Goal: Task Accomplishment & Management: Use online tool/utility

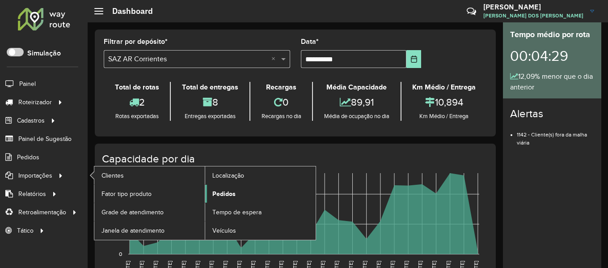
click at [259, 202] on link "Pedidos" at bounding box center [260, 194] width 111 height 18
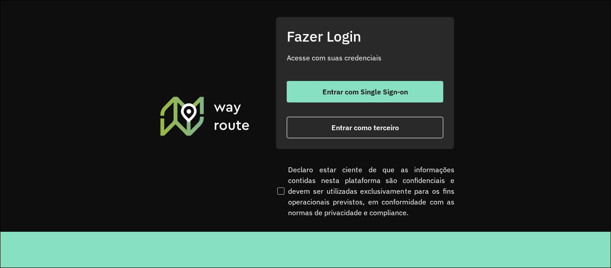
click at [337, 103] on div "Entrar com Single Sign-on Entrar como terceiro" at bounding box center [365, 109] width 157 height 57
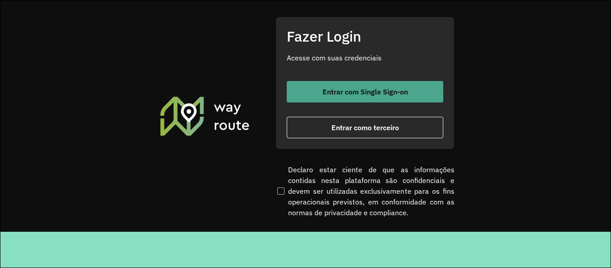
click at [354, 88] on span "Entrar com Single Sign-on" at bounding box center [365, 91] width 85 height 7
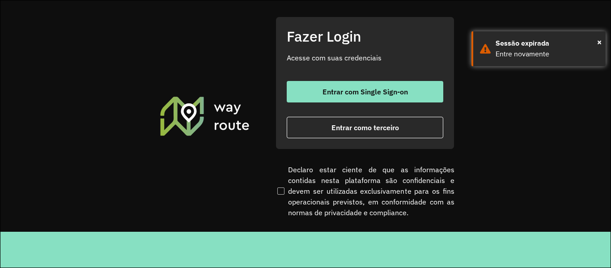
click at [319, 80] on div "Fazer Login Acesse com suas credenciais Entrar com Single Sign-on Entrar como t…" at bounding box center [365, 83] width 179 height 132
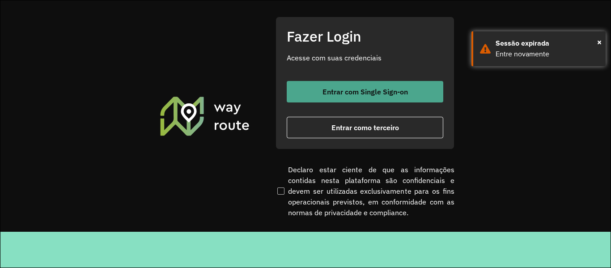
click at [320, 85] on button "Entrar com Single Sign-on" at bounding box center [365, 91] width 157 height 21
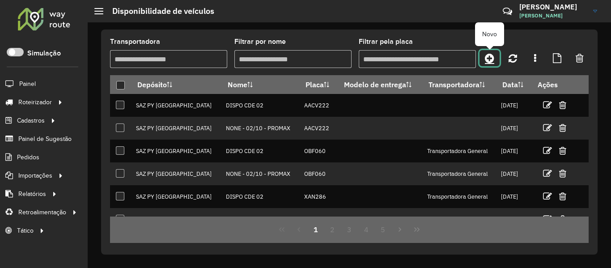
click at [489, 59] on icon at bounding box center [489, 58] width 9 height 11
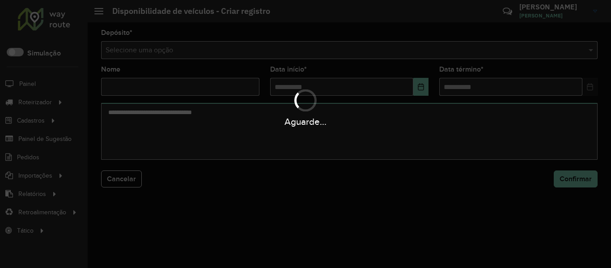
drag, startPoint x: 484, startPoint y: 64, endPoint x: 485, endPoint y: 57, distance: 7.2
click at [484, 64] on div "Aguarde..." at bounding box center [305, 134] width 611 height 268
click at [485, 54] on div "Aguarde..." at bounding box center [305, 134] width 611 height 268
click at [485, 54] on hb-app "Aguarde... Pop-up bloqueado! Seu navegador bloqueou automáticamente a abertura …" at bounding box center [305, 134] width 611 height 268
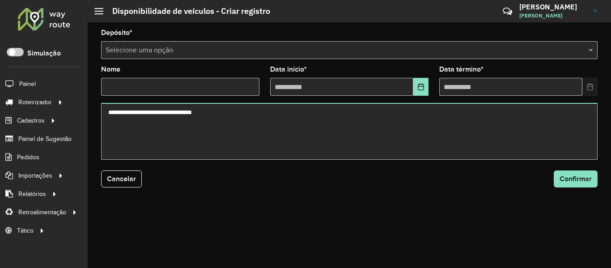
click at [485, 54] on input "text" at bounding box center [341, 50] width 470 height 11
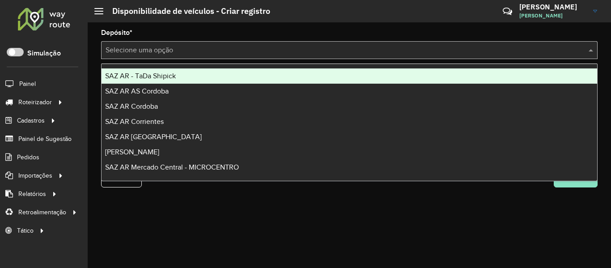
click at [485, 54] on input "text" at bounding box center [341, 50] width 470 height 11
type input "***"
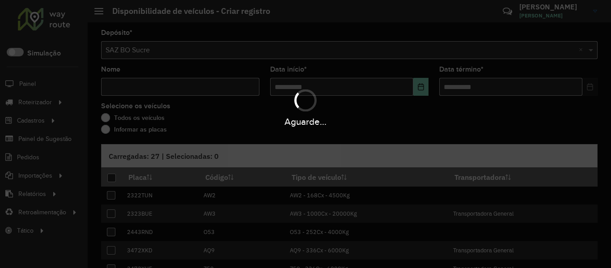
click at [167, 71] on hb-app "Aguarde... Pop-up bloqueado! Seu navegador bloqueou automáticamente a abertura …" at bounding box center [305, 134] width 611 height 268
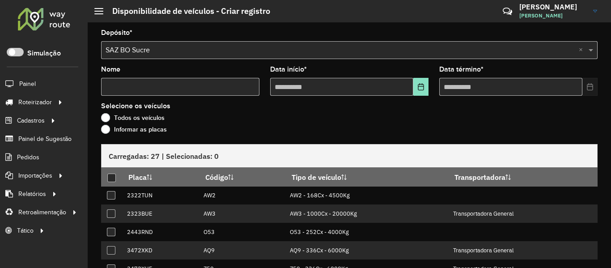
click at [170, 87] on input "Nome" at bounding box center [180, 87] width 158 height 18
click at [170, 88] on input "Nome" at bounding box center [180, 87] width 158 height 18
type input "****"
click at [421, 93] on button "Choose Date" at bounding box center [420, 87] width 15 height 18
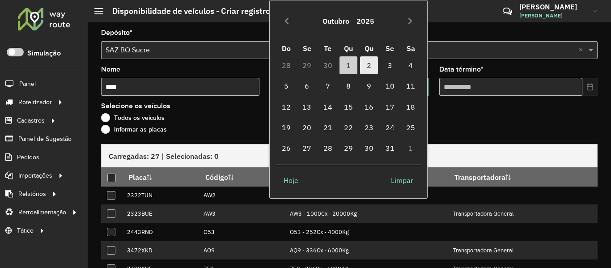
click at [370, 66] on span "2" at bounding box center [369, 65] width 18 height 18
type input "**********"
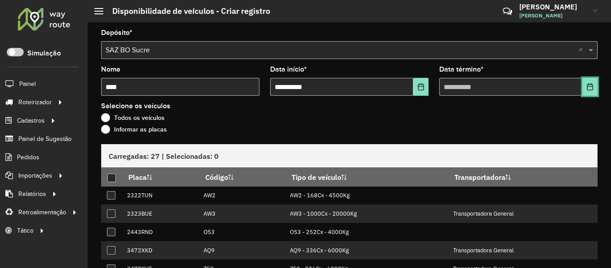
click at [588, 89] on icon "Choose Date" at bounding box center [590, 86] width 7 height 7
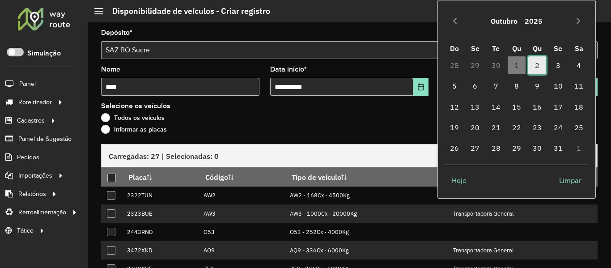
click at [539, 71] on span "2" at bounding box center [537, 65] width 18 height 18
type input "**********"
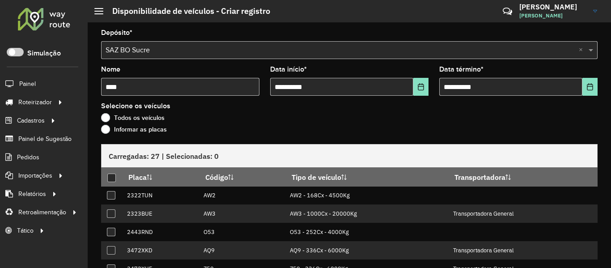
click at [134, 136] on div "Informar as placas" at bounding box center [349, 131] width 497 height 11
click at [138, 132] on label "Informar as placas" at bounding box center [134, 129] width 66 height 9
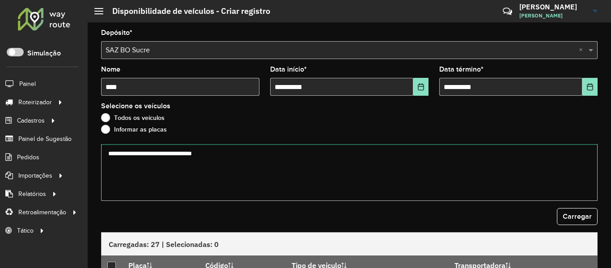
click at [159, 169] on textarea at bounding box center [349, 172] width 497 height 57
paste textarea "******* ******* ******* ******* ******* ******* ******* ******* ******* *******"
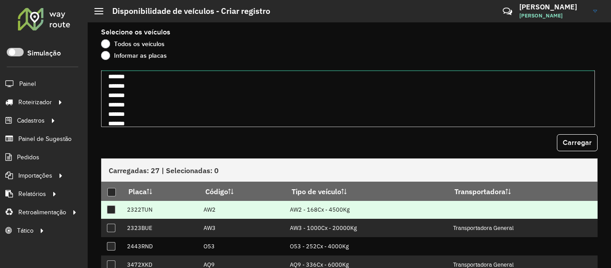
scroll to position [134, 0]
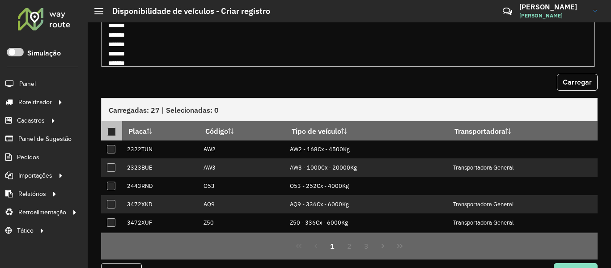
type textarea "******* ******* ******* ******* ******* ******* ******* ******* ******* *******"
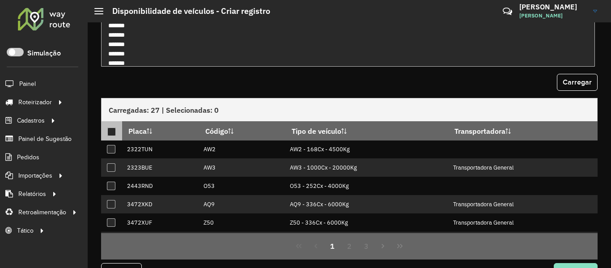
click at [110, 132] on div at bounding box center [111, 132] width 9 height 9
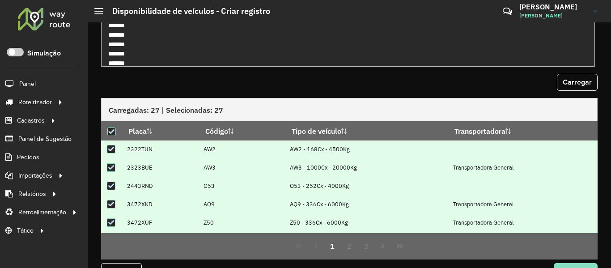
click at [574, 94] on form "**********" at bounding box center [349, 93] width 497 height 396
click at [574, 89] on button "Carregar" at bounding box center [577, 82] width 41 height 17
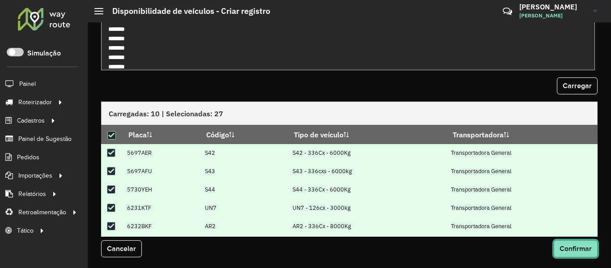
click at [584, 251] on span "Confirmar" at bounding box center [576, 249] width 32 height 8
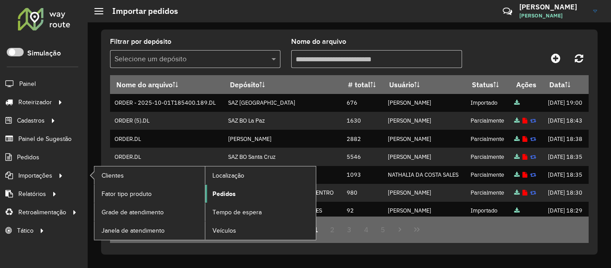
click at [218, 193] on span "Pedidos" at bounding box center [224, 193] width 23 height 9
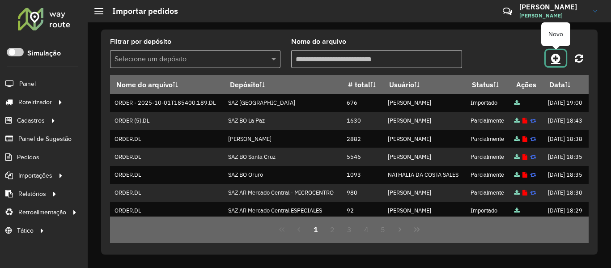
click at [552, 59] on icon at bounding box center [555, 58] width 9 height 11
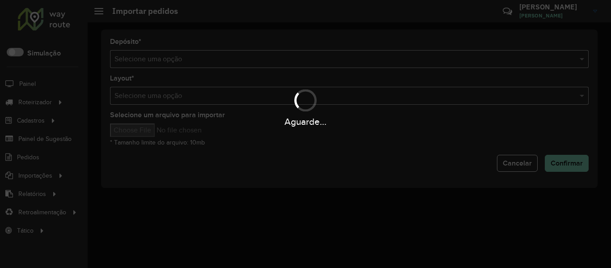
click at [500, 59] on div "Aguarde..." at bounding box center [305, 134] width 611 height 268
click at [500, 59] on hb-app "Aguarde... Pop-up bloqueado! Seu navegador bloqueou automáticamente a abertura …" at bounding box center [305, 134] width 611 height 268
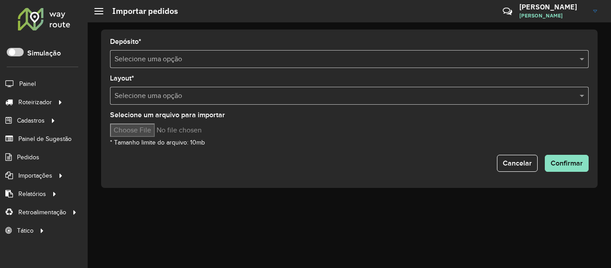
click at [500, 59] on input "text" at bounding box center [341, 59] width 452 height 11
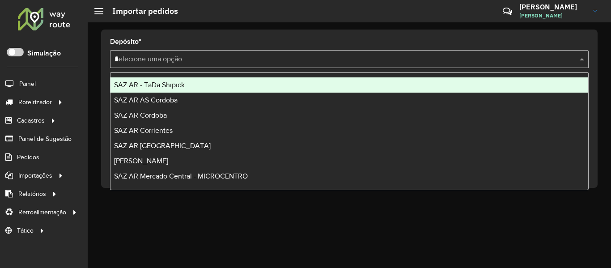
type input "**"
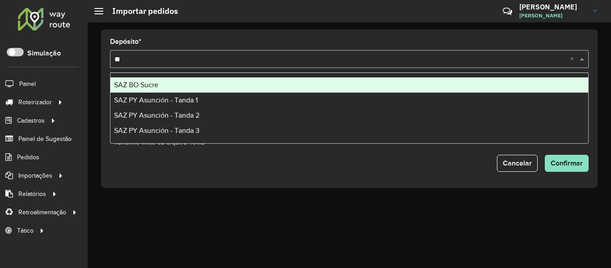
click at [208, 89] on div "SAZ BO Sucre" at bounding box center [350, 84] width 478 height 15
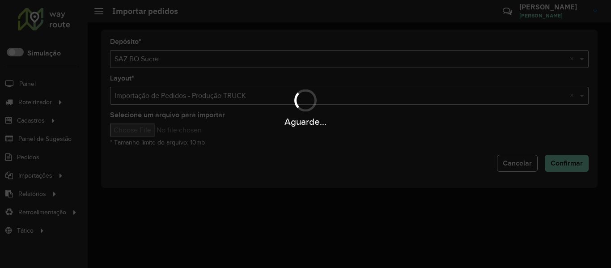
click at [157, 134] on div "Aguarde..." at bounding box center [305, 134] width 611 height 268
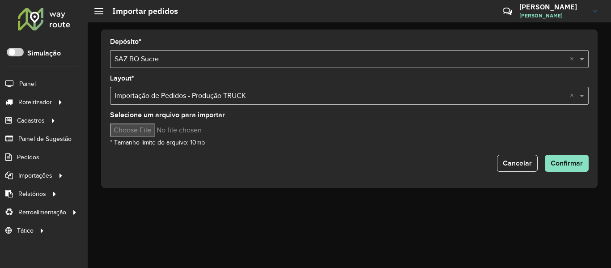
click at [157, 134] on input "Selecione um arquivo para importar" at bounding box center [186, 129] width 152 height 13
click at [152, 134] on input "Selecione um arquivo para importar" at bounding box center [186, 129] width 152 height 13
type input "**********"
click at [564, 161] on span "Confirmar" at bounding box center [567, 163] width 32 height 8
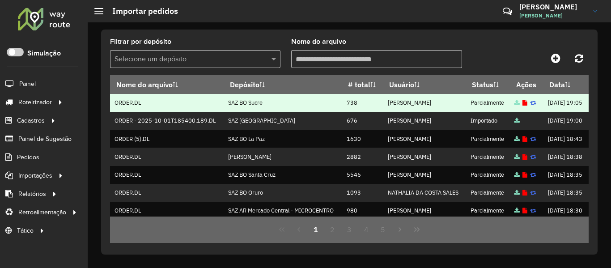
click at [523, 106] on icon at bounding box center [525, 103] width 5 height 6
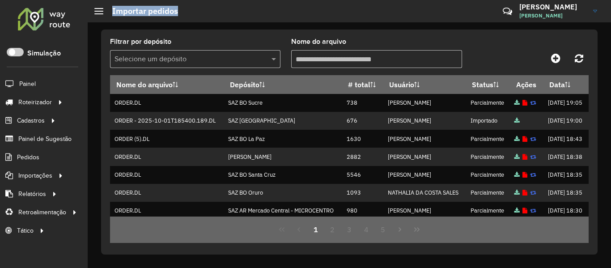
drag, startPoint x: 108, startPoint y: 11, endPoint x: 264, endPoint y: 3, distance: 155.4
click at [264, 3] on hb-header "Importar pedidos Críticas? Dúvidas? Elogios? Sugestões? Entre em contato conosc…" at bounding box center [349, 11] width 523 height 22
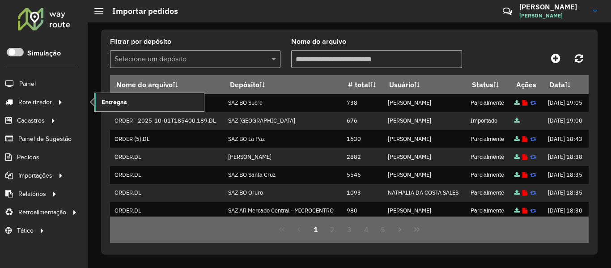
click at [129, 99] on link "Entregas" at bounding box center [149, 102] width 110 height 18
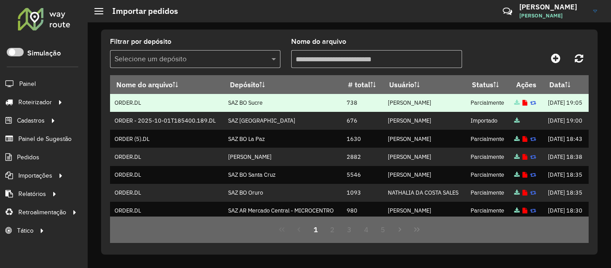
drag, startPoint x: 339, startPoint y: 125, endPoint x: 230, endPoint y: 126, distance: 109.2
click at [296, 112] on tr "ORDER.DL SAZ BO Sucre 738 BRUNO CORDEIRO DOS SANTOS Parcialmente 01/10/2025 19:…" at bounding box center [349, 103] width 479 height 18
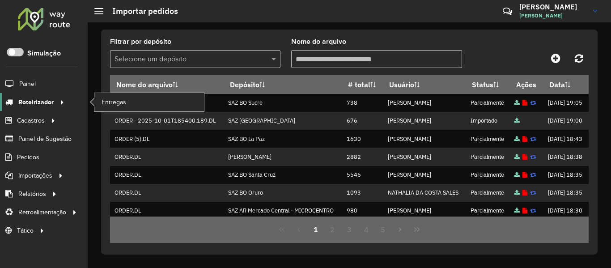
click at [40, 100] on span "Roteirizador" at bounding box center [35, 102] width 35 height 9
click at [150, 106] on link "Entregas" at bounding box center [149, 102] width 110 height 18
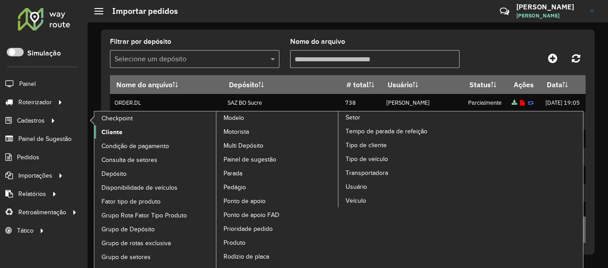
click at [111, 132] on span "Cliente" at bounding box center [112, 132] width 21 height 9
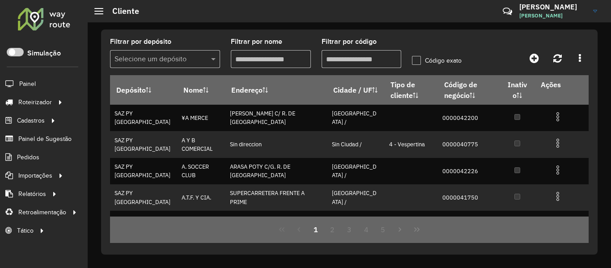
click at [252, 6] on hb-header "Cliente Críticas? Dúvidas? Elogios? Sugestões? Entre em contato conosco! BRUNO …" at bounding box center [349, 11] width 523 height 22
click at [308, 62] on input "Filtrar por nome" at bounding box center [271, 59] width 80 height 18
click at [351, 59] on input "Filtrar por código" at bounding box center [362, 59] width 80 height 18
paste input "**********"
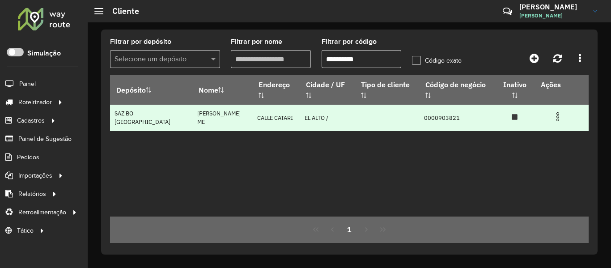
type input "**********"
click at [554, 111] on img at bounding box center [558, 116] width 11 height 11
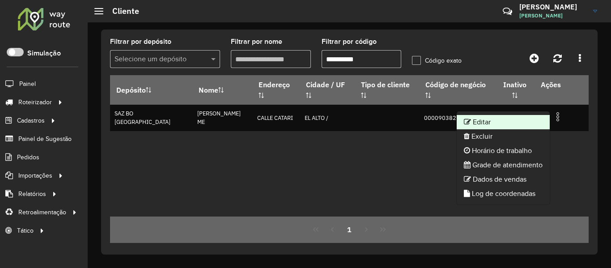
click at [526, 119] on li "Editar" at bounding box center [503, 122] width 93 height 14
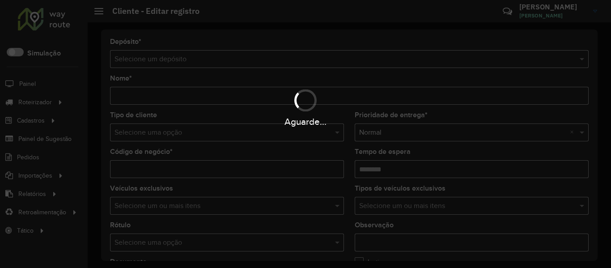
type input "**********"
type input "********"
type input "**********"
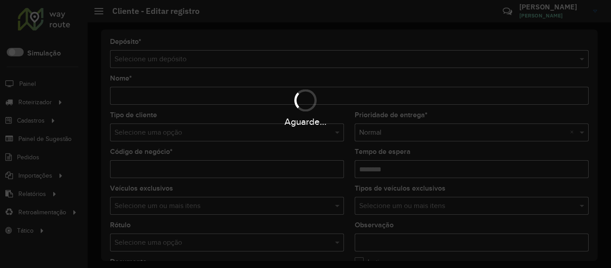
type input "*******"
type input "*********"
type input "**********"
click at [511, 180] on div "Aguarde..." at bounding box center [305, 134] width 611 height 268
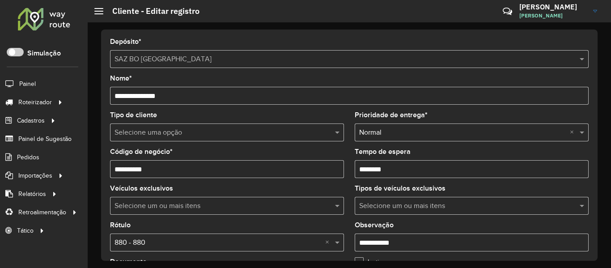
scroll to position [358, 0]
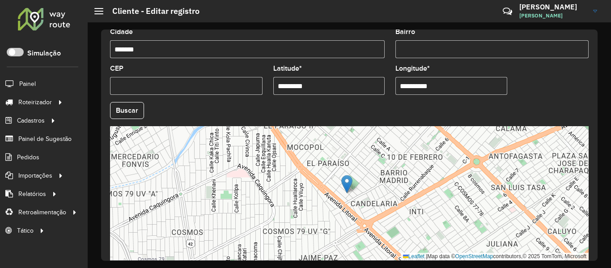
drag, startPoint x: 348, startPoint y: 95, endPoint x: 348, endPoint y: 89, distance: 5.8
click at [348, 92] on formly-field "Latitude * *********" at bounding box center [329, 83] width 123 height 37
click at [347, 81] on input "*********" at bounding box center [329, 86] width 112 height 18
paste input "**********"
paste input "text"
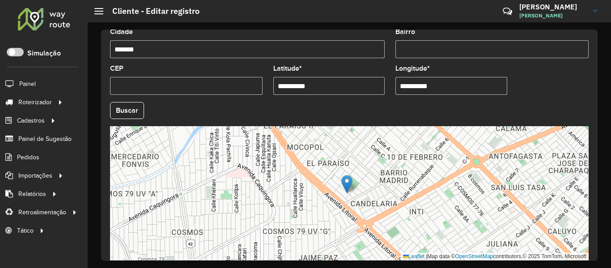
type input "**********"
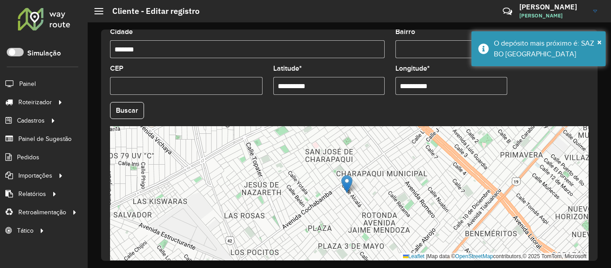
click at [527, 159] on div "Leaflet | Map data © OpenStreetMap contributors,© 2025 TomTom, Microsoft" at bounding box center [349, 193] width 479 height 134
click at [471, 92] on input "**********" at bounding box center [452, 86] width 112 height 18
paste input "text"
type input "**********"
click at [117, 112] on hb-app "Aguarde... Pop-up bloqueado! Seu navegador bloqueou automáticamente a abertura …" at bounding box center [305, 134] width 611 height 268
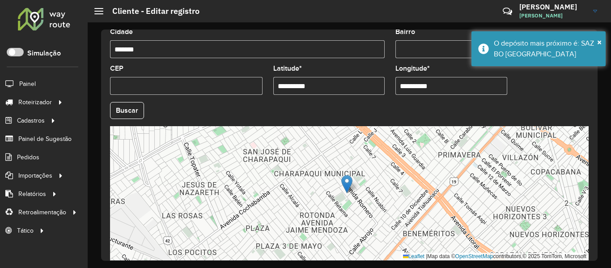
click at [543, 107] on hb-field-button "Buscar" at bounding box center [349, 110] width 479 height 17
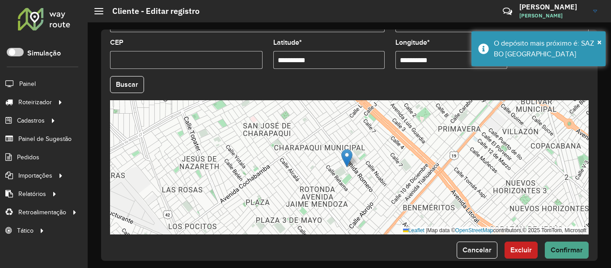
scroll to position [398, 0]
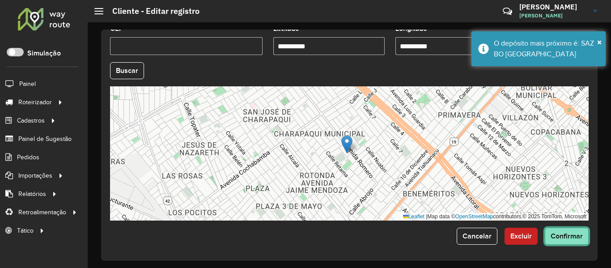
click at [569, 242] on button "Confirmar" at bounding box center [567, 236] width 44 height 17
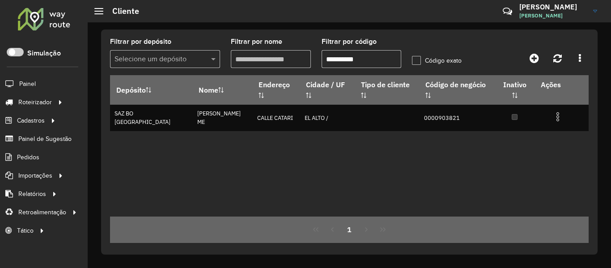
click at [543, 174] on div "Depósito Nome Endereço Cidade / UF Tipo de cliente Código de negócio Inativo Aç…" at bounding box center [349, 145] width 479 height 141
click at [330, 60] on input "**********" at bounding box center [362, 59] width 80 height 18
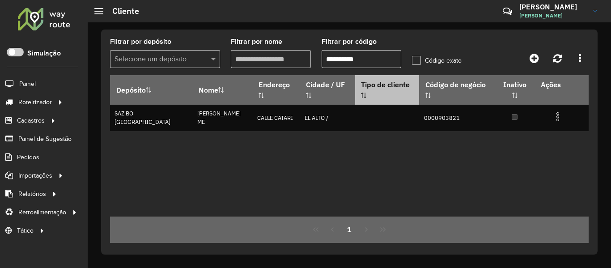
paste input "text"
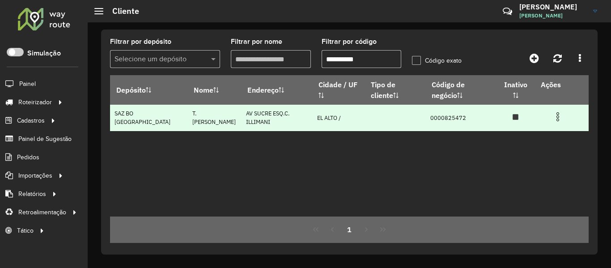
type input "**********"
click at [555, 111] on img at bounding box center [558, 116] width 11 height 11
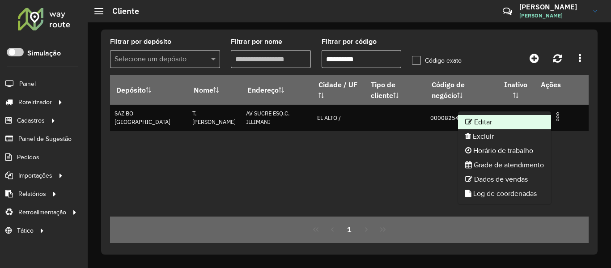
click at [525, 119] on li "Editar" at bounding box center [504, 122] width 93 height 14
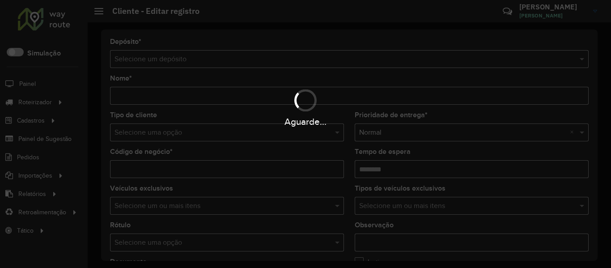
type input "*********"
type input "**********"
type input "********"
type input "****"
type input "**********"
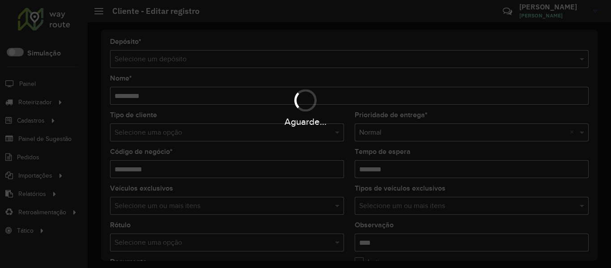
type input "*******"
type input "**********"
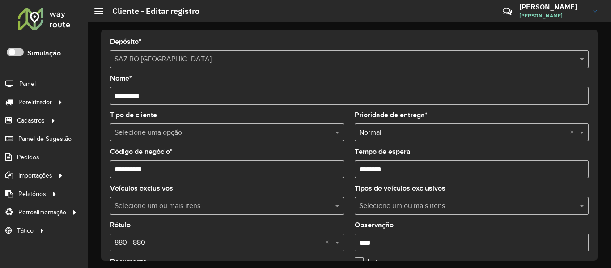
click at [535, 187] on div "Tipos de veículos exclusivos Selecione um ou mais itens" at bounding box center [472, 200] width 234 height 30
click at [550, 180] on formly-field "Tempo de espera" at bounding box center [471, 167] width 245 height 37
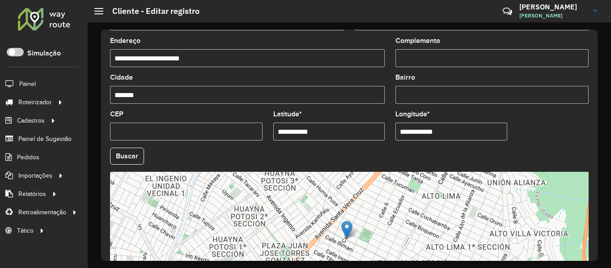
scroll to position [313, 0]
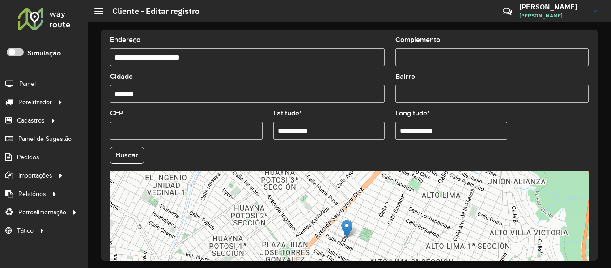
click at [346, 127] on input "**********" at bounding box center [329, 131] width 112 height 18
paste input "*"
type input "**********"
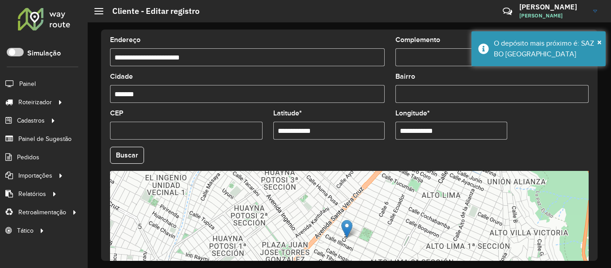
click at [536, 159] on hb-field-button "Buscar" at bounding box center [349, 155] width 479 height 17
click at [451, 126] on input "**********" at bounding box center [452, 131] width 112 height 18
paste input "text"
type input "**********"
click at [132, 156] on hb-app "Aguarde... Pop-up bloqueado! Seu navegador bloqueou automáticamente a abertura …" at bounding box center [305, 134] width 611 height 268
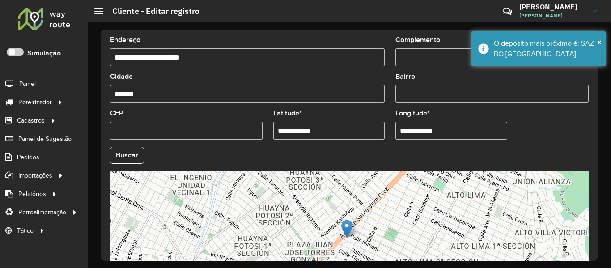
scroll to position [398, 0]
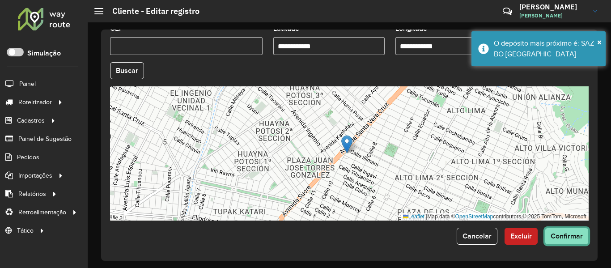
click at [560, 238] on span "Confirmar" at bounding box center [567, 236] width 32 height 8
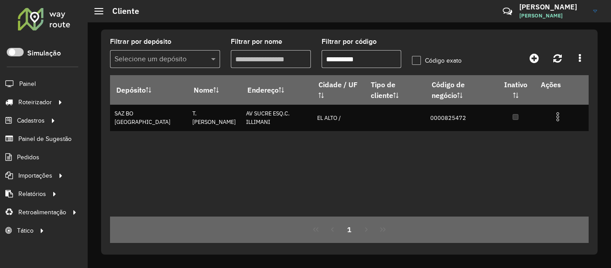
click at [550, 184] on div "Depósito Nome Endereço Cidade / UF Tipo de cliente Código de negócio Inativo Aç…" at bounding box center [349, 145] width 479 height 141
click at [379, 64] on input "**********" at bounding box center [362, 59] width 80 height 18
paste input "text"
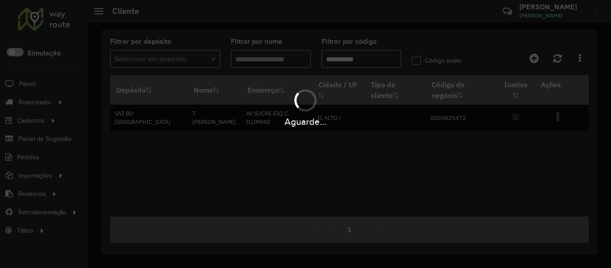
type input "**********"
click at [526, 178] on hb-app "Aguarde... Pop-up bloqueado! Seu navegador bloqueou automáticamente a abertura …" at bounding box center [305, 134] width 611 height 268
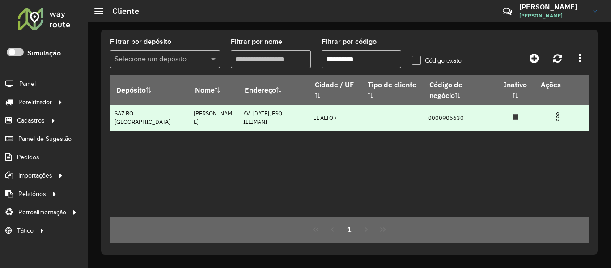
click at [556, 116] on img at bounding box center [558, 116] width 11 height 11
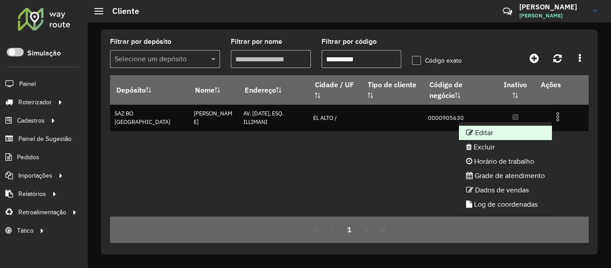
click at [492, 127] on li "Editar" at bounding box center [505, 133] width 93 height 14
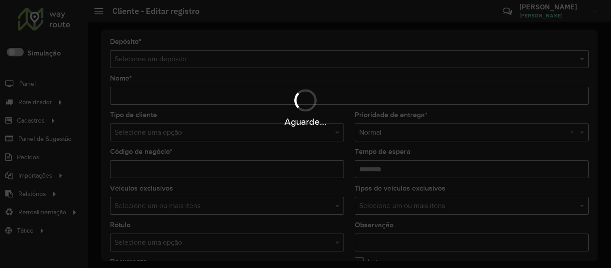
type input "**********"
type input "********"
type input "**********"
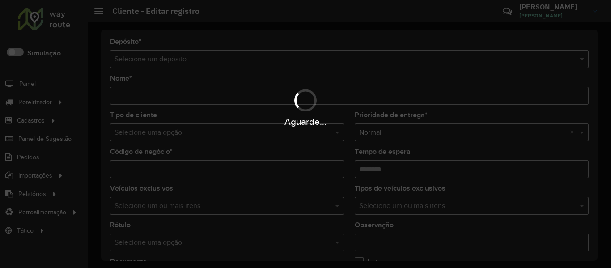
type input "*******"
type input "**********"
type input "*********"
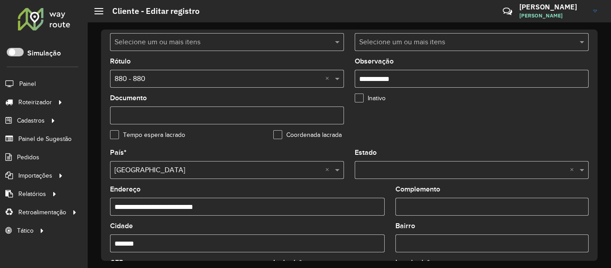
scroll to position [268, 0]
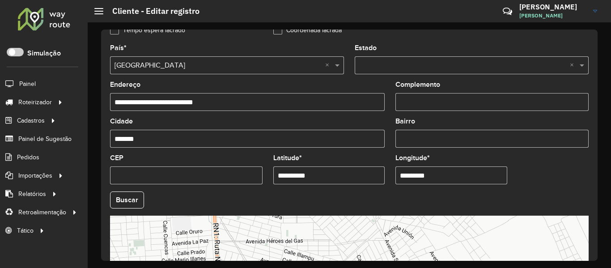
click at [362, 174] on input "**********" at bounding box center [329, 175] width 112 height 18
paste input "text"
type input "**********"
click at [515, 179] on formly-group "**********" at bounding box center [349, 197] width 489 height 305
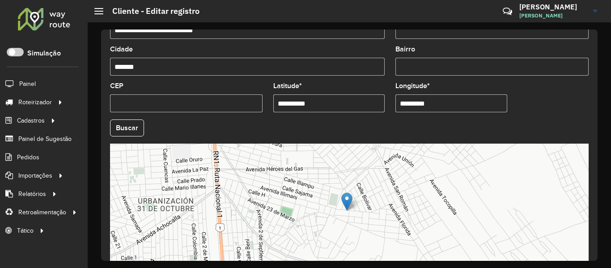
scroll to position [398, 0]
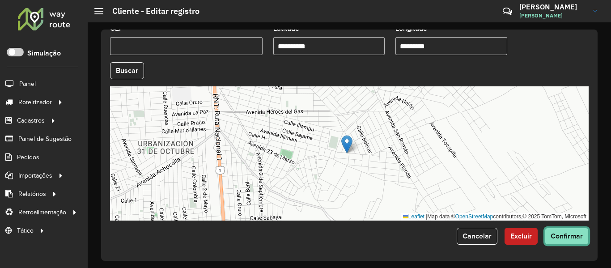
click at [572, 234] on span "Confirmar" at bounding box center [567, 236] width 32 height 8
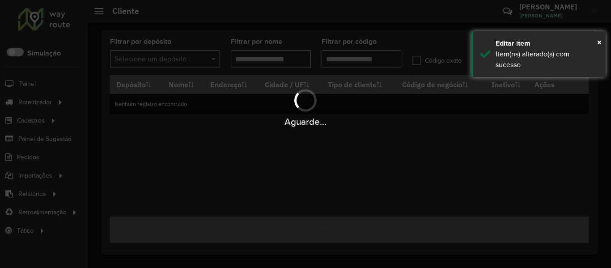
type input "**********"
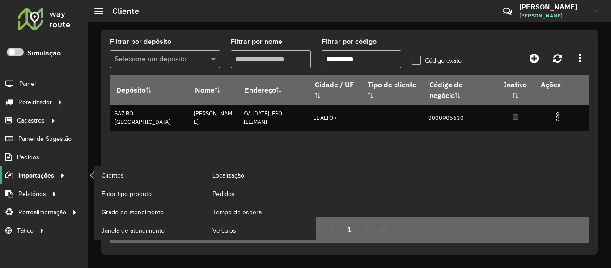
click at [39, 172] on span "Importações" at bounding box center [36, 175] width 36 height 9
click at [250, 200] on link "Pedidos" at bounding box center [260, 194] width 111 height 18
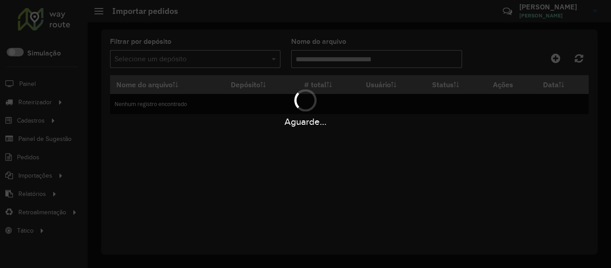
click at [555, 61] on div "Aguarde..." at bounding box center [305, 134] width 611 height 268
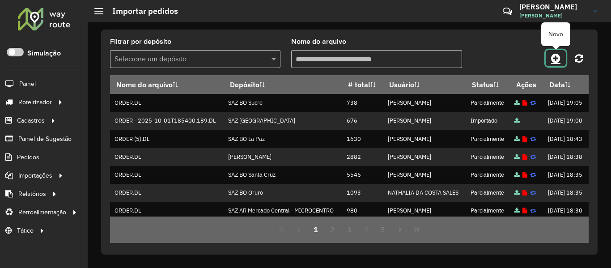
click at [553, 60] on icon at bounding box center [555, 58] width 9 height 11
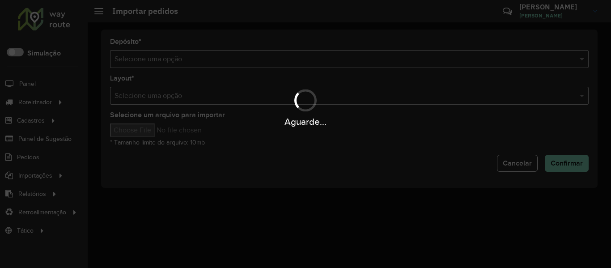
click at [476, 63] on div "Aguarde..." at bounding box center [305, 134] width 611 height 268
click at [476, 63] on input "text" at bounding box center [341, 59] width 452 height 11
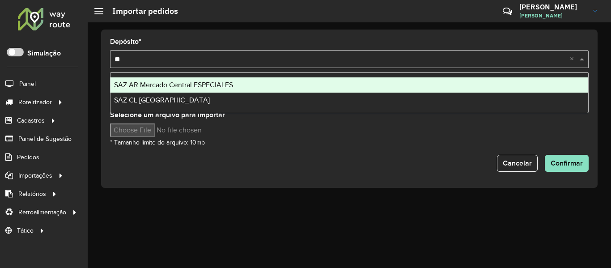
click at [472, 63] on input "**" at bounding box center [341, 59] width 452 height 11
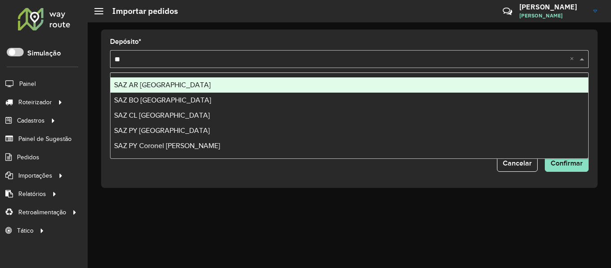
type input "**"
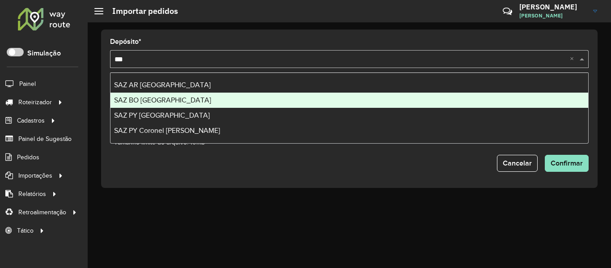
click at [183, 96] on div "SAZ BO [GEOGRAPHIC_DATA]" at bounding box center [350, 100] width 478 height 15
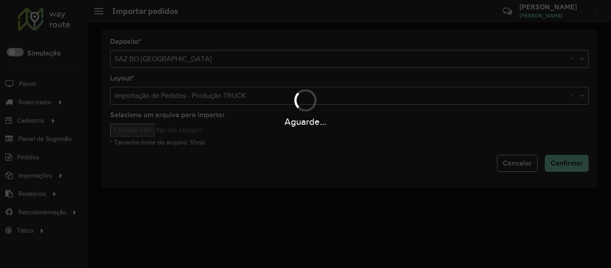
click at [148, 132] on input "Selecione um arquivo para importar" at bounding box center [186, 129] width 152 height 13
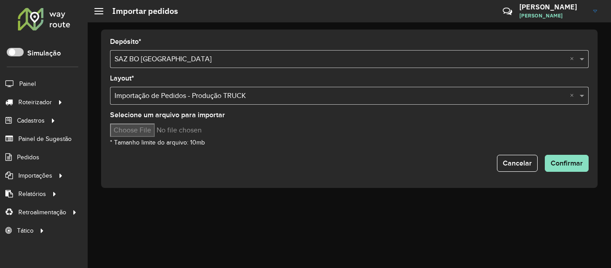
type input "**********"
click at [555, 164] on span "Confirmar" at bounding box center [567, 163] width 32 height 8
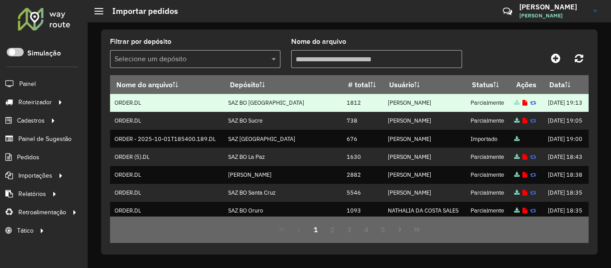
drag, startPoint x: 314, startPoint y: 118, endPoint x: 341, endPoint y: 120, distance: 27.4
click at [341, 112] on tr "ORDER.DL SAZ BO El Alto 1812 BRUNO CORDEIRO DOS SANTOS Parcialmente 01/10/2025 …" at bounding box center [349, 103] width 479 height 18
click at [523, 106] on icon at bounding box center [525, 103] width 5 height 6
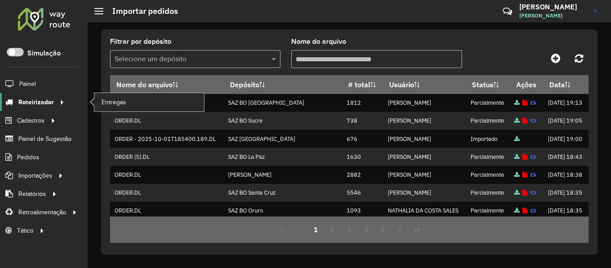
click at [46, 100] on span "Roteirizador" at bounding box center [35, 102] width 35 height 9
click at [127, 98] on span "Entregas" at bounding box center [115, 102] width 26 height 9
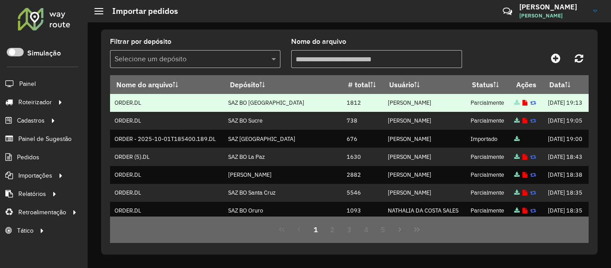
click at [350, 112] on td "1812" at bounding box center [362, 103] width 41 height 18
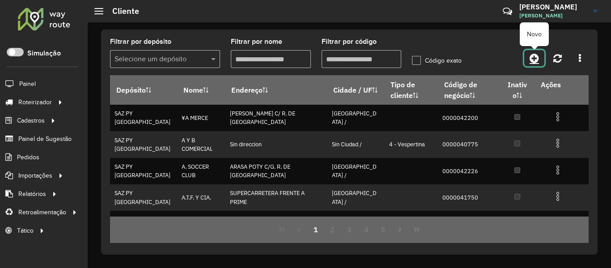
click at [540, 56] on link at bounding box center [534, 58] width 20 height 16
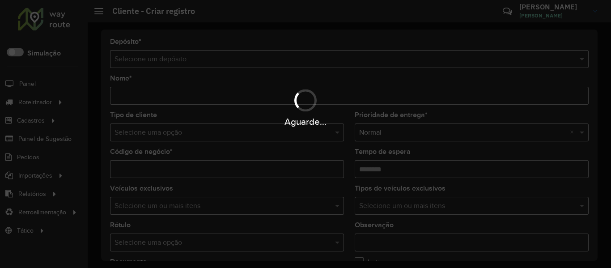
click at [370, 54] on div "Aguarde..." at bounding box center [305, 134] width 611 height 268
click at [370, 55] on div "Aguarde..." at bounding box center [305, 134] width 611 height 268
click at [370, 55] on input "text" at bounding box center [341, 59] width 452 height 11
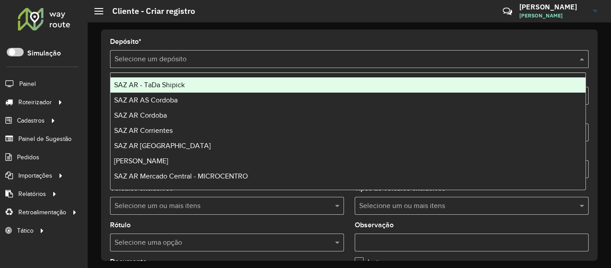
click at [366, 56] on input "text" at bounding box center [341, 59] width 452 height 11
type input "**"
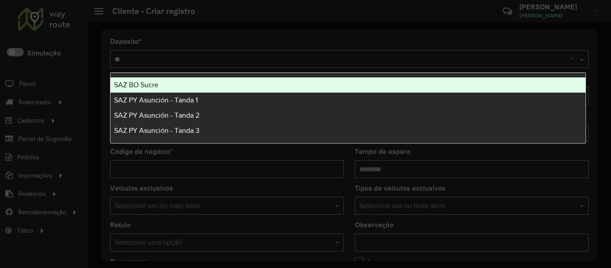
click at [180, 85] on div "SAZ BO Sucre" at bounding box center [348, 84] width 475 height 15
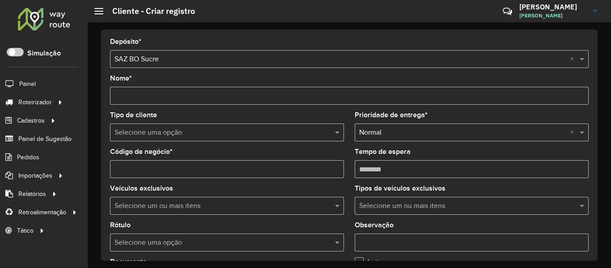
click at [162, 85] on div "Nome *" at bounding box center [349, 90] width 479 height 30
click at [149, 166] on input "Código de negócio *" at bounding box center [227, 169] width 234 height 18
paste input "**********"
type input "**********"
click at [156, 96] on input "Nome *" at bounding box center [349, 96] width 479 height 18
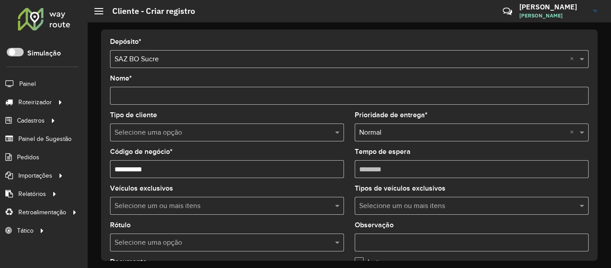
paste input "**********"
type input "**********"
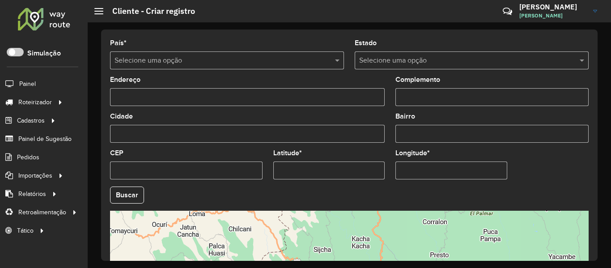
scroll to position [313, 0]
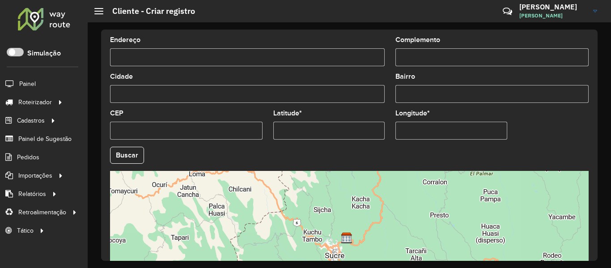
click at [357, 125] on input "Latitude *" at bounding box center [329, 131] width 112 height 18
paste input "**********"
type input "**********"
click at [419, 138] on input "Longitude *" at bounding box center [452, 131] width 112 height 18
paste input "**********"
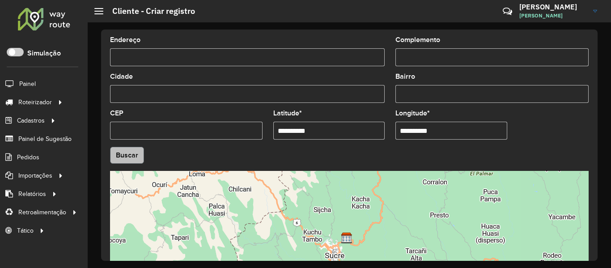
type input "**********"
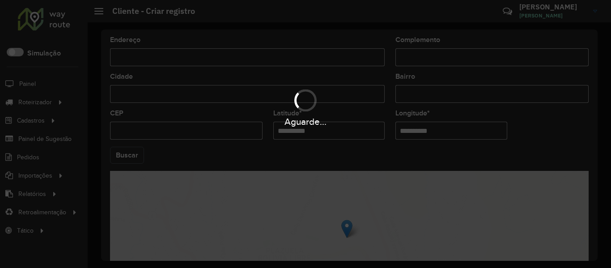
click at [122, 159] on hb-app "Aguarde... Pop-up bloqueado! Seu navegador bloqueou automáticamente a abertura …" at bounding box center [305, 134] width 611 height 268
click at [122, 159] on div "Aguarde..." at bounding box center [305, 134] width 611 height 268
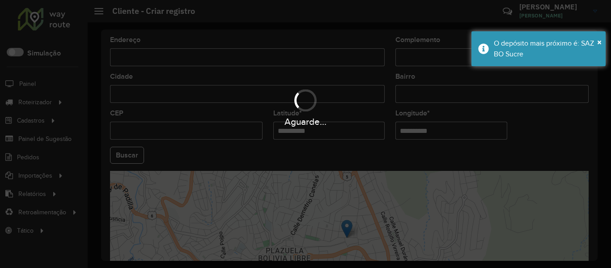
click at [129, 155] on div "Aguarde..." at bounding box center [305, 134] width 611 height 268
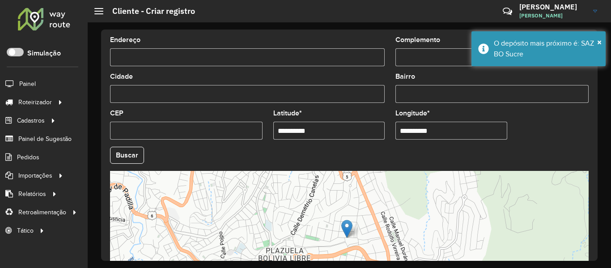
click at [129, 155] on button "Buscar" at bounding box center [127, 155] width 34 height 17
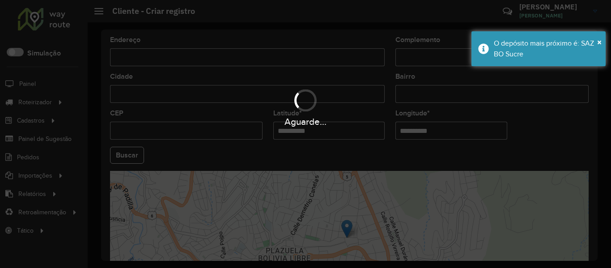
type input "**********"
type input "*****"
click at [565, 138] on hb-app "Aguarde... Pop-up bloqueado! Seu navegador bloqueou automáticamente a abertura …" at bounding box center [305, 134] width 611 height 268
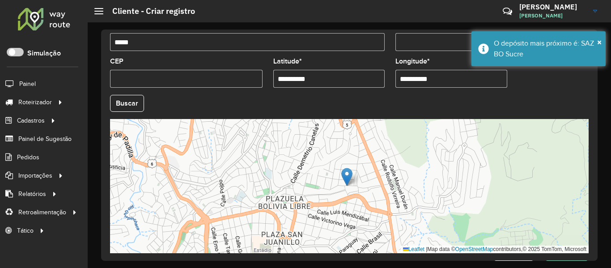
scroll to position [398, 0]
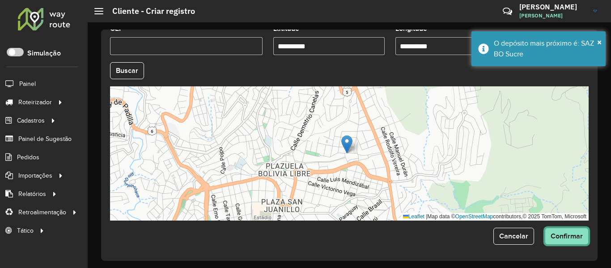
click at [578, 238] on span "Confirmar" at bounding box center [567, 236] width 32 height 8
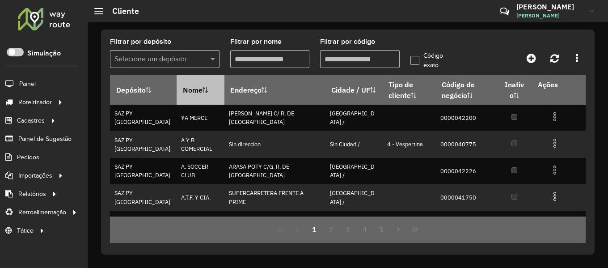
drag, startPoint x: 351, startPoint y: 149, endPoint x: 187, endPoint y: 105, distance: 170.2
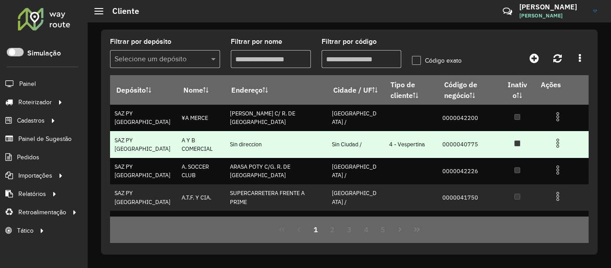
drag, startPoint x: 475, startPoint y: 152, endPoint x: 327, endPoint y: 154, distance: 147.7
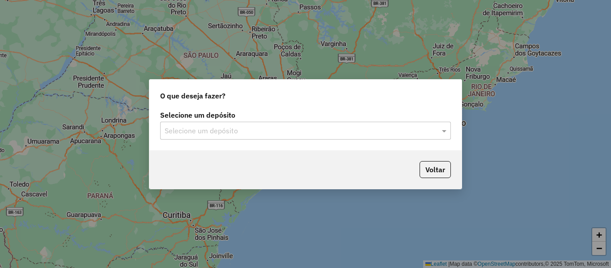
click at [291, 124] on div "Selecione um depósito" at bounding box center [305, 131] width 291 height 18
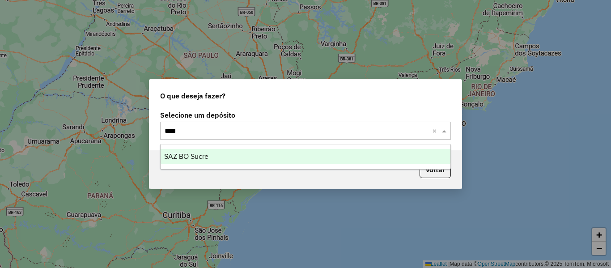
type input "*****"
click at [188, 152] on div "SAZ BO Sucre" at bounding box center [306, 156] width 290 height 15
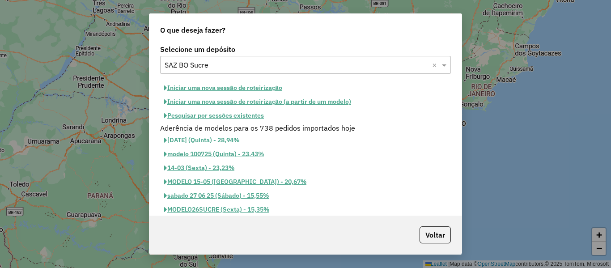
click at [238, 88] on button "Iniciar uma nova sessão de roteirização" at bounding box center [223, 88] width 126 height 14
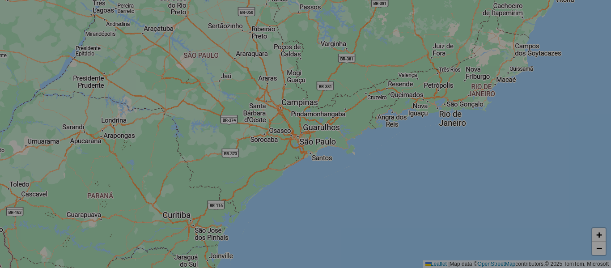
select select "*"
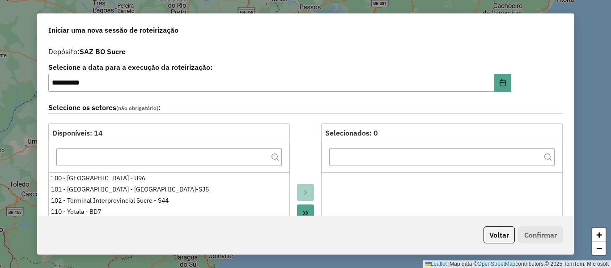
click at [204, 65] on label "Selecione a data para a execução da roteirização:" at bounding box center [279, 67] width 463 height 11
click at [333, 40] on div "Iniciar uma nova sessão de roteirização" at bounding box center [306, 28] width 536 height 29
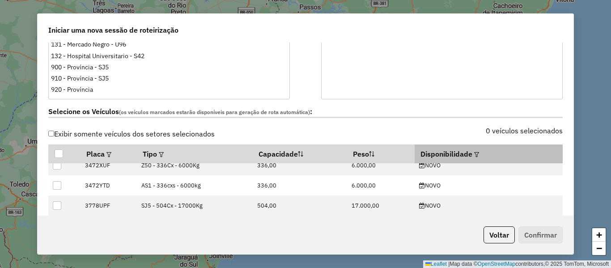
scroll to position [89, 0]
click at [476, 154] on th "Disponibilidade" at bounding box center [489, 154] width 148 height 19
click at [474, 155] on em at bounding box center [476, 154] width 5 height 5
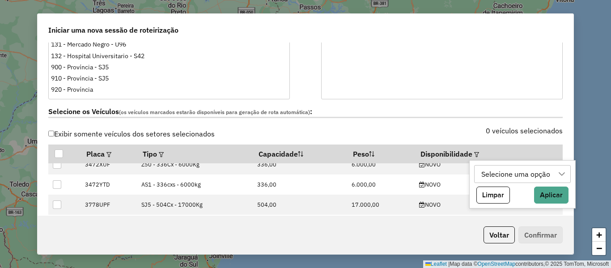
click at [504, 171] on div "Selecione uma opção" at bounding box center [515, 174] width 75 height 17
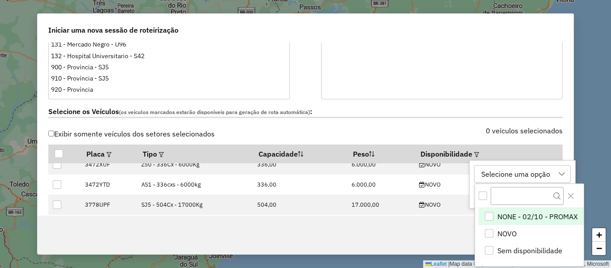
click at [502, 215] on span "NONE - 02/10 - PROMAX" at bounding box center [538, 216] width 81 height 11
click at [518, 175] on div "NONE - 02/10 - PROMAX" at bounding box center [521, 174] width 87 height 17
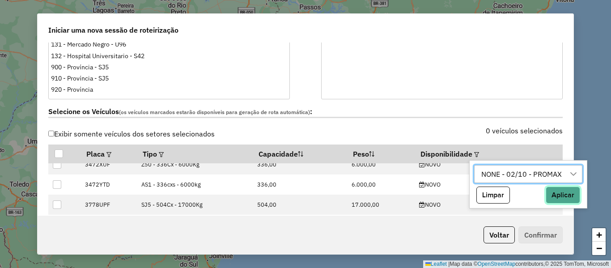
click at [549, 195] on button "Aplicar" at bounding box center [563, 195] width 34 height 17
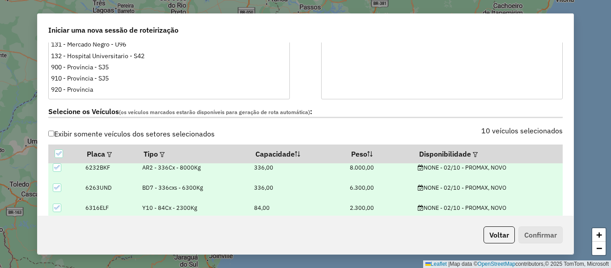
scroll to position [86, 0]
click at [427, 123] on div "Selecione os Veículos (os veículos marcados estarão disponíveis para geração de…" at bounding box center [305, 113] width 525 height 28
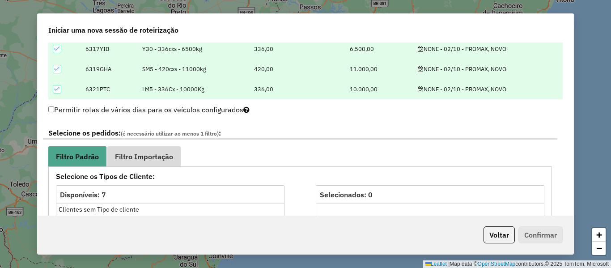
click at [154, 146] on link "Filtro Importação" at bounding box center [143, 156] width 73 height 20
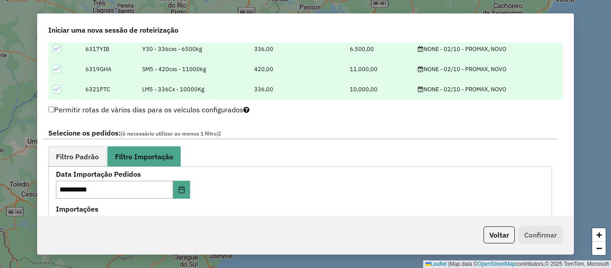
click at [195, 154] on ul "Filtro Padrão Filtro Importação" at bounding box center [300, 156] width 504 height 20
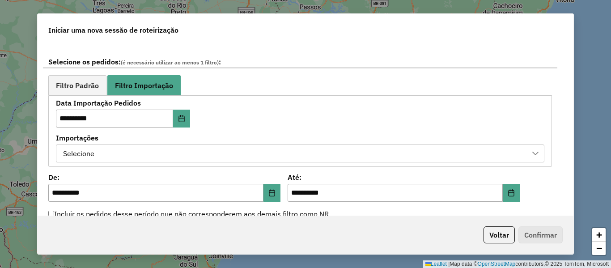
scroll to position [492, 0]
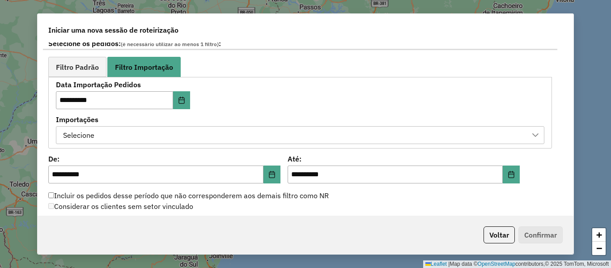
click at [217, 136] on div "Selecione" at bounding box center [293, 135] width 467 height 17
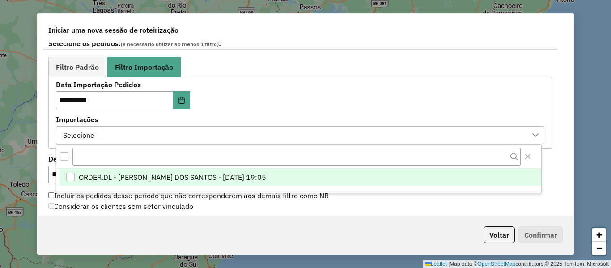
click at [219, 166] on div at bounding box center [298, 157] width 485 height 24
click at [215, 170] on li "ORDER.DL - BRUNO CORDEIRO DOS SANTOS - 01/10/2025 19:05" at bounding box center [300, 177] width 481 height 17
click at [218, 96] on div "**********" at bounding box center [158, 95] width 204 height 28
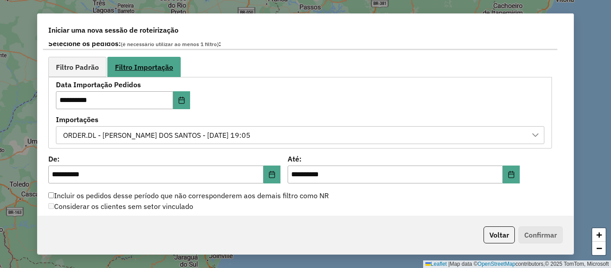
drag, startPoint x: 100, startPoint y: 65, endPoint x: 127, endPoint y: 66, distance: 27.3
click at [99, 65] on link "Filtro Padrão" at bounding box center [77, 67] width 58 height 20
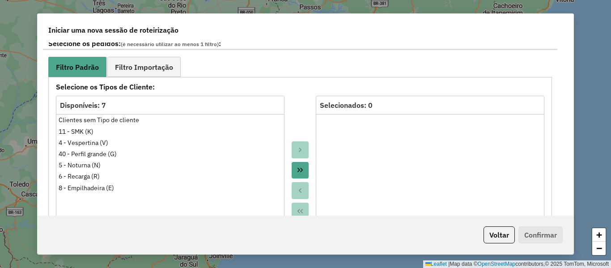
click at [299, 81] on div "**********" at bounding box center [300, 243] width 504 height 332
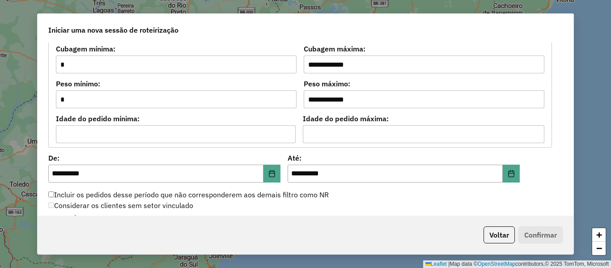
scroll to position [805, 0]
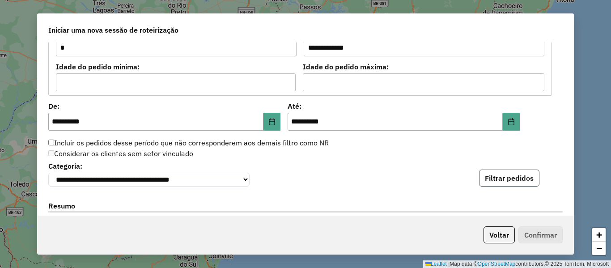
click at [520, 180] on button "Filtrar pedidos" at bounding box center [509, 178] width 60 height 17
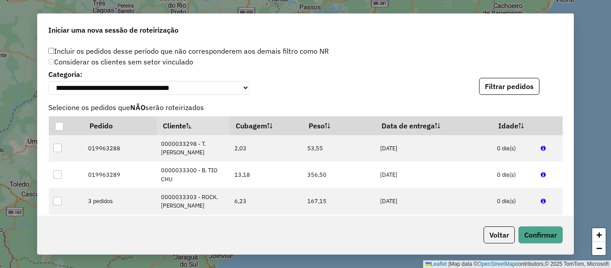
scroll to position [1119, 0]
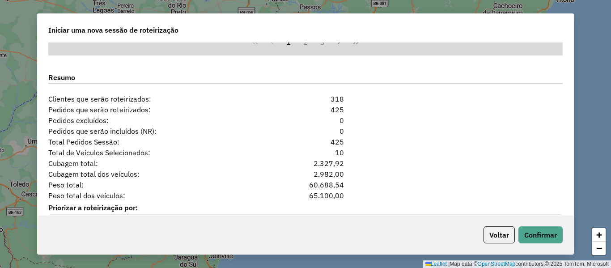
drag, startPoint x: 326, startPoint y: 145, endPoint x: 308, endPoint y: 142, distance: 18.0
click at [310, 143] on div "425" at bounding box center [306, 141] width 88 height 11
click at [397, 90] on div "Resumo" at bounding box center [305, 79] width 525 height 28
click at [531, 229] on button "Confirmar" at bounding box center [541, 234] width 44 height 17
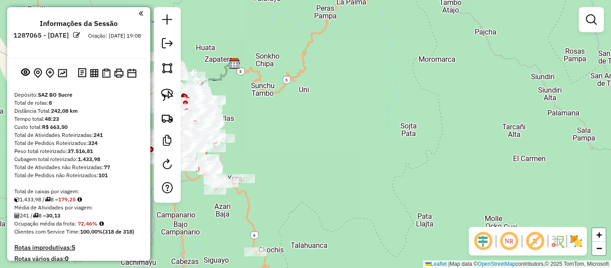
click at [581, 242] on img at bounding box center [576, 241] width 14 height 14
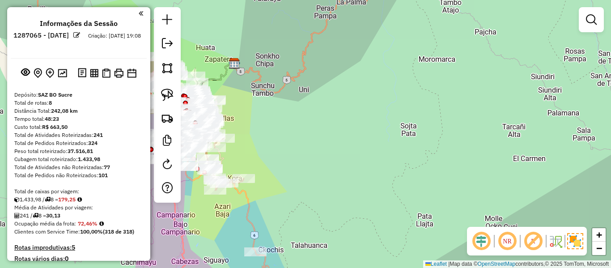
click at [352, 166] on div "Janela de atendimento Grade de atendimento Capacidade Transportadoras Veículos …" at bounding box center [305, 134] width 611 height 268
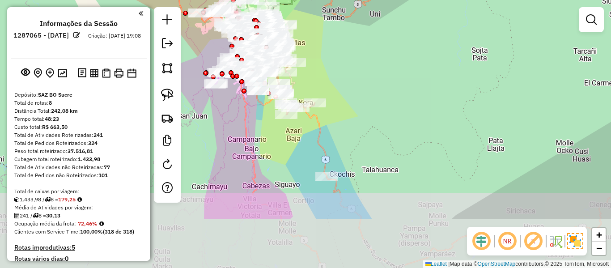
drag, startPoint x: 306, startPoint y: 179, endPoint x: 393, endPoint y: 82, distance: 129.6
click at [393, 82] on div "Janela de atendimento Grade de atendimento Capacidade Transportadoras Veículos …" at bounding box center [305, 134] width 611 height 268
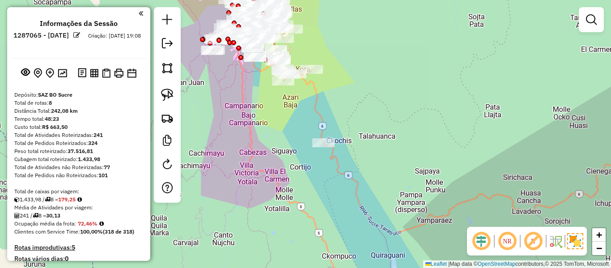
drag, startPoint x: 320, startPoint y: 123, endPoint x: 303, endPoint y: 123, distance: 17.4
click at [303, 123] on div "Janela de atendimento Grade de atendimento Capacidade Transportadoras Veículos …" at bounding box center [305, 134] width 611 height 268
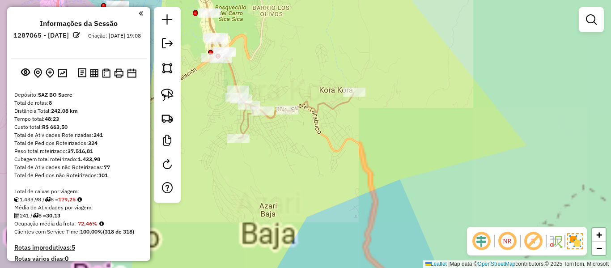
click at [297, 104] on icon at bounding box center [269, 55] width 169 height 165
select select "**********"
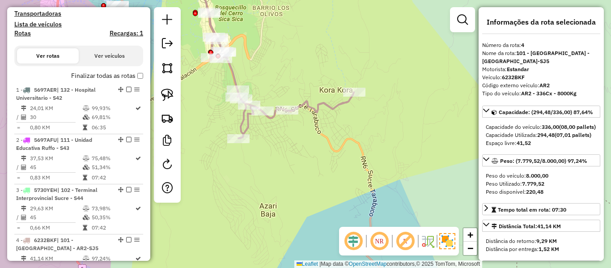
scroll to position [503, 0]
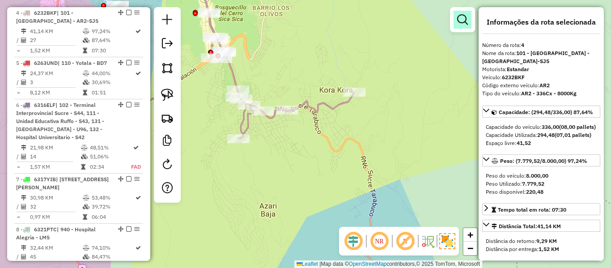
drag, startPoint x: 456, startPoint y: 28, endPoint x: 468, endPoint y: 18, distance: 15.0
click at [457, 27] on link at bounding box center [463, 20] width 18 height 18
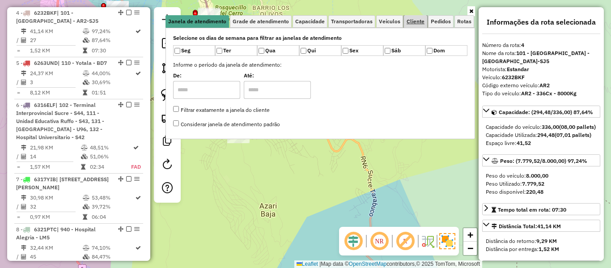
click at [409, 19] on span "Cliente" at bounding box center [416, 21] width 18 height 5
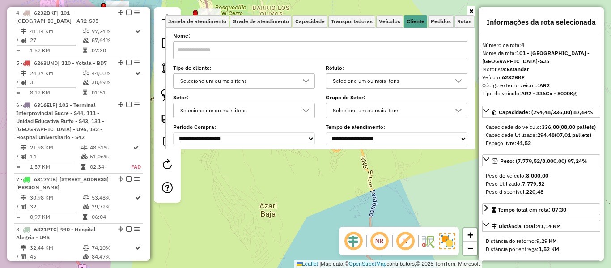
click at [304, 77] on div at bounding box center [306, 81] width 17 height 14
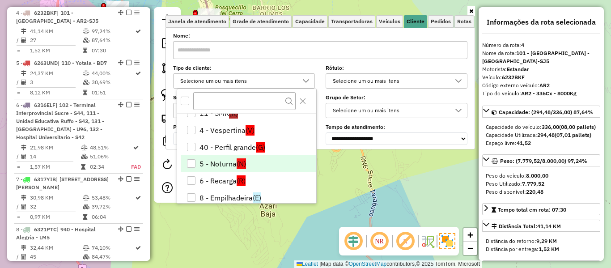
scroll to position [36, 0]
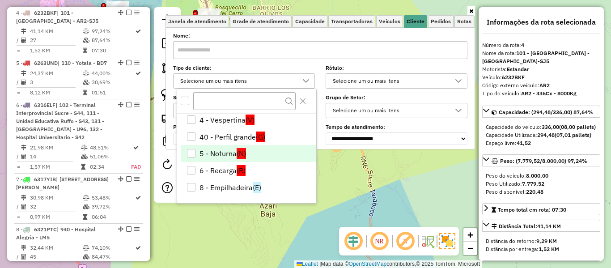
click at [245, 157] on span "(N)" at bounding box center [241, 153] width 9 height 11
click at [340, 173] on div "Janela de atendimento Grade de atendimento Capacidade Transportadoras Veículos …" at bounding box center [305, 134] width 611 height 268
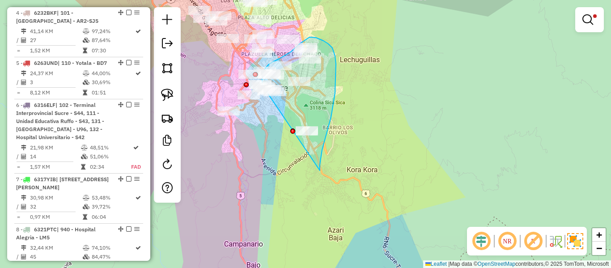
drag, startPoint x: 320, startPoint y: 170, endPoint x: 289, endPoint y: 124, distance: 56.1
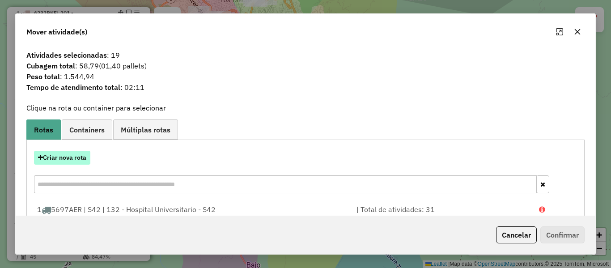
click at [44, 151] on button "Criar nova rota" at bounding box center [62, 158] width 56 height 14
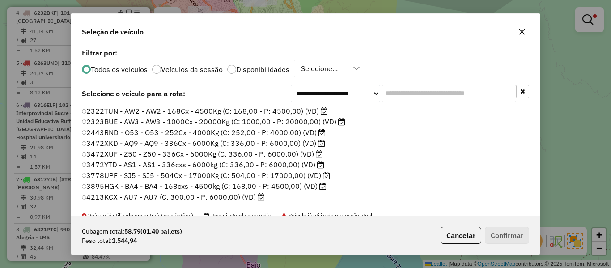
scroll to position [5, 3]
click at [429, 95] on input "text" at bounding box center [449, 94] width 134 height 18
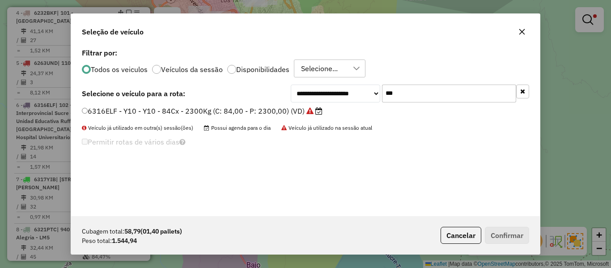
type input "***"
click at [268, 109] on label "6316ELF - Y10 - Y10 - 84Cx - 2300Kg (C: 84,00 - P: 2300,00) (VD)" at bounding box center [202, 111] width 241 height 11
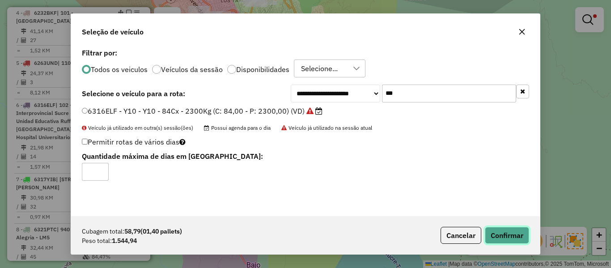
click at [518, 238] on button "Confirmar" at bounding box center [507, 235] width 44 height 17
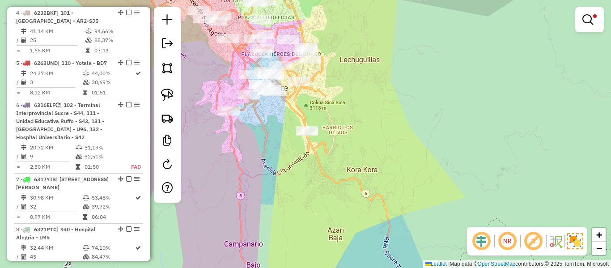
scroll to position [403, 0]
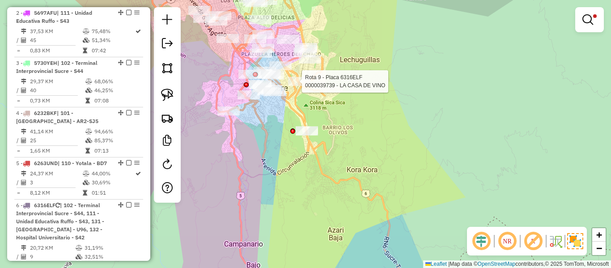
select select "**********"
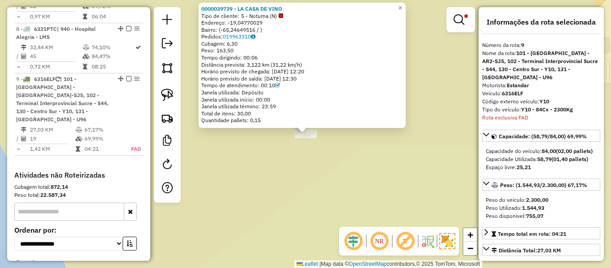
scroll to position [778, 0]
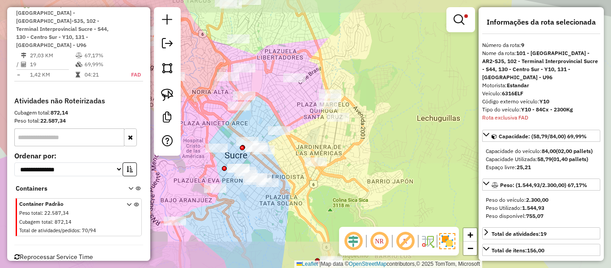
drag, startPoint x: 293, startPoint y: 189, endPoint x: 345, endPoint y: 143, distance: 69.1
click at [345, 143] on div "Limpar filtros Janela de atendimento Grade de atendimento Capacidade Transporta…" at bounding box center [305, 134] width 611 height 268
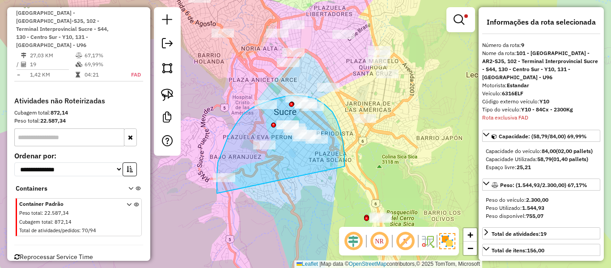
drag, startPoint x: 345, startPoint y: 154, endPoint x: 244, endPoint y: 211, distance: 115.2
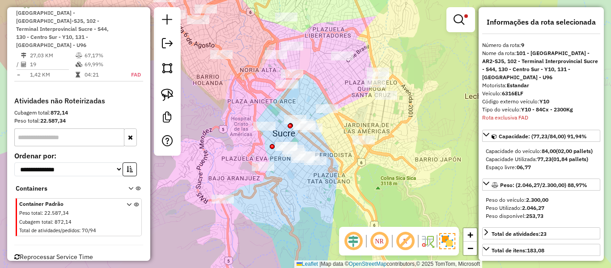
drag, startPoint x: 345, startPoint y: 62, endPoint x: 344, endPoint y: 84, distance: 21.5
click at [344, 84] on div "Limpar filtros Janela de atendimento Grade de atendimento Capacidade Transporta…" at bounding box center [305, 134] width 611 height 268
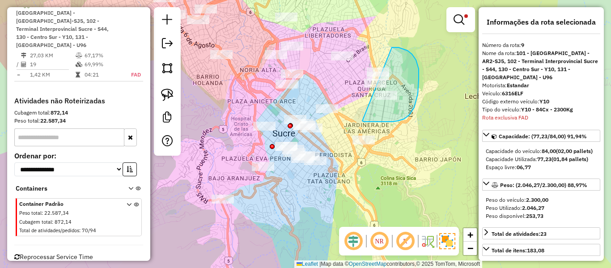
drag, startPoint x: 362, startPoint y: 121, endPoint x: 353, endPoint y: 95, distance: 27.4
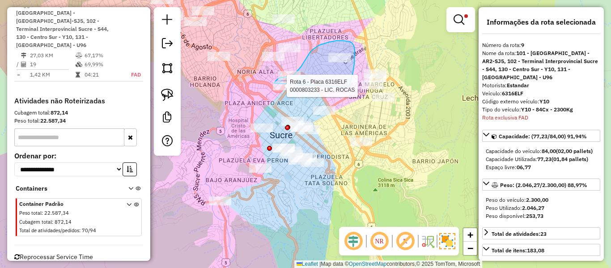
drag, startPoint x: 348, startPoint y: 87, endPoint x: 287, endPoint y: 110, distance: 65.0
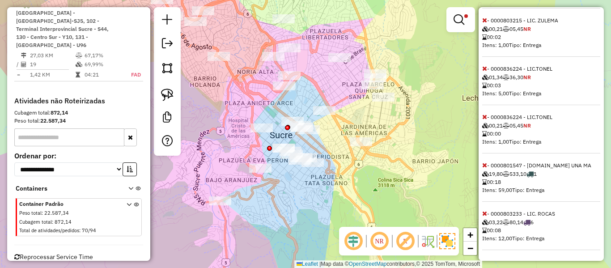
scroll to position [456, 0]
click at [485, 163] on icon at bounding box center [484, 165] width 5 height 6
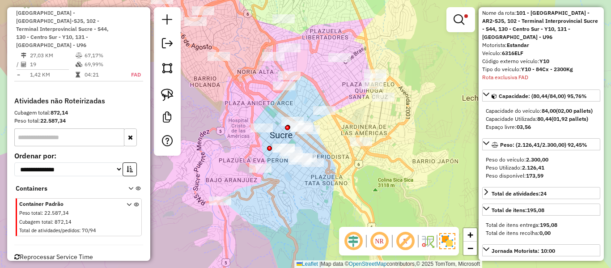
scroll to position [224, 0]
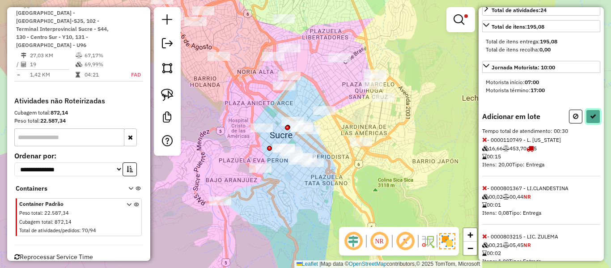
click at [595, 123] on button at bounding box center [593, 117] width 14 height 14
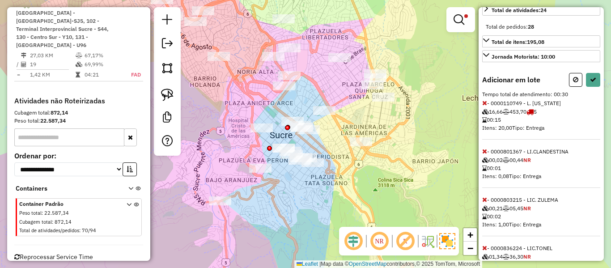
select select "**********"
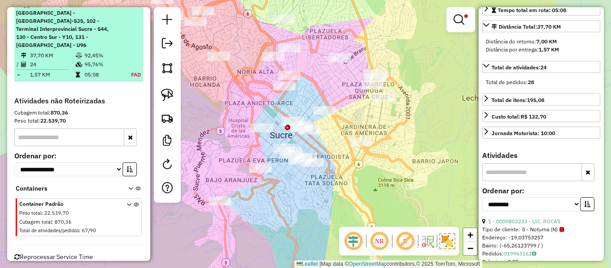
click at [126, 7] on em at bounding box center [128, 4] width 5 height 5
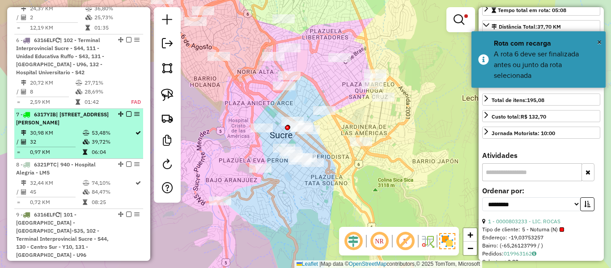
scroll to position [554, 0]
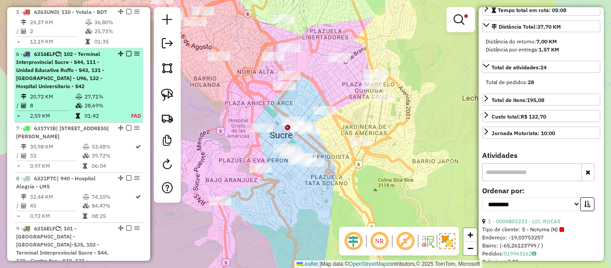
click at [136, 56] on em at bounding box center [136, 53] width 5 height 5
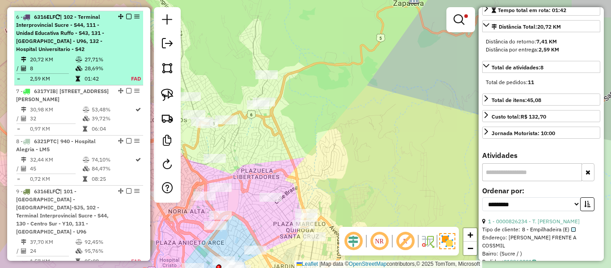
scroll to position [603, 0]
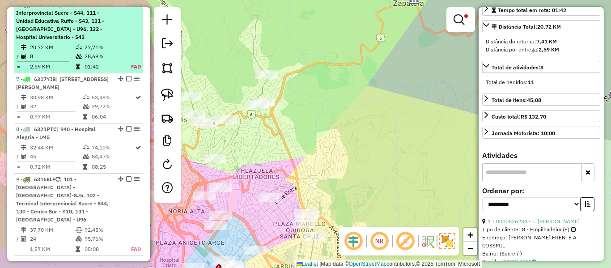
drag, startPoint x: 136, startPoint y: 61, endPoint x: 136, endPoint y: 12, distance: 49.2
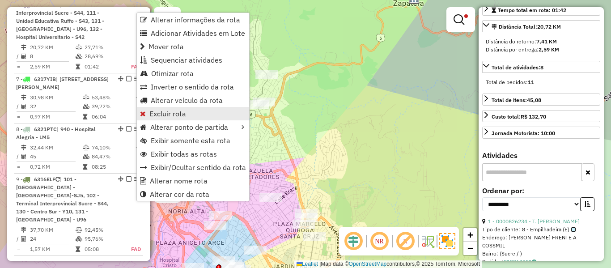
click at [169, 111] on span "Excluir rota" at bounding box center [167, 113] width 37 height 7
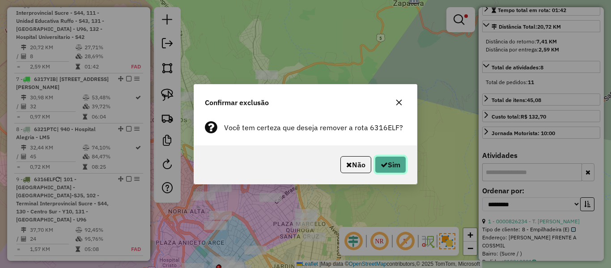
click at [385, 157] on button "Sim" at bounding box center [390, 164] width 31 height 17
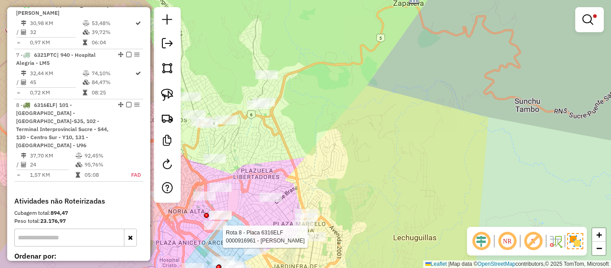
scroll to position [529, 0]
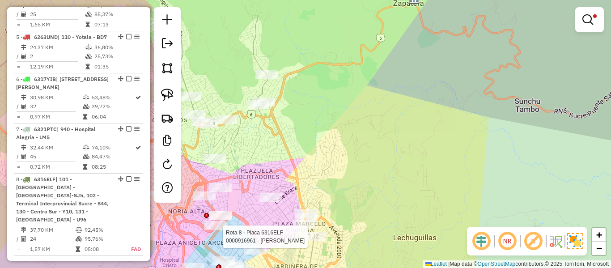
select select "**********"
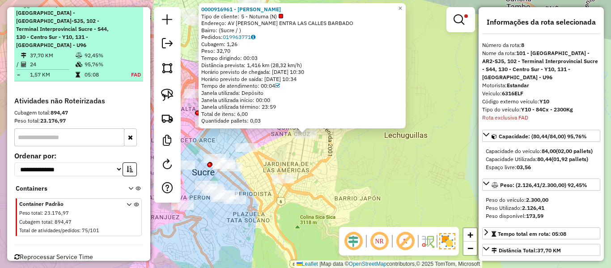
click at [126, 7] on em at bounding box center [128, 4] width 5 height 5
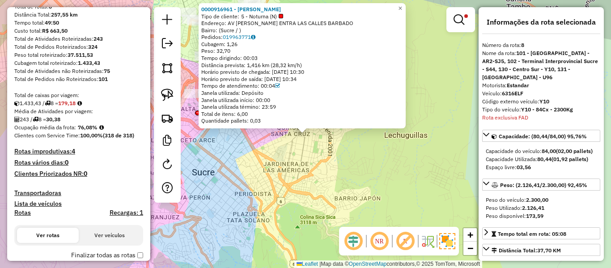
scroll to position [0, 0]
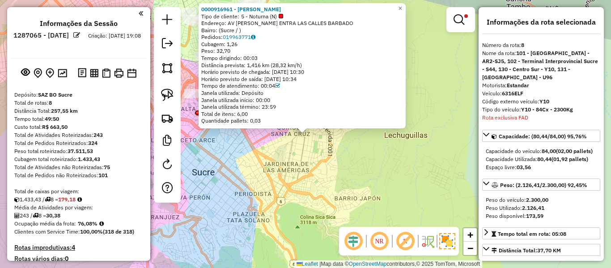
drag, startPoint x: 101, startPoint y: 171, endPoint x: 94, endPoint y: 49, distance: 122.3
click at [64, 71] on img at bounding box center [62, 73] width 9 height 9
click at [343, 197] on div "0000916961 - MAURICIO ALEJAN Tipo de cliente: 5 - Noturna (N) Endereço: AV EMIL…" at bounding box center [305, 134] width 611 height 268
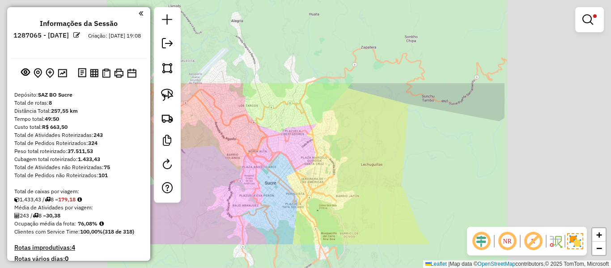
click at [331, 190] on div "Limpar filtros Janela de atendimento Grade de atendimento Capacidade Transporta…" at bounding box center [305, 134] width 611 height 268
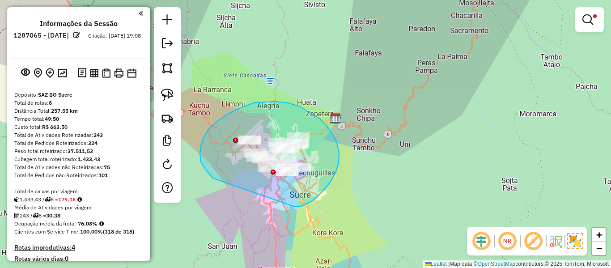
drag, startPoint x: 295, startPoint y: 207, endPoint x: 229, endPoint y: 182, distance: 71.1
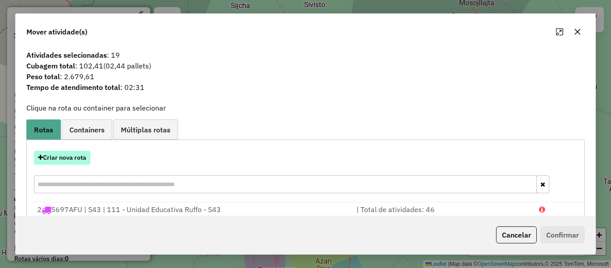
click at [62, 156] on button "Criar nova rota" at bounding box center [62, 158] width 56 height 14
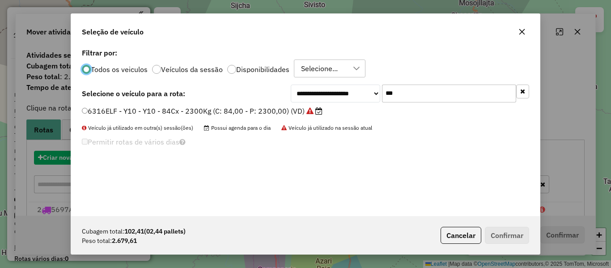
scroll to position [5, 3]
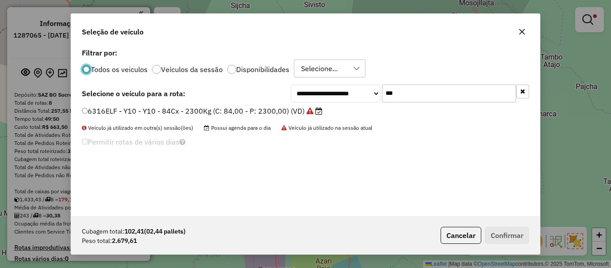
click at [464, 91] on input "***" at bounding box center [449, 94] width 134 height 18
click at [463, 91] on input "***" at bounding box center [449, 94] width 134 height 18
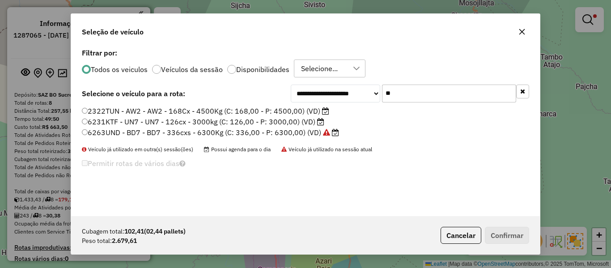
type input "**"
click at [287, 107] on label "2322TUN - AW2 - AW2 - 168Cx - 4500Kg (C: 168,00 - P: 4500,00) (VD)" at bounding box center [205, 111] width 247 height 11
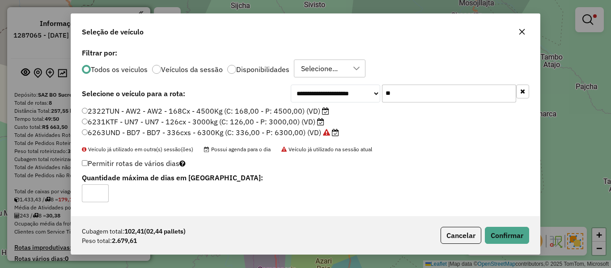
click at [287, 117] on label "6231KTF - UN7 - UN7 - 126cx - 3000kg (C: 126,00 - P: 3000,00) (VD)" at bounding box center [203, 121] width 242 height 11
click at [522, 233] on button "Confirmar" at bounding box center [507, 235] width 44 height 17
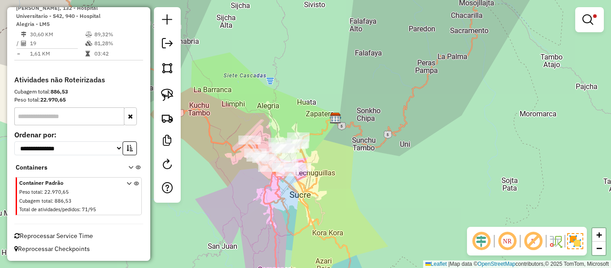
drag, startPoint x: 120, startPoint y: 134, endPoint x: 120, endPoint y: 217, distance: 82.8
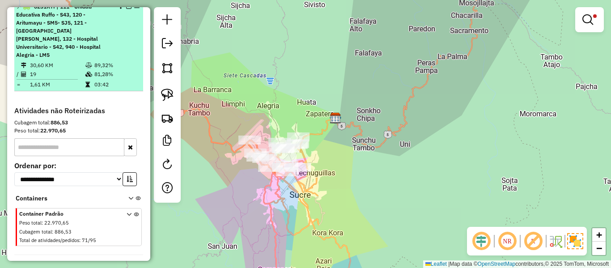
scroll to position [610, 0]
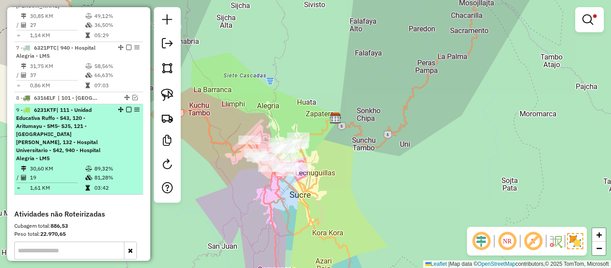
click at [127, 112] on em at bounding box center [128, 109] width 5 height 5
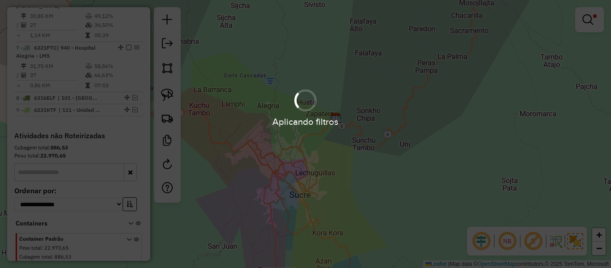
click at [402, 149] on div "Aplicando filtros" at bounding box center [305, 134] width 611 height 268
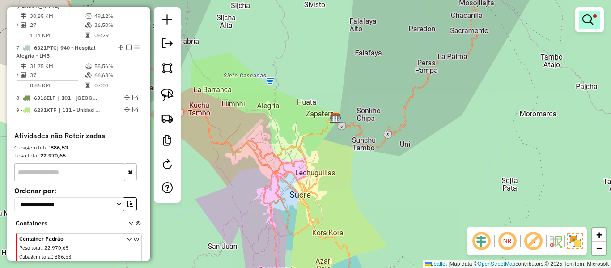
click at [583, 17] on em at bounding box center [588, 19] width 11 height 11
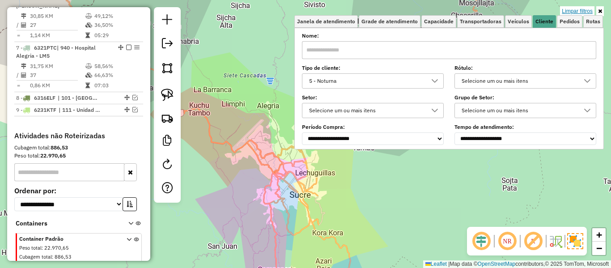
click at [577, 12] on link "Limpar filtros" at bounding box center [577, 11] width 34 height 10
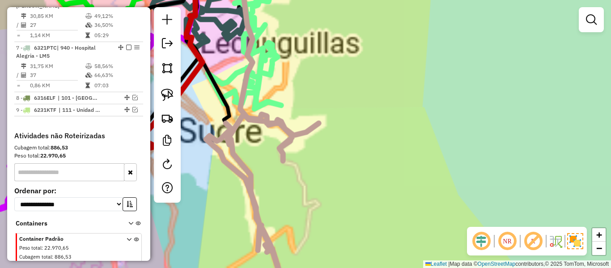
click at [327, 216] on div "Janela de atendimento Grade de atendimento Capacidade Transportadoras Veículos …" at bounding box center [305, 134] width 611 height 268
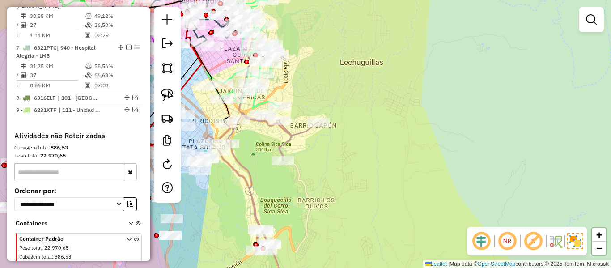
click at [241, 177] on icon at bounding box center [302, 204] width 193 height 182
select select "**********"
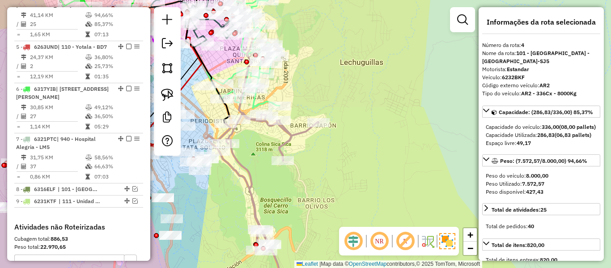
scroll to position [503, 0]
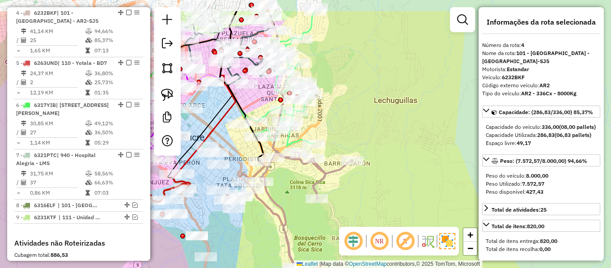
drag, startPoint x: 262, startPoint y: 197, endPoint x: 275, endPoint y: 167, distance: 32.8
click at [291, 224] on icon at bounding box center [336, 242] width 193 height 182
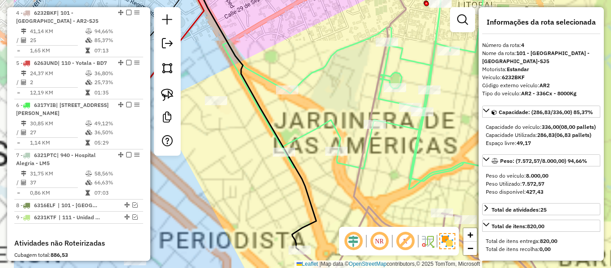
drag, startPoint x: 321, startPoint y: 187, endPoint x: 337, endPoint y: 189, distance: 16.3
click at [337, 189] on div "Janela de atendimento Grade de atendimento Capacidade Transportadoras Veículos …" at bounding box center [305, 134] width 611 height 268
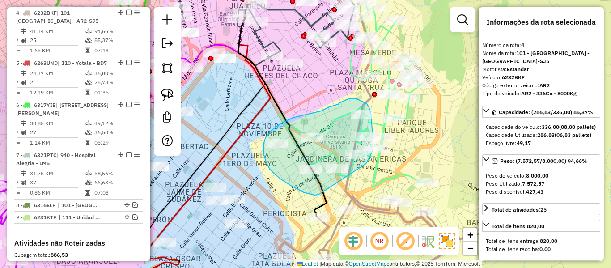
drag, startPoint x: 319, startPoint y: 195, endPoint x: 336, endPoint y: 194, distance: 17.0
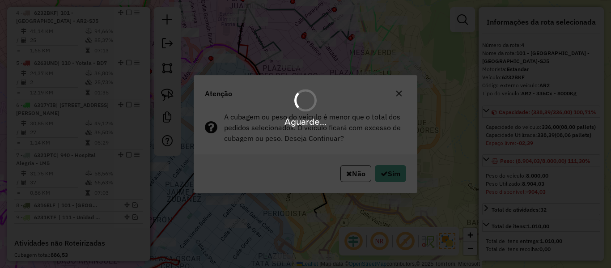
click at [388, 172] on hb-app "Aguarde... Pop-up bloqueado! Seu navegador bloqueou automáticamente a abertura …" at bounding box center [305, 134] width 611 height 268
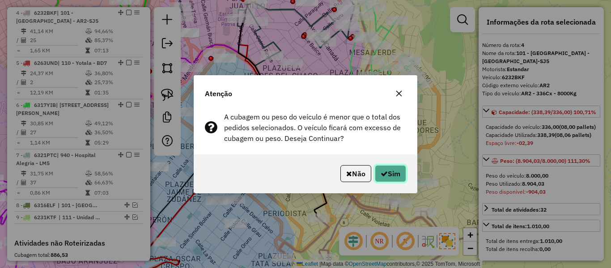
click at [388, 172] on button "Sim" at bounding box center [390, 173] width 31 height 17
click at [0, 0] on div "Aguarde..." at bounding box center [0, 0] width 0 height 0
select select "**********"
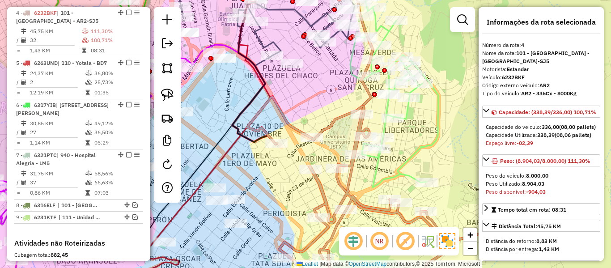
click at [408, 109] on icon at bounding box center [387, 80] width 102 height 214
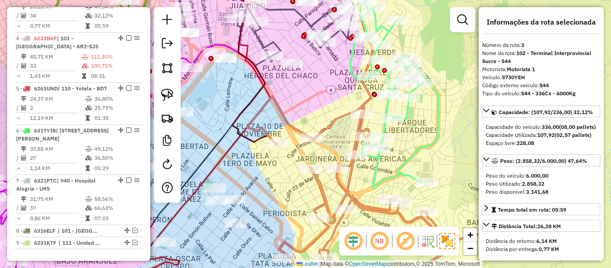
scroll to position [453, 0]
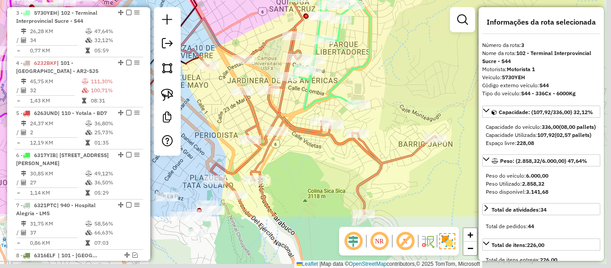
drag, startPoint x: 416, startPoint y: 135, endPoint x: 390, endPoint y: 102, distance: 41.4
click at [361, 67] on icon at bounding box center [319, 2] width 102 height 214
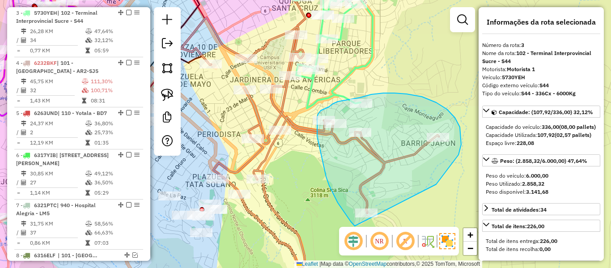
drag, startPoint x: 436, startPoint y: 184, endPoint x: 385, endPoint y: 225, distance: 65.3
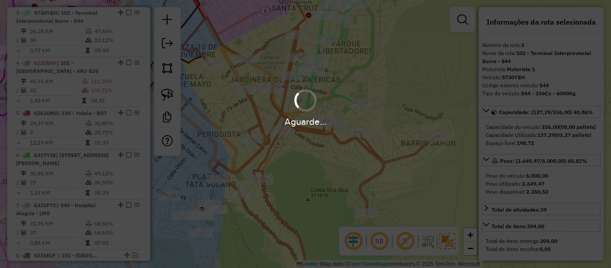
select select "**********"
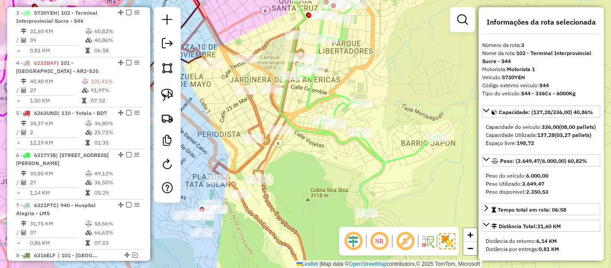
click at [257, 113] on icon at bounding box center [244, 155] width 127 height 277
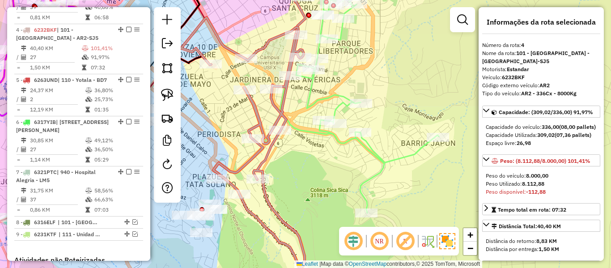
scroll to position [503, 0]
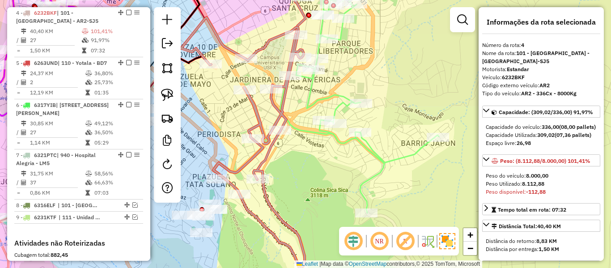
click at [322, 104] on icon at bounding box center [359, 93] width 159 height 240
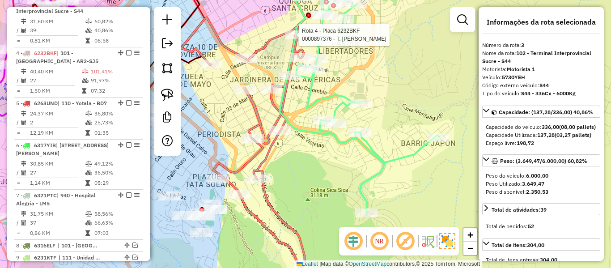
scroll to position [453, 0]
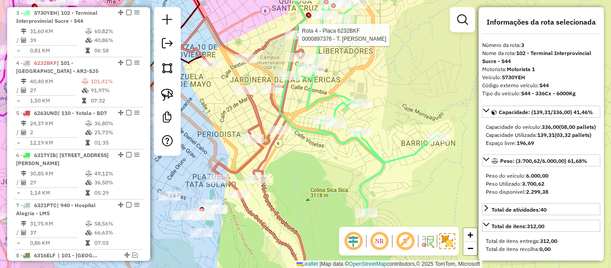
select select "**********"
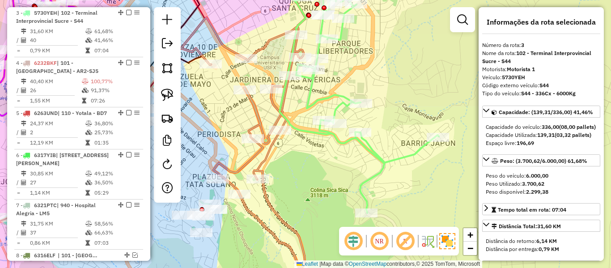
click at [258, 118] on icon at bounding box center [244, 155] width 127 height 277
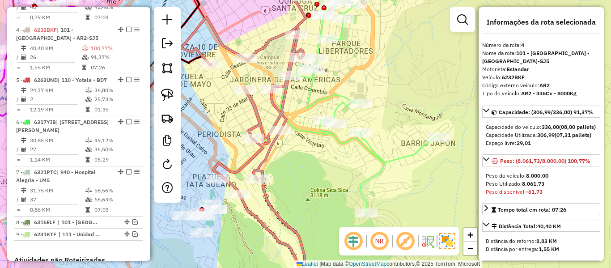
scroll to position [503, 0]
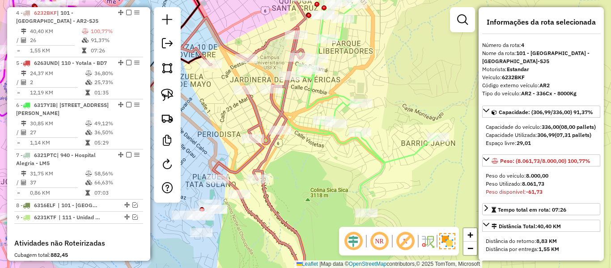
click at [340, 108] on icon at bounding box center [359, 93] width 159 height 240
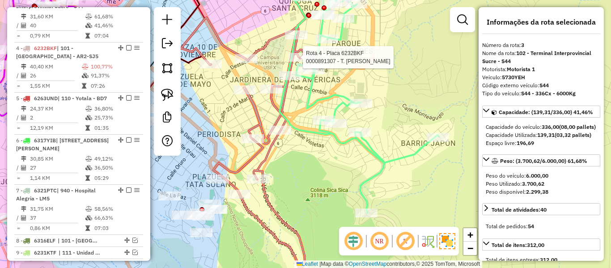
scroll to position [453, 0]
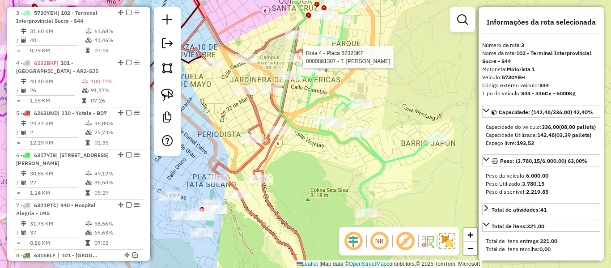
select select "**********"
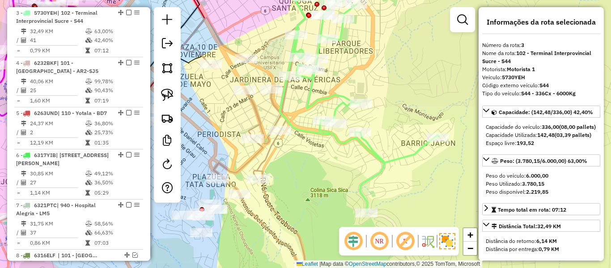
click at [254, 157] on icon at bounding box center [244, 155] width 127 height 277
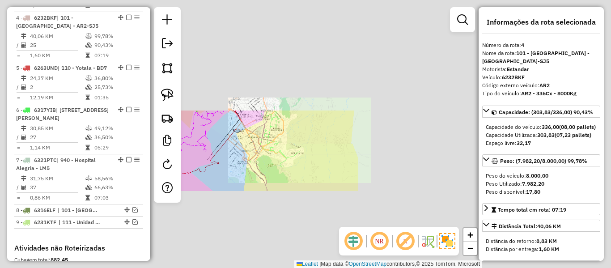
scroll to position [503, 0]
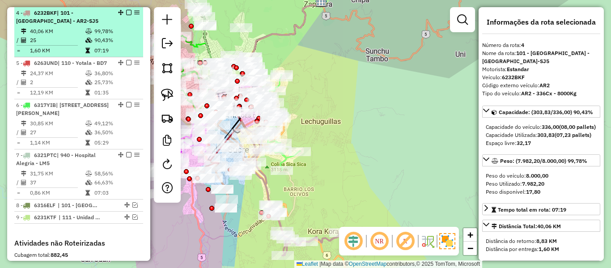
click at [126, 12] on em at bounding box center [128, 12] width 5 height 5
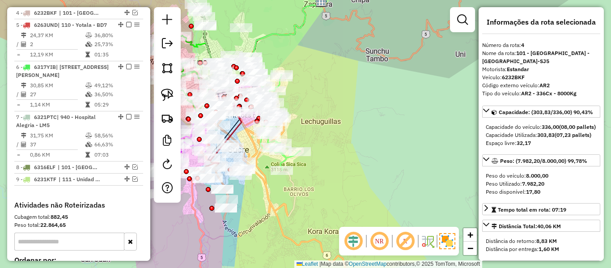
click at [343, 141] on div "Rota 7 - Placa 6321PTC 0000901803 - NATALY MUNOZ Rota 3 - Placa 5730YEH 0000111…" at bounding box center [305, 134] width 611 height 268
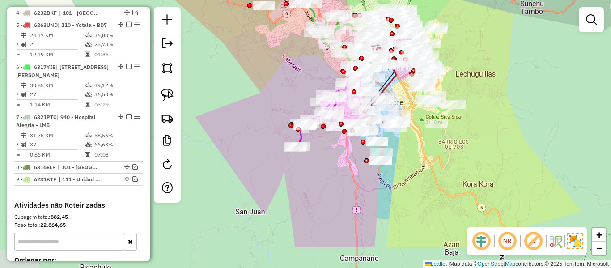
drag, startPoint x: 306, startPoint y: 180, endPoint x: 446, endPoint y: 132, distance: 147.6
click at [456, 132] on div "Janela de atendimento Grade de atendimento Capacidade Transportadoras Veículos …" at bounding box center [305, 134] width 611 height 268
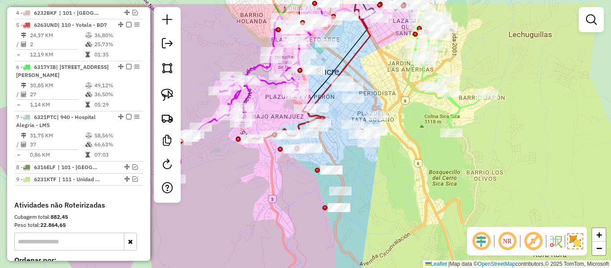
drag, startPoint x: 394, startPoint y: 149, endPoint x: 362, endPoint y: 180, distance: 44.6
click at [362, 180] on div "Janela de atendimento Grade de atendimento Capacidade Transportadoras Veículos …" at bounding box center [305, 134] width 611 height 268
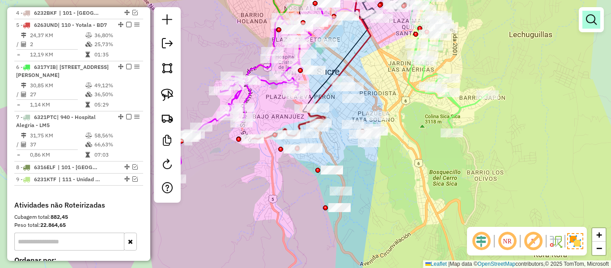
click at [587, 25] on link at bounding box center [592, 20] width 18 height 18
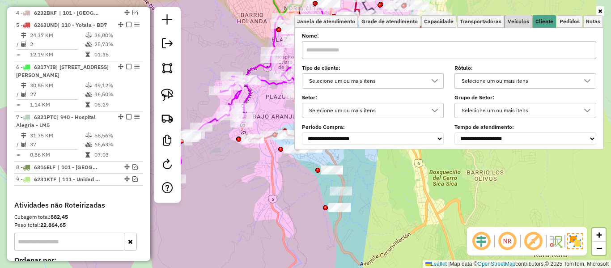
click at [522, 23] on span "Veículos" at bounding box center [518, 21] width 21 height 5
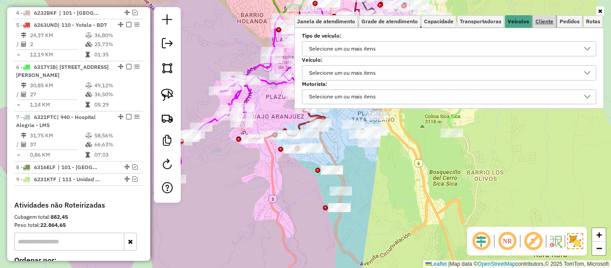
click at [540, 23] on span "Cliente" at bounding box center [545, 21] width 18 height 5
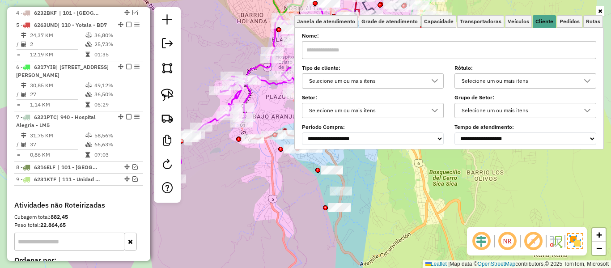
click at [392, 74] on div "Selecione um ou mais itens" at bounding box center [366, 81] width 120 height 14
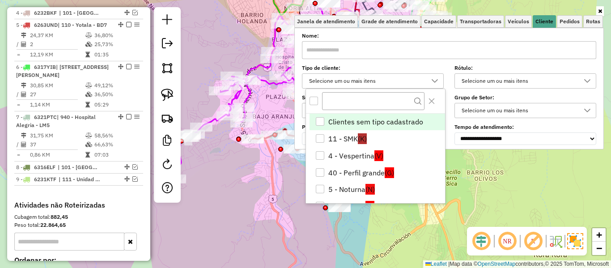
click at [313, 100] on div "All items unselected" at bounding box center [314, 101] width 9 height 9
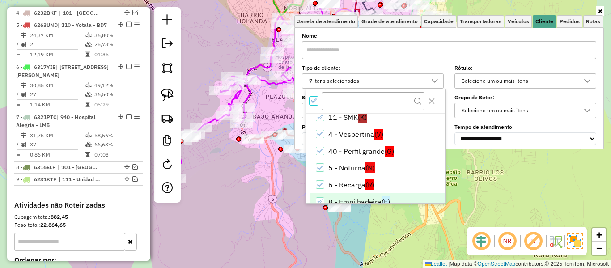
scroll to position [36, 0]
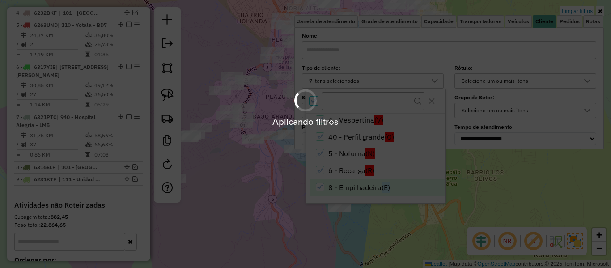
click at [354, 182] on div "Aplicando filtros" at bounding box center [305, 134] width 611 height 268
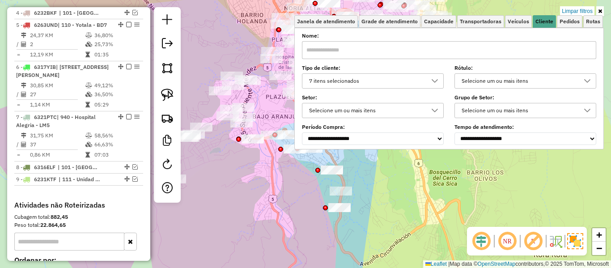
click at [363, 84] on div "7 itens selecionados" at bounding box center [366, 81] width 120 height 14
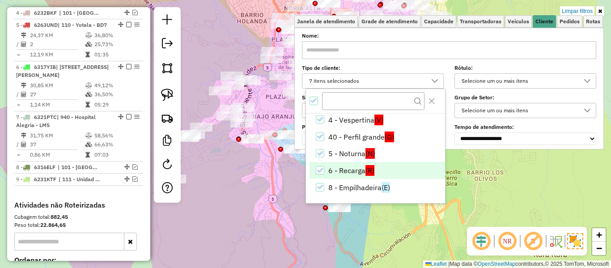
click at [353, 172] on li "6 - Recarga (R)" at bounding box center [378, 170] width 136 height 17
click at [556, 204] on div "Limpar filtros Janela de atendimento Grade de atendimento Capacidade Transporta…" at bounding box center [305, 134] width 611 height 268
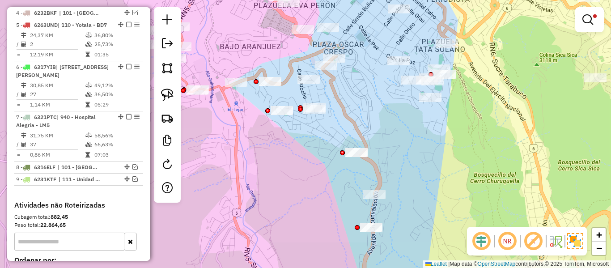
drag, startPoint x: 304, startPoint y: 176, endPoint x: 341, endPoint y: 191, distance: 39.4
click at [337, 192] on div "Limpar filtros Janela de atendimento Grade de atendimento Capacidade Transporta…" at bounding box center [305, 134] width 611 height 268
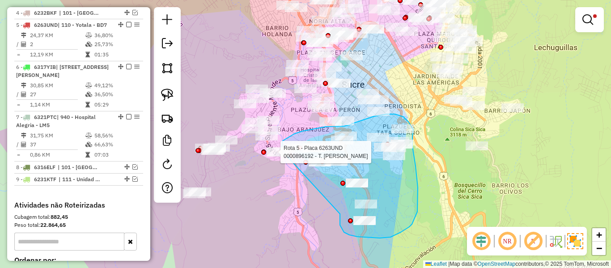
drag, startPoint x: 340, startPoint y: 217, endPoint x: 297, endPoint y: 165, distance: 67.7
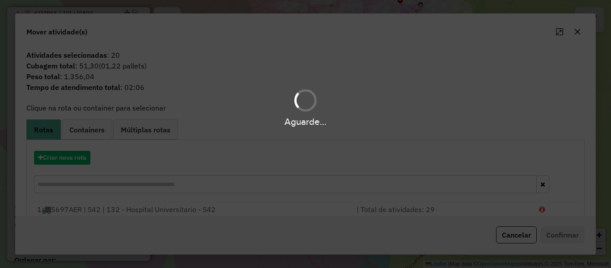
click at [85, 157] on div "Aguarde..." at bounding box center [305, 134] width 611 height 268
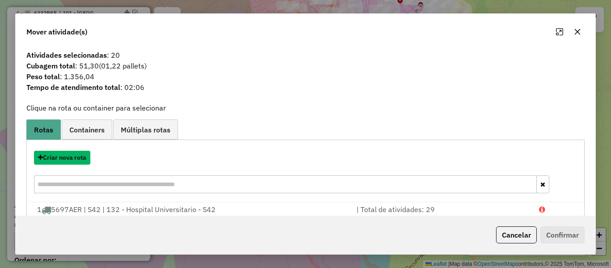
click at [85, 157] on button "Criar nova rota" at bounding box center [62, 158] width 56 height 14
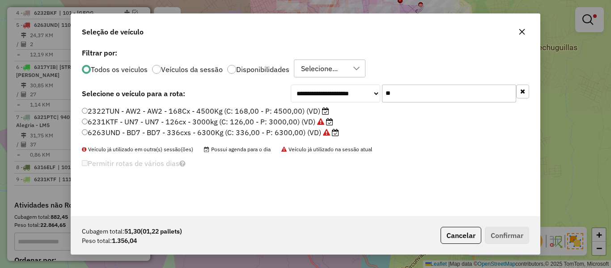
scroll to position [5, 3]
click at [450, 100] on input "**" at bounding box center [449, 94] width 134 height 18
click at [264, 110] on label "2322TUN - AW2 - AW2 - 168Cx - 4500Kg (C: 168,00 - P: 4500,00) (VD)" at bounding box center [205, 111] width 247 height 11
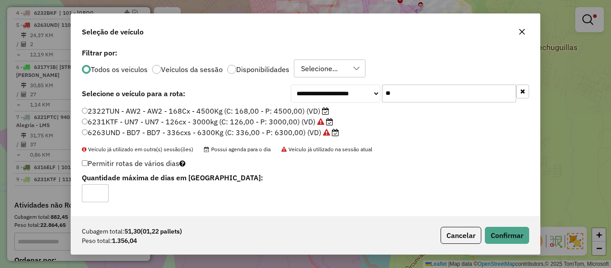
click at [276, 121] on label "6231KTF - UN7 - UN7 - 126cx - 3000kg (C: 126,00 - P: 3000,00) (VD)" at bounding box center [207, 121] width 251 height 11
click at [520, 238] on button "Confirmar" at bounding box center [507, 235] width 44 height 17
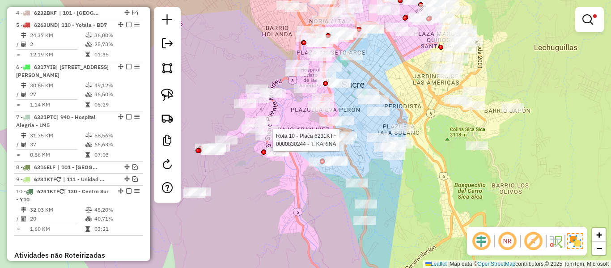
select select "**********"
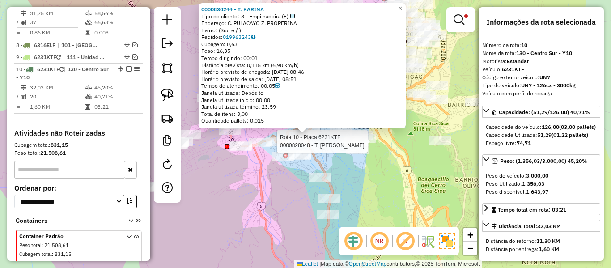
scroll to position [686, 0]
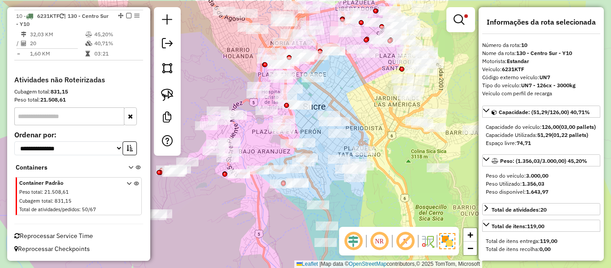
drag, startPoint x: 332, startPoint y: 176, endPoint x: 332, endPoint y: 200, distance: 24.2
click at [332, 200] on div "Limpar filtros Janela de atendimento Grade de atendimento Capacidade Transporta…" at bounding box center [305, 134] width 611 height 268
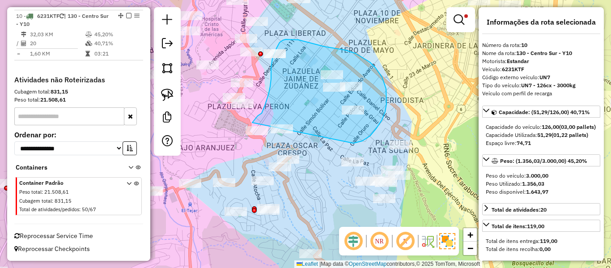
drag, startPoint x: 377, startPoint y: 128, endPoint x: 248, endPoint y: 164, distance: 133.3
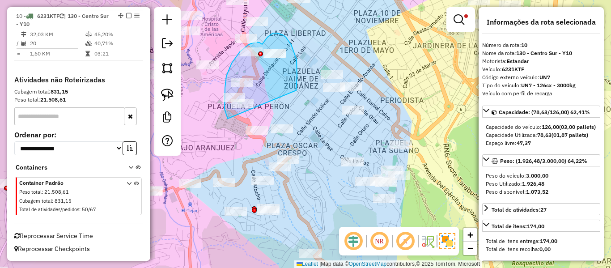
drag, startPoint x: 283, startPoint y: 35, endPoint x: 244, endPoint y: 128, distance: 101.1
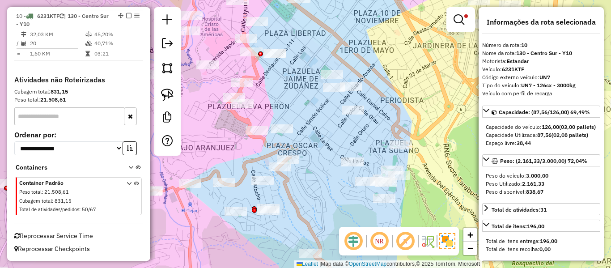
drag, startPoint x: 218, startPoint y: 164, endPoint x: 287, endPoint y: 136, distance: 73.9
click at [287, 136] on div "Limpar filtros Janela de atendimento Grade de atendimento Capacidade Transporta…" at bounding box center [305, 134] width 611 height 268
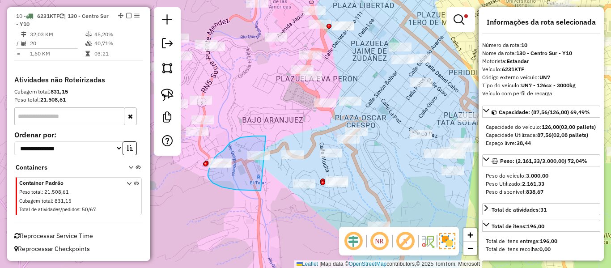
drag, startPoint x: 254, startPoint y: 136, endPoint x: 286, endPoint y: 183, distance: 57.3
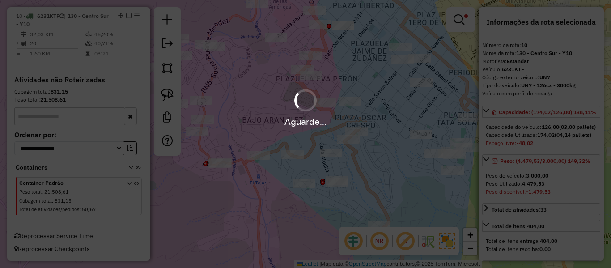
select select "**********"
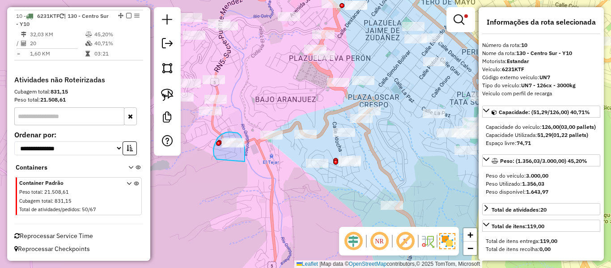
drag, startPoint x: 245, startPoint y: 160, endPoint x: 225, endPoint y: 162, distance: 19.7
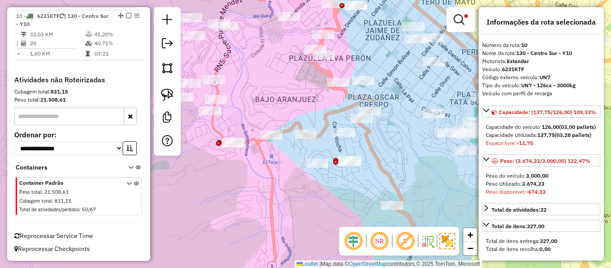
scroll to position [198, 0]
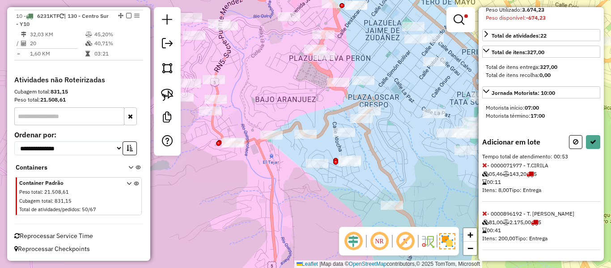
select select "**********"
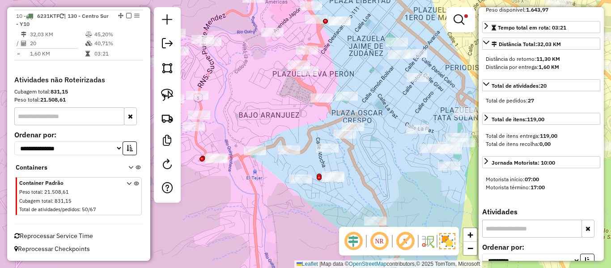
drag, startPoint x: 392, startPoint y: 149, endPoint x: 350, endPoint y: 190, distance: 58.5
click at [350, 190] on div "Limpar filtros Janela de atendimento Grade de atendimento Capacidade Transporta…" at bounding box center [305, 134] width 611 height 268
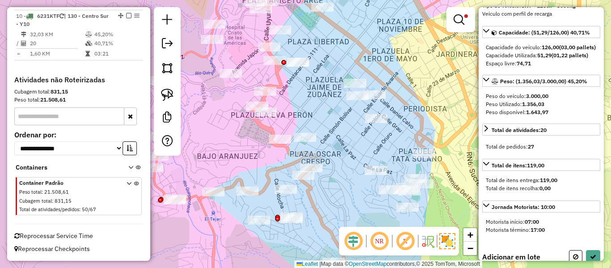
scroll to position [85, 0]
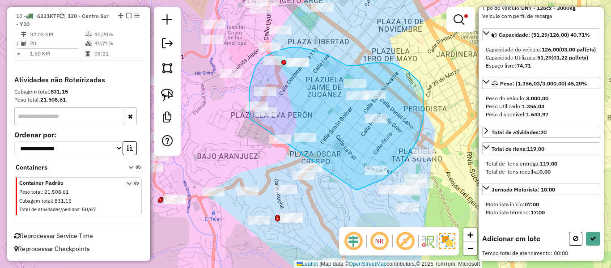
drag, startPoint x: 384, startPoint y: 179, endPoint x: 271, endPoint y: 158, distance: 114.7
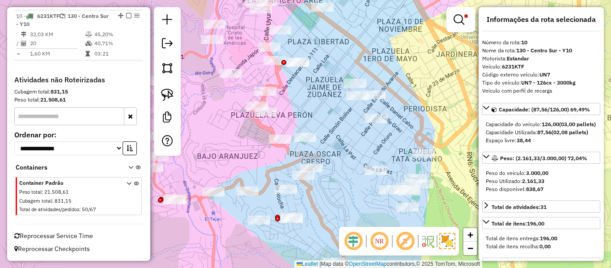
scroll to position [0, 0]
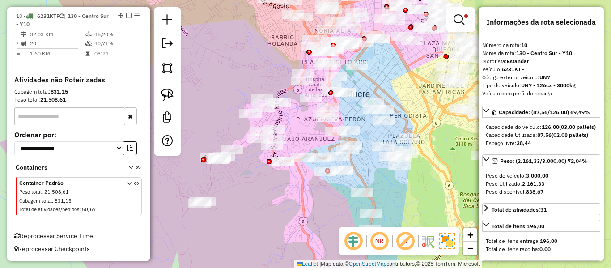
select select "**********"
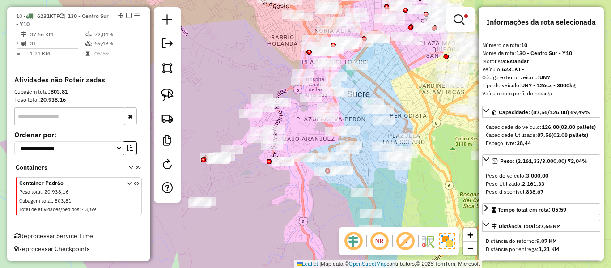
click at [126, 16] on em at bounding box center [128, 15] width 5 height 5
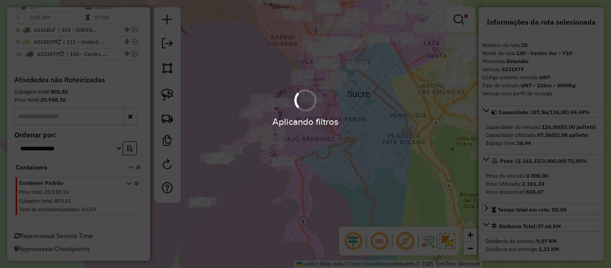
scroll to position [648, 0]
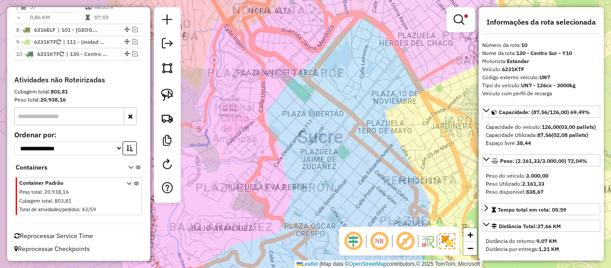
click at [366, 63] on div "Limpar filtros Janela de atendimento Grade de atendimento Capacidade Transporta…" at bounding box center [305, 134] width 611 height 268
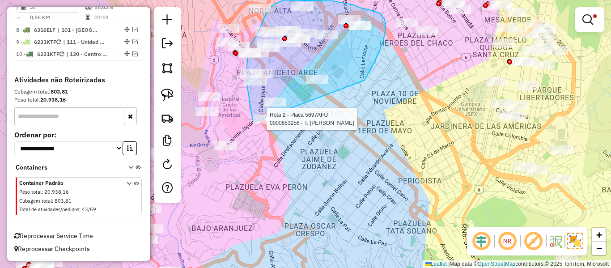
drag, startPoint x: 365, startPoint y: 80, endPoint x: 295, endPoint y: 140, distance: 92.0
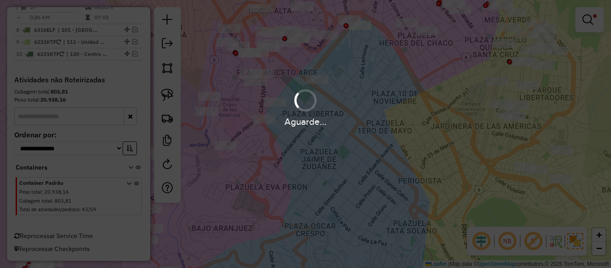
click at [362, 94] on div "Aguarde..." at bounding box center [305, 107] width 611 height 43
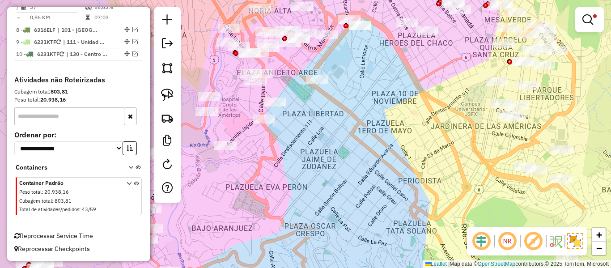
drag, startPoint x: 362, startPoint y: 77, endPoint x: 349, endPoint y: 117, distance: 41.6
click at [349, 117] on div "Limpar filtros Janela de atendimento Grade de atendimento Capacidade Transporta…" at bounding box center [305, 134] width 611 height 268
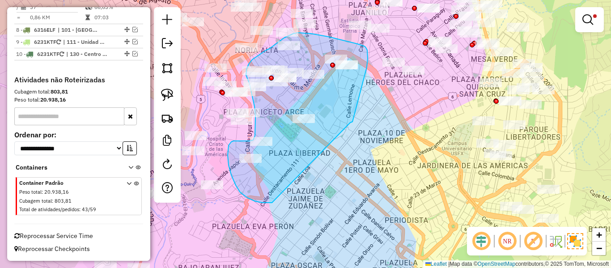
drag, startPoint x: 353, startPoint y: 120, endPoint x: 295, endPoint y: 199, distance: 97.6
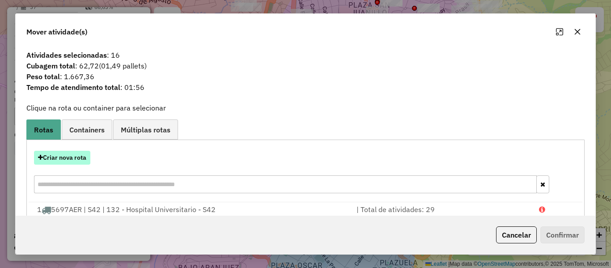
click at [76, 160] on button "Criar nova rota" at bounding box center [62, 158] width 56 height 14
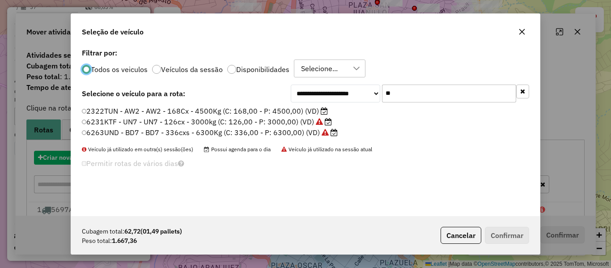
scroll to position [5, 3]
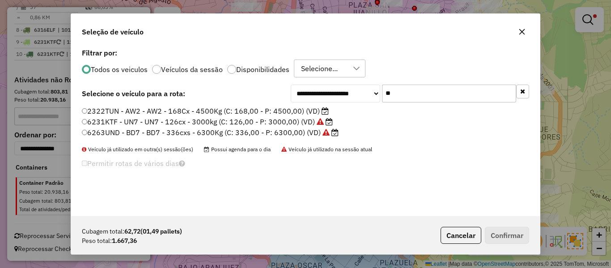
click at [418, 96] on input "**" at bounding box center [449, 94] width 134 height 18
click at [418, 95] on input "**" at bounding box center [449, 94] width 134 height 18
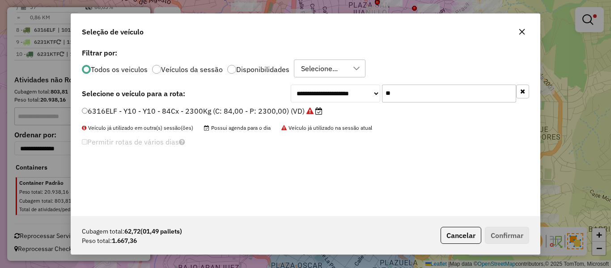
type input "**"
click at [297, 108] on label "6316ELF - Y10 - Y10 - 84Cx - 2300Kg (C: 84,00 - P: 2300,00) (VD)" at bounding box center [202, 111] width 241 height 11
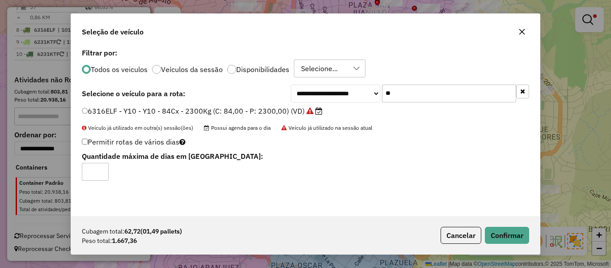
click at [500, 245] on div "Cubagem total: 62,72 (01,49 pallets) Peso total: 1.667,36 Cancelar Confirmar" at bounding box center [305, 235] width 469 height 38
click at [502, 235] on button "Confirmar" at bounding box center [507, 235] width 44 height 17
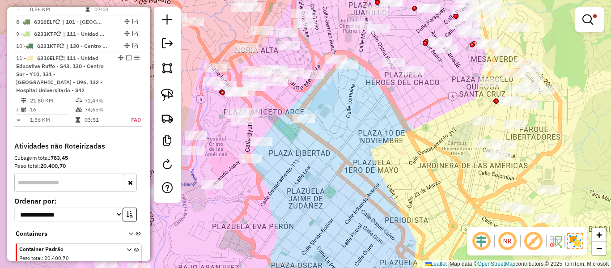
scroll to position [686, 0]
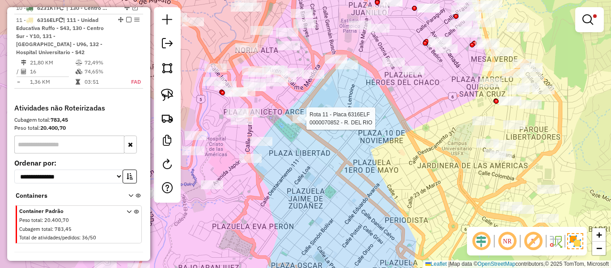
select select "**********"
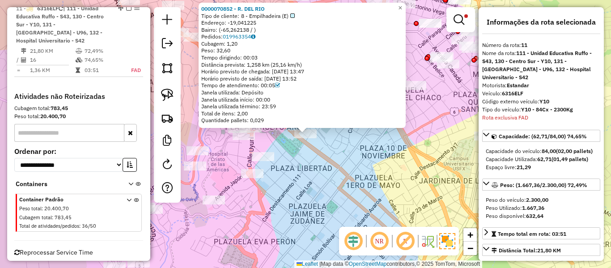
scroll to position [702, 0]
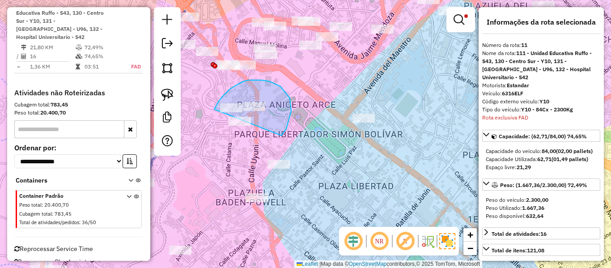
drag, startPoint x: 286, startPoint y: 129, endPoint x: 252, endPoint y: 151, distance: 41.1
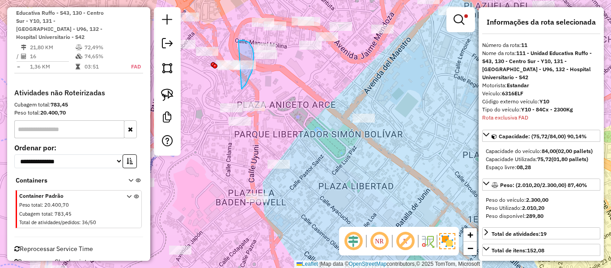
drag, startPoint x: 242, startPoint y: 89, endPoint x: 236, endPoint y: 41, distance: 48.6
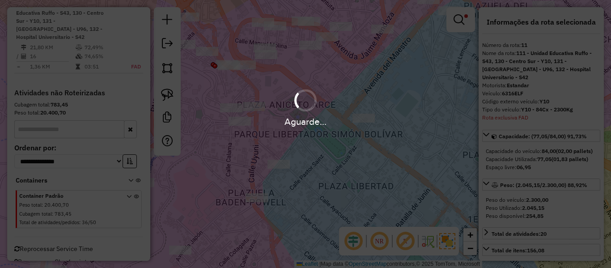
select select "**********"
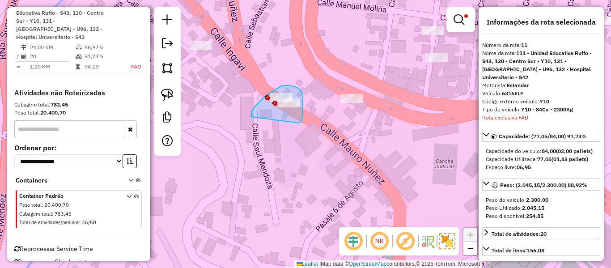
drag, startPoint x: 299, startPoint y: 123, endPoint x: 260, endPoint y: 117, distance: 39.4
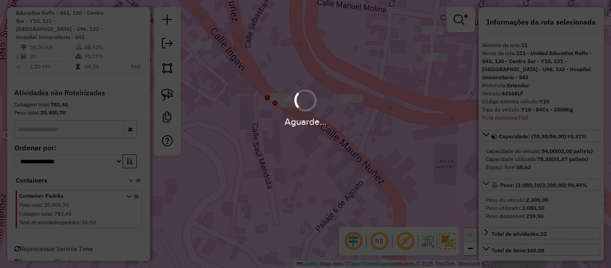
select select "**********"
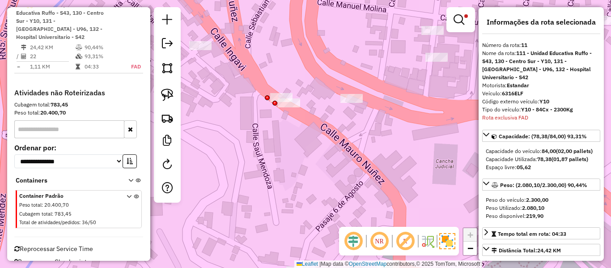
click at [126, 7] on em at bounding box center [128, 4] width 5 height 5
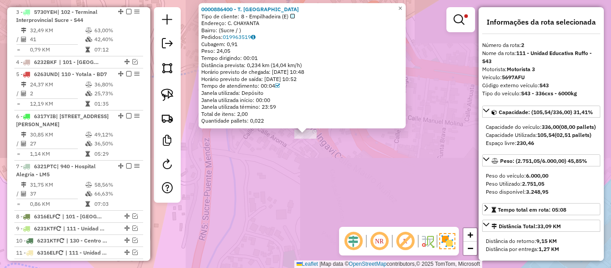
scroll to position [403, 0]
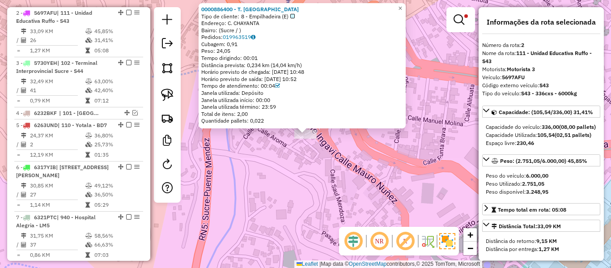
click at [357, 170] on div "0000886400 - T. WILMA Tipo de cliente: 8 - Empilhadeira (E) Endereço: C. CHAYAN…" at bounding box center [305, 134] width 611 height 268
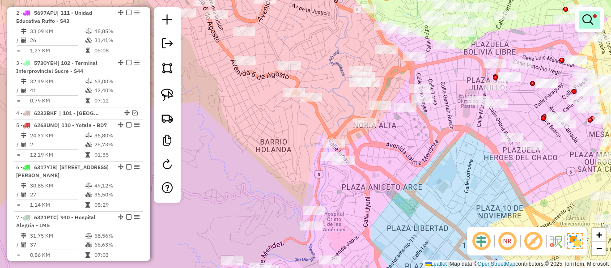
drag, startPoint x: 585, startPoint y: 18, endPoint x: 579, endPoint y: 13, distance: 7.7
click at [585, 17] on em at bounding box center [588, 19] width 11 height 11
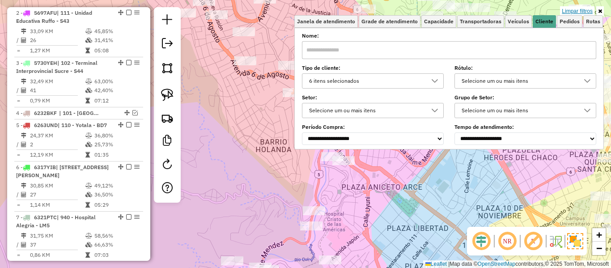
click at [578, 10] on link "Limpar filtros" at bounding box center [577, 11] width 34 height 10
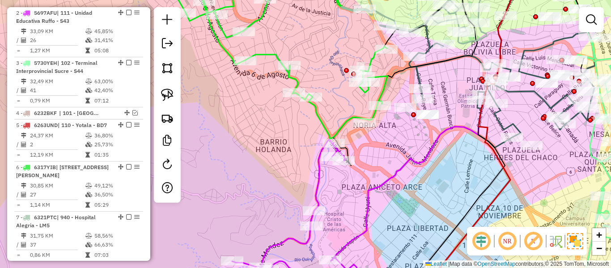
click at [438, 183] on div "Janela de atendimento Grade de atendimento Capacidade Transportadoras Veículos …" at bounding box center [305, 134] width 611 height 268
drag, startPoint x: 439, startPoint y: 194, endPoint x: 348, endPoint y: 87, distance: 140.6
click at [348, 89] on div "Janela de atendimento Grade de atendimento Capacidade Transportadoras Veículos …" at bounding box center [305, 134] width 611 height 268
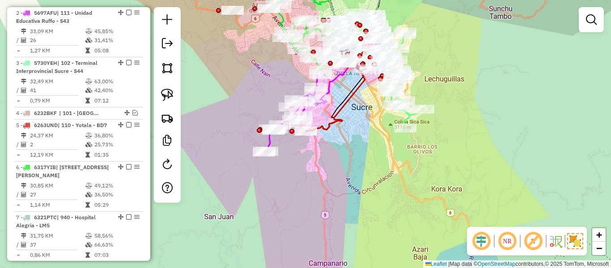
click at [301, 156] on div "Janela de atendimento Grade de atendimento Capacidade Transportadoras Veículos …" at bounding box center [305, 134] width 611 height 268
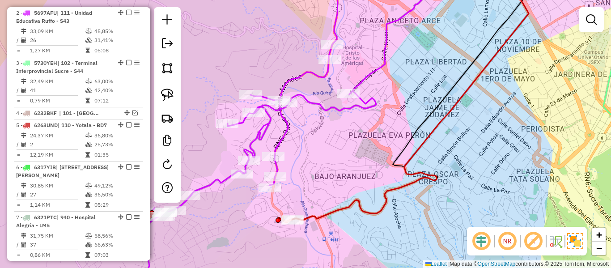
click at [361, 104] on icon at bounding box center [257, 134] width 237 height 322
select select "**********"
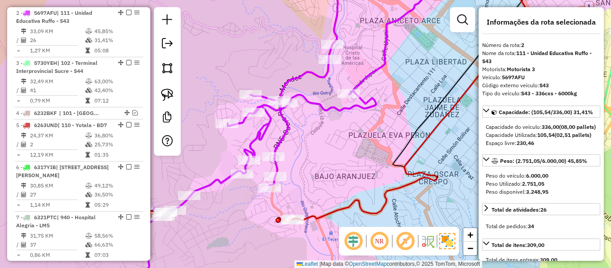
drag, startPoint x: 350, startPoint y: 149, endPoint x: 341, endPoint y: 90, distance: 59.7
click at [341, 90] on div "Janela de atendimento Grade de atendimento Capacidade Transportadoras Veículos …" at bounding box center [305, 134] width 611 height 268
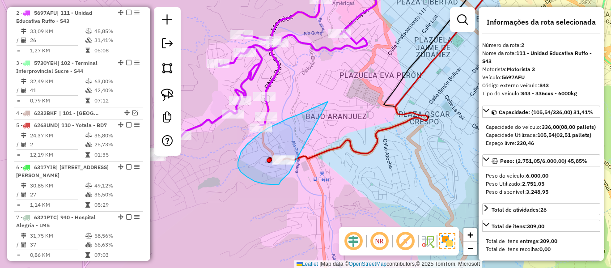
drag, startPoint x: 288, startPoint y: 119, endPoint x: 301, endPoint y: 166, distance: 49.5
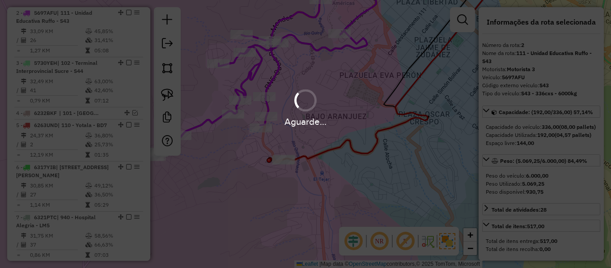
select select "**********"
click at [279, 74] on div "Aguarde..." at bounding box center [305, 134] width 611 height 268
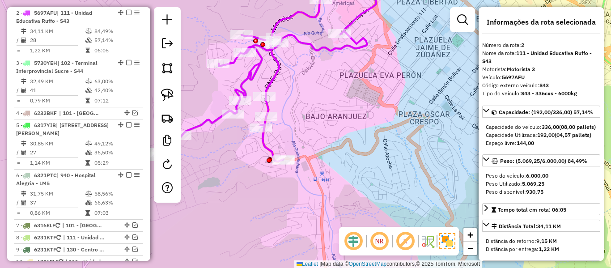
click at [279, 74] on icon at bounding box center [241, 108] width 251 height 271
click at [279, 72] on icon at bounding box center [241, 108] width 251 height 271
click at [273, 67] on icon at bounding box center [241, 108] width 251 height 271
click at [276, 71] on icon at bounding box center [241, 108] width 251 height 271
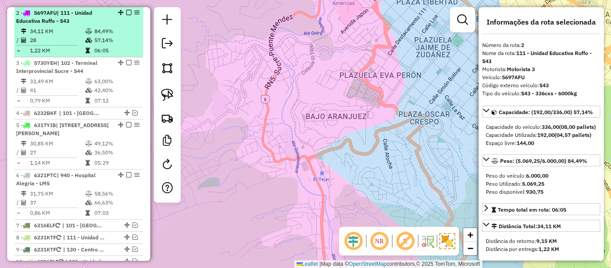
click at [85, 39] on icon at bounding box center [88, 40] width 7 height 5
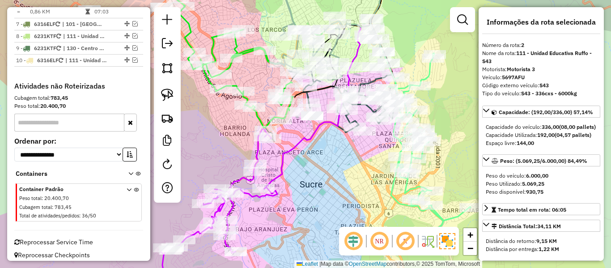
scroll to position [610, 0]
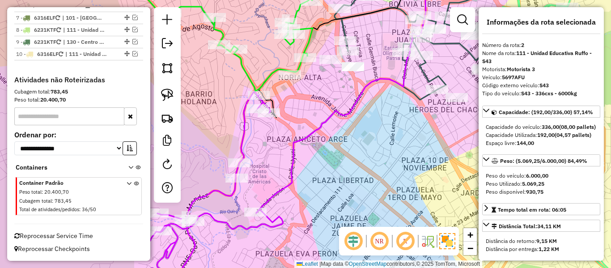
click at [241, 121] on icon at bounding box center [209, 193] width 149 height 204
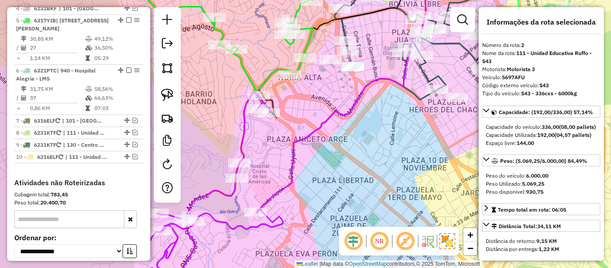
scroll to position [403, 0]
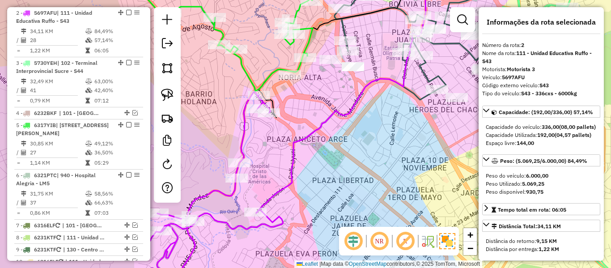
click at [244, 119] on icon at bounding box center [209, 193] width 149 height 204
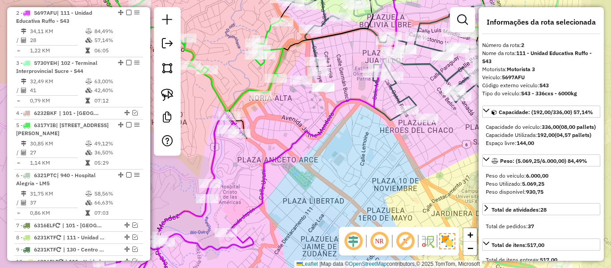
click at [270, 161] on icon at bounding box center [312, 114] width 171 height 240
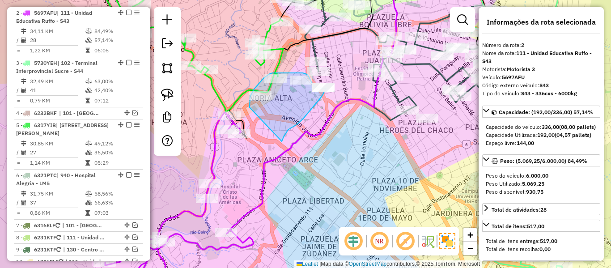
drag, startPoint x: 282, startPoint y: 141, endPoint x: 250, endPoint y: 108, distance: 46.5
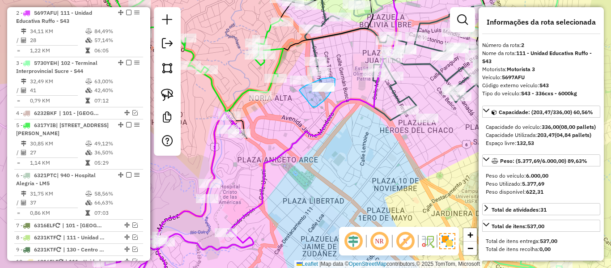
drag, startPoint x: 311, startPoint y: 105, endPoint x: 299, endPoint y: 90, distance: 19.1
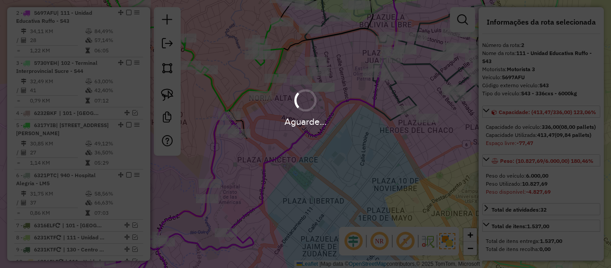
select select "**********"
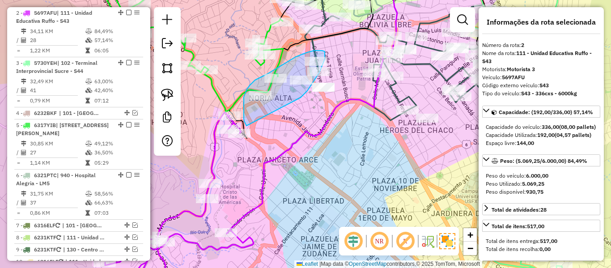
drag, startPoint x: 314, startPoint y: 81, endPoint x: 249, endPoint y: 128, distance: 80.1
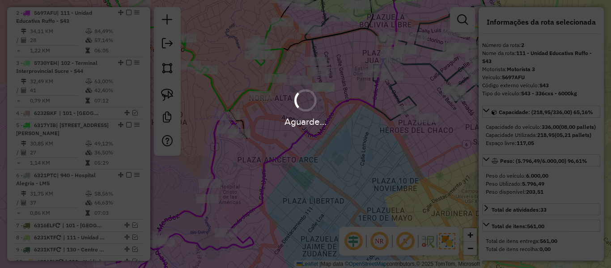
select select "**********"
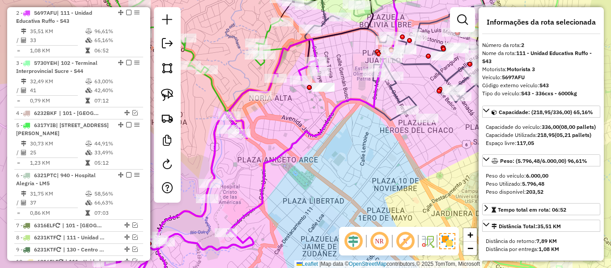
click at [307, 145] on div "Rota 2 - Placa 5697AFU 0000831050 - T. JHOVANA Janela de atendimento Grade de a…" at bounding box center [305, 134] width 611 height 268
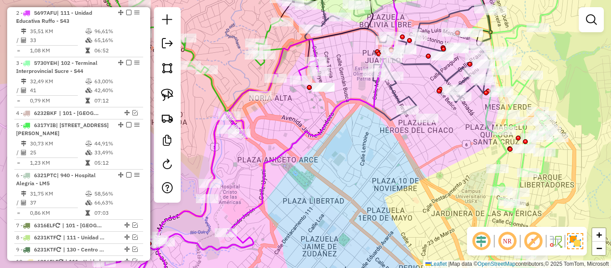
click at [303, 137] on icon at bounding box center [317, 103] width 180 height 260
select select "**********"
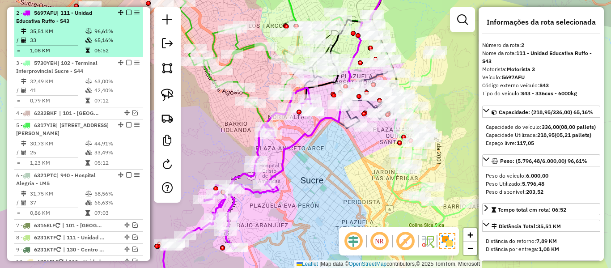
click at [128, 13] on em at bounding box center [128, 12] width 5 height 5
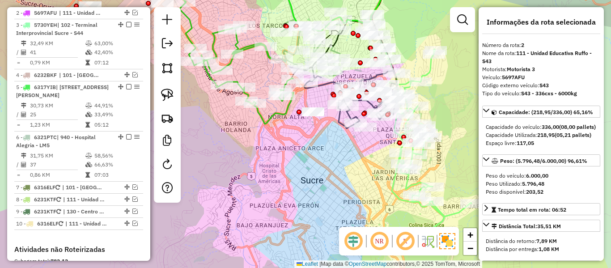
scroll to position [365, 0]
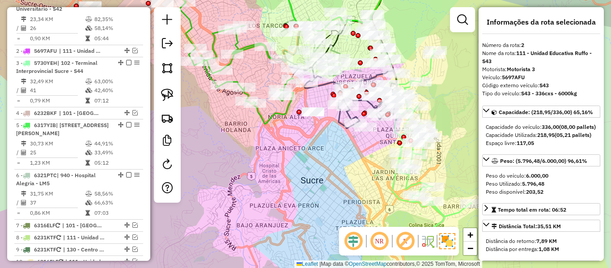
drag, startPoint x: 307, startPoint y: 173, endPoint x: 262, endPoint y: 165, distance: 46.0
click at [306, 174] on div "Janela de atendimento Grade de atendimento Capacidade Transportadoras Veículos …" at bounding box center [305, 134] width 611 height 268
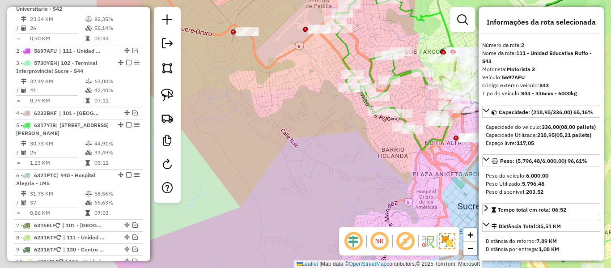
drag, startPoint x: 255, startPoint y: 163, endPoint x: 417, endPoint y: 189, distance: 163.1
click at [426, 189] on div "Janela de atendimento Grade de atendimento Capacidade Transportadoras Veículos …" at bounding box center [305, 134] width 611 height 268
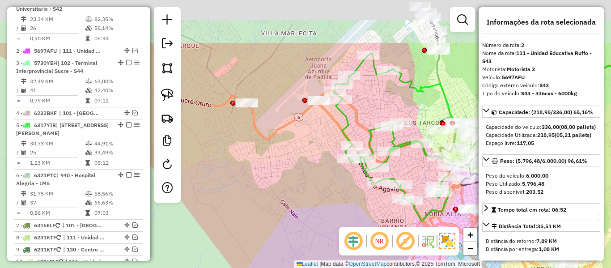
drag, startPoint x: 326, startPoint y: 125, endPoint x: 313, endPoint y: 195, distance: 71.0
click at [313, 195] on div "Janela de atendimento Grade de atendimento Capacidade Transportadoras Veículos …" at bounding box center [305, 134] width 611 height 268
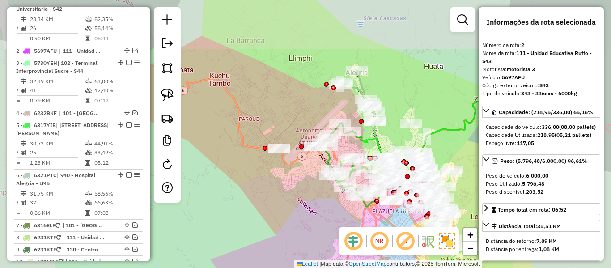
click at [300, 182] on div "Janela de atendimento Grade de atendimento Capacidade Transportadoras Veículos …" at bounding box center [305, 134] width 611 height 268
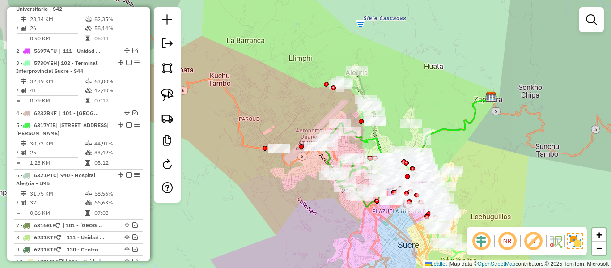
click at [328, 156] on icon at bounding box center [352, 165] width 58 height 84
select select "**********"
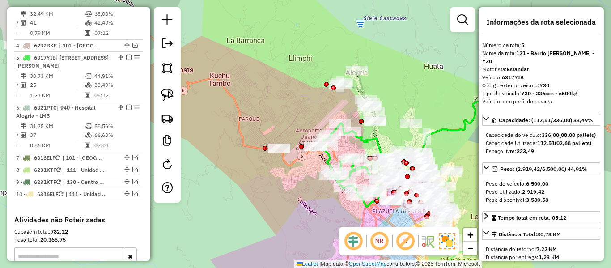
scroll to position [477, 0]
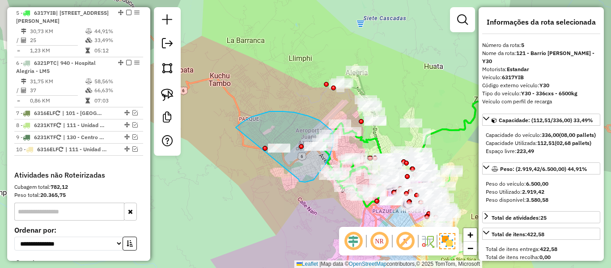
drag, startPoint x: 314, startPoint y: 180, endPoint x: 254, endPoint y: 183, distance: 60.1
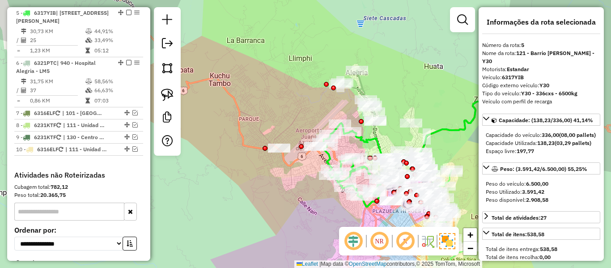
click at [242, 195] on div "Janela de atendimento Grade de atendimento Capacidade Transportadoras Veículos …" at bounding box center [305, 134] width 611 height 268
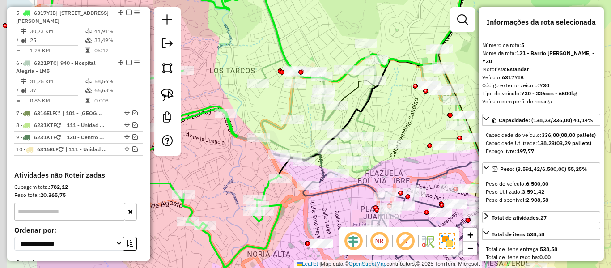
drag, startPoint x: 304, startPoint y: 210, endPoint x: 316, endPoint y: 211, distance: 11.7
click at [316, 211] on div "Janela de atendimento Grade de atendimento Capacidade Transportadoras Veículos …" at bounding box center [305, 134] width 611 height 268
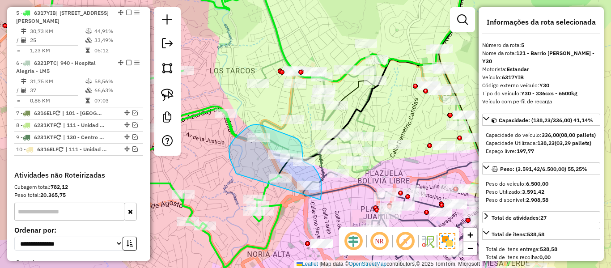
drag, startPoint x: 236, startPoint y: 174, endPoint x: 296, endPoint y: 213, distance: 71.5
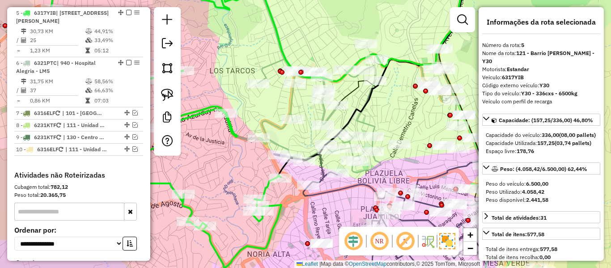
select select "**********"
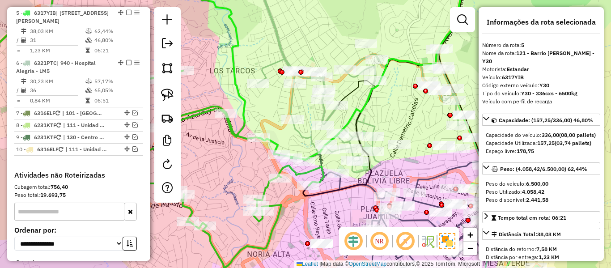
click at [280, 208] on icon at bounding box center [131, 120] width 385 height 295
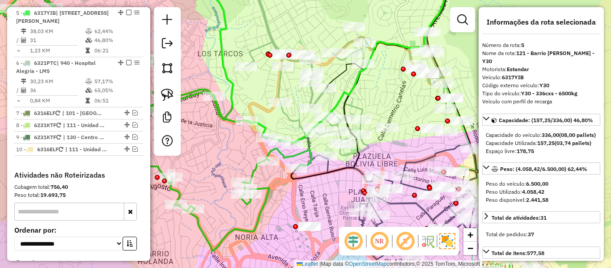
drag, startPoint x: 296, startPoint y: 216, endPoint x: 268, endPoint y: 179, distance: 46.3
click at [268, 179] on div "Janela de atendimento Grade de atendimento Capacidade Transportadoras Veículos …" at bounding box center [305, 134] width 611 height 268
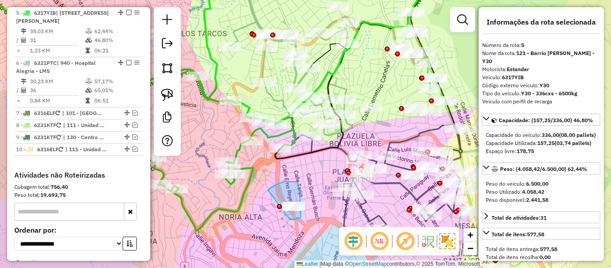
drag, startPoint x: 268, startPoint y: 190, endPoint x: 290, endPoint y: 220, distance: 36.8
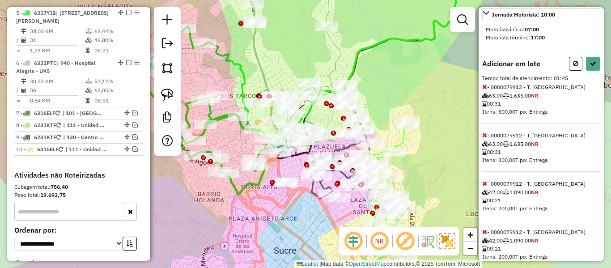
scroll to position [295, 0]
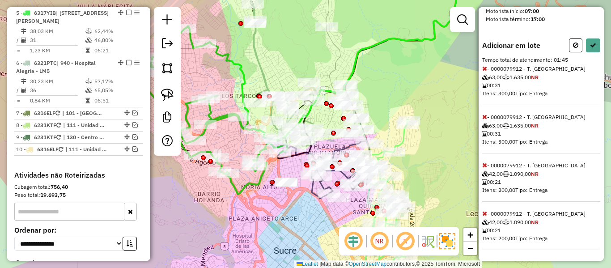
click at [485, 69] on icon at bounding box center [484, 68] width 5 height 6
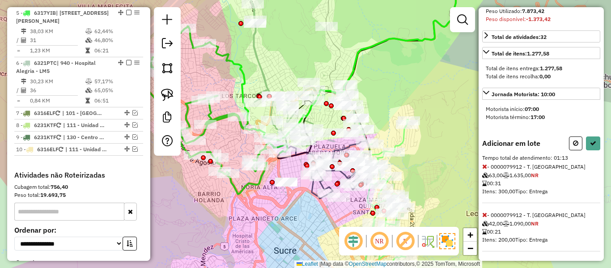
scroll to position [238, 0]
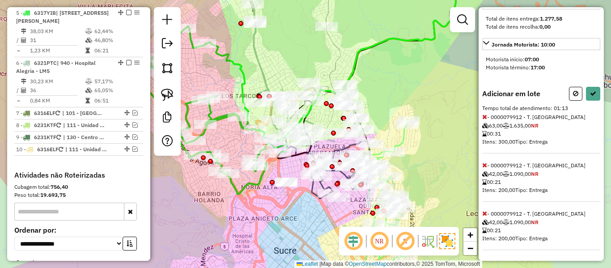
click at [483, 117] on icon at bounding box center [484, 117] width 5 height 6
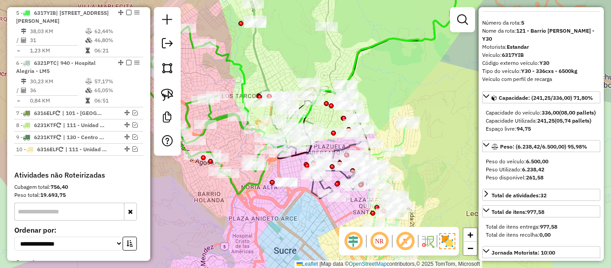
scroll to position [11, 0]
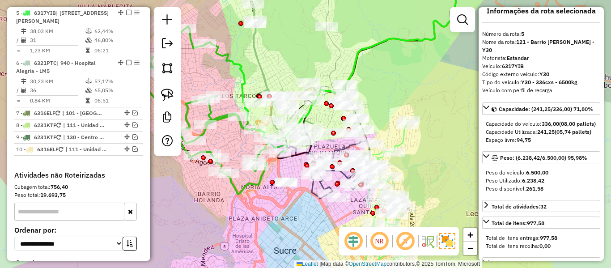
select select "**********"
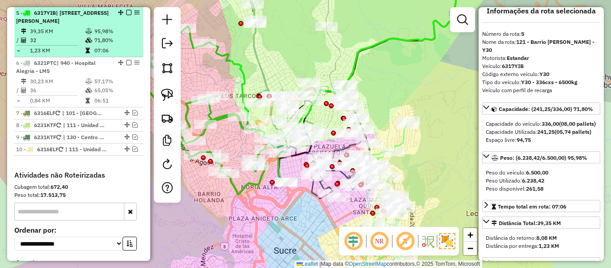
click at [126, 13] on em at bounding box center [128, 12] width 5 height 5
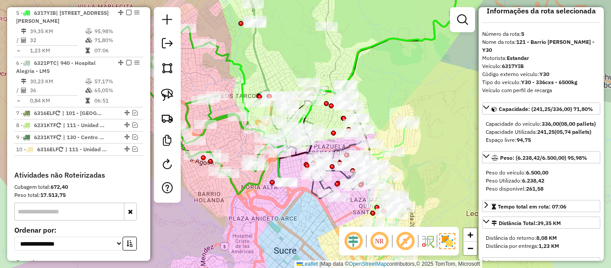
scroll to position [439, 0]
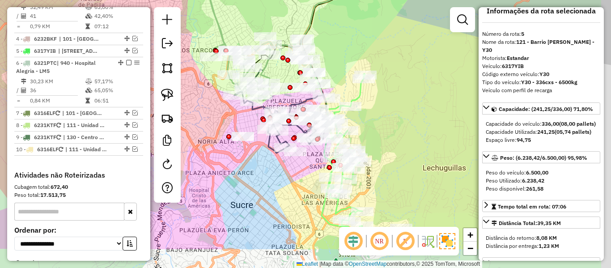
drag, startPoint x: 259, startPoint y: 162, endPoint x: 243, endPoint y: 116, distance: 48.8
click at [192, 90] on div "Janela de atendimento Grade de atendimento Capacidade Transportadoras Veículos …" at bounding box center [305, 134] width 611 height 268
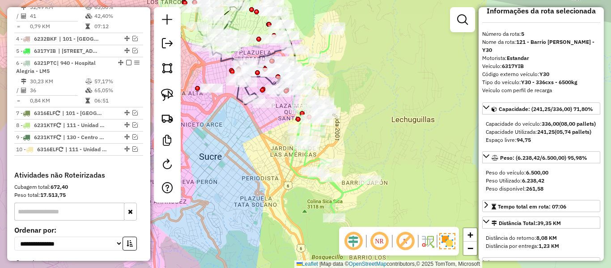
drag, startPoint x: 401, startPoint y: 170, endPoint x: 382, endPoint y: 129, distance: 45.4
click at [382, 129] on div "Janela de atendimento Grade de atendimento Capacidade Transportadoras Veículos …" at bounding box center [305, 134] width 611 height 268
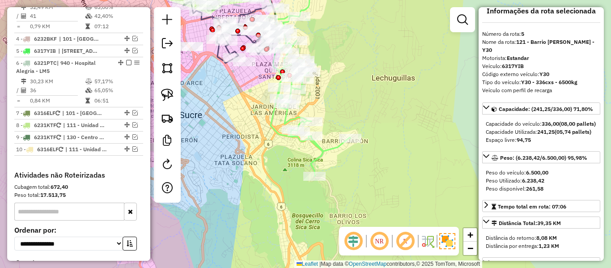
click at [327, 150] on icon at bounding box center [308, 80] width 84 height 192
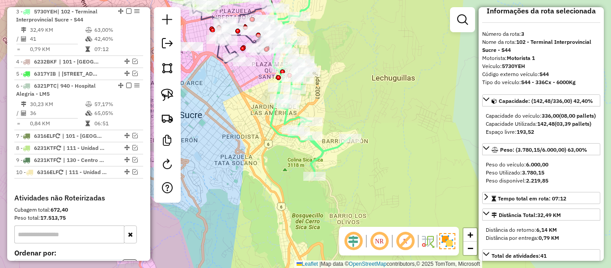
scroll to position [415, 0]
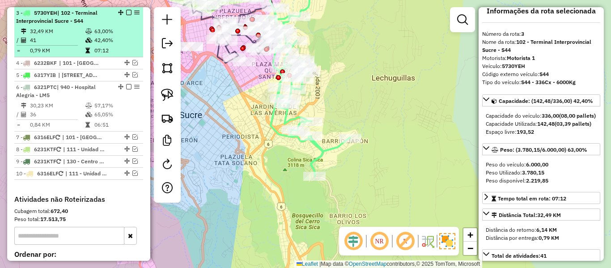
drag, startPoint x: 79, startPoint y: 40, endPoint x: 95, endPoint y: 46, distance: 16.7
click at [79, 39] on td "41" at bounding box center [57, 40] width 55 height 9
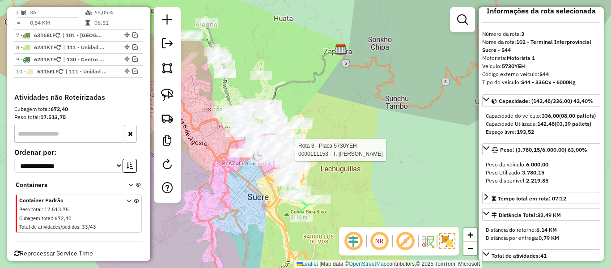
scroll to position [534, 0]
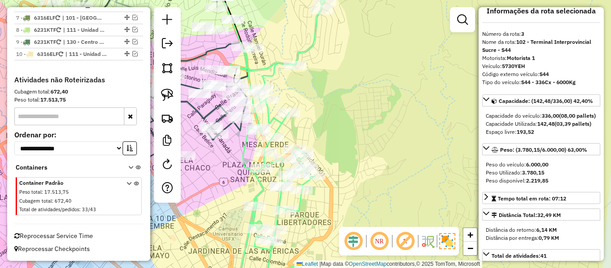
click at [269, 113] on icon at bounding box center [277, 147] width 96 height 295
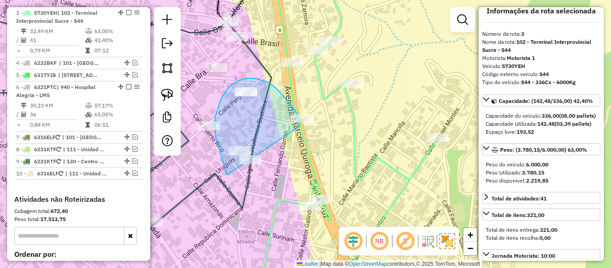
drag, startPoint x: 300, startPoint y: 123, endPoint x: 288, endPoint y: 188, distance: 66.1
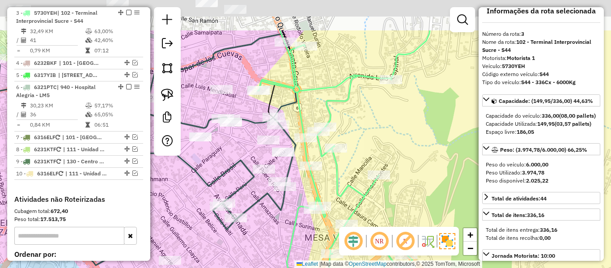
drag, startPoint x: 322, startPoint y: 60, endPoint x: 330, endPoint y: 110, distance: 50.4
click at [330, 110] on icon at bounding box center [344, 191] width 173 height 322
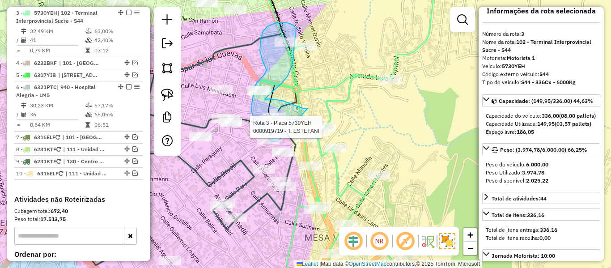
click at [302, 138] on div "Rota 3 - Placa 5730YEH 0000919719 - T. ESTEFANI Janela de atendimento Grade de …" at bounding box center [305, 134] width 611 height 268
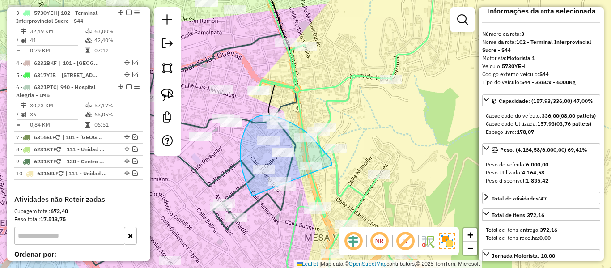
drag, startPoint x: 304, startPoint y: 130, endPoint x: 315, endPoint y: 217, distance: 87.5
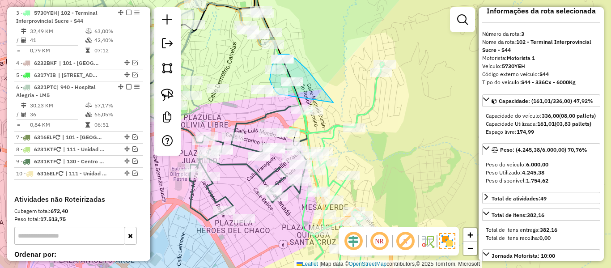
click at [281, 94] on div "Janela de atendimento Grade de atendimento Capacidade Transportadoras Veículos …" at bounding box center [305, 134] width 611 height 268
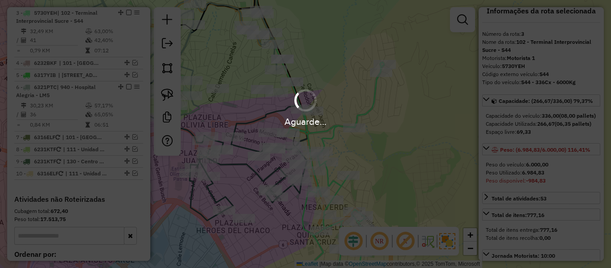
select select "**********"
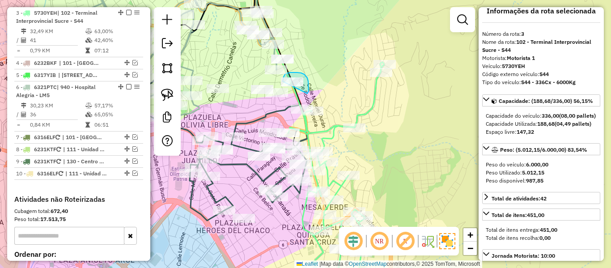
click at [283, 81] on div "Rota 6 - Placa 6321PTC 0000827638 - B.MARCOS Janela de atendimento Grade de ate…" at bounding box center [305, 134] width 611 height 268
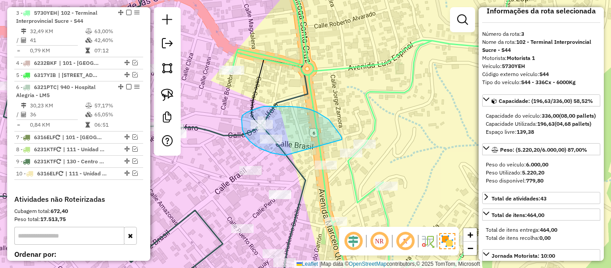
drag, startPoint x: 342, startPoint y: 138, endPoint x: 293, endPoint y: 157, distance: 52.3
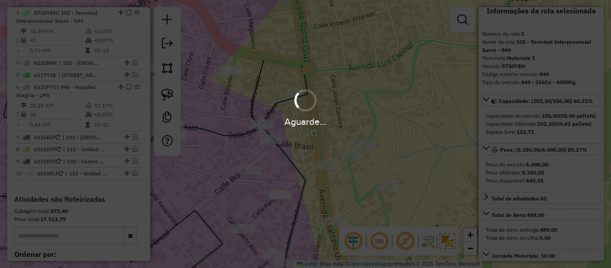
select select "**********"
click at [290, 71] on div "Aguarde..." at bounding box center [305, 134] width 611 height 268
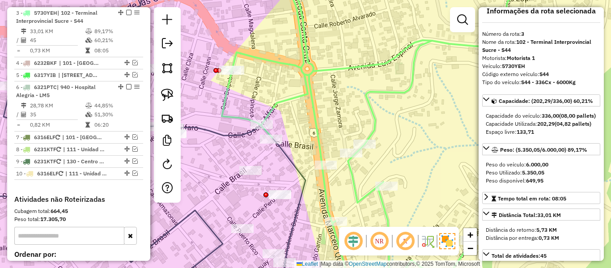
click at [294, 88] on div "Janela de atendimento Grade de atendimento Capacidade Transportadoras Veículos …" at bounding box center [305, 134] width 611 height 268
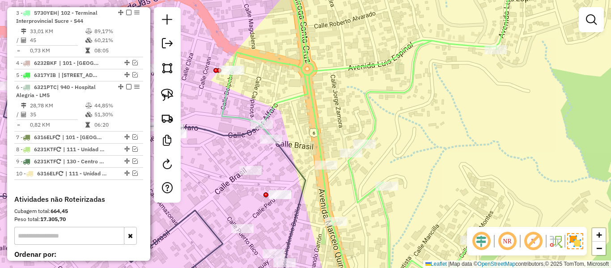
click at [303, 89] on icon at bounding box center [393, 134] width 343 height 322
select select "**********"
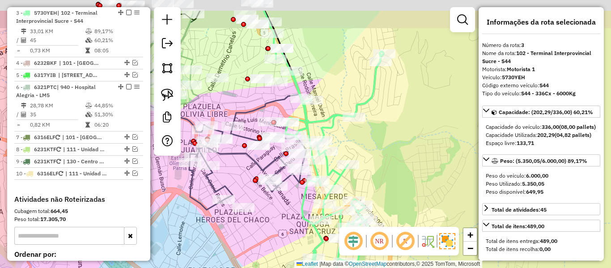
drag, startPoint x: 326, startPoint y: 104, endPoint x: 329, endPoint y: 119, distance: 15.9
click at [329, 119] on div "Janela de atendimento Grade de atendimento Capacidade Transportadoras Veículos …" at bounding box center [305, 134] width 611 height 268
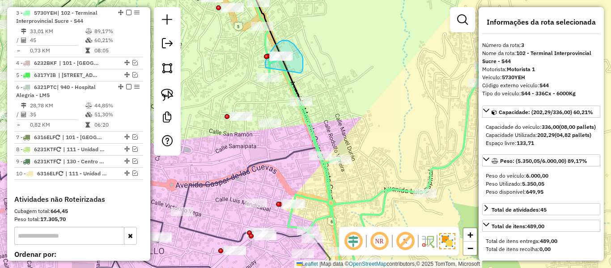
drag, startPoint x: 302, startPoint y: 72, endPoint x: 266, endPoint y: 68, distance: 36.5
click at [266, 68] on div "Janela de atendimento Grade de atendimento Capacidade Transportadoras Veículos …" at bounding box center [305, 134] width 611 height 268
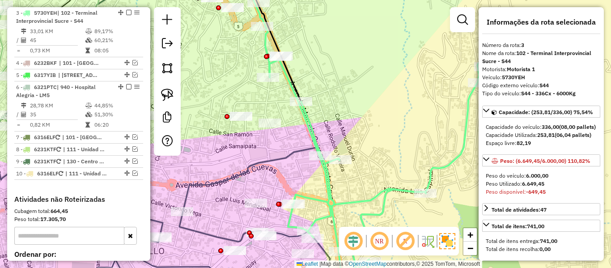
scroll to position [238, 0]
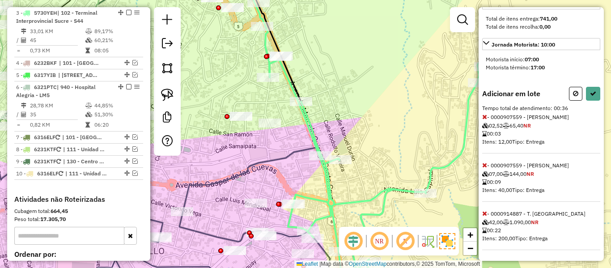
click at [485, 167] on icon at bounding box center [484, 165] width 5 height 6
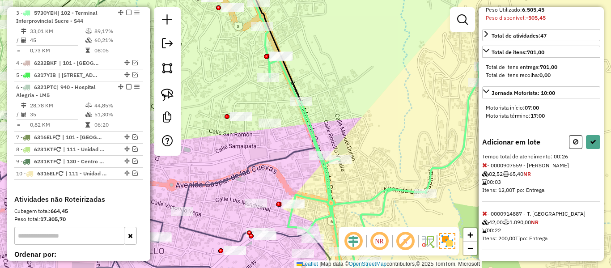
click at [485, 167] on icon at bounding box center [484, 165] width 5 height 6
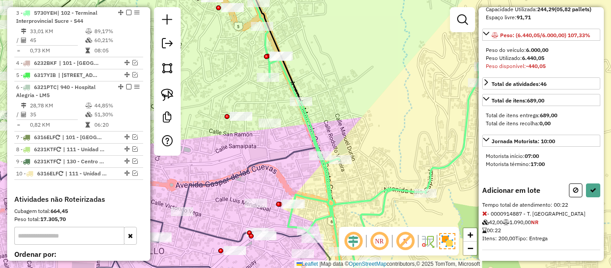
scroll to position [0, 0]
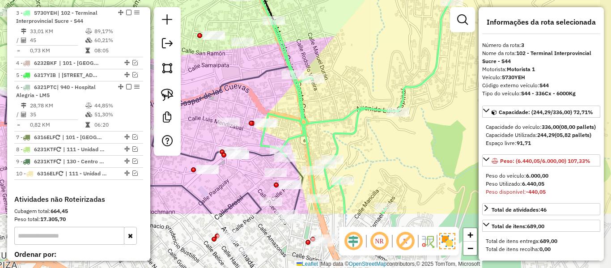
drag, startPoint x: 365, startPoint y: 161, endPoint x: 343, endPoint y: 81, distance: 82.6
click at [339, 81] on div "Janela de atendimento Grade de atendimento Capacidade Transportadoras Veículos …" at bounding box center [305, 134] width 611 height 268
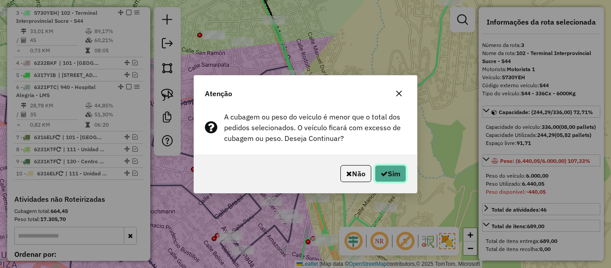
click at [394, 175] on button "Sim" at bounding box center [390, 173] width 31 height 17
select select "**********"
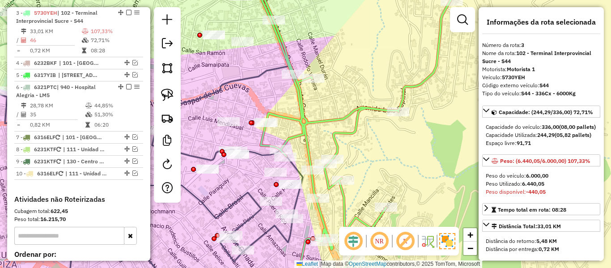
click at [319, 122] on icon at bounding box center [349, 135] width 215 height 320
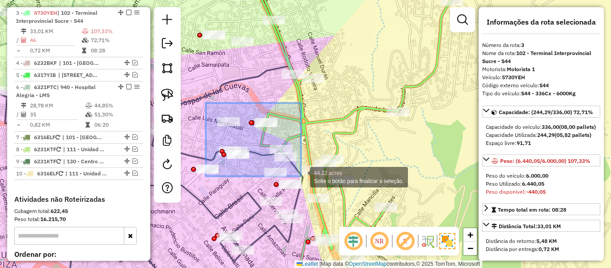
drag, startPoint x: 311, startPoint y: 157, endPoint x: 301, endPoint y: 176, distance: 22.2
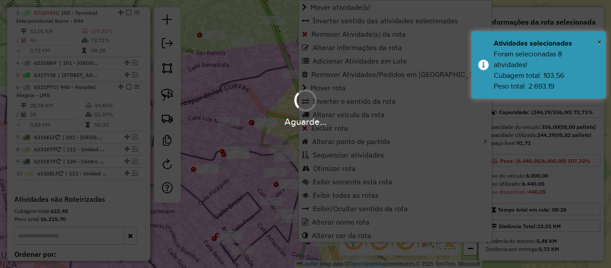
click at [252, 171] on div "Aguarde..." at bounding box center [305, 134] width 611 height 268
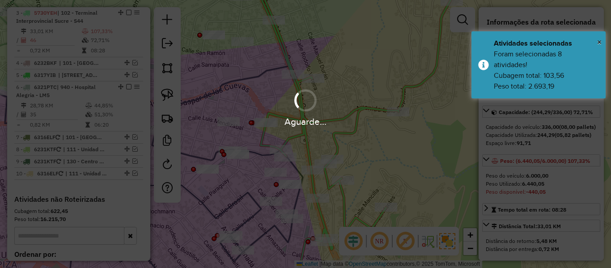
click at [327, 116] on div "Aguarde..." at bounding box center [305, 122] width 611 height 14
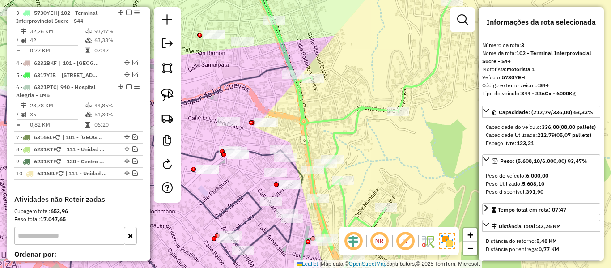
click at [330, 120] on icon at bounding box center [349, 135] width 215 height 320
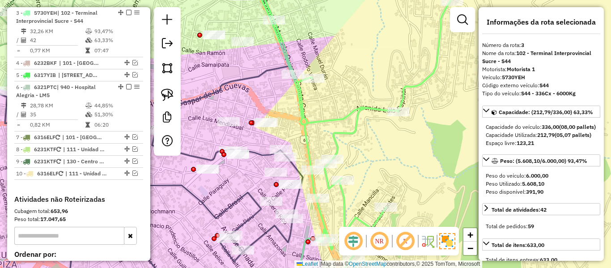
drag, startPoint x: 385, startPoint y: 156, endPoint x: 312, endPoint y: 68, distance: 114.1
click at [313, 69] on div "Janela de atendimento Grade de atendimento Capacidade Transportadoras Veículos …" at bounding box center [305, 134] width 611 height 268
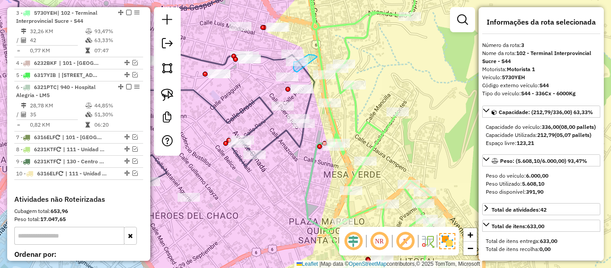
drag, startPoint x: 316, startPoint y: 56, endPoint x: 312, endPoint y: 77, distance: 21.3
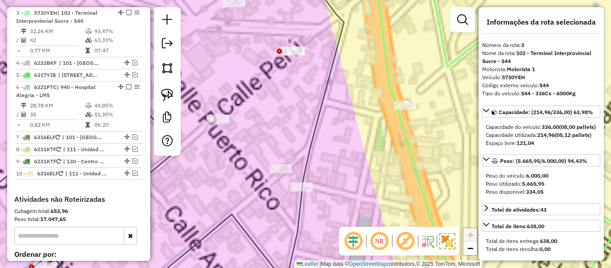
click at [381, 60] on icon at bounding box center [511, 134] width 322 height 322
select select "**********"
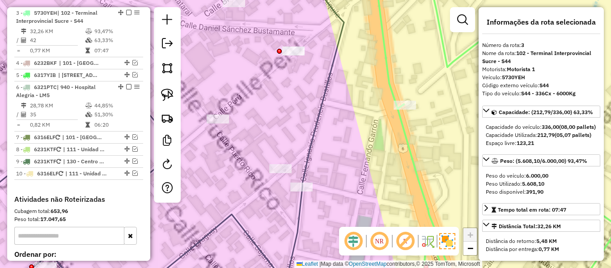
click at [386, 57] on icon at bounding box center [511, 134] width 322 height 322
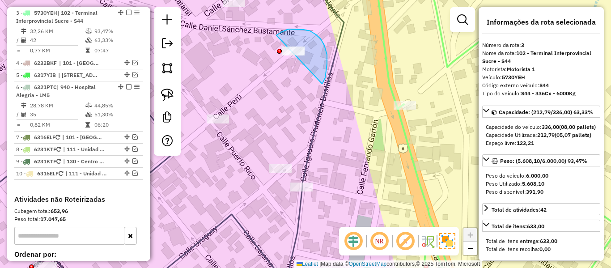
drag, startPoint x: 322, startPoint y: 83, endPoint x: 298, endPoint y: 96, distance: 26.6
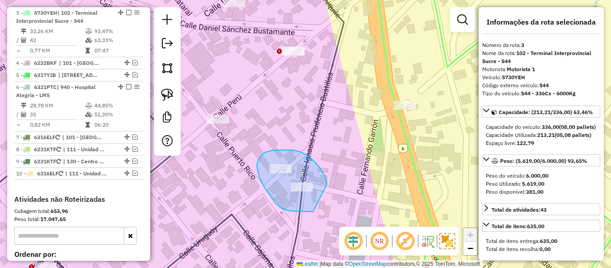
drag, startPoint x: 327, startPoint y: 184, endPoint x: 329, endPoint y: 210, distance: 26.0
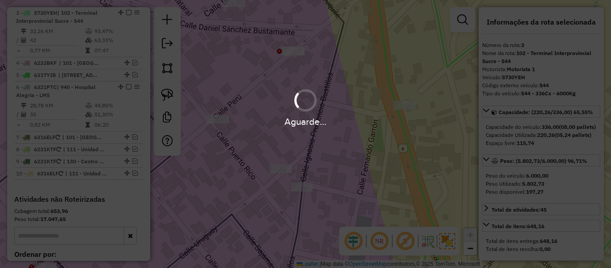
select select "**********"
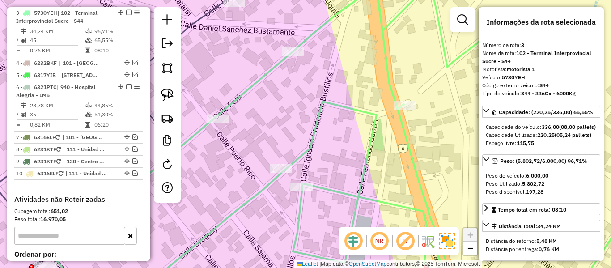
click at [408, 160] on icon at bounding box center [361, 134] width 621 height 322
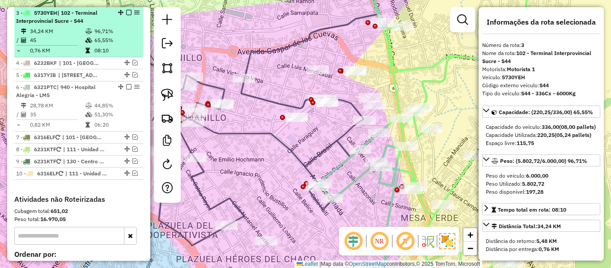
click at [126, 12] on em at bounding box center [128, 12] width 5 height 5
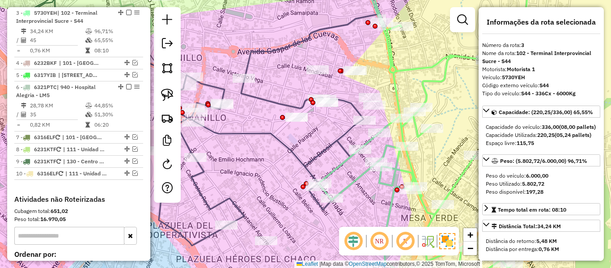
scroll to position [377, 0]
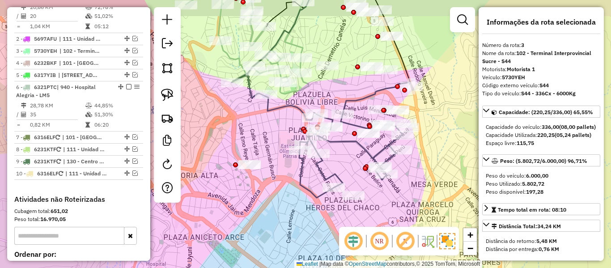
drag, startPoint x: 421, startPoint y: 78, endPoint x: 438, endPoint y: 197, distance: 120.2
click at [438, 197] on div "Janela de atendimento Grade de atendimento Capacidade Transportadoras Veículos …" at bounding box center [305, 134] width 611 height 268
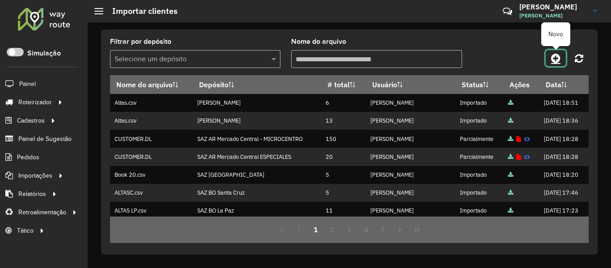
click at [563, 61] on link at bounding box center [556, 58] width 20 height 16
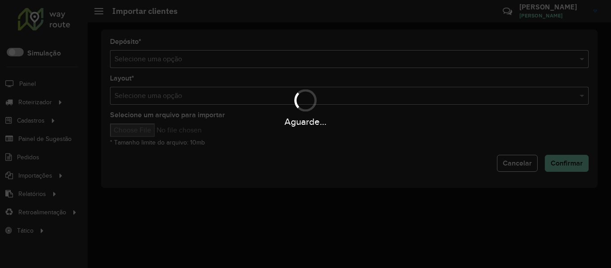
click at [371, 55] on div "Aguarde..." at bounding box center [305, 134] width 611 height 268
click at [371, 55] on hb-app "Aguarde... Pop-up bloqueado! Seu navegador bloqueou automáticamente a abertura …" at bounding box center [305, 134] width 611 height 268
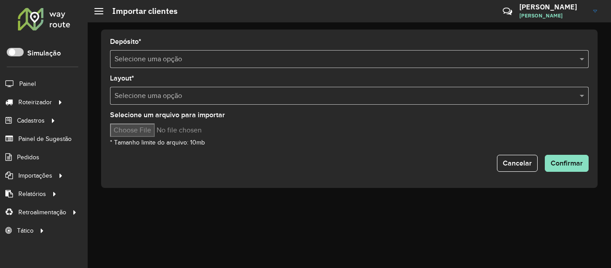
click at [369, 55] on input "text" at bounding box center [341, 59] width 452 height 11
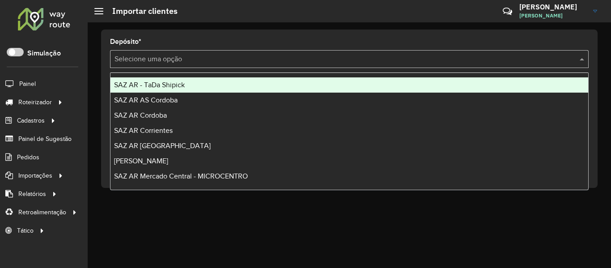
click at [369, 55] on input "text" at bounding box center [341, 59] width 452 height 11
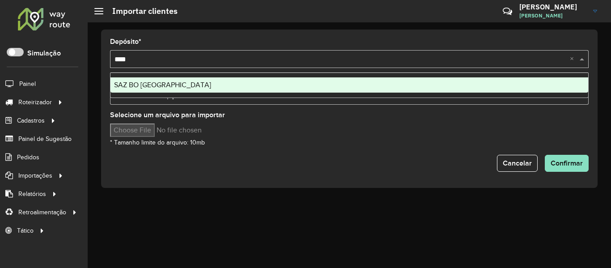
type input "*****"
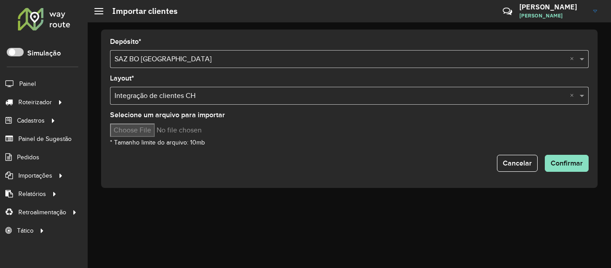
click at [278, 136] on hb-input-file at bounding box center [349, 129] width 479 height 13
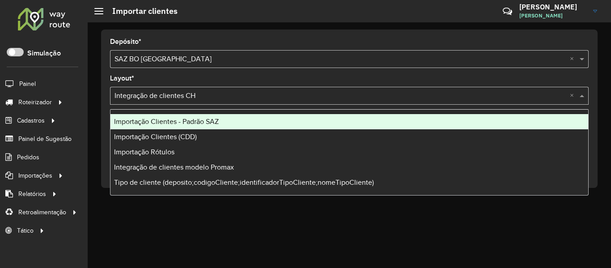
click at [167, 96] on input "text" at bounding box center [341, 96] width 452 height 11
click at [161, 119] on span "Importação Clientes - Padrão SAZ" at bounding box center [166, 122] width 105 height 8
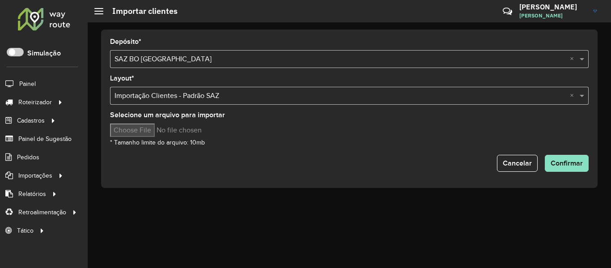
click at [150, 128] on input "Selecione um arquivo para importar" at bounding box center [186, 129] width 152 height 13
type input "**********"
click at [564, 163] on span "Confirmar" at bounding box center [567, 163] width 32 height 8
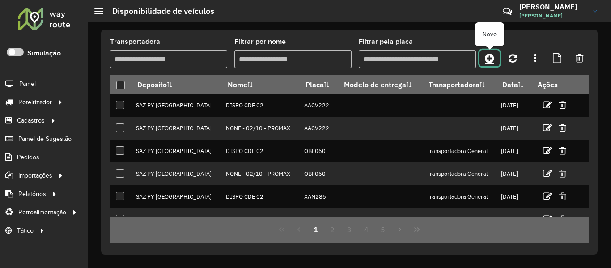
click at [488, 57] on icon at bounding box center [489, 58] width 9 height 11
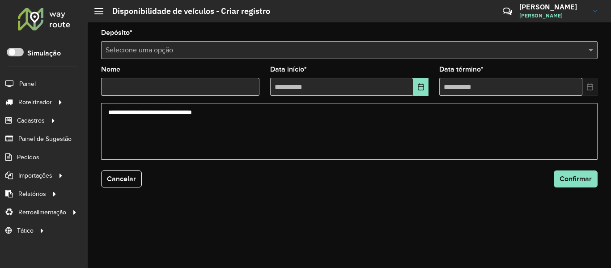
click at [210, 137] on textarea at bounding box center [349, 131] width 497 height 57
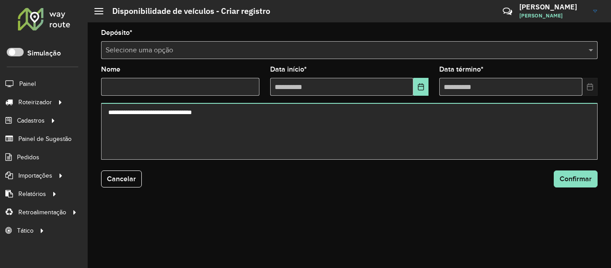
click at [182, 93] on input "Nome" at bounding box center [180, 87] width 158 height 18
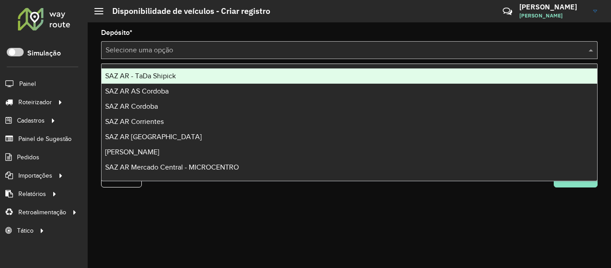
click at [185, 56] on div "Selecione uma opção" at bounding box center [349, 50] width 497 height 18
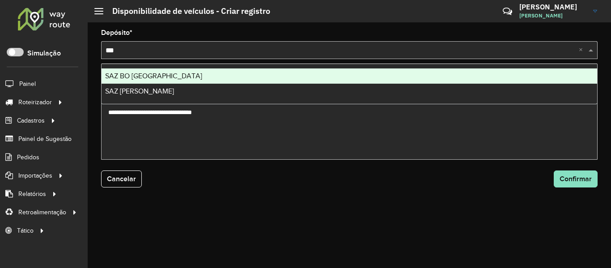
type input "****"
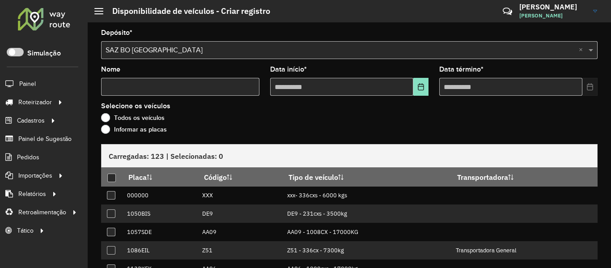
click at [185, 76] on div "Nome" at bounding box center [180, 81] width 158 height 30
click at [183, 84] on input "Nome" at bounding box center [180, 87] width 158 height 18
type input "****"
click at [413, 82] on button "Choose Date" at bounding box center [420, 87] width 15 height 18
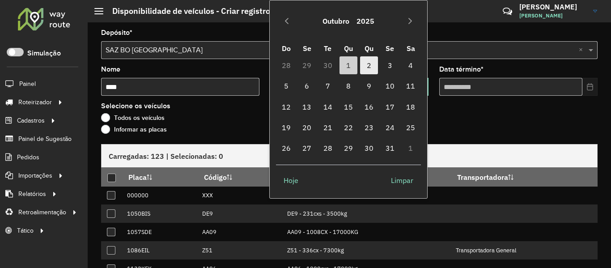
click at [374, 66] on span "2" at bounding box center [369, 65] width 18 height 18
type input "**********"
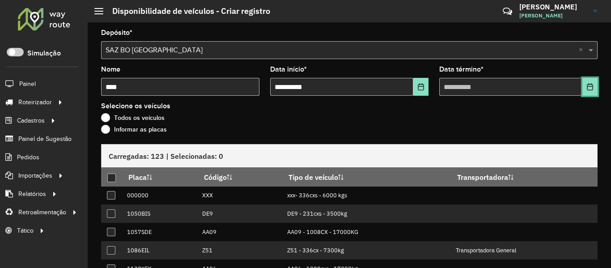
click at [590, 89] on icon "Choose Date" at bounding box center [590, 86] width 6 height 7
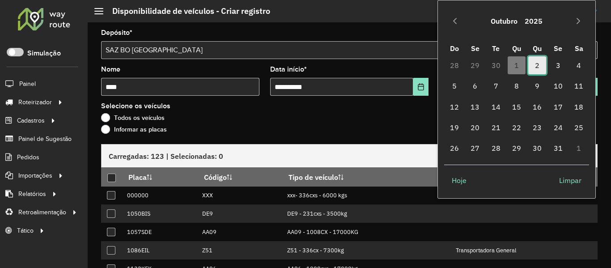
click at [536, 64] on span "2" at bounding box center [537, 65] width 18 height 18
type input "**********"
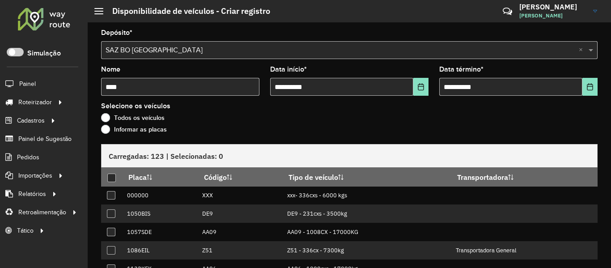
click at [143, 128] on label "Informar as placas" at bounding box center [134, 129] width 66 height 9
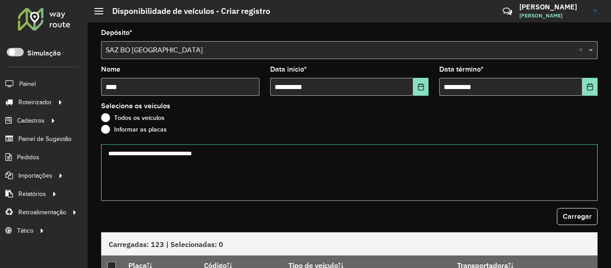
drag, startPoint x: 150, startPoint y: 143, endPoint x: 205, endPoint y: 187, distance: 70.1
click at [170, 174] on textarea at bounding box center [349, 172] width 497 height 57
paste textarea "******* ******* ******* ******* ******* ******* ******* ******* ******* *******…"
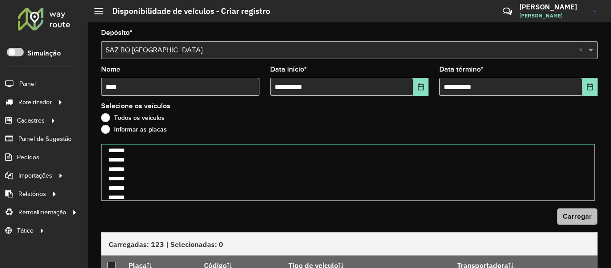
type textarea "******* ******* ******* ******* ******* ******* ******* ******* ******* *******…"
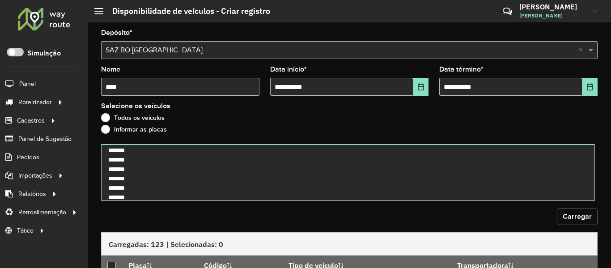
click at [569, 225] on button "Carregar" at bounding box center [577, 216] width 41 height 17
click at [569, 224] on button "Carregar" at bounding box center [577, 216] width 41 height 17
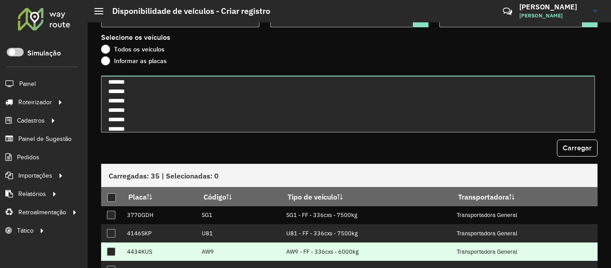
scroll to position [134, 0]
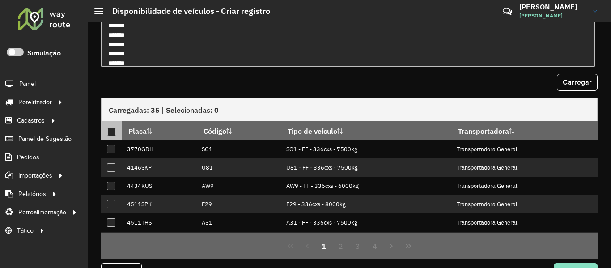
click at [113, 131] on div at bounding box center [111, 132] width 9 height 9
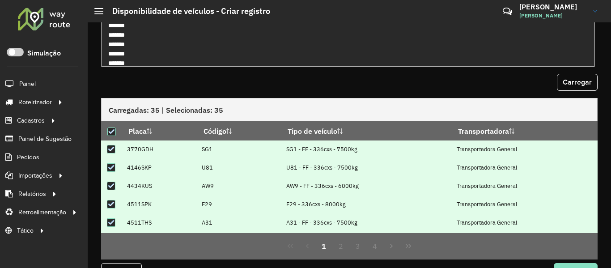
click at [304, 80] on div "Carregar" at bounding box center [349, 82] width 497 height 17
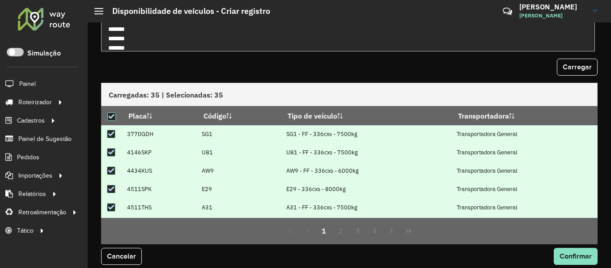
scroll to position [157, 0]
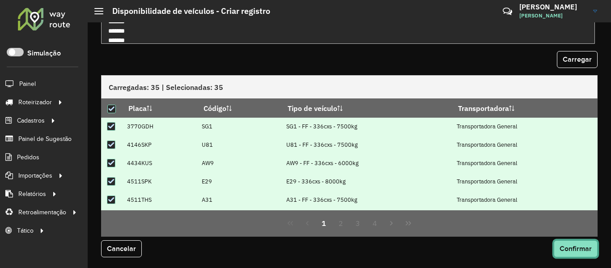
click at [586, 245] on span "Confirmar" at bounding box center [576, 249] width 32 height 8
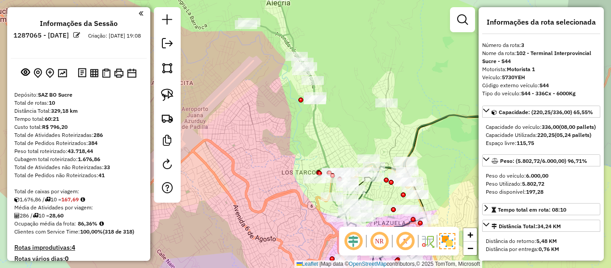
select select "**********"
click at [329, 115] on div "Janela de atendimento Grade de atendimento Capacidade Transportadoras Veículos …" at bounding box center [305, 134] width 611 height 268
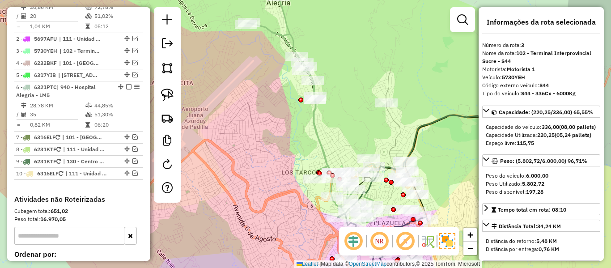
click at [319, 121] on icon at bounding box center [310, 110] width 131 height 226
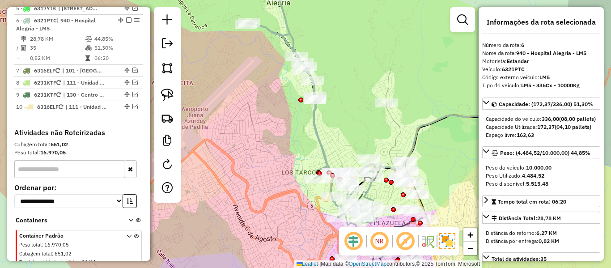
scroll to position [451, 0]
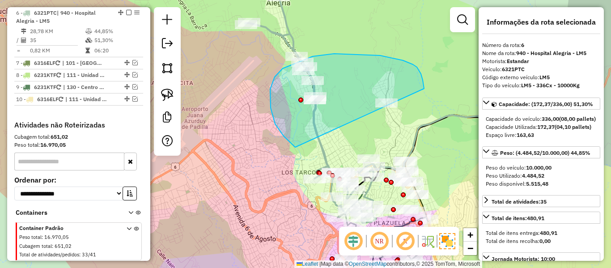
drag, startPoint x: 272, startPoint y: 114, endPoint x: 432, endPoint y: 124, distance: 160.5
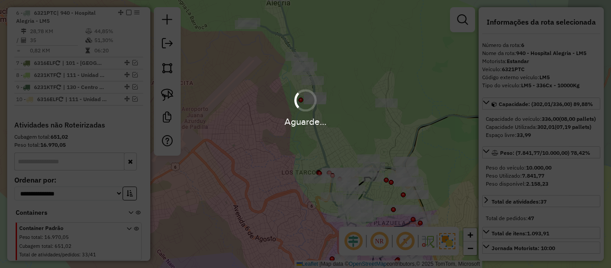
select select "**********"
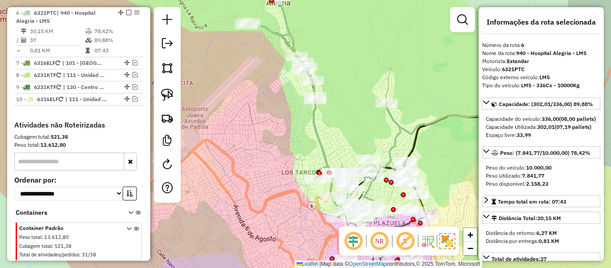
click at [319, 145] on icon at bounding box center [322, 110] width 155 height 226
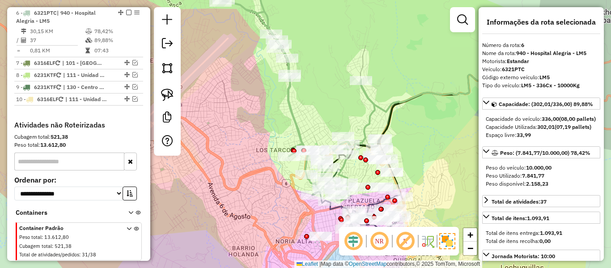
drag, startPoint x: 326, startPoint y: 138, endPoint x: 302, endPoint y: 116, distance: 32.9
click at [300, 116] on div "Janela de atendimento Grade de atendimento Capacidade Transportadoras Veículos …" at bounding box center [305, 134] width 611 height 268
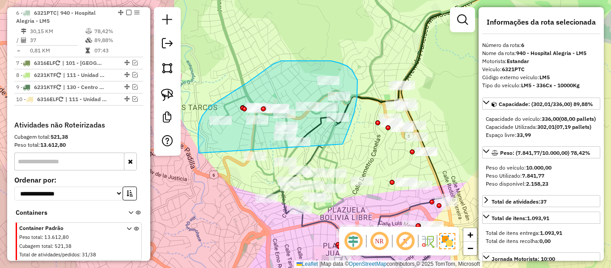
drag, startPoint x: 343, startPoint y: 144, endPoint x: 258, endPoint y: 184, distance: 93.9
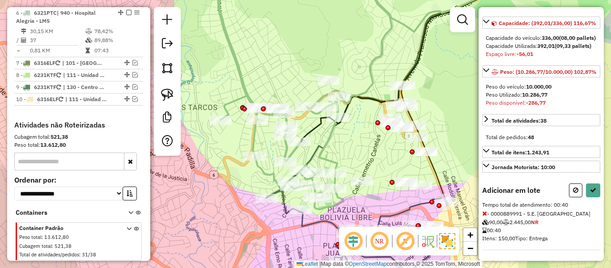
select select "**********"
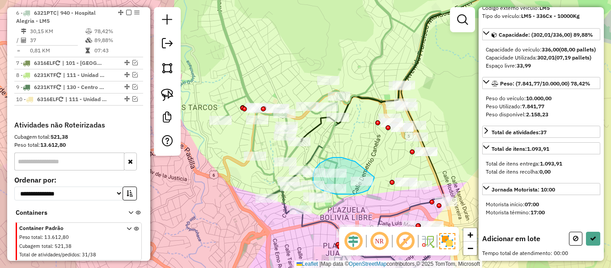
drag, startPoint x: 344, startPoint y: 158, endPoint x: 375, endPoint y: 172, distance: 33.8
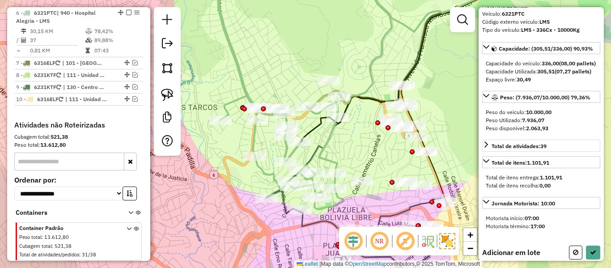
scroll to position [0, 0]
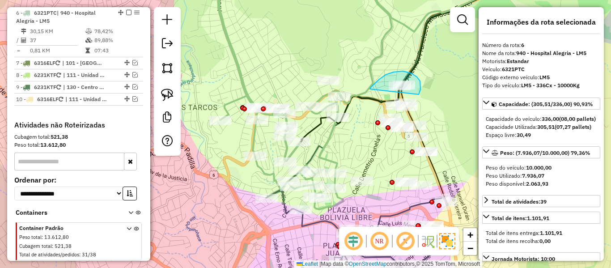
drag, startPoint x: 376, startPoint y: 82, endPoint x: 419, endPoint y: 94, distance: 44.2
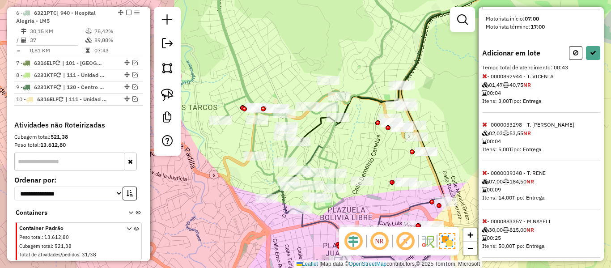
scroll to position [287, 0]
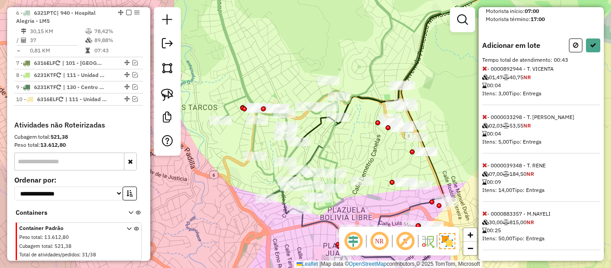
click at [484, 214] on icon at bounding box center [484, 213] width 5 height 6
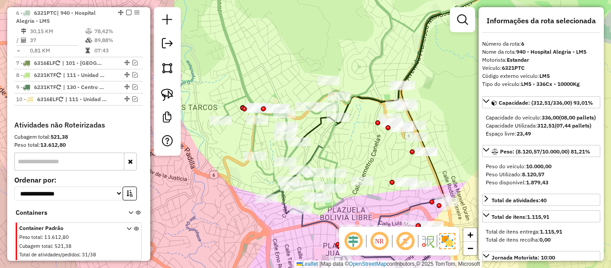
scroll to position [0, 0]
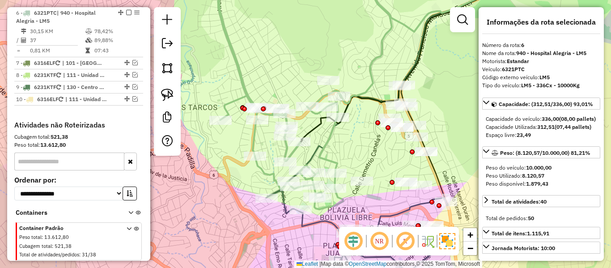
select select "**********"
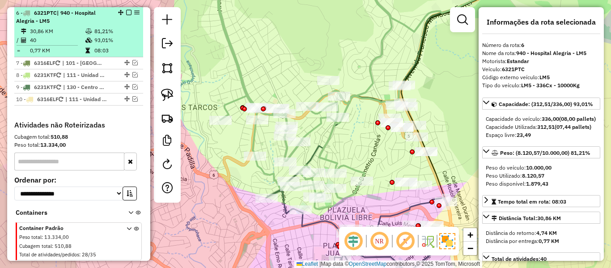
click at [126, 15] on em at bounding box center [128, 12] width 5 height 5
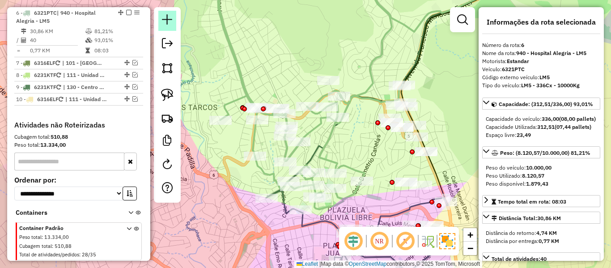
scroll to position [413, 0]
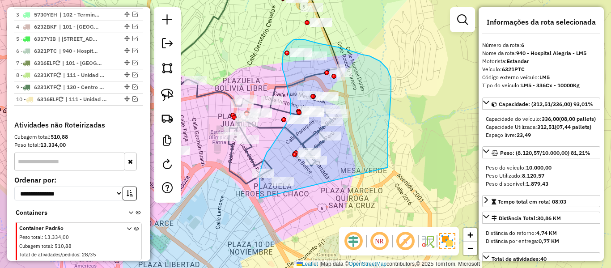
drag, startPoint x: 388, startPoint y: 167, endPoint x: 293, endPoint y: 215, distance: 106.6
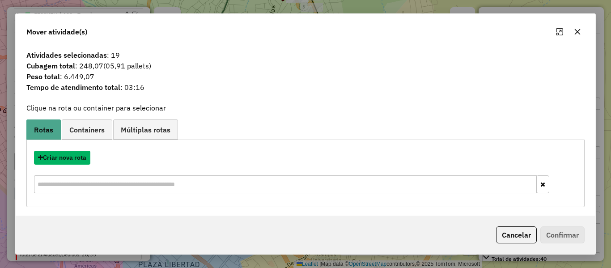
click at [78, 157] on button "Criar nova rota" at bounding box center [62, 158] width 56 height 14
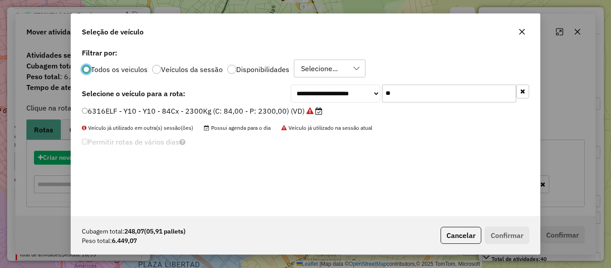
scroll to position [5, 3]
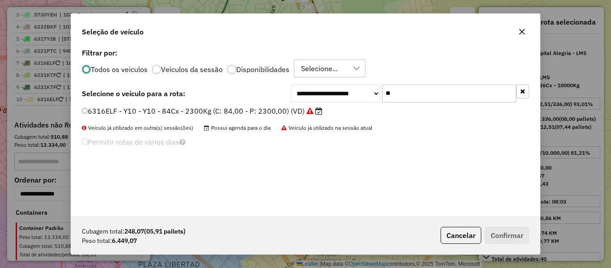
click at [440, 93] on input "**" at bounding box center [449, 94] width 134 height 18
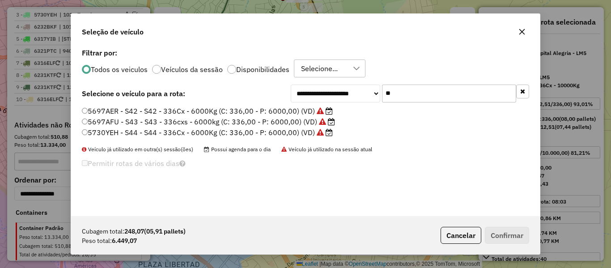
type input "**"
drag, startPoint x: 294, startPoint y: 112, endPoint x: 301, endPoint y: 114, distance: 6.9
click at [294, 111] on label "5697AER - S42 - S42 - 336Cx - 6000Kg (C: 336,00 - P: 6000,00) (VD)" at bounding box center [207, 111] width 251 height 11
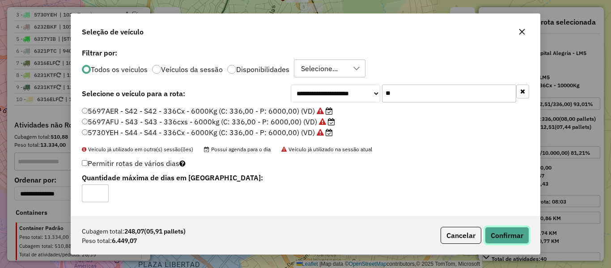
click at [523, 231] on button "Confirmar" at bounding box center [507, 235] width 44 height 17
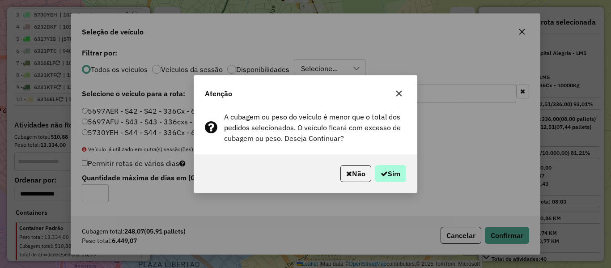
click at [405, 176] on div "Não Sim" at bounding box center [305, 173] width 223 height 38
click at [402, 174] on button "Sim" at bounding box center [390, 173] width 31 height 17
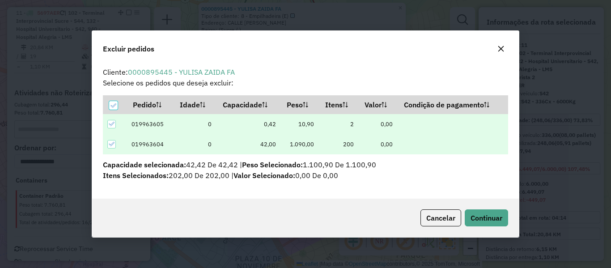
scroll to position [0, 0]
click at [476, 210] on button "Continuar" at bounding box center [486, 217] width 43 height 17
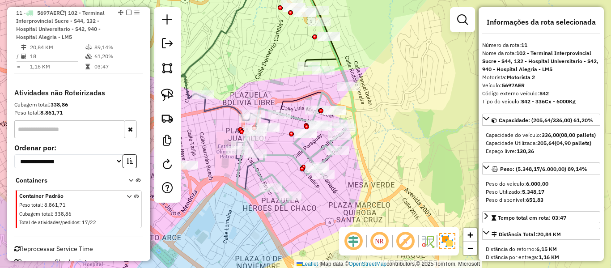
click at [292, 156] on icon at bounding box center [296, 135] width 119 height 139
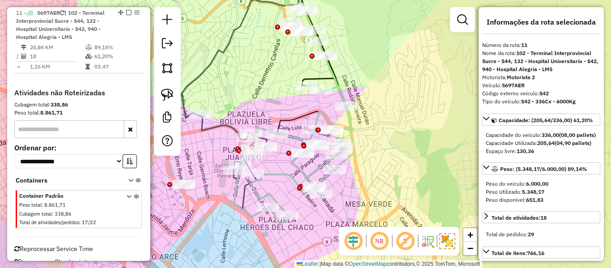
drag, startPoint x: 297, startPoint y: 153, endPoint x: 282, endPoint y: 203, distance: 52.4
click at [281, 207] on icon at bounding box center [293, 154] width 119 height 139
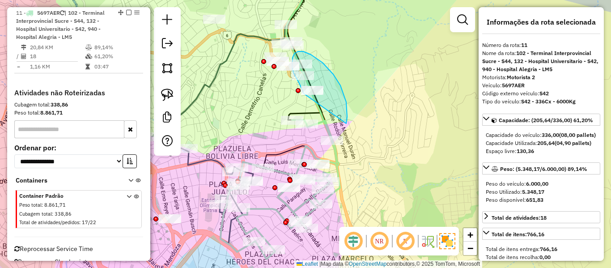
drag, startPoint x: 344, startPoint y: 95, endPoint x: 306, endPoint y: 96, distance: 38.5
click at [305, 95] on div "Janela de atendimento Grade de atendimento Capacidade Transportadoras Veículos …" at bounding box center [305, 134] width 611 height 268
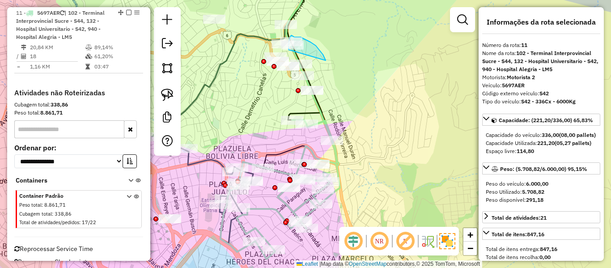
drag, startPoint x: 316, startPoint y: 46, endPoint x: 290, endPoint y: 51, distance: 26.6
click at [290, 51] on div "Janela de atendimento Grade de atendimento Capacidade Transportadoras Veículos …" at bounding box center [305, 134] width 611 height 268
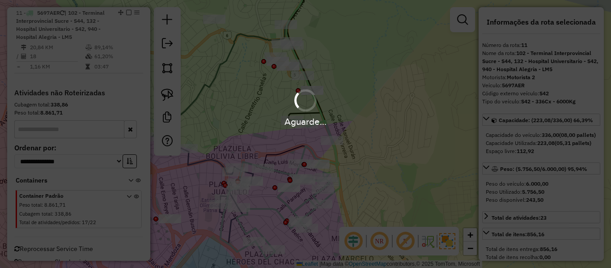
select select "**********"
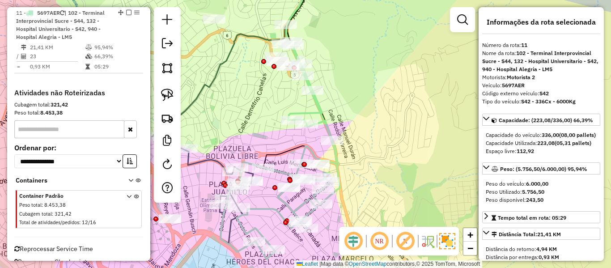
click at [306, 146] on icon at bounding box center [280, 150] width 119 height 217
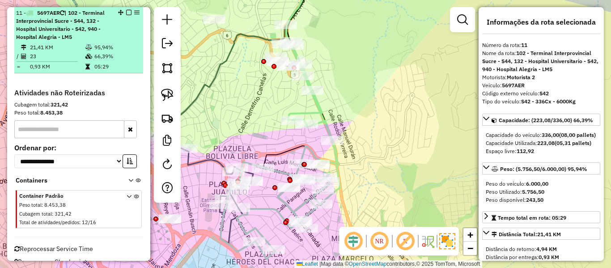
click at [126, 13] on em at bounding box center [128, 12] width 5 height 5
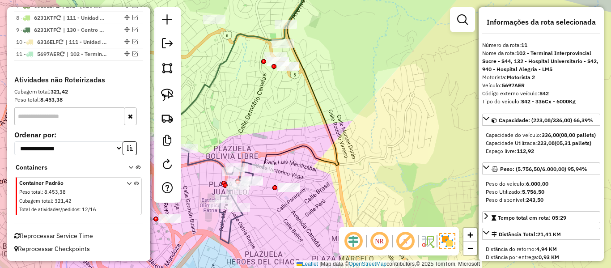
scroll to position [381, 0]
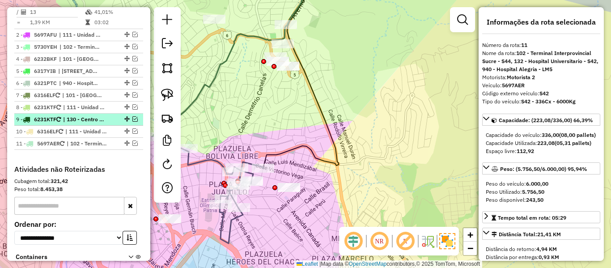
click at [80, 122] on span "| 130 - Centro Sur - Y10" at bounding box center [83, 119] width 41 height 8
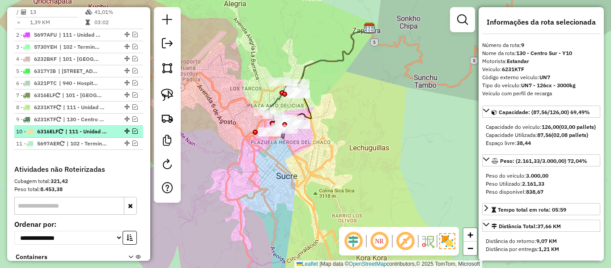
click at [80, 127] on li "10 - 6316ELF | 111 - Unidad Educativa Ruffo - S43, 130 - Centro Sur - Y10, 131 …" at bounding box center [78, 132] width 129 height 12
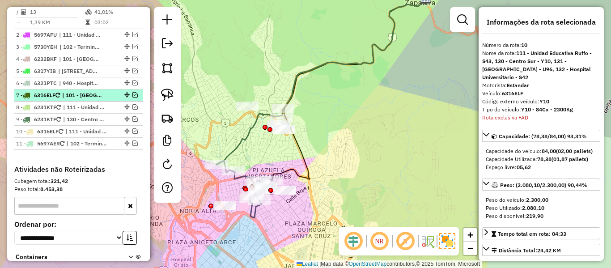
click at [70, 98] on span "| 101 - Hospital Municipal de Azari - AR2-SJ5, 102 - Terminal Interprovincial S…" at bounding box center [82, 95] width 41 height 8
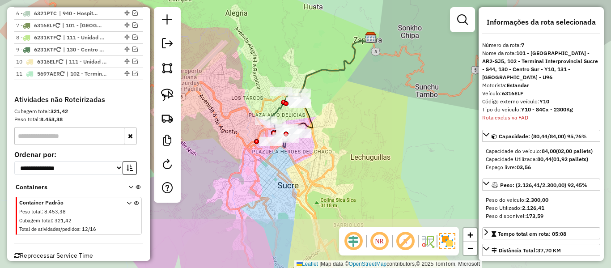
scroll to position [463, 0]
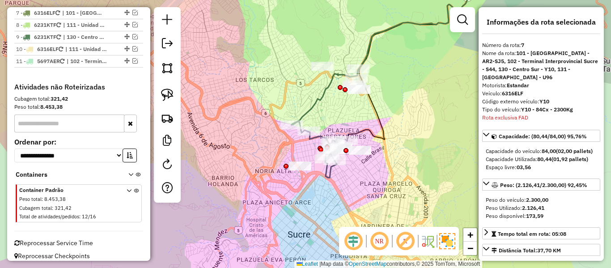
click at [314, 114] on icon at bounding box center [381, 49] width 178 height 152
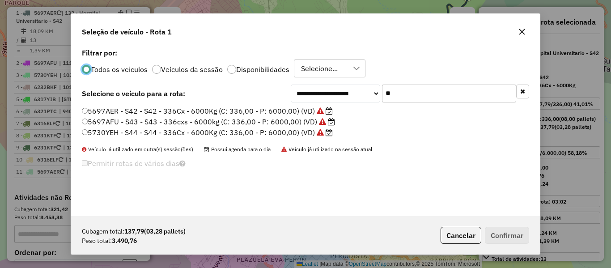
scroll to position [5, 3]
click at [277, 120] on label "5697AFU - S43 - S43 - 336cxs - 6000kg (C: 336,00 - P: 6000,00) (VD)" at bounding box center [208, 121] width 253 height 11
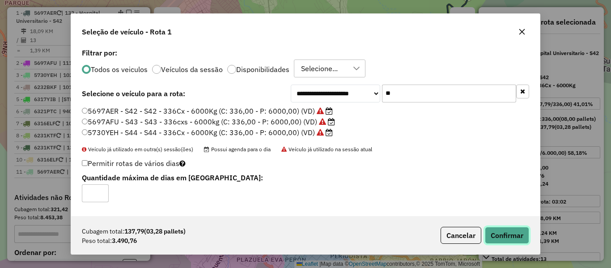
click at [515, 238] on button "Confirmar" at bounding box center [507, 235] width 44 height 17
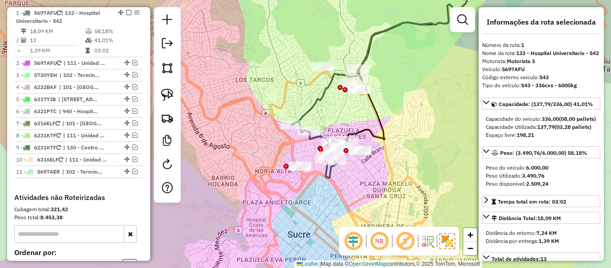
click at [321, 103] on icon at bounding box center [381, 49] width 178 height 152
click at [160, 169] on link at bounding box center [167, 165] width 18 height 20
select select "*"
click at [326, 101] on icon at bounding box center [381, 49] width 178 height 152
click at [323, 101] on icon at bounding box center [381, 49] width 178 height 152
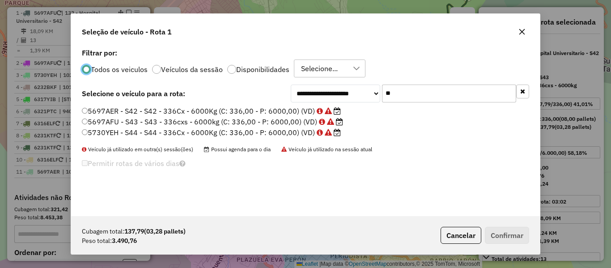
click at [413, 83] on div "**********" at bounding box center [305, 131] width 469 height 170
click at [405, 91] on input "**" at bounding box center [449, 94] width 134 height 18
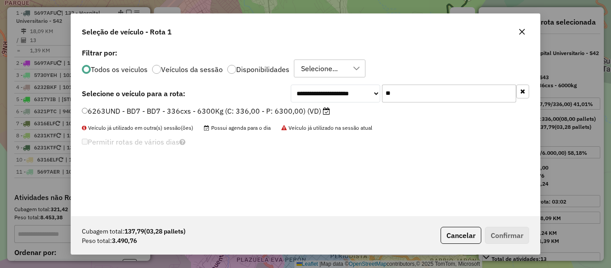
type input "**"
click at [310, 113] on label "6263UND - BD7 - BD7 - 336cxs - 6300Kg (C: 336,00 - P: 6300,00) (VD)" at bounding box center [206, 111] width 248 height 11
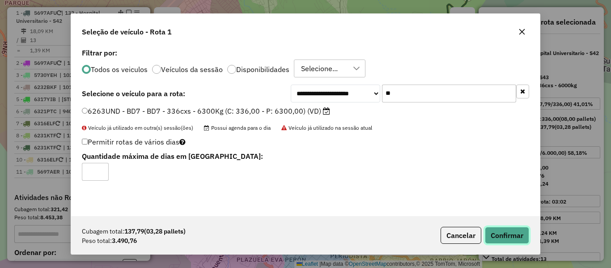
click at [512, 235] on button "Confirmar" at bounding box center [507, 235] width 44 height 17
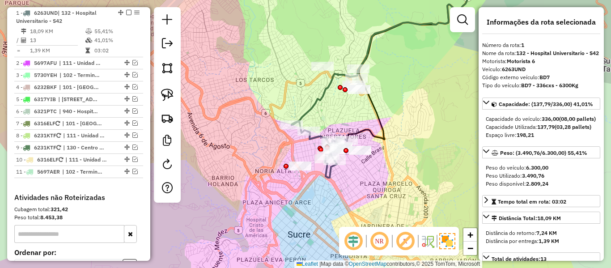
click at [311, 102] on icon at bounding box center [381, 49] width 178 height 152
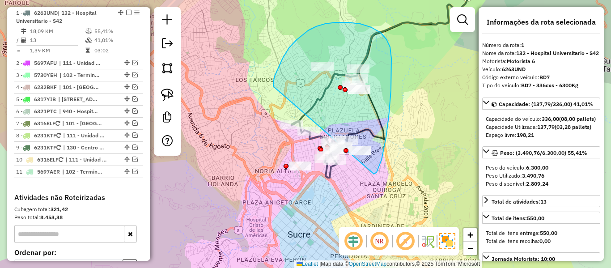
drag, startPoint x: 374, startPoint y: 174, endPoint x: 273, endPoint y: 86, distance: 133.5
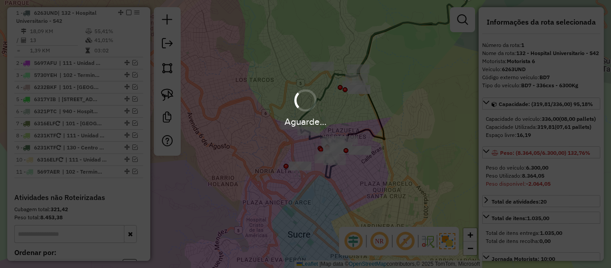
select select "**********"
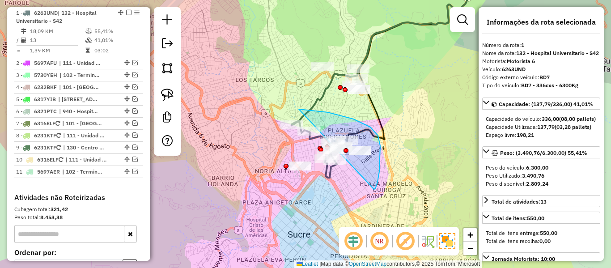
drag, startPoint x: 378, startPoint y: 182, endPoint x: 248, endPoint y: 203, distance: 131.4
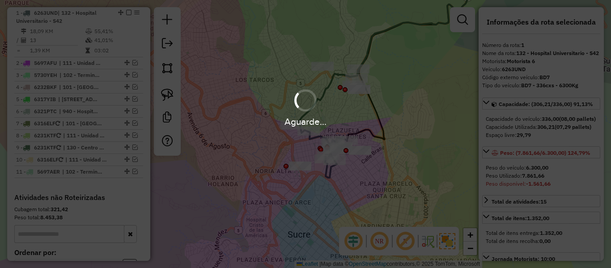
select select "**********"
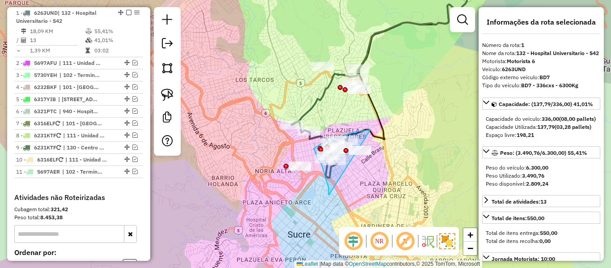
drag, startPoint x: 329, startPoint y: 195, endPoint x: 386, endPoint y: 167, distance: 63.8
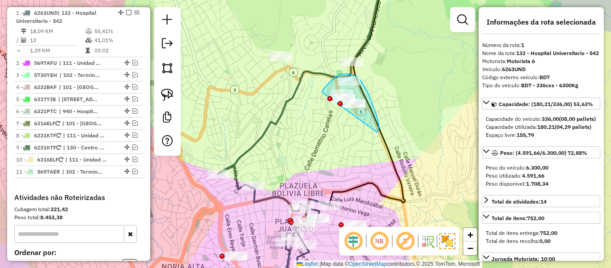
drag, startPoint x: 377, startPoint y: 132, endPoint x: 320, endPoint y: 107, distance: 61.9
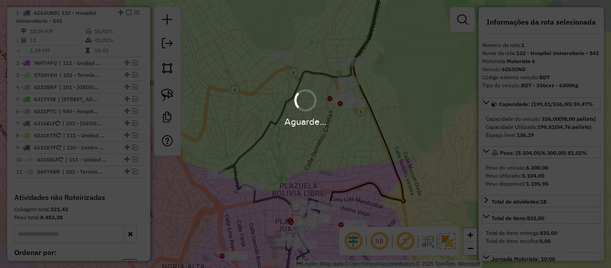
select select "**********"
click at [295, 92] on div "Aguarde..." at bounding box center [305, 107] width 611 height 43
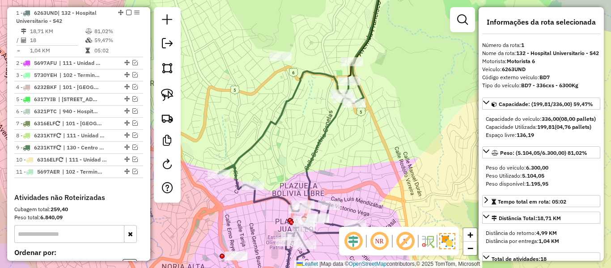
click at [296, 89] on icon at bounding box center [291, 175] width 146 height 209
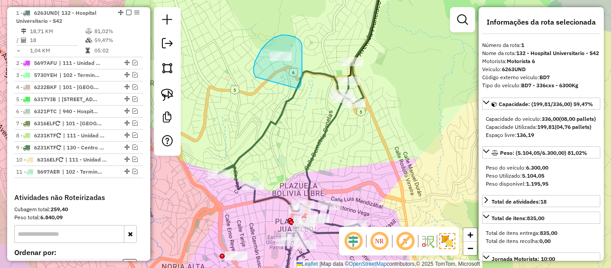
drag, startPoint x: 302, startPoint y: 52, endPoint x: 257, endPoint y: 79, distance: 52.6
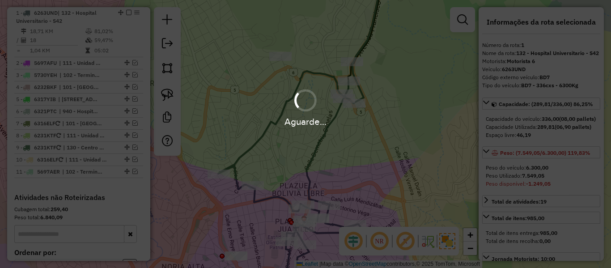
select select "**********"
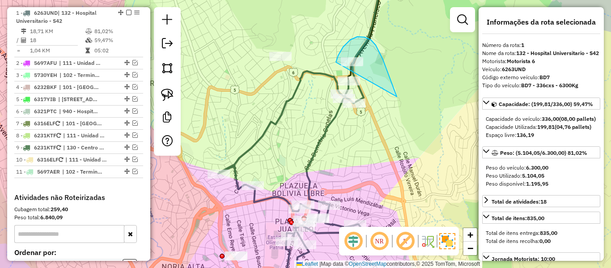
drag, startPoint x: 397, startPoint y: 97, endPoint x: 336, endPoint y: 74, distance: 65.0
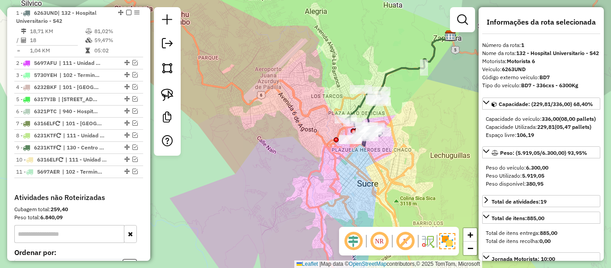
drag, startPoint x: 414, startPoint y: 93, endPoint x: 382, endPoint y: 144, distance: 60.1
click at [382, 144] on div "Janela de atendimento Grade de atendimento Capacidade Transportadoras Veículos …" at bounding box center [305, 134] width 611 height 268
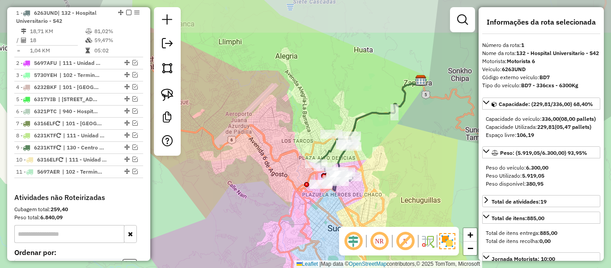
select select "**********"
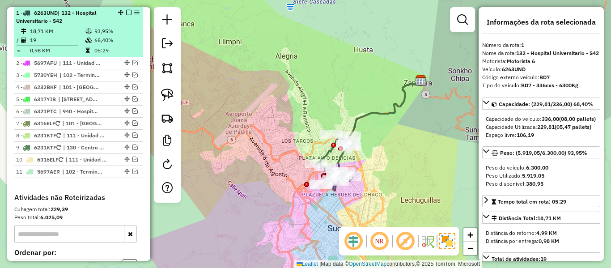
click at [126, 13] on em at bounding box center [128, 12] width 5 height 5
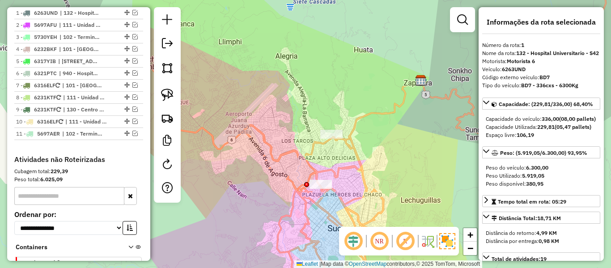
scroll to position [315, 0]
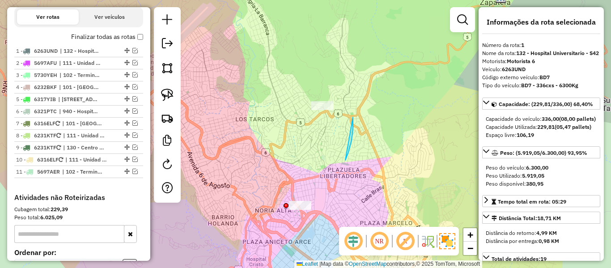
drag, startPoint x: 346, startPoint y: 160, endPoint x: 266, endPoint y: 129, distance: 85.7
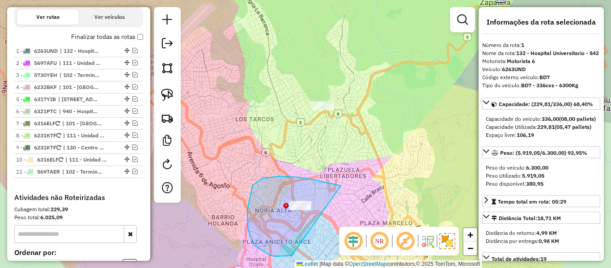
drag, startPoint x: 247, startPoint y: 210, endPoint x: 335, endPoint y: 227, distance: 89.3
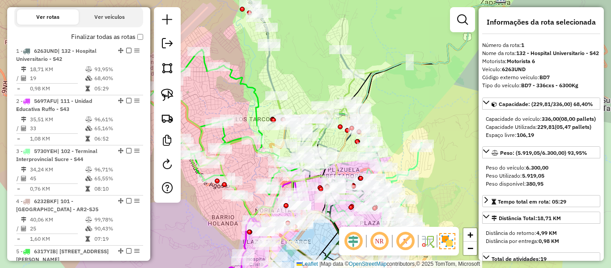
click at [245, 85] on icon at bounding box center [189, 134] width 225 height 168
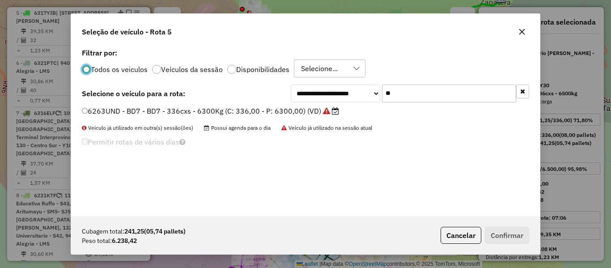
scroll to position [5, 3]
drag, startPoint x: 221, startPoint y: 63, endPoint x: 228, endPoint y: 69, distance: 8.9
click at [224, 67] on div "Todos os veiculos Veículos da sessão Disponibilidades Selecione..." at bounding box center [305, 69] width 447 height 18
click at [230, 69] on div at bounding box center [231, 69] width 9 height 9
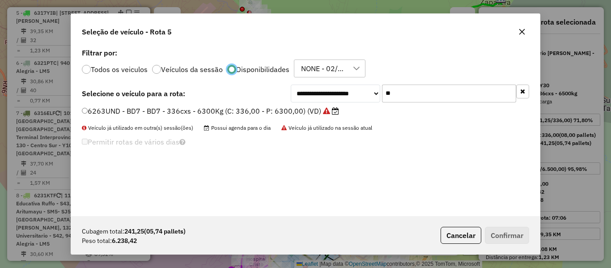
click at [525, 90] on button "button" at bounding box center [522, 92] width 13 height 14
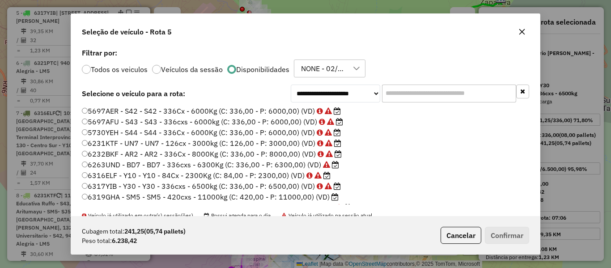
scroll to position [45, 0]
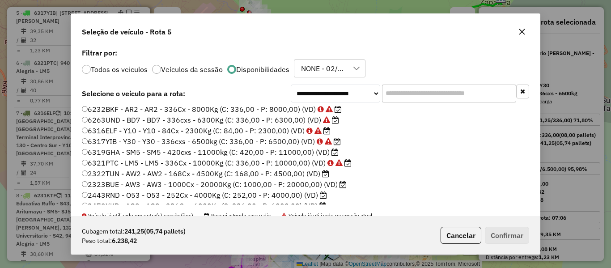
click at [322, 174] on icon at bounding box center [325, 173] width 7 height 7
click at [277, 70] on label "Disponibilidades" at bounding box center [262, 69] width 53 height 7
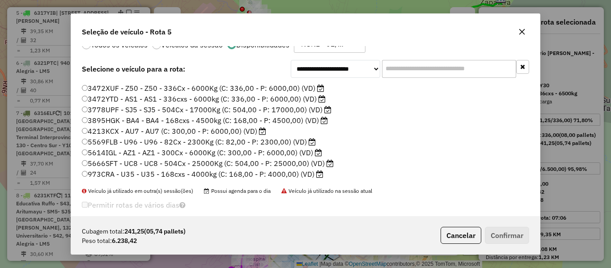
scroll to position [35, 0]
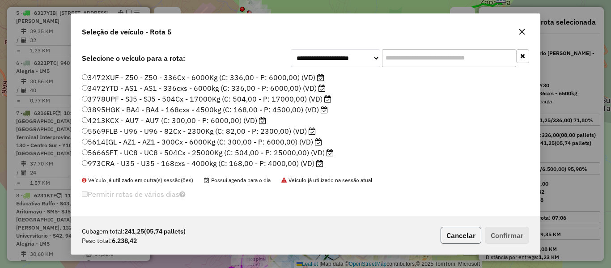
click at [463, 234] on button "Cancelar" at bounding box center [461, 235] width 41 height 17
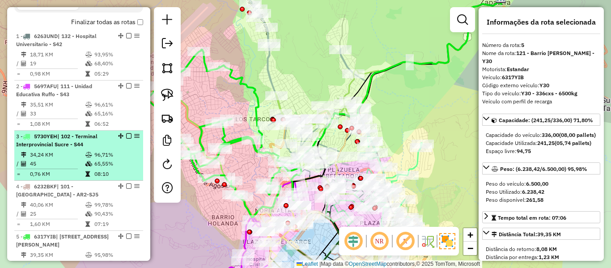
scroll to position [106, 0]
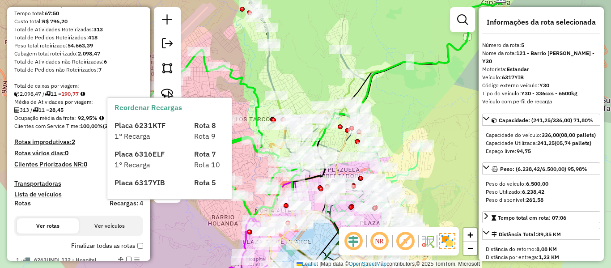
click at [120, 245] on label "Finalizar todas as rotas" at bounding box center [107, 245] width 72 height 9
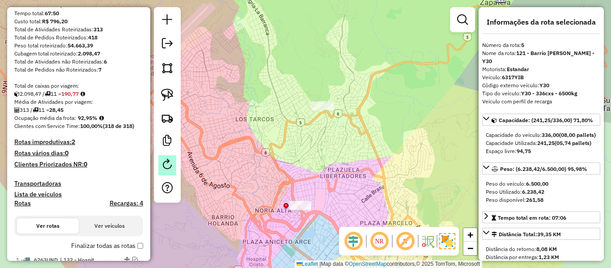
click at [167, 160] on em at bounding box center [167, 164] width 11 height 11
select select "*"
click at [115, 243] on label "Finalizar todas as rotas" at bounding box center [107, 245] width 72 height 9
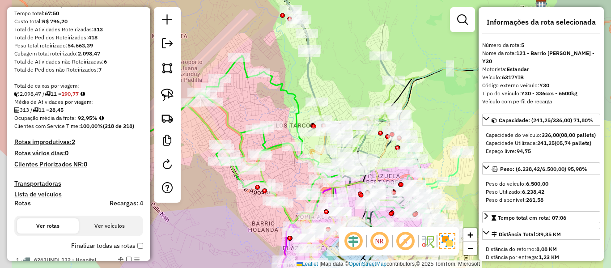
drag, startPoint x: 257, startPoint y: 90, endPoint x: 266, endPoint y: 87, distance: 8.9
click at [264, 90] on div "Janela de atendimento Grade de atendimento Capacidade Transportadoras Veículos …" at bounding box center [305, 134] width 611 height 268
click at [278, 83] on icon at bounding box center [230, 140] width 225 height 168
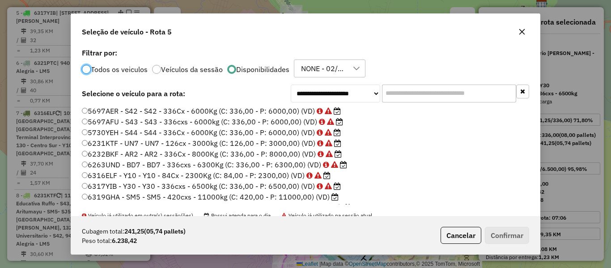
scroll to position [5, 3]
click at [398, 93] on input "text" at bounding box center [449, 94] width 134 height 18
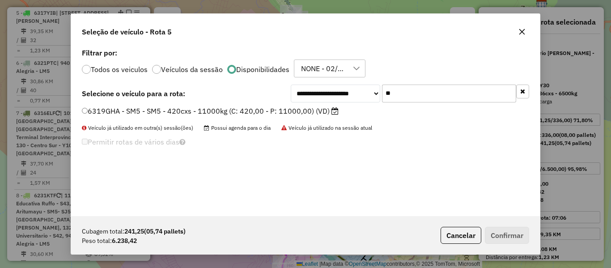
type input "**"
drag, startPoint x: 279, startPoint y: 109, endPoint x: 319, endPoint y: 125, distance: 43.4
click at [279, 109] on label "6319GHA - SM5 - SM5 - 420cxs - 11000kg (C: 420,00 - P: 11000,00) (VD)" at bounding box center [210, 111] width 257 height 11
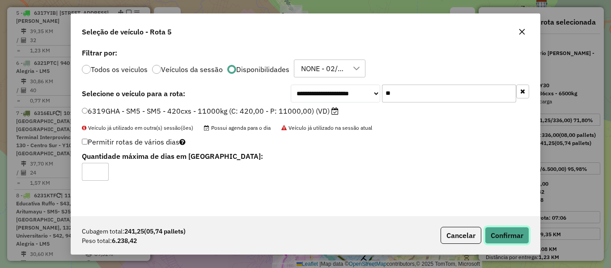
click at [500, 231] on button "Confirmar" at bounding box center [507, 235] width 44 height 17
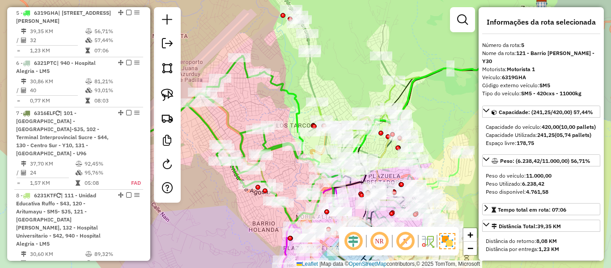
click at [276, 85] on icon at bounding box center [230, 140] width 225 height 168
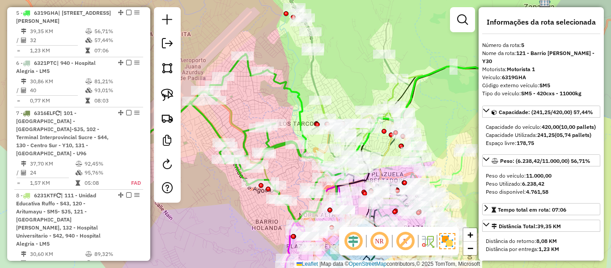
drag, startPoint x: 276, startPoint y: 166, endPoint x: 291, endPoint y: 155, distance: 19.0
click at [291, 155] on div "Janela de atendimento Grade de atendimento Capacidade Transportadoras Veículos …" at bounding box center [305, 134] width 611 height 268
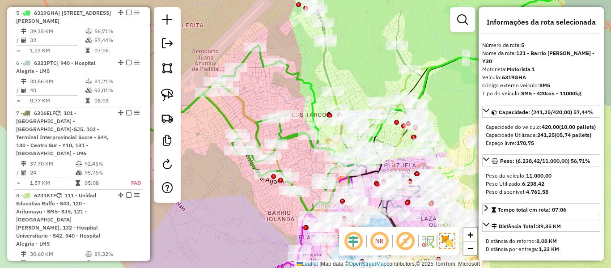
click at [281, 165] on icon at bounding box center [308, 147] width 211 height 156
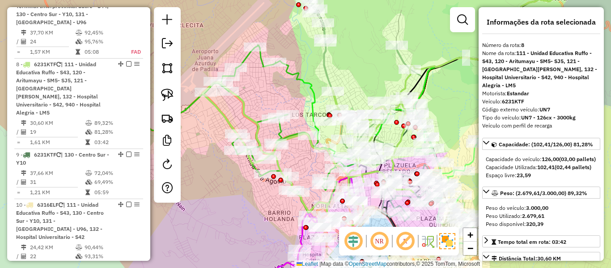
scroll to position [727, 0]
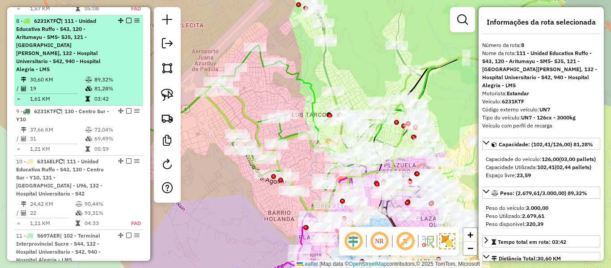
click at [126, 18] on em at bounding box center [128, 20] width 5 height 5
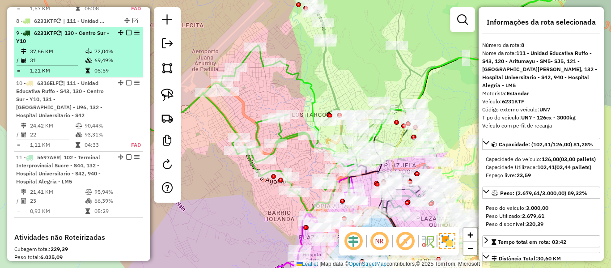
click at [126, 30] on em at bounding box center [128, 32] width 5 height 5
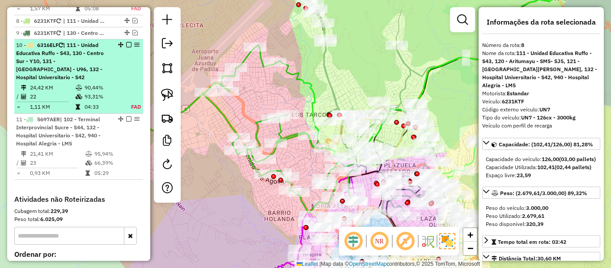
click at [127, 42] on em at bounding box center [128, 44] width 5 height 5
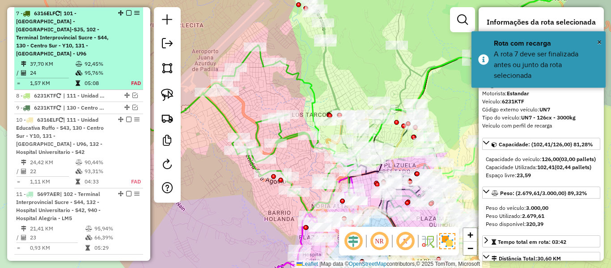
scroll to position [638, 0]
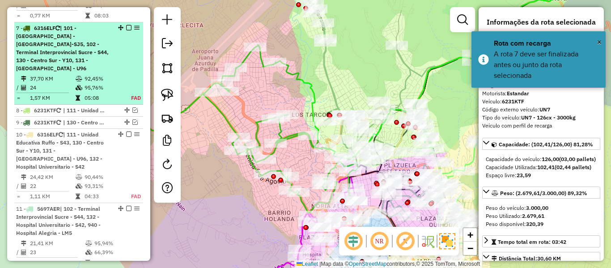
click at [126, 28] on em at bounding box center [128, 27] width 5 height 5
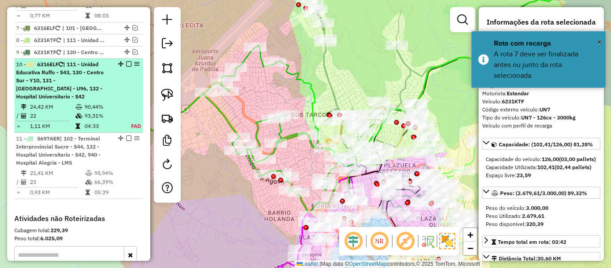
click at [126, 62] on em at bounding box center [128, 63] width 5 height 5
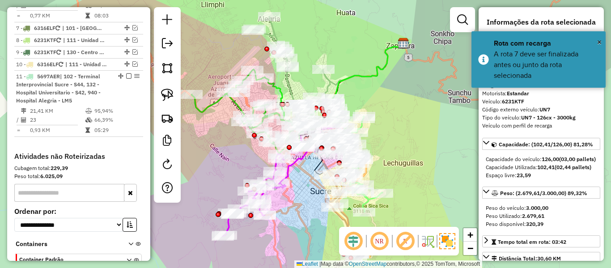
click at [367, 98] on div "Janela de atendimento Grade de atendimento Capacidade Transportadoras Veículos …" at bounding box center [305, 134] width 611 height 268
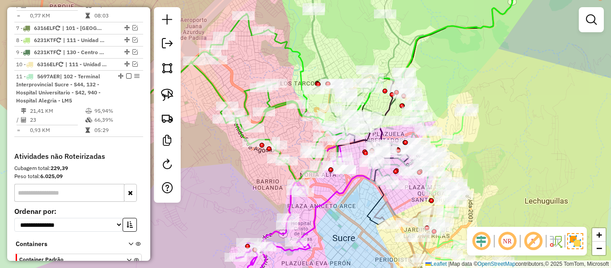
click at [277, 111] on icon at bounding box center [234, 98] width 225 height 168
select select "**********"
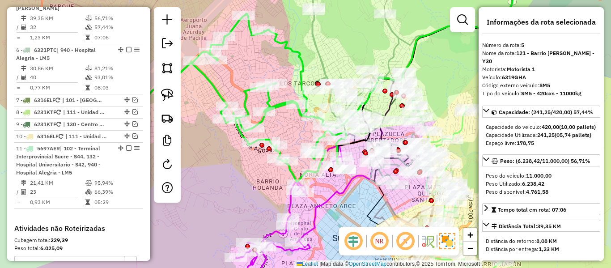
scroll to position [553, 0]
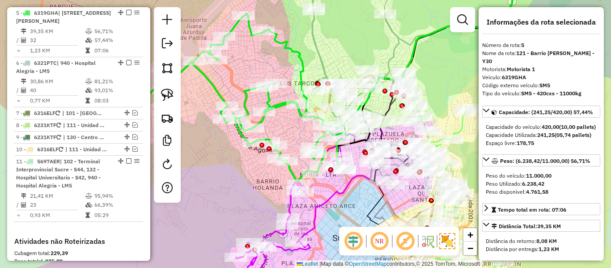
click at [318, 206] on icon at bounding box center [405, 107] width 217 height 269
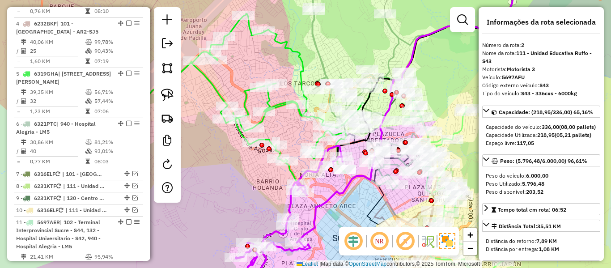
scroll to position [403, 0]
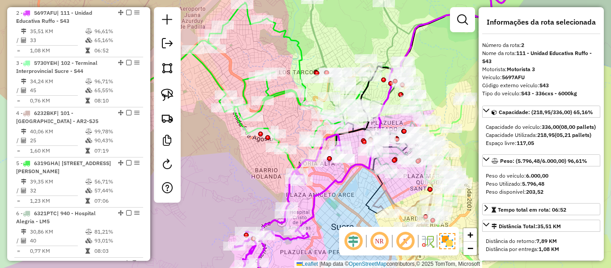
drag, startPoint x: 342, startPoint y: 200, endPoint x: 333, endPoint y: 177, distance: 24.9
click at [333, 177] on div "Janela de atendimento Grade de atendimento Capacidade Transportadoras Veículos …" at bounding box center [305, 134] width 611 height 268
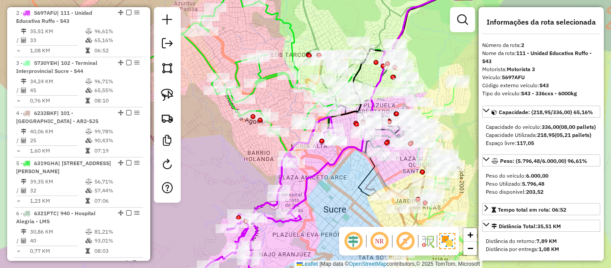
click at [319, 166] on icon at bounding box center [395, 93] width 215 height 241
click at [284, 144] on icon at bounding box center [225, 69] width 225 height 168
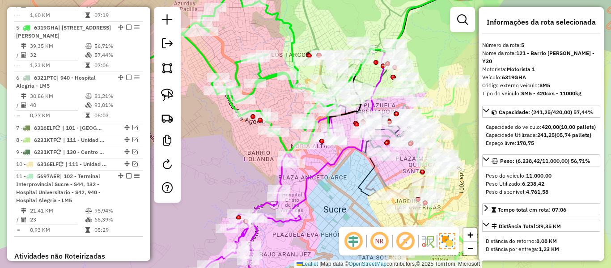
scroll to position [553, 0]
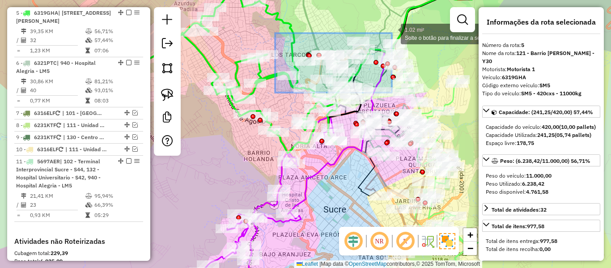
drag, startPoint x: 290, startPoint y: 110, endPoint x: 395, endPoint y: 21, distance: 137.1
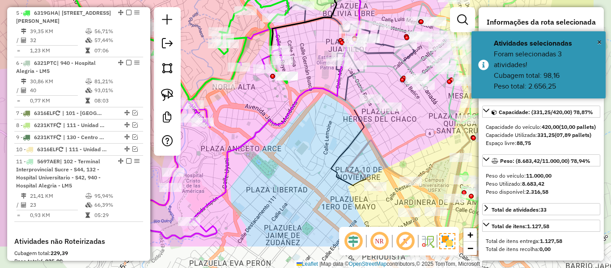
drag, startPoint x: 348, startPoint y: 152, endPoint x: 270, endPoint y: 104, distance: 92.0
click at [270, 104] on div "Janela de atendimento Grade de atendimento Capacidade Transportadoras Veículos …" at bounding box center [305, 134] width 611 height 268
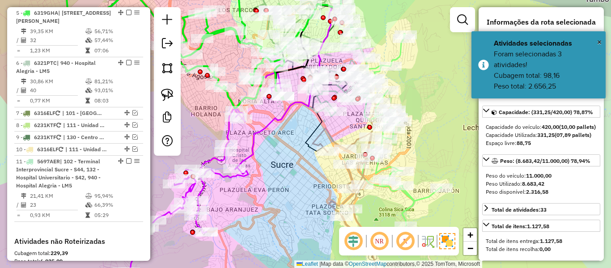
drag, startPoint x: 274, startPoint y: 117, endPoint x: 316, endPoint y: 138, distance: 46.8
click at [312, 137] on icon at bounding box center [293, 74] width 116 height 190
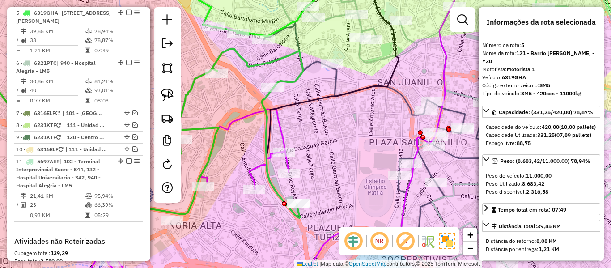
click at [335, 75] on icon at bounding box center [409, 113] width 291 height 280
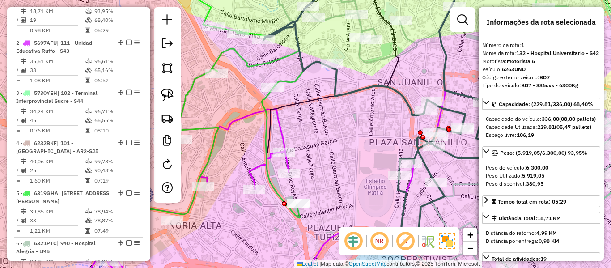
scroll to position [353, 0]
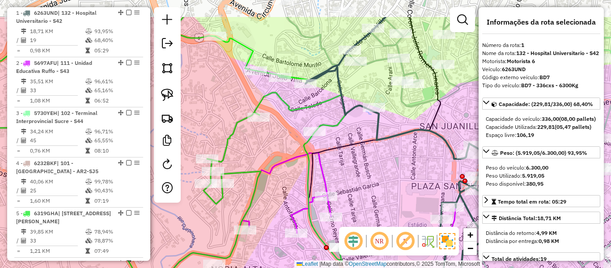
drag, startPoint x: 335, startPoint y: 114, endPoint x: 369, endPoint y: 134, distance: 39.5
click at [364, 134] on div "Janela de atendimento Grade de atendimento Capacidade Transportadoras Veículos …" at bounding box center [305, 134] width 611 height 268
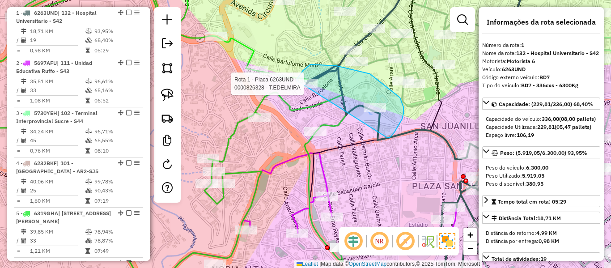
drag, startPoint x: 387, startPoint y: 138, endPoint x: 295, endPoint y: 97, distance: 100.9
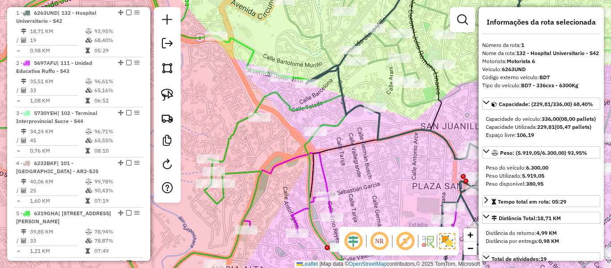
click at [283, 99] on icon at bounding box center [176, 134] width 475 height 322
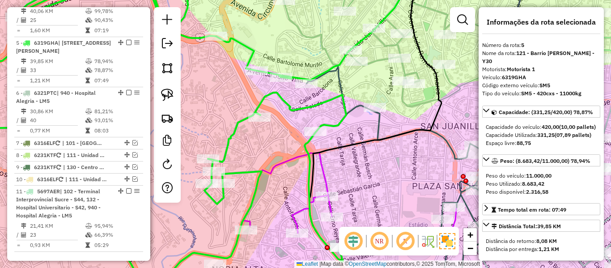
scroll to position [553, 0]
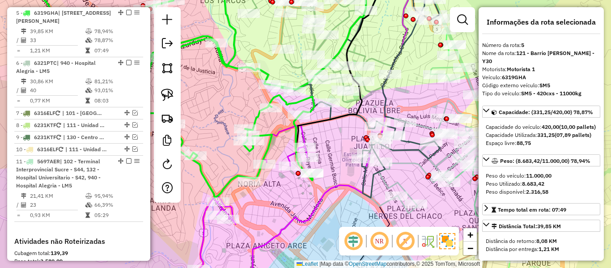
click at [278, 138] on icon at bounding box center [250, 210] width 113 height 170
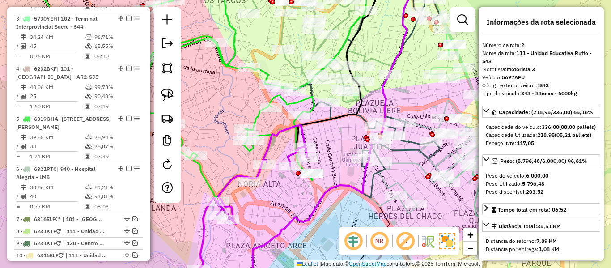
scroll to position [403, 0]
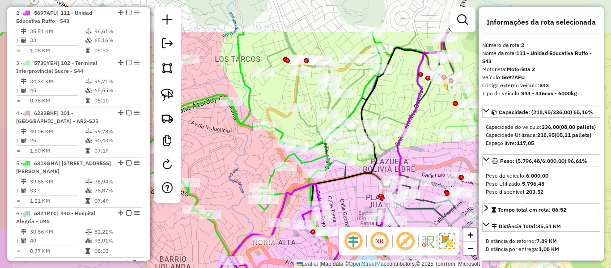
drag, startPoint x: 278, startPoint y: 118, endPoint x: 309, endPoint y: 122, distance: 31.6
click at [293, 176] on div "Janela de atendimento Grade de atendimento Capacidade Transportadoras Veículos …" at bounding box center [305, 134] width 611 height 268
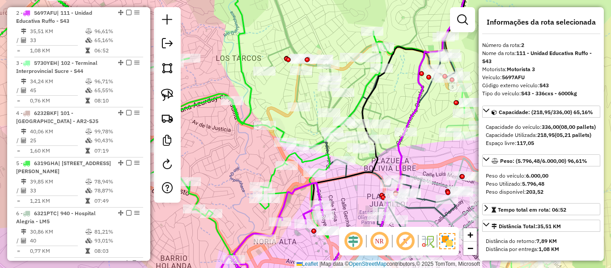
click at [310, 118] on icon at bounding box center [355, 66] width 183 height 187
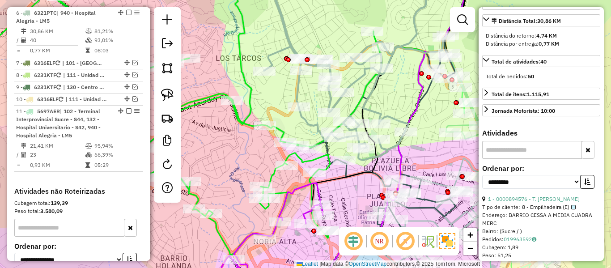
scroll to position [224, 0]
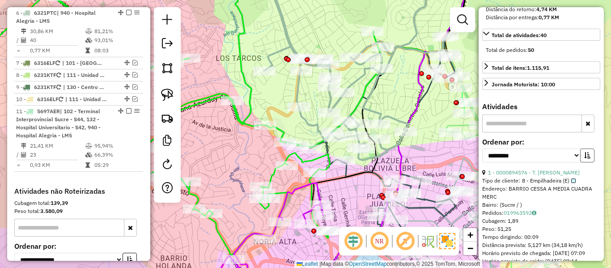
click at [590, 162] on button "button" at bounding box center [587, 156] width 14 height 14
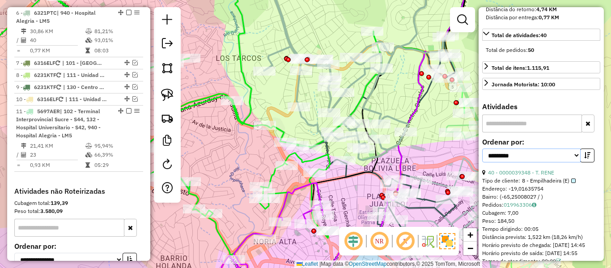
click at [549, 162] on select "**********" at bounding box center [531, 156] width 98 height 14
select select "**********"
click at [482, 162] on select "**********" at bounding box center [531, 156] width 98 height 14
click at [526, 176] on link "21 - 0000877506 - T. FAUSTINA" at bounding box center [527, 172] width 78 height 7
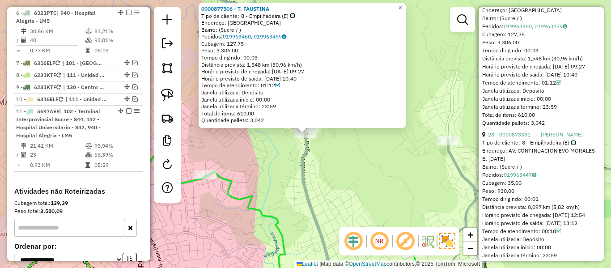
scroll to position [403, 0]
click at [543, 137] on link "28 - 0000873331 - T. MARY" at bounding box center [535, 134] width 95 height 7
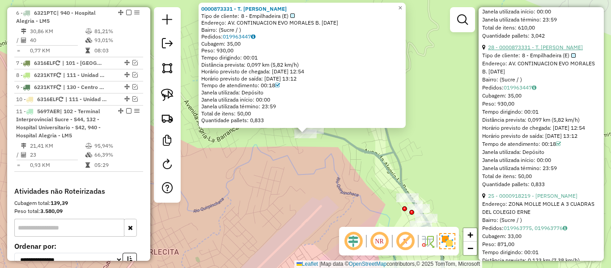
scroll to position [537, 0]
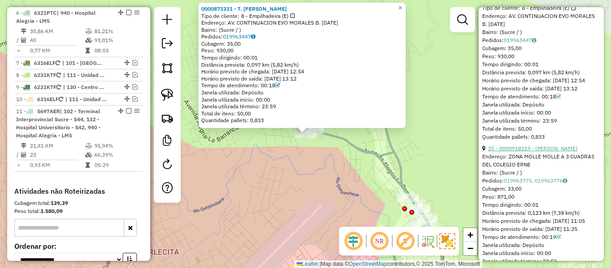
click at [544, 152] on link "25 - 0000918219 - RAYMUNDO MAMANI" at bounding box center [532, 148] width 89 height 7
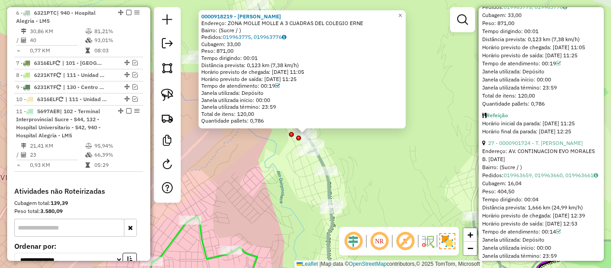
scroll to position [716, 0]
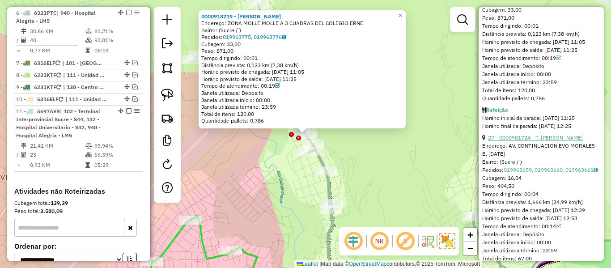
click at [545, 141] on link "27 - 0000901724 - T. LUIS" at bounding box center [535, 137] width 95 height 7
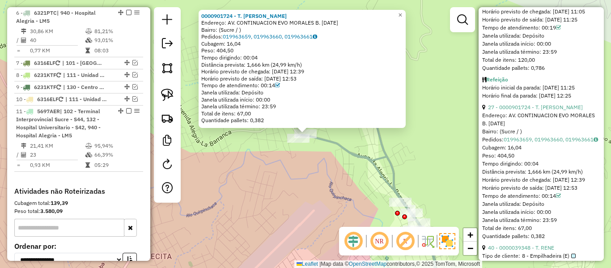
scroll to position [761, 0]
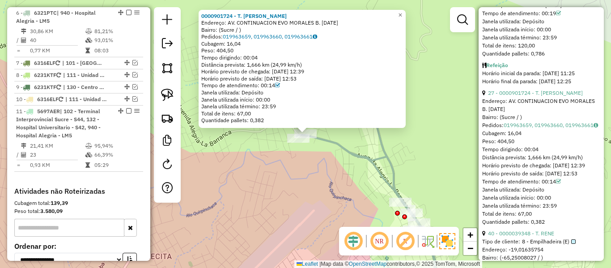
click at [444, 160] on div "0000901724 - T. LUIS Endereço: AV. CONTINUACION EVO MORALES B. 17 DE ABRIL Bair…" at bounding box center [305, 134] width 611 height 268
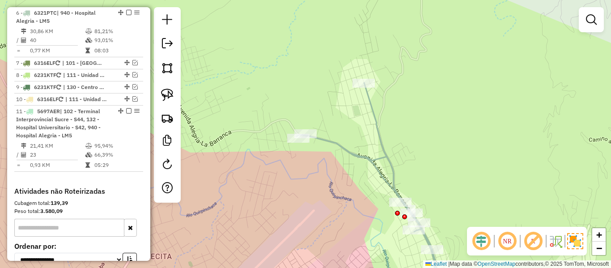
drag, startPoint x: 408, startPoint y: 143, endPoint x: 329, endPoint y: 41, distance: 128.8
click at [329, 48] on div "0000901724 - T. LUIS Endereço: AV. CONTINUACION EVO MORALES B. 17 DE ABRIL Bair…" at bounding box center [305, 134] width 611 height 268
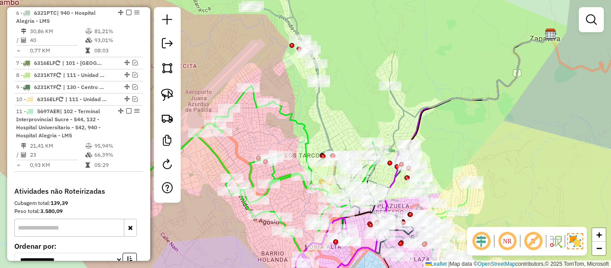
click at [322, 128] on icon at bounding box center [329, 93] width 161 height 226
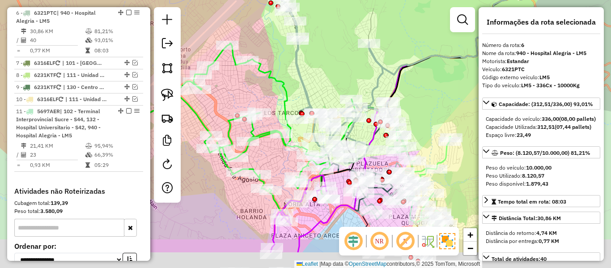
drag, startPoint x: 313, startPoint y: 85, endPoint x: 310, endPoint y: 70, distance: 15.5
click at [310, 77] on div "Janela de atendimento Grade de atendimento Capacidade Transportadoras Veículos …" at bounding box center [305, 134] width 611 height 268
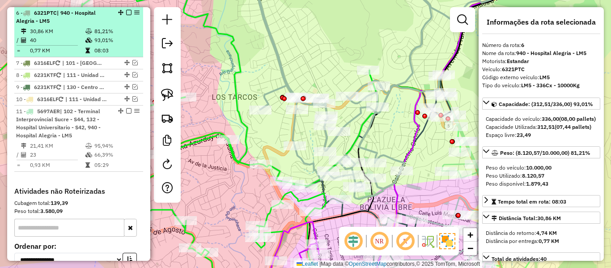
click at [127, 11] on em at bounding box center [128, 12] width 5 height 5
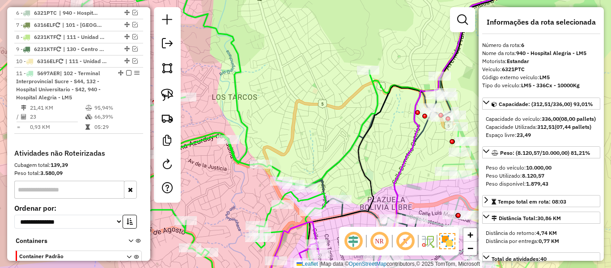
click at [248, 139] on icon at bounding box center [158, 133] width 439 height 321
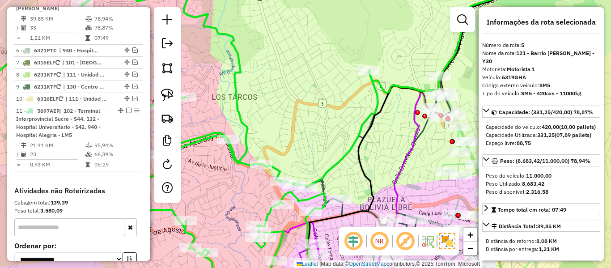
scroll to position [553, 0]
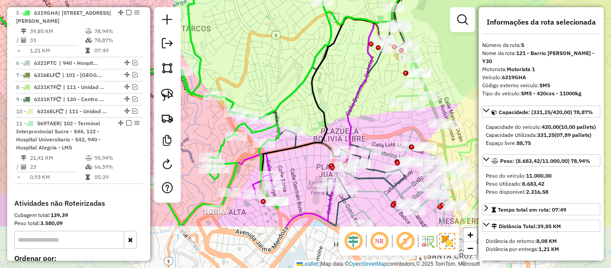
drag, startPoint x: 301, startPoint y: 149, endPoint x: 255, endPoint y: 81, distance: 82.8
click at [255, 81] on div "Janela de atendimento Grade de atendimento Capacidade Transportadoras Veículos …" at bounding box center [305, 134] width 611 height 268
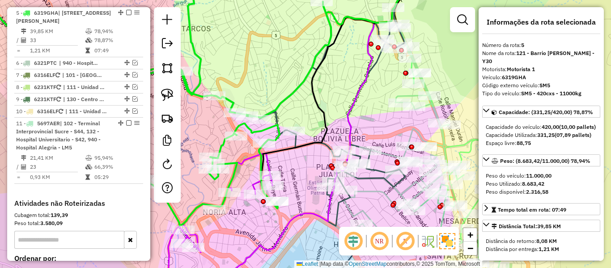
click at [297, 139] on icon at bounding box center [332, 117] width 146 height 218
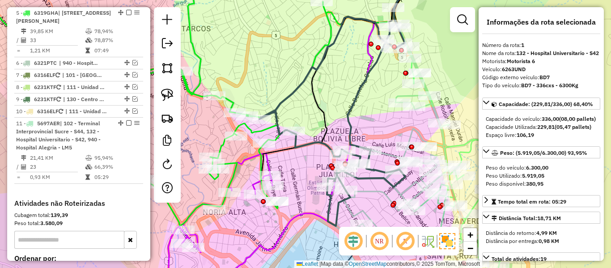
scroll to position [353, 0]
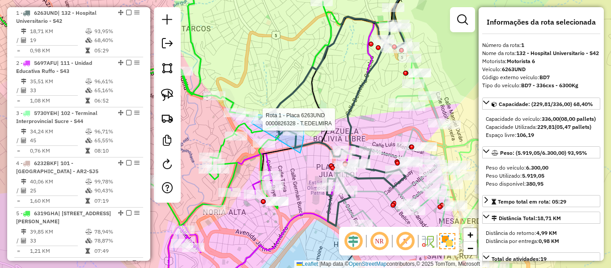
click at [251, 123] on div "Rota 1 - Placa 6263UND 0000826328 - T.EDELMIRA Janela de atendimento Grade de a…" at bounding box center [305, 134] width 611 height 268
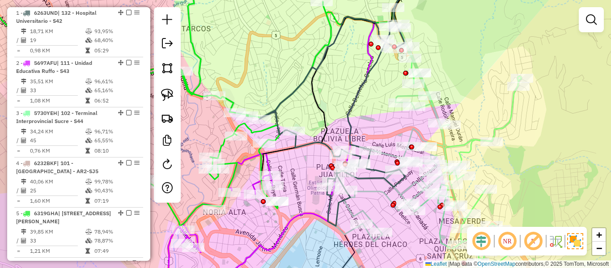
click at [238, 125] on icon at bounding box center [135, 99] width 392 height 253
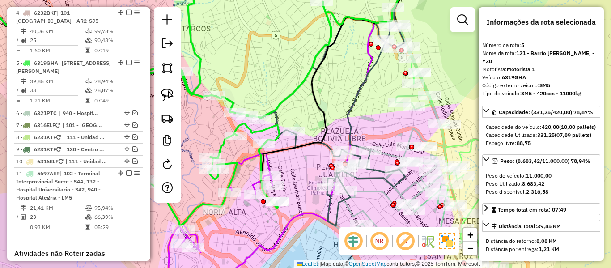
scroll to position [553, 0]
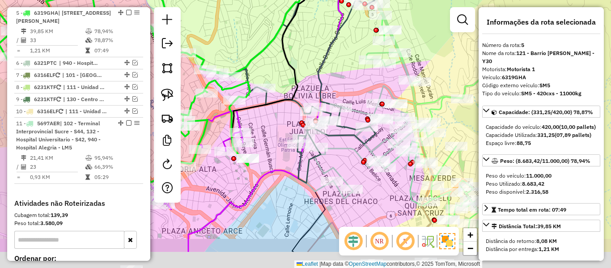
drag, startPoint x: 296, startPoint y: 173, endPoint x: 268, endPoint y: 119, distance: 61.2
click at [266, 119] on div "Janela de atendimento Grade de atendimento Capacidade Transportadoras Veículos …" at bounding box center [305, 134] width 611 height 268
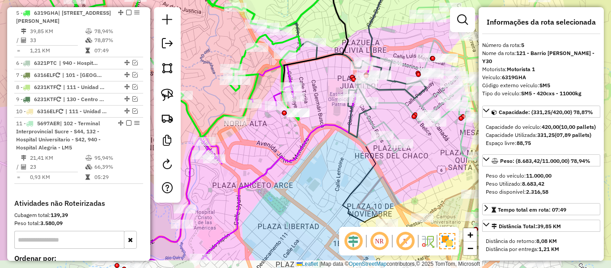
drag, startPoint x: 269, startPoint y: 158, endPoint x: 320, endPoint y: 123, distance: 61.5
click at [320, 123] on icon at bounding box center [298, 99] width 193 height 320
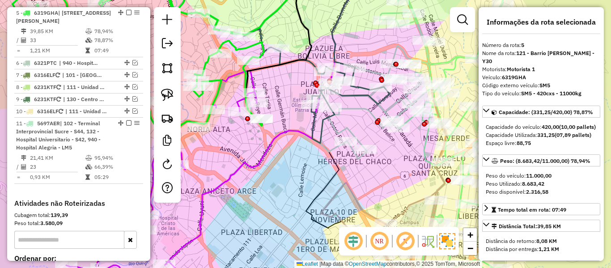
drag, startPoint x: 279, startPoint y: 144, endPoint x: 226, endPoint y: 165, distance: 56.8
click at [226, 165] on div "Janela de atendimento Grade de atendimento Capacidade Transportadoras Veículos …" at bounding box center [305, 134] width 611 height 268
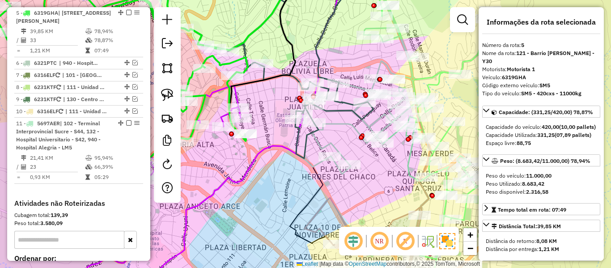
click at [301, 135] on icon at bounding box center [301, 65] width 146 height 185
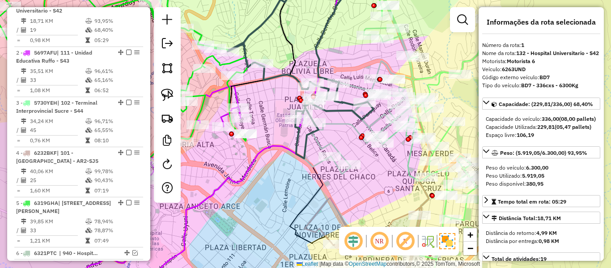
scroll to position [353, 0]
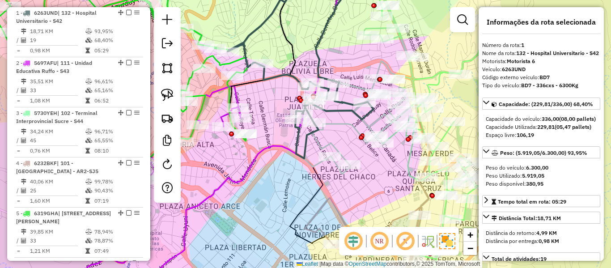
click at [304, 136] on icon at bounding box center [301, 65] width 146 height 185
click at [325, 148] on icon at bounding box center [355, 73] width 119 height 201
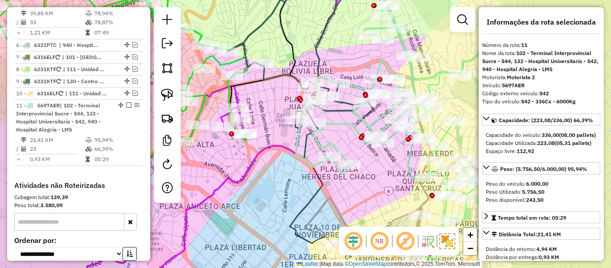
scroll to position [663, 0]
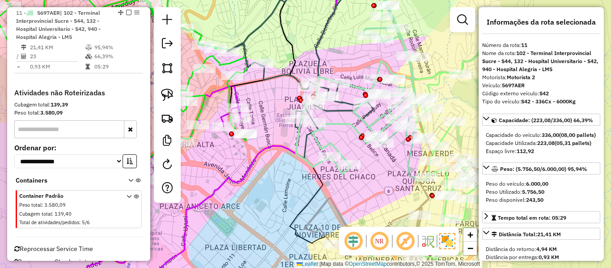
click at [305, 147] on icon at bounding box center [301, 65] width 146 height 185
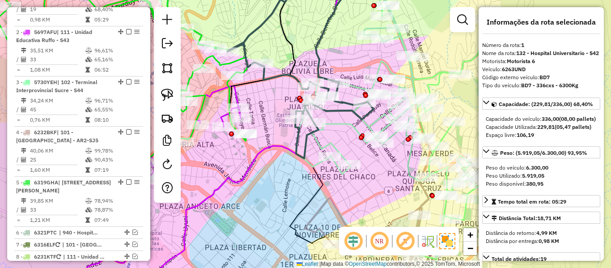
scroll to position [353, 0]
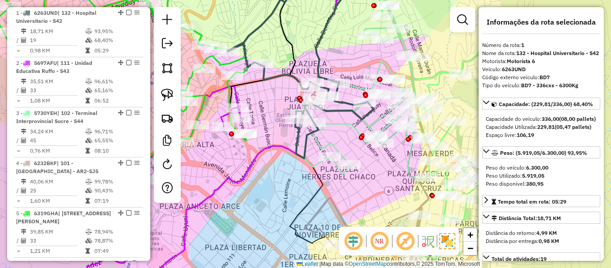
drag, startPoint x: 259, startPoint y: 152, endPoint x: 297, endPoint y: 143, distance: 39.5
click at [297, 143] on icon at bounding box center [244, 126] width 191 height 307
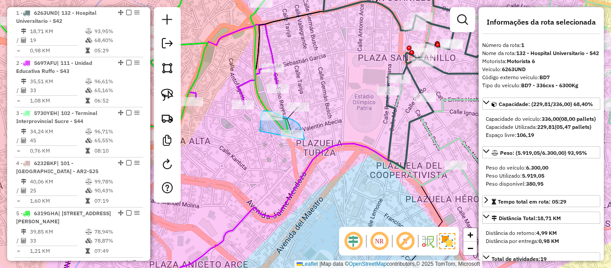
drag, startPoint x: 305, startPoint y: 140, endPoint x: 281, endPoint y: 162, distance: 32.9
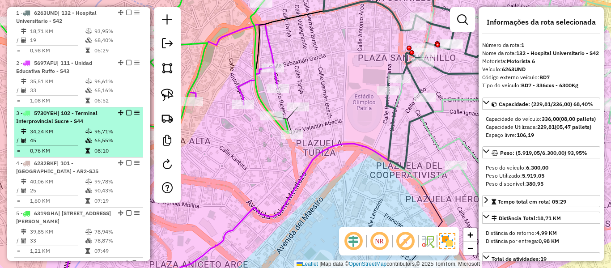
scroll to position [129, 0]
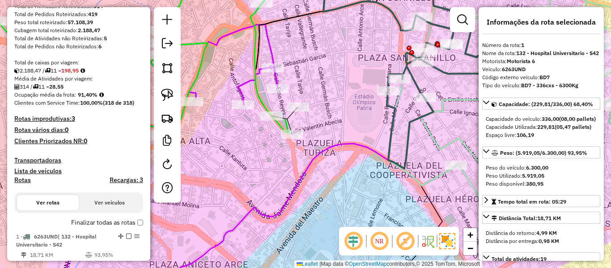
click at [102, 221] on label "Finalizar todas as rotas" at bounding box center [107, 222] width 72 height 9
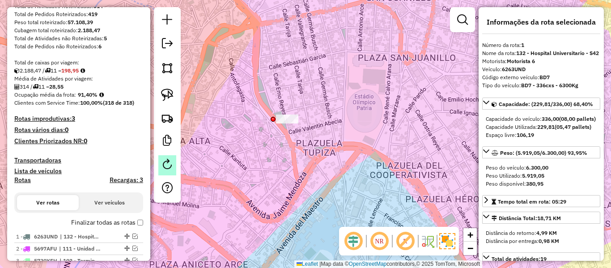
click at [165, 163] on em at bounding box center [167, 164] width 11 height 11
select select "*"
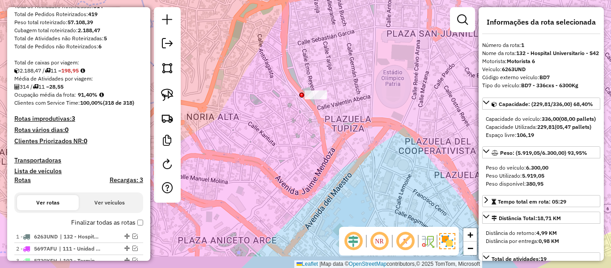
drag, startPoint x: 247, startPoint y: 157, endPoint x: 280, endPoint y: 129, distance: 42.2
click at [280, 129] on div "Janela de atendimento Grade de atendimento Capacidade Transportadoras Veículos …" at bounding box center [305, 134] width 611 height 268
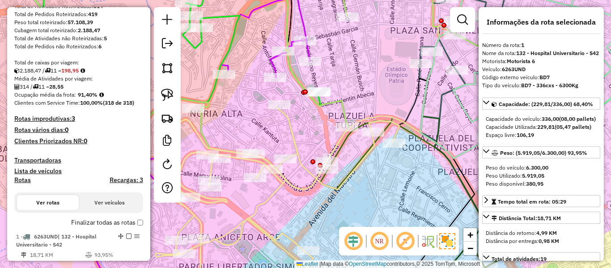
click at [297, 145] on icon at bounding box center [277, 200] width 244 height 187
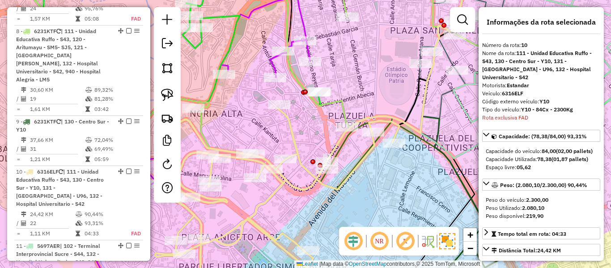
scroll to position [860, 0]
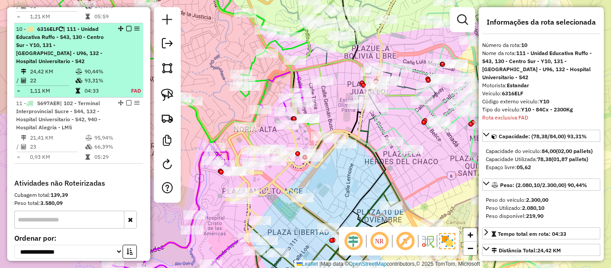
click at [127, 26] on em at bounding box center [128, 28] width 5 height 5
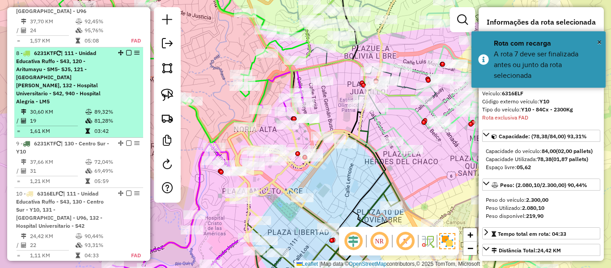
scroll to position [681, 0]
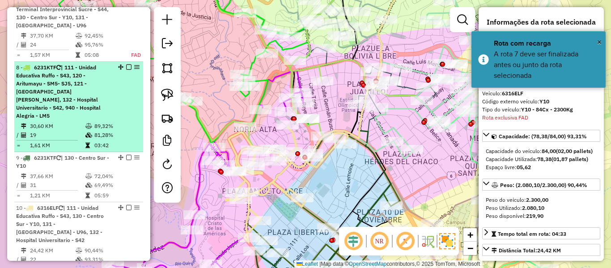
click at [126, 64] on em at bounding box center [128, 66] width 5 height 5
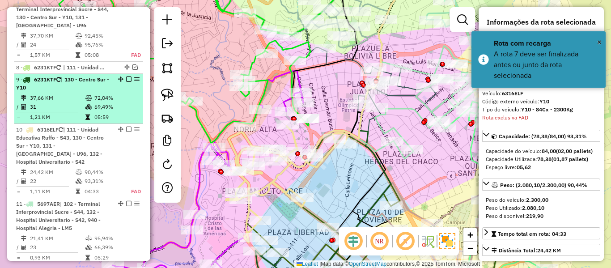
click at [126, 76] on div "9 - 6231KTF | 130 - Centro Sur - Y10" at bounding box center [78, 84] width 125 height 16
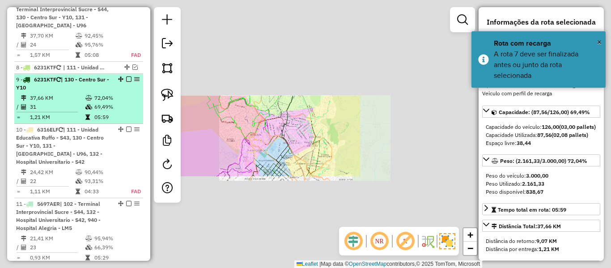
click at [126, 77] on em at bounding box center [128, 79] width 5 height 5
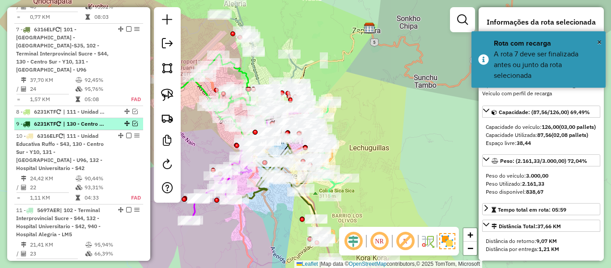
scroll to position [636, 0]
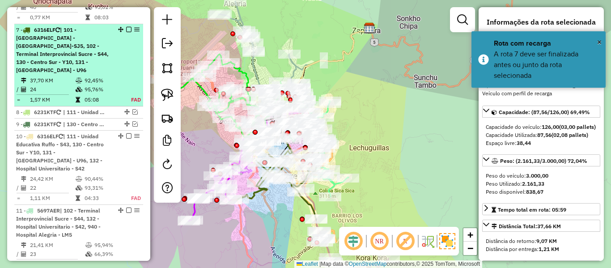
click at [127, 30] on em at bounding box center [128, 29] width 5 height 5
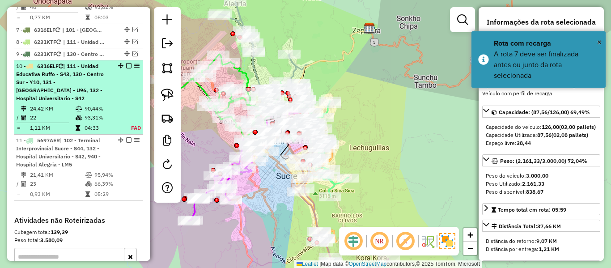
click at [125, 68] on div "10 - 6316ELF | 111 - Unidad Educativa Ruffo - S43, 130 - Centro Sur - Y10, 131 …" at bounding box center [78, 82] width 125 height 40
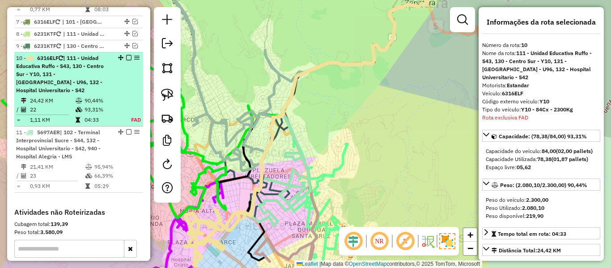
click at [128, 64] on div "10 - 6316ELF | 111 - Unidad Educativa Ruffo - S43, 130 - Centro Sur - Y10, 131 …" at bounding box center [78, 74] width 125 height 40
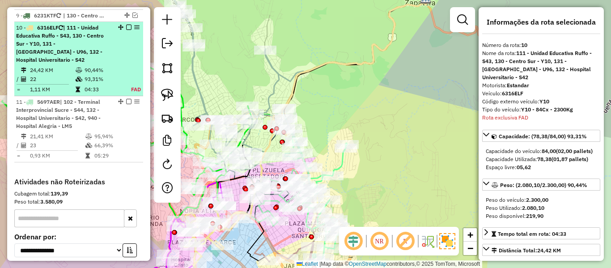
scroll to position [689, 0]
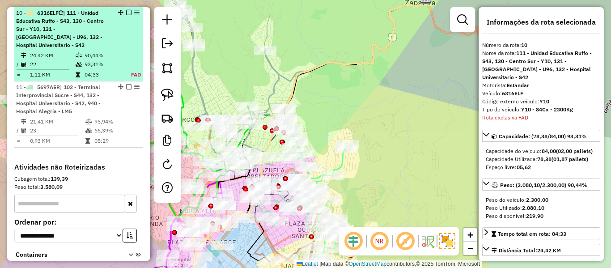
click at [126, 11] on em at bounding box center [128, 12] width 5 height 5
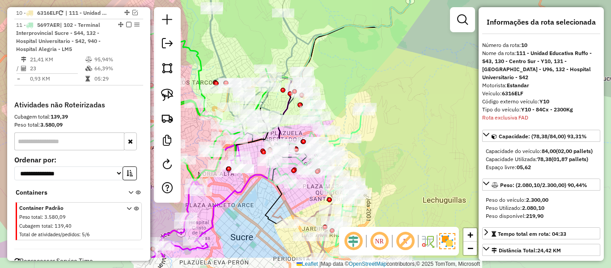
drag, startPoint x: 264, startPoint y: 46, endPoint x: 311, endPoint y: 72, distance: 53.5
click at [306, 13] on div "Janela de atendimento Grade de atendimento Capacidade Transportadoras Veículos …" at bounding box center [305, 134] width 611 height 268
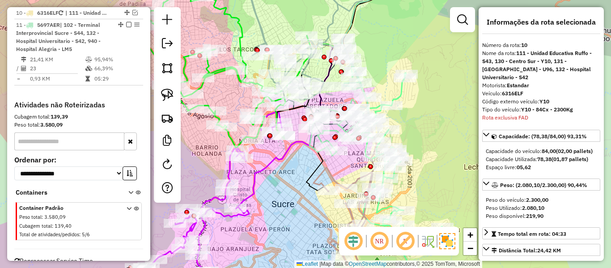
drag, startPoint x: 304, startPoint y: 132, endPoint x: 325, endPoint y: 86, distance: 50.1
click at [327, 86] on div "Rota 1 - Placa 6263UND 0000885144 - M.FRANS Rota 1 - Placa 6263UND 0000912930 -…" at bounding box center [305, 134] width 611 height 268
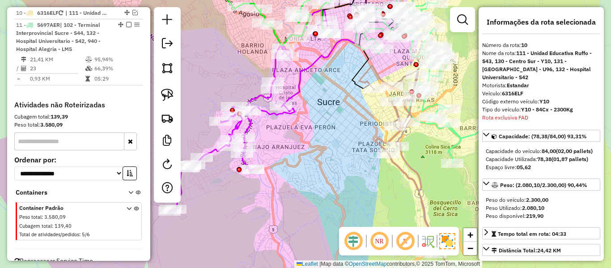
click at [302, 82] on icon at bounding box center [328, 39] width 92 height 133
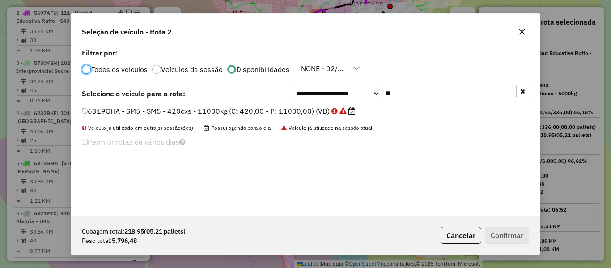
scroll to position [5, 3]
click at [411, 89] on input "**" at bounding box center [449, 94] width 134 height 18
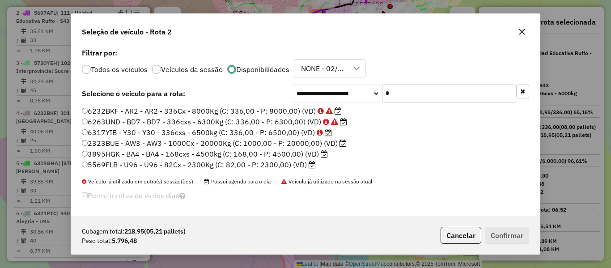
click at [412, 98] on input "*" at bounding box center [449, 94] width 134 height 18
click at [412, 97] on input "*" at bounding box center [449, 94] width 134 height 18
type input "*"
click at [280, 124] on label "6263UND - BD7 - BD7 - 336cxs - 6300Kg (C: 336,00 - P: 6300,00) (VD)" at bounding box center [214, 121] width 265 height 11
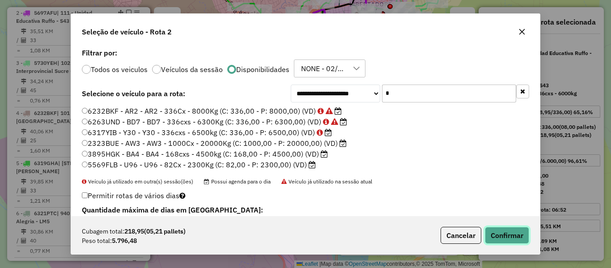
click at [500, 231] on button "Confirmar" at bounding box center [507, 235] width 44 height 17
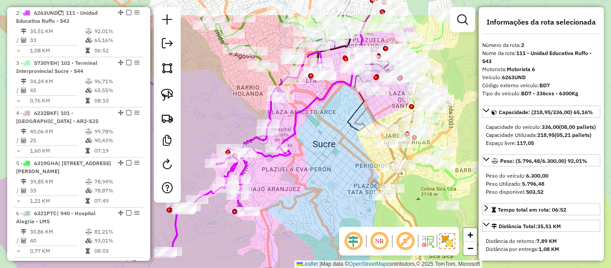
drag, startPoint x: 332, startPoint y: 87, endPoint x: 170, endPoint y: 78, distance: 162.2
click at [327, 120] on div "Janela de atendimento Grade de atendimento Capacidade Transportadoras Veículos …" at bounding box center [305, 134] width 611 height 268
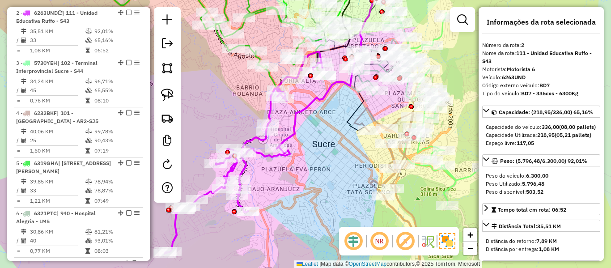
click at [126, 12] on em at bounding box center [128, 12] width 5 height 5
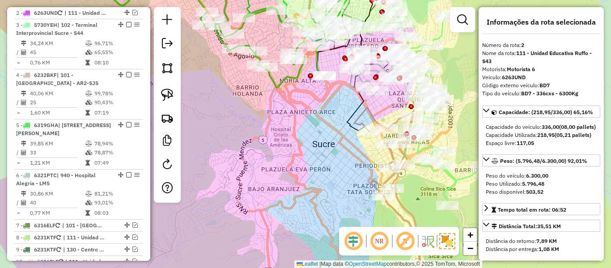
scroll to position [365, 0]
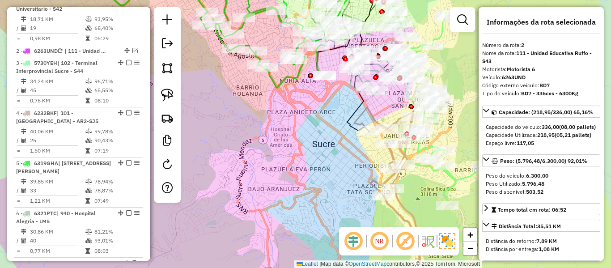
drag, startPoint x: 298, startPoint y: 112, endPoint x: 270, endPoint y: 166, distance: 61.6
click at [270, 166] on div "Janela de atendimento Grade de atendimento Capacidade Transportadoras Veículos …" at bounding box center [305, 134] width 611 height 268
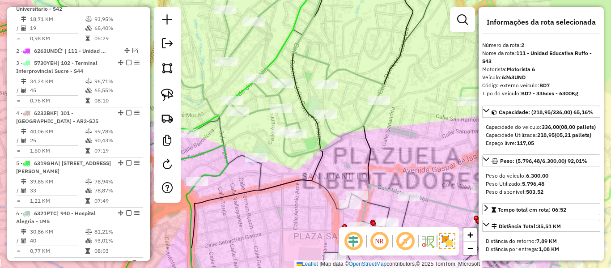
click at [339, 68] on icon at bounding box center [239, 64] width 289 height 183
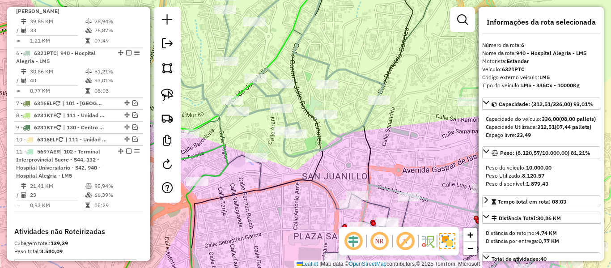
scroll to position [565, 0]
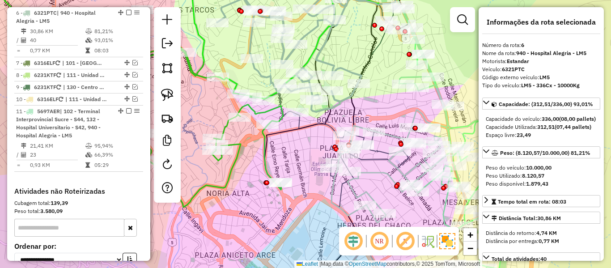
click at [376, 148] on icon at bounding box center [336, 98] width 146 height 218
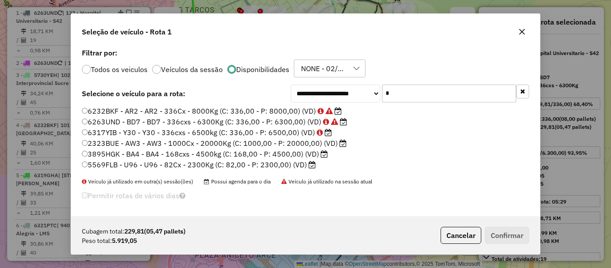
scroll to position [5, 3]
click at [421, 97] on input "*" at bounding box center [449, 94] width 134 height 18
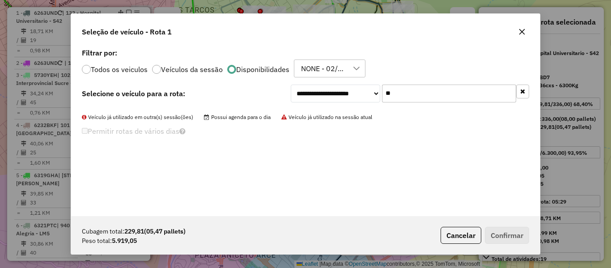
click at [421, 97] on input "**" at bounding box center [449, 94] width 134 height 18
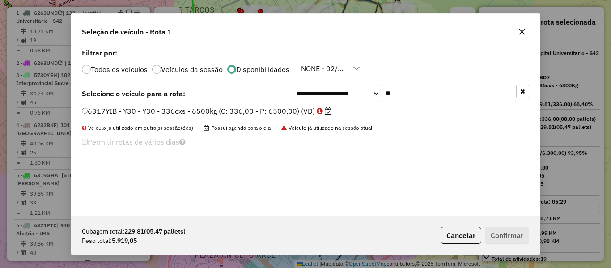
type input "**"
click at [301, 111] on label "6317YIB - Y30 - Y30 - 336cxs - 6500kg (C: 336,00 - P: 6500,00) (VD)" at bounding box center [207, 111] width 250 height 11
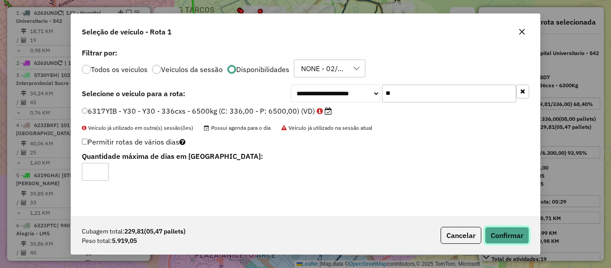
click at [510, 234] on button "Confirmar" at bounding box center [507, 235] width 44 height 17
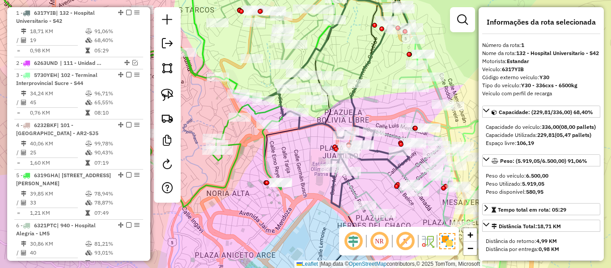
click at [368, 155] on icon at bounding box center [336, 98] width 146 height 218
click at [367, 159] on icon at bounding box center [336, 98] width 146 height 218
click at [237, 168] on icon at bounding box center [137, 90] width 396 height 234
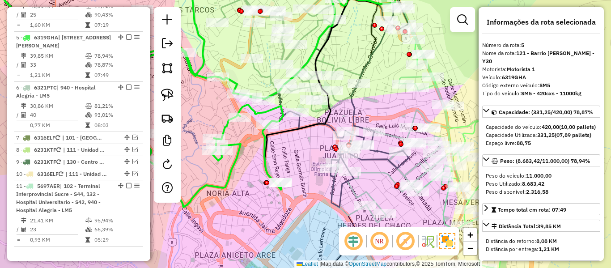
scroll to position [515, 0]
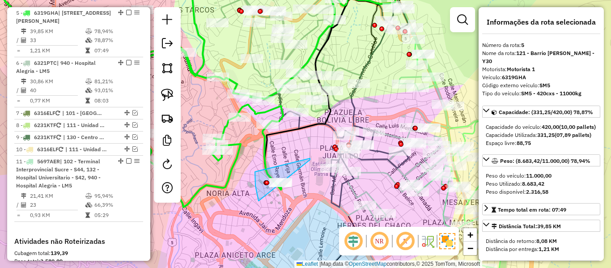
drag, startPoint x: 255, startPoint y: 186, endPoint x: 278, endPoint y: 196, distance: 25.2
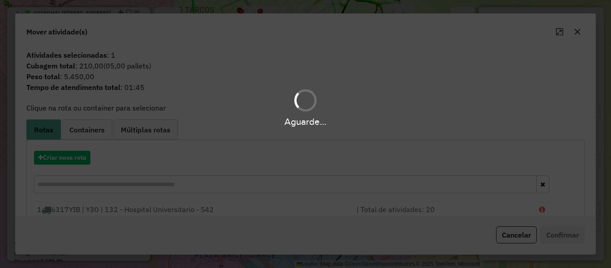
click at [66, 159] on hb-app "Aguarde... Pop-up bloqueado! Seu navegador bloqueou automáticamente a abertura …" at bounding box center [305, 134] width 611 height 268
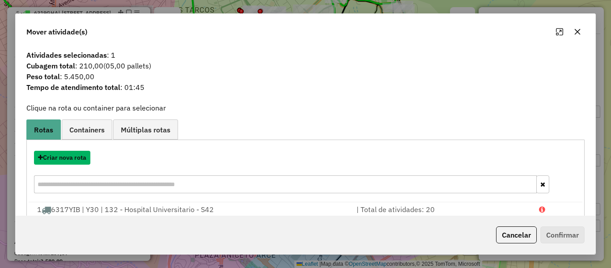
click at [66, 159] on button "Criar nova rota" at bounding box center [62, 158] width 56 height 14
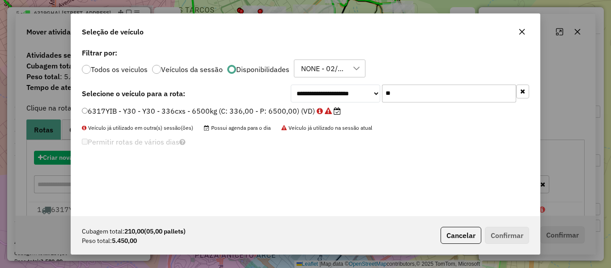
scroll to position [5, 3]
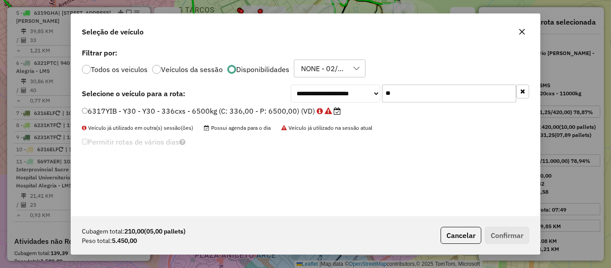
click at [299, 110] on label "6317YIB - Y30 - Y30 - 336cxs - 6500kg (C: 336,00 - P: 6500,00) (VD)" at bounding box center [211, 111] width 259 height 11
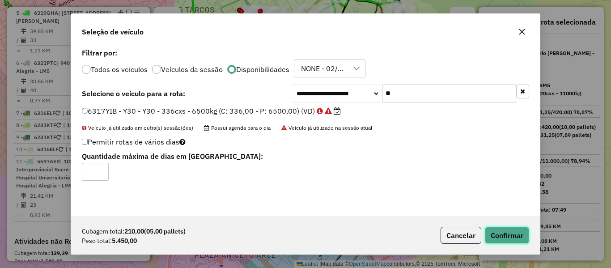
click at [502, 236] on button "Confirmar" at bounding box center [507, 235] width 44 height 17
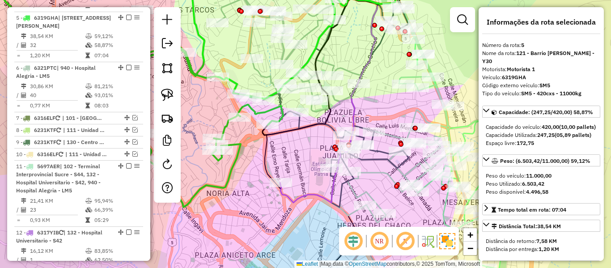
scroll to position [515, 0]
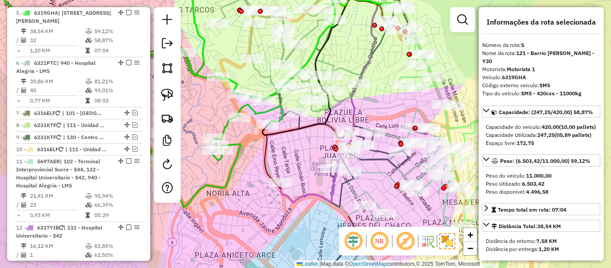
click at [238, 141] on icon at bounding box center [137, 90] width 396 height 234
click at [238, 144] on icon at bounding box center [137, 90] width 396 height 234
click at [238, 149] on icon at bounding box center [137, 90] width 396 height 234
click at [239, 148] on icon at bounding box center [137, 90] width 396 height 234
click at [239, 145] on icon at bounding box center [137, 90] width 396 height 234
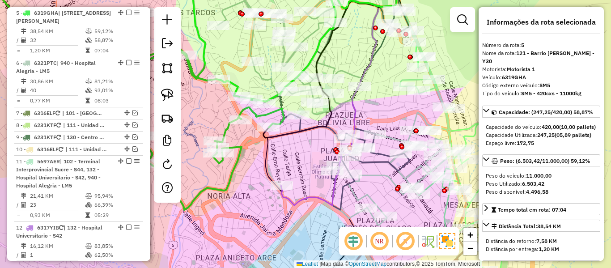
drag, startPoint x: 240, startPoint y: 149, endPoint x: 254, endPoint y: 182, distance: 36.1
click at [254, 182] on icon at bounding box center [138, 93] width 396 height 234
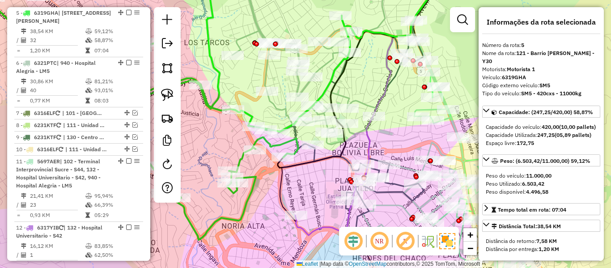
click at [363, 104] on icon at bounding box center [323, 58] width 183 height 171
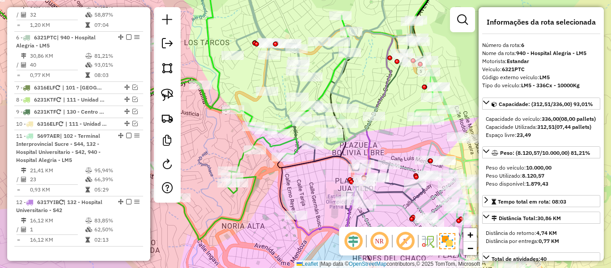
scroll to position [565, 0]
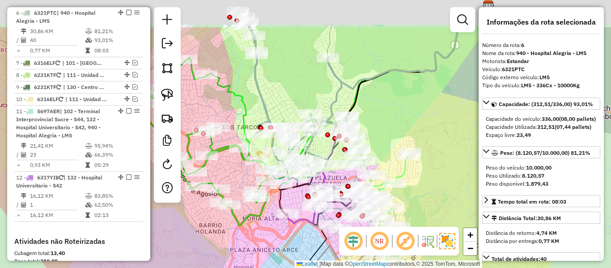
drag, startPoint x: 451, startPoint y: 60, endPoint x: 371, endPoint y: 116, distance: 97.3
click at [402, 121] on div "Janela de atendimento Grade de atendimento Capacidade Transportadoras Veículos …" at bounding box center [305, 134] width 611 height 268
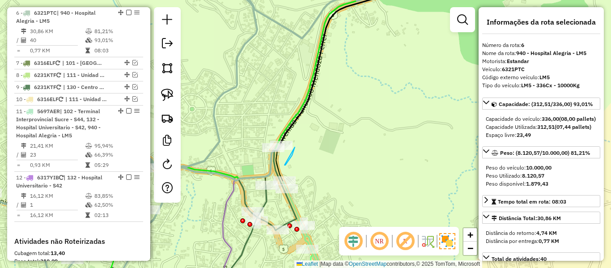
drag, startPoint x: 285, startPoint y: 165, endPoint x: 227, endPoint y: 151, distance: 59.5
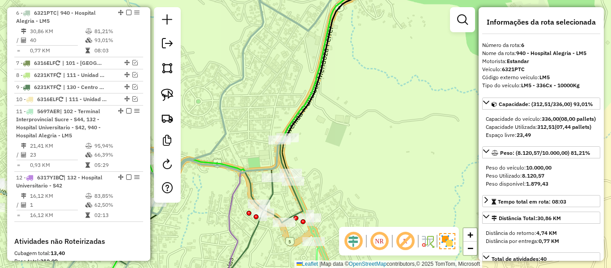
drag, startPoint x: 316, startPoint y: 144, endPoint x: 353, endPoint y: 102, distance: 56.4
click at [349, 107] on div "Janela de atendimento Grade de atendimento Capacidade Transportadoras Veículos …" at bounding box center [305, 134] width 611 height 268
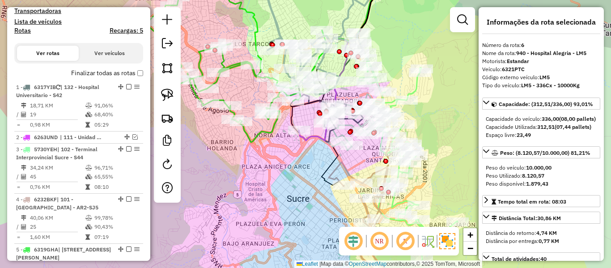
scroll to position [162, 0]
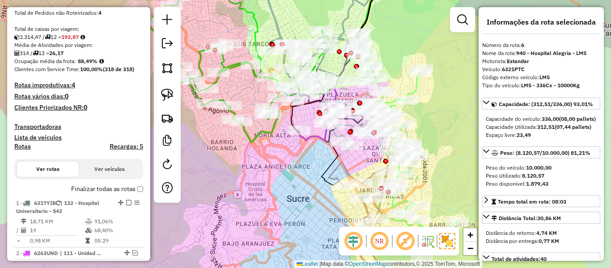
click at [94, 194] on div "Finalizar todas as rotas" at bounding box center [78, 192] width 129 height 11
click at [95, 189] on label "Finalizar todas as rotas" at bounding box center [107, 188] width 72 height 9
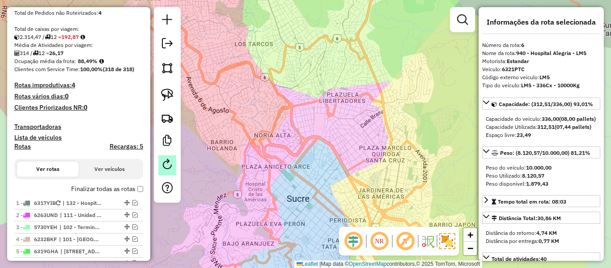
click at [162, 160] on em at bounding box center [167, 164] width 11 height 11
select select "*"
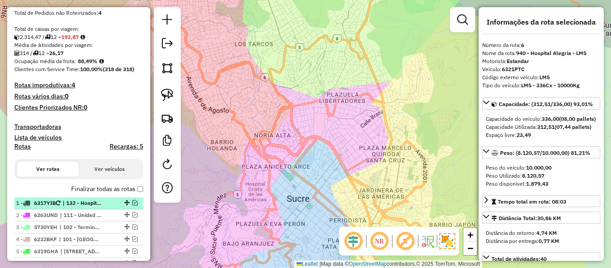
click at [132, 203] on em at bounding box center [134, 202] width 5 height 5
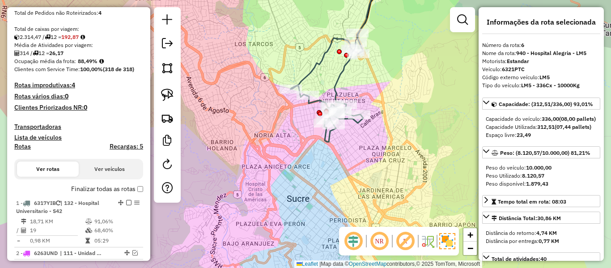
click at [327, 139] on icon at bounding box center [327, 88] width 72 height 108
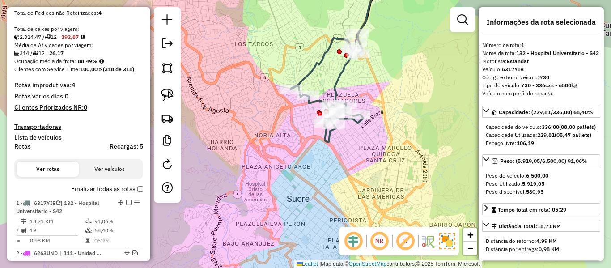
scroll to position [353, 0]
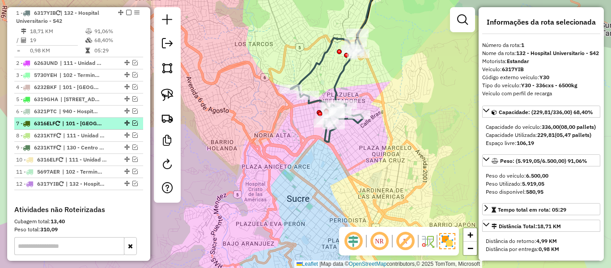
click at [132, 124] on em at bounding box center [134, 122] width 5 height 5
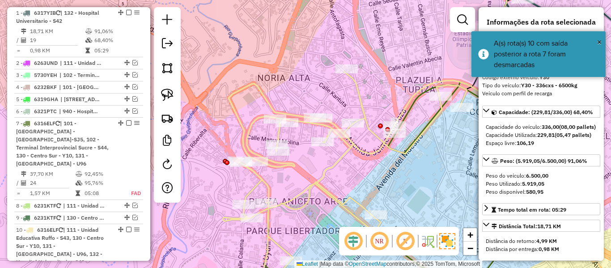
click at [288, 168] on icon at bounding box center [345, 183] width 244 height 223
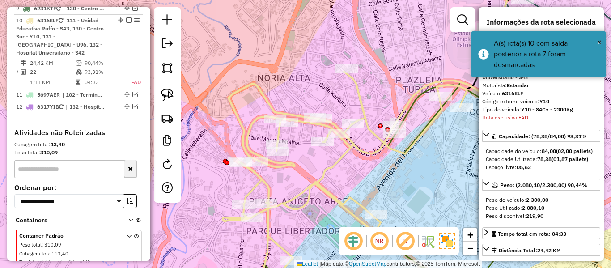
scroll to position [561, 0]
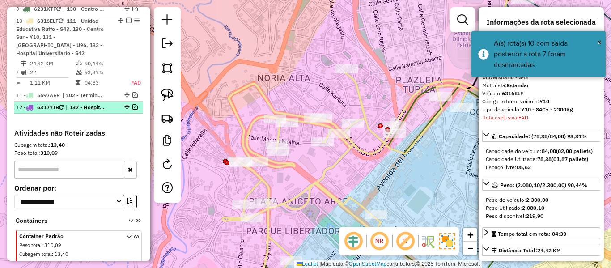
click at [133, 103] on div "12 - 6317YIB | 132 - Hospital Universitario - S42" at bounding box center [78, 107] width 125 height 8
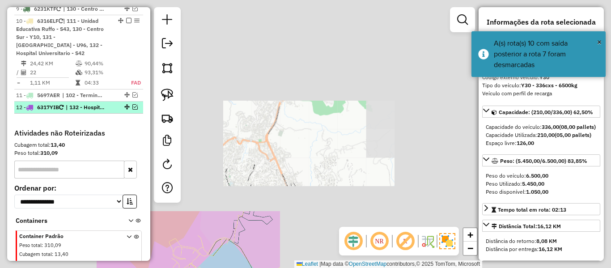
click at [132, 104] on em at bounding box center [134, 106] width 5 height 5
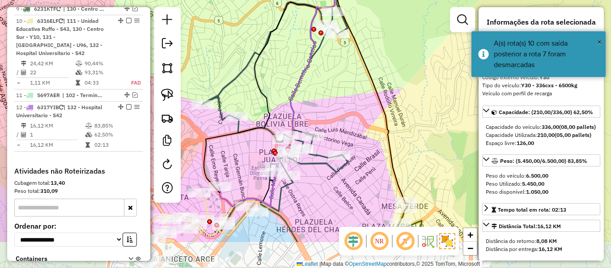
drag, startPoint x: 231, startPoint y: 186, endPoint x: 238, endPoint y: 153, distance: 33.5
click at [238, 153] on div "Janela de atendimento Grade de atendimento Capacidade Transportadoras Veículos …" at bounding box center [305, 134] width 611 height 268
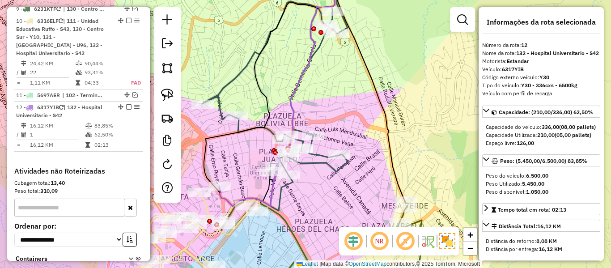
click at [225, 197] on icon at bounding box center [284, 89] width 130 height 233
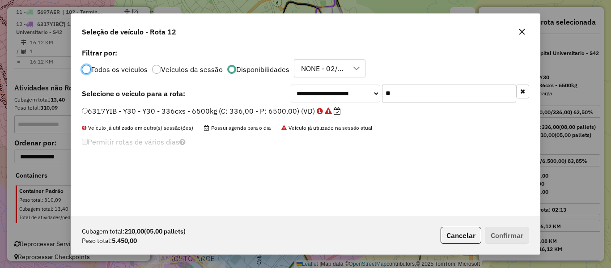
scroll to position [5, 3]
click at [391, 98] on input "**" at bounding box center [449, 94] width 134 height 18
type input "***"
click at [307, 110] on label "5697AFU - S43 - S43 - 336cxs - 6000kg (C: 336,00 - P: 6000,00) (VD)" at bounding box center [208, 111] width 252 height 11
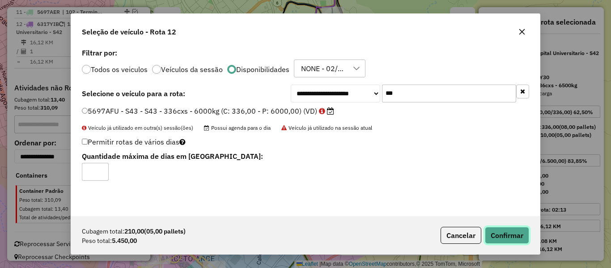
click at [502, 234] on button "Confirmar" at bounding box center [507, 235] width 44 height 17
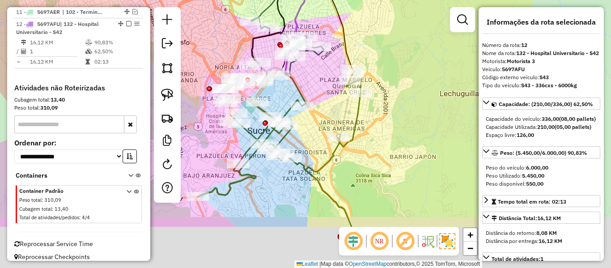
drag, startPoint x: 290, startPoint y: 197, endPoint x: 327, endPoint y: 105, distance: 99.2
click at [327, 106] on div "Janela de atendimento Grade de atendimento Capacidade Transportadoras Veículos …" at bounding box center [305, 134] width 611 height 268
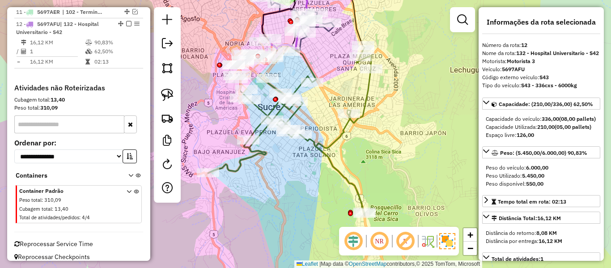
click at [322, 147] on icon at bounding box center [289, 131] width 163 height 170
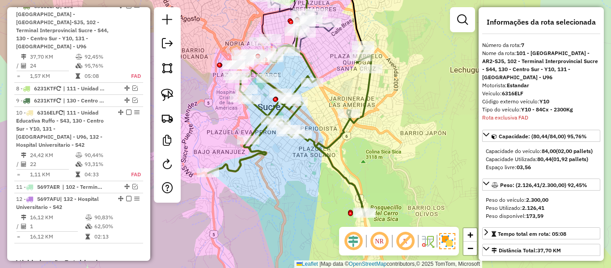
scroll to position [463, 0]
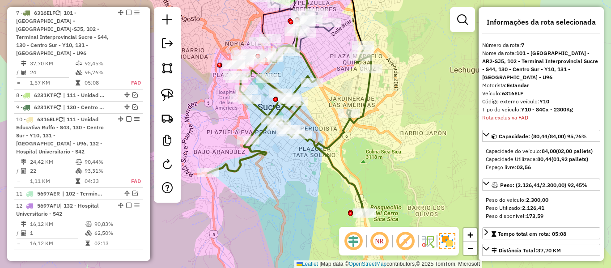
click at [322, 147] on icon at bounding box center [289, 131] width 163 height 170
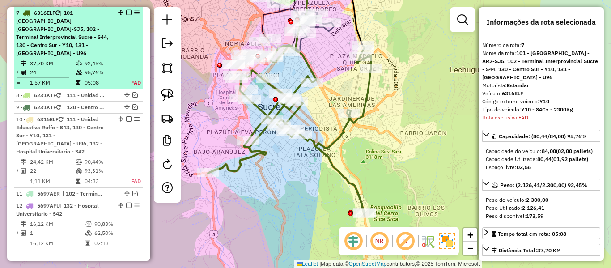
click at [126, 13] on em at bounding box center [128, 12] width 5 height 5
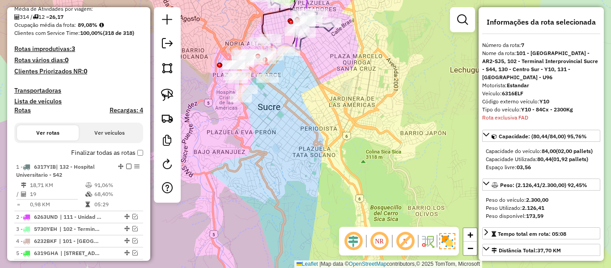
scroll to position [195, 0]
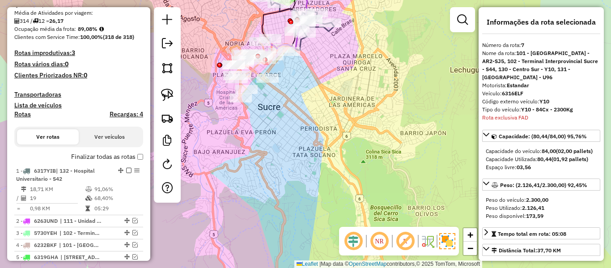
click at [111, 162] on div "Finalizar todas as rotas" at bounding box center [78, 159] width 129 height 11
click at [105, 158] on label "Finalizar todas as rotas" at bounding box center [107, 156] width 72 height 9
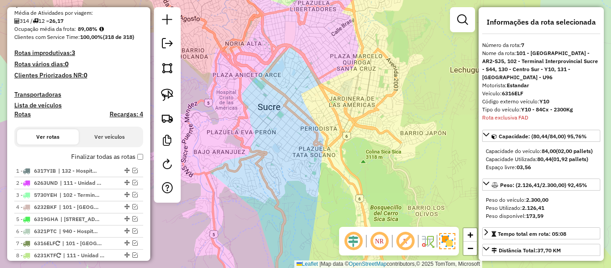
click at [105, 158] on label "Finalizar todas as rotas" at bounding box center [107, 156] width 72 height 9
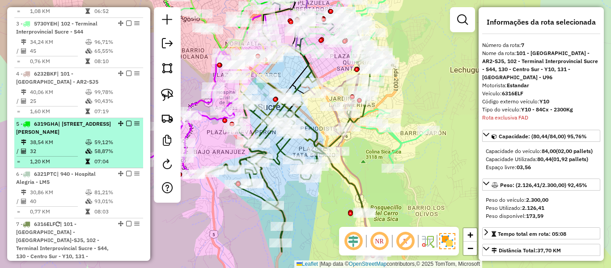
scroll to position [463, 0]
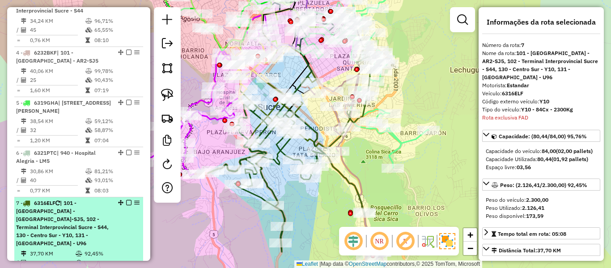
click at [125, 198] on li "7 - 6316ELF | 101 - Hospital Municipal de Azari - AR2-SJ5, 102 - Terminal Inter…" at bounding box center [78, 238] width 129 height 82
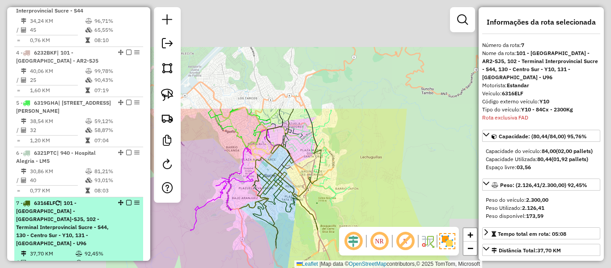
click at [125, 201] on div "7 - 6316ELF | 101 - Hospital Municipal de Azari - AR2-SJ5, 102 - Terminal Inter…" at bounding box center [78, 223] width 125 height 48
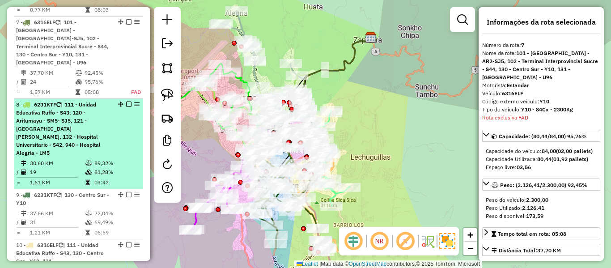
scroll to position [653, 0]
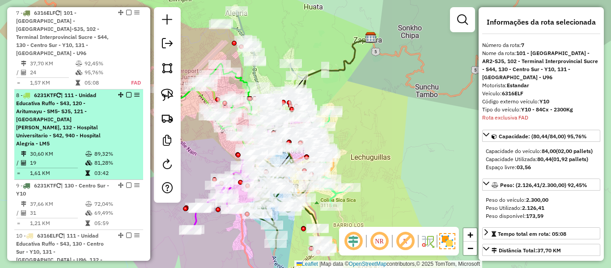
click at [127, 92] on em at bounding box center [128, 94] width 5 height 5
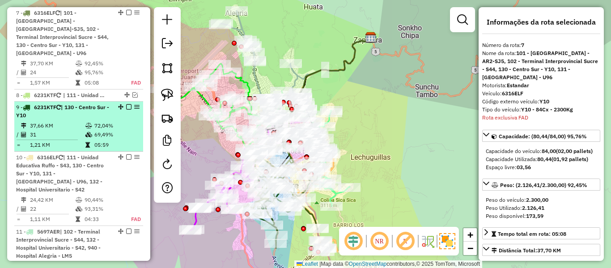
click at [127, 103] on div "9 - 6231KTF | 130 - Centro Sur - Y10" at bounding box center [78, 111] width 125 height 16
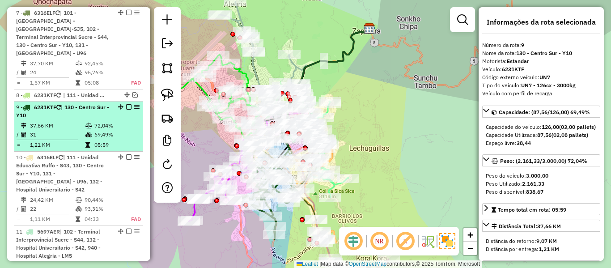
click at [127, 104] on em at bounding box center [128, 106] width 5 height 5
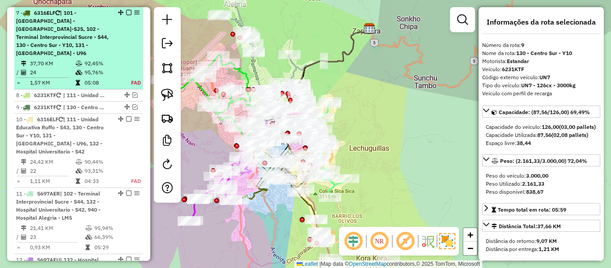
click at [127, 13] on em at bounding box center [128, 12] width 5 height 5
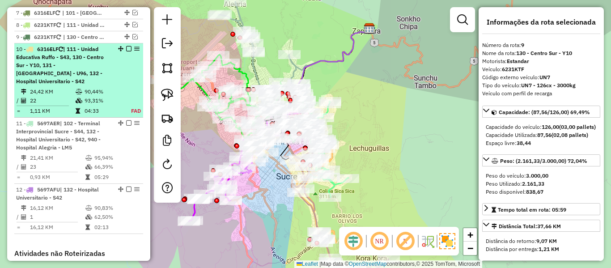
click at [127, 48] on em at bounding box center [128, 48] width 5 height 5
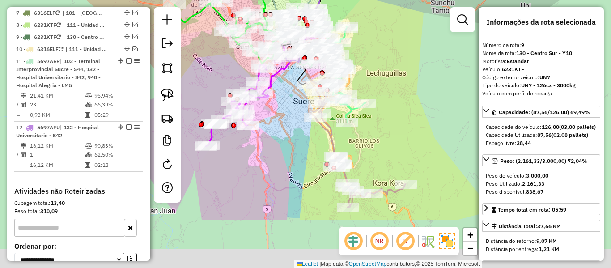
drag, startPoint x: 277, startPoint y: 146, endPoint x: 283, endPoint y: 125, distance: 21.9
click at [283, 125] on div "Janela de atendimento Grade de atendimento Capacidade Transportadoras Veículos …" at bounding box center [305, 134] width 611 height 268
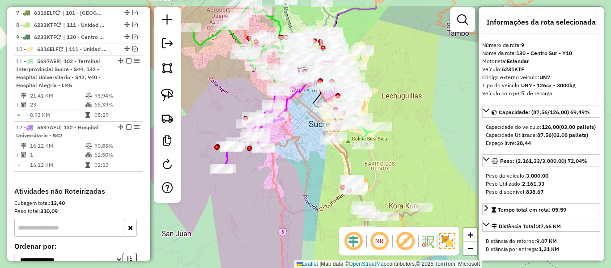
drag, startPoint x: 289, startPoint y: 108, endPoint x: 310, endPoint y: 153, distance: 49.4
click at [310, 153] on div "Janela de atendimento Grade de atendimento Capacidade Transportadoras Veículos …" at bounding box center [305, 134] width 611 height 268
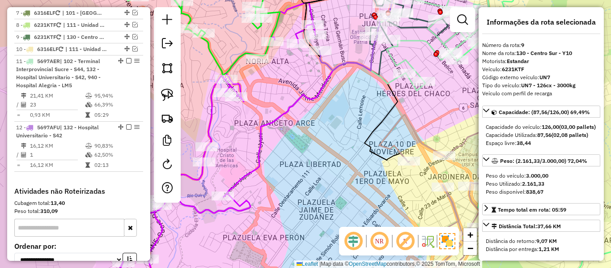
click at [321, 87] on icon at bounding box center [309, 85] width 170 height 224
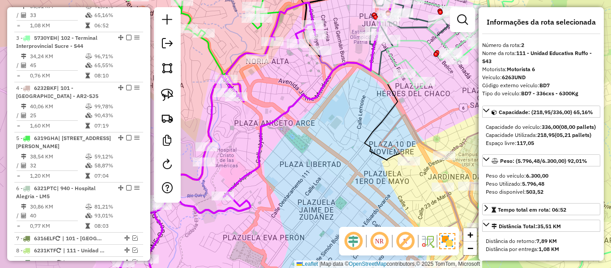
scroll to position [403, 0]
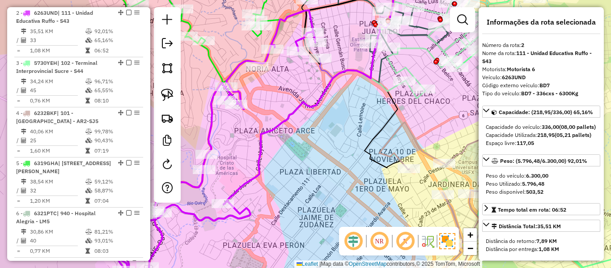
drag, startPoint x: 300, startPoint y: 86, endPoint x: 298, endPoint y: 155, distance: 68.9
click at [298, 154] on div "Janela de atendimento Grade de atendimento Capacidade Transportadoras Veículos …" at bounding box center [305, 134] width 611 height 268
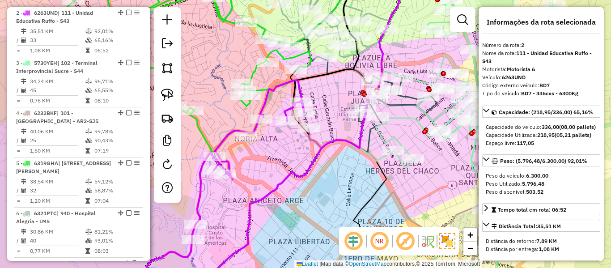
drag, startPoint x: 341, startPoint y: 106, endPoint x: 320, endPoint y: 119, distance: 24.7
click at [326, 129] on div "Janela de atendimento Grade de atendimento Capacidade Transportadoras Veículos …" at bounding box center [305, 134] width 611 height 268
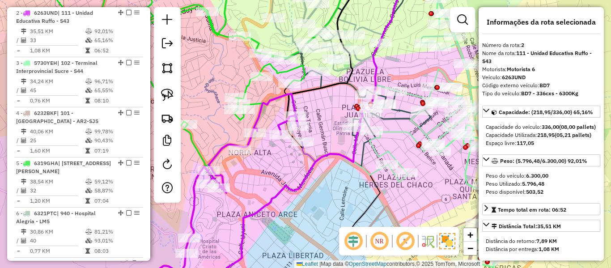
click at [245, 89] on icon at bounding box center [197, 69] width 318 height 193
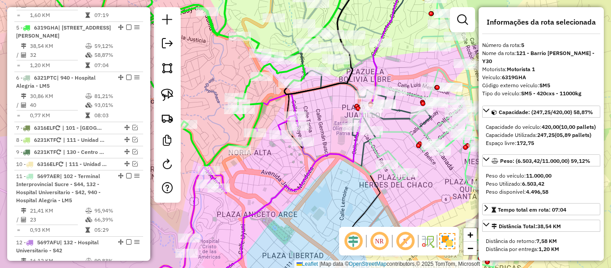
scroll to position [553, 0]
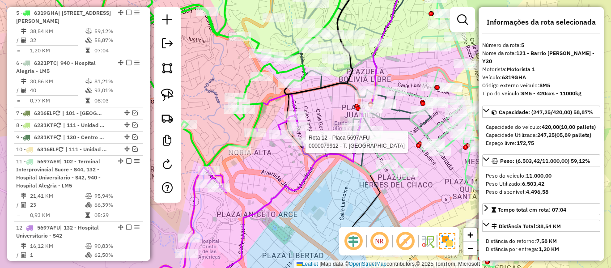
click at [303, 146] on div at bounding box center [303, 141] width 22 height 9
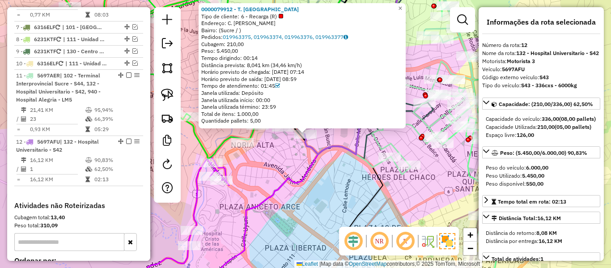
scroll to position [765, 0]
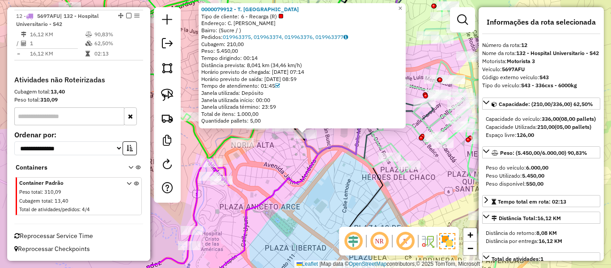
click at [311, 169] on icon at bounding box center [304, 126] width 191 height 307
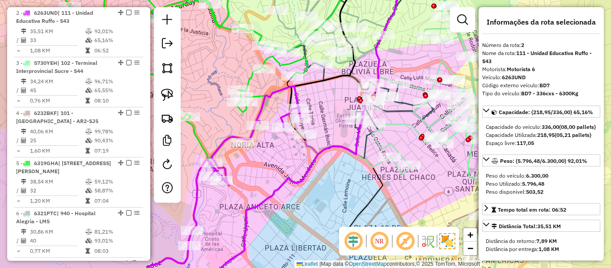
click at [253, 81] on icon at bounding box center [202, 66] width 312 height 186
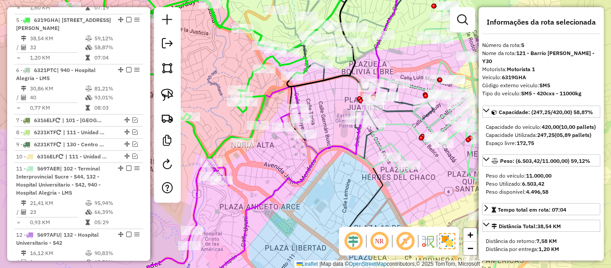
scroll to position [553, 0]
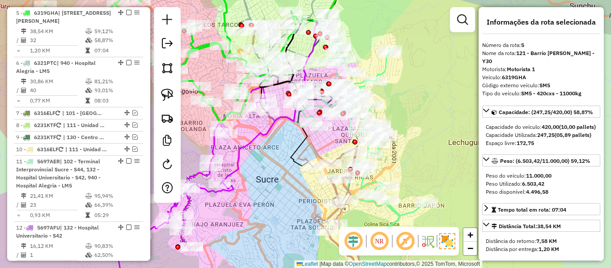
drag, startPoint x: 285, startPoint y: 156, endPoint x: 268, endPoint y: 134, distance: 27.4
click at [267, 147] on div "Janela de atendimento Grade de atendimento Capacidade Transportadoras Veículos …" at bounding box center [305, 134] width 611 height 268
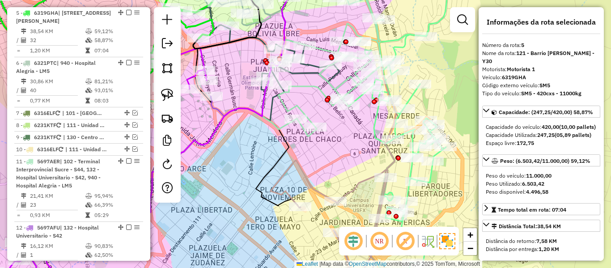
click at [313, 85] on icon at bounding box center [321, 54] width 119 height 163
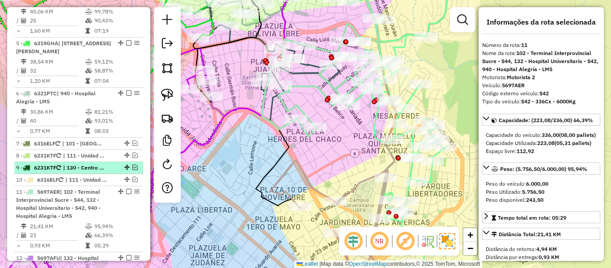
scroll to position [254, 0]
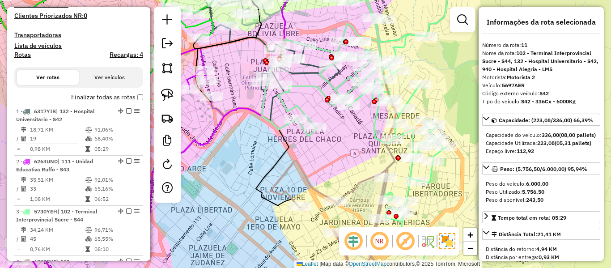
click at [125, 95] on label "Finalizar todas as rotas" at bounding box center [107, 97] width 72 height 9
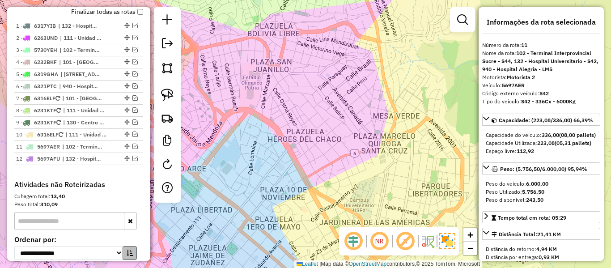
scroll to position [444, 0]
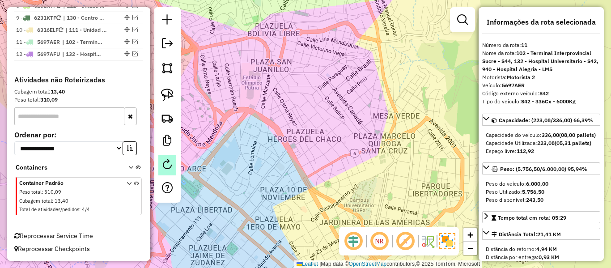
click at [167, 156] on link at bounding box center [167, 165] width 18 height 20
select select "*"
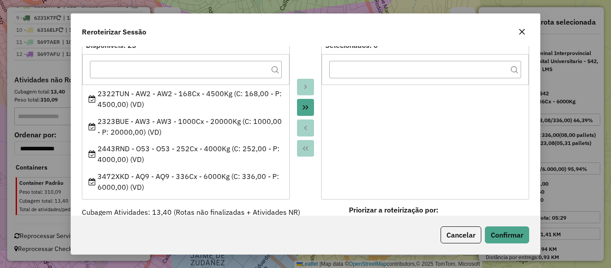
scroll to position [0, 0]
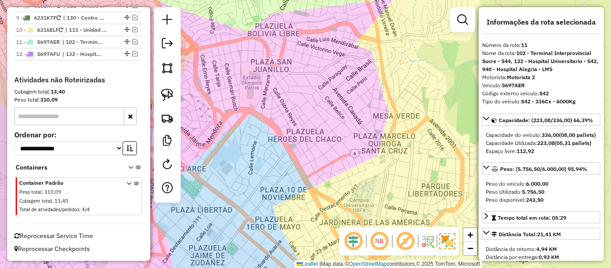
click at [127, 183] on icon at bounding box center [129, 198] width 5 height 34
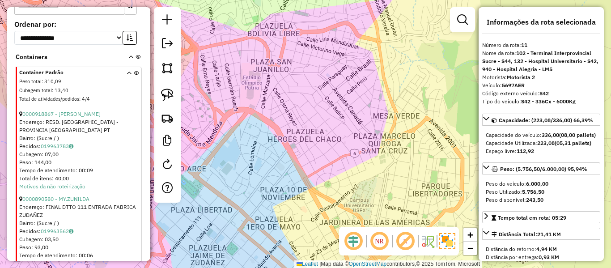
scroll to position [578, 0]
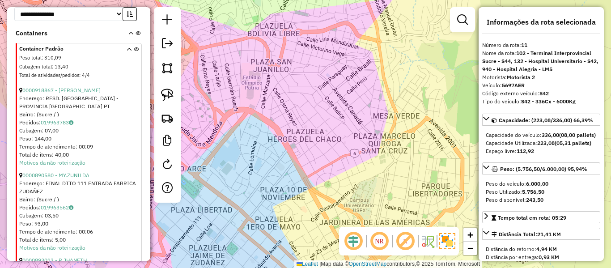
click at [90, 95] on div "Endereço: RESD. COLQUECHACA - PROVINCIA CHAYANTA PT" at bounding box center [79, 102] width 121 height 16
click at [94, 91] on link "0000918867 - BENJAMIN FIEST" at bounding box center [61, 90] width 78 height 7
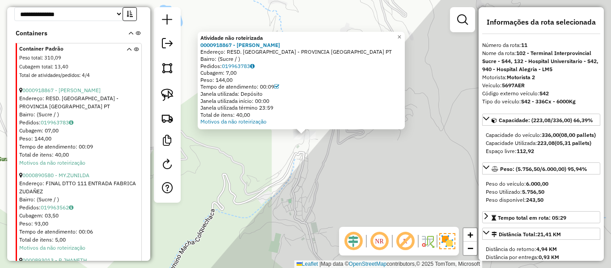
click at [324, 179] on div "Atividade não roteirizada 0000918867 - BENJAMIN FIEST Endereço: RESD. COLQUECHA…" at bounding box center [305, 134] width 611 height 268
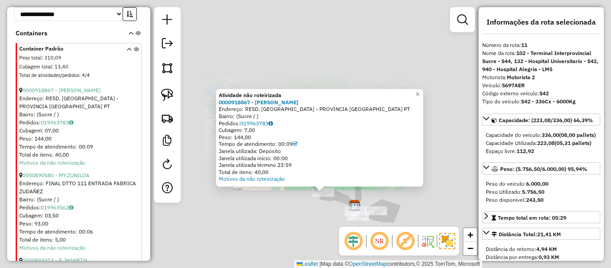
click at [312, 211] on div "Atividade não roteirizada 0000918867 - BENJAMIN FIEST Endereço: RESD. COLQUECHA…" at bounding box center [305, 134] width 611 height 268
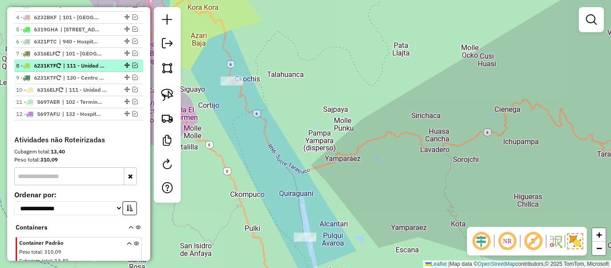
scroll to position [355, 0]
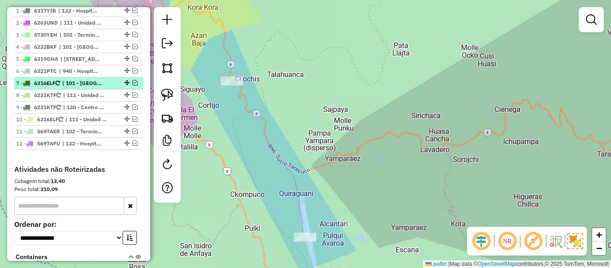
click at [89, 73] on span "| 940 - Hospital Alegria - LM5" at bounding box center [79, 71] width 41 height 8
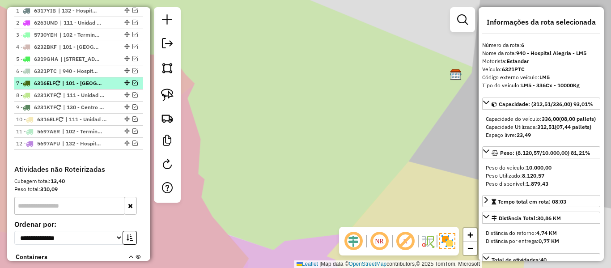
click at [86, 81] on span "| 101 - Hospital Municipal de Azari - AR2-SJ5, 102 - Terminal Interprovincial S…" at bounding box center [82, 83] width 41 height 8
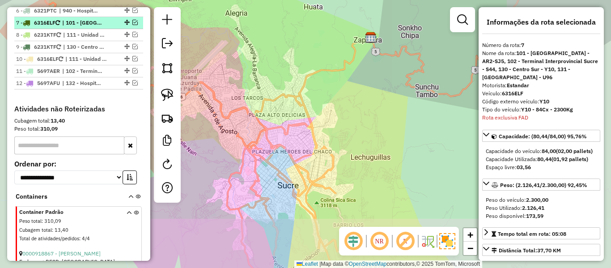
scroll to position [425, 0]
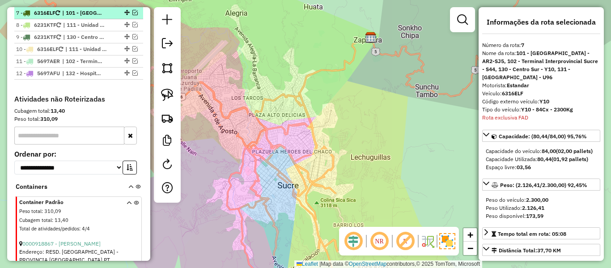
click at [132, 12] on em at bounding box center [134, 12] width 5 height 5
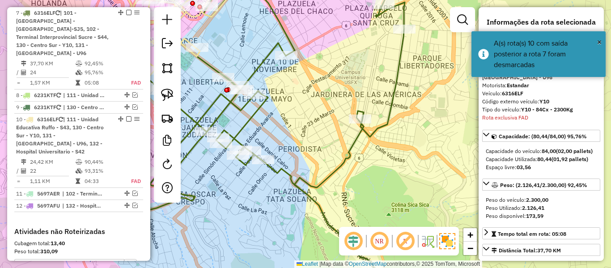
drag, startPoint x: 273, startPoint y: 209, endPoint x: 299, endPoint y: 190, distance: 32.9
click at [299, 191] on div "Janela de atendimento Grade de atendimento Capacidade Transportadoras Veículos …" at bounding box center [305, 134] width 611 height 268
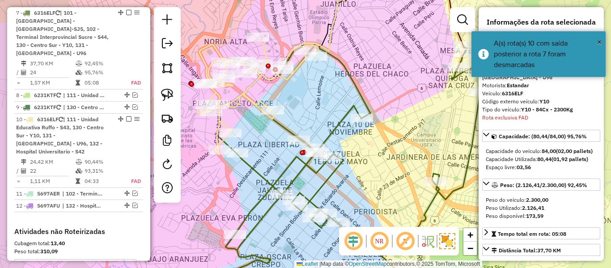
click at [245, 93] on icon at bounding box center [257, 96] width 122 height 116
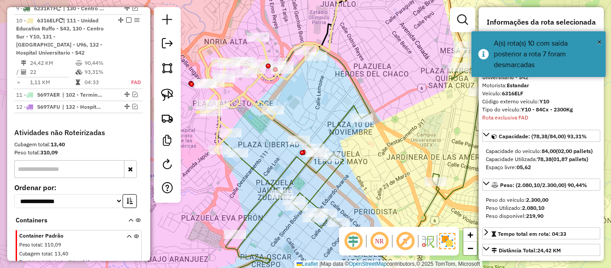
scroll to position [523, 0]
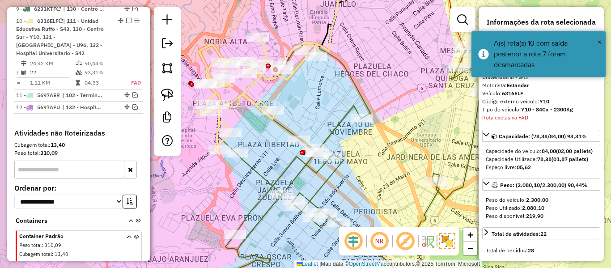
drag, startPoint x: 340, startPoint y: 187, endPoint x: 274, endPoint y: 37, distance: 163.4
click at [284, 50] on div "Janela de atendimento Grade de atendimento Capacidade Transportadoras Veículos …" at bounding box center [305, 134] width 611 height 268
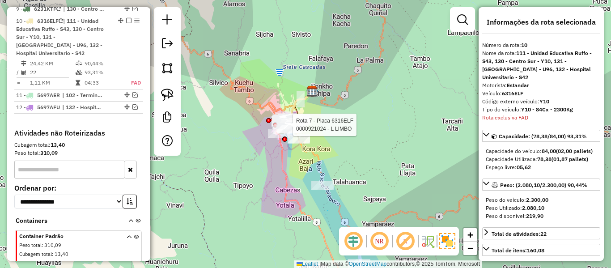
click at [318, 188] on div "Rota 7 - Placa 6316ELF 0000921024 - L LIMBO Janela de atendimento Grade de aten…" at bounding box center [305, 134] width 611 height 268
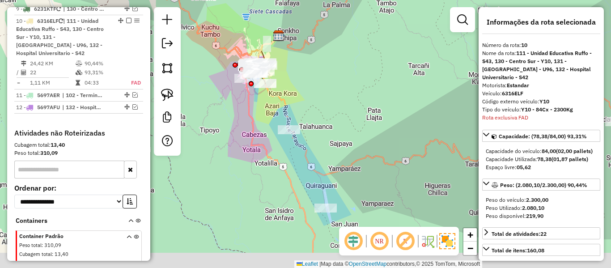
drag, startPoint x: 319, startPoint y: 205, endPoint x: 285, endPoint y: 147, distance: 67.0
click at [285, 148] on div "Janela de atendimento Grade de atendimento Capacidade Transportadoras Veículos …" at bounding box center [305, 134] width 611 height 268
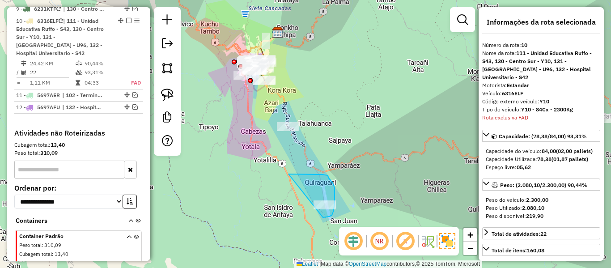
drag, startPoint x: 289, startPoint y: 174, endPoint x: 298, endPoint y: 214, distance: 41.2
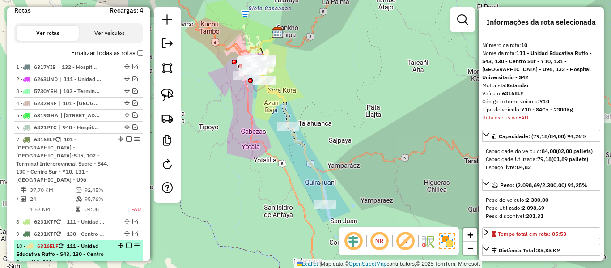
scroll to position [300, 0]
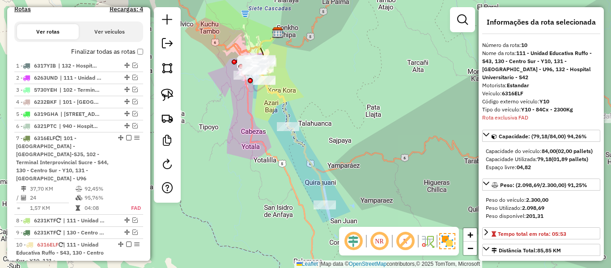
click at [119, 52] on label "Finalizar todas as rotas" at bounding box center [107, 51] width 72 height 9
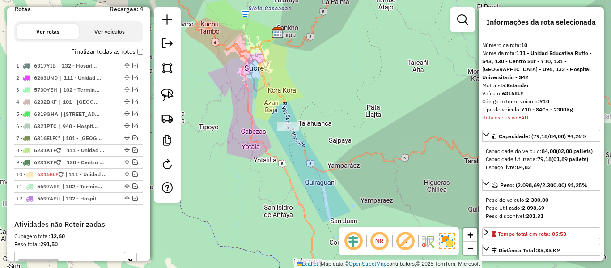
click at [119, 52] on label "Finalizar todas as rotas" at bounding box center [107, 51] width 72 height 9
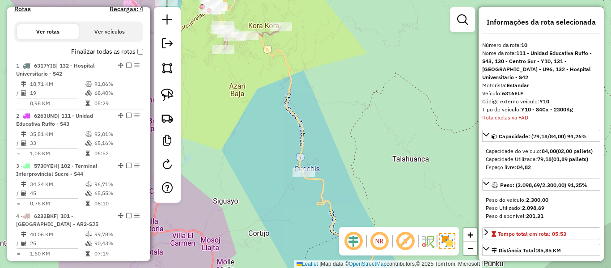
click at [268, 33] on icon at bounding box center [241, 11] width 77 height 77
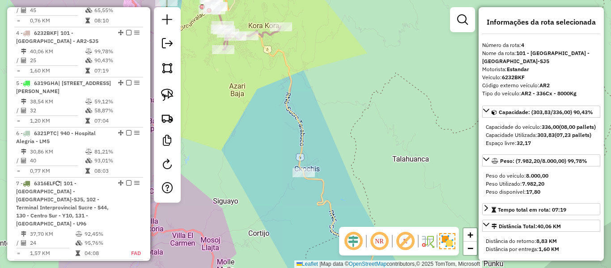
scroll to position [503, 0]
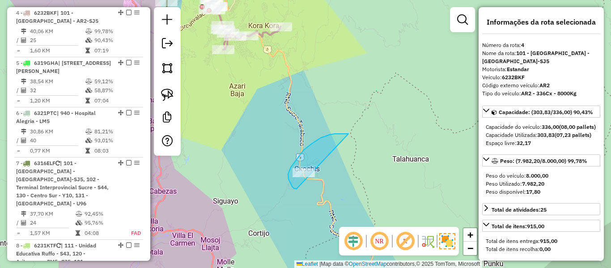
drag, startPoint x: 349, startPoint y: 134, endPoint x: 314, endPoint y: 182, distance: 59.3
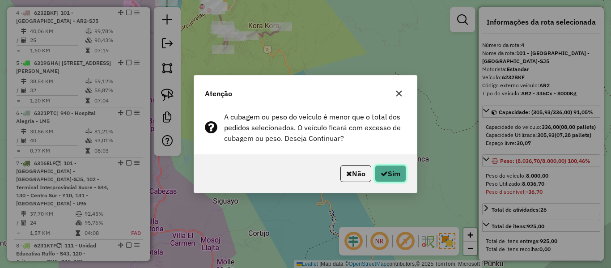
click at [389, 174] on button "Sim" at bounding box center [390, 173] width 31 height 17
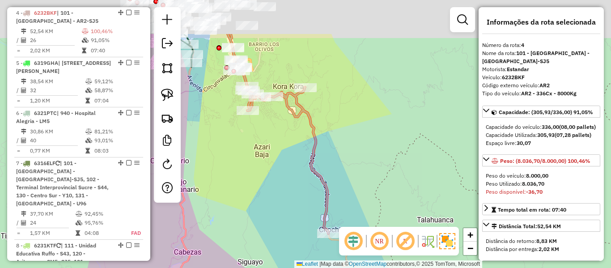
drag, startPoint x: 319, startPoint y: 75, endPoint x: 383, endPoint y: 209, distance: 148.7
click at [383, 209] on div "Janela de atendimento Grade de atendimento Capacidade Transportadoras Veículos …" at bounding box center [305, 134] width 611 height 268
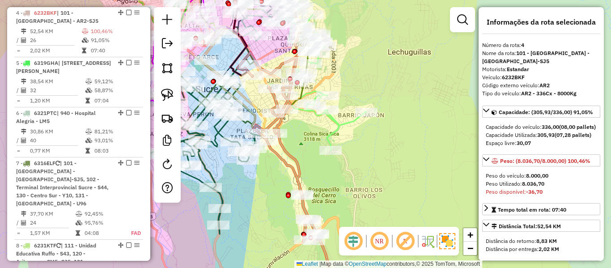
drag, startPoint x: 278, startPoint y: 105, endPoint x: 312, endPoint y: 116, distance: 36.4
click at [319, 131] on div "Janela de atendimento Grade de atendimento Capacidade Transportadoras Veículos …" at bounding box center [305, 134] width 611 height 268
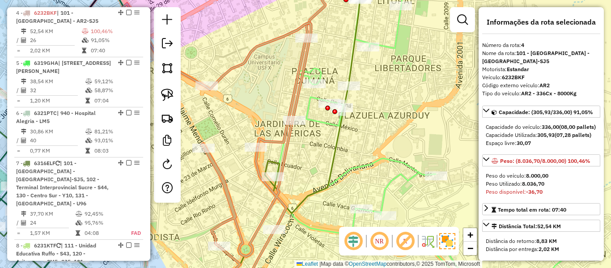
click at [271, 160] on icon at bounding box center [150, 134] width 422 height 322
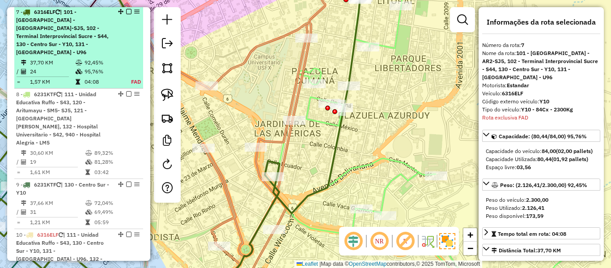
scroll to position [653, 0]
click at [126, 12] on em at bounding box center [128, 12] width 5 height 5
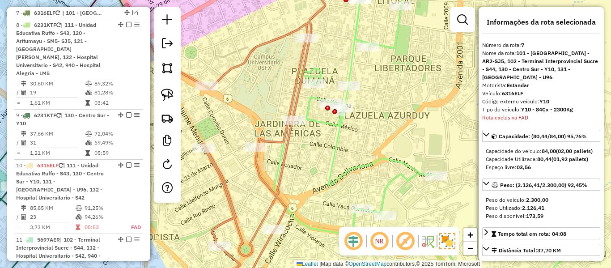
click at [318, 119] on icon at bounding box center [432, 134] width 319 height 322
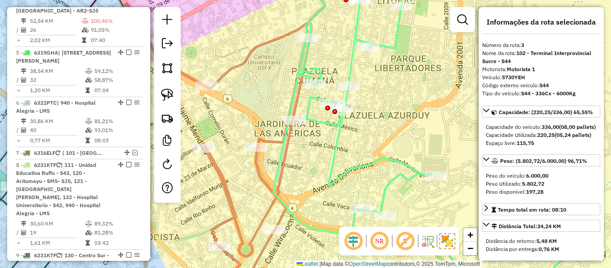
scroll to position [453, 0]
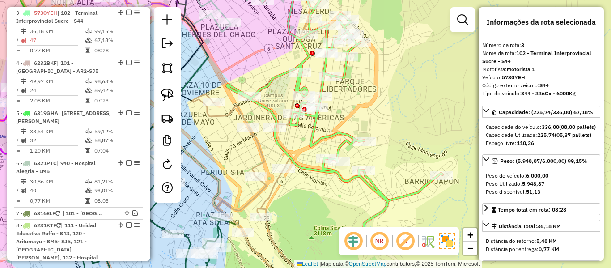
click at [263, 158] on icon at bounding box center [250, 195] width 116 height 202
click at [263, 158] on icon at bounding box center [250, 194] width 116 height 201
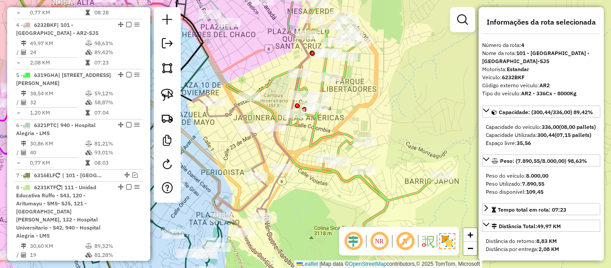
scroll to position [503, 0]
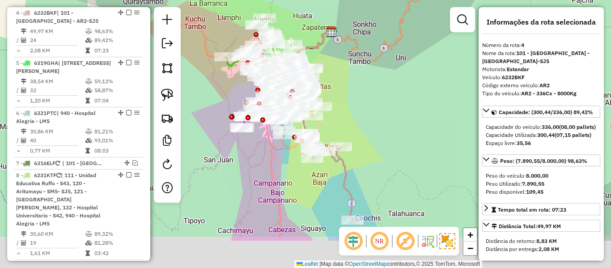
drag, startPoint x: 320, startPoint y: 166, endPoint x: 352, endPoint y: 118, distance: 57.7
click at [352, 118] on div "Janela de atendimento Grade de atendimento Capacidade Transportadoras Veículos …" at bounding box center [305, 134] width 611 height 268
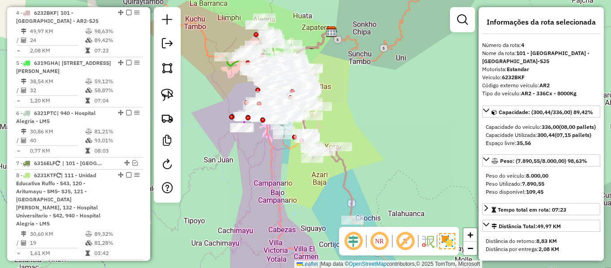
click at [342, 170] on icon at bounding box center [321, 158] width 63 height 124
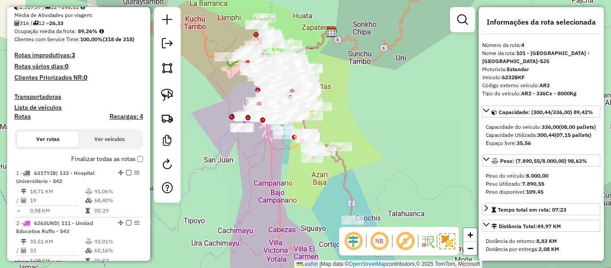
scroll to position [190, 0]
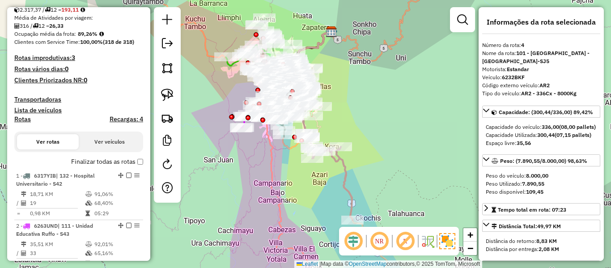
click at [106, 160] on label "Finalizar todas as rotas" at bounding box center [107, 161] width 72 height 9
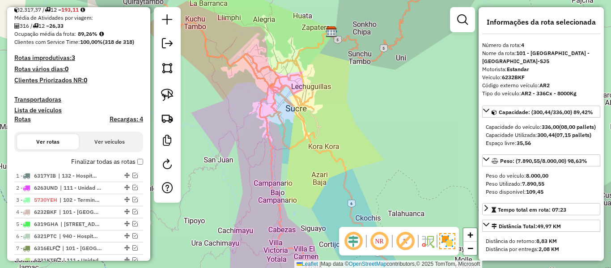
click at [106, 161] on label "Finalizar todas as rotas" at bounding box center [107, 161] width 72 height 9
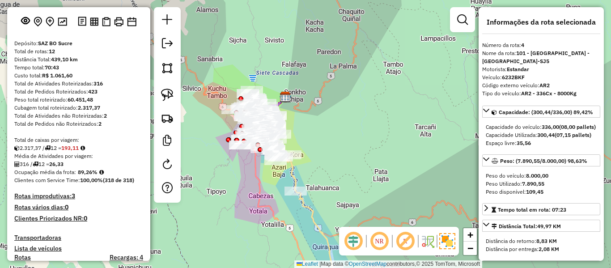
scroll to position [186, 0]
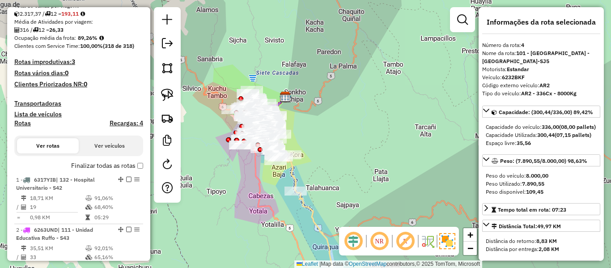
click at [97, 161] on label "Finalizar todas as rotas" at bounding box center [107, 165] width 72 height 9
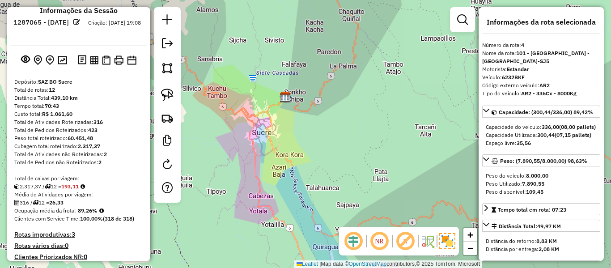
scroll to position [0, 0]
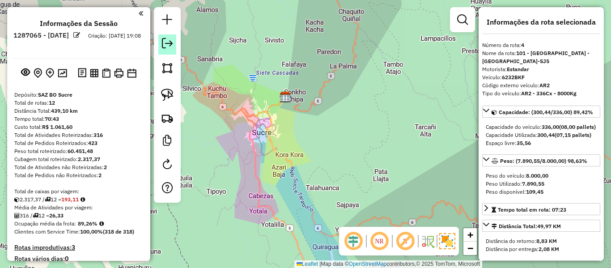
click at [168, 48] on em at bounding box center [167, 43] width 11 height 11
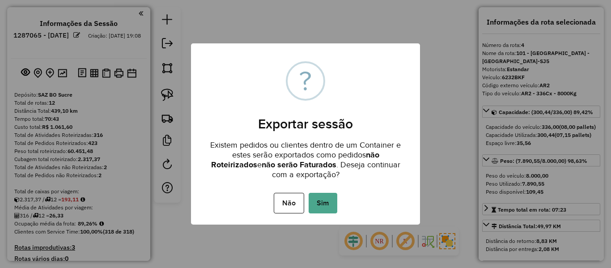
click at [316, 191] on div "Não No Sim" at bounding box center [305, 203] width 229 height 25
click at [322, 202] on button "Sim" at bounding box center [323, 203] width 29 height 21
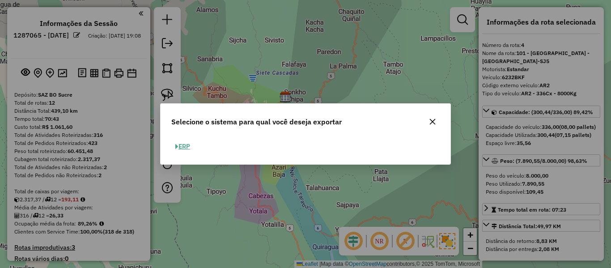
click at [193, 144] on button "ERP" at bounding box center [182, 147] width 23 height 14
select select "**"
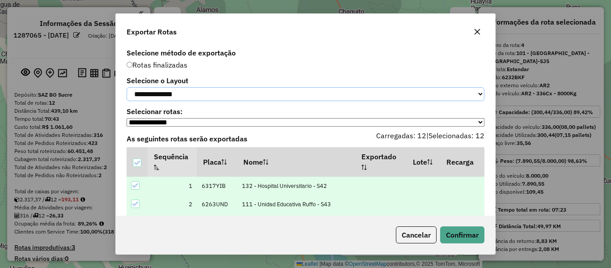
click at [210, 94] on select "**********" at bounding box center [306, 94] width 358 height 14
select select "*********"
click at [127, 87] on select "**********" at bounding box center [306, 94] width 358 height 14
click at [463, 227] on button "Confirmar" at bounding box center [462, 234] width 44 height 17
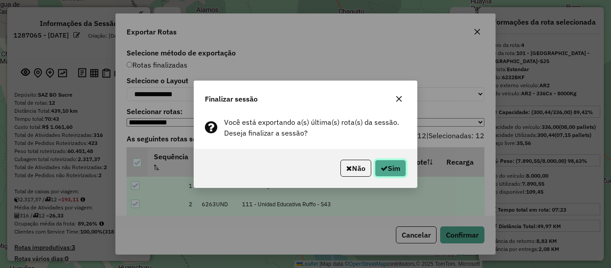
click at [395, 169] on button "Sim" at bounding box center [390, 168] width 31 height 17
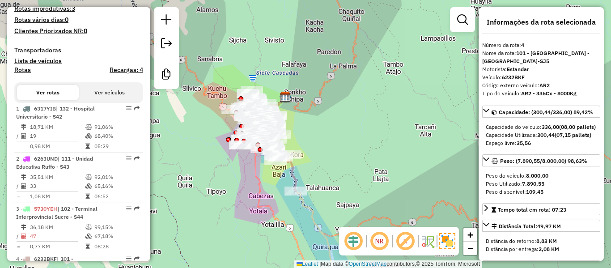
scroll to position [509, 0]
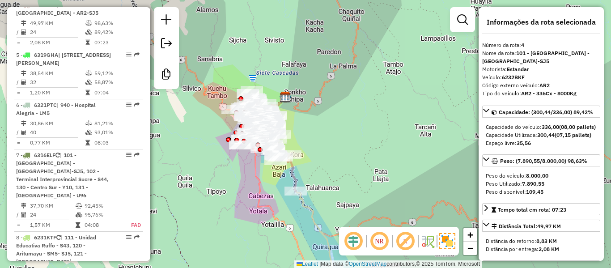
click at [150, 37] on div "Janela de atendimento Grade de atendimento Capacidade Transportadoras Veículos …" at bounding box center [305, 134] width 611 height 268
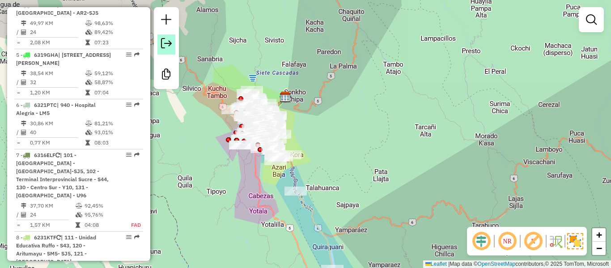
click at [169, 50] on link at bounding box center [166, 44] width 18 height 20
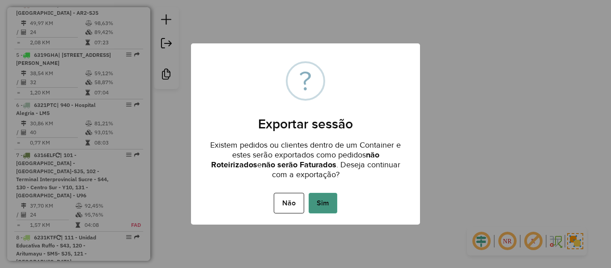
click at [327, 206] on button "Sim" at bounding box center [323, 203] width 29 height 21
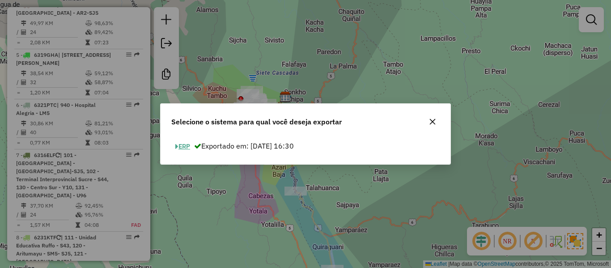
click at [183, 143] on button "ERP" at bounding box center [182, 147] width 23 height 14
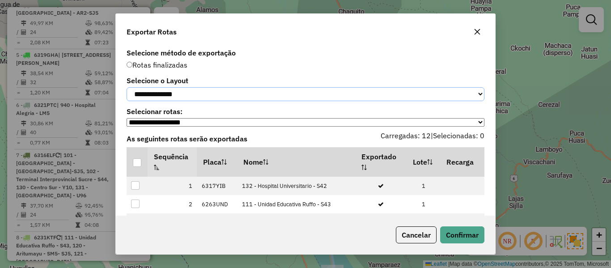
click at [196, 100] on select "**********" at bounding box center [306, 94] width 358 height 14
select select "*********"
click at [127, 87] on select "**********" at bounding box center [306, 94] width 358 height 14
click at [134, 167] on div at bounding box center [137, 162] width 9 height 9
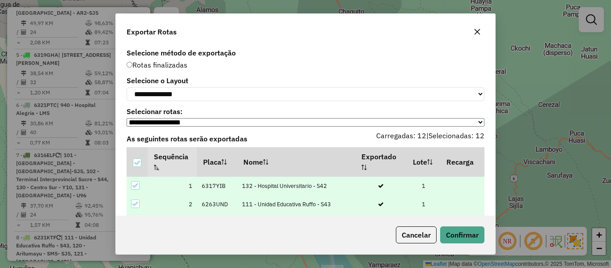
click at [489, 239] on div "Cancelar Confirmar" at bounding box center [305, 235] width 379 height 38
click at [457, 229] on button "Confirmar" at bounding box center [462, 234] width 44 height 17
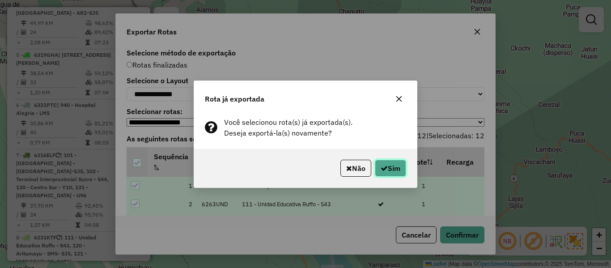
click at [390, 167] on button "Sim" at bounding box center [390, 168] width 31 height 17
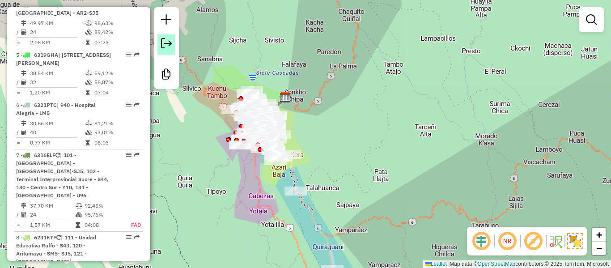
click at [166, 44] on em at bounding box center [166, 43] width 11 height 11
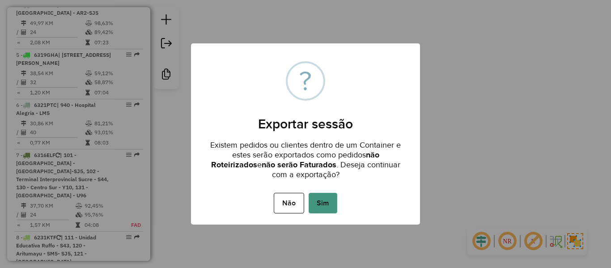
click at [324, 205] on button "Sim" at bounding box center [323, 203] width 29 height 21
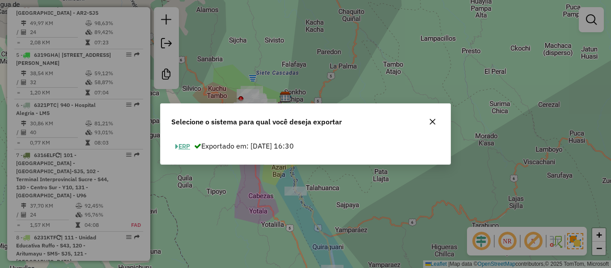
click at [184, 147] on button "ERP" at bounding box center [182, 147] width 23 height 14
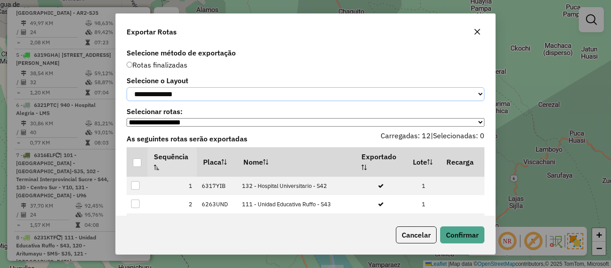
click at [183, 100] on select "**********" at bounding box center [306, 94] width 358 height 14
select select "*********"
click at [127, 87] on select "**********" at bounding box center [306, 94] width 358 height 14
click at [136, 167] on div at bounding box center [137, 162] width 9 height 9
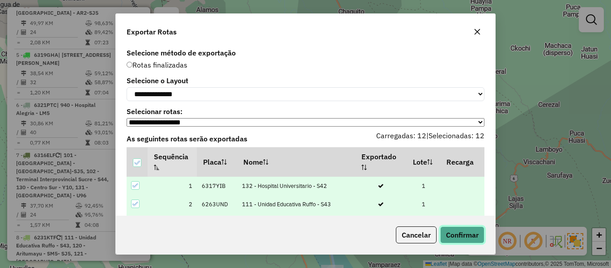
click at [464, 238] on button "Confirmar" at bounding box center [462, 234] width 44 height 17
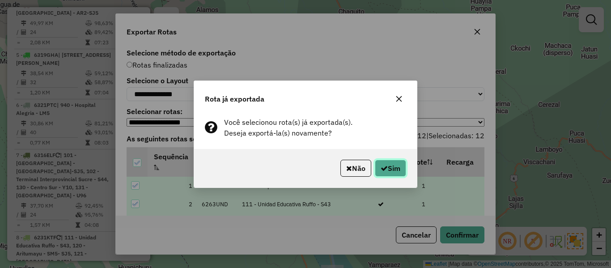
click at [397, 166] on button "Sim" at bounding box center [390, 168] width 31 height 17
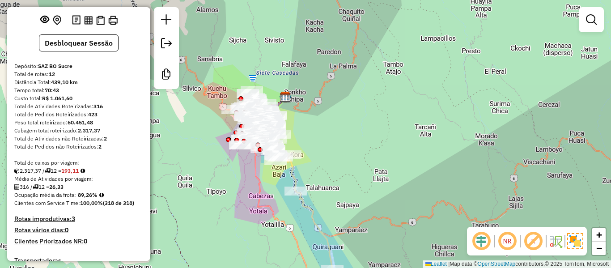
scroll to position [0, 0]
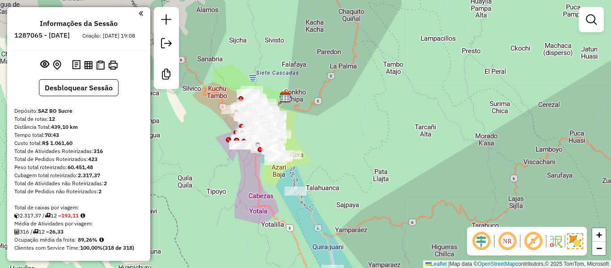
click at [70, 38] on h6 "1287065 - 02/10/2025" at bounding box center [41, 35] width 55 height 8
copy h6 "02"
click at [55, 122] on strong "12" at bounding box center [52, 118] width 6 height 7
click at [50, 122] on strong "12" at bounding box center [52, 118] width 6 height 7
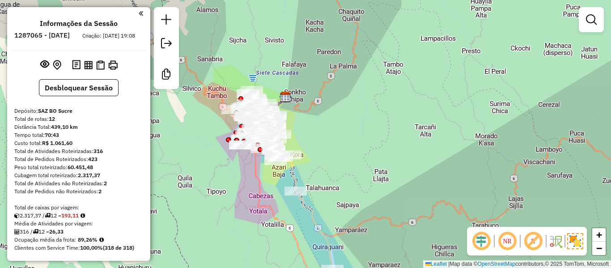
click at [50, 122] on strong "12" at bounding box center [52, 118] width 6 height 7
copy strong "12"
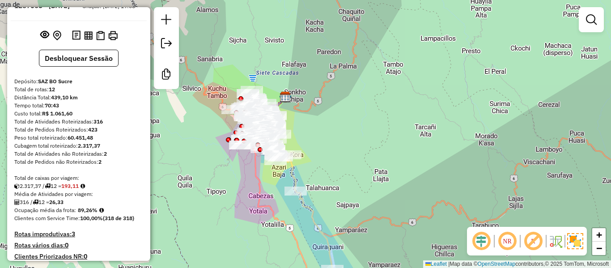
scroll to position [45, 0]
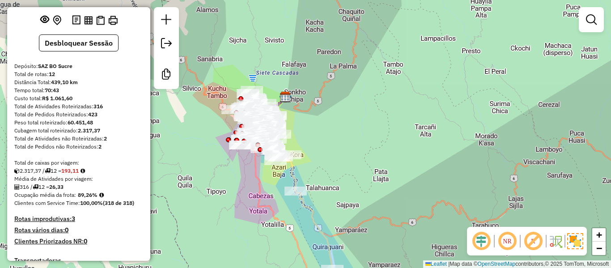
click at [64, 190] on strong "26,33" at bounding box center [56, 186] width 14 height 7
copy strong "26,33"
click at [89, 198] on strong "89,26%" at bounding box center [88, 194] width 20 height 7
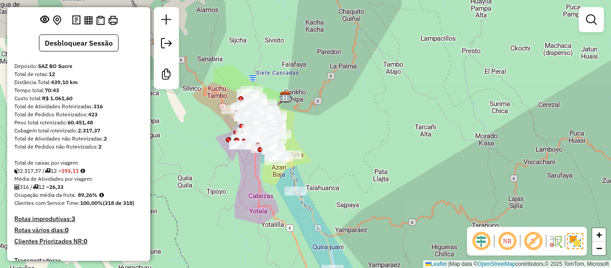
copy strong "89,26"
click at [60, 190] on strong "26,33" at bounding box center [56, 186] width 14 height 7
click at [101, 110] on strong "316" at bounding box center [98, 106] width 9 height 7
copy strong "316"
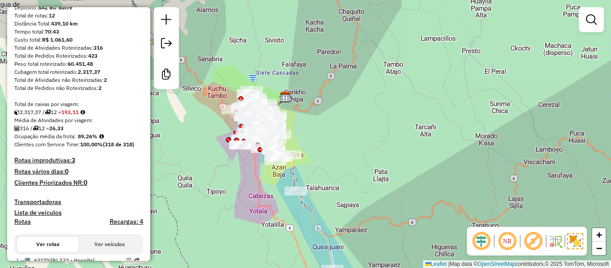
scroll to position [89, 0]
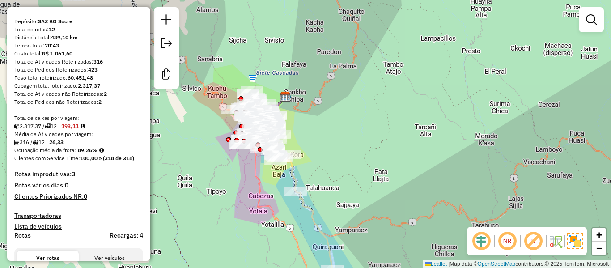
click at [45, 146] on div "316 / 12 = 26,33" at bounding box center [78, 142] width 129 height 8
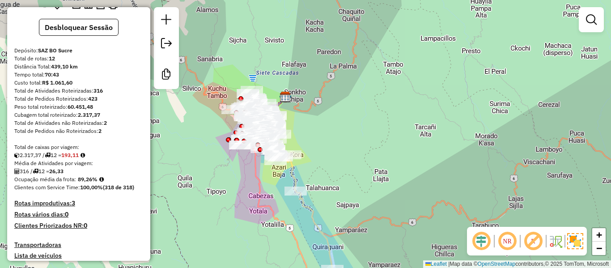
scroll to position [45, 0]
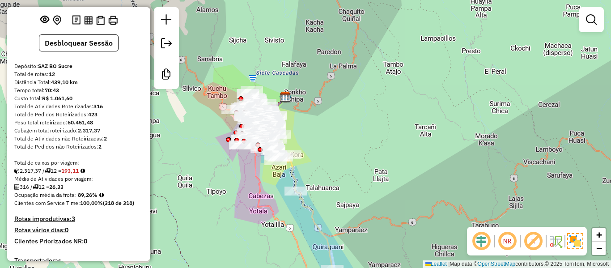
click at [51, 77] on strong "12" at bounding box center [52, 74] width 6 height 7
copy strong "12"
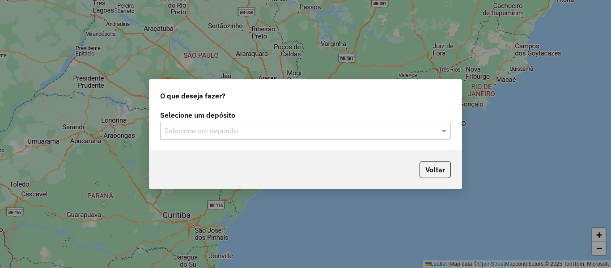
click at [265, 136] on div "Selecione um depósito" at bounding box center [305, 131] width 291 height 18
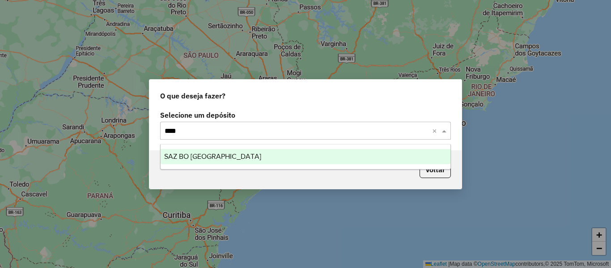
type input "*****"
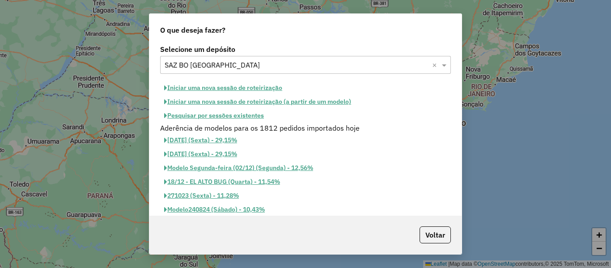
click at [266, 89] on button "Iniciar uma nova sessão de roteirização" at bounding box center [223, 88] width 126 height 14
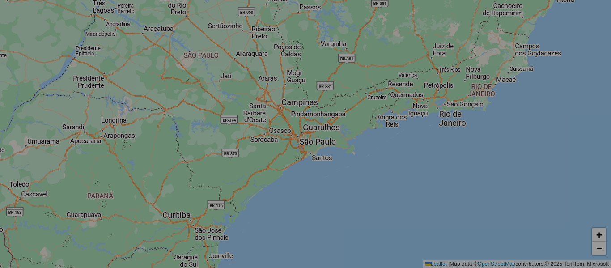
select select "*"
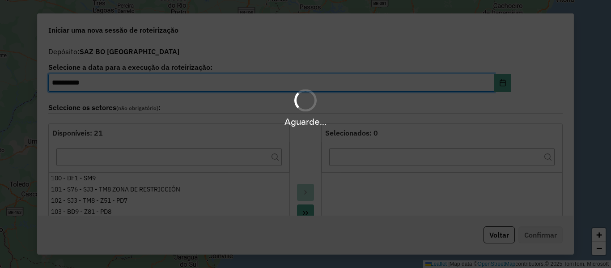
click at [307, 114] on div "Aguarde..." at bounding box center [305, 107] width 611 height 43
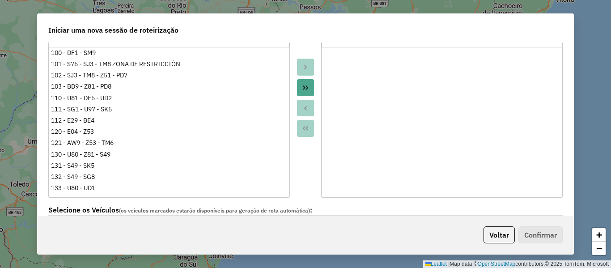
scroll to position [268, 0]
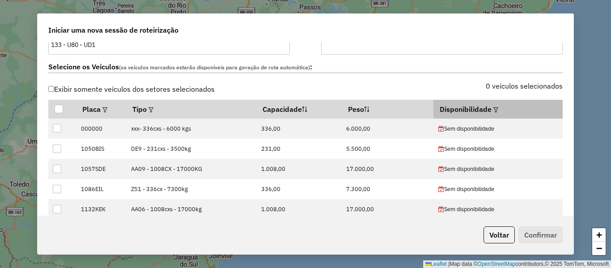
click at [493, 112] on em at bounding box center [495, 109] width 5 height 5
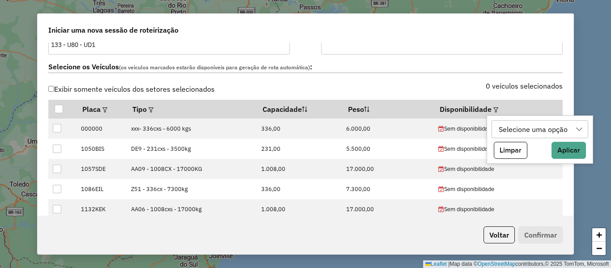
click at [509, 130] on div "Selecione uma opção" at bounding box center [533, 129] width 75 height 17
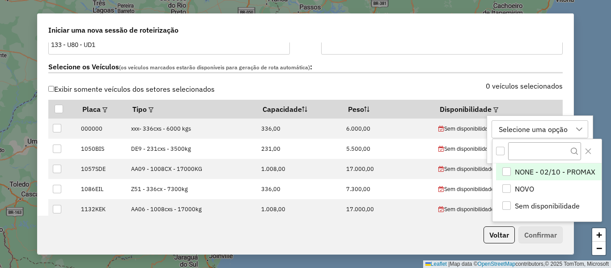
click at [539, 171] on span "NONE - 02/10 - PROMAX" at bounding box center [555, 171] width 81 height 11
click at [539, 132] on div "NONE - 02/10 - PROMAX" at bounding box center [539, 129] width 87 height 17
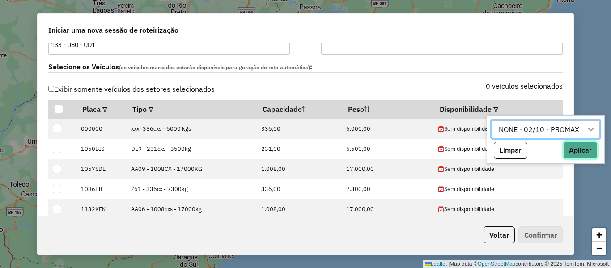
click at [574, 149] on button "Aplicar" at bounding box center [580, 150] width 34 height 17
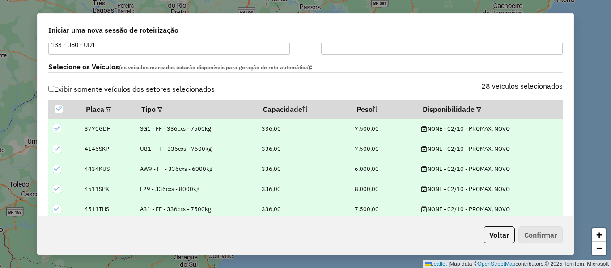
click at [411, 95] on div "28 veículos selecionados" at bounding box center [437, 91] width 263 height 17
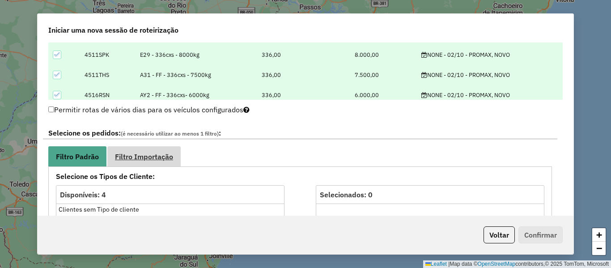
click at [142, 164] on link "Filtro Importação" at bounding box center [143, 156] width 73 height 20
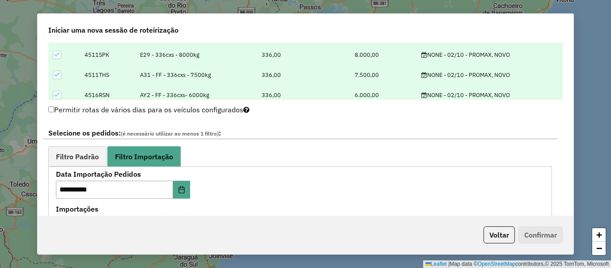
scroll to position [447, 0]
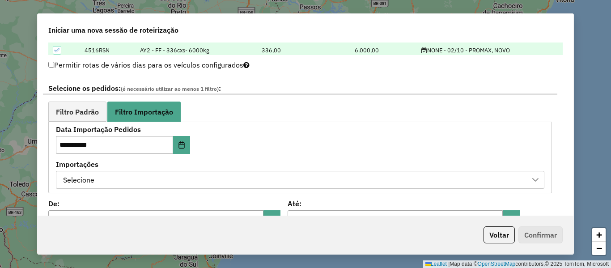
click at [261, 177] on div "Selecione" at bounding box center [293, 179] width 467 height 17
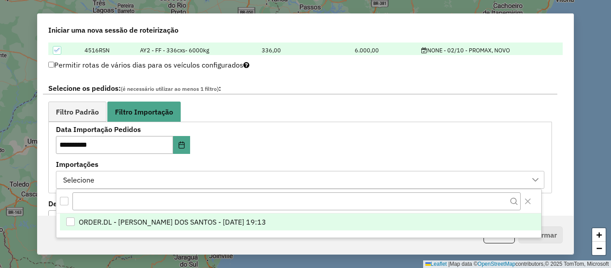
scroll to position [7, 41]
click at [266, 216] on li "ORDER.DL - [PERSON_NAME] DOS SANTOS - [DATE] 19:13" at bounding box center [300, 221] width 481 height 17
click at [236, 145] on div "**********" at bounding box center [158, 140] width 204 height 28
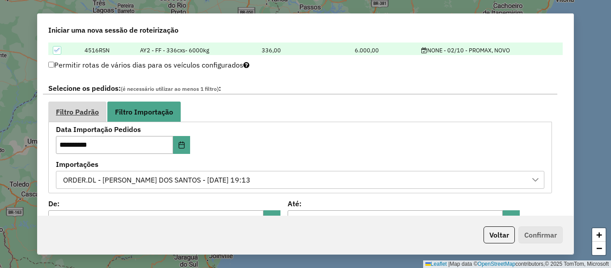
click at [98, 117] on link "Filtro Padrão" at bounding box center [77, 112] width 58 height 20
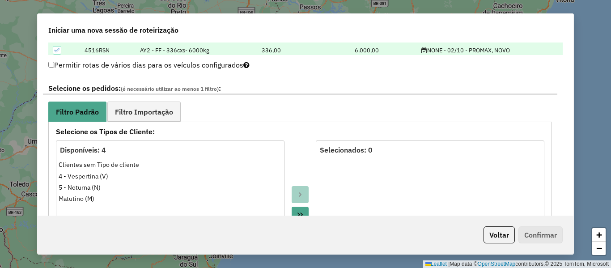
click at [281, 107] on ul "Filtro Padrão Filtro Importação" at bounding box center [300, 112] width 504 height 20
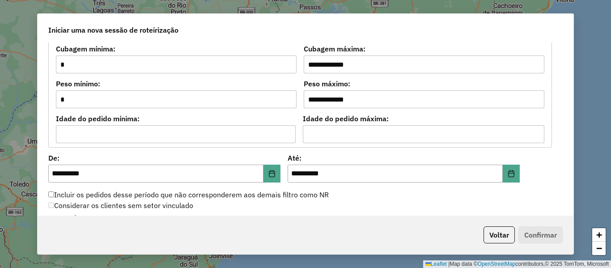
scroll to position [850, 0]
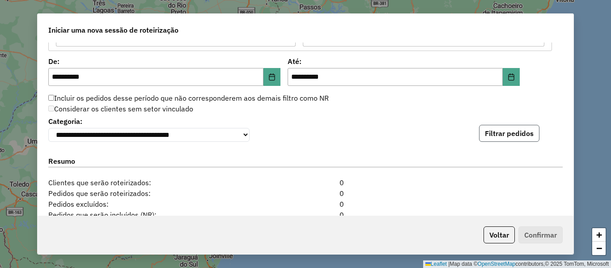
click at [513, 141] on button "Filtrar pedidos" at bounding box center [509, 133] width 60 height 17
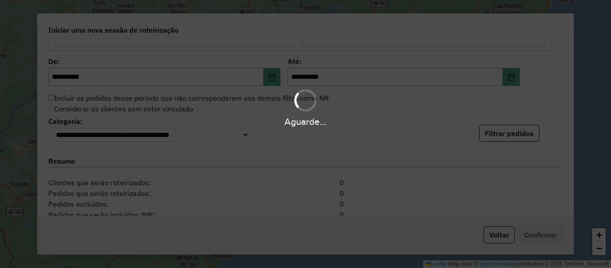
click at [352, 117] on div "Aguarde..." at bounding box center [305, 122] width 611 height 14
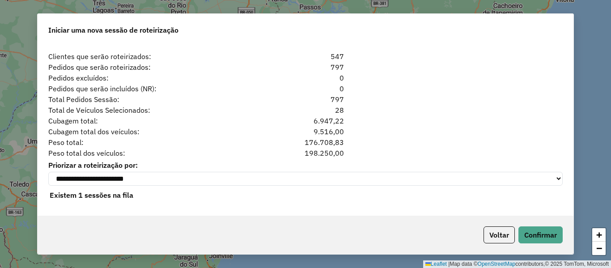
scroll to position [1163, 0]
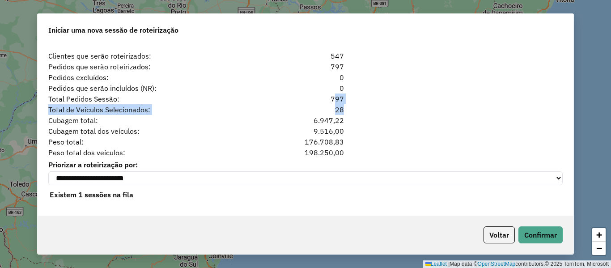
drag, startPoint x: 320, startPoint y: 103, endPoint x: 302, endPoint y: 98, distance: 18.6
click at [302, 98] on div "**********" at bounding box center [306, 129] width 536 height 173
click at [419, 140] on div "Peso total: 176.708,83" at bounding box center [305, 141] width 525 height 11
drag, startPoint x: 345, startPoint y: 109, endPoint x: 325, endPoint y: 88, distance: 29.1
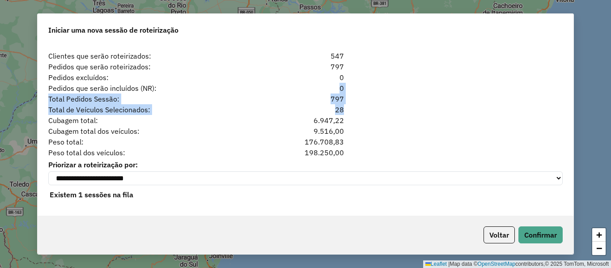
click at [325, 88] on div "**********" at bounding box center [306, 129] width 536 height 173
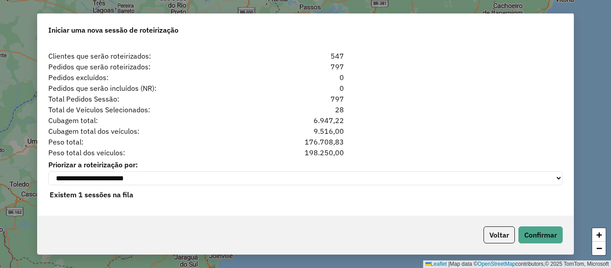
click at [383, 117] on div "Cubagem total: 6.947,22" at bounding box center [305, 120] width 525 height 11
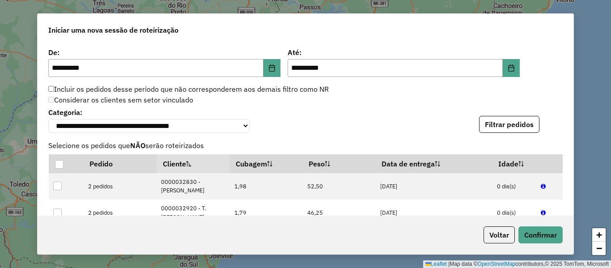
scroll to position [853, 0]
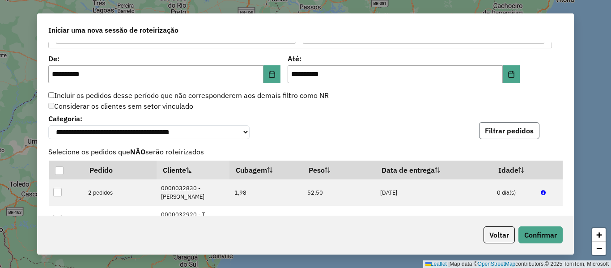
click at [505, 136] on button "Filtrar pedidos" at bounding box center [509, 130] width 60 height 17
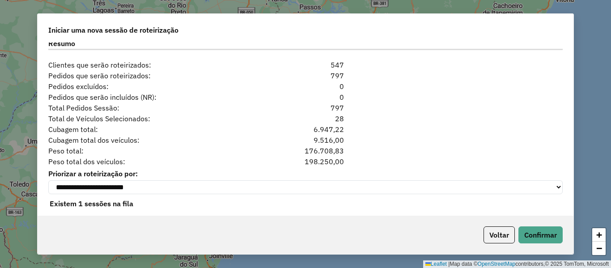
scroll to position [1166, 0]
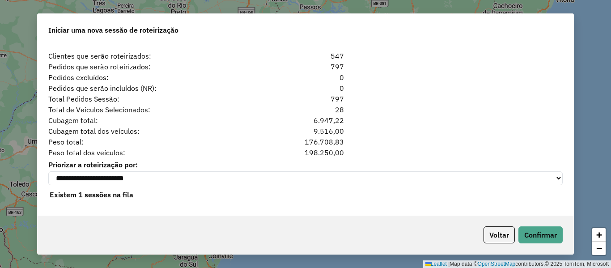
drag, startPoint x: 349, startPoint y: 97, endPoint x: 292, endPoint y: 88, distance: 57.5
click at [292, 88] on div "**********" at bounding box center [306, 129] width 536 height 173
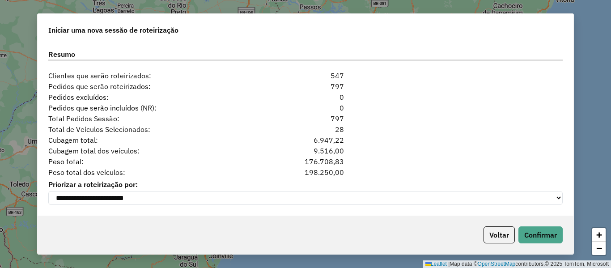
scroll to position [1012, 0]
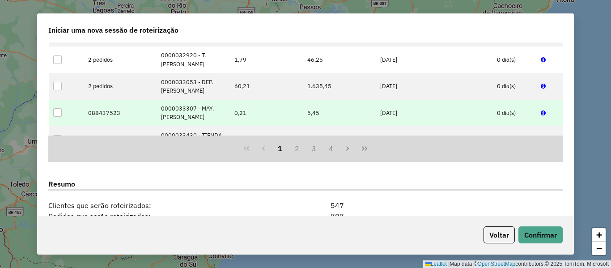
click at [442, 111] on td "[DATE]" at bounding box center [434, 113] width 117 height 26
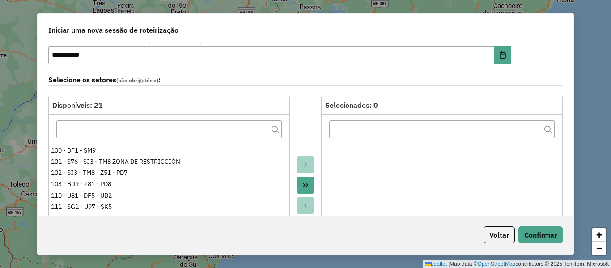
scroll to position [0, 0]
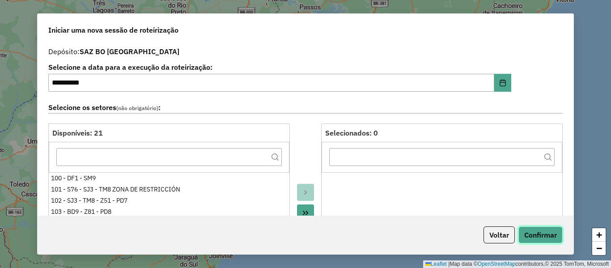
click at [546, 236] on button "Confirmar" at bounding box center [541, 234] width 44 height 17
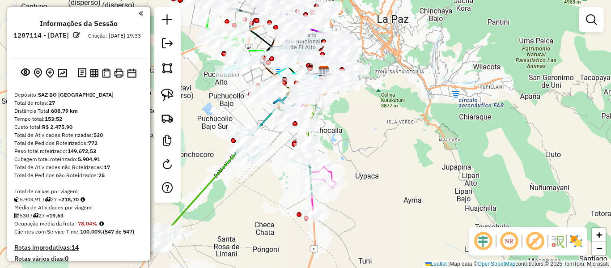
drag, startPoint x: 404, startPoint y: 174, endPoint x: 461, endPoint y: 150, distance: 62.2
click at [461, 150] on div "Janela de atendimento Grade de atendimento Capacidade Transportadoras Veículos …" at bounding box center [305, 134] width 611 height 268
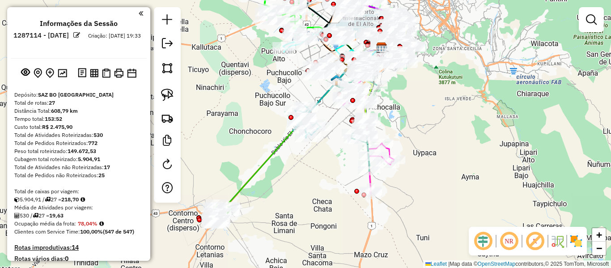
click at [578, 236] on img at bounding box center [576, 241] width 14 height 14
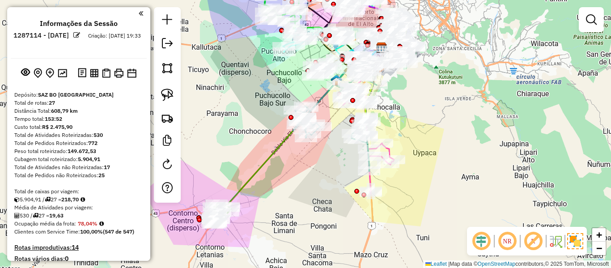
drag, startPoint x: 238, startPoint y: 165, endPoint x: 243, endPoint y: 173, distance: 9.1
click at [238, 165] on div "Janela de atendimento Grade de atendimento Capacidade Transportadoras Veículos …" at bounding box center [305, 134] width 611 height 268
click at [250, 177] on icon at bounding box center [303, 127] width 156 height 159
select select "**********"
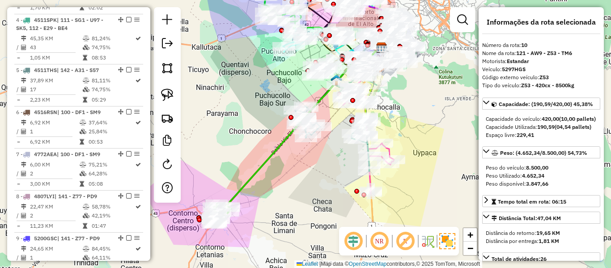
scroll to position [763, 0]
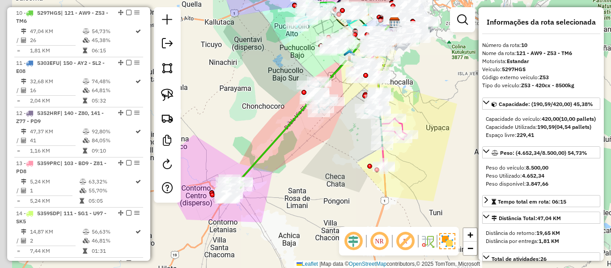
drag, startPoint x: 257, startPoint y: 192, endPoint x: 272, endPoint y: 164, distance: 32.0
click at [272, 164] on div "Janela de atendimento Grade de atendimento Capacidade Transportadoras Veículos …" at bounding box center [305, 134] width 611 height 268
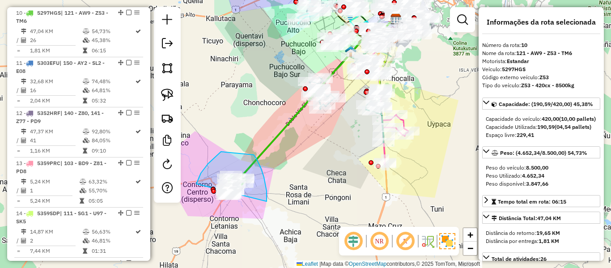
drag, startPoint x: 267, startPoint y: 200, endPoint x: 211, endPoint y: 217, distance: 58.3
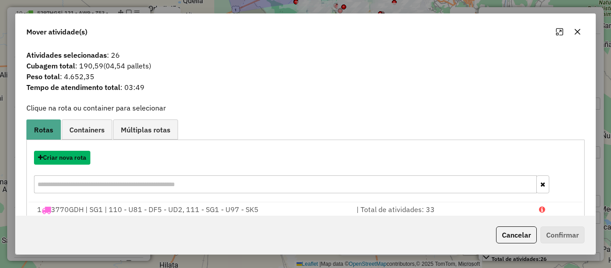
click at [68, 157] on button "Criar nova rota" at bounding box center [62, 158] width 56 height 14
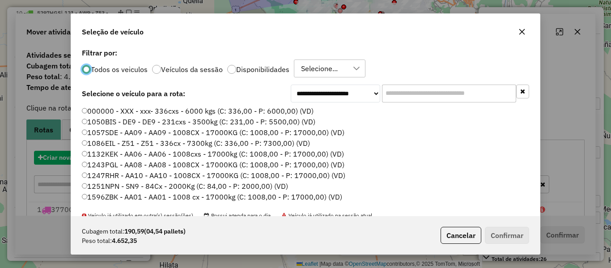
scroll to position [5, 3]
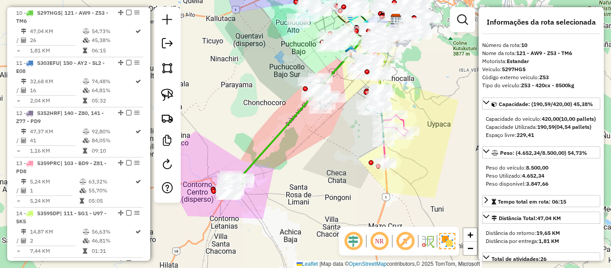
click at [280, 135] on icon at bounding box center [318, 98] width 156 height 159
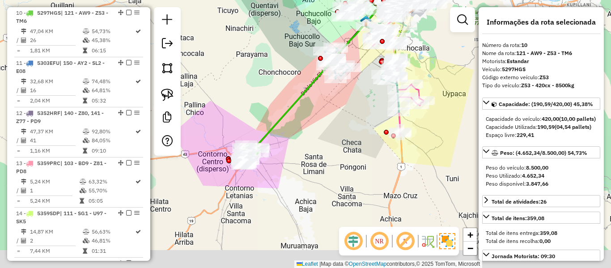
drag, startPoint x: 289, startPoint y: 141, endPoint x: 290, endPoint y: 162, distance: 20.6
click at [291, 138] on div "Janela de atendimento Grade de atendimento Capacidade Transportadoras Veículos …" at bounding box center [305, 134] width 611 height 268
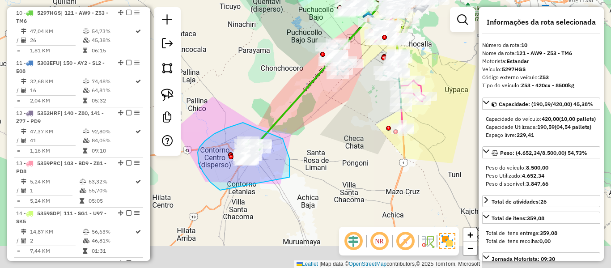
drag, startPoint x: 286, startPoint y: 148, endPoint x: 277, endPoint y: 196, distance: 49.1
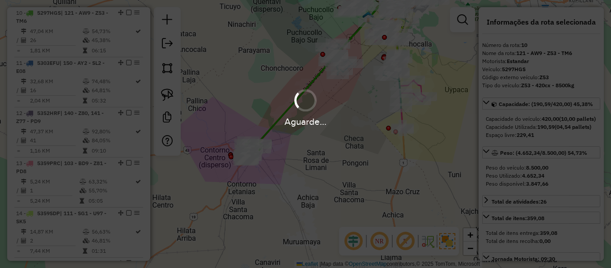
click at [282, 188] on div "Aguarde..." at bounding box center [305, 134] width 611 height 268
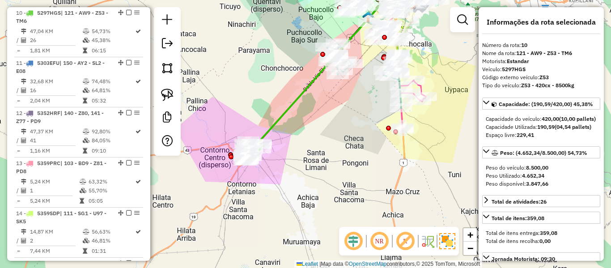
click at [282, 106] on div "Janela de atendimento Grade de atendimento Capacidade Transportadoras Veículos …" at bounding box center [305, 134] width 611 height 268
click at [287, 109] on icon at bounding box center [335, 64] width 156 height 159
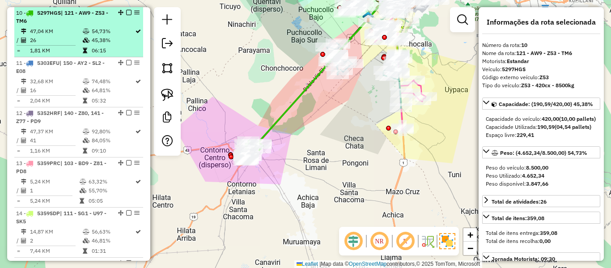
click at [99, 45] on table "47,04 KM 54,73% / 26 45,38% = 1,81 KM 06:15" at bounding box center [78, 41] width 125 height 28
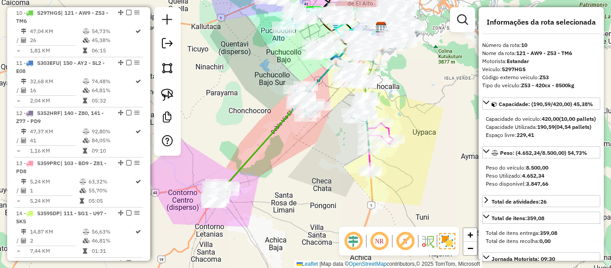
scroll to position [1604, 0]
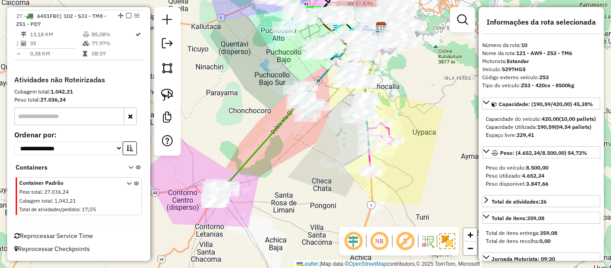
click at [255, 156] on icon at bounding box center [303, 106] width 156 height 159
click at [293, 173] on div "Janela de atendimento Grade de atendimento Capacidade Transportadoras Veículos …" at bounding box center [305, 134] width 611 height 268
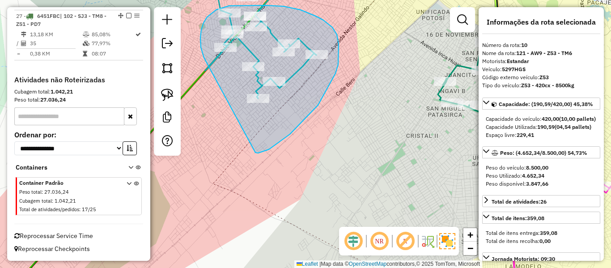
drag, startPoint x: 290, startPoint y: 134, endPoint x: 207, endPoint y: 66, distance: 107.5
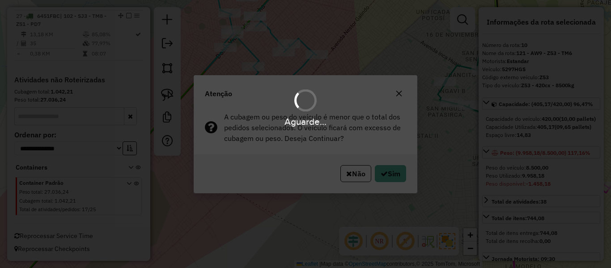
click at [353, 140] on div "Aguarde..." at bounding box center [305, 134] width 611 height 268
select select "**********"
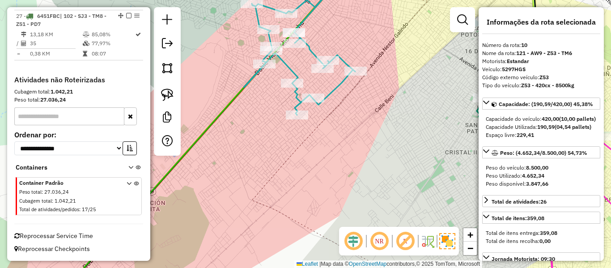
drag, startPoint x: 304, startPoint y: 134, endPoint x: 344, endPoint y: 150, distance: 43.0
click at [344, 151] on div "Janela de atendimento Grade de atendimento Capacidade Transportadoras Veículos …" at bounding box center [305, 134] width 611 height 268
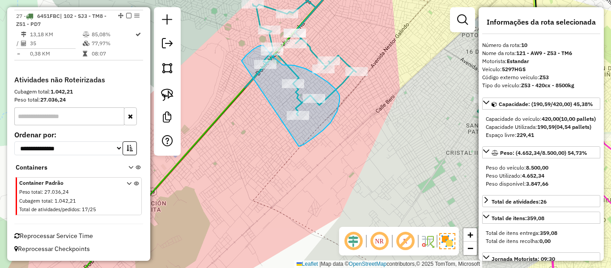
drag, startPoint x: 299, startPoint y: 146, endPoint x: 234, endPoint y: 87, distance: 88.4
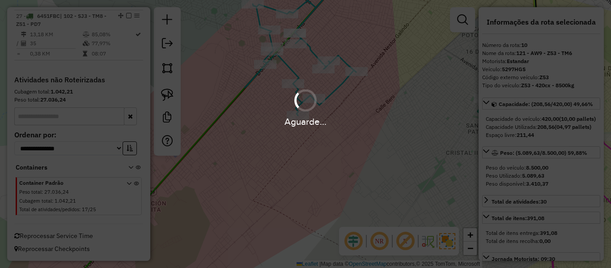
select select "**********"
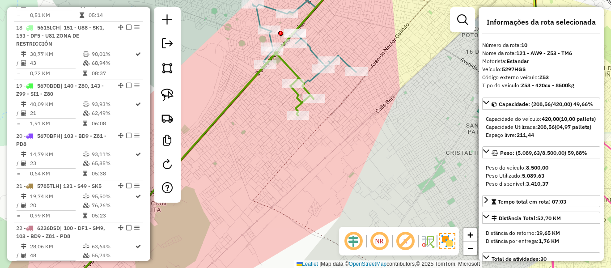
scroll to position [763, 0]
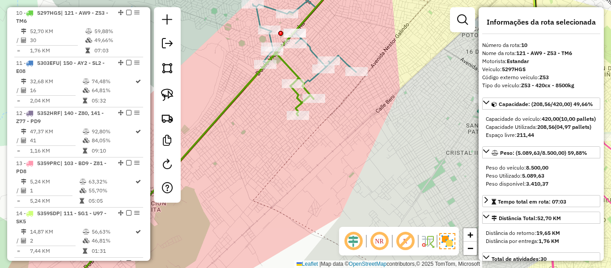
click at [296, 102] on icon at bounding box center [187, 173] width 252 height 242
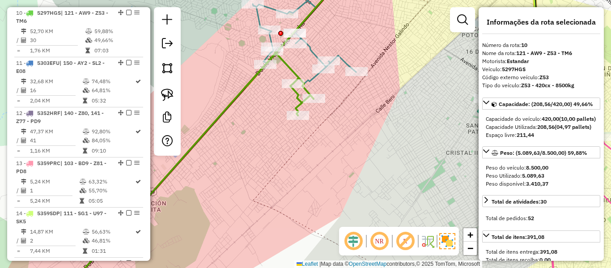
drag, startPoint x: 276, startPoint y: 105, endPoint x: 292, endPoint y: 139, distance: 37.6
click at [286, 135] on div "Janela de atendimento Grade de atendimento Capacidade Transportadoras Veículos …" at bounding box center [305, 134] width 611 height 268
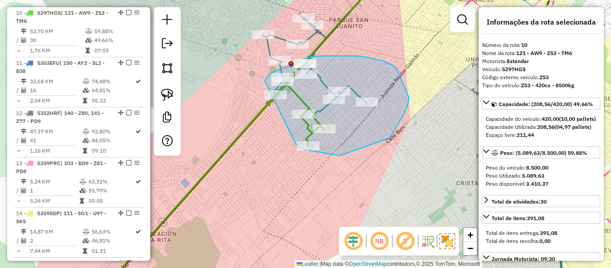
drag, startPoint x: 340, startPoint y: 156, endPoint x: 267, endPoint y: 103, distance: 89.8
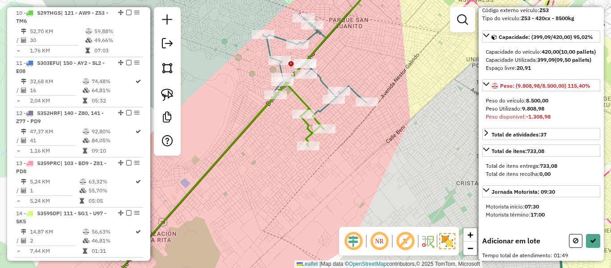
scroll to position [134, 0]
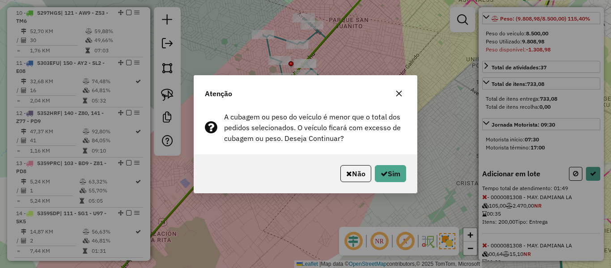
click at [410, 178] on div "Não Sim" at bounding box center [305, 173] width 223 height 38
click at [395, 174] on button "Sim" at bounding box center [390, 173] width 31 height 17
select select "**********"
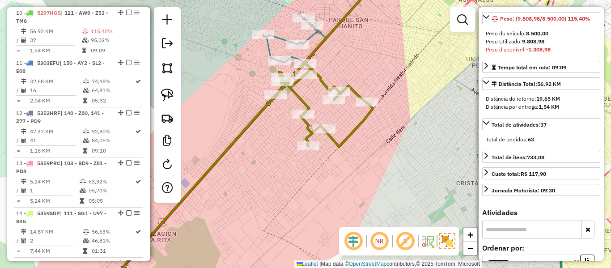
click at [265, 111] on icon at bounding box center [236, 179] width 274 height 232
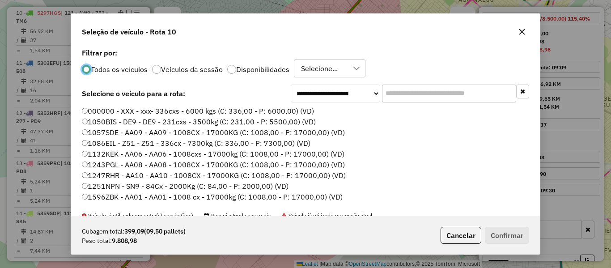
scroll to position [5, 3]
click at [276, 68] on label "Disponibilidades" at bounding box center [262, 69] width 53 height 7
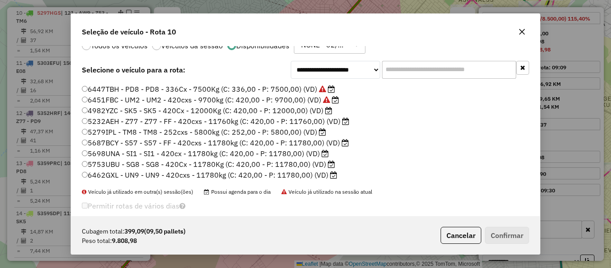
scroll to position [35, 0]
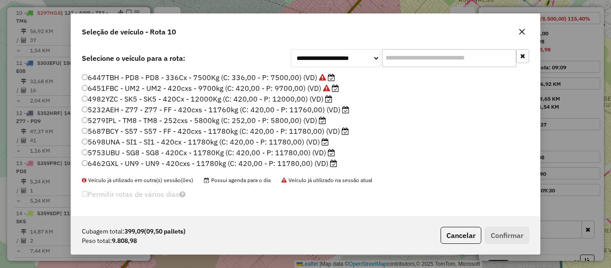
click at [305, 162] on label "6462GXL - UN9 - UN9 - 420cxs - 11780kg (C: 420,00 - P: 11780,00) (VD)" at bounding box center [209, 163] width 255 height 11
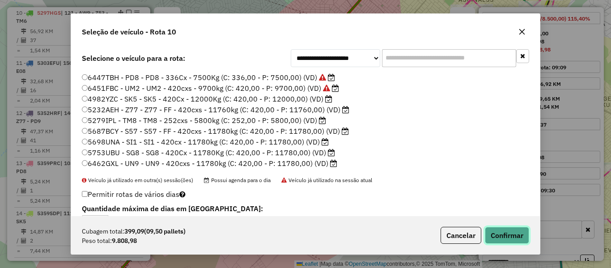
click at [502, 233] on button "Confirmar" at bounding box center [507, 235] width 44 height 17
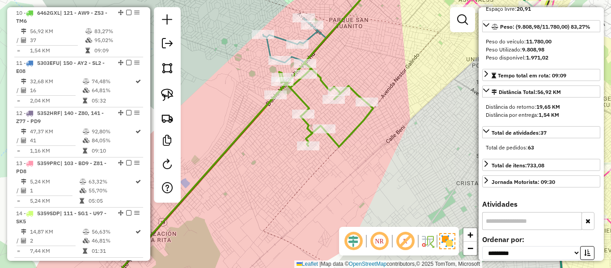
scroll to position [142, 0]
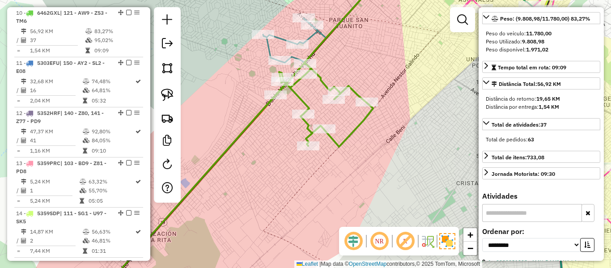
click at [336, 148] on icon at bounding box center [236, 179] width 274 height 232
click at [337, 145] on icon at bounding box center [236, 179] width 274 height 232
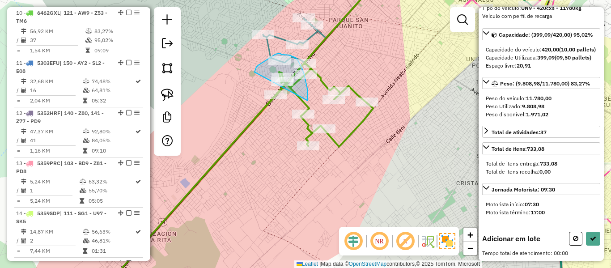
drag, startPoint x: 308, startPoint y: 101, endPoint x: 254, endPoint y: 73, distance: 60.2
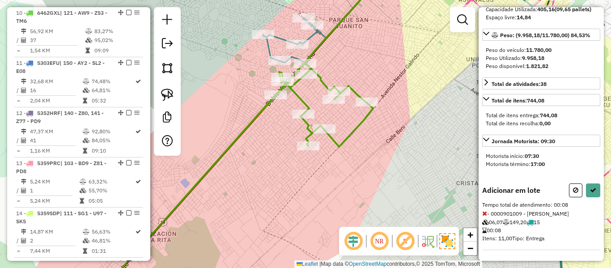
scroll to position [0, 0]
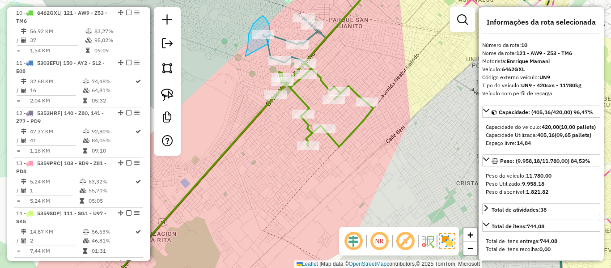
drag, startPoint x: 246, startPoint y: 54, endPoint x: 268, endPoint y: 44, distance: 24.6
drag, startPoint x: 302, startPoint y: 32, endPoint x: 280, endPoint y: 51, distance: 28.8
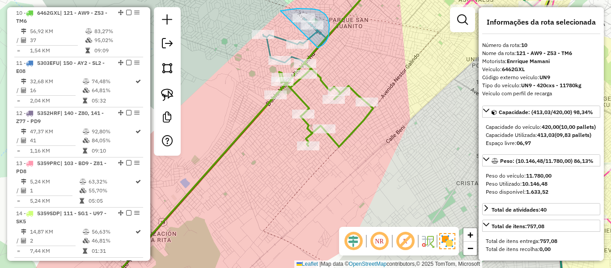
drag, startPoint x: 319, startPoint y: 47, endPoint x: 274, endPoint y: 26, distance: 49.8
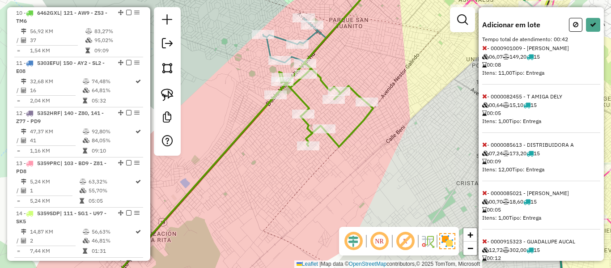
scroll to position [343, 0]
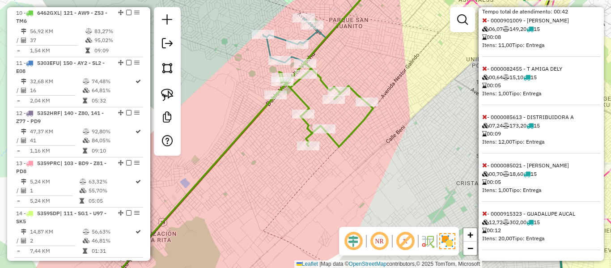
click at [483, 116] on icon at bounding box center [484, 117] width 5 height 6
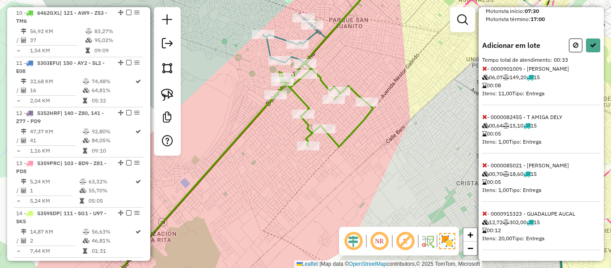
scroll to position [63, 0]
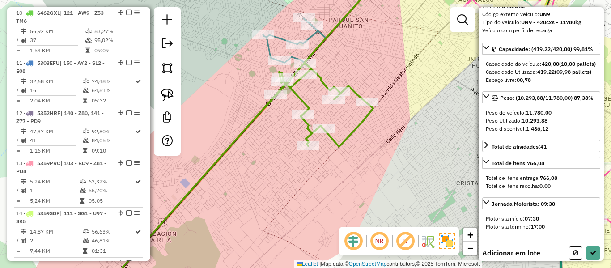
select select "**********"
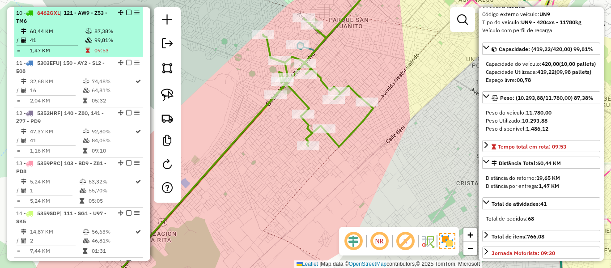
click at [129, 13] on div at bounding box center [126, 12] width 27 height 5
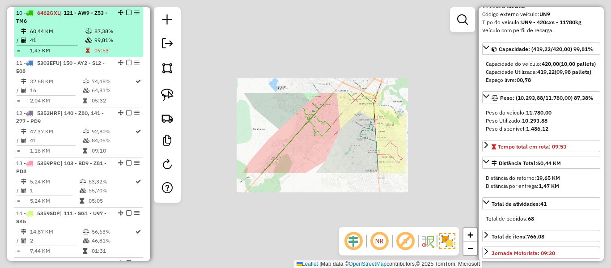
click at [126, 11] on em at bounding box center [128, 12] width 5 height 5
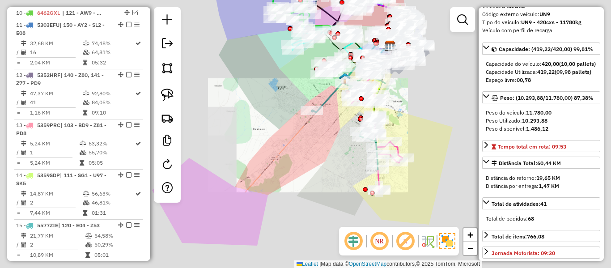
scroll to position [725, 0]
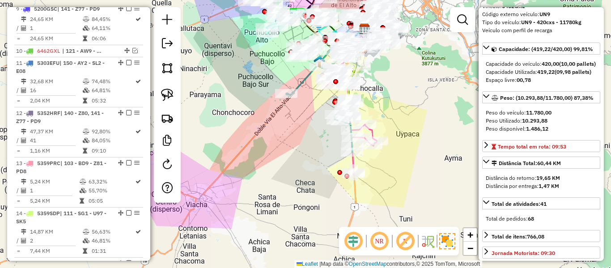
drag, startPoint x: 331, startPoint y: 150, endPoint x: 286, endPoint y: 128, distance: 49.8
click at [286, 128] on div "Janela de atendimento Grade de atendimento Capacidade Transportadoras Veículos …" at bounding box center [305, 134] width 611 height 268
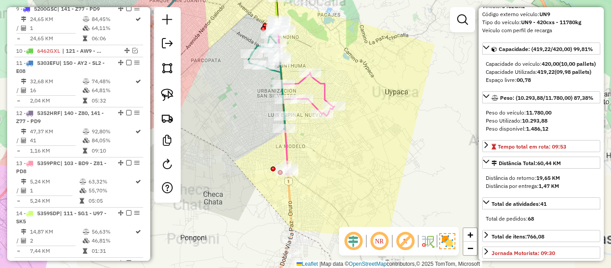
click at [367, 155] on div "Janela de atendimento Grade de atendimento Capacidade Transportadoras Veículos …" at bounding box center [305, 134] width 611 height 268
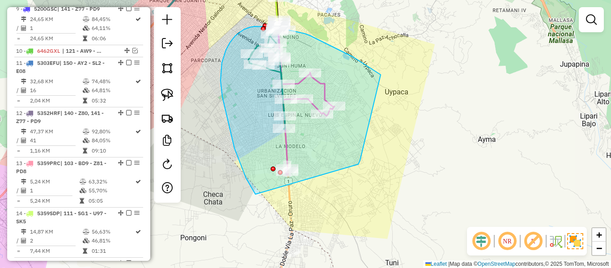
drag, startPoint x: 358, startPoint y: 164, endPoint x: 267, endPoint y: 206, distance: 100.7
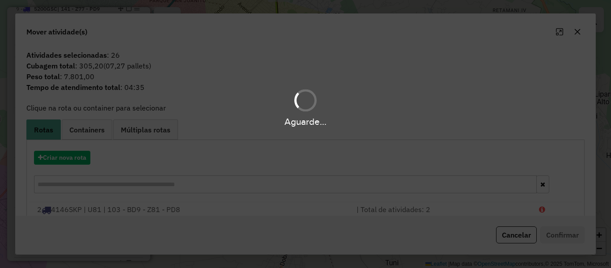
click at [79, 157] on div "Aguarde..." at bounding box center [305, 134] width 611 height 268
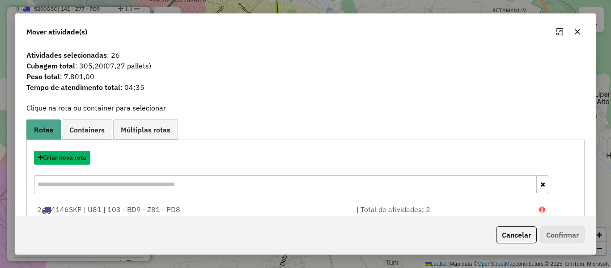
click at [79, 157] on button "Criar nova rota" at bounding box center [62, 158] width 56 height 14
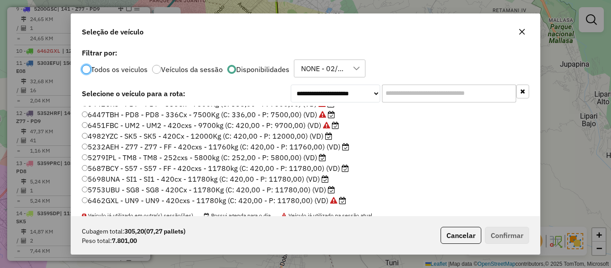
scroll to position [277, 0]
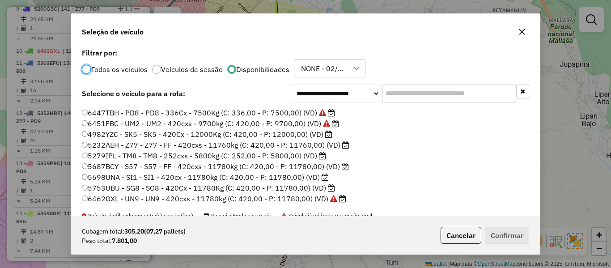
click at [316, 187] on label "5753UBU - SG8 - SG8 - 420Cx - 11780Kg (C: 420,00 - P: 11780,00) (VD)" at bounding box center [208, 188] width 253 height 11
click at [496, 236] on button "Confirmar" at bounding box center [507, 235] width 44 height 17
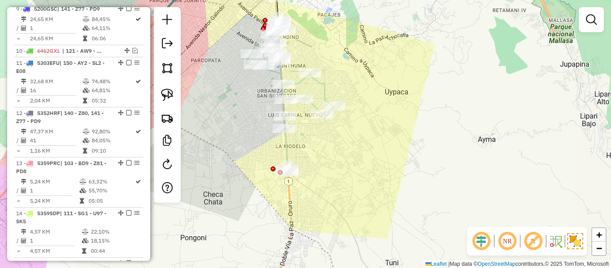
click at [284, 144] on icon at bounding box center [290, 101] width 89 height 148
select select "**********"
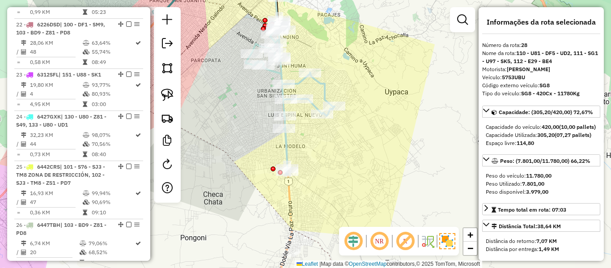
scroll to position [1619, 0]
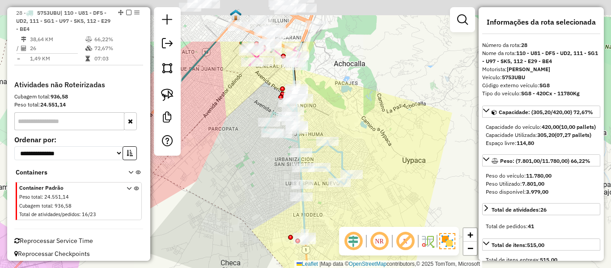
drag, startPoint x: 305, startPoint y: 139, endPoint x: 323, endPoint y: 209, distance: 71.9
click at [323, 209] on div "Janela de atendimento Grade de atendimento Capacidade Transportadoras Veículos …" at bounding box center [305, 134] width 611 height 268
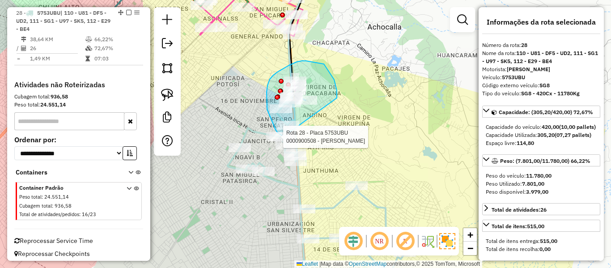
drag, startPoint x: 324, startPoint y: 64, endPoint x: 302, endPoint y: 137, distance: 76.2
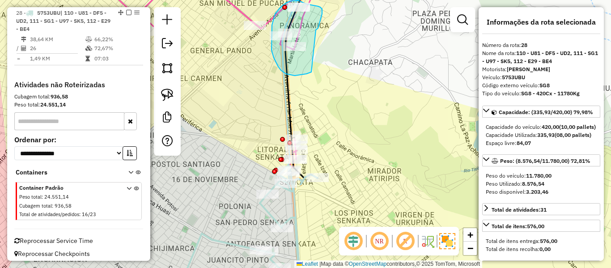
drag, startPoint x: 318, startPoint y: 28, endPoint x: 323, endPoint y: 67, distance: 38.8
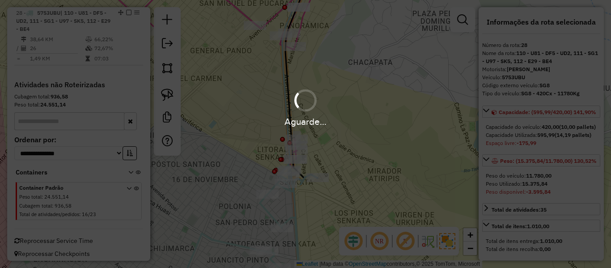
select select "**********"
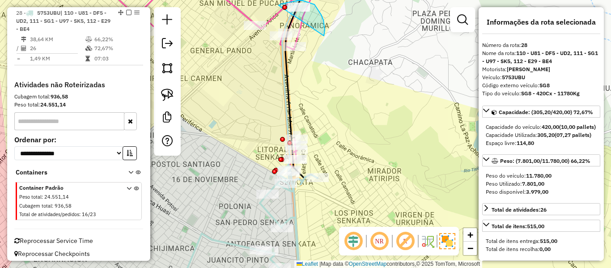
drag, startPoint x: 319, startPoint y: 11, endPoint x: 279, endPoint y: 6, distance: 40.6
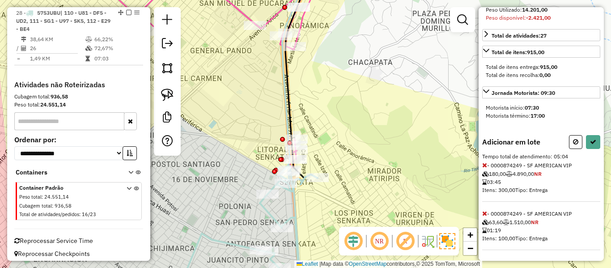
scroll to position [206, 0]
click at [485, 166] on icon at bounding box center [484, 165] width 5 height 6
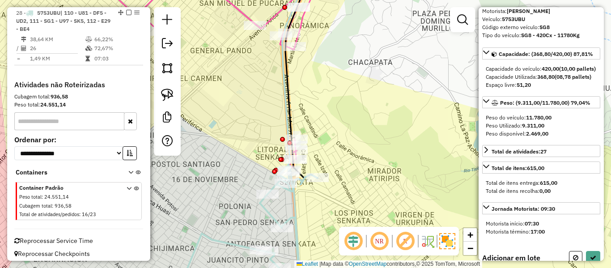
scroll to position [0, 0]
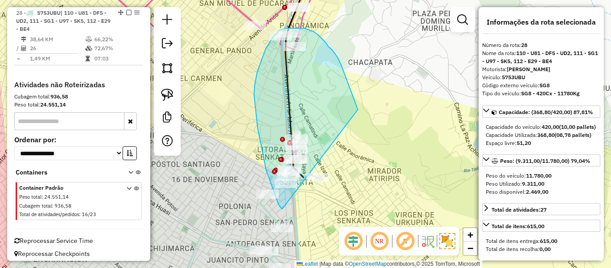
drag, startPoint x: 353, startPoint y: 99, endPoint x: 290, endPoint y: 204, distance: 123.2
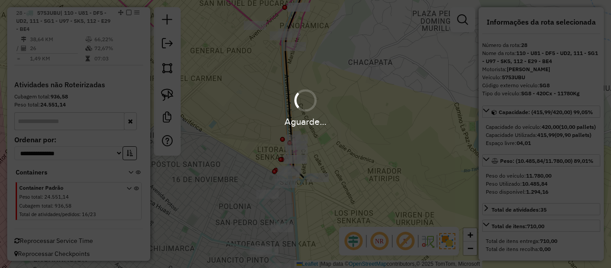
select select "**********"
click at [268, 214] on div "Aguarde..." at bounding box center [305, 134] width 611 height 268
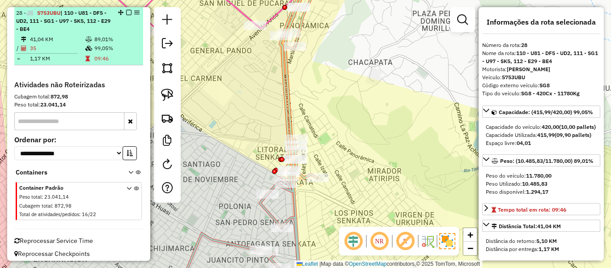
click at [126, 12] on em at bounding box center [128, 12] width 5 height 5
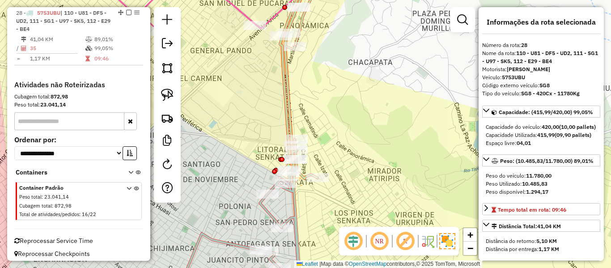
scroll to position [1578, 0]
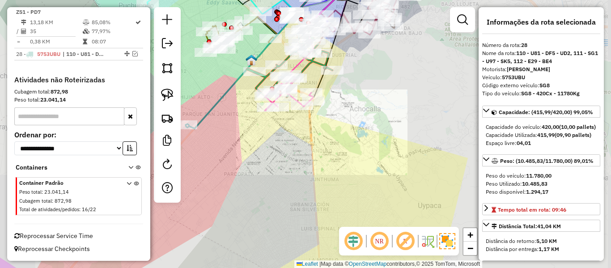
click at [326, 135] on div "Janela de atendimento Grade de atendimento Capacidade Transportadoras Veículos …" at bounding box center [305, 134] width 611 height 268
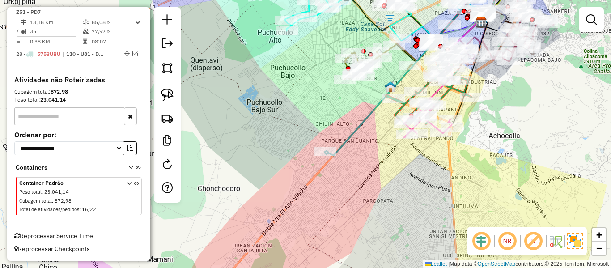
drag, startPoint x: 293, startPoint y: 142, endPoint x: 432, endPoint y: 169, distance: 141.7
click at [432, 169] on div "Janela de atendimento Grade de atendimento Capacidade Transportadoras Veículos …" at bounding box center [305, 134] width 611 height 268
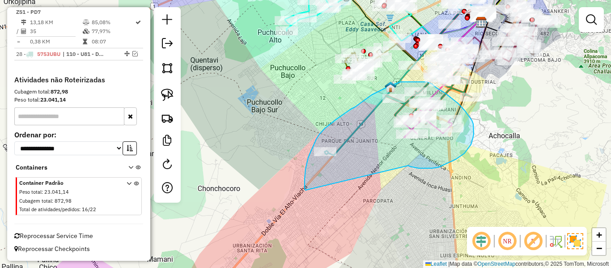
drag, startPoint x: 409, startPoint y: 166, endPoint x: 315, endPoint y: 187, distance: 95.7
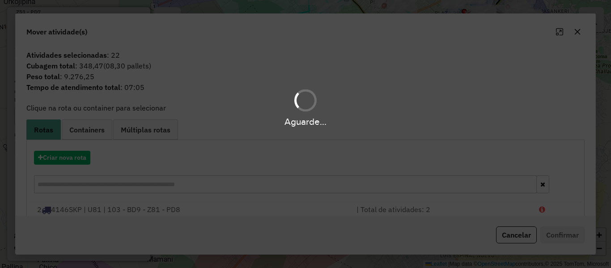
click at [58, 153] on div "Aguarde..." at bounding box center [305, 134] width 611 height 268
click at [58, 153] on hb-app "Aguarde... Pop-up bloqueado! Seu navegador bloqueou automáticamente a abertura …" at bounding box center [305, 134] width 611 height 268
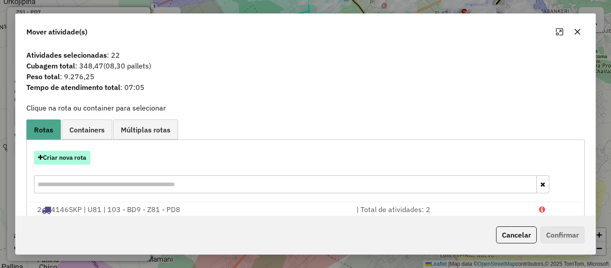
click at [58, 155] on button "Criar nova rota" at bounding box center [62, 158] width 56 height 14
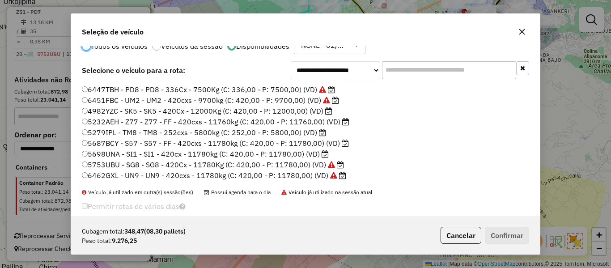
scroll to position [35, 0]
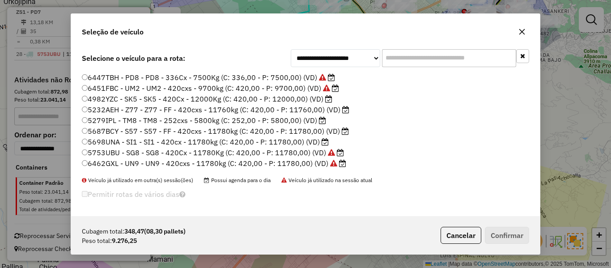
click at [319, 142] on label "5698UNA - SI1 - SI1 - 420cx - 11780kg (C: 420,00 - P: 11780,00) (VD)" at bounding box center [205, 141] width 247 height 11
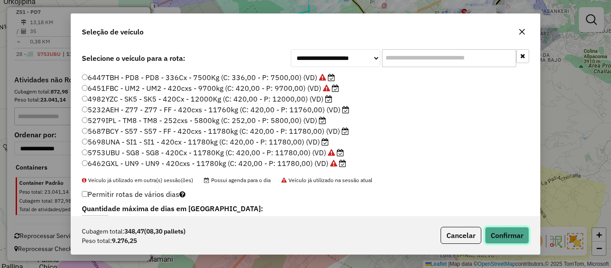
drag, startPoint x: 519, startPoint y: 240, endPoint x: 516, endPoint y: 235, distance: 5.6
click at [518, 240] on button "Confirmar" at bounding box center [507, 235] width 44 height 17
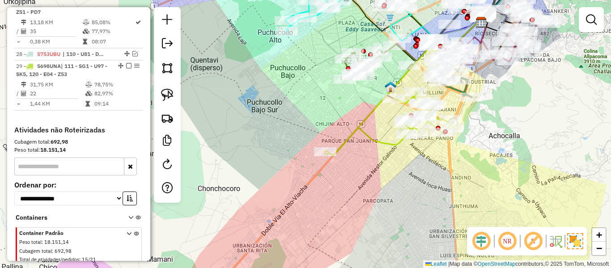
scroll to position [1619, 0]
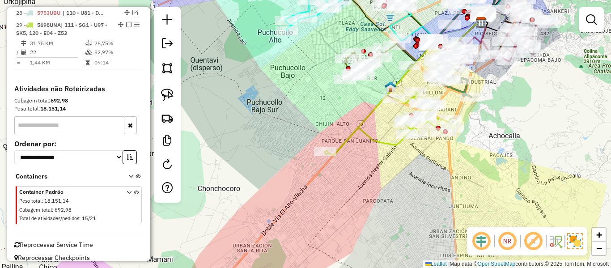
click at [381, 141] on icon at bounding box center [390, 124] width 131 height 64
select select "**********"
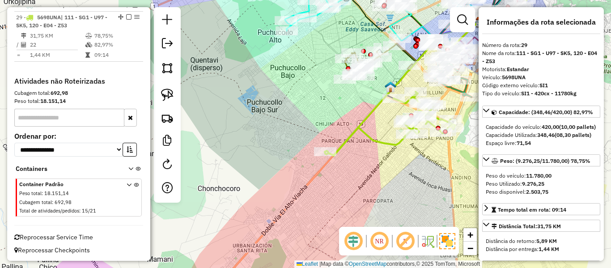
scroll to position [1628, 0]
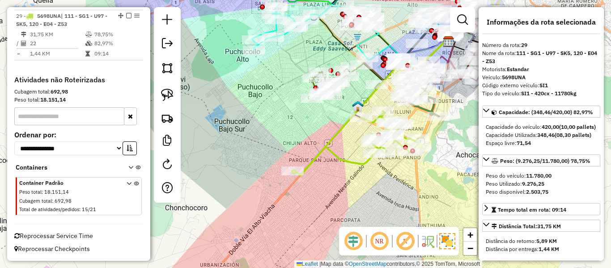
drag, startPoint x: 370, startPoint y: 156, endPoint x: 318, endPoint y: 170, distance: 54.0
click at [293, 196] on div "Janela de atendimento Grade de atendimento Capacidade Transportadoras Veículos …" at bounding box center [305, 134] width 611 height 268
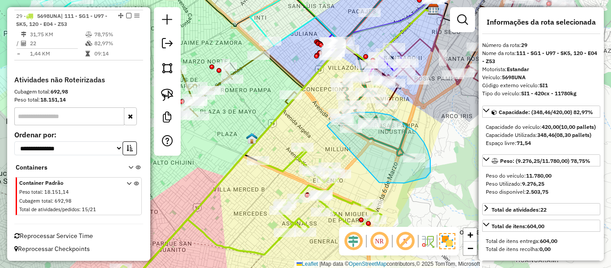
drag, startPoint x: 389, startPoint y: 183, endPoint x: 321, endPoint y: 131, distance: 85.2
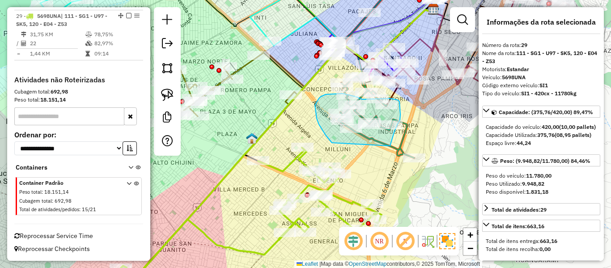
drag, startPoint x: 332, startPoint y: 143, endPoint x: 389, endPoint y: 146, distance: 56.9
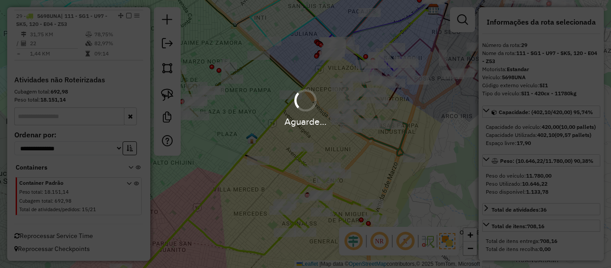
select select "**********"
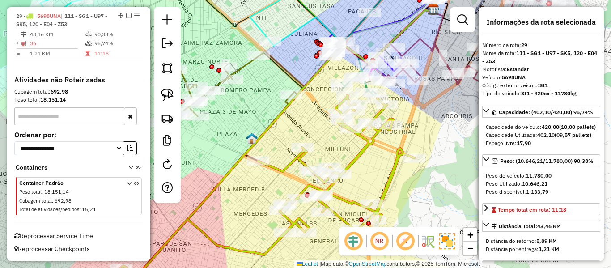
click at [364, 139] on icon at bounding box center [267, 185] width 293 height 180
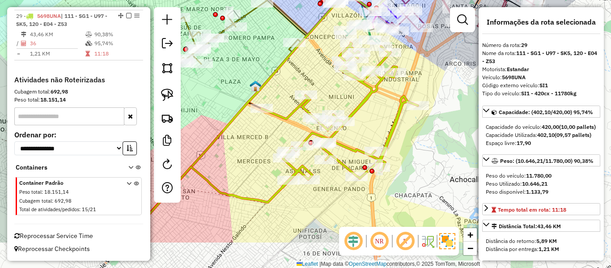
drag, startPoint x: 377, startPoint y: 116, endPoint x: 377, endPoint y: 108, distance: 7.6
click at [377, 108] on div "Janela de atendimento Grade de atendimento Capacidade Transportadoras Veículos …" at bounding box center [305, 134] width 611 height 268
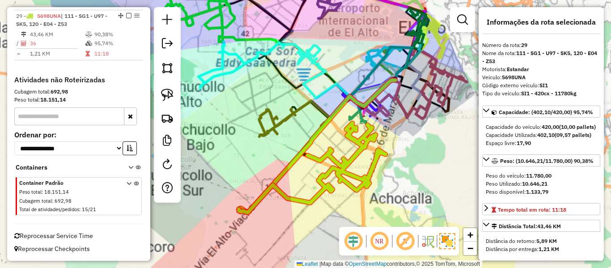
click at [327, 221] on div "Janela de atendimento Grade de atendimento Capacidade Transportadoras Veículos …" at bounding box center [305, 134] width 611 height 268
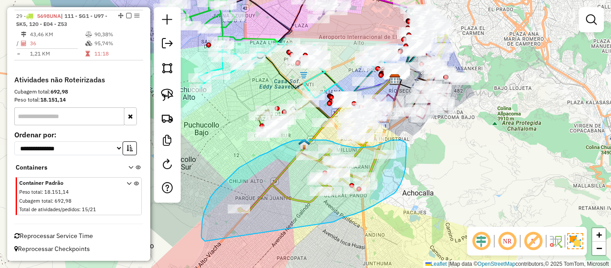
drag, startPoint x: 333, startPoint y: 222, endPoint x: 221, endPoint y: 239, distance: 113.6
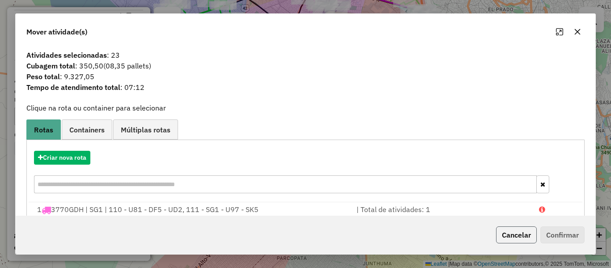
click at [509, 234] on button "Cancelar" at bounding box center [516, 234] width 41 height 17
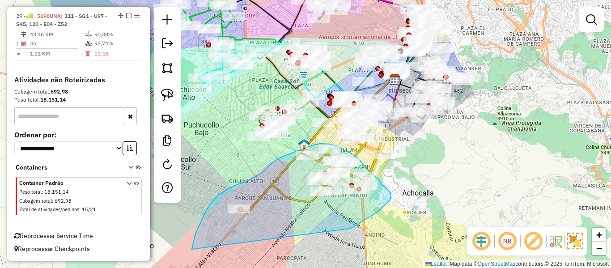
drag, startPoint x: 349, startPoint y: 229, endPoint x: 200, endPoint y: 252, distance: 151.2
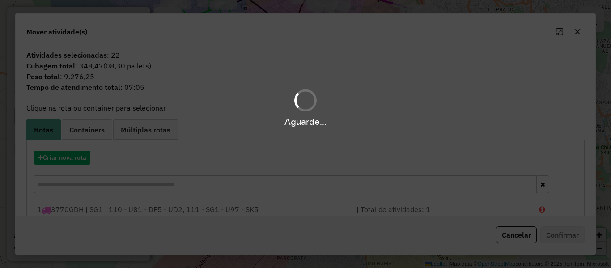
click at [80, 159] on div "Aguarde..." at bounding box center [305, 134] width 611 height 268
click at [80, 159] on hb-app "Aguarde... Pop-up bloqueado! Seu navegador bloqueou automáticamente a abertura …" at bounding box center [305, 134] width 611 height 268
click at [80, 159] on button "Criar nova rota" at bounding box center [62, 158] width 56 height 14
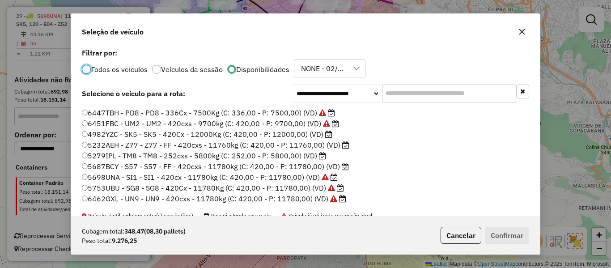
scroll to position [35, 0]
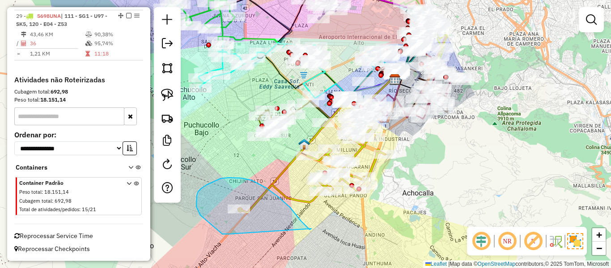
drag, startPoint x: 310, startPoint y: 230, endPoint x: 260, endPoint y: 233, distance: 49.3
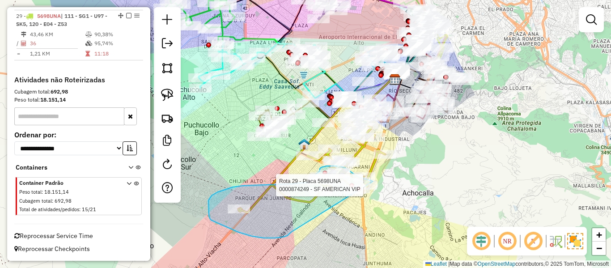
drag, startPoint x: 252, startPoint y: 236, endPoint x: 359, endPoint y: 218, distance: 108.4
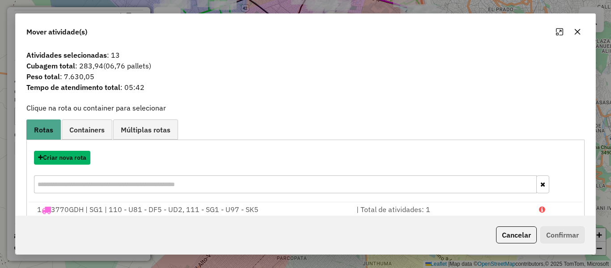
click at [70, 155] on button "Criar nova rota" at bounding box center [62, 158] width 56 height 14
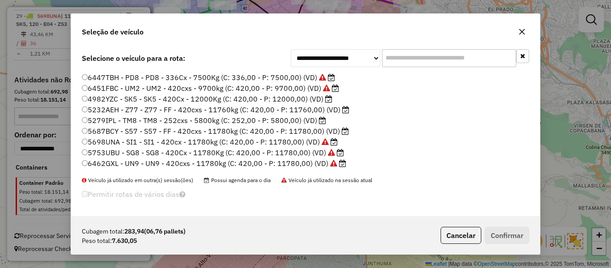
scroll to position [233, 0]
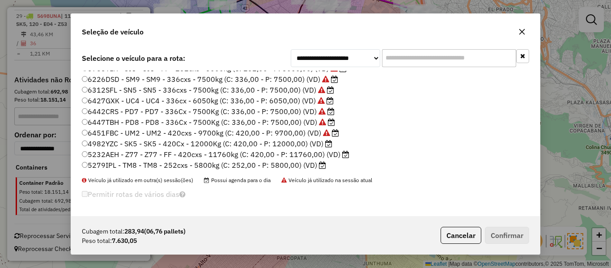
click at [308, 121] on label "6447TBH - PD8 - PD8 - 336Cx - 7500Kg (C: 336,00 - P: 7500,00) (VD)" at bounding box center [208, 122] width 253 height 11
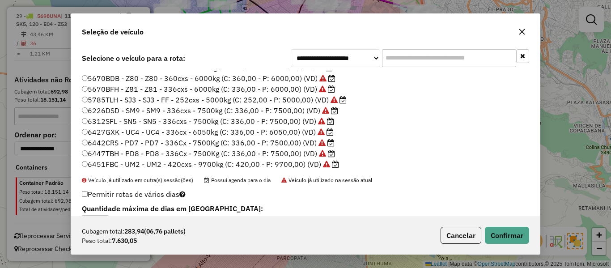
scroll to position [188, 0]
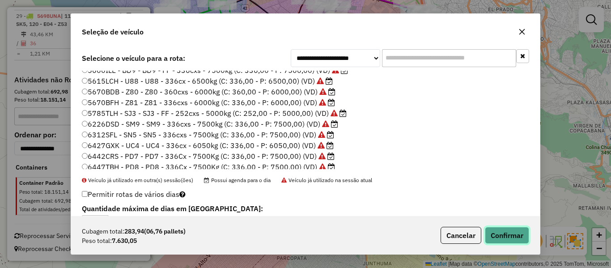
click at [493, 237] on button "Confirmar" at bounding box center [507, 235] width 44 height 17
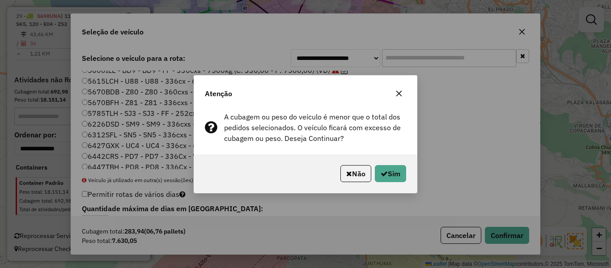
click at [401, 184] on div "Não Sim" at bounding box center [305, 173] width 223 height 38
click at [397, 178] on button "Sim" at bounding box center [390, 173] width 31 height 17
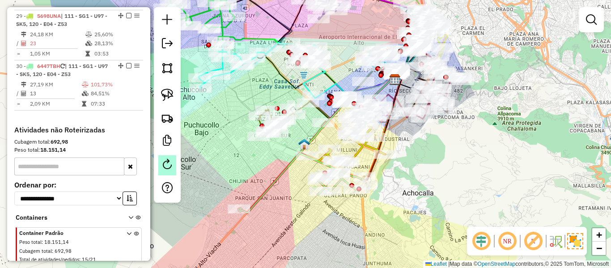
click at [164, 160] on em at bounding box center [167, 164] width 11 height 11
select select "*"
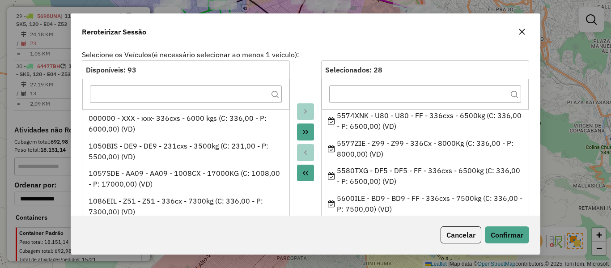
scroll to position [403, 0]
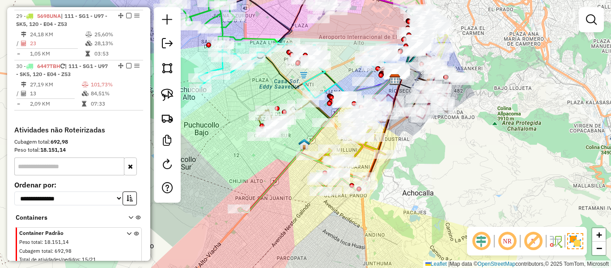
click at [283, 174] on icon at bounding box center [303, 183] width 131 height 60
select select "**********"
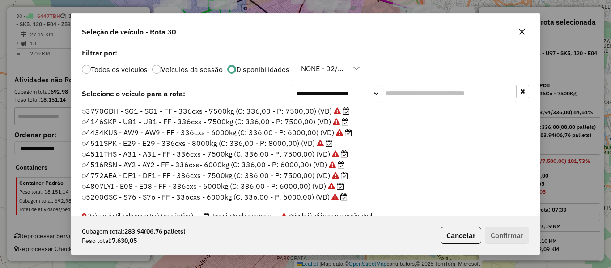
scroll to position [5, 3]
click at [433, 96] on input "text" at bounding box center [449, 94] width 134 height 18
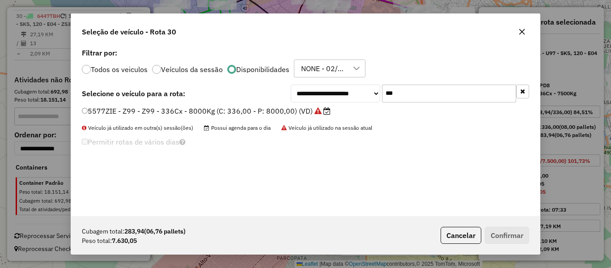
type input "***"
click at [272, 112] on label "5577ZIE - Z99 - Z99 - 336Cx - 8000Kg (C: 336,00 - P: 8000,00) (VD)" at bounding box center [206, 111] width 249 height 11
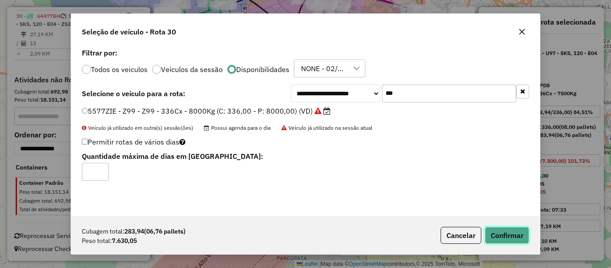
click at [520, 237] on button "Confirmar" at bounding box center [507, 235] width 44 height 17
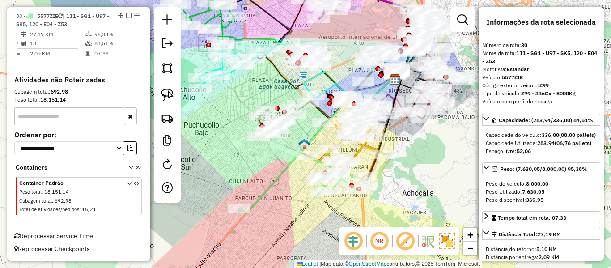
scroll to position [1681, 0]
click at [281, 177] on icon at bounding box center [303, 183] width 131 height 60
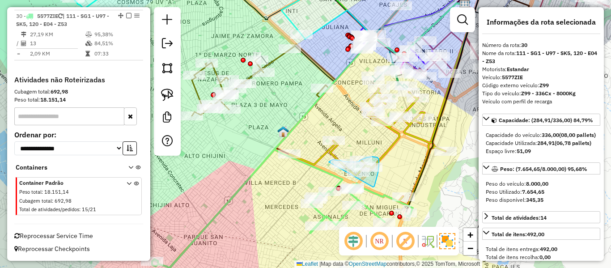
drag, startPoint x: 373, startPoint y: 187, endPoint x: 319, endPoint y: 184, distance: 53.8
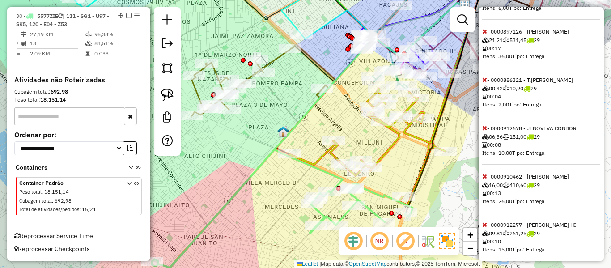
scroll to position [314, 0]
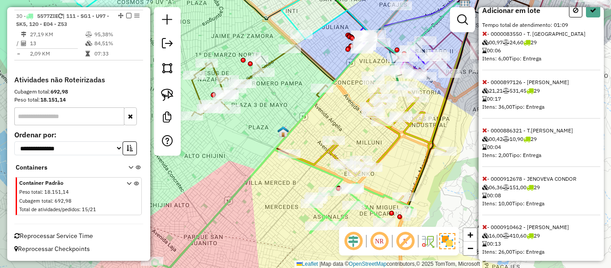
click at [484, 85] on icon at bounding box center [484, 82] width 5 height 6
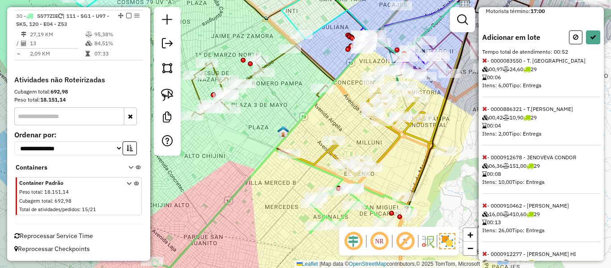
scroll to position [391, 0]
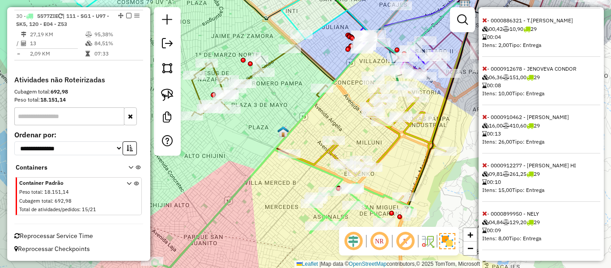
click at [487, 215] on icon at bounding box center [484, 213] width 5 height 6
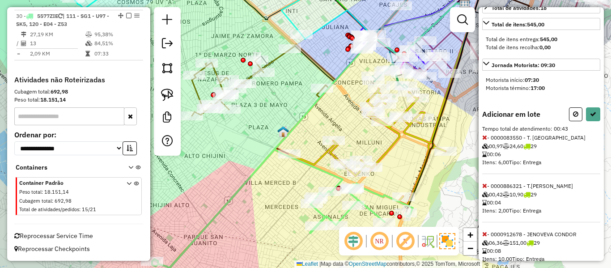
scroll to position [209, 0]
select select "**********"
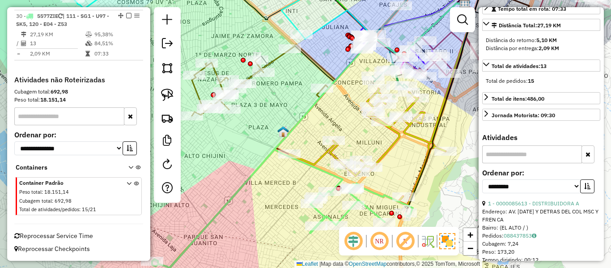
click at [373, 213] on icon at bounding box center [282, 208] width 261 height 119
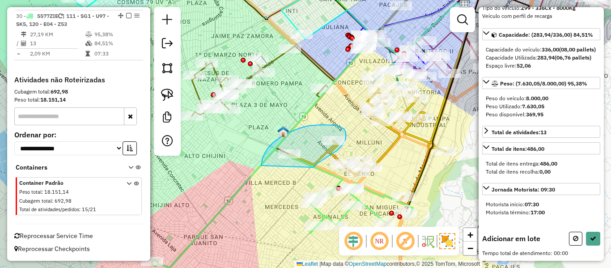
drag, startPoint x: 317, startPoint y: 164, endPoint x: 261, endPoint y: 168, distance: 55.7
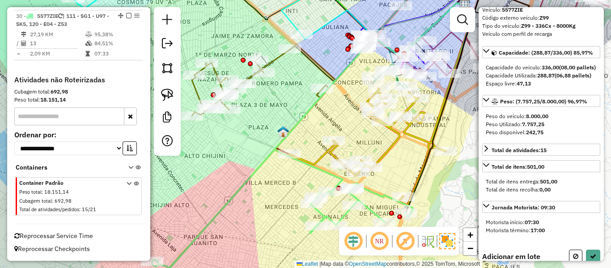
scroll to position [0, 0]
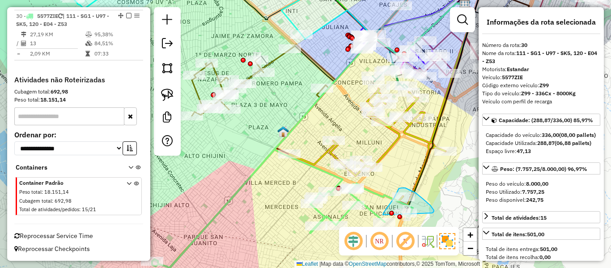
drag, startPoint x: 434, startPoint y: 212, endPoint x: 383, endPoint y: 216, distance: 51.2
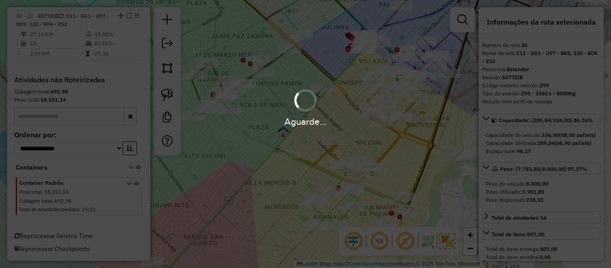
select select "**********"
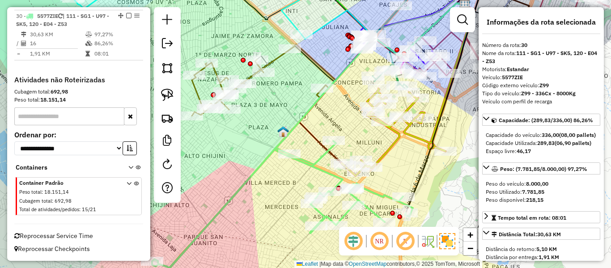
click at [367, 209] on icon at bounding box center [282, 205] width 261 height 128
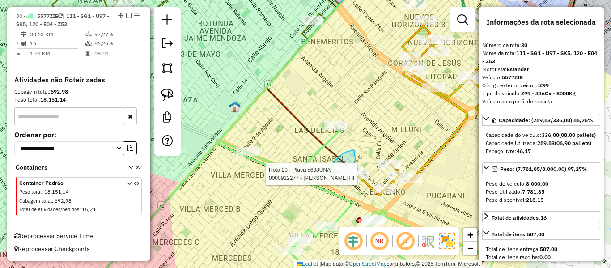
drag, startPoint x: 354, startPoint y: 150, endPoint x: 354, endPoint y: 189, distance: 38.9
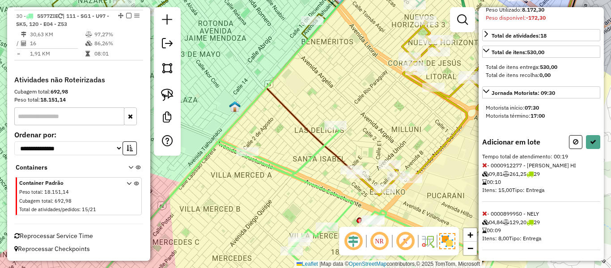
scroll to position [198, 0]
click at [485, 166] on icon at bounding box center [484, 165] width 5 height 6
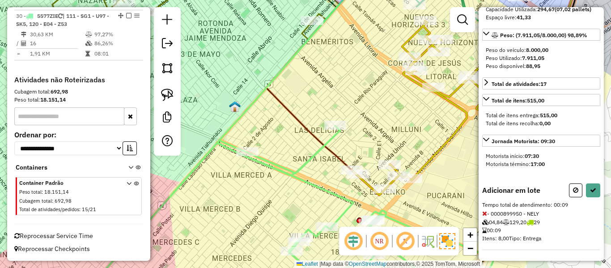
scroll to position [60, 0]
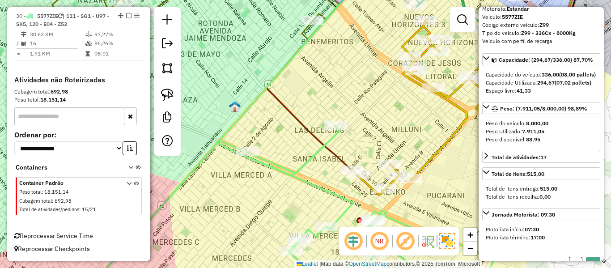
select select "**********"
drag, startPoint x: 367, startPoint y: 161, endPoint x: 370, endPoint y: 199, distance: 38.5
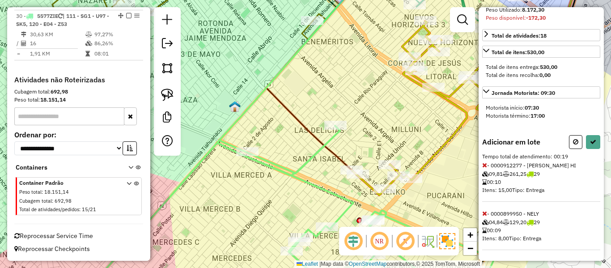
click at [485, 211] on icon at bounding box center [484, 213] width 5 height 6
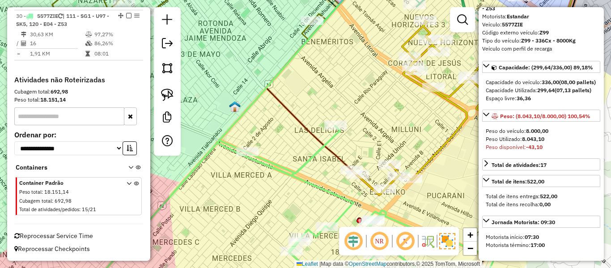
scroll to position [0, 0]
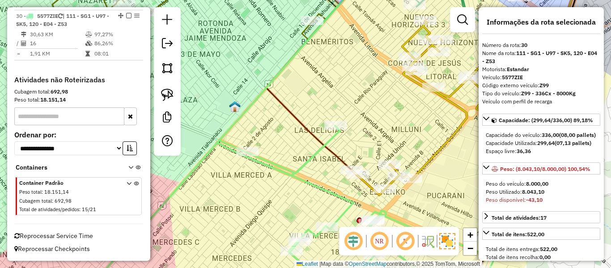
select select "**********"
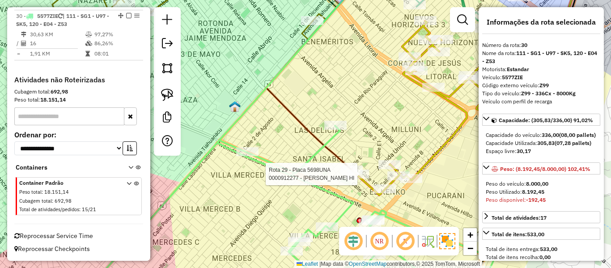
select select "**********"
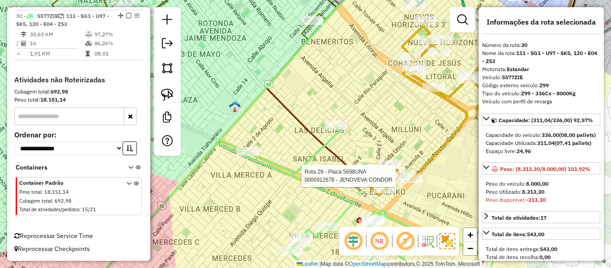
select select "**********"
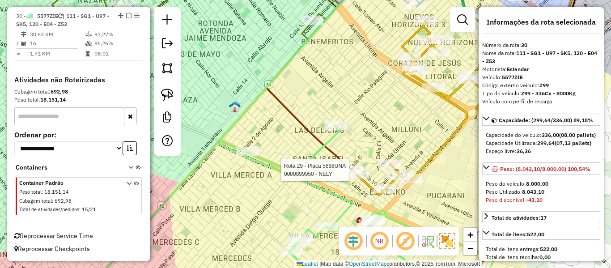
select select "**********"
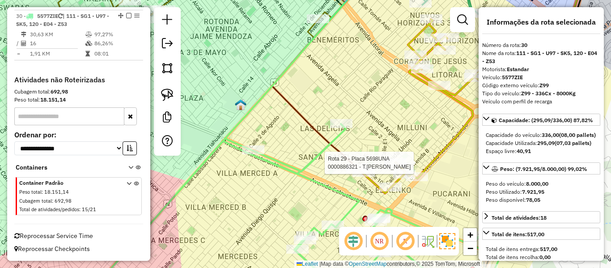
select select "**********"
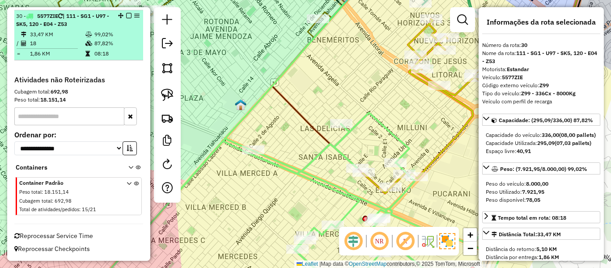
click at [126, 16] on em at bounding box center [128, 15] width 5 height 5
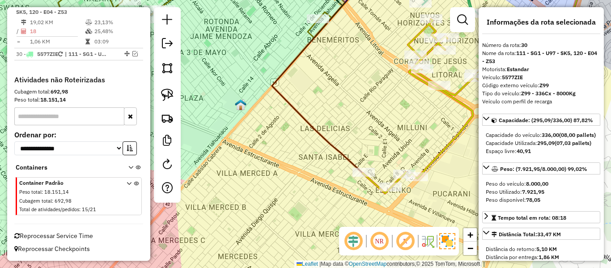
scroll to position [1648, 0]
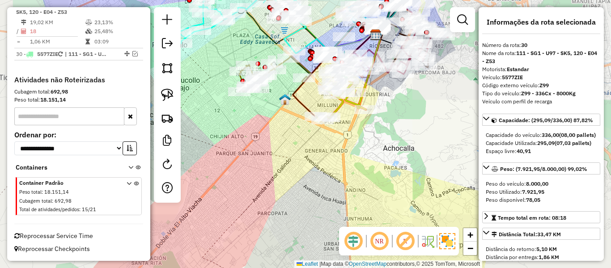
click at [368, 136] on div "Janela de atendimento Grade de atendimento Capacidade Transportadoras Veículos …" at bounding box center [305, 134] width 611 height 268
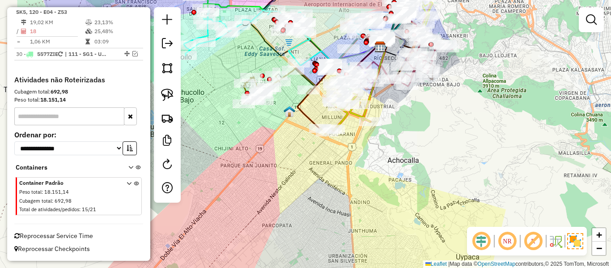
drag, startPoint x: 365, startPoint y: 136, endPoint x: 383, endPoint y: 160, distance: 29.1
click at [377, 167] on div "Janela de atendimento Grade de atendimento Capacidade Transportadoras Veículos …" at bounding box center [305, 134] width 611 height 268
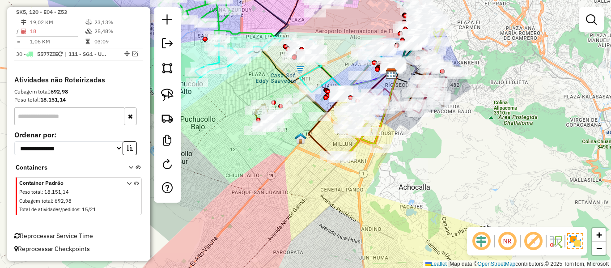
drag, startPoint x: 265, startPoint y: 143, endPoint x: 398, endPoint y: 222, distance: 154.9
click at [398, 222] on div "Janela de atendimento Grade de atendimento Capacidade Transportadoras Veículos …" at bounding box center [305, 134] width 611 height 268
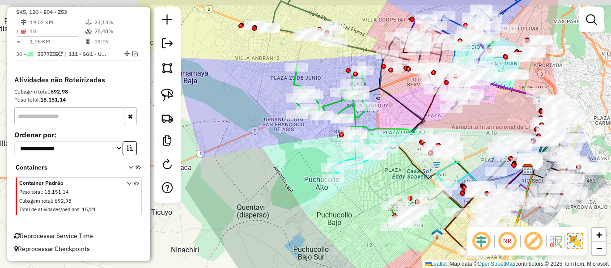
drag, startPoint x: 369, startPoint y: 189, endPoint x: 375, endPoint y: 228, distance: 39.9
click at [381, 237] on div "Janela de atendimento Grade de atendimento Capacidade Transportadoras Veículos …" at bounding box center [305, 134] width 611 height 268
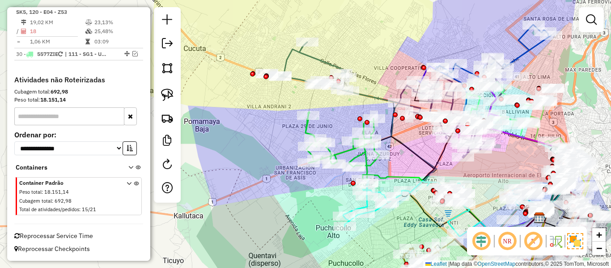
drag, startPoint x: 266, startPoint y: 106, endPoint x: 263, endPoint y: 135, distance: 29.2
click at [260, 147] on div "Janela de atendimento Grade de atendimento Capacidade Transportadoras Veículos …" at bounding box center [305, 134] width 611 height 268
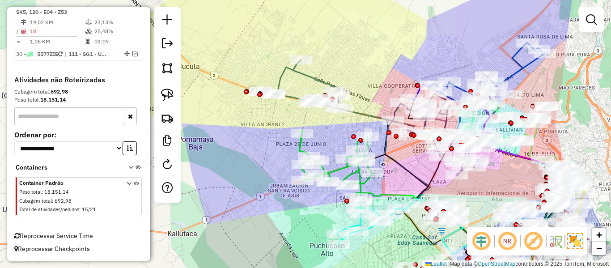
click at [307, 77] on icon at bounding box center [299, 84] width 85 height 49
select select "**********"
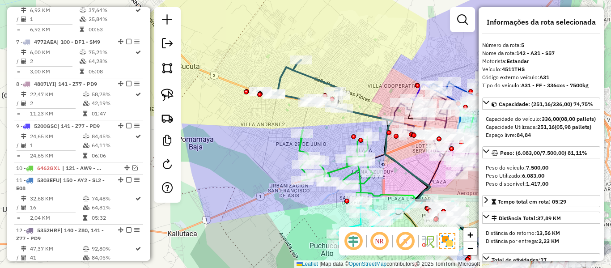
scroll to position [553, 0]
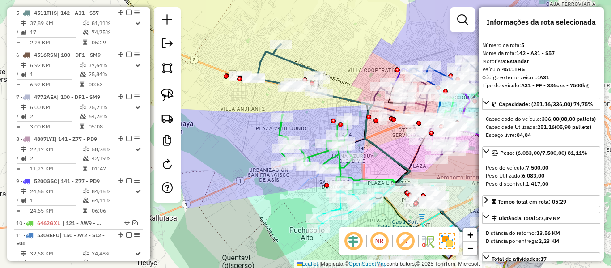
drag, startPoint x: 297, startPoint y: 60, endPoint x: 306, endPoint y: 72, distance: 15.1
click at [297, 60] on icon at bounding box center [279, 68] width 85 height 49
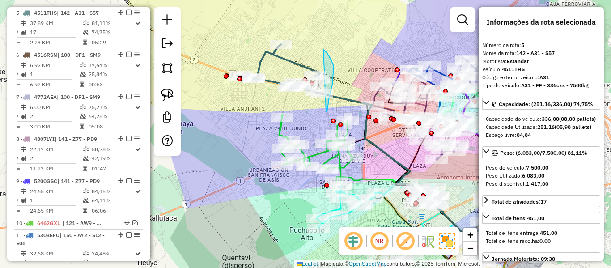
drag, startPoint x: 329, startPoint y: 101, endPoint x: 339, endPoint y: 65, distance: 37.2
click at [341, 69] on div "Janela de atendimento Grade de atendimento Capacidade Transportadoras Veículos …" at bounding box center [305, 134] width 611 height 268
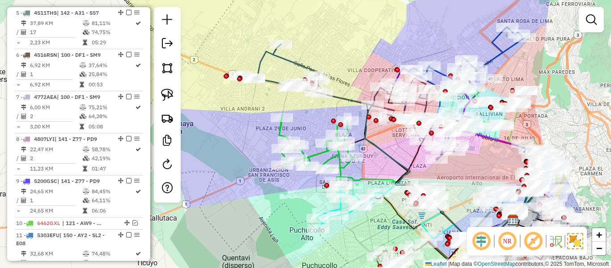
click at [300, 65] on icon at bounding box center [279, 68] width 85 height 49
select select "**********"
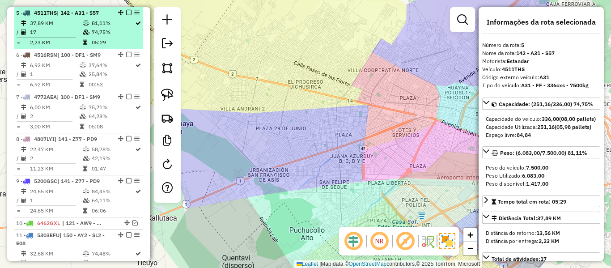
drag, startPoint x: 87, startPoint y: 12, endPoint x: 90, endPoint y: 16, distance: 5.1
click at [86, 12] on span "| 142 - A31 - S57" at bounding box center [78, 12] width 42 height 7
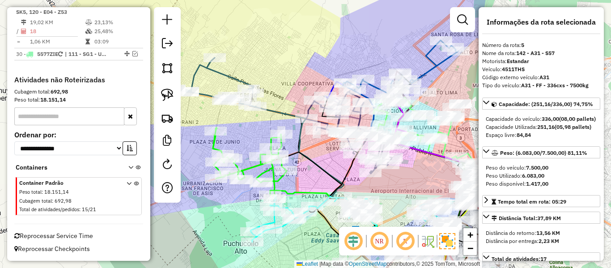
click at [245, 83] on icon at bounding box center [213, 82] width 85 height 49
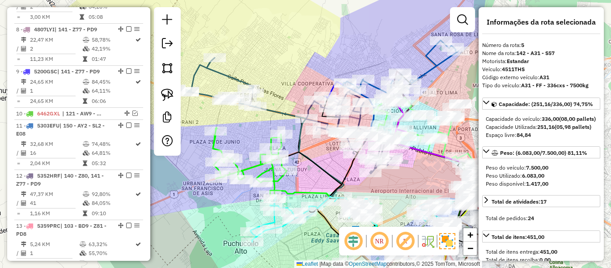
click at [345, 90] on div "Janela de atendimento Grade de atendimento Capacidade Transportadoras Veículos …" at bounding box center [305, 134] width 611 height 268
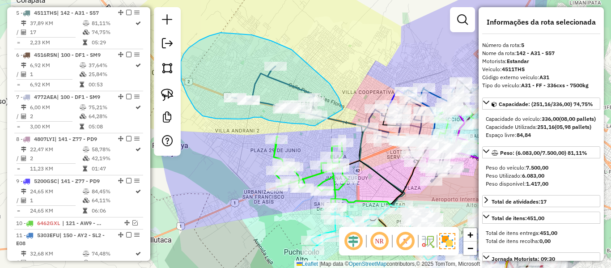
drag, startPoint x: 339, startPoint y: 98, endPoint x: 318, endPoint y: 123, distance: 33.1
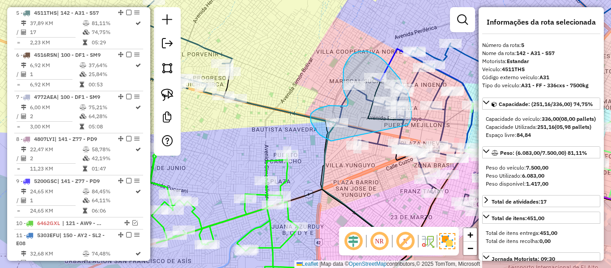
drag, startPoint x: 331, startPoint y: 141, endPoint x: 385, endPoint y: 128, distance: 55.3
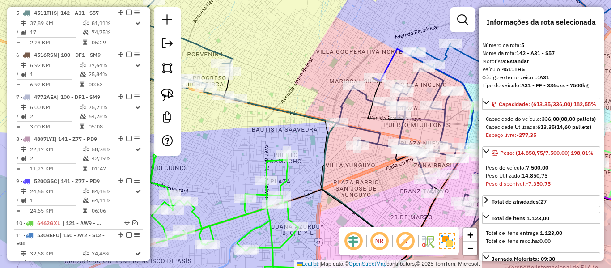
select select "**********"
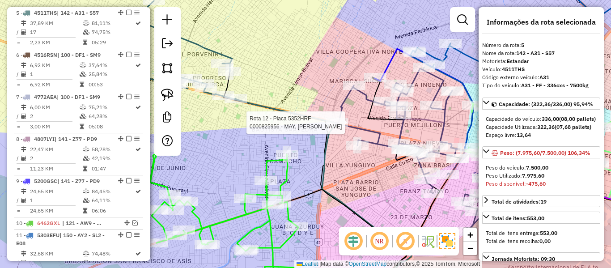
select select "**********"
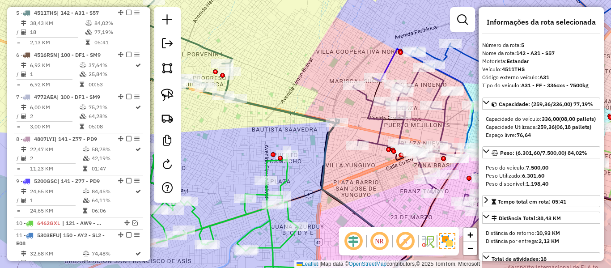
click at [215, 51] on icon at bounding box center [202, 62] width 273 height 123
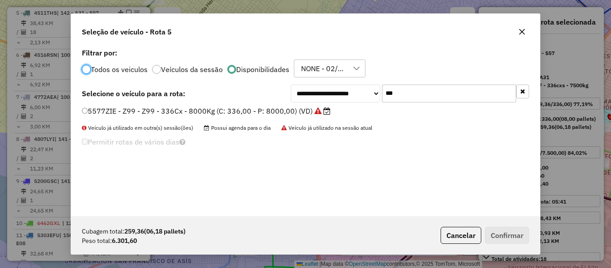
scroll to position [5, 3]
click at [525, 91] on icon "button" at bounding box center [522, 91] width 5 height 6
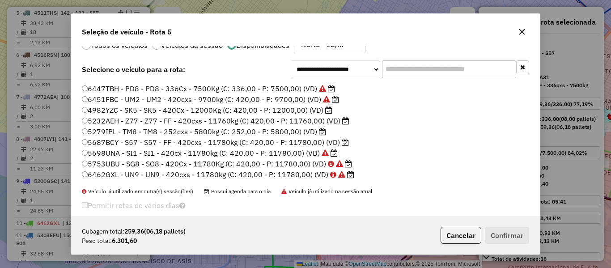
scroll to position [35, 0]
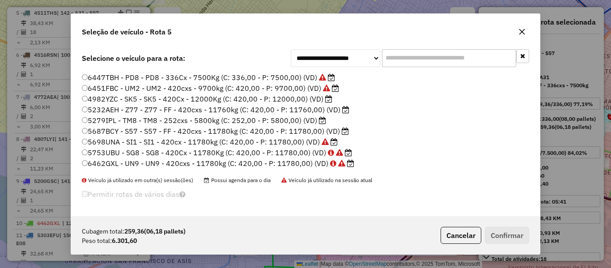
click at [329, 129] on label "5687BCY - S57 - S57 - FF - 420cxs - 11780kg (C: 420,00 - P: 11780,00) (VD)" at bounding box center [215, 131] width 267 height 11
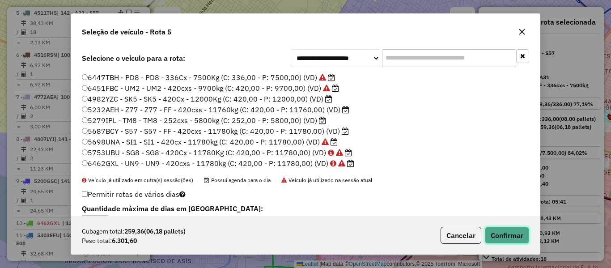
click at [512, 236] on button "Confirmar" at bounding box center [507, 235] width 44 height 17
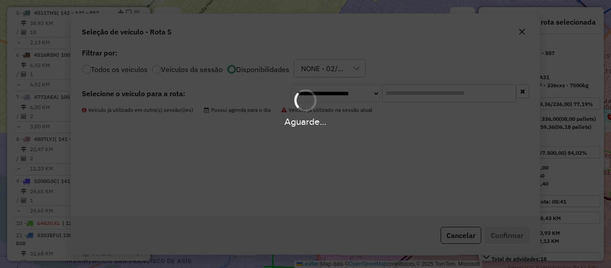
scroll to position [0, 0]
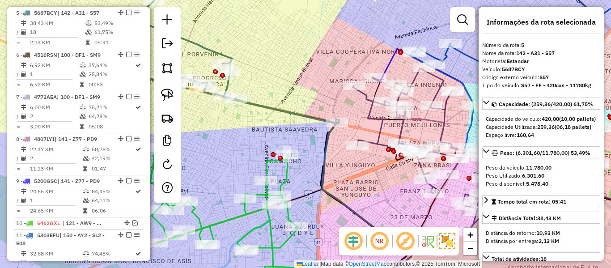
click at [277, 109] on icon at bounding box center [202, 62] width 273 height 123
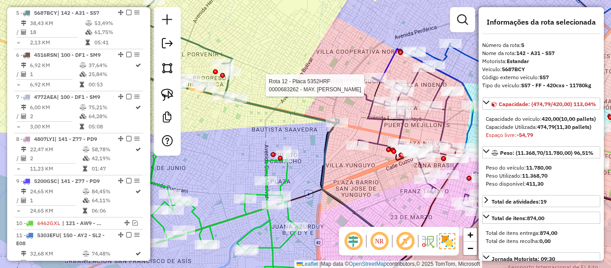
select select "**********"
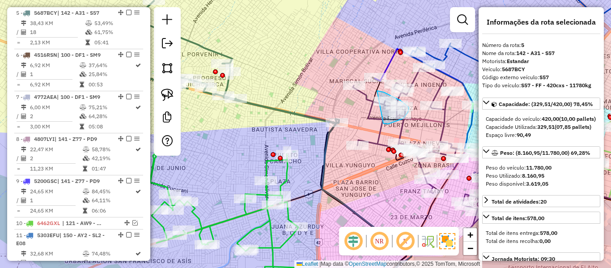
drag, startPoint x: 383, startPoint y: 123, endPoint x: 347, endPoint y: 111, distance: 38.9
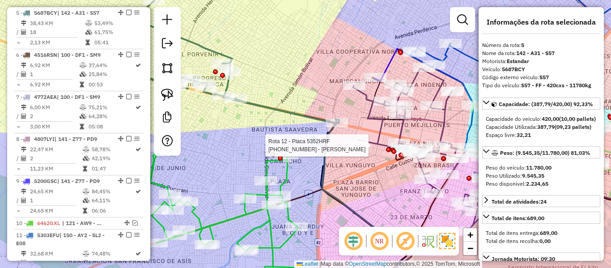
select select "**********"
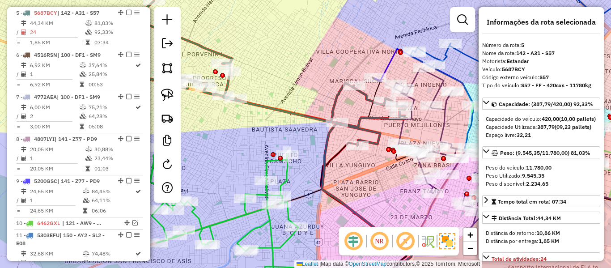
click at [315, 116] on icon at bounding box center [235, 73] width 339 height 145
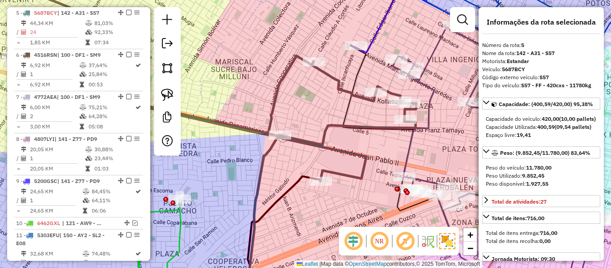
drag, startPoint x: 378, startPoint y: 77, endPoint x: 327, endPoint y: 73, distance: 50.7
click at [327, 73] on div "Rota 12 - Placa 5352HRF 0000682205 - MARKET IRENE Janela de atendimento Grade d…" at bounding box center [305, 134] width 611 height 268
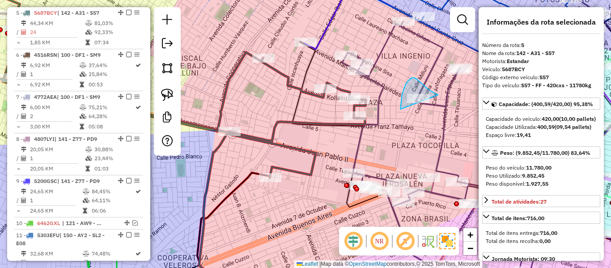
drag, startPoint x: 401, startPoint y: 105, endPoint x: 406, endPoint y: 124, distance: 19.9
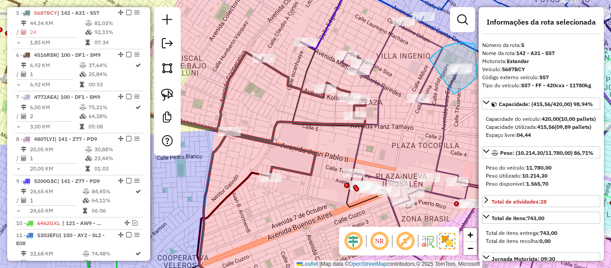
drag, startPoint x: 483, startPoint y: 47, endPoint x: 420, endPoint y: 72, distance: 68.2
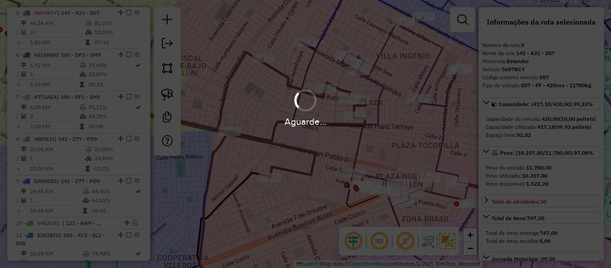
select select "**********"
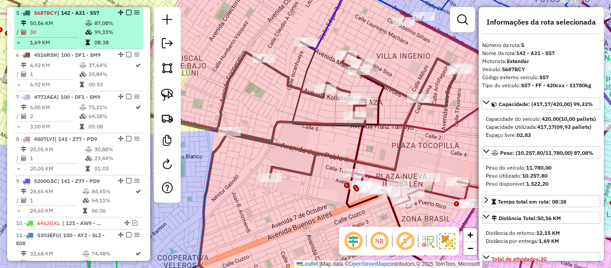
click at [126, 13] on em at bounding box center [128, 12] width 5 height 5
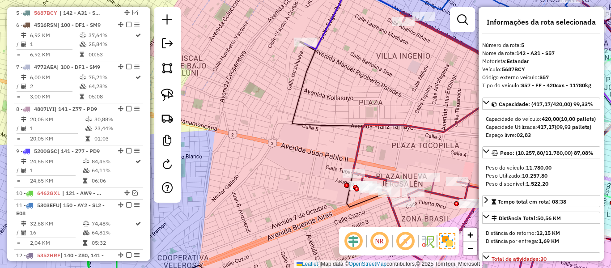
scroll to position [523, 0]
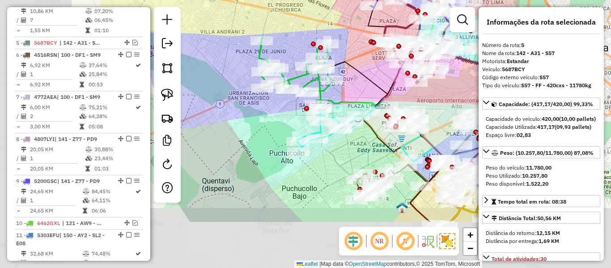
drag, startPoint x: 234, startPoint y: 113, endPoint x: 351, endPoint y: 39, distance: 137.5
click at [351, 39] on div "Janela de atendimento Grade de atendimento Capacidade Transportadoras Veículos …" at bounding box center [305, 134] width 611 height 268
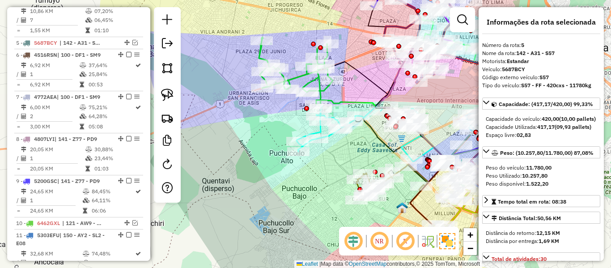
click at [277, 149] on div "Janela de atendimento Grade de atendimento Capacidade Transportadoras Veículos …" at bounding box center [305, 134] width 611 height 268
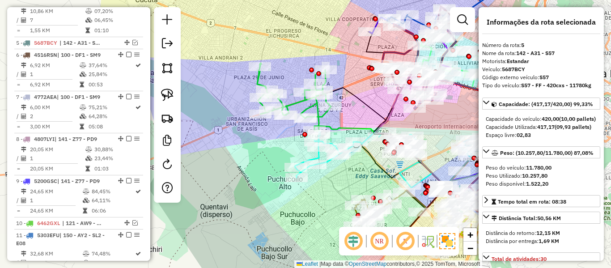
click at [311, 111] on icon at bounding box center [294, 97] width 74 height 68
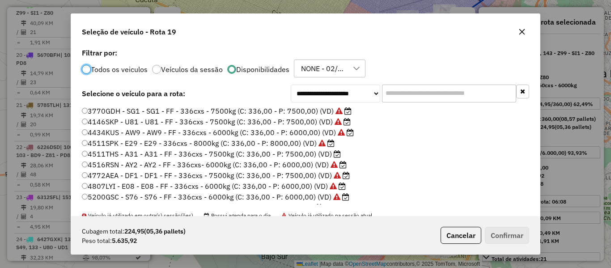
scroll to position [5, 3]
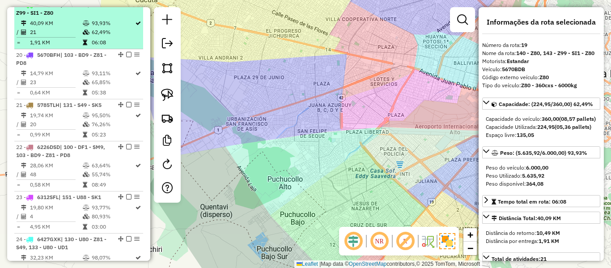
click at [53, 28] on td "40,09 KM" at bounding box center [56, 23] width 53 height 9
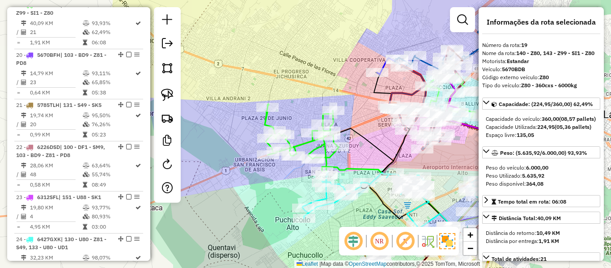
scroll to position [1618, 0]
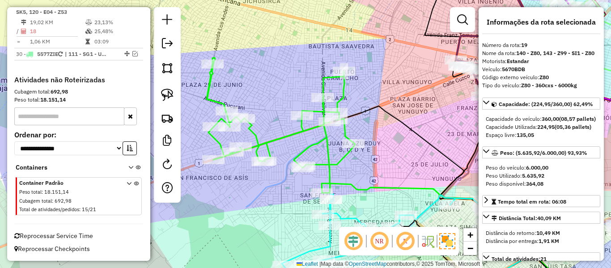
click at [323, 143] on icon at bounding box center [281, 125] width 149 height 135
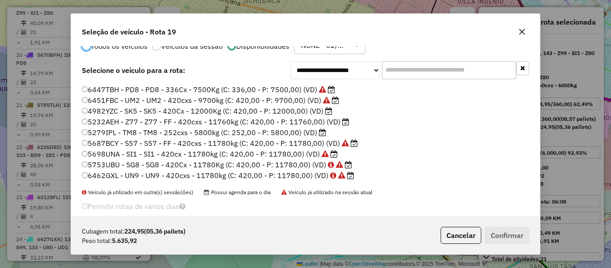
scroll to position [35, 0]
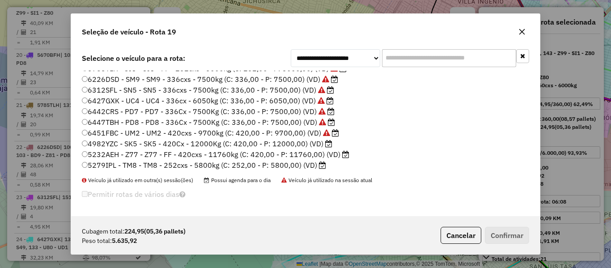
click at [342, 152] on icon at bounding box center [345, 154] width 7 height 7
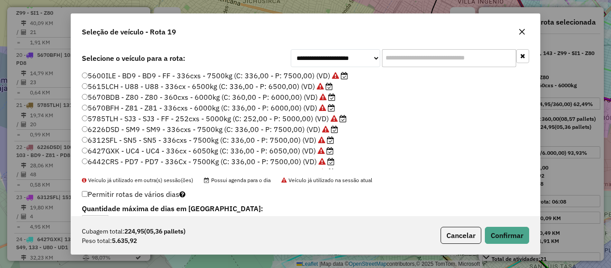
scroll to position [98, 0]
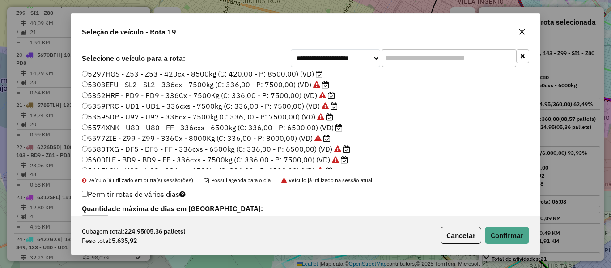
click at [311, 71] on label "5297HGS - Z53 - Z53 - 420cx - 8500kg (C: 420,00 - P: 8500,00) (VD)" at bounding box center [202, 73] width 241 height 11
click at [530, 237] on div "Cubagem total: 224,95 (05,36 pallets) Peso total: 5.635,92 Cancelar Confirmar" at bounding box center [305, 235] width 469 height 38
click at [522, 244] on div "Cubagem total: 224,95 (05,36 pallets) Peso total: 5.635,92 Cancelar Confirmar" at bounding box center [305, 235] width 469 height 38
click at [528, 231] on button "Confirmar" at bounding box center [507, 235] width 44 height 17
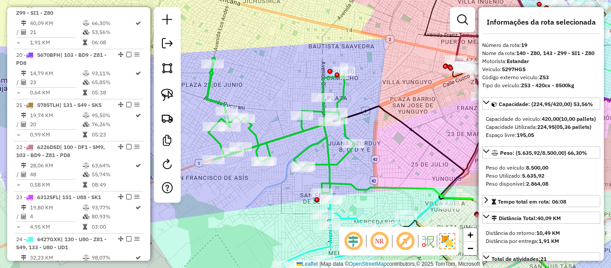
click at [328, 145] on icon at bounding box center [281, 125] width 149 height 135
click at [326, 139] on icon at bounding box center [281, 125] width 149 height 135
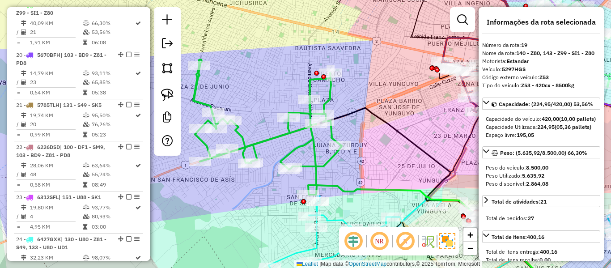
drag, startPoint x: 419, startPoint y: 141, endPoint x: 246, endPoint y: 155, distance: 173.7
click at [320, 155] on icon at bounding box center [489, 202] width 338 height 189
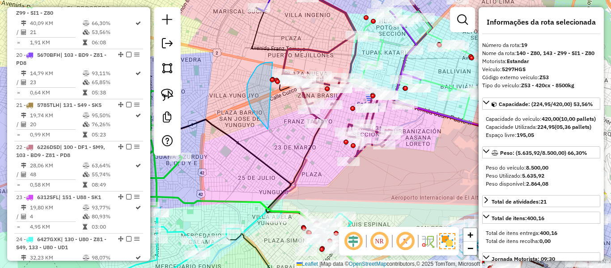
drag, startPoint x: 251, startPoint y: 108, endPoint x: 297, endPoint y: 65, distance: 63.0
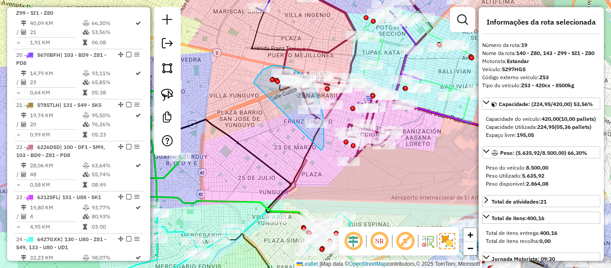
drag, startPoint x: 260, startPoint y: 73, endPoint x: 318, endPoint y: 153, distance: 98.6
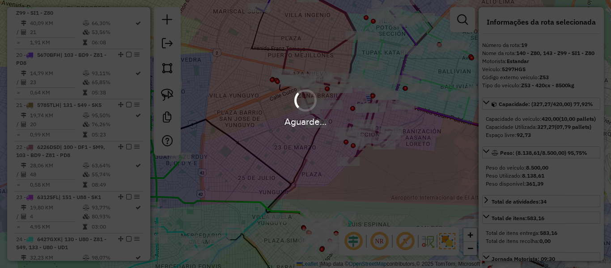
select select "**********"
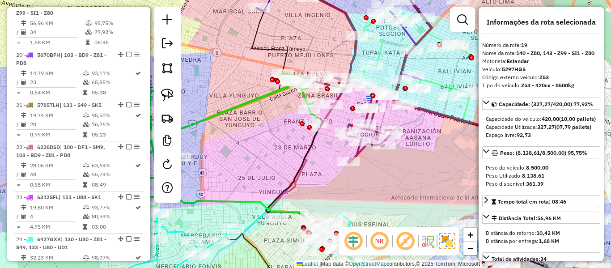
click at [266, 94] on icon at bounding box center [175, 138] width 283 height 135
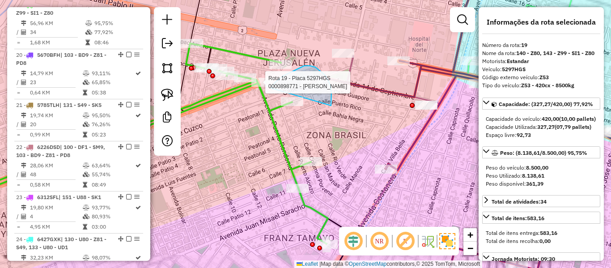
drag, startPoint x: 332, startPoint y: 103, endPoint x: 276, endPoint y: 94, distance: 56.3
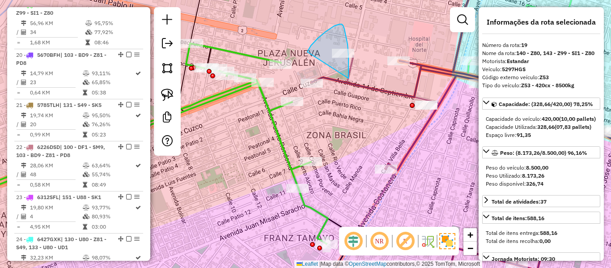
drag, startPoint x: 348, startPoint y: 44, endPoint x: 309, endPoint y: 60, distance: 41.4
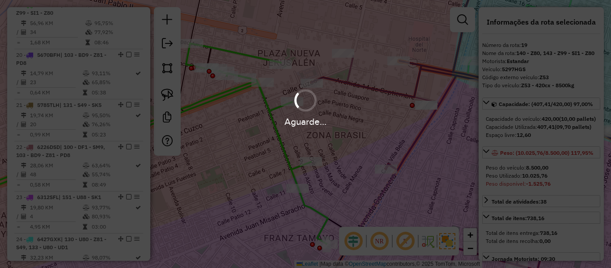
select select "**********"
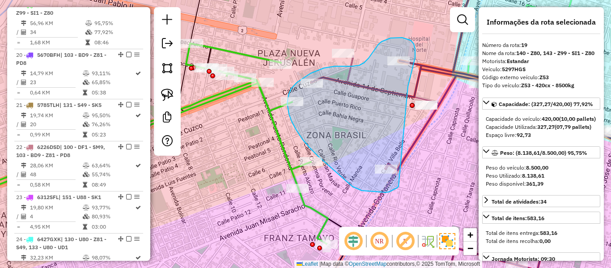
drag, startPoint x: 415, startPoint y: 58, endPoint x: 395, endPoint y: 170, distance: 114.5
click at [396, 174] on div "Janela de atendimento Grade de atendimento Capacidade Transportadoras Veículos …" at bounding box center [305, 134] width 611 height 268
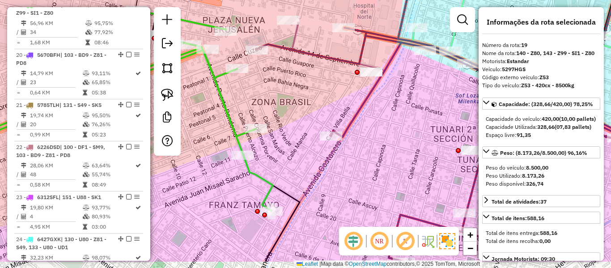
drag, startPoint x: 348, startPoint y: 104, endPoint x: 339, endPoint y: 94, distance: 12.7
click at [339, 97] on div "Janela de atendimento Grade de atendimento Capacidade Transportadoras Veículos …" at bounding box center [305, 134] width 611 height 268
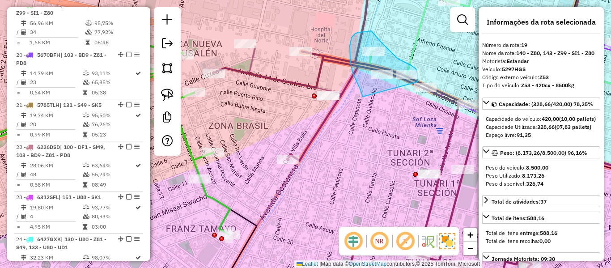
click at [415, 86] on div "Rota 18 - Placa 5615LCH 0000877117 - BAR MIRADOR Janela de atendimento Grade de…" at bounding box center [305, 134] width 611 height 268
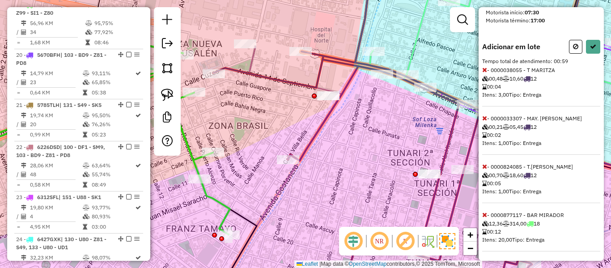
scroll to position [375, 0]
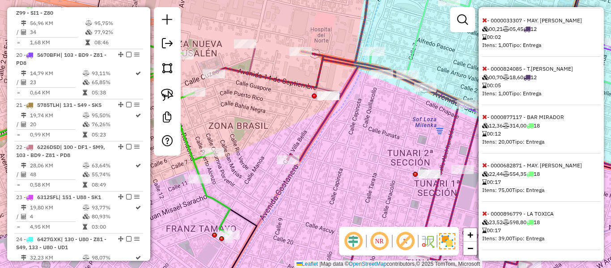
click at [485, 213] on icon at bounding box center [484, 213] width 5 height 6
click at [486, 170] on div "Adicionar em lote Tempo total de atendimento: 00:42 - 0000038055 - T MARITZA 00…" at bounding box center [541, 120] width 118 height 260
click at [485, 166] on icon at bounding box center [484, 165] width 5 height 6
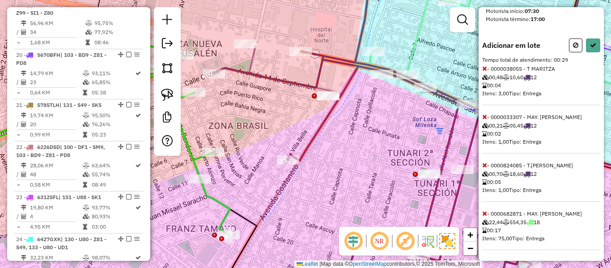
click at [483, 211] on icon at bounding box center [484, 213] width 5 height 6
click at [486, 215] on icon at bounding box center [484, 213] width 5 height 6
click at [486, 216] on icon at bounding box center [484, 213] width 5 height 6
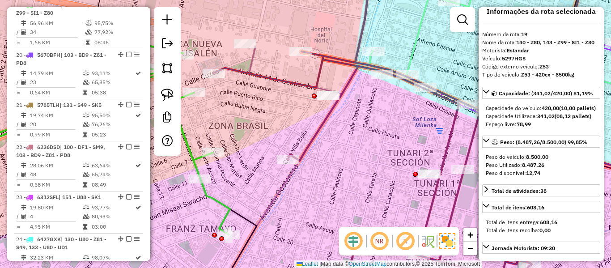
scroll to position [10, 0]
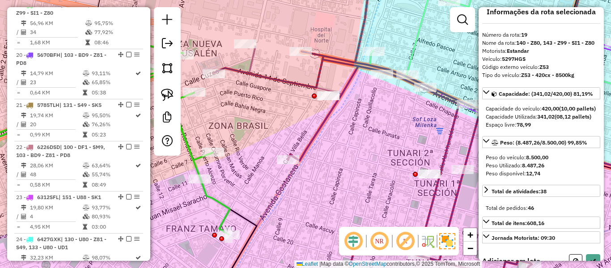
select select "**********"
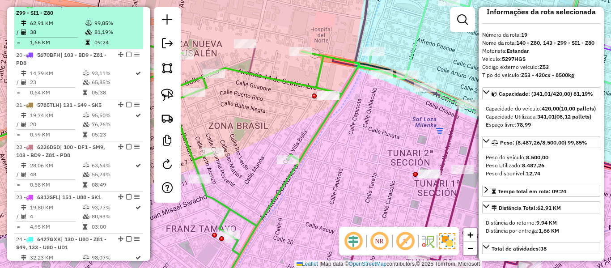
click at [127, 7] on em at bounding box center [128, 4] width 5 height 5
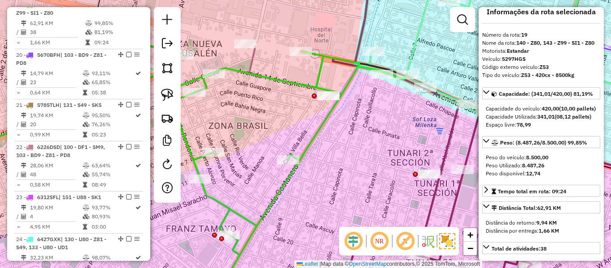
scroll to position [1116, 0]
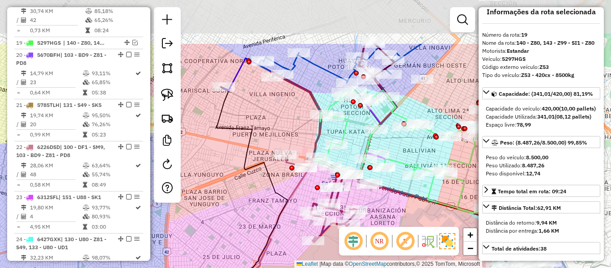
drag, startPoint x: 252, startPoint y: 49, endPoint x: 275, endPoint y: 119, distance: 74.3
click at [275, 119] on div "Janela de atendimento Grade de atendimento Capacidade Transportadoras Veículos …" at bounding box center [305, 134] width 611 height 268
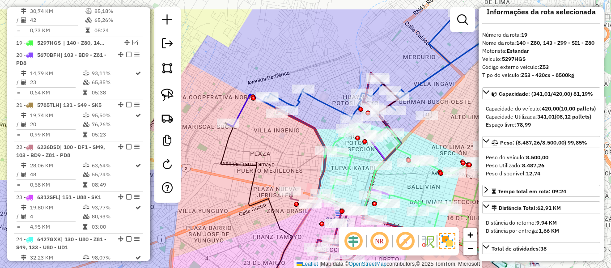
drag, startPoint x: 286, startPoint y: 109, endPoint x: 296, endPoint y: 145, distance: 37.7
click at [293, 147] on div "Janela de atendimento Grade de atendimento Capacidade Transportadoras Veículos …" at bounding box center [305, 134] width 611 height 268
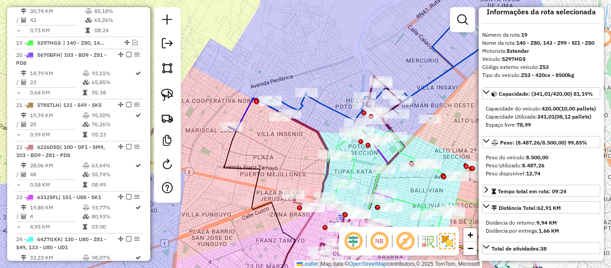
drag, startPoint x: 474, startPoint y: 58, endPoint x: 315, endPoint y: 153, distance: 185.6
click at [314, 123] on icon at bounding box center [381, 68] width 231 height 107
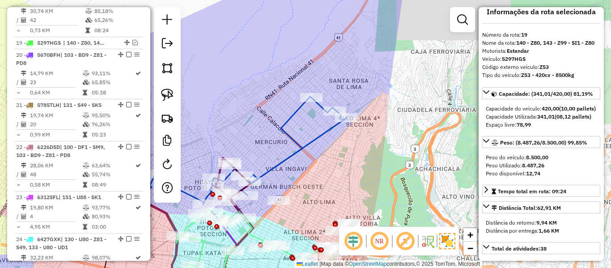
drag, startPoint x: 338, startPoint y: 151, endPoint x: 372, endPoint y: 115, distance: 49.4
click at [366, 114] on div "Janela de atendimento Grade de atendimento Capacidade Transportadoras Veículos …" at bounding box center [305, 134] width 611 height 268
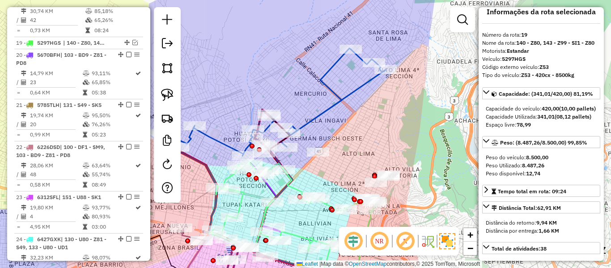
drag, startPoint x: 387, startPoint y: 138, endPoint x: 406, endPoint y: 117, distance: 28.5
click at [406, 120] on div "Janela de atendimento Grade de atendimento Capacidade Transportadoras Veículos …" at bounding box center [305, 134] width 611 height 268
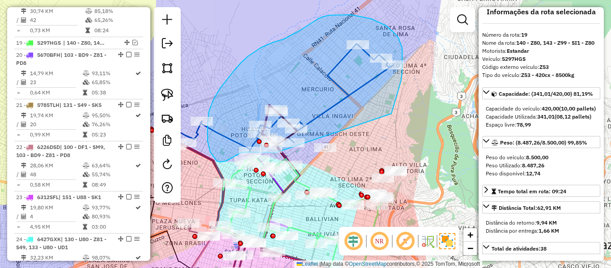
drag, startPoint x: 391, startPoint y: 114, endPoint x: 299, endPoint y: 149, distance: 99.1
click at [299, 149] on div "Janela de atendimento Grade de atendimento Capacidade Transportadoras Veículos …" at bounding box center [305, 134] width 611 height 268
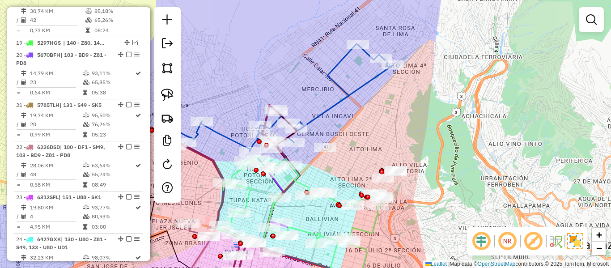
click at [342, 74] on div "Janela de atendimento Grade de atendimento Capacidade Transportadoras Veículos …" at bounding box center [305, 134] width 611 height 268
click at [336, 70] on icon at bounding box center [277, 97] width 231 height 107
select select "**********"
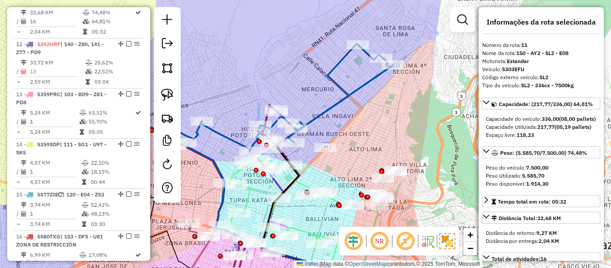
scroll to position [745, 0]
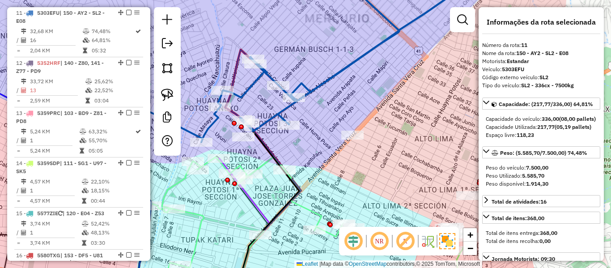
drag, startPoint x: 304, startPoint y: 157, endPoint x: 340, endPoint y: 149, distance: 37.3
click at [337, 154] on div "Janela de atendimento Grade de atendimento Capacidade Transportadoras Veículos …" at bounding box center [305, 134] width 611 height 268
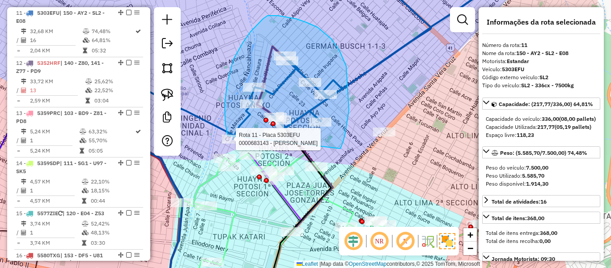
click at [228, 136] on div "Rota 11 - Placa 5303EFU 0000683143 - T [PERSON_NAME] de atendimento Grade de at…" at bounding box center [305, 134] width 611 height 268
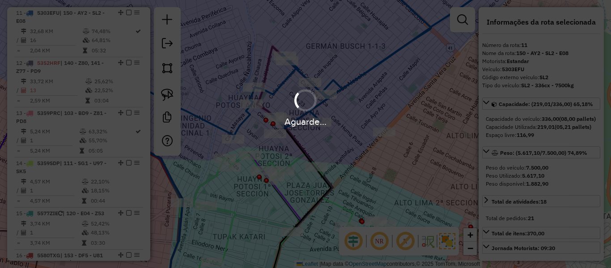
select select "**********"
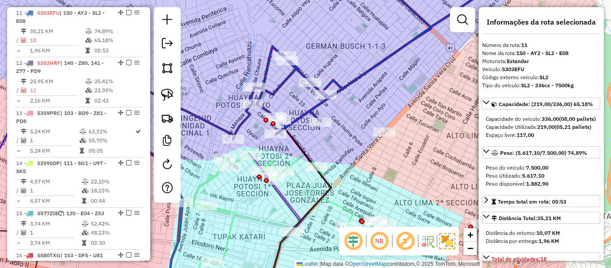
click at [280, 83] on icon at bounding box center [283, 56] width 454 height 166
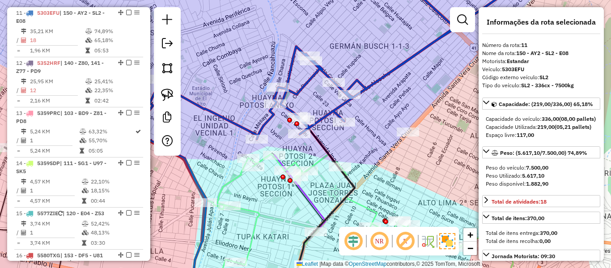
drag, startPoint x: 262, startPoint y: 72, endPoint x: 352, endPoint y: 74, distance: 90.0
click at [352, 74] on div "Janela de atendimento Grade de atendimento Capacidade Transportadoras Veículos …" at bounding box center [305, 134] width 611 height 268
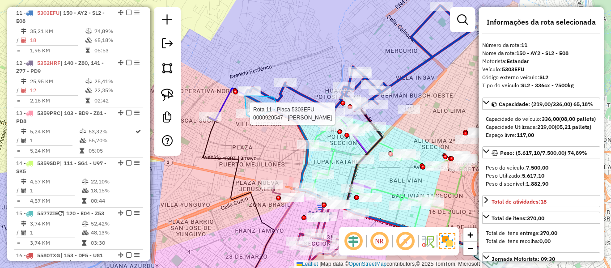
drag, startPoint x: 247, startPoint y: 115, endPoint x: 263, endPoint y: 119, distance: 16.7
click at [258, 118] on div at bounding box center [247, 113] width 22 height 9
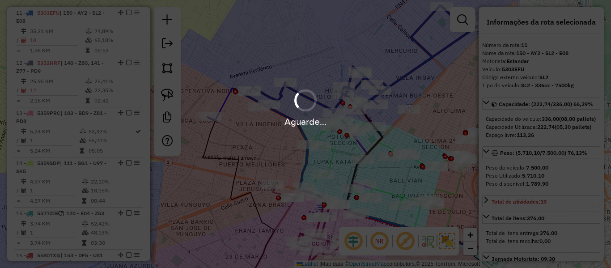
click at [222, 132] on hb-app "Aguarde... Pop-up bloqueado! Seu navegador bloqueou automáticamente a abertura …" at bounding box center [305, 134] width 611 height 268
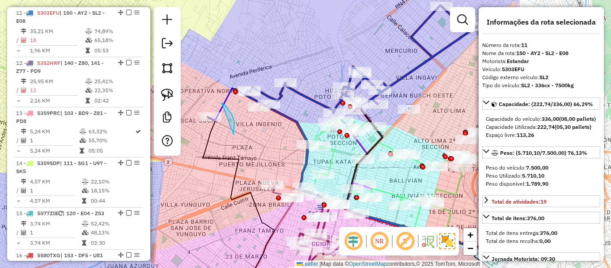
drag, startPoint x: 234, startPoint y: 123, endPoint x: 203, endPoint y: 127, distance: 31.6
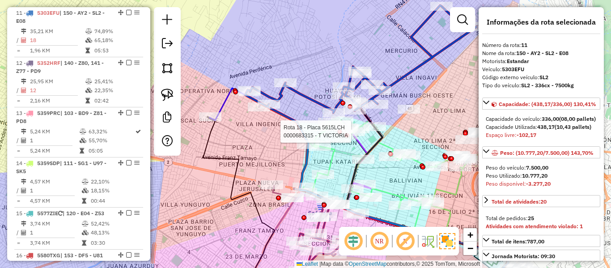
select select "**********"
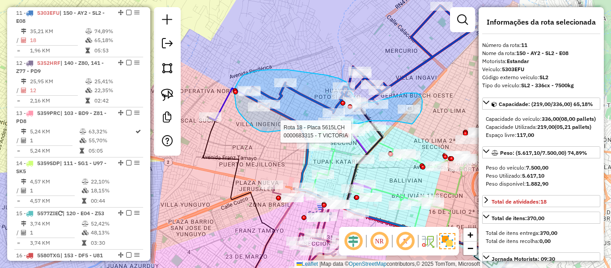
drag, startPoint x: 264, startPoint y: 132, endPoint x: 340, endPoint y: 123, distance: 75.6
click at [340, 123] on div "Rota 18 - Placa 5615LCH 0000683315 - T VICTORIA Rota 23 - Placa 6312SFL 0000111…" at bounding box center [305, 134] width 611 height 268
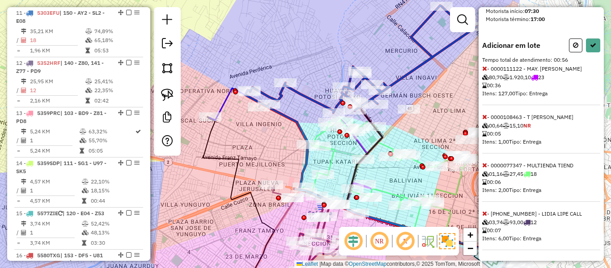
scroll to position [279, 0]
select select "**********"
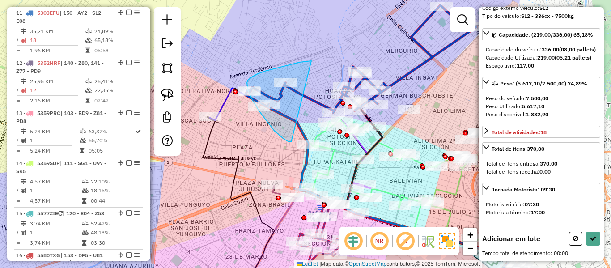
drag, startPoint x: 259, startPoint y: 111, endPoint x: 311, endPoint y: 61, distance: 72.5
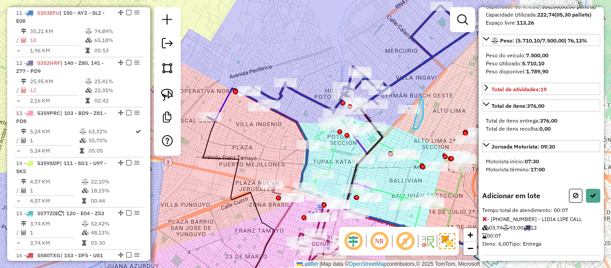
drag, startPoint x: 423, startPoint y: 102, endPoint x: 369, endPoint y: 96, distance: 54.4
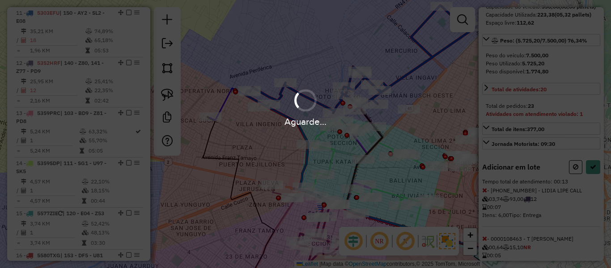
select select "**********"
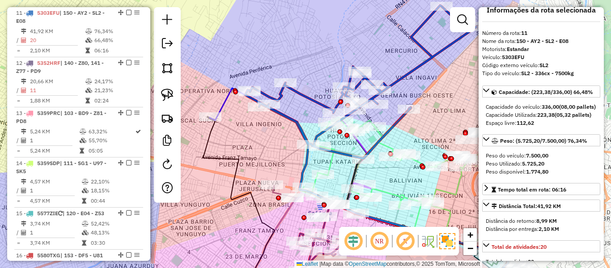
scroll to position [0, 0]
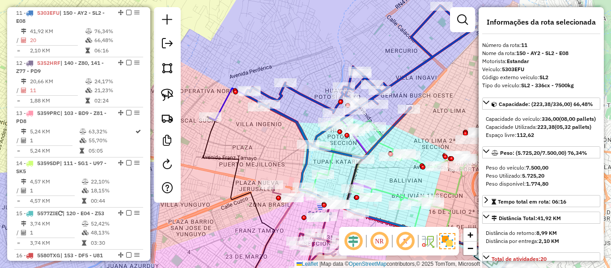
click at [404, 69] on div "Janela de atendimento Grade de atendimento Capacidade Transportadoras Veículos …" at bounding box center [305, 134] width 611 height 268
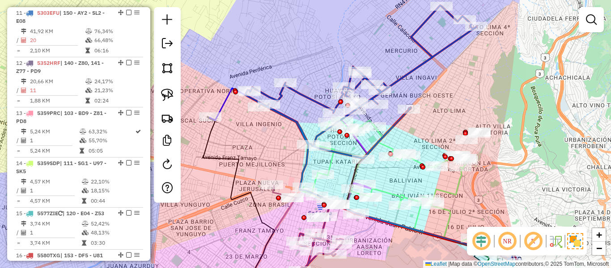
click at [411, 78] on icon at bounding box center [360, 81] width 231 height 153
select select "**********"
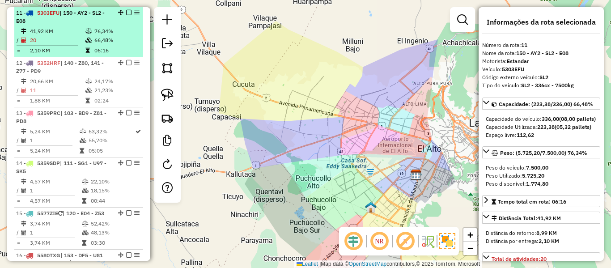
click at [120, 30] on td "76,34%" at bounding box center [116, 31] width 45 height 9
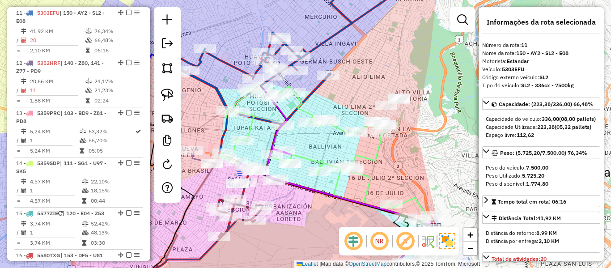
scroll to position [1580, 0]
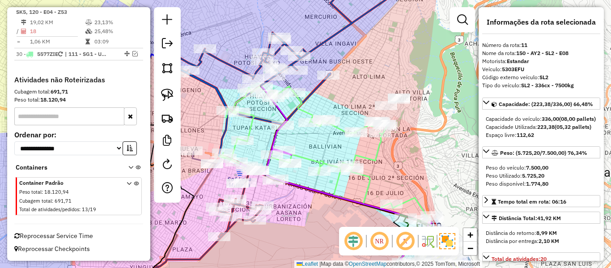
click at [315, 38] on div "Janela de atendimento Grade de atendimento Capacidade Transportadoras Veículos …" at bounding box center [305, 134] width 611 height 268
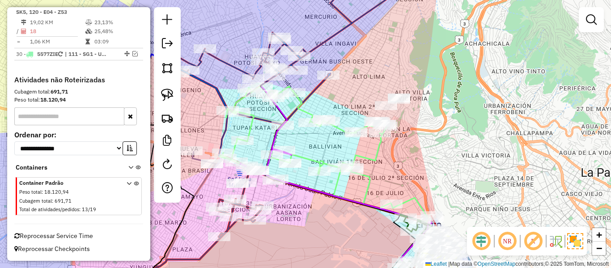
click at [321, 43] on icon at bounding box center [280, 48] width 231 height 151
select select "**********"
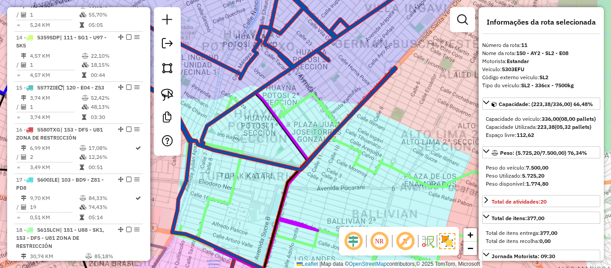
scroll to position [745, 0]
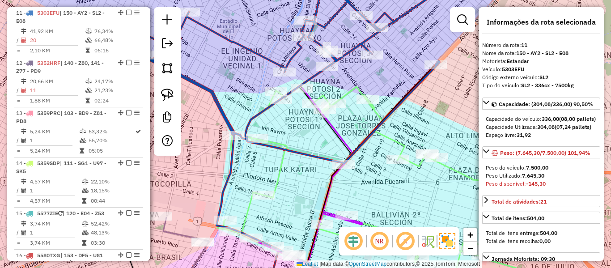
drag, startPoint x: 303, startPoint y: 89, endPoint x: 354, endPoint y: 83, distance: 51.4
click at [354, 83] on div "Janela de atendimento Grade de atendimento Capacidade Transportadoras Veículos …" at bounding box center [305, 134] width 611 height 268
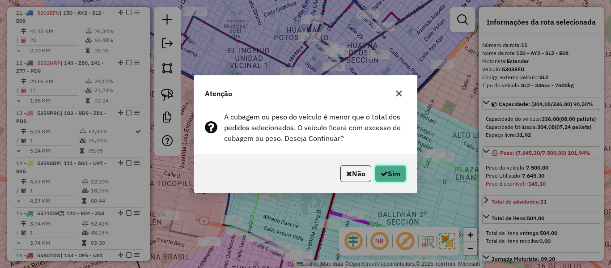
click at [389, 176] on button "Sim" at bounding box center [390, 173] width 31 height 17
select select "**********"
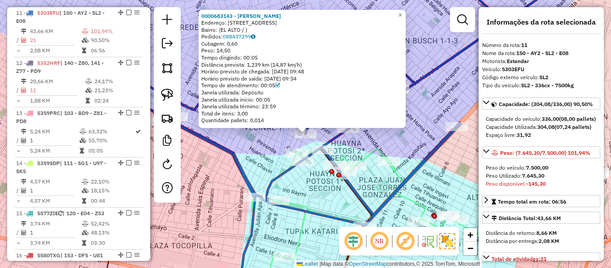
drag, startPoint x: 357, startPoint y: 141, endPoint x: 352, endPoint y: 140, distance: 5.1
click at [357, 142] on div "0000683143 - T [PERSON_NAME]: AV WARISATA NRO 3295 Bairro: ([GEOGRAPHIC_DATA] /…" at bounding box center [305, 134] width 611 height 268
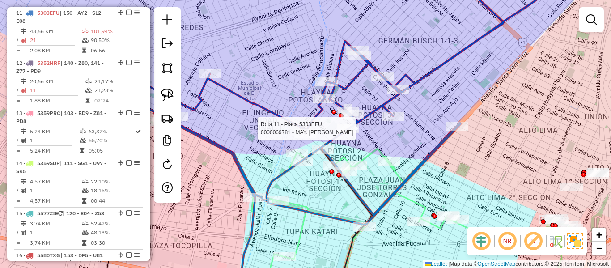
select select "**********"
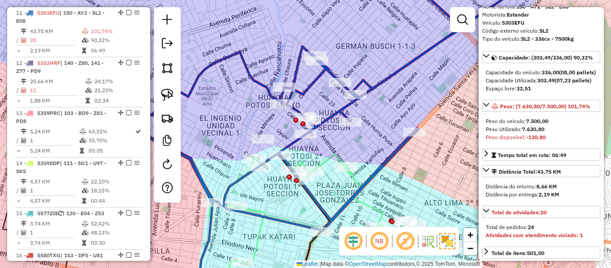
scroll to position [45, 0]
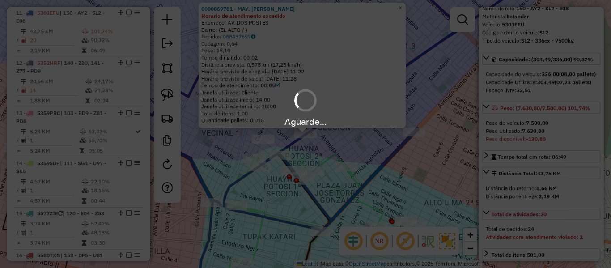
click at [306, 135] on div "Aguarde..." at bounding box center [305, 134] width 611 height 268
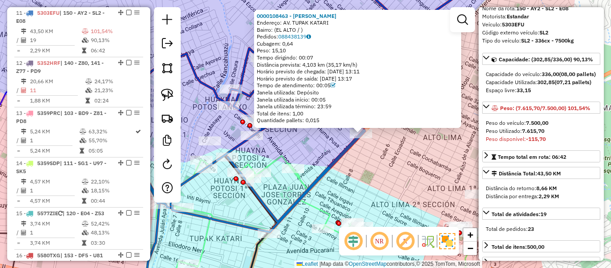
drag, startPoint x: 303, startPoint y: 166, endPoint x: 413, endPoint y: 167, distance: 110.5
click at [413, 167] on div "0000108463 - T [PERSON_NAME]: AV. TUPAK KATARI Bairro: (EL ALTO / ) Pedidos: 08…" at bounding box center [305, 134] width 611 height 268
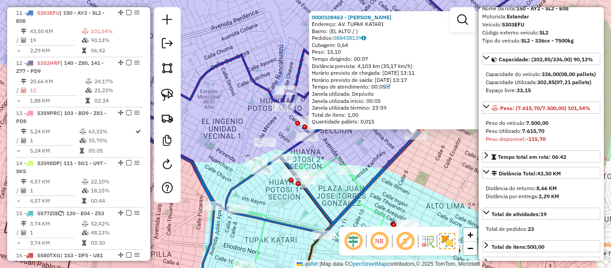
click at [373, 148] on div "0000108463 - T [PERSON_NAME]: AV. TUPAK KATARI Bairro: (EL ALTO / ) Pedidos: 08…" at bounding box center [305, 134] width 611 height 268
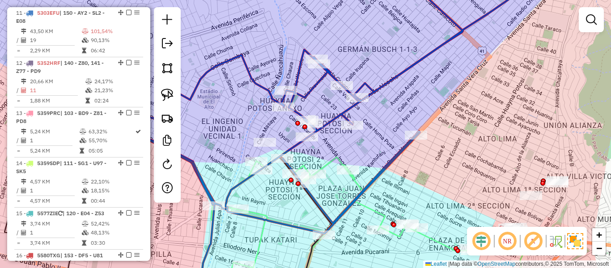
click at [341, 128] on div "Janela de atendimento Grade de atendimento Capacidade Transportadoras Veículos …" at bounding box center [305, 134] width 611 height 268
select select "**********"
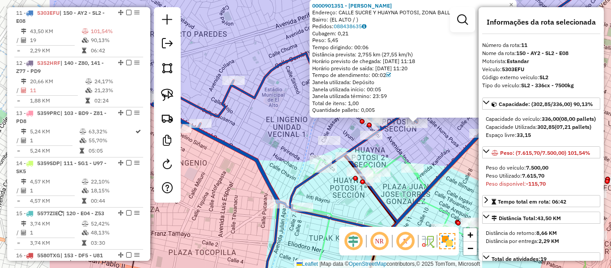
drag, startPoint x: 351, startPoint y: 145, endPoint x: 399, endPoint y: 143, distance: 47.9
click at [399, 143] on div "0000901351 - [PERSON_NAME] Endereço: [GEOGRAPHIC_DATA] Y HUAYNA POTOSI, ZONA BA…" at bounding box center [305, 134] width 611 height 268
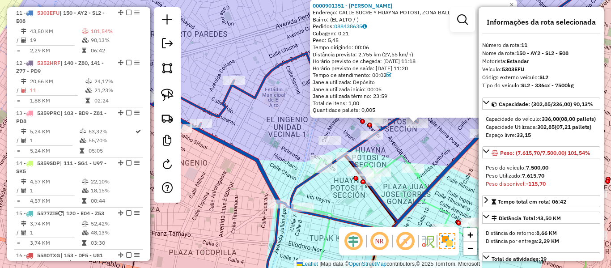
click at [269, 132] on div "0000901351 - [PERSON_NAME] Endereço: [GEOGRAPHIC_DATA] Y HUAYNA POTOSI, ZONA BA…" at bounding box center [305, 134] width 611 height 268
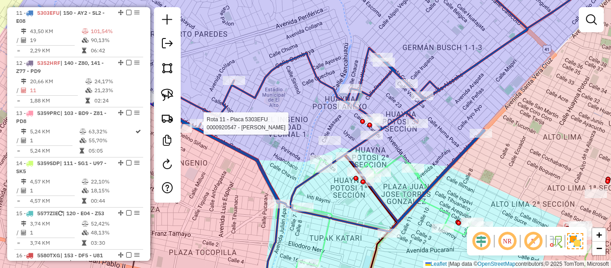
drag, startPoint x: 194, startPoint y: 130, endPoint x: 234, endPoint y: 128, distance: 40.3
click at [212, 128] on div at bounding box center [201, 123] width 22 height 9
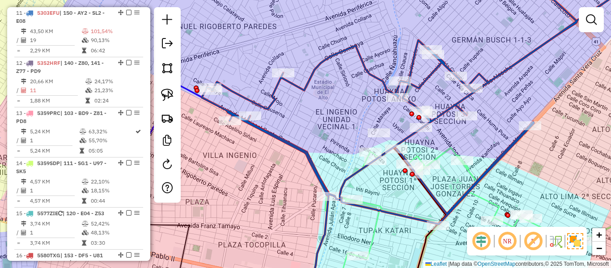
drag, startPoint x: 239, startPoint y: 133, endPoint x: 288, endPoint y: 125, distance: 49.4
click at [288, 125] on div "Janela de atendimento Grade de atendimento Capacidade Transportadoras Veículos …" at bounding box center [305, 134] width 611 height 268
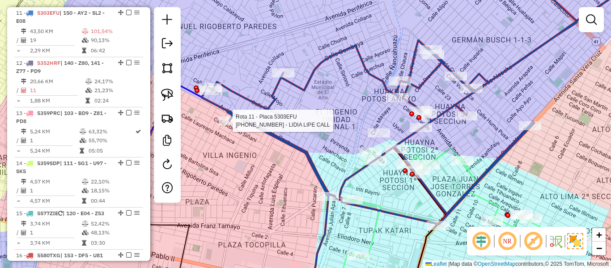
select select "**********"
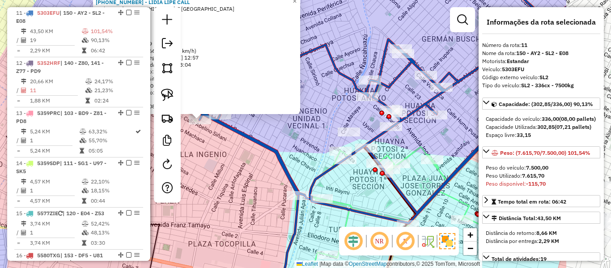
drag, startPoint x: 337, startPoint y: 163, endPoint x: 248, endPoint y: 147, distance: 90.4
click at [226, 149] on div "[PHONE_NUMBER] - LIDIA LIPE CALL Endereço: [GEOGRAPHIC_DATA] Z VILLA INGENIO Ba…" at bounding box center [305, 134] width 611 height 268
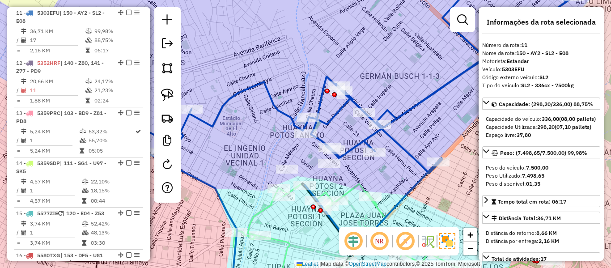
click at [126, 12] on em at bounding box center [128, 12] width 5 height 5
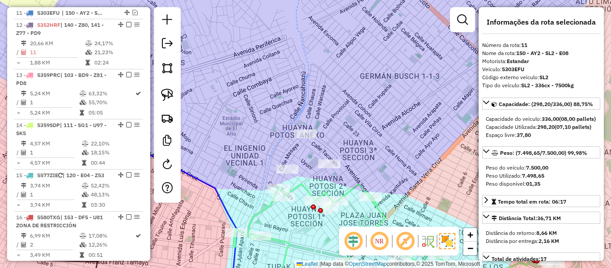
scroll to position [707, 0]
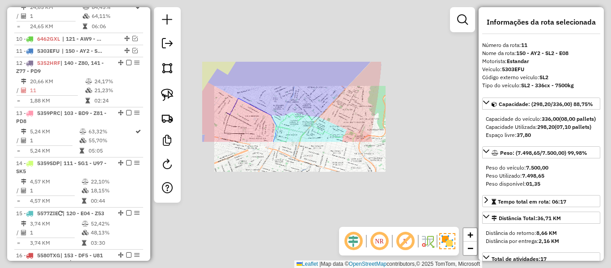
click at [298, 86] on div "Janela de atendimento Grade de atendimento Capacidade Transportadoras Veículos …" at bounding box center [305, 134] width 611 height 268
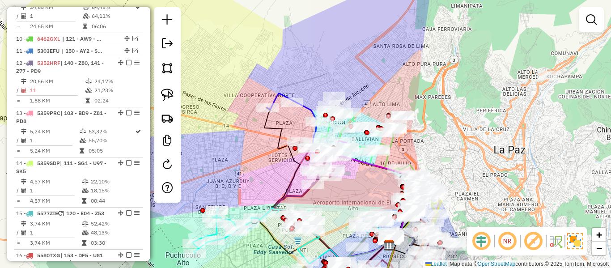
drag, startPoint x: 273, startPoint y: 89, endPoint x: 319, endPoint y: 85, distance: 46.3
click at [318, 85] on div "Janela de atendimento Grade de atendimento Capacidade Transportadoras Veículos …" at bounding box center [305, 134] width 611 height 268
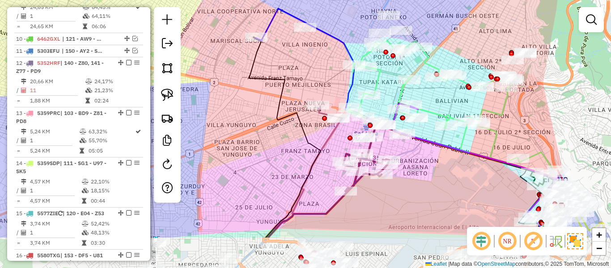
drag, startPoint x: 295, startPoint y: 124, endPoint x: 316, endPoint y: 54, distance: 73.8
click at [313, 55] on div "Janela de atendimento Grade de atendimento Capacidade Transportadoras Veículos …" at bounding box center [305, 134] width 611 height 268
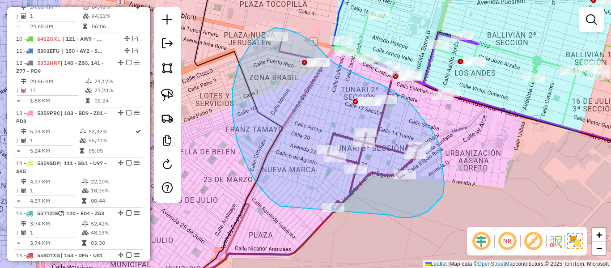
drag, startPoint x: 392, startPoint y: 215, endPoint x: 285, endPoint y: 213, distance: 107.0
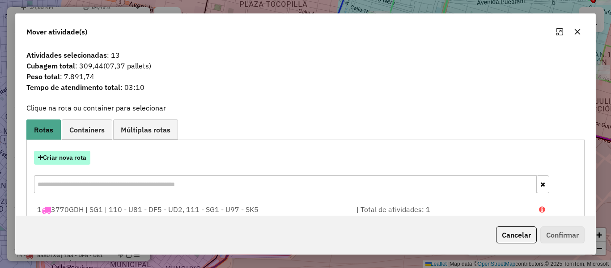
click at [75, 157] on button "Criar nova rota" at bounding box center [62, 158] width 56 height 14
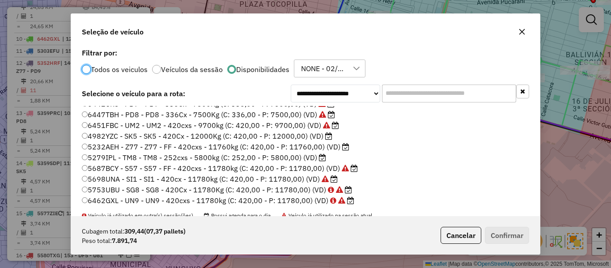
scroll to position [277, 0]
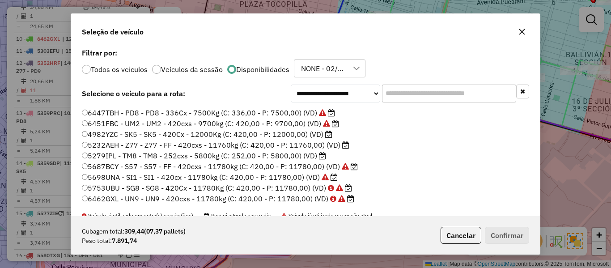
click at [326, 144] on label "5232AEH - Z77 - Z77 - FF - 420cxs - 11760kg (C: 420,00 - P: 11760,00) (VD)" at bounding box center [216, 145] width 268 height 11
click at [489, 230] on button "Confirmar" at bounding box center [507, 235] width 44 height 17
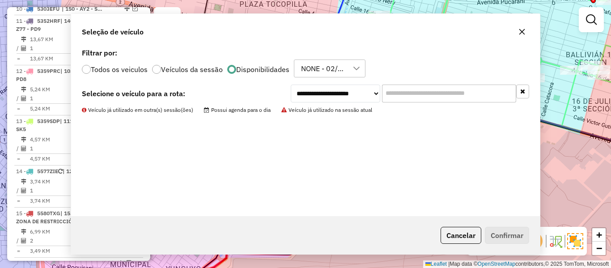
scroll to position [665, 0]
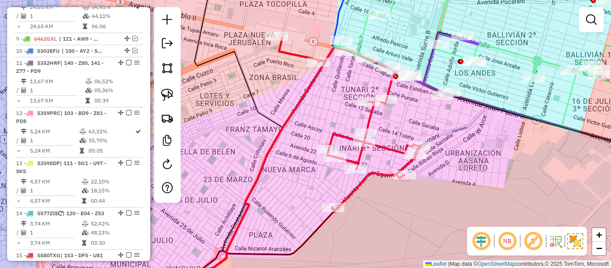
click at [343, 136] on icon at bounding box center [349, 124] width 141 height 173
select select "**********"
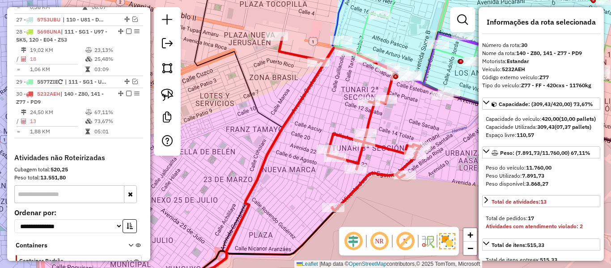
scroll to position [1550, 0]
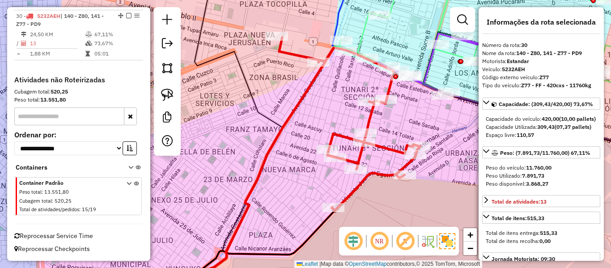
drag, startPoint x: 430, startPoint y: 120, endPoint x: 325, endPoint y: 169, distance: 115.1
click at [323, 169] on div "Janela de atendimento Grade de atendimento Capacidade Transportadoras Veículos …" at bounding box center [305, 134] width 611 height 268
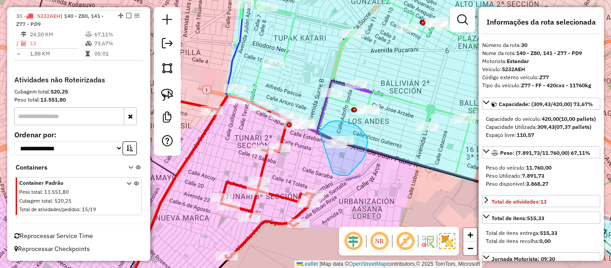
drag, startPoint x: 345, startPoint y: 176, endPoint x: 312, endPoint y: 147, distance: 44.1
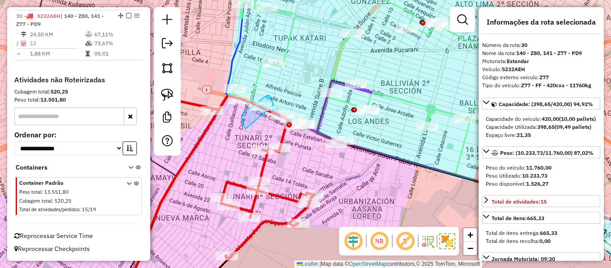
drag, startPoint x: 246, startPoint y: 129, endPoint x: 274, endPoint y: 105, distance: 37.1
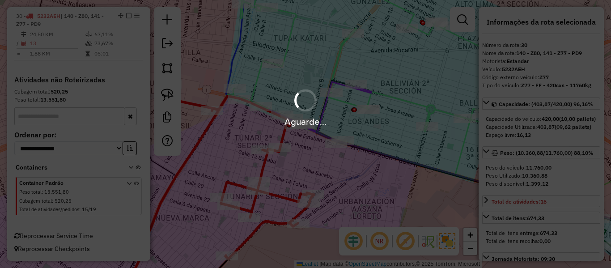
select select "**********"
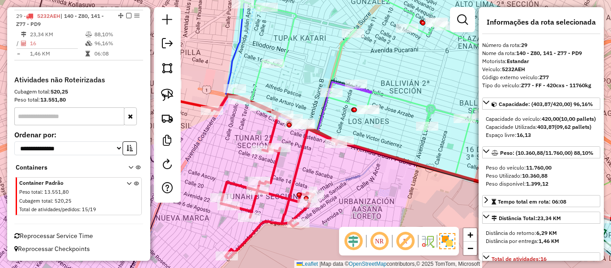
scroll to position [1500, 0]
click at [276, 165] on icon at bounding box center [258, 172] width 170 height 173
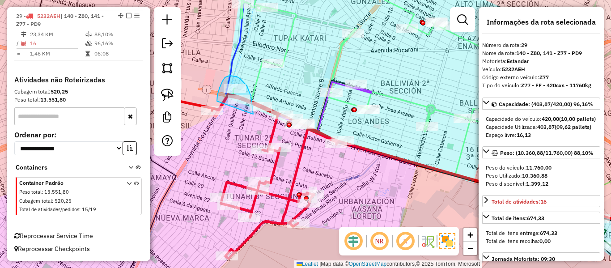
drag, startPoint x: 230, startPoint y: 76, endPoint x: 230, endPoint y: 122, distance: 46.5
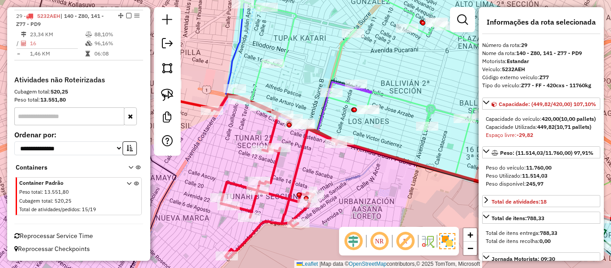
scroll to position [190, 0]
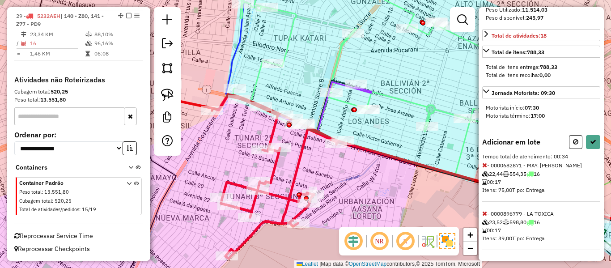
click at [483, 169] on span at bounding box center [484, 165] width 5 height 8
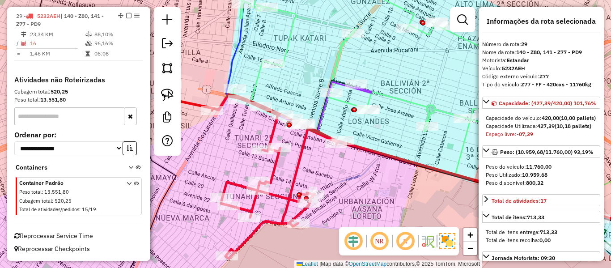
scroll to position [0, 0]
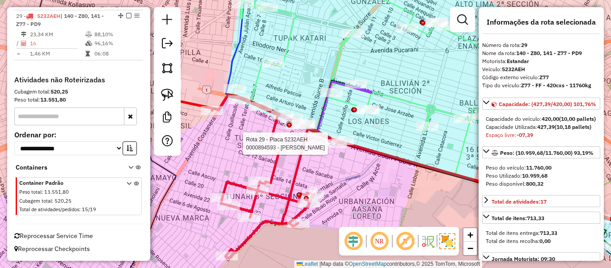
select select "**********"
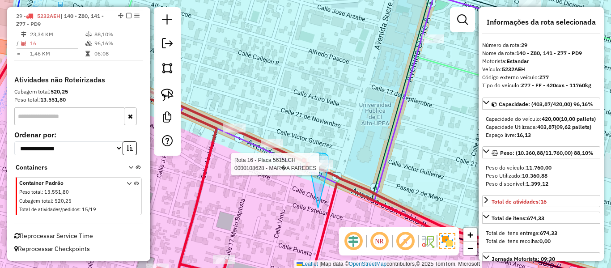
drag, startPoint x: 318, startPoint y: 208, endPoint x: 308, endPoint y: 159, distance: 50.2
click at [308, 159] on div "Rota 16 - Placa 5615LCH 0000905345 - [PERSON_NAME] [PERSON_NAME] 16 - Placa 561…" at bounding box center [305, 134] width 611 height 268
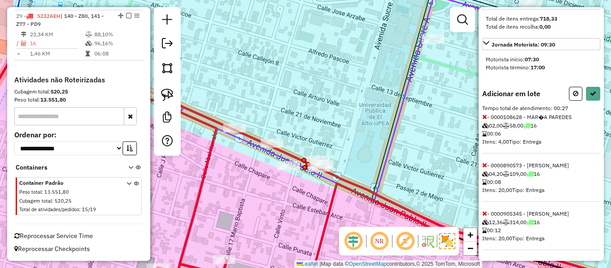
scroll to position [238, 0]
click at [485, 167] on icon at bounding box center [484, 165] width 5 height 6
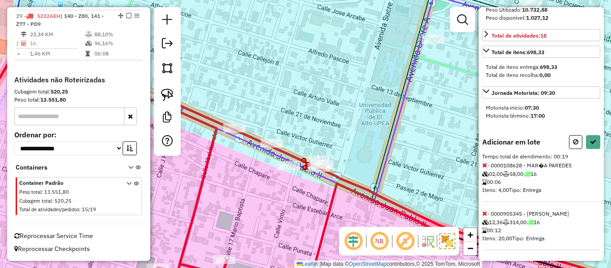
scroll to position [0, 0]
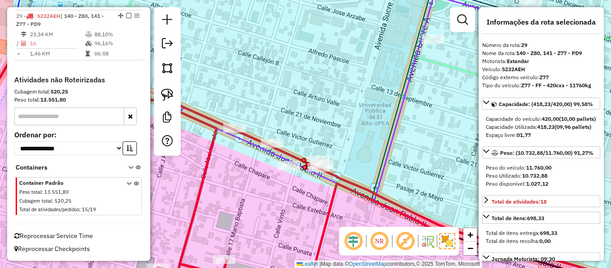
select select "**********"
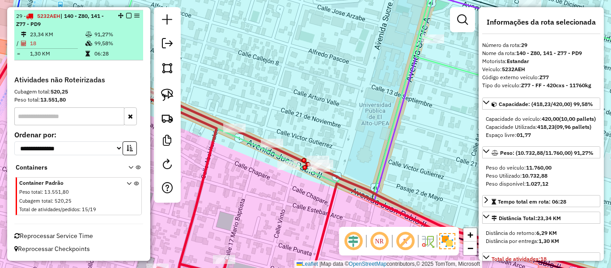
click at [126, 17] on em at bounding box center [128, 15] width 5 height 5
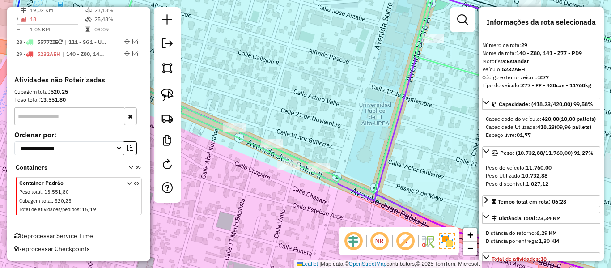
scroll to position [1462, 0]
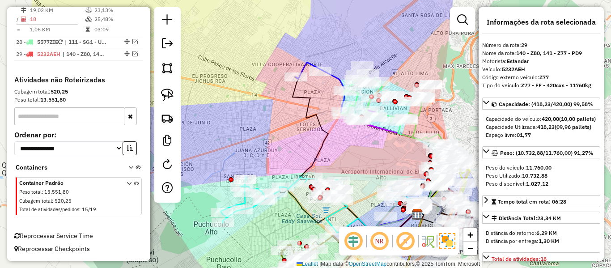
click at [351, 152] on div "Rota 16 - Placa 5615LCH 0000872709 - DEP. [PERSON_NAME] Janela de atendimento G…" at bounding box center [305, 134] width 611 height 268
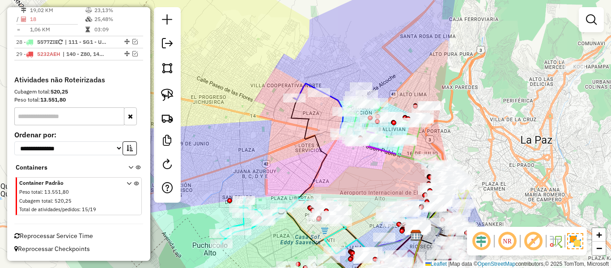
drag, startPoint x: 351, startPoint y: 152, endPoint x: 349, endPoint y: 173, distance: 21.1
click at [349, 173] on div "Janela de atendimento Grade de atendimento Capacidade Transportadoras Veículos …" at bounding box center [305, 134] width 611 height 268
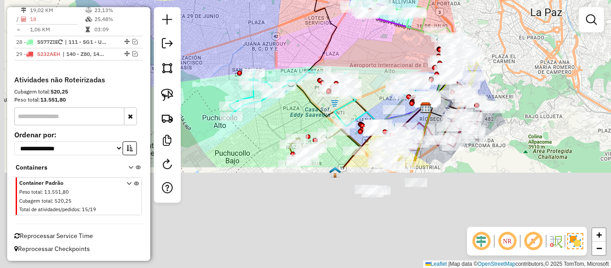
drag, startPoint x: 367, startPoint y: 170, endPoint x: 408, endPoint y: 43, distance: 134.0
click at [413, 24] on div "Janela de atendimento Grade de atendimento Capacidade Transportadoras Veículos …" at bounding box center [305, 134] width 611 height 268
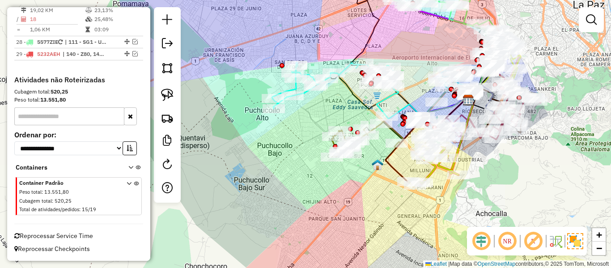
drag, startPoint x: 298, startPoint y: 116, endPoint x: 308, endPoint y: 140, distance: 26.0
click at [308, 140] on div "Janela de atendimento Grade de atendimento Capacidade Transportadoras Veículos …" at bounding box center [305, 134] width 611 height 268
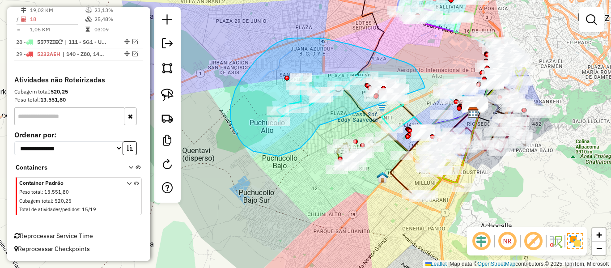
drag, startPoint x: 296, startPoint y: 150, endPoint x: 427, endPoint y: 105, distance: 138.2
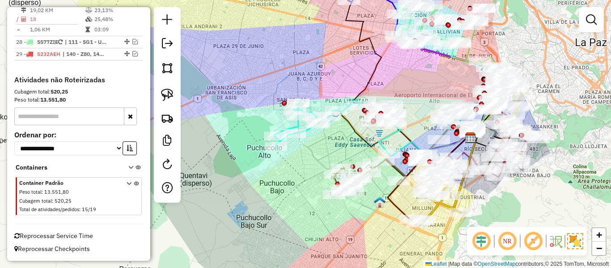
drag, startPoint x: 325, startPoint y: 116, endPoint x: 323, endPoint y: 141, distance: 25.2
click at [323, 141] on div "Janela de atendimento Grade de atendimento Capacidade Transportadoras Veículos …" at bounding box center [305, 134] width 611 height 268
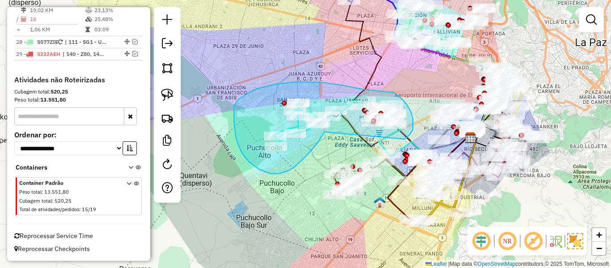
drag, startPoint x: 324, startPoint y: 132, endPoint x: 398, endPoint y: 143, distance: 74.6
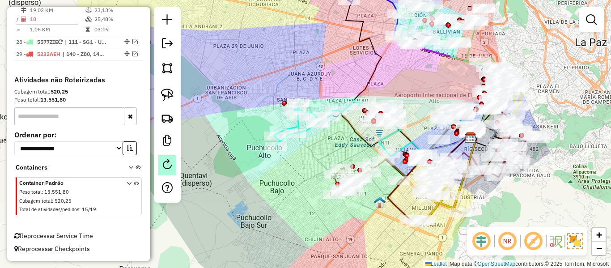
click at [170, 167] on hb-app "Aguarde... Pop-up bloqueado! Seu navegador bloqueou automáticamente a abertura …" at bounding box center [305, 134] width 611 height 268
click at [170, 167] on em at bounding box center [167, 164] width 11 height 11
select select "*"
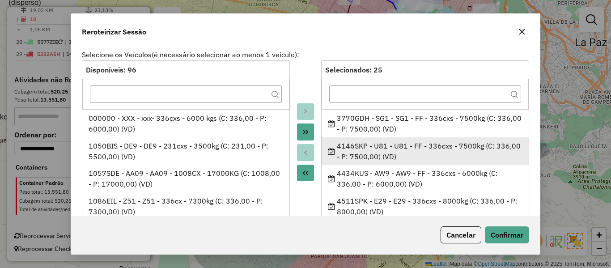
scroll to position [45, 0]
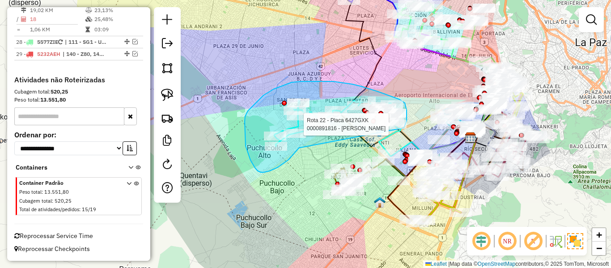
drag, startPoint x: 300, startPoint y: 148, endPoint x: 400, endPoint y: 135, distance: 100.2
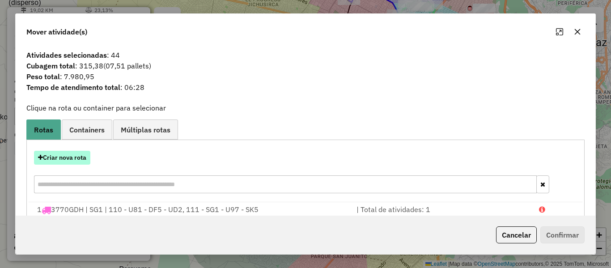
click at [59, 151] on button "Criar nova rota" at bounding box center [62, 158] width 56 height 14
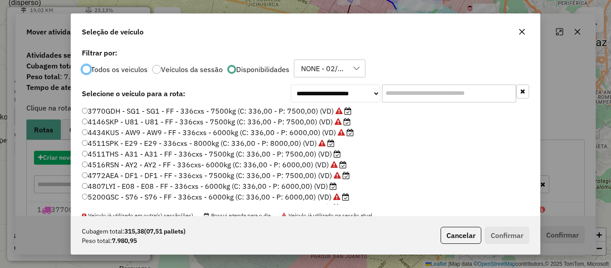
scroll to position [5, 3]
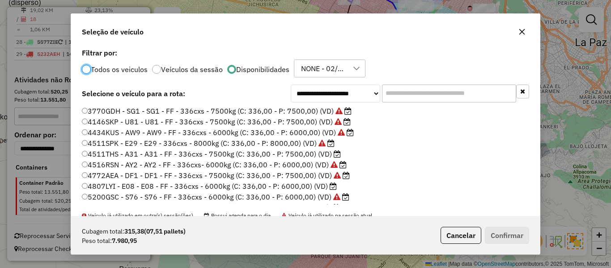
click at [417, 93] on input "text" at bounding box center [449, 94] width 134 height 18
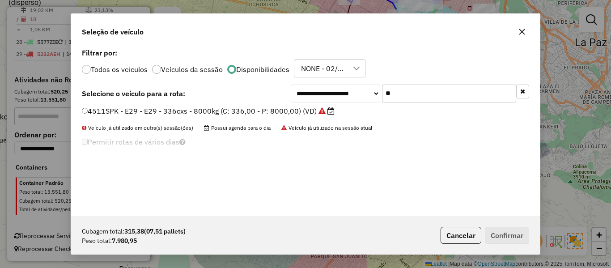
type input "**"
click at [308, 108] on label "4511SPK - E29 - E29 - 336cxs - 8000kg (C: 336,00 - P: 8000,00) (VD)" at bounding box center [208, 111] width 253 height 11
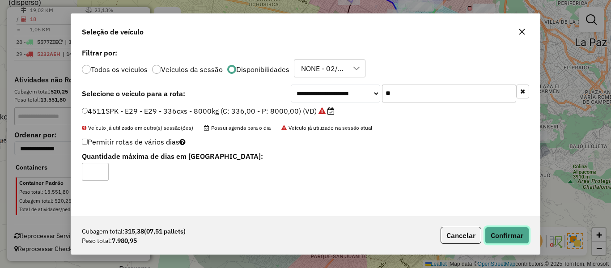
click at [497, 238] on button "Confirmar" at bounding box center [507, 235] width 44 height 17
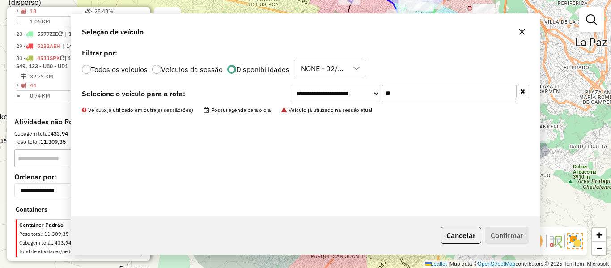
scroll to position [1500, 0]
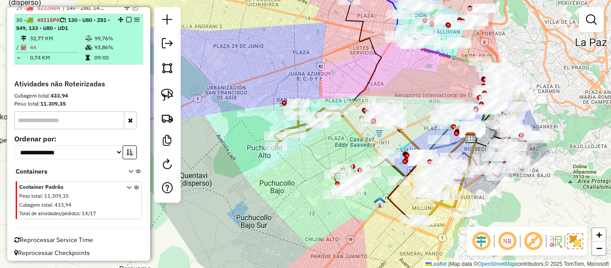
click at [126, 22] on em at bounding box center [128, 19] width 5 height 5
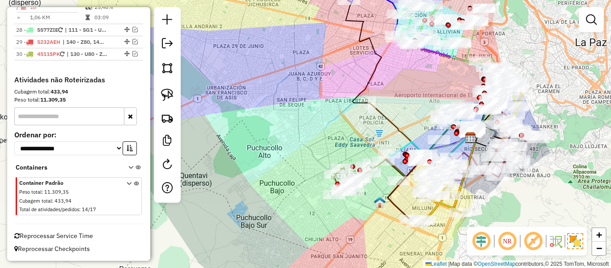
scroll to position [1474, 0]
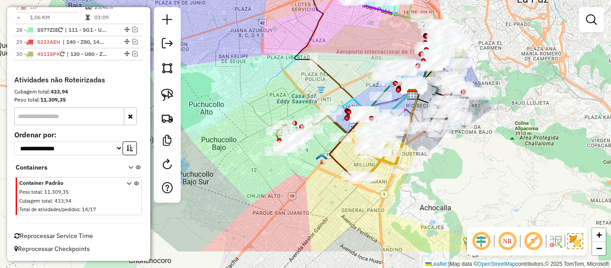
drag, startPoint x: 282, startPoint y: 163, endPoint x: 224, endPoint y: 120, distance: 72.4
click at [224, 120] on div "Janela de atendimento Grade de atendimento Capacidade Transportadoras Veículos …" at bounding box center [305, 134] width 611 height 268
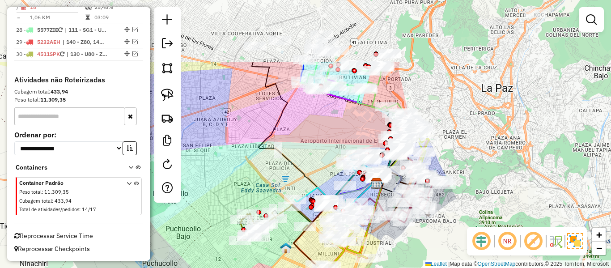
drag, startPoint x: 396, startPoint y: 200, endPoint x: 360, endPoint y: 289, distance: 95.4
click at [360, 268] on html "Aguarde... Pop-up bloqueado! Seu navegador bloqueou automáticamente a abertura …" at bounding box center [305, 134] width 611 height 268
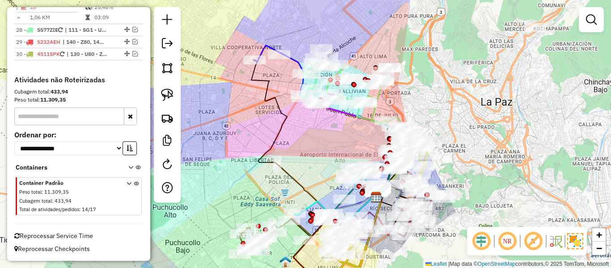
drag, startPoint x: 332, startPoint y: 120, endPoint x: 354, endPoint y: 185, distance: 68.5
click at [354, 185] on div "Janela de atendimento Grade de atendimento Capacidade Transportadoras Veículos …" at bounding box center [305, 134] width 611 height 268
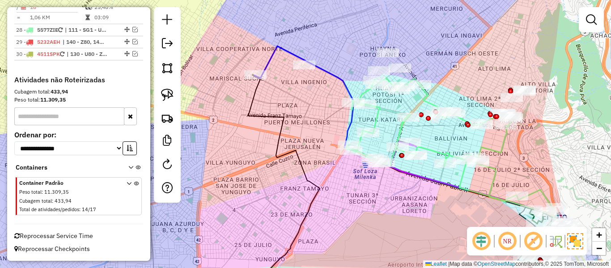
drag, startPoint x: 301, startPoint y: 134, endPoint x: 301, endPoint y: 168, distance: 34.0
click at [301, 168] on div "Janela de atendimento Grade de atendimento Capacidade Transportadoras Veículos …" at bounding box center [305, 134] width 611 height 268
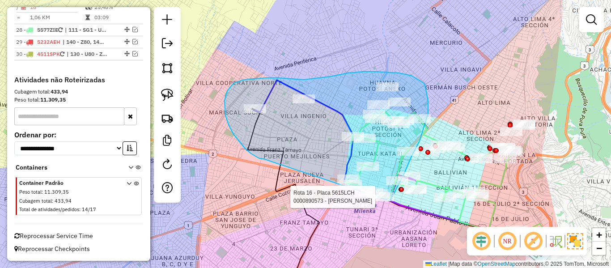
drag, startPoint x: 234, startPoint y: 134, endPoint x: 367, endPoint y: 216, distance: 156.6
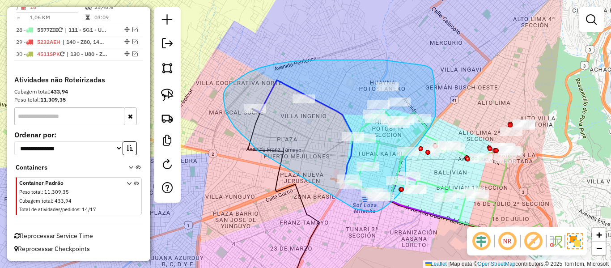
drag, startPoint x: 229, startPoint y: 118, endPoint x: 346, endPoint y: 207, distance: 146.6
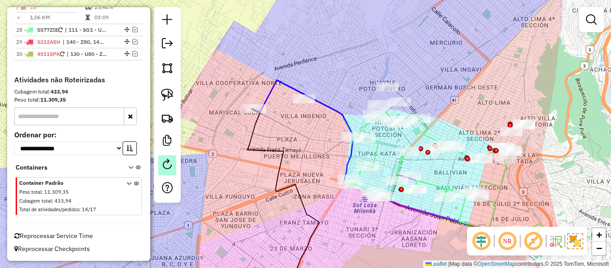
click at [166, 168] on em at bounding box center [167, 164] width 11 height 11
select select "*"
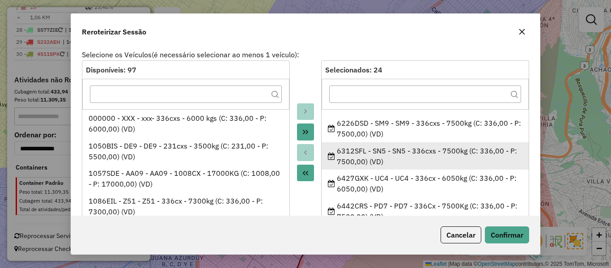
scroll to position [556, 0]
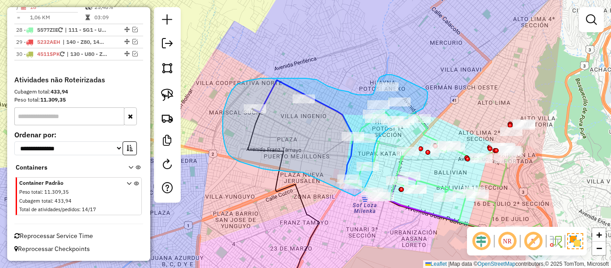
drag, startPoint x: 283, startPoint y: 171, endPoint x: 345, endPoint y: 201, distance: 69.0
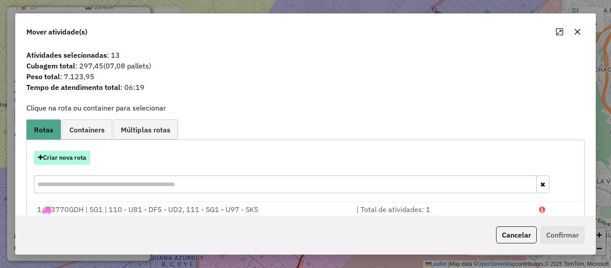
click at [87, 164] on button "Criar nova rota" at bounding box center [62, 158] width 56 height 14
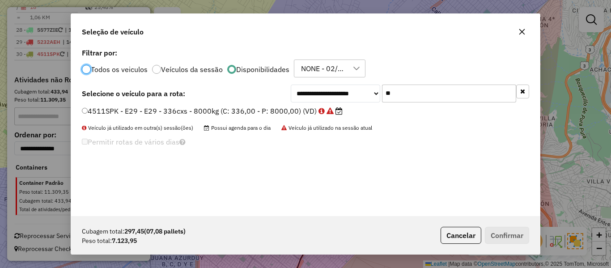
scroll to position [5, 3]
click at [430, 95] on input "**" at bounding box center [449, 94] width 134 height 18
type input "**"
click at [303, 108] on label "6451FBC - UM2 - UM2 - 420cxs - 9700kg (C: 420,00 - P: 9700,00) (VD)" at bounding box center [210, 111] width 257 height 11
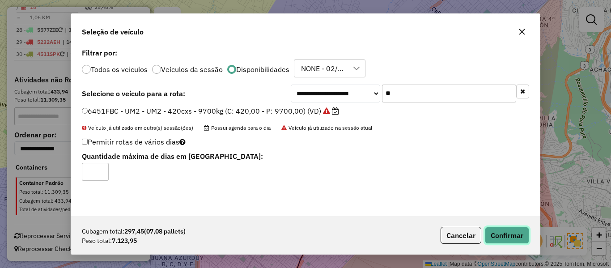
click at [521, 240] on button "Confirmar" at bounding box center [507, 235] width 44 height 17
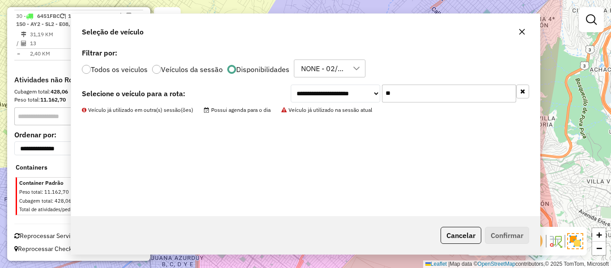
scroll to position [1458, 0]
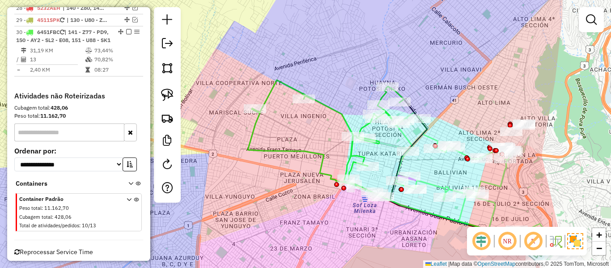
click at [280, 151] on icon at bounding box center [326, 133] width 156 height 106
select select "**********"
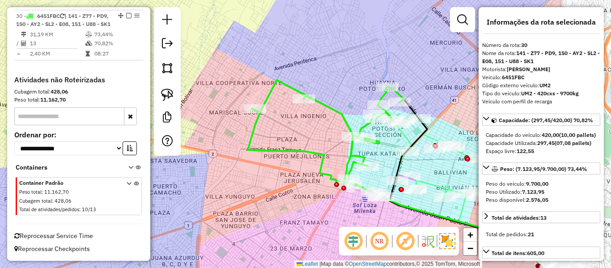
scroll to position [1485, 0]
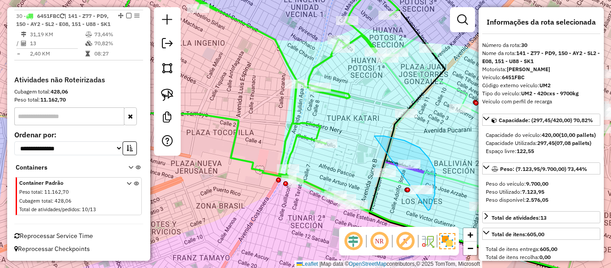
drag, startPoint x: 429, startPoint y: 210, endPoint x: 349, endPoint y: 163, distance: 93.5
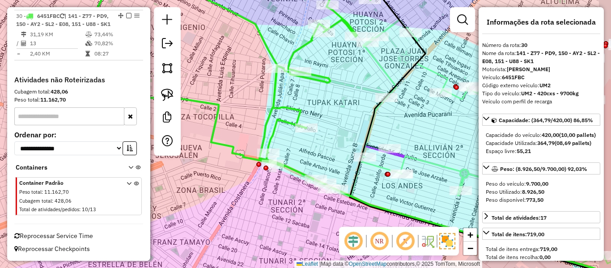
drag, startPoint x: 334, startPoint y: 158, endPoint x: 321, endPoint y: 157, distance: 13.0
click at [322, 158] on div "Janela de atendimento Grade de atendimento Capacidade Transportadoras Veículos …" at bounding box center [305, 134] width 611 height 268
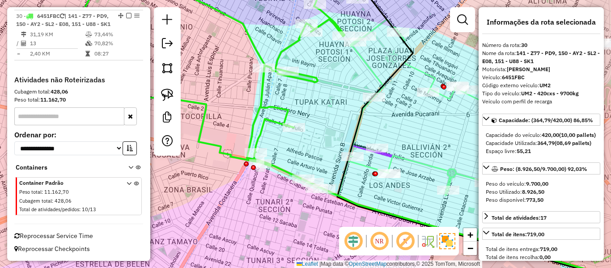
select select "**********"
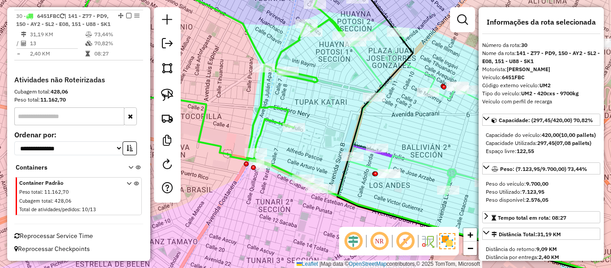
click at [281, 106] on icon at bounding box center [211, 69] width 312 height 193
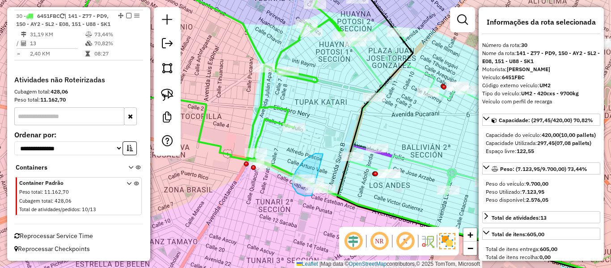
drag, startPoint x: 296, startPoint y: 171, endPoint x: 313, endPoint y: 195, distance: 28.8
click at [313, 195] on div "Janela de atendimento Grade de atendimento Capacidade Transportadoras Veículos …" at bounding box center [305, 134] width 611 height 268
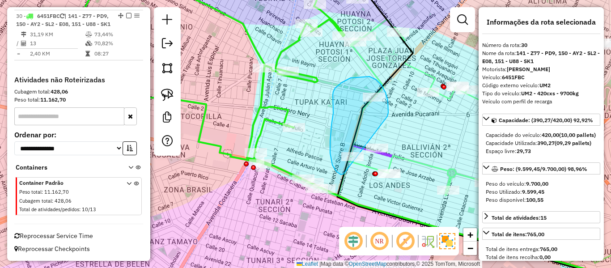
drag, startPoint x: 351, startPoint y: 78, endPoint x: 345, endPoint y: 172, distance: 94.6
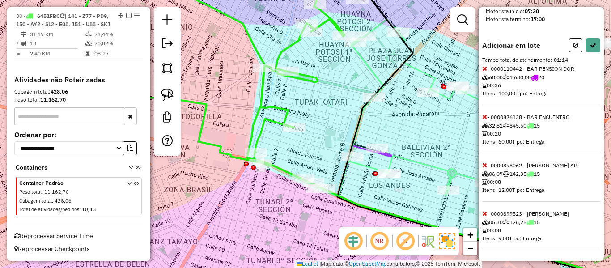
scroll to position [295, 0]
click at [485, 213] on icon at bounding box center [484, 213] width 5 height 6
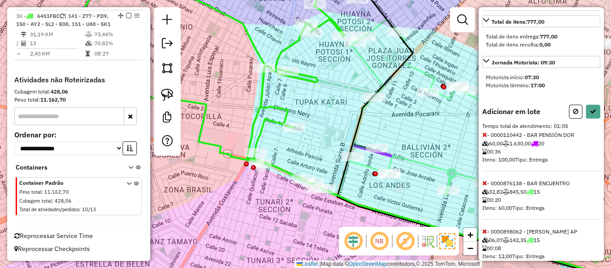
scroll to position [247, 0]
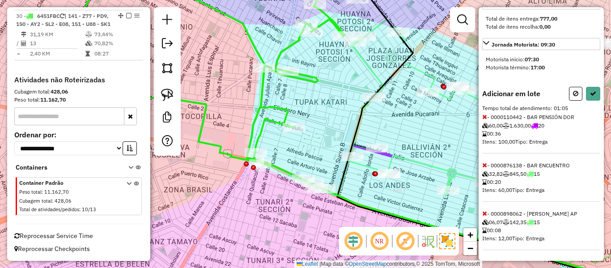
click at [487, 212] on span "- 0000898062 - [PERSON_NAME] AP 06,07 142,35 15 00:08 Itens: 12,00 Tipo: Entrega" at bounding box center [541, 230] width 118 height 40
click at [487, 212] on icon at bounding box center [484, 213] width 5 height 6
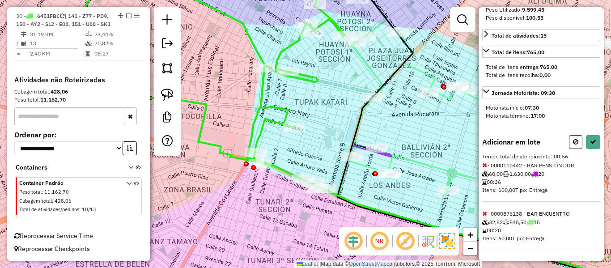
scroll to position [0, 0]
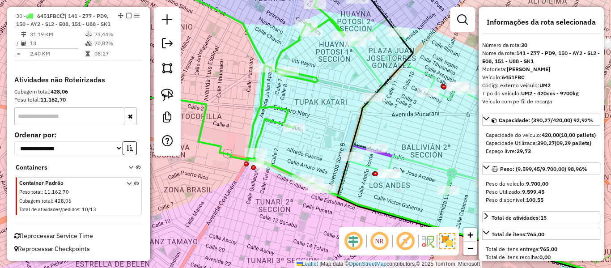
select select "**********"
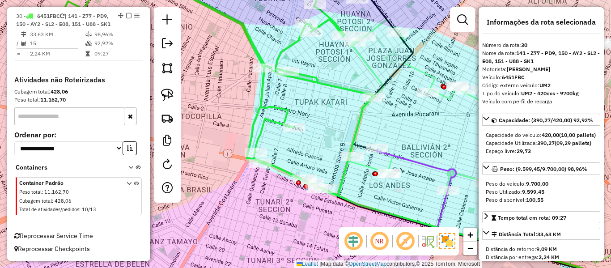
click at [282, 111] on icon at bounding box center [218, 83] width 311 height 221
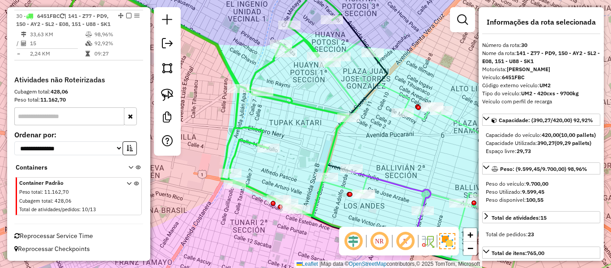
drag, startPoint x: 289, startPoint y: 131, endPoint x: 270, endPoint y: 146, distance: 24.3
click at [270, 146] on div "Janela de atendimento Grade de atendimento Capacidade Transportadoras Veículos …" at bounding box center [305, 134] width 611 height 268
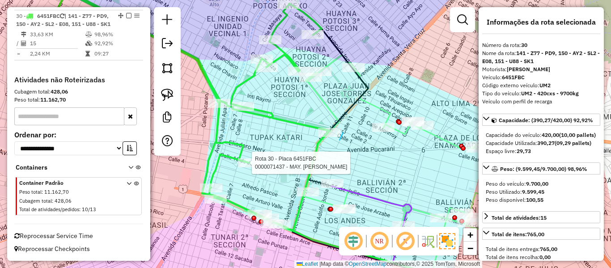
drag, startPoint x: 340, startPoint y: 140, endPoint x: 314, endPoint y: 137, distance: 25.6
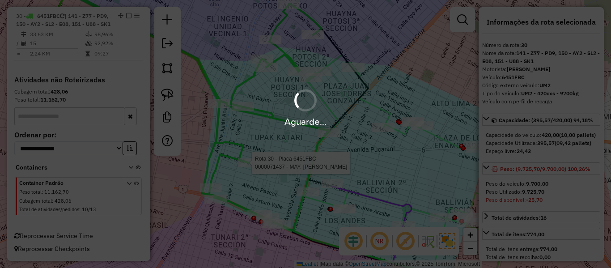
select select "**********"
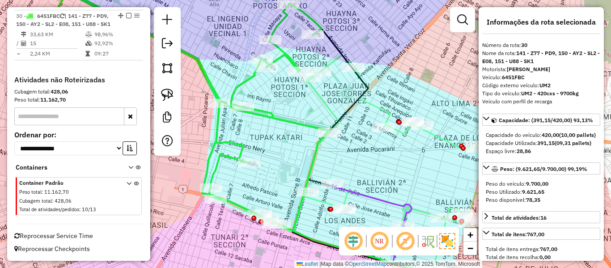
select select "**********"
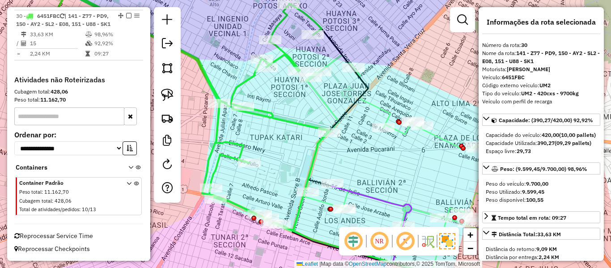
click at [291, 58] on icon at bounding box center [173, 110] width 311 height 239
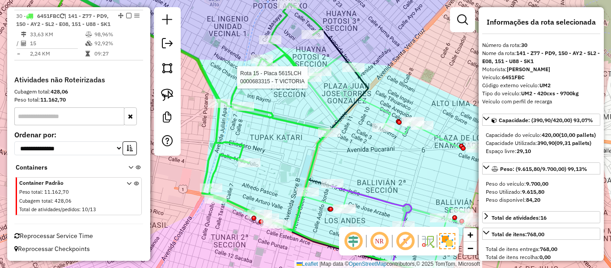
select select "**********"
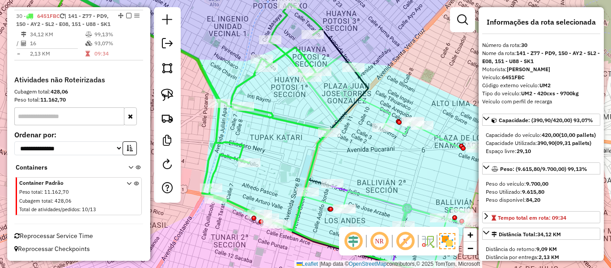
click at [127, 13] on em at bounding box center [128, 15] width 5 height 5
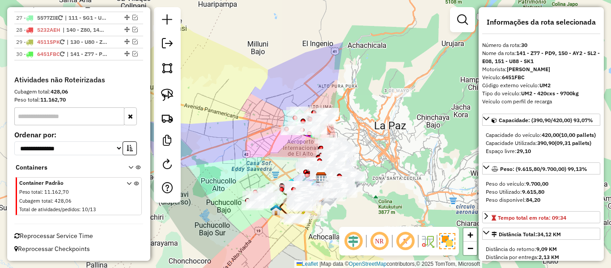
drag, startPoint x: 363, startPoint y: 137, endPoint x: 370, endPoint y: 133, distance: 7.6
click at [364, 133] on div "Janela de atendimento Grade de atendimento Capacidade Transportadoras Veículos …" at bounding box center [305, 134] width 611 height 268
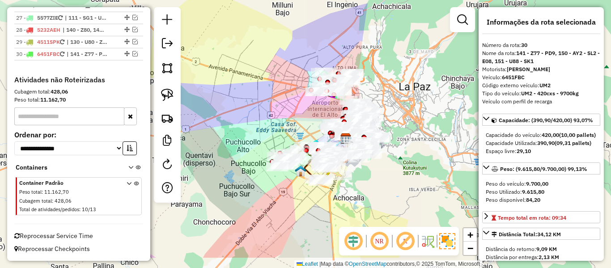
drag, startPoint x: 391, startPoint y: 131, endPoint x: 404, endPoint y: 103, distance: 30.8
click at [409, 101] on div "Janela de atendimento Grade de atendimento Capacidade Transportadoras Veículos …" at bounding box center [305, 134] width 611 height 268
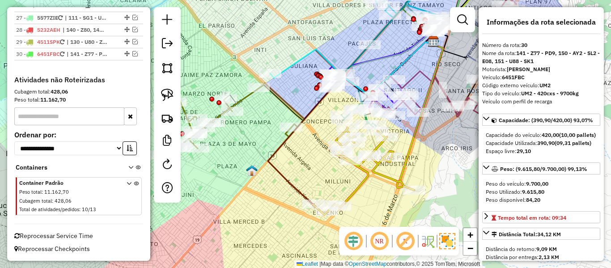
drag, startPoint x: 360, startPoint y: 213, endPoint x: 458, endPoint y: 199, distance: 99.0
click at [458, 199] on div "Janela de atendimento Grade de atendimento Capacidade Transportadoras Veículos …" at bounding box center [305, 134] width 611 height 268
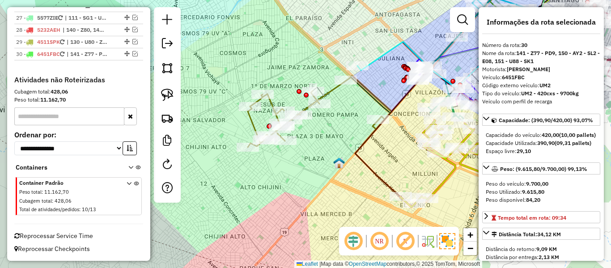
drag, startPoint x: 323, startPoint y: 162, endPoint x: 306, endPoint y: 181, distance: 25.6
click at [323, 163] on div "Janela de atendimento Grade de atendimento Capacidade Transportadoras Veículos …" at bounding box center [305, 134] width 611 height 268
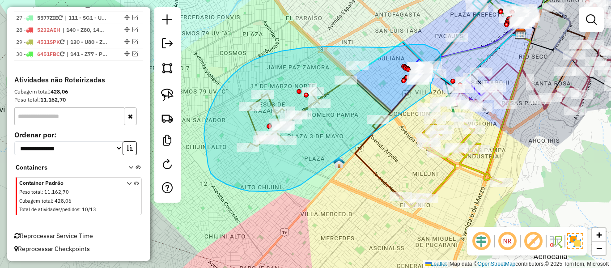
drag, startPoint x: 241, startPoint y: 189, endPoint x: 402, endPoint y: 122, distance: 174.2
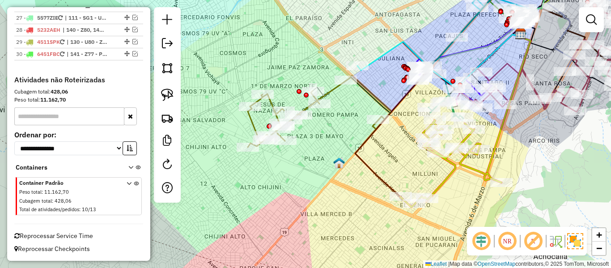
click at [263, 178] on div "Janela de atendimento Grade de atendimento Capacidade Transportadoras Veículos …" at bounding box center [305, 134] width 611 height 268
click at [176, 167] on div at bounding box center [167, 105] width 27 height 196
click at [174, 166] on link at bounding box center [167, 165] width 18 height 20
select select "*"
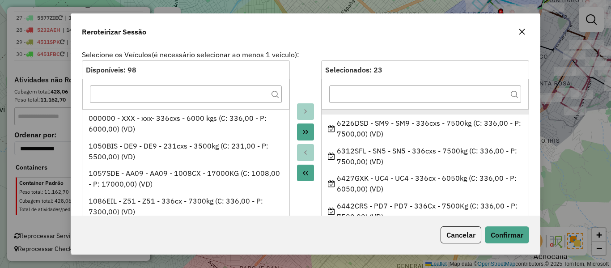
scroll to position [528, 0]
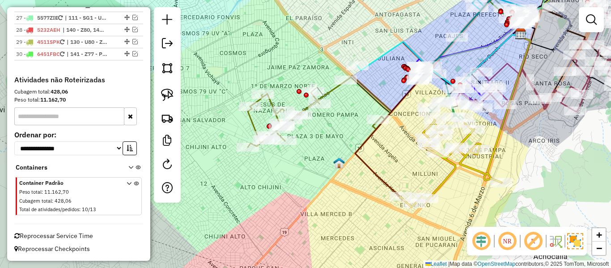
drag, startPoint x: 309, startPoint y: 162, endPoint x: 304, endPoint y: 173, distance: 12.2
click at [304, 173] on div "Janela de atendimento Grade de atendimento Capacidade Transportadoras Veículos …" at bounding box center [305, 134] width 611 height 268
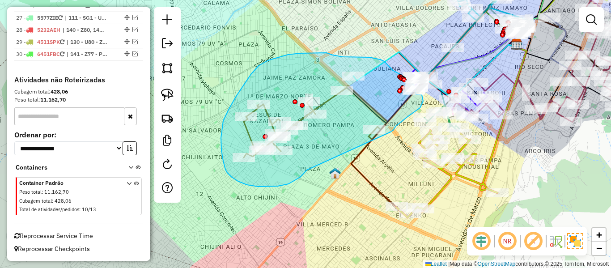
drag, startPoint x: 306, startPoint y: 171, endPoint x: 386, endPoint y: 138, distance: 86.7
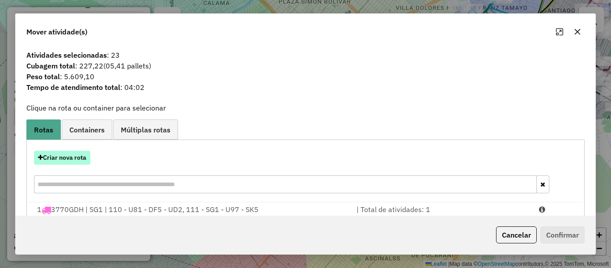
click at [70, 156] on button "Criar nova rota" at bounding box center [62, 158] width 56 height 14
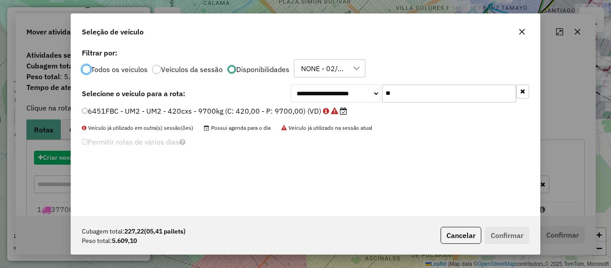
scroll to position [5, 3]
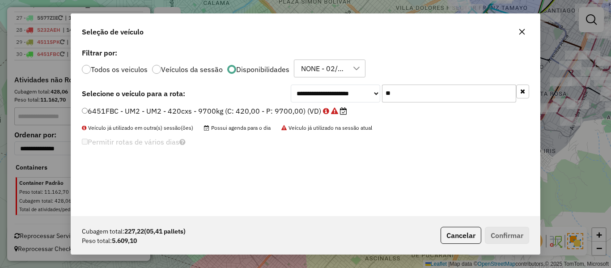
click at [467, 97] on input "**" at bounding box center [449, 94] width 134 height 18
click at [466, 98] on input "**" at bounding box center [449, 94] width 134 height 18
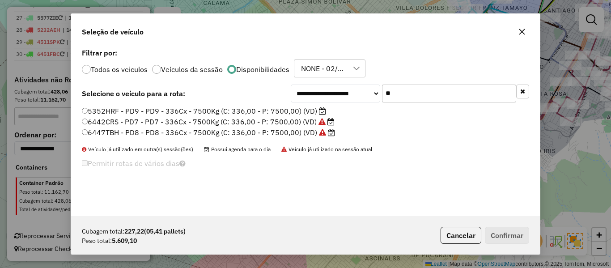
type input "**"
click at [299, 112] on label "5352HRF - PD9 - PD9 - 336Cx - 7500Kg (C: 336,00 - P: 7500,00) (VD)" at bounding box center [204, 111] width 244 height 11
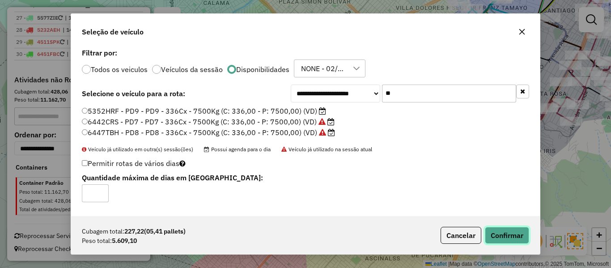
click at [498, 236] on button "Confirmar" at bounding box center [507, 235] width 44 height 17
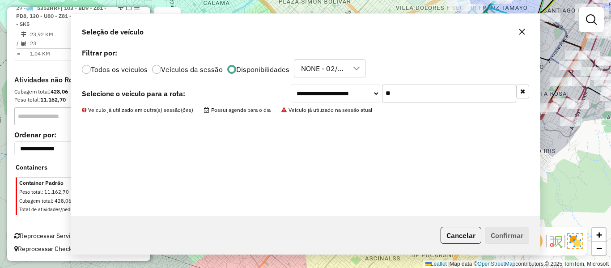
scroll to position [1410, 0]
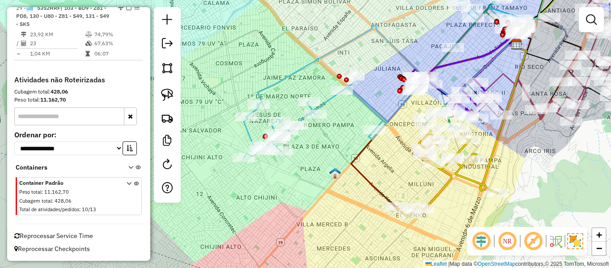
click at [264, 80] on div "Rota 29 - Placa 5352HRF 0000909007 - DANITZA SELVIS Rota 29 - Placa 5352HRF 000…" at bounding box center [305, 134] width 611 height 268
click at [276, 88] on icon at bounding box center [387, 65] width 259 height 79
select select "**********"
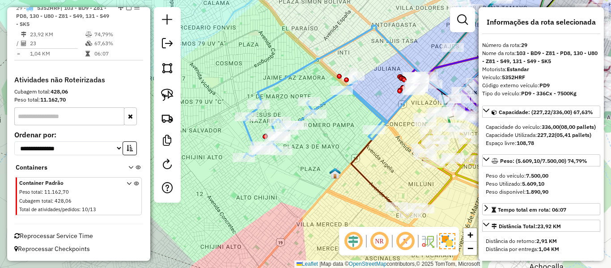
scroll to position [1405, 0]
click at [281, 79] on icon at bounding box center [387, 65] width 259 height 79
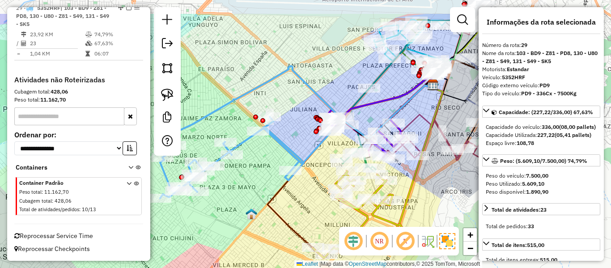
drag, startPoint x: 310, startPoint y: 89, endPoint x: 223, endPoint y: 131, distance: 96.3
click at [221, 131] on div "Janela de atendimento Grade de atendimento Capacidade Transportadoras Veículos …" at bounding box center [305, 134] width 611 height 268
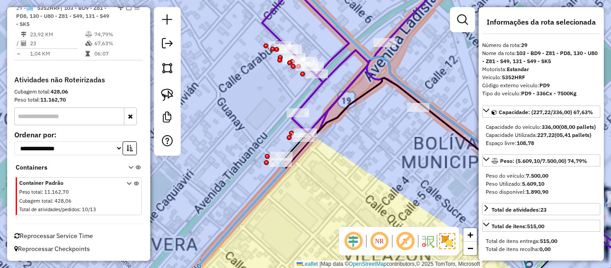
drag, startPoint x: 323, startPoint y: 136, endPoint x: 346, endPoint y: 149, distance: 26.5
click at [347, 147] on div "Janela de atendimento Grade de atendimento Capacidade Transportadoras Veículos …" at bounding box center [305, 134] width 611 height 268
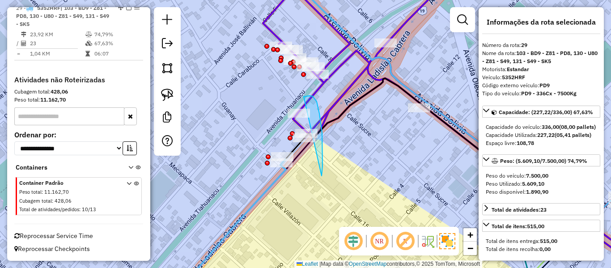
drag, startPoint x: 322, startPoint y: 176, endPoint x: 272, endPoint y: 127, distance: 69.9
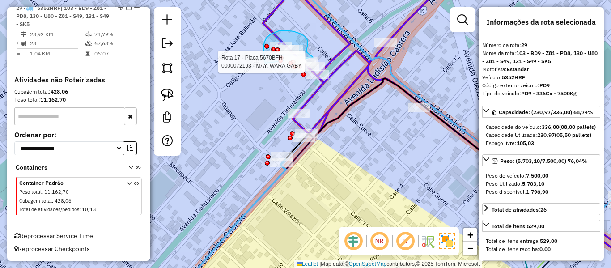
click at [314, 58] on div "Rota 17 - Placa 5670BFH 0000072193 - MAY. WARA GABY [PERSON_NAME] de atendiment…" at bounding box center [305, 134] width 611 height 268
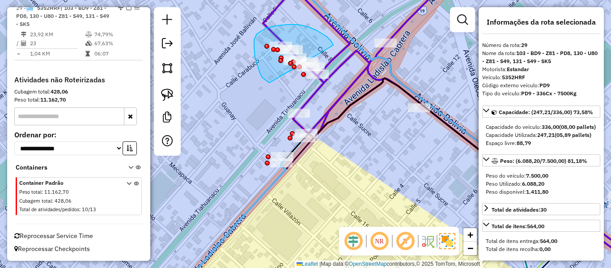
drag, startPoint x: 257, startPoint y: 65, endPoint x: 333, endPoint y: 45, distance: 78.7
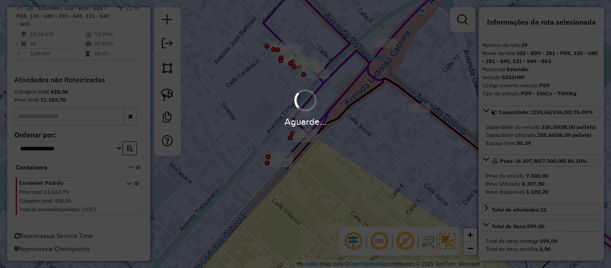
select select "**********"
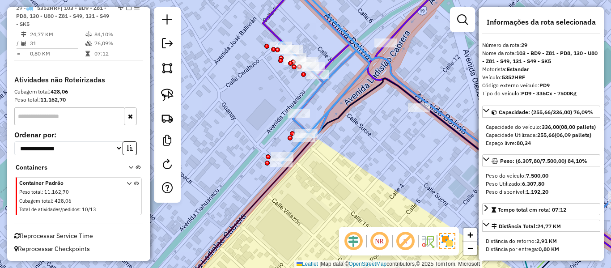
click at [272, 26] on icon at bounding box center [467, 132] width 409 height 319
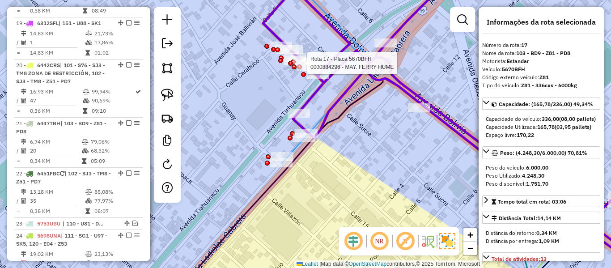
scroll to position [994, 0]
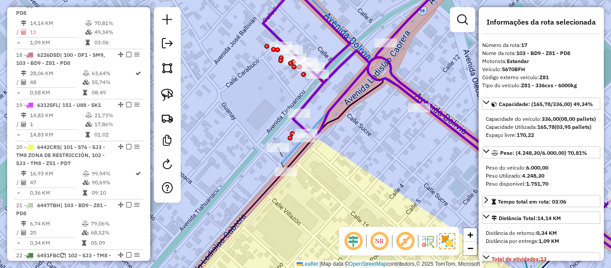
click at [293, 151] on icon at bounding box center [154, 134] width 431 height 322
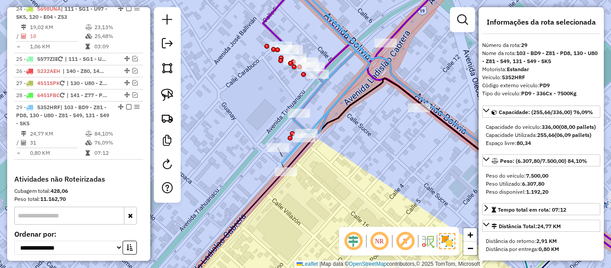
scroll to position [1405, 0]
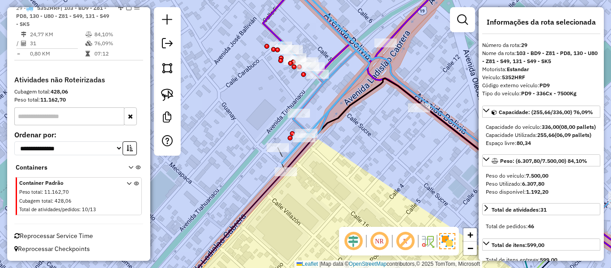
drag, startPoint x: 346, startPoint y: 146, endPoint x: 340, endPoint y: 149, distance: 7.0
click at [344, 157] on div "Janela de atendimento Grade de atendimento Capacidade Transportadoras Veículos …" at bounding box center [305, 134] width 611 height 268
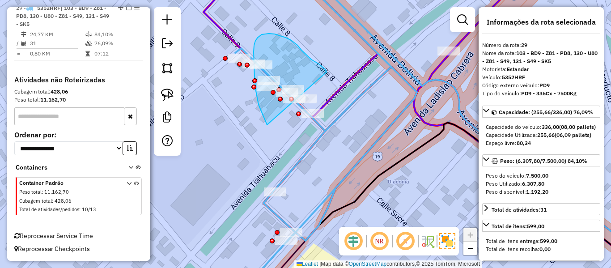
drag, startPoint x: 254, startPoint y: 68, endPoint x: 327, endPoint y: 72, distance: 72.6
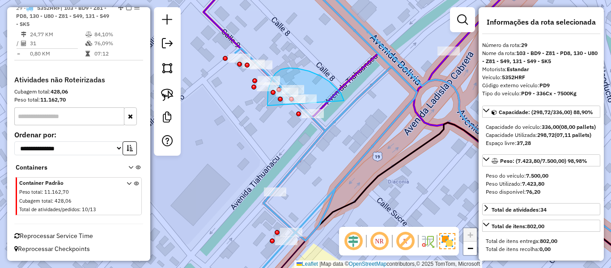
drag, startPoint x: 344, startPoint y: 101, endPoint x: 268, endPoint y: 106, distance: 76.7
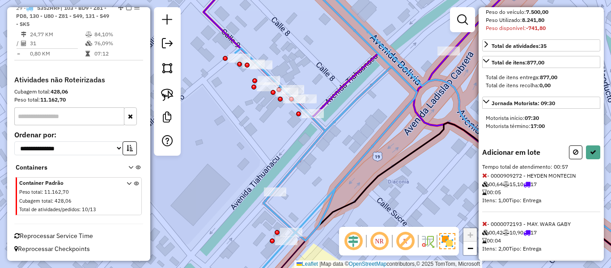
scroll to position [287, 0]
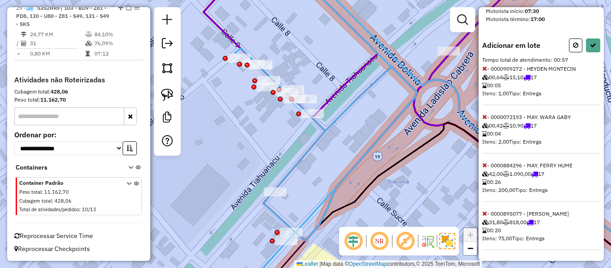
click at [485, 166] on icon at bounding box center [484, 165] width 5 height 6
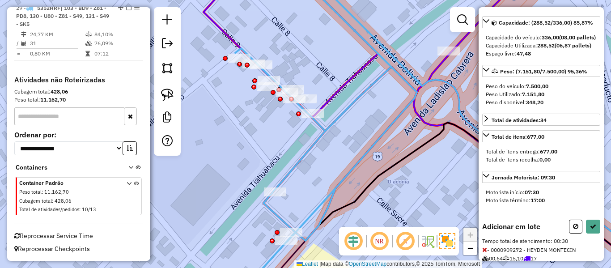
scroll to position [0, 0]
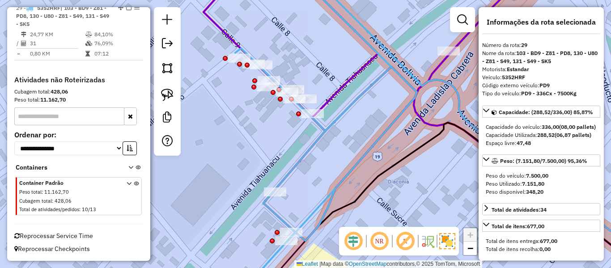
select select "**********"
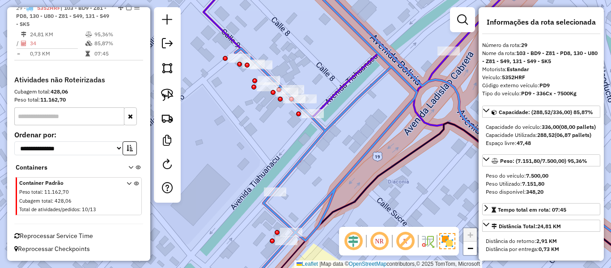
click at [235, 46] on icon at bounding box center [438, 132] width 468 height 319
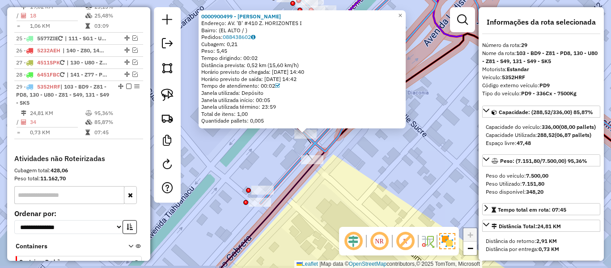
scroll to position [1405, 0]
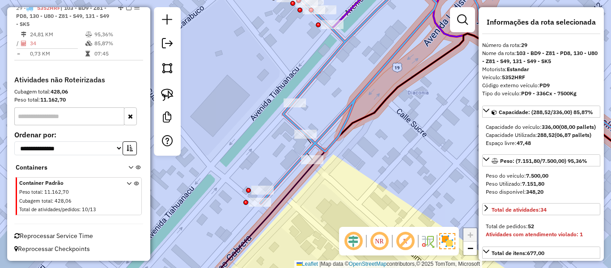
drag, startPoint x: 327, startPoint y: 235, endPoint x: 335, endPoint y: 214, distance: 22.4
click at [323, 236] on div "0000900499 - [PERSON_NAME]: AV. 'B' #410 Z. HORIZONTES I Bairro: (EL ALTO / ) P…" at bounding box center [305, 134] width 611 height 268
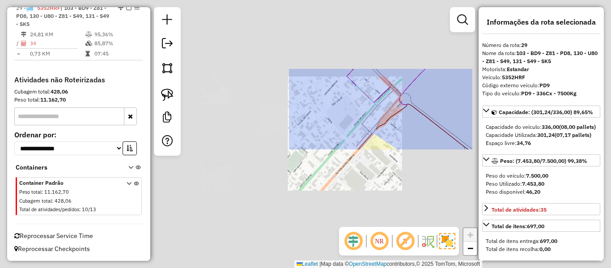
select select "**********"
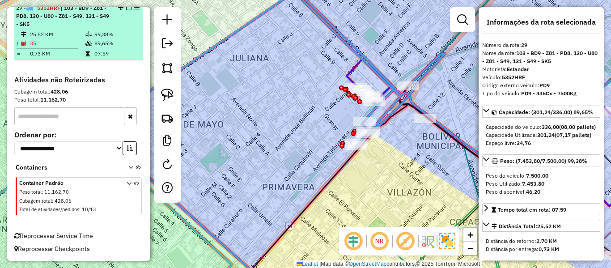
click at [126, 10] on em at bounding box center [128, 7] width 5 height 5
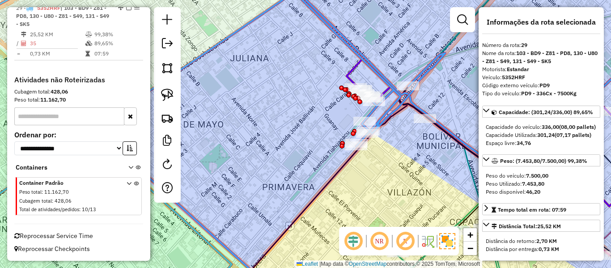
scroll to position [1364, 0]
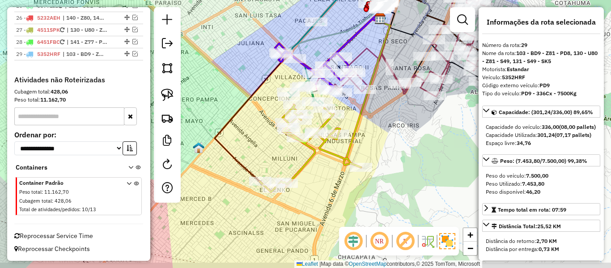
drag, startPoint x: 383, startPoint y: 164, endPoint x: 383, endPoint y: 143, distance: 20.6
click at [383, 143] on div "Janela de atendimento Grade de atendimento Capacidade Transportadoras Veículos …" at bounding box center [305, 134] width 611 height 268
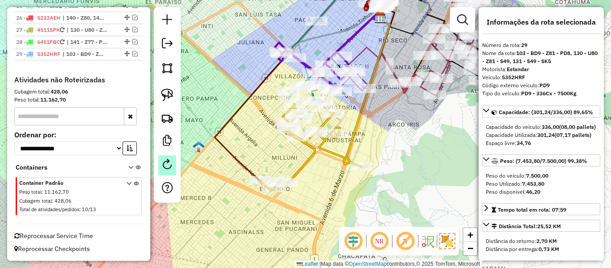
click at [171, 167] on em at bounding box center [167, 164] width 11 height 11
select select "*"
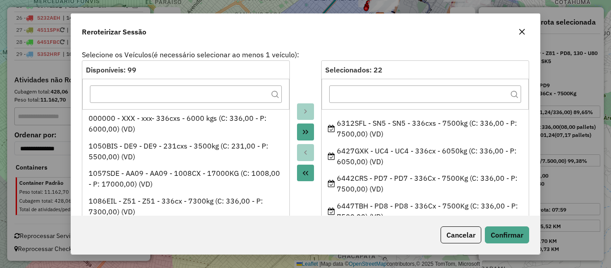
scroll to position [501, 0]
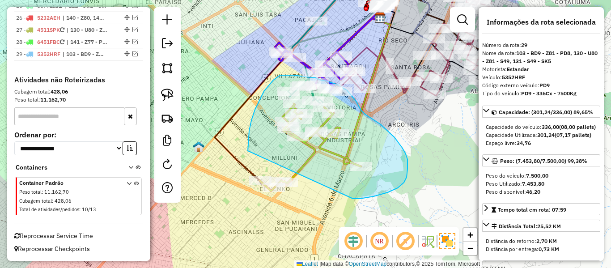
drag, startPoint x: 388, startPoint y: 192, endPoint x: 252, endPoint y: 216, distance: 138.1
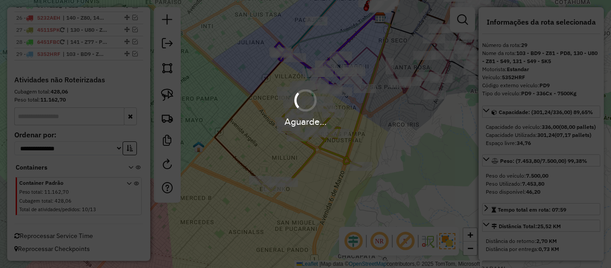
click at [346, 199] on div "Aguarde..." at bounding box center [305, 134] width 611 height 268
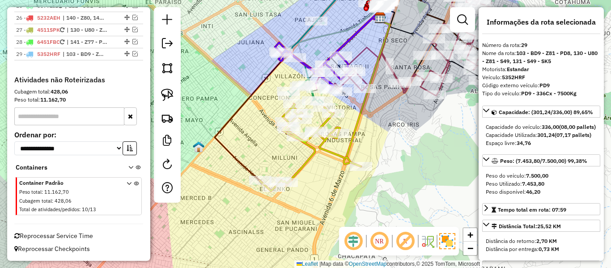
click at [346, 199] on div "Janela de atendimento Grade de atendimento Capacidade Transportadoras Veículos …" at bounding box center [305, 134] width 611 height 268
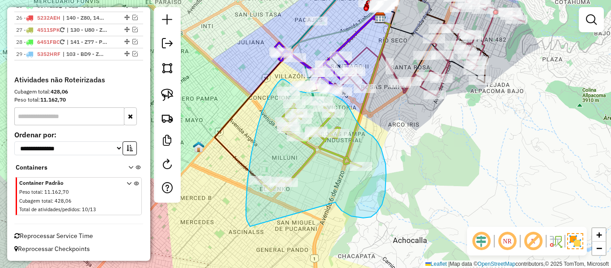
drag, startPoint x: 377, startPoint y: 213, endPoint x: 266, endPoint y: 233, distance: 112.3
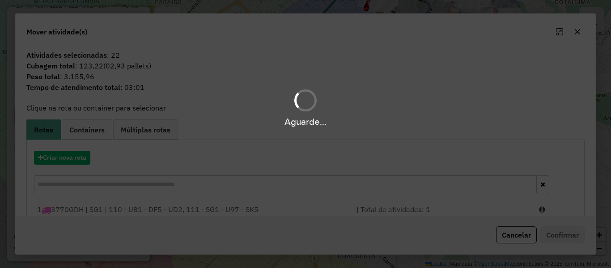
click at [66, 153] on div "Aguarde..." at bounding box center [305, 134] width 611 height 268
click at [66, 160] on div "Aguarde..." at bounding box center [305, 134] width 611 height 268
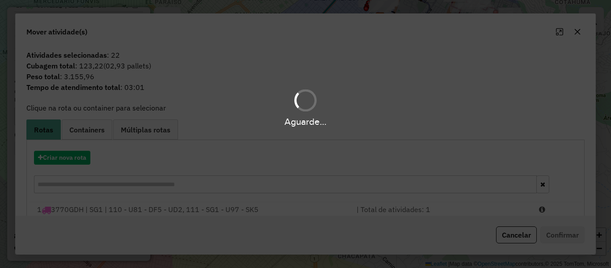
click at [66, 160] on div "Aguarde..." at bounding box center [305, 134] width 611 height 268
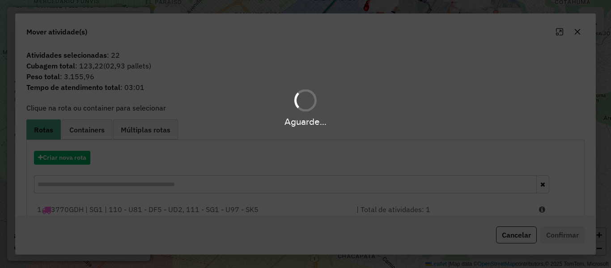
click at [69, 159] on div "Aguarde..." at bounding box center [305, 134] width 611 height 268
click at [69, 159] on hb-app "Aguarde... Pop-up bloqueado! Seu navegador bloqueou automáticamente a abertura …" at bounding box center [305, 134] width 611 height 268
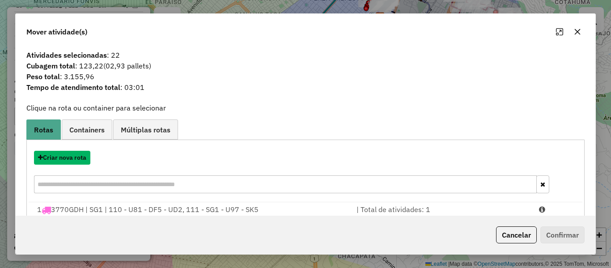
click at [69, 159] on button "Criar nova rota" at bounding box center [62, 158] width 56 height 14
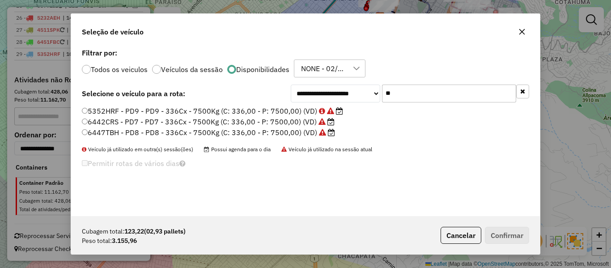
click at [69, 159] on div "**********" at bounding box center [305, 134] width 611 height 268
click at [395, 90] on input "**" at bounding box center [449, 94] width 134 height 18
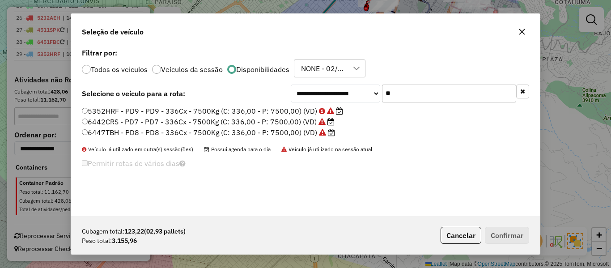
click at [287, 119] on label "6442CRS - PD7 - PD7 - 336Cx - 7500Kg (C: 336,00 - P: 7500,00) (VD)" at bounding box center [208, 121] width 253 height 11
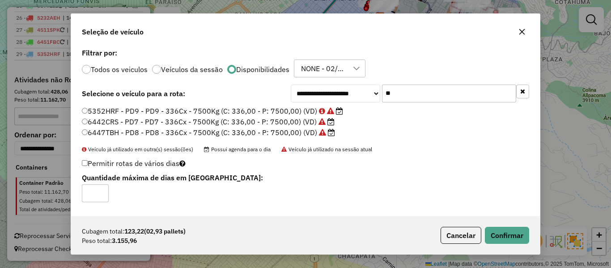
click at [294, 131] on label "6447TBH - PD8 - PD8 - 336Cx - 7500Kg (C: 336,00 - P: 7500,00) (VD)" at bounding box center [208, 132] width 253 height 11
drag, startPoint x: 496, startPoint y: 228, endPoint x: 500, endPoint y: 235, distance: 8.2
click at [496, 230] on button "Confirmar" at bounding box center [507, 235] width 44 height 17
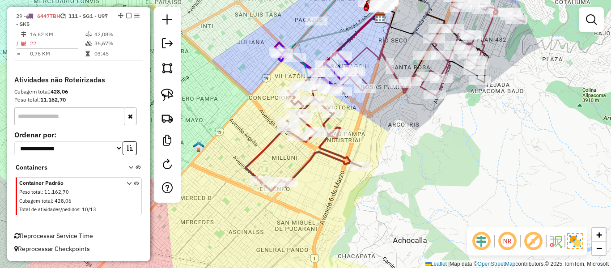
click at [303, 159] on div "Janela de atendimento Grade de atendimento Capacidade Transportadoras Veículos …" at bounding box center [305, 134] width 611 height 268
click at [313, 157] on icon at bounding box center [303, 141] width 115 height 100
select select "**********"
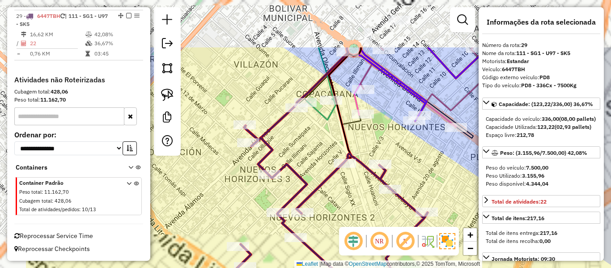
drag, startPoint x: 358, startPoint y: 112, endPoint x: 421, endPoint y: 158, distance: 77.8
click at [426, 169] on div "Janela de atendimento Grade de atendimento Capacidade Transportadoras Veículos …" at bounding box center [305, 134] width 611 height 268
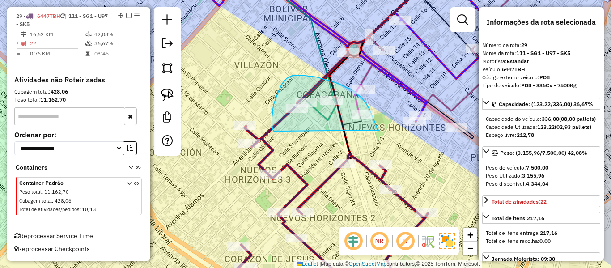
drag, startPoint x: 379, startPoint y: 130, endPoint x: 274, endPoint y: 131, distance: 105.1
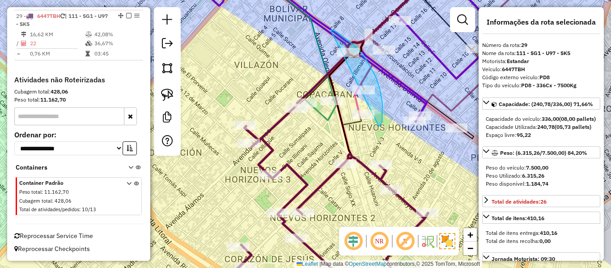
drag, startPoint x: 365, startPoint y: 57, endPoint x: 318, endPoint y: 127, distance: 84.1
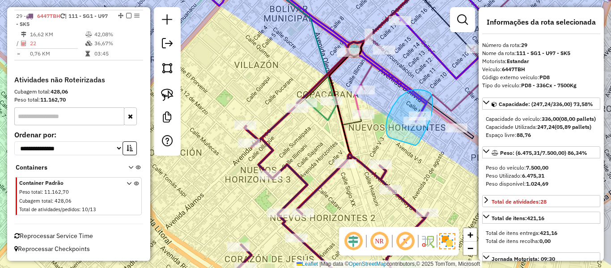
drag, startPoint x: 416, startPoint y: 145, endPoint x: 393, endPoint y: 138, distance: 23.9
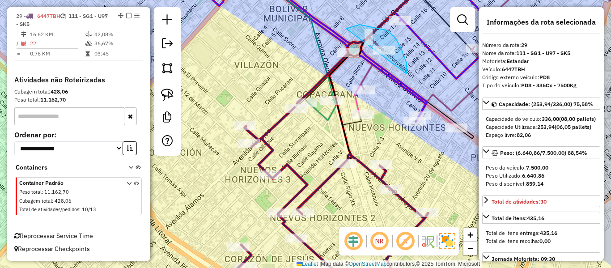
drag, startPoint x: 387, startPoint y: 30, endPoint x: 326, endPoint y: 84, distance: 81.2
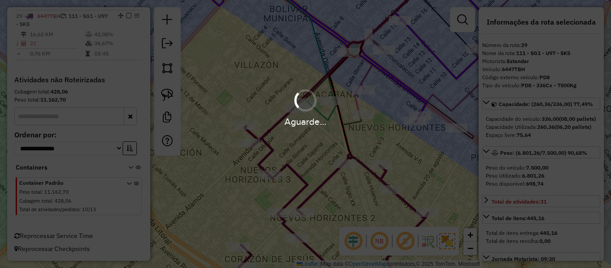
select select "**********"
click at [323, 183] on div "Aguarde..." at bounding box center [305, 134] width 611 height 268
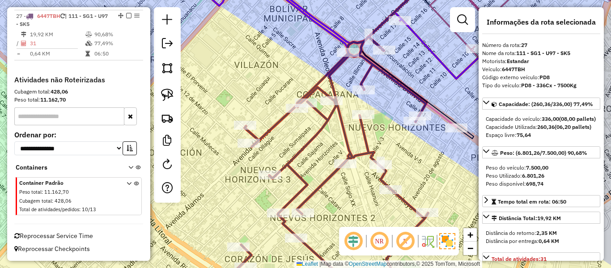
scroll to position [1264, 0]
click at [324, 183] on icon at bounding box center [333, 166] width 241 height 258
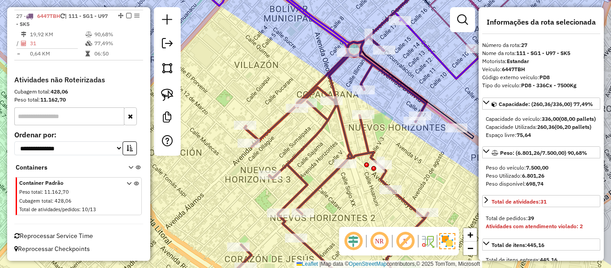
click at [266, 208] on div "Janela de atendimento Grade de atendimento Capacidade Transportadoras Veículos …" at bounding box center [305, 134] width 611 height 268
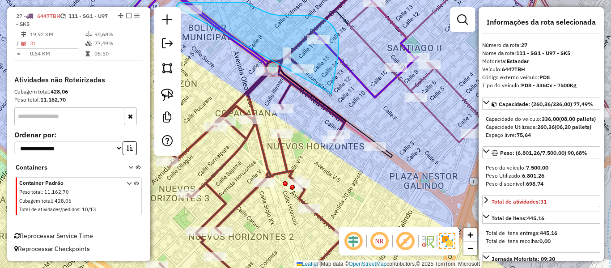
drag, startPoint x: 334, startPoint y: 82, endPoint x: 184, endPoint y: 27, distance: 159.5
click at [180, 23] on hb-router-mapa "Informações da Sessão 1287114 - [DATE] Criação: [DATE] 19:33 Depósito: SAZ BO […" at bounding box center [305, 134] width 611 height 268
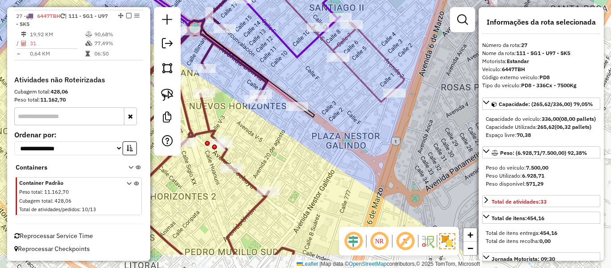
click at [340, 111] on div "Janela de atendimento Grade de atendimento Capacidade Transportadoras Veículos …" at bounding box center [305, 134] width 611 height 268
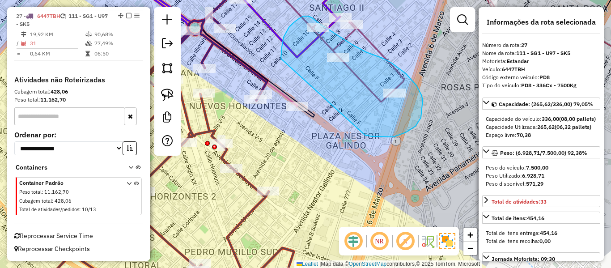
drag, startPoint x: 372, startPoint y: 136, endPoint x: 282, endPoint y: 68, distance: 113.1
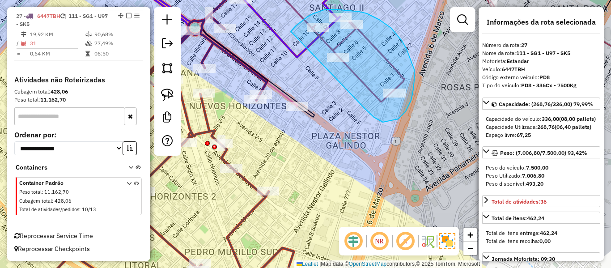
drag, startPoint x: 413, startPoint y: 89, endPoint x: 282, endPoint y: 77, distance: 132.1
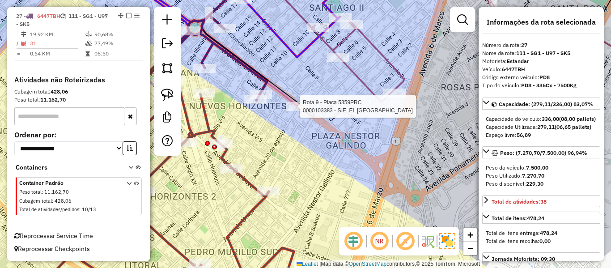
select select "**********"
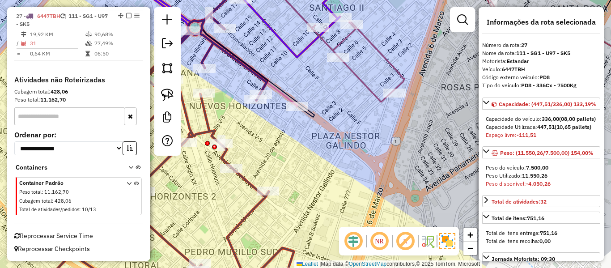
select select "**********"
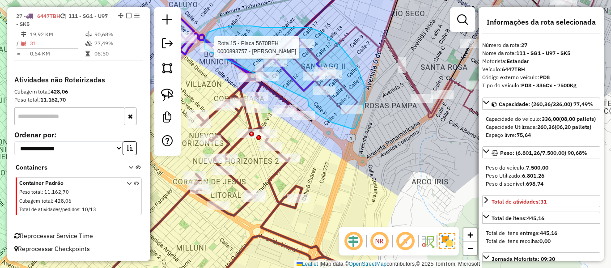
drag, startPoint x: 318, startPoint y: 114, endPoint x: 208, endPoint y: 61, distance: 121.9
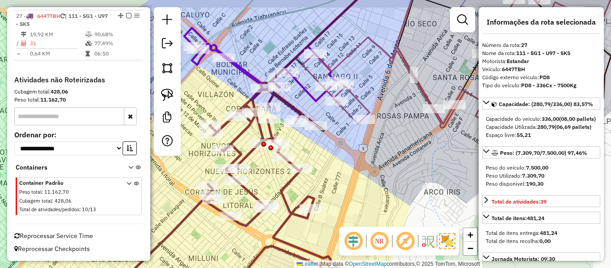
drag, startPoint x: 230, startPoint y: 81, endPoint x: 314, endPoint y: 114, distance: 89.6
click at [314, 114] on div "Janela de atendimento Grade de atendimento Capacidade Transportadoras Veículos …" at bounding box center [305, 134] width 611 height 268
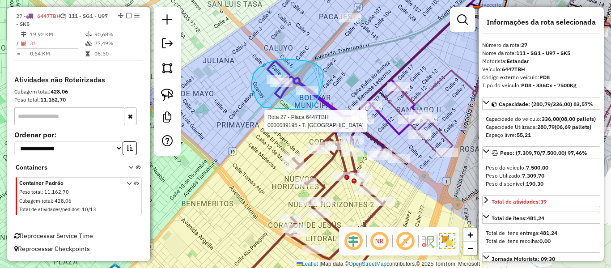
drag, startPoint x: 306, startPoint y: 110, endPoint x: 264, endPoint y: 107, distance: 42.6
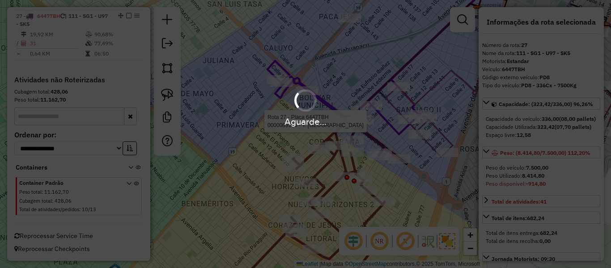
select select "**********"
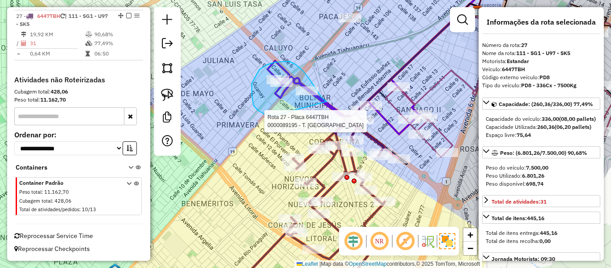
drag, startPoint x: 252, startPoint y: 83, endPoint x: 322, endPoint y: 103, distance: 73.1
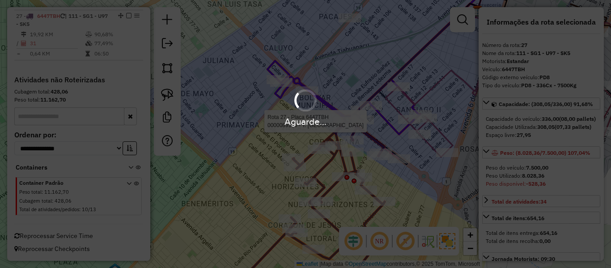
select select "**********"
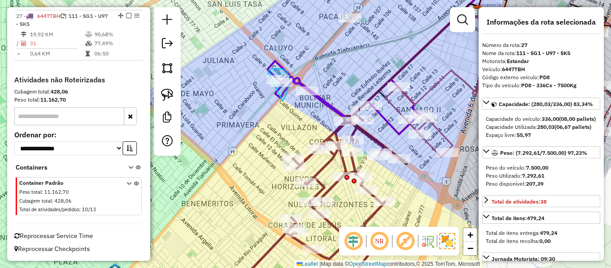
drag, startPoint x: 282, startPoint y: 101, endPoint x: 263, endPoint y: 97, distance: 20.1
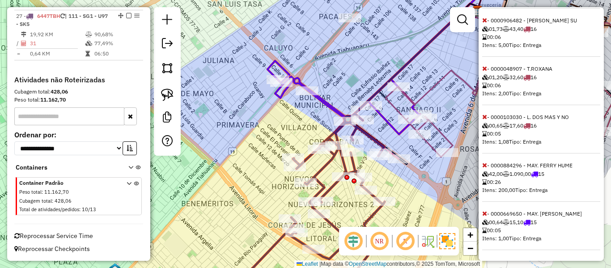
scroll to position [520, 0]
click at [483, 167] on icon at bounding box center [484, 165] width 5 height 6
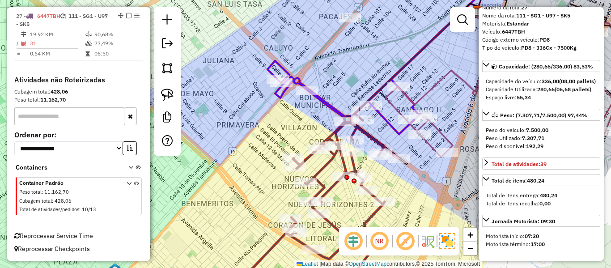
scroll to position [0, 0]
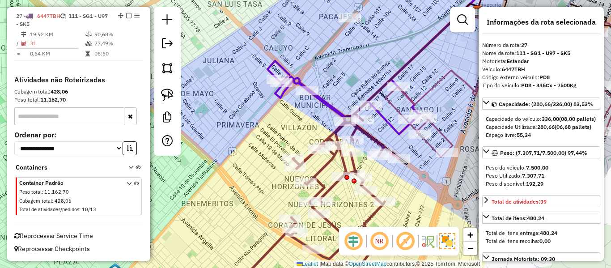
select select "**********"
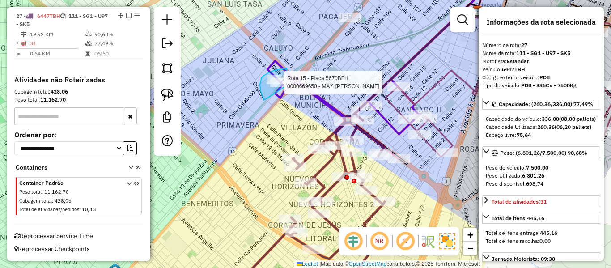
drag, startPoint x: 263, startPoint y: 98, endPoint x: 283, endPoint y: 94, distance: 21.0
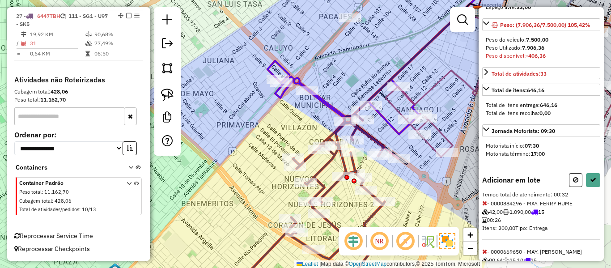
scroll to position [182, 0]
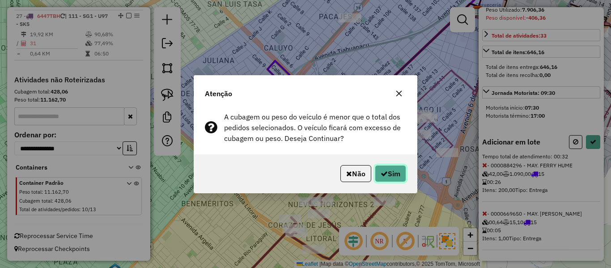
click at [383, 170] on icon "button" at bounding box center [384, 173] width 7 height 7
select select "**********"
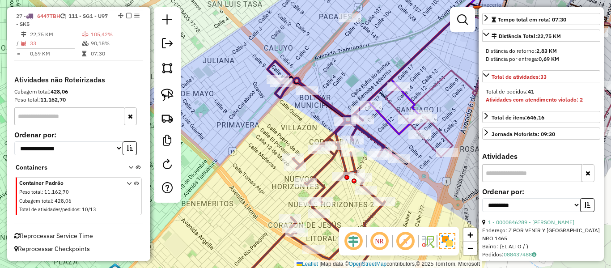
click at [370, 218] on icon at bounding box center [320, 178] width 190 height 234
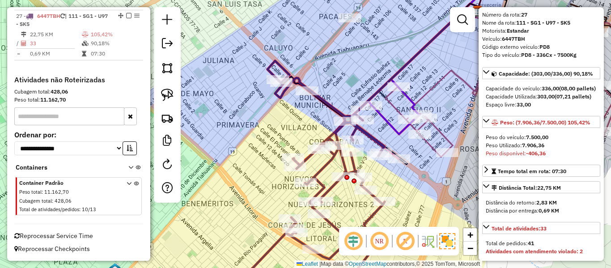
scroll to position [3, 0]
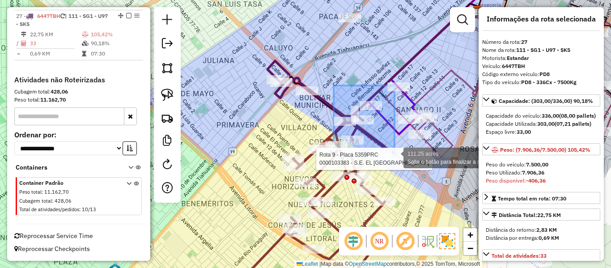
click at [396, 162] on div "Rota 9 - Placa 5359PRC 0000103383 - S.E. EL ALTO VI 111.25 acres Solte o botão …" at bounding box center [305, 134] width 611 height 268
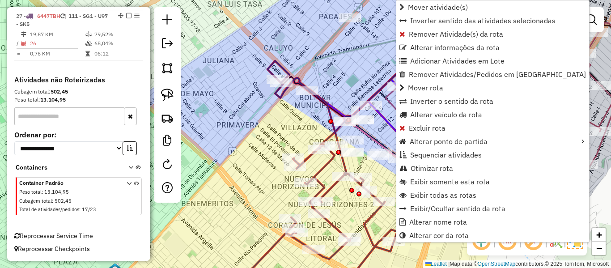
click at [326, 170] on icon at bounding box center [320, 178] width 190 height 234
select select "**********"
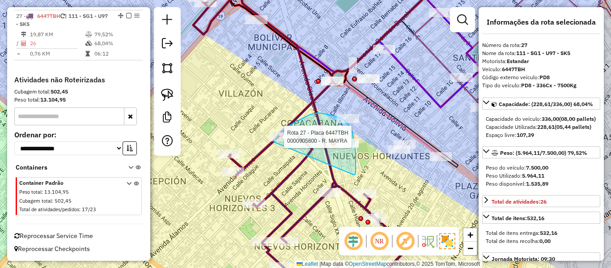
drag, startPoint x: 354, startPoint y: 175, endPoint x: 275, endPoint y: 147, distance: 84.1
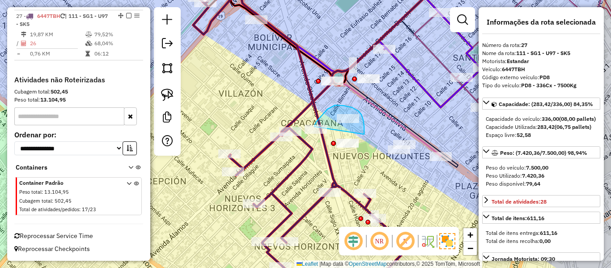
click at [314, 128] on div "Janela de atendimento Grade de atendimento Capacidade Transportadoras Veículos …" at bounding box center [305, 134] width 611 height 268
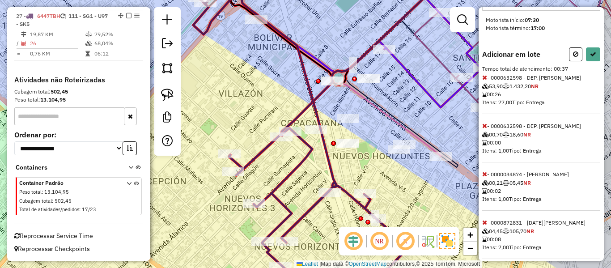
scroll to position [279, 0]
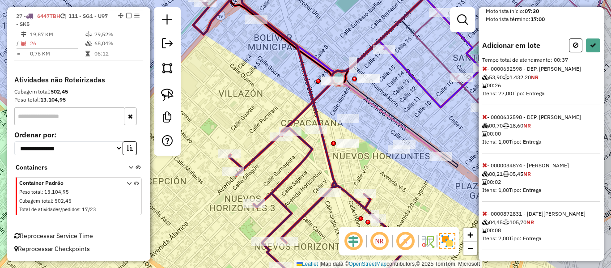
select select "**********"
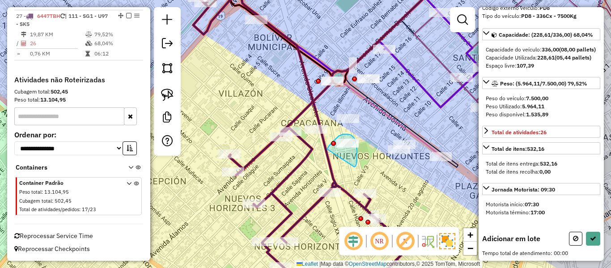
drag, startPoint x: 354, startPoint y: 167, endPoint x: 345, endPoint y: 158, distance: 13.0
click at [334, 156] on div "Janela de atendimento Grade de atendimento Capacidade Transportadoras Veículos …" at bounding box center [305, 134] width 611 height 268
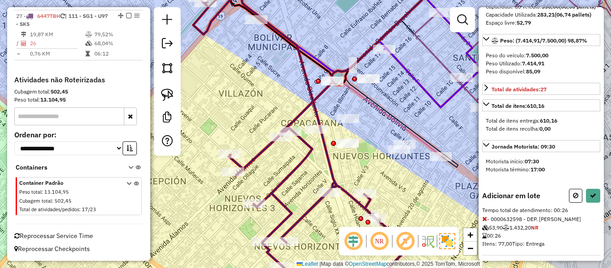
scroll to position [0, 0]
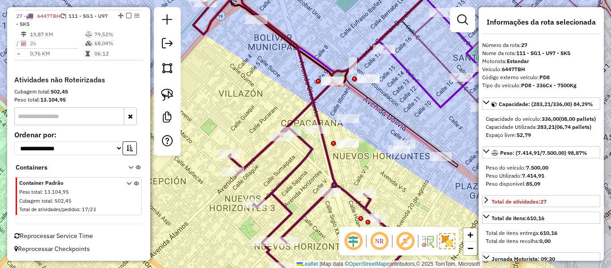
select select "**********"
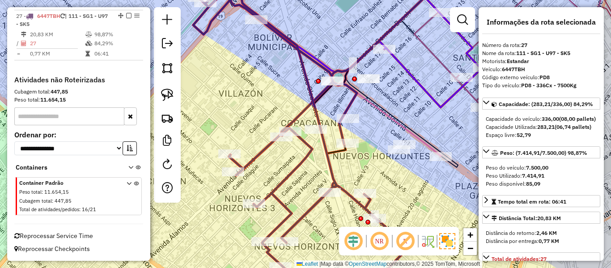
click at [327, 157] on icon at bounding box center [295, 134] width 234 height 322
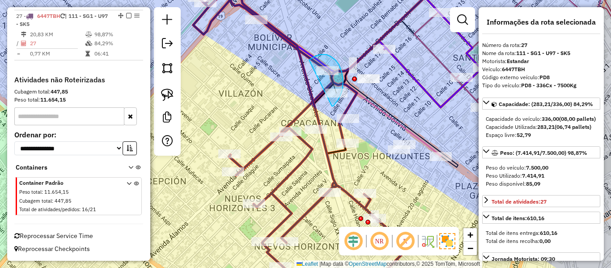
drag, startPoint x: 332, startPoint y: 106, endPoint x: 303, endPoint y: 77, distance: 40.8
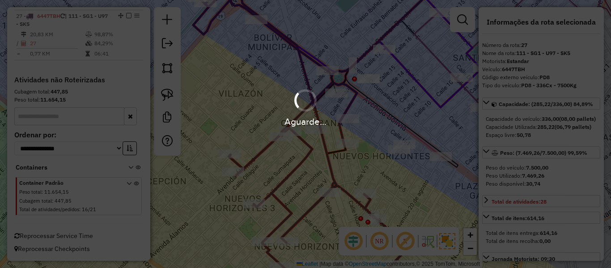
select select "**********"
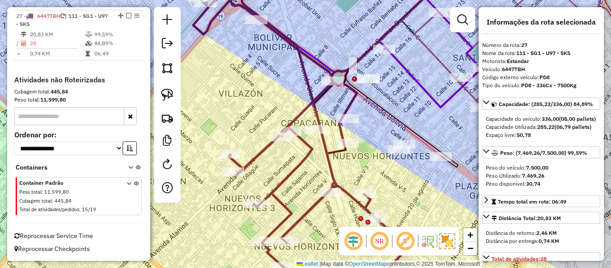
click at [127, 15] on em at bounding box center [128, 15] width 5 height 5
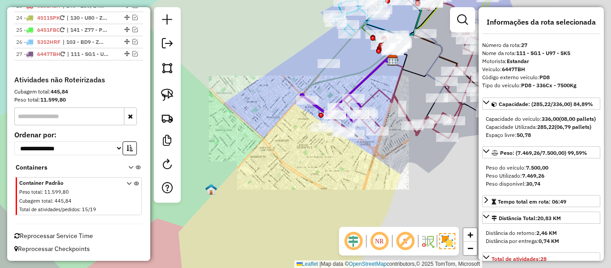
click at [323, 176] on div "Janela de atendimento Grade de atendimento Capacidade Transportadoras Veículos …" at bounding box center [305, 134] width 611 height 268
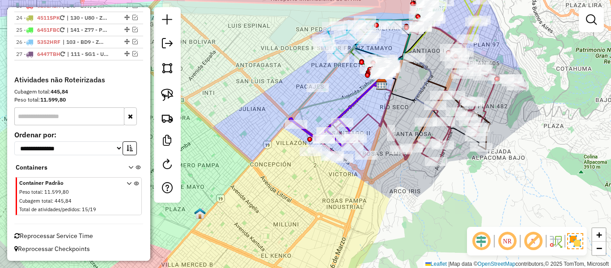
drag, startPoint x: 335, startPoint y: 172, endPoint x: 319, endPoint y: 201, distance: 32.9
click at [319, 201] on div "Janela de atendimento Grade de atendimento Capacidade Transportadoras Veículos …" at bounding box center [305, 134] width 611 height 268
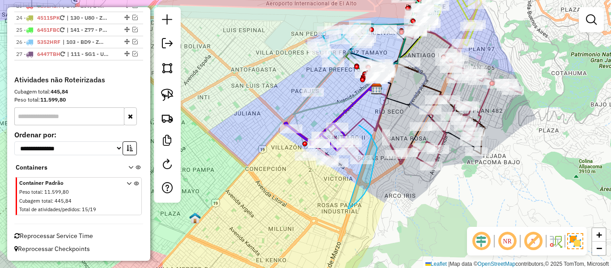
drag, startPoint x: 377, startPoint y: 148, endPoint x: 301, endPoint y: 188, distance: 86.1
click at [162, 166] on link at bounding box center [167, 165] width 18 height 20
select select "*"
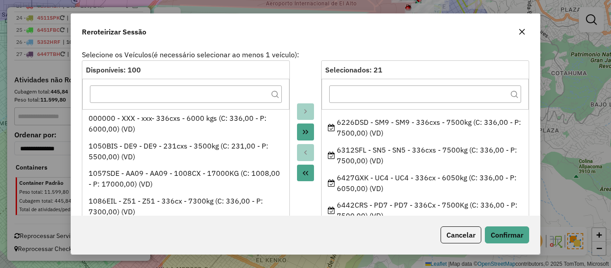
scroll to position [473, 0]
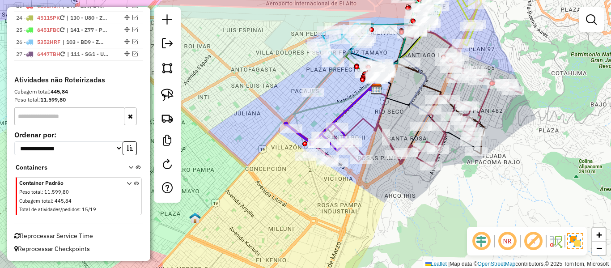
click at [258, 184] on div "Janela de atendimento Grade de atendimento Capacidade Transportadoras Veículos …" at bounding box center [305, 134] width 611 height 268
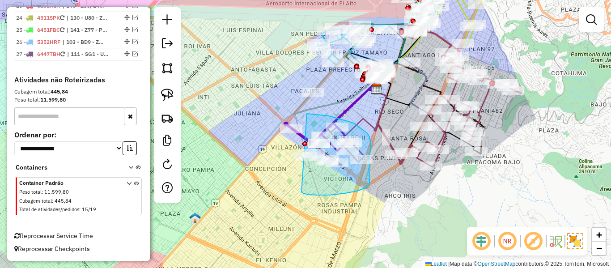
drag, startPoint x: 317, startPoint y: 195, endPoint x: 251, endPoint y: 138, distance: 87.3
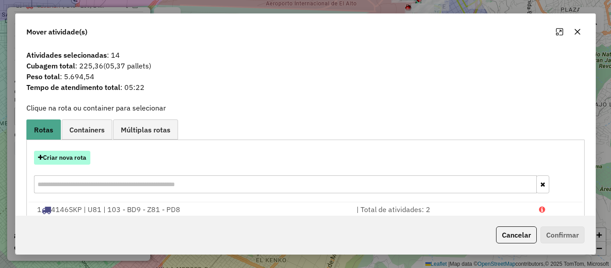
click at [52, 159] on button "Criar nova rota" at bounding box center [62, 158] width 56 height 14
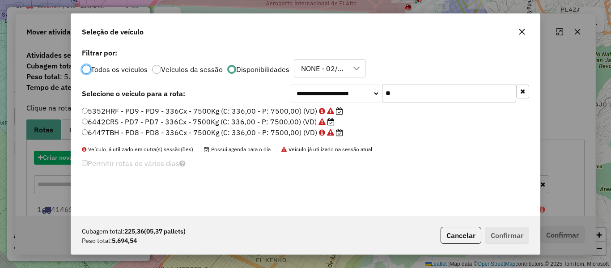
scroll to position [5, 3]
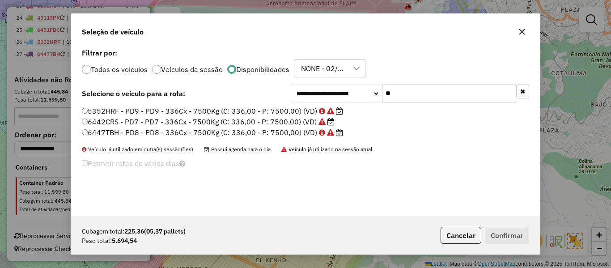
click at [523, 94] on button "button" at bounding box center [522, 92] width 13 height 14
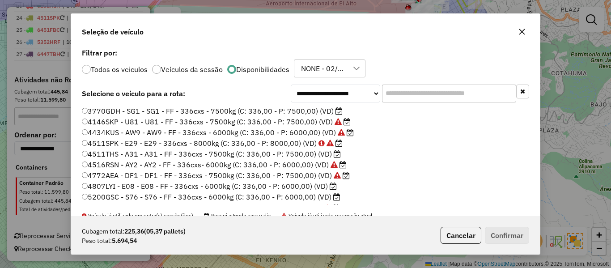
click at [332, 155] on label "4511THS - A31 - A31 - FF - 336cxs - 7500kg (C: 336,00 - P: 7500,00) (VD)" at bounding box center [211, 154] width 259 height 11
click at [505, 228] on button "Confirmar" at bounding box center [507, 235] width 44 height 17
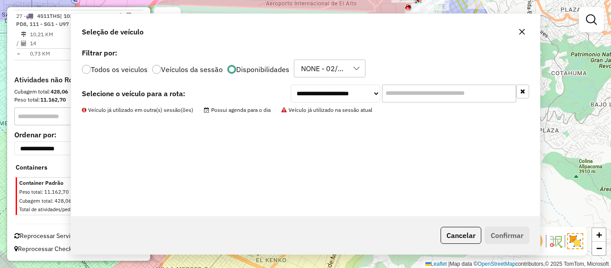
scroll to position [1218, 0]
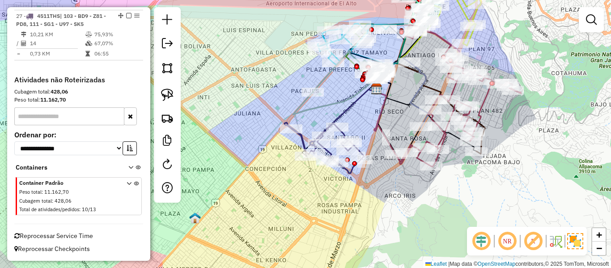
click at [343, 115] on icon at bounding box center [349, 112] width 55 height 47
select select "**********"
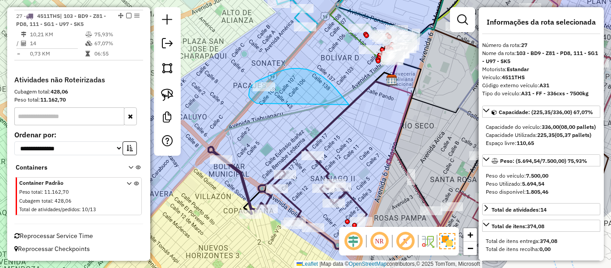
drag, startPoint x: 342, startPoint y: 97, endPoint x: 268, endPoint y: 108, distance: 74.7
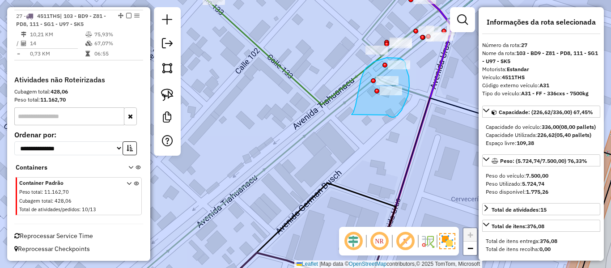
drag, startPoint x: 390, startPoint y: 116, endPoint x: 352, endPoint y: 115, distance: 38.5
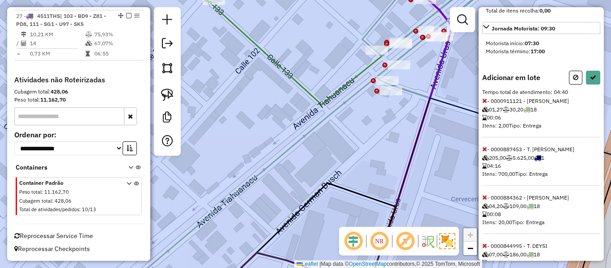
scroll to position [295, 0]
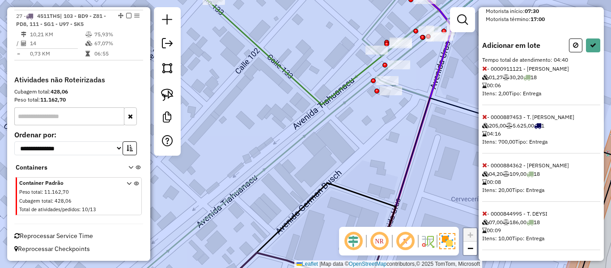
click at [485, 117] on icon at bounding box center [484, 117] width 5 height 6
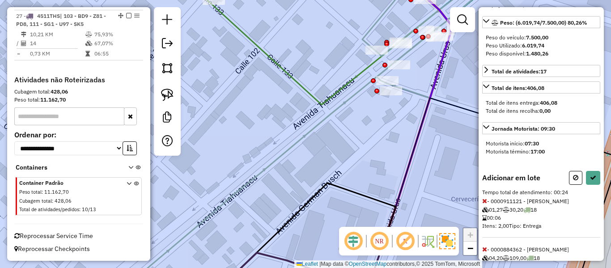
scroll to position [0, 0]
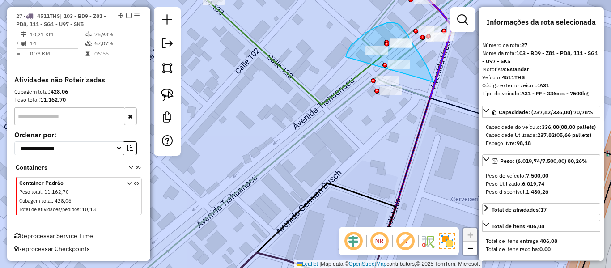
drag, startPoint x: 414, startPoint y: 47, endPoint x: 345, endPoint y: 63, distance: 70.9
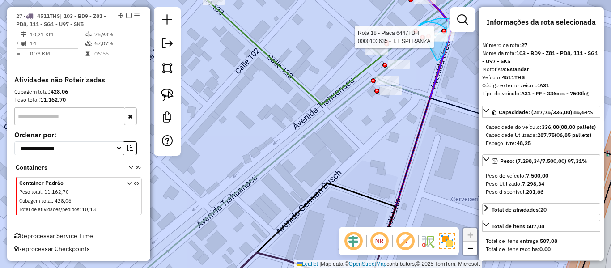
drag, startPoint x: 447, startPoint y: 45, endPoint x: 427, endPoint y: 45, distance: 19.7
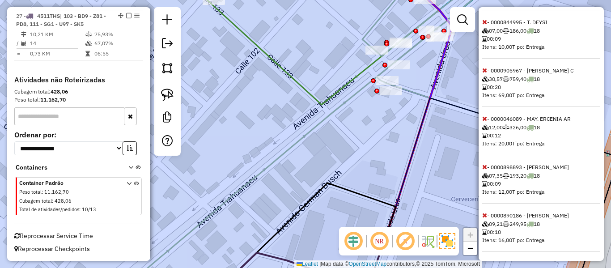
scroll to position [480, 0]
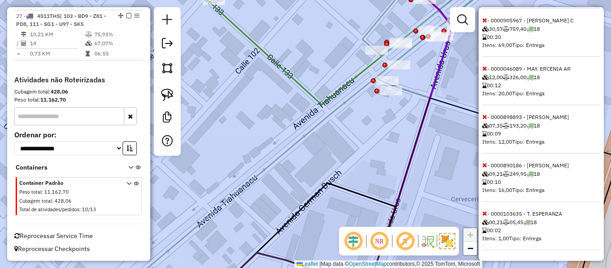
click at [486, 213] on icon at bounding box center [484, 213] width 5 height 6
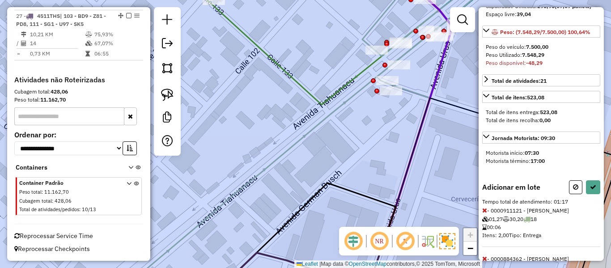
scroll to position [0, 0]
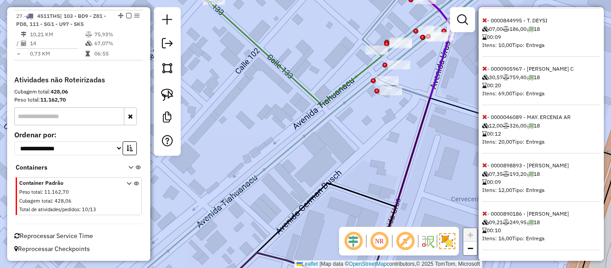
click at [483, 211] on icon at bounding box center [484, 213] width 5 height 6
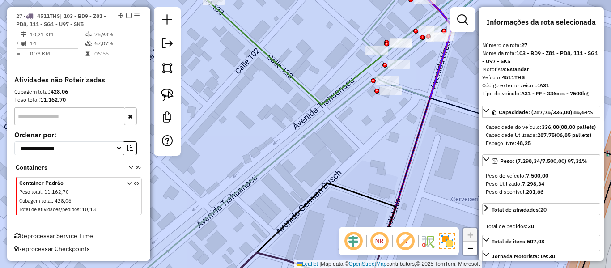
select select "**********"
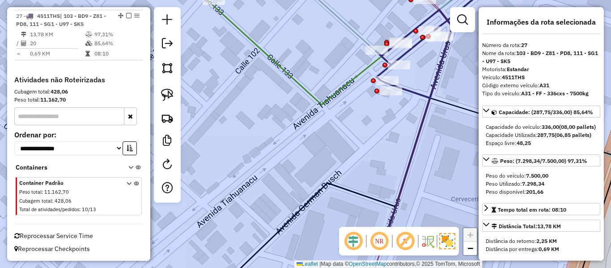
click at [429, 95] on icon at bounding box center [440, 35] width 129 height 125
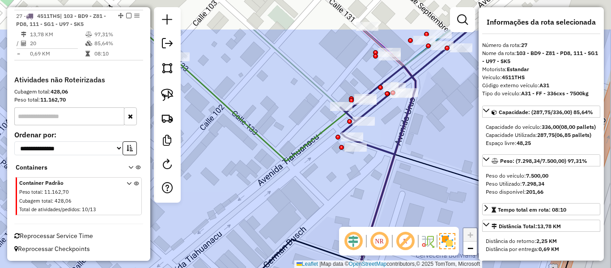
drag, startPoint x: 417, startPoint y: 123, endPoint x: 377, endPoint y: 149, distance: 48.5
click at [379, 183] on icon at bounding box center [382, 181] width 67 height 231
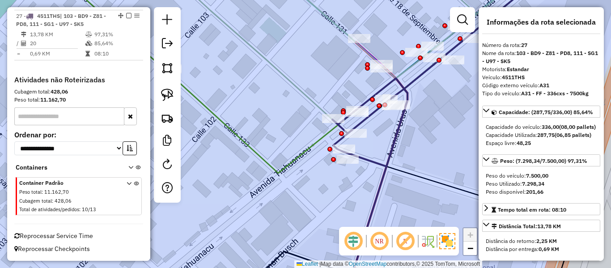
click at [360, 122] on icon at bounding box center [438, 69] width 213 height 193
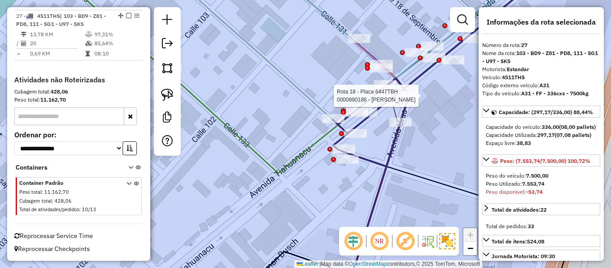
select select "**********"
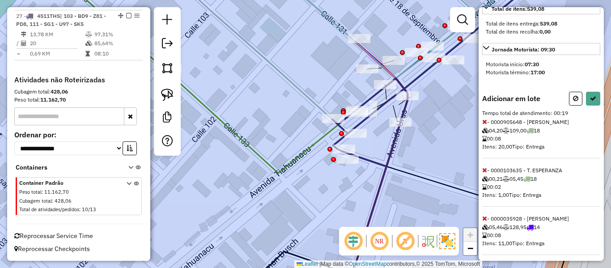
scroll to position [238, 0]
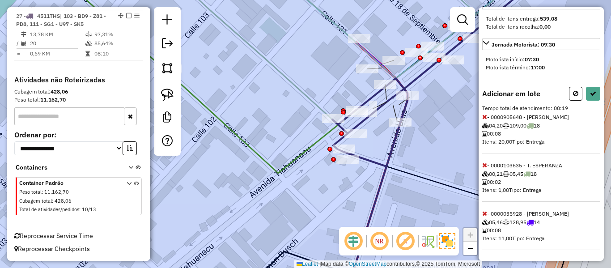
click at [486, 117] on icon at bounding box center [484, 117] width 5 height 6
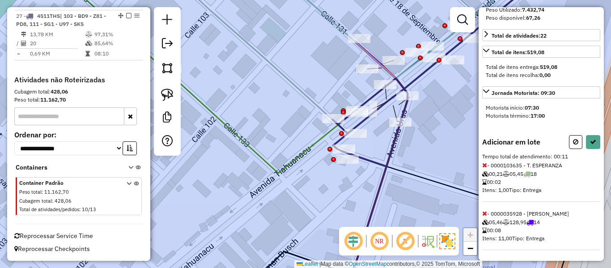
scroll to position [0, 0]
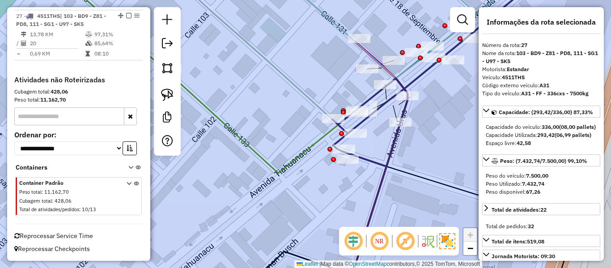
select select "**********"
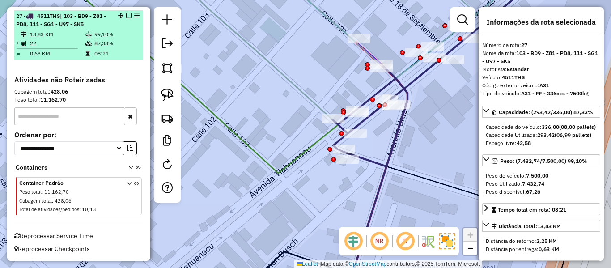
click at [126, 16] on em at bounding box center [128, 15] width 5 height 5
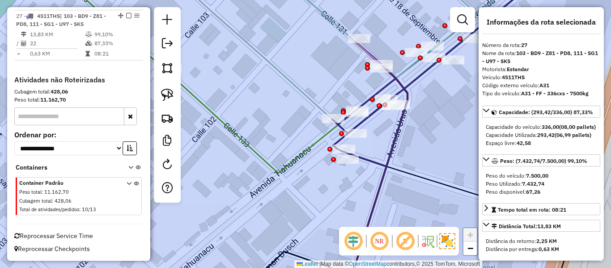
scroll to position [1180, 0]
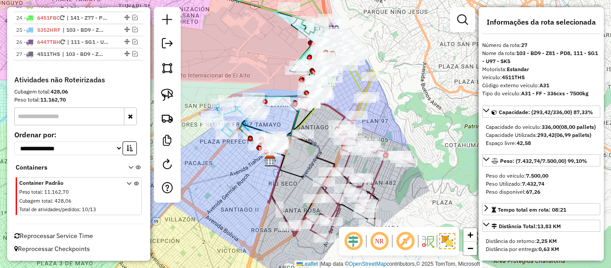
drag, startPoint x: 404, startPoint y: 200, endPoint x: 390, endPoint y: 145, distance: 56.9
click at [390, 143] on div "Rota 15 - Placa 6226DSD 0000811846 - T. OLIVIA Janela de atendimento Grade de a…" at bounding box center [305, 134] width 611 height 268
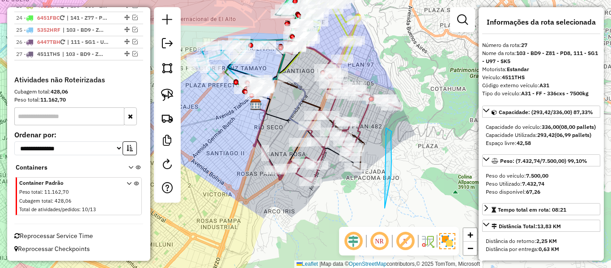
drag, startPoint x: 385, startPoint y: 208, endPoint x: 383, endPoint y: 127, distance: 81.0
click at [166, 165] on em at bounding box center [167, 164] width 11 height 11
select select "*"
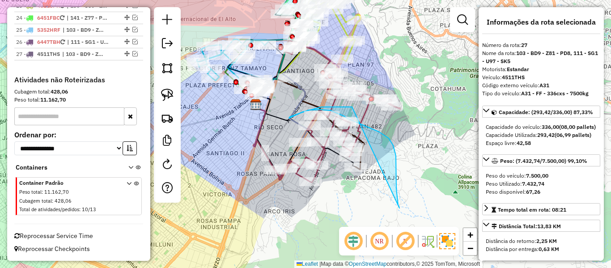
drag, startPoint x: 400, startPoint y: 208, endPoint x: 404, endPoint y: 155, distance: 53.0
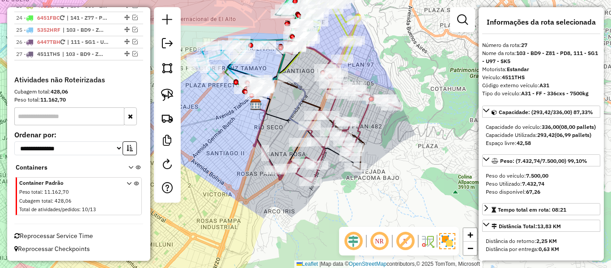
drag, startPoint x: 414, startPoint y: 264, endPoint x: 422, endPoint y: 289, distance: 26.3
click at [422, 268] on html "Aguarde... Pop-up bloqueado! Seu navegador bloqueou automáticamente a abertura …" at bounding box center [305, 134] width 611 height 268
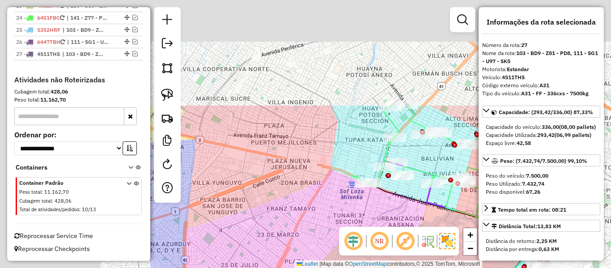
drag, startPoint x: 291, startPoint y: 141, endPoint x: 464, endPoint y: 225, distance: 192.1
click at [474, 237] on div "Janela de atendimento Grade de atendimento Capacidade Transportadoras Veículos …" at bounding box center [305, 134] width 611 height 268
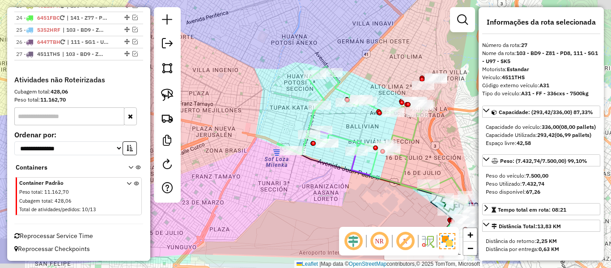
drag, startPoint x: 359, startPoint y: 203, endPoint x: 264, endPoint y: 164, distance: 103.4
click at [264, 164] on div "Rota 17 - Placa 6442CRS 0000035187 - TIENDA ANGEL Janela de atendimento Grade d…" at bounding box center [305, 134] width 611 height 268
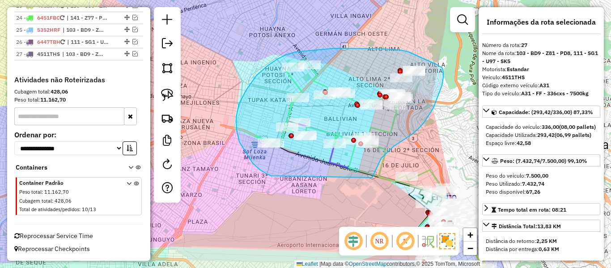
drag, startPoint x: 253, startPoint y: 163, endPoint x: 373, endPoint y: 171, distance: 120.2
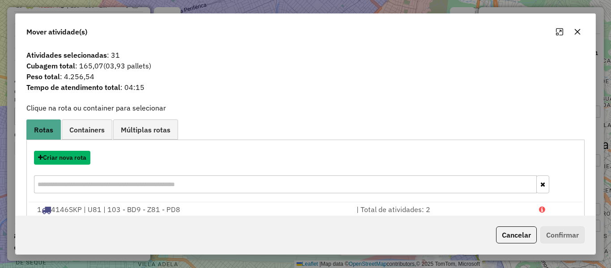
click at [79, 156] on button "Criar nova rota" at bounding box center [62, 158] width 56 height 14
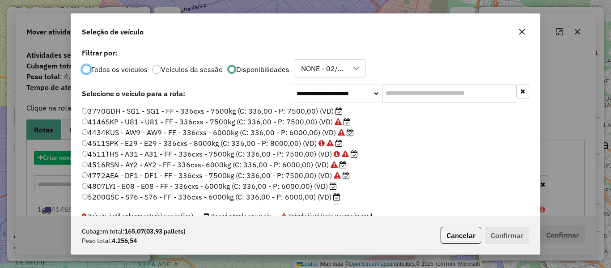
scroll to position [5, 3]
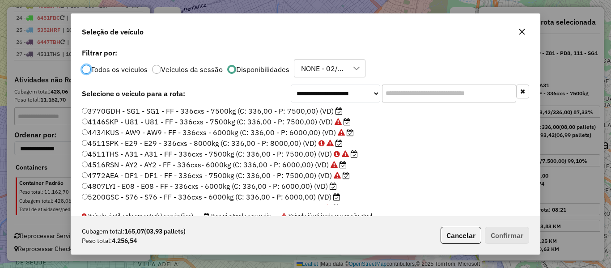
click at [313, 185] on label "4807LYI - E08 - E08 - FF - 336cxs - 6000kg (C: 336,00 - P: 6000,00) (VD)" at bounding box center [209, 186] width 255 height 11
click at [332, 197] on label "5200GSC - S76 - S76 - FF - 336cxs - 6000kg (C: 336,00 - P: 6000,00) (VD)" at bounding box center [211, 196] width 259 height 11
click at [493, 234] on button "Confirmar" at bounding box center [507, 235] width 44 height 17
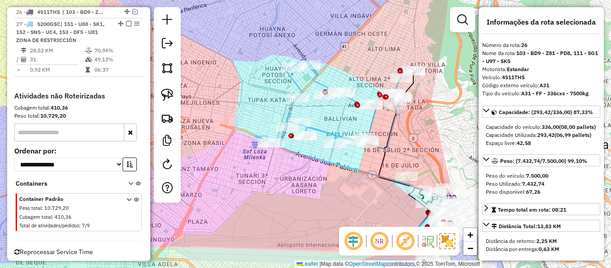
scroll to position [1196, 0]
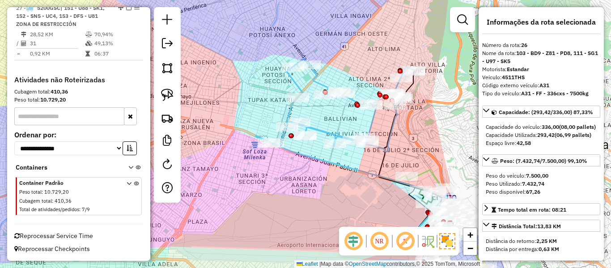
click at [290, 110] on icon at bounding box center [334, 105] width 159 height 93
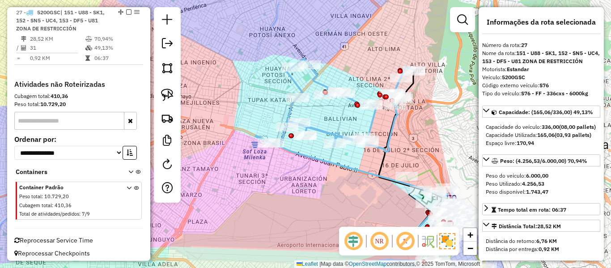
scroll to position [1191, 0]
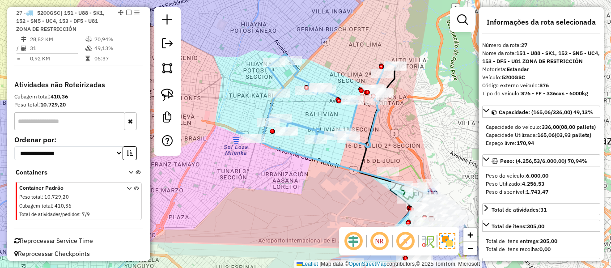
drag, startPoint x: 317, startPoint y: 114, endPoint x: 259, endPoint y: 96, distance: 60.0
click at [259, 96] on div "Janela de atendimento Grade de atendimento Capacidade Transportadoras Veículos …" at bounding box center [305, 134] width 611 height 268
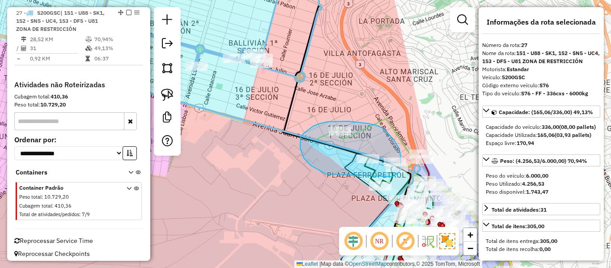
click at [377, 186] on div "Rota 12 - Placa 5615LCH 0000878580 - ANA ISABEL Rota 18 - Placa 6451FBC 0000878…" at bounding box center [305, 134] width 611 height 268
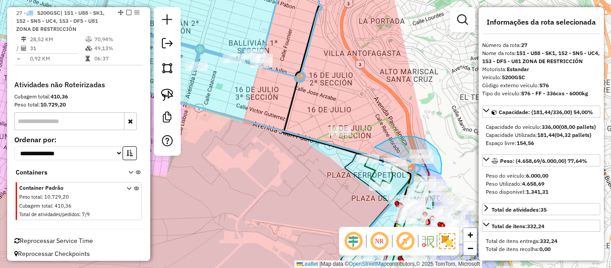
click at [363, 162] on div "Janela de atendimento Grade de atendimento Capacidade Transportadoras Veículos …" at bounding box center [305, 134] width 611 height 268
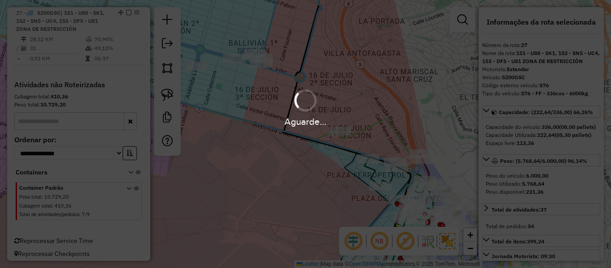
select select "**********"
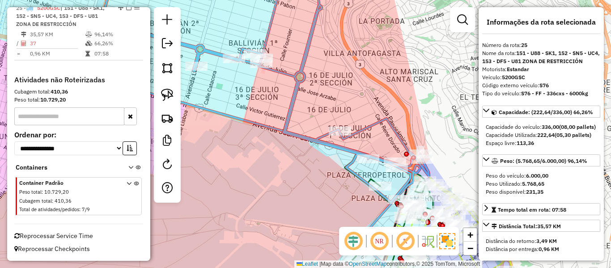
click at [284, 73] on icon at bounding box center [233, 87] width 391 height 229
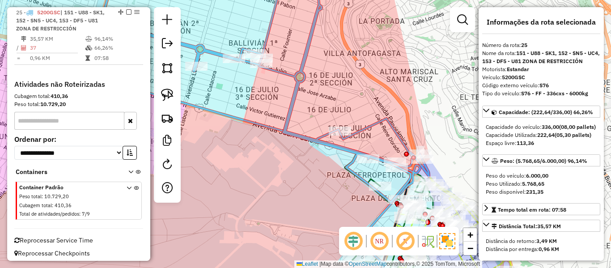
scroll to position [1083, 0]
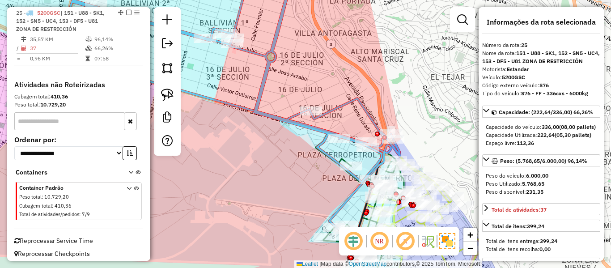
drag, startPoint x: 287, startPoint y: 106, endPoint x: 242, endPoint y: 77, distance: 52.7
click at [242, 77] on icon at bounding box center [204, 67] width 391 height 229
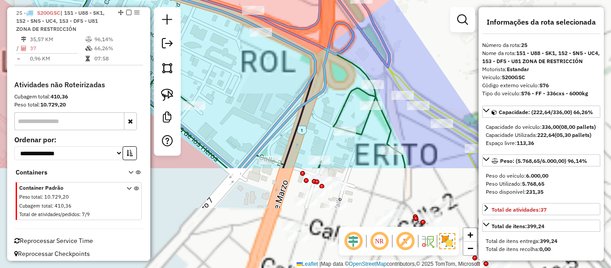
drag, startPoint x: 306, startPoint y: 137, endPoint x: 230, endPoint y: 42, distance: 122.6
click at [230, 42] on div "Janela de atendimento Grade de atendimento Capacidade Transportadoras Veículos …" at bounding box center [305, 134] width 611 height 268
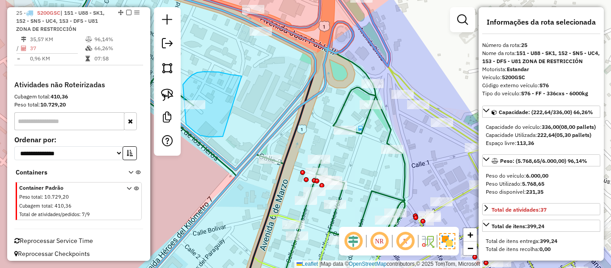
drag, startPoint x: 231, startPoint y: 75, endPoint x: 239, endPoint y: 133, distance: 58.7
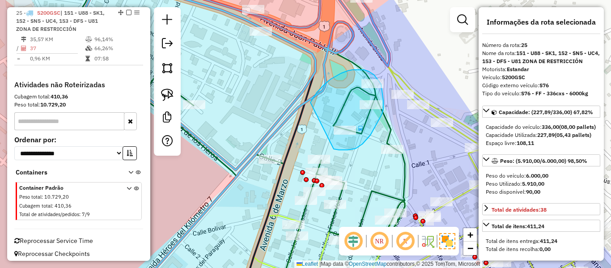
drag, startPoint x: 315, startPoint y: 96, endPoint x: 331, endPoint y: 145, distance: 51.1
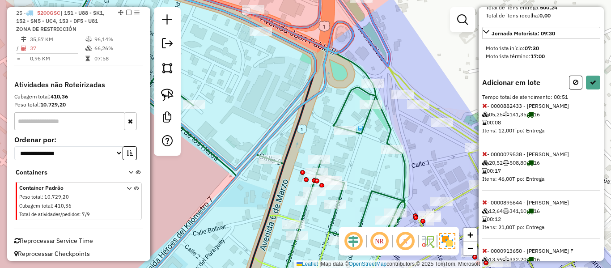
scroll to position [287, 0]
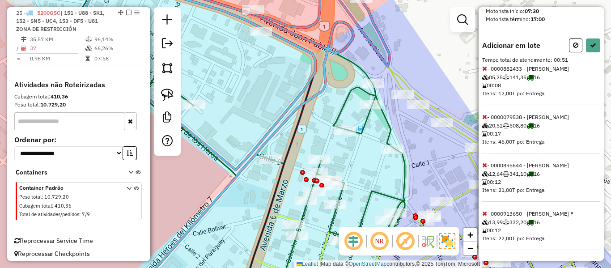
click at [487, 214] on icon at bounding box center [484, 213] width 5 height 6
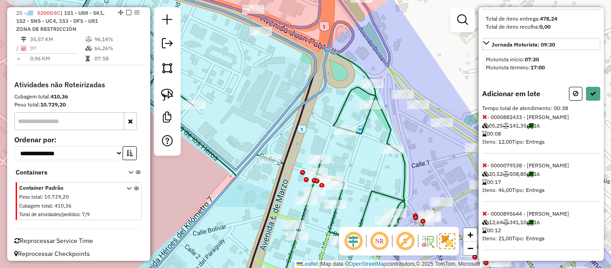
scroll to position [238, 0]
click at [485, 165] on icon at bounding box center [484, 165] width 5 height 6
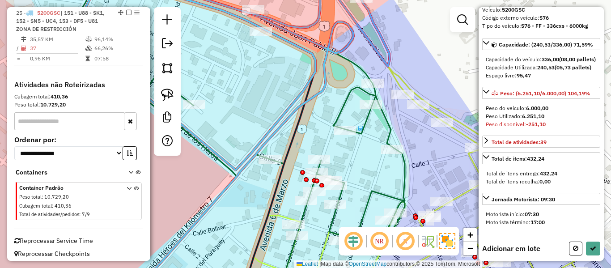
scroll to position [0, 0]
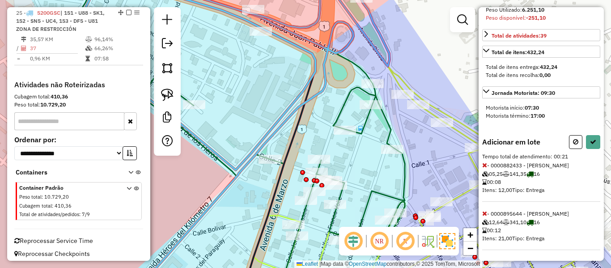
click at [486, 214] on icon at bounding box center [484, 213] width 5 height 6
click at [482, 213] on icon at bounding box center [484, 213] width 5 height 6
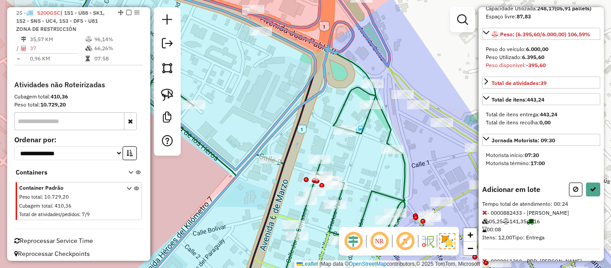
scroll to position [190, 0]
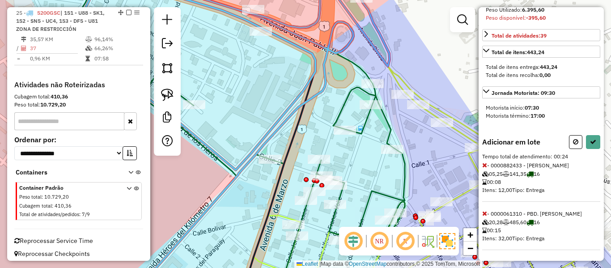
click at [484, 211] on icon at bounding box center [484, 213] width 5 height 6
click at [483, 213] on icon at bounding box center [484, 213] width 5 height 6
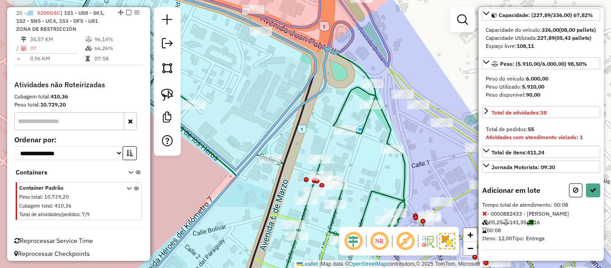
select select "**********"
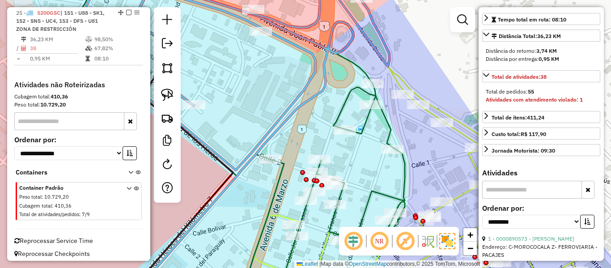
click at [300, 27] on icon at bounding box center [224, 71] width 332 height 197
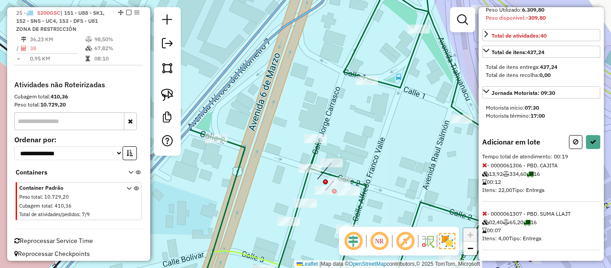
click at [483, 169] on div "Adicionar em lote Tempo total de atendimento: 00:19 - 0000061306 - PBD. CAJITA …" at bounding box center [541, 192] width 118 height 115
click at [485, 165] on icon at bounding box center [484, 165] width 5 height 6
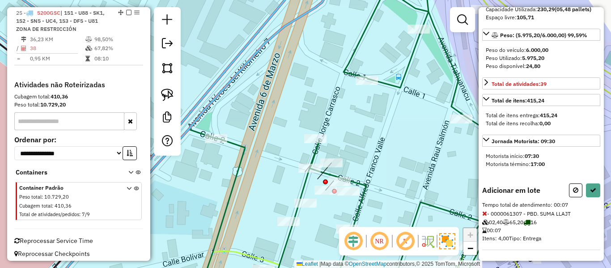
scroll to position [0, 0]
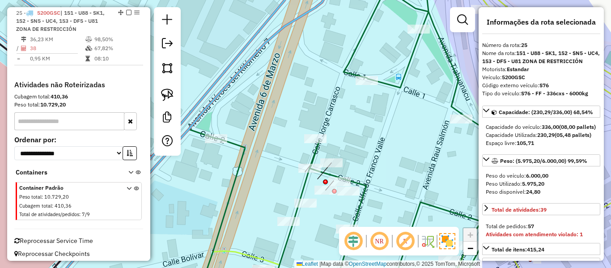
select select "**********"
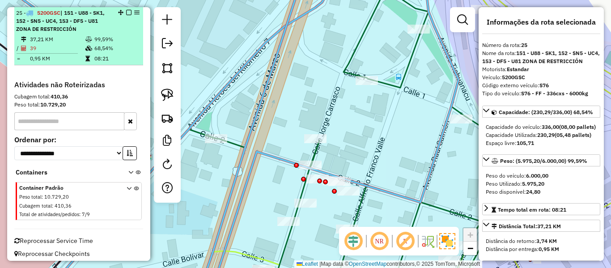
click at [126, 11] on em at bounding box center [128, 12] width 5 height 5
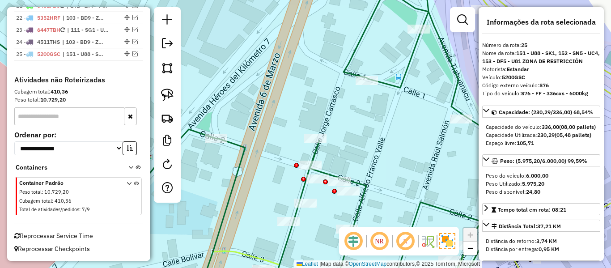
scroll to position [1042, 0]
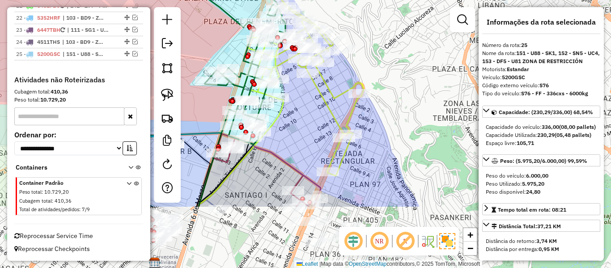
drag, startPoint x: 432, startPoint y: 167, endPoint x: 374, endPoint y: 85, distance: 100.4
click at [374, 85] on div "Janela de atendimento Grade de atendimento Capacidade Transportadoras Veículos …" at bounding box center [305, 134] width 611 height 268
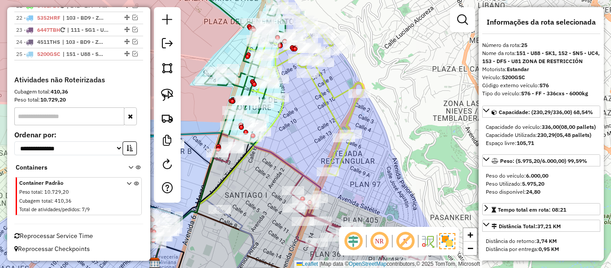
drag, startPoint x: 400, startPoint y: 151, endPoint x: 395, endPoint y: 156, distance: 7.6
click at [400, 151] on div "Janela de atendimento Grade de atendimento Capacidade Transportadoras Veículos …" at bounding box center [305, 134] width 611 height 268
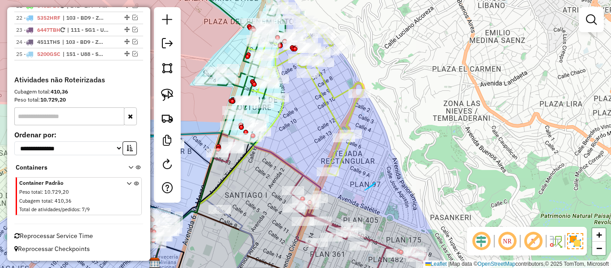
drag, startPoint x: 375, startPoint y: 183, endPoint x: 364, endPoint y: 191, distance: 13.8
drag, startPoint x: 364, startPoint y: 191, endPoint x: 363, endPoint y: 210, distance: 19.3
click at [363, 208] on div "Janela de atendimento Grade de atendimento Capacidade Transportadoras Veículos …" at bounding box center [305, 134] width 611 height 268
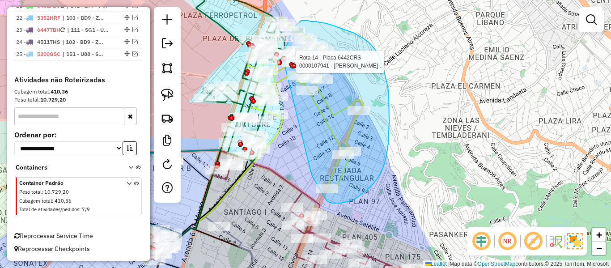
drag, startPoint x: 314, startPoint y: 179, endPoint x: 288, endPoint y: 70, distance: 111.3
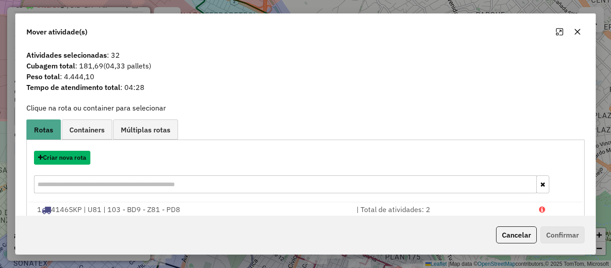
click at [81, 162] on button "Criar nova rota" at bounding box center [62, 158] width 56 height 14
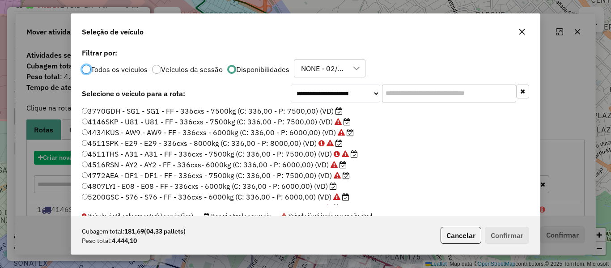
scroll to position [5, 3]
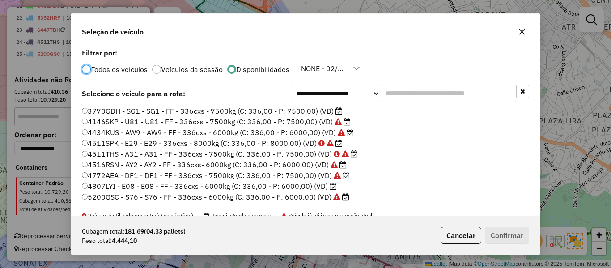
click at [331, 111] on label "3770GDH - SG1 - SG1 - FF - 336cxs - 7500kg (C: 336,00 - P: 7500,00) (VD)" at bounding box center [212, 111] width 261 height 11
click at [501, 242] on button "Confirmar" at bounding box center [507, 235] width 44 height 17
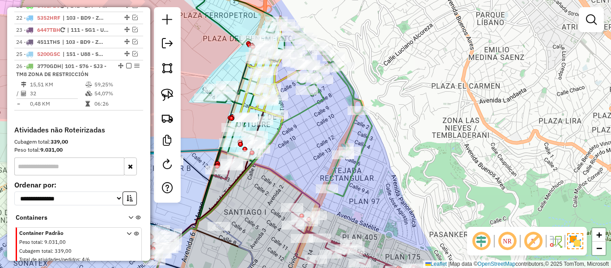
scroll to position [1083, 0]
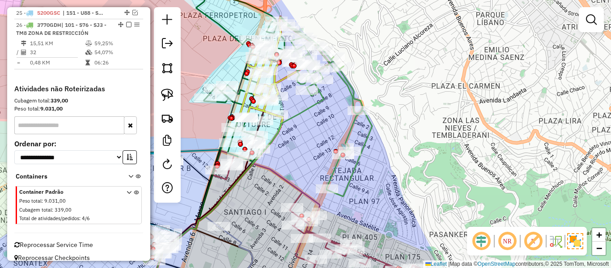
click at [358, 124] on icon at bounding box center [327, 107] width 92 height 180
select select "**********"
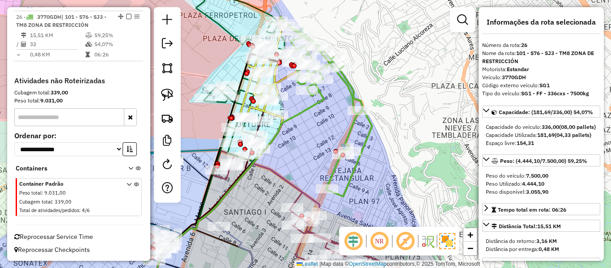
scroll to position [1092, 0]
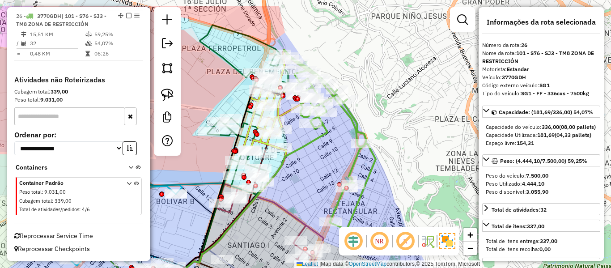
drag, startPoint x: 341, startPoint y: 137, endPoint x: 349, endPoint y: 183, distance: 47.1
click at [350, 191] on div "Janela de atendimento Grade de atendimento Capacidade Transportadoras Veículos …" at bounding box center [305, 134] width 611 height 268
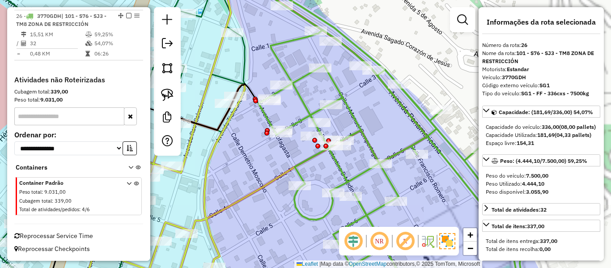
drag, startPoint x: 379, startPoint y: 75, endPoint x: 388, endPoint y: 97, distance: 23.9
click at [388, 97] on div "Rota 26 - Placa 3770GDH 0000900855 - L. 24 HORAS Rota 26 - Placa 3770GDH 000080…" at bounding box center [305, 134] width 611 height 268
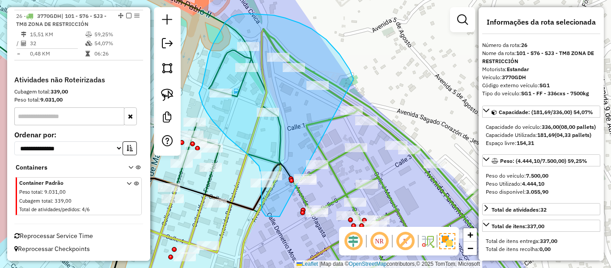
drag, startPoint x: 322, startPoint y: 36, endPoint x: 284, endPoint y: 202, distance: 170.2
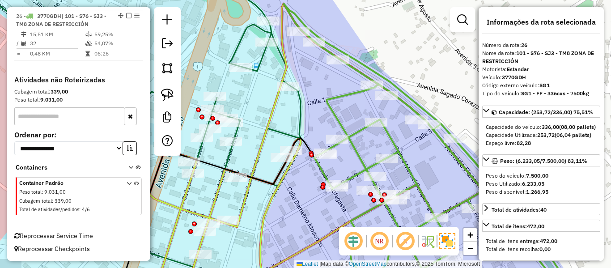
drag, startPoint x: 274, startPoint y: 220, endPoint x: 306, endPoint y: 187, distance: 45.6
click at [300, 189] on div "Rota 26 - Placa 3770GDH 0000900855 - L. 24 HORAS Janela de atendimento Grade de…" at bounding box center [305, 134] width 611 height 268
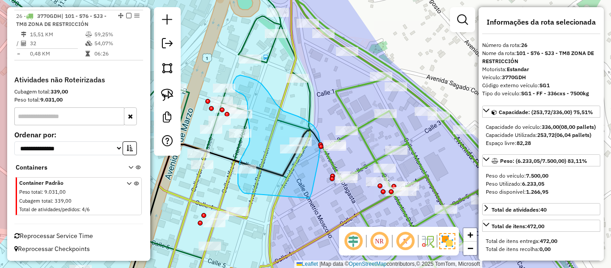
drag, startPoint x: 310, startPoint y: 198, endPoint x: 249, endPoint y: 191, distance: 60.8
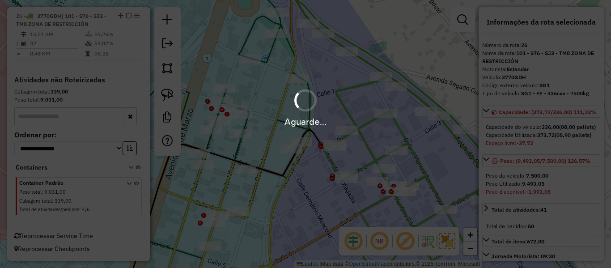
select select "**********"
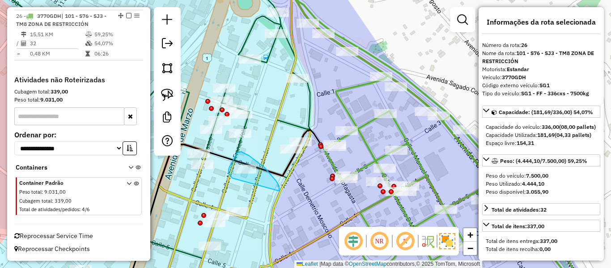
drag, startPoint x: 271, startPoint y: 174, endPoint x: 232, endPoint y: 179, distance: 39.1
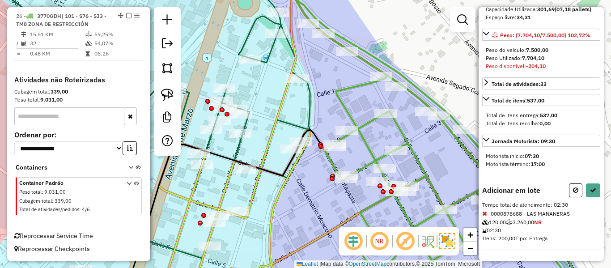
scroll to position [8, 0]
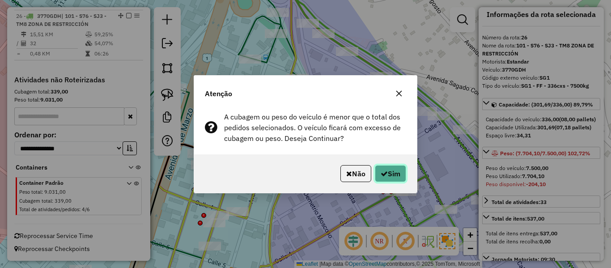
click at [377, 179] on button "Sim" at bounding box center [390, 173] width 31 height 17
select select "**********"
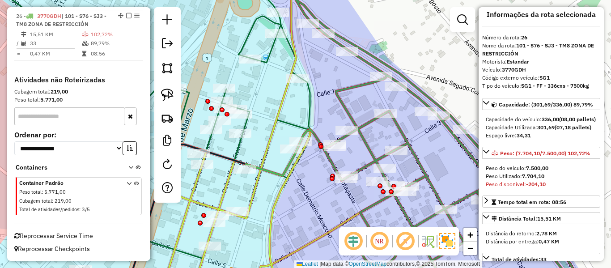
click at [292, 33] on icon at bounding box center [326, 145] width 334 height 300
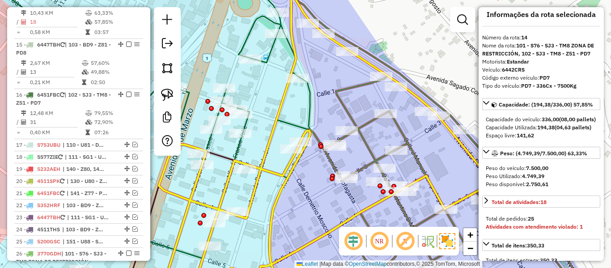
scroll to position [828, 0]
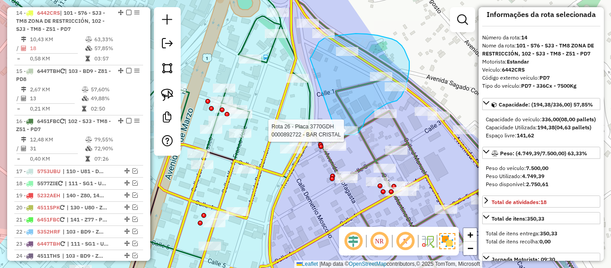
drag, startPoint x: 356, startPoint y: 34, endPoint x: 318, endPoint y: 123, distance: 97.6
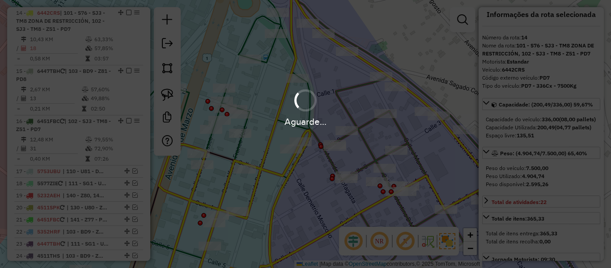
select select "**********"
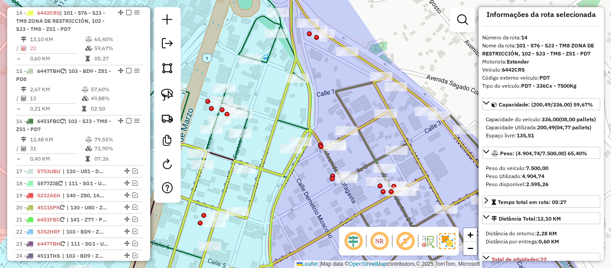
click at [366, 124] on icon at bounding box center [326, 145] width 334 height 300
click at [368, 152] on icon at bounding box center [416, 185] width 340 height 219
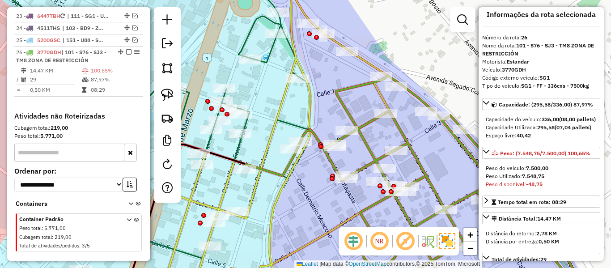
scroll to position [1092, 0]
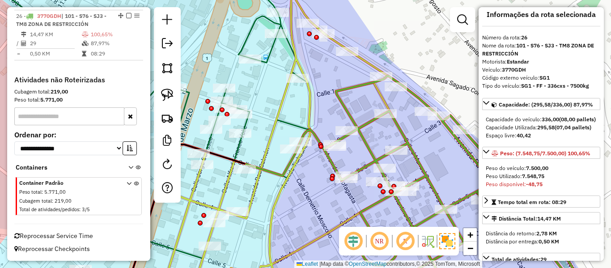
click at [362, 58] on icon at bounding box center [326, 145] width 334 height 300
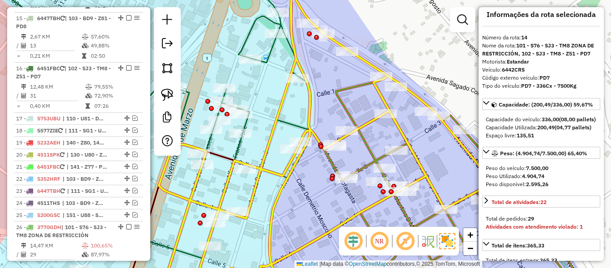
scroll to position [828, 0]
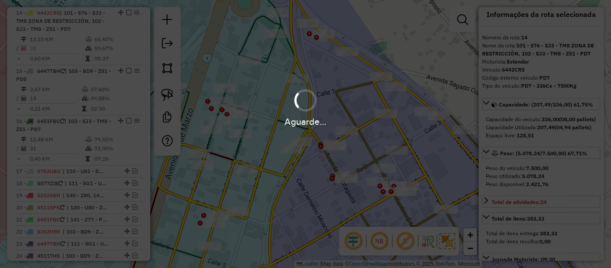
select select "**********"
click at [369, 148] on div "Aguarde..." at bounding box center [305, 134] width 611 height 268
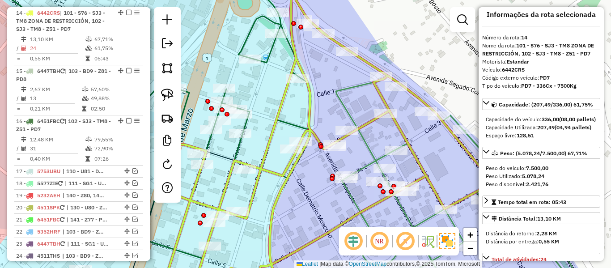
click at [369, 148] on icon at bounding box center [416, 185] width 340 height 219
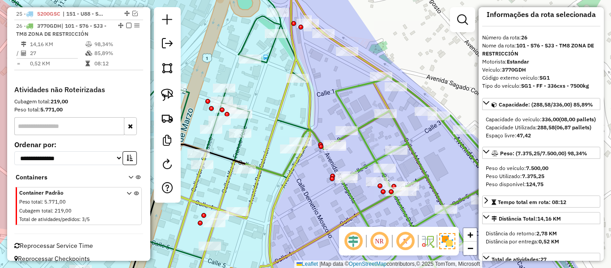
scroll to position [1092, 0]
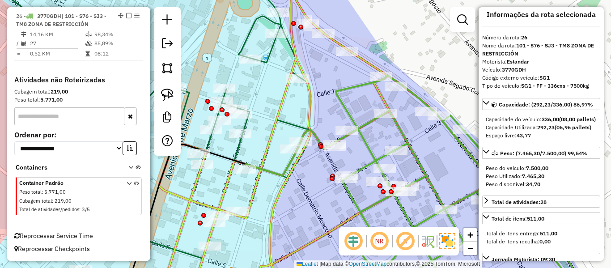
select select "**********"
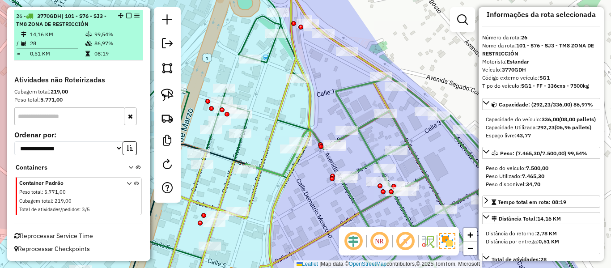
click at [126, 14] on em at bounding box center [128, 15] width 5 height 5
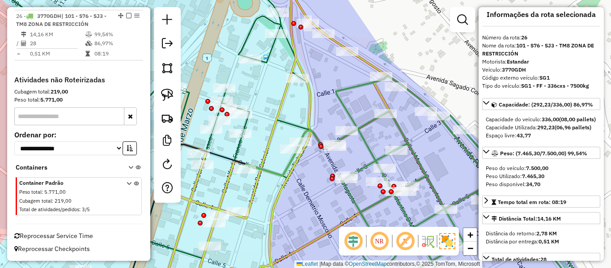
scroll to position [1054, 0]
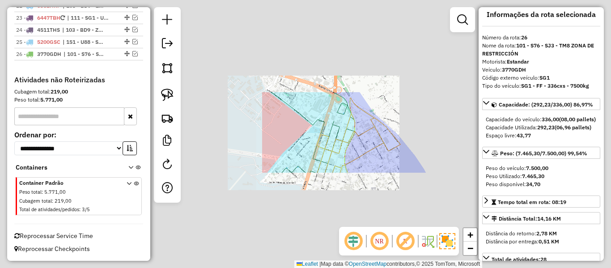
click at [385, 148] on div "Janela de atendimento Grade de atendimento Capacidade Transportadoras Veículos …" at bounding box center [305, 134] width 611 height 268
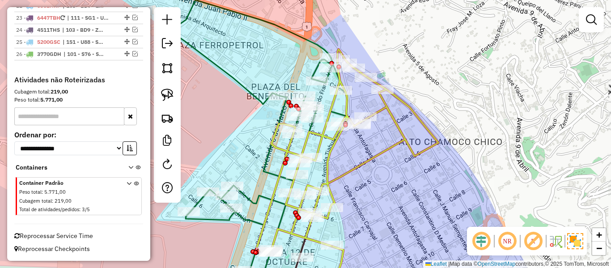
drag, startPoint x: 383, startPoint y: 157, endPoint x: 408, endPoint y: 172, distance: 28.7
click at [398, 173] on icon at bounding box center [347, 151] width 182 height 204
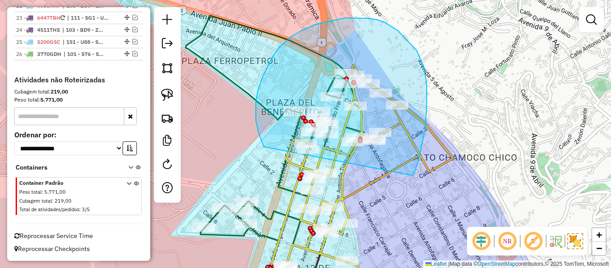
drag, startPoint x: 425, startPoint y: 128, endPoint x: 271, endPoint y: 159, distance: 157.5
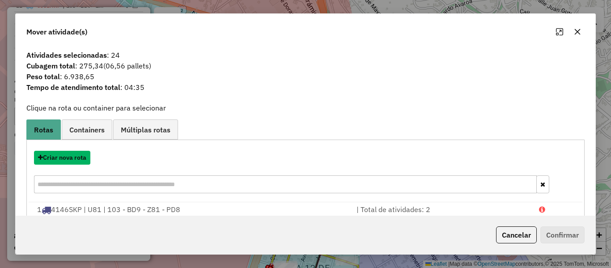
click at [71, 160] on button "Criar nova rota" at bounding box center [62, 158] width 56 height 14
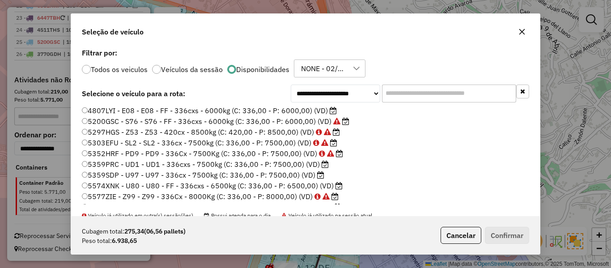
scroll to position [89, 0]
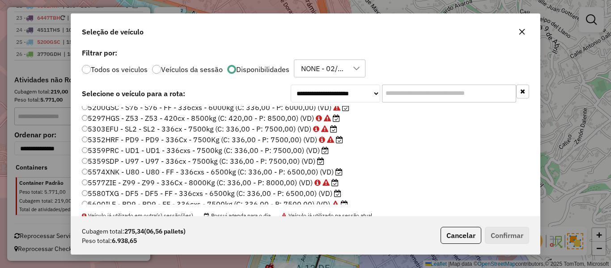
click at [316, 153] on label "5359PRC - UD1 - UD1 - 336cxs - 7500kg (C: 336,00 - P: 7500,00) (VD)" at bounding box center [205, 150] width 247 height 11
click at [490, 238] on button "Confirmar" at bounding box center [507, 235] width 44 height 17
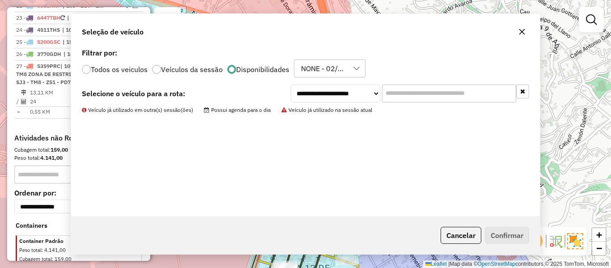
scroll to position [1092, 0]
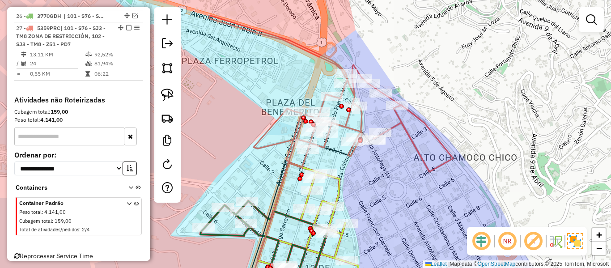
click at [349, 126] on icon at bounding box center [331, 94] width 244 height 156
select select "**********"
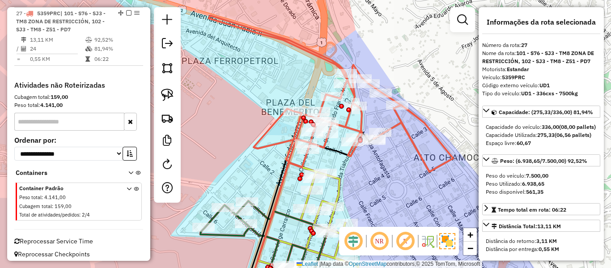
scroll to position [1107, 0]
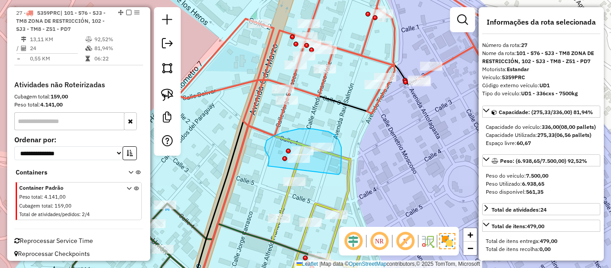
drag, startPoint x: 340, startPoint y: 174, endPoint x: 268, endPoint y: 166, distance: 72.0
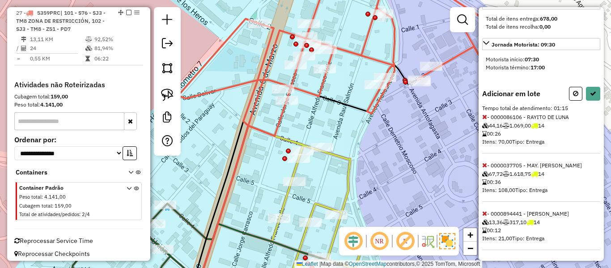
scroll to position [247, 0]
click at [484, 164] on icon at bounding box center [484, 165] width 5 height 6
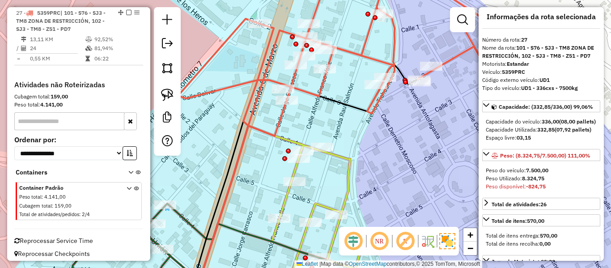
scroll to position [0, 0]
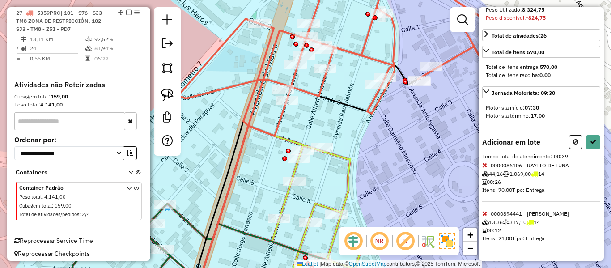
click at [483, 161] on div "Adicionar em lote Tempo total de atendimento: 00:39 - 0000086106 - RAYITO DE LU…" at bounding box center [541, 192] width 118 height 115
click at [484, 163] on icon at bounding box center [484, 165] width 5 height 6
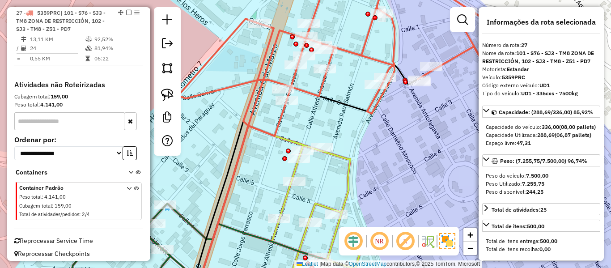
drag, startPoint x: 370, startPoint y: 184, endPoint x: 368, endPoint y: 145, distance: 39.9
click at [368, 145] on div "Janela de atendimento Grade de atendimento Capacidade Transportadoras Veículos …" at bounding box center [305, 134] width 611 height 268
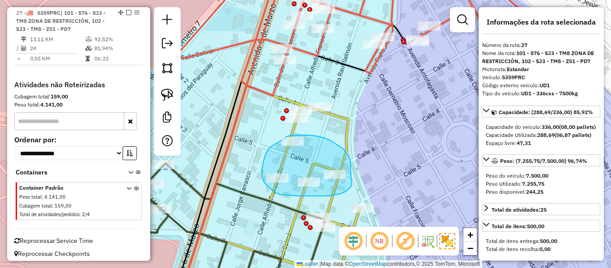
drag, startPoint x: 348, startPoint y: 155, endPoint x: 357, endPoint y: 183, distance: 29.4
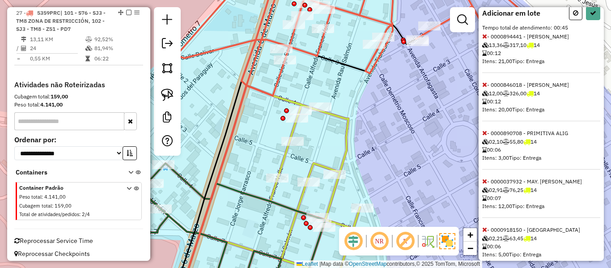
scroll to position [290, 0]
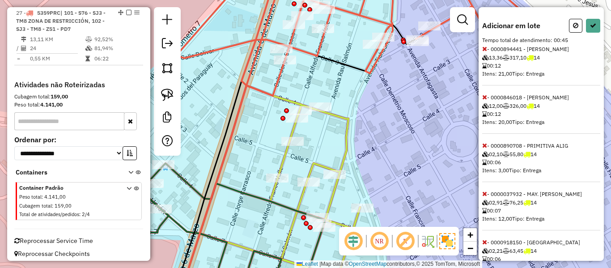
click at [484, 109] on icon at bounding box center [485, 105] width 7 height 5
click at [485, 100] on icon at bounding box center [484, 97] width 5 height 6
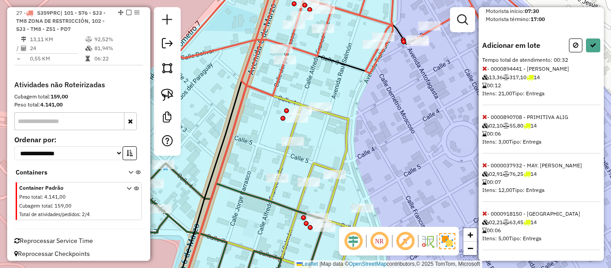
scroll to position [18, 0]
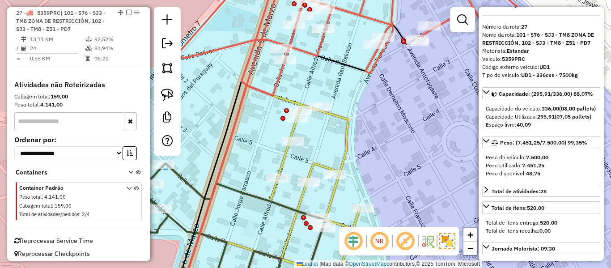
select select "**********"
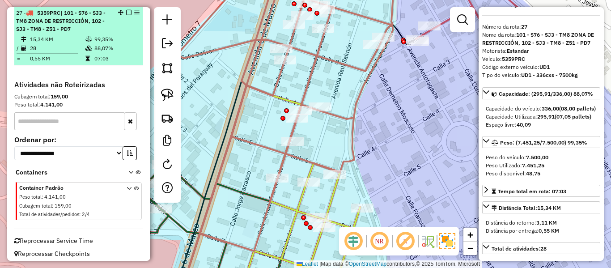
click at [127, 13] on em at bounding box center [128, 12] width 5 height 5
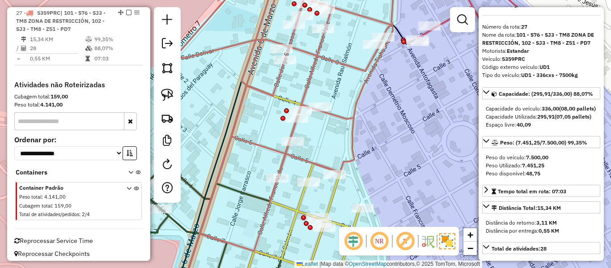
scroll to position [1066, 0]
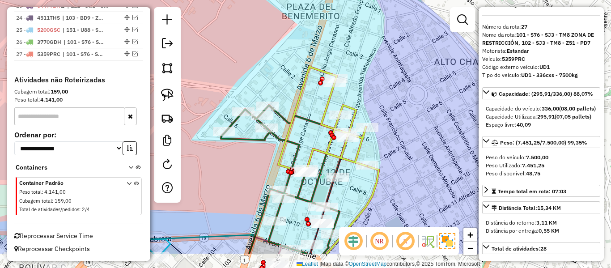
drag, startPoint x: 396, startPoint y: 152, endPoint x: 388, endPoint y: 80, distance: 72.4
click at [388, 80] on div "Janela de atendimento Grade de atendimento Capacidade Transportadoras Veículos …" at bounding box center [305, 134] width 611 height 268
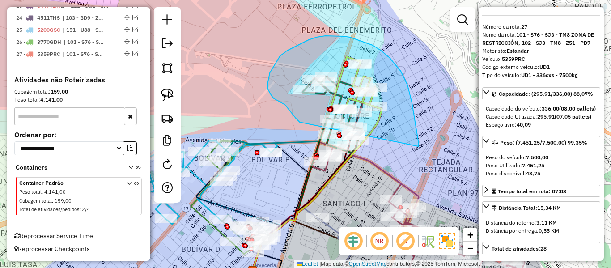
drag, startPoint x: 415, startPoint y: 119, endPoint x: 302, endPoint y: 123, distance: 113.3
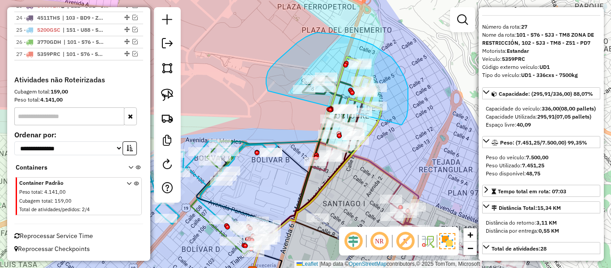
drag, startPoint x: 407, startPoint y: 117, endPoint x: 268, endPoint y: 91, distance: 140.7
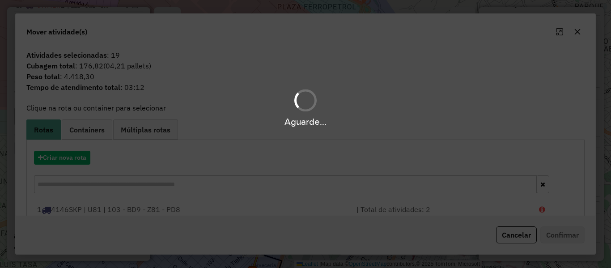
click at [75, 154] on div "Aguarde..." at bounding box center [305, 134] width 611 height 268
click at [75, 154] on hb-app "Aguarde... Pop-up bloqueado! Seu navegador bloqueou automáticamente a abertura …" at bounding box center [305, 134] width 611 height 268
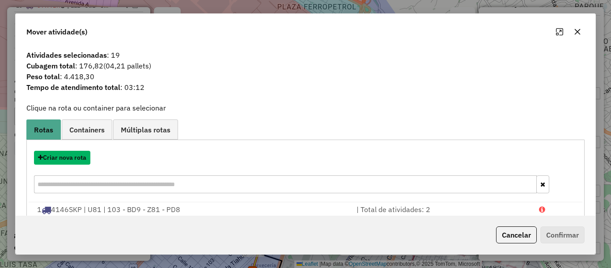
click at [75, 154] on button "Criar nova rota" at bounding box center [62, 158] width 56 height 14
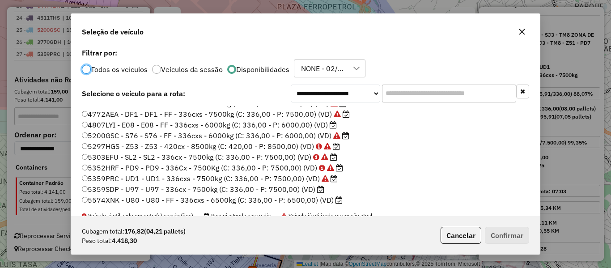
scroll to position [89, 0]
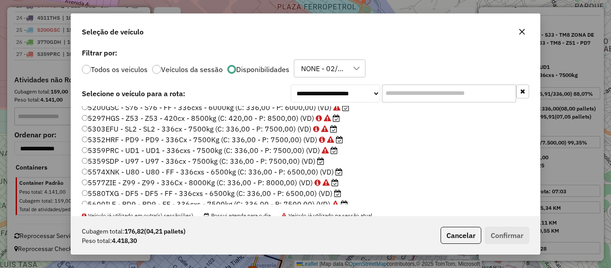
click at [318, 160] on icon at bounding box center [320, 160] width 7 height 7
click at [517, 239] on button "Confirmar" at bounding box center [507, 235] width 44 height 17
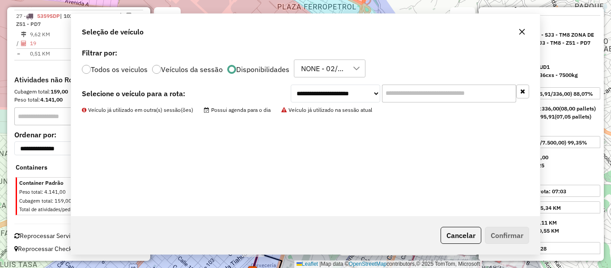
scroll to position [1058, 0]
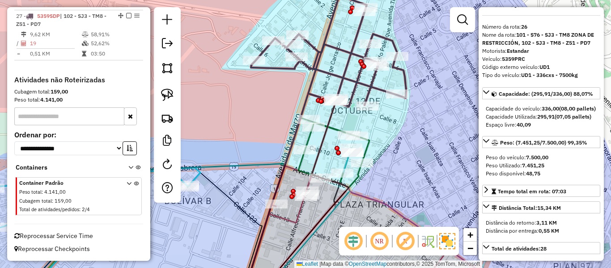
click at [366, 88] on icon at bounding box center [328, 50] width 155 height 111
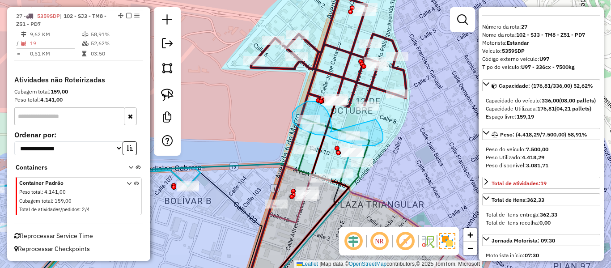
drag, startPoint x: 330, startPoint y: 132, endPoint x: 372, endPoint y: 117, distance: 44.3
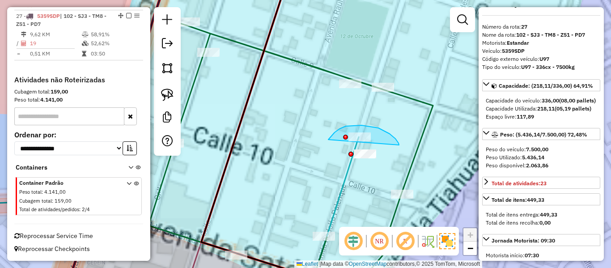
drag, startPoint x: 399, startPoint y: 145, endPoint x: 327, endPoint y: 143, distance: 71.6
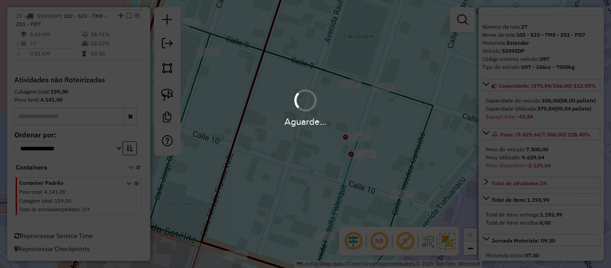
select select "**********"
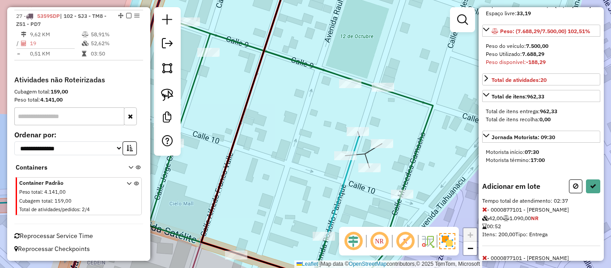
scroll to position [182, 0]
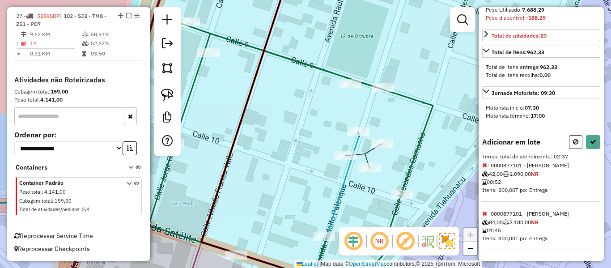
click at [486, 213] on icon at bounding box center [484, 213] width 5 height 6
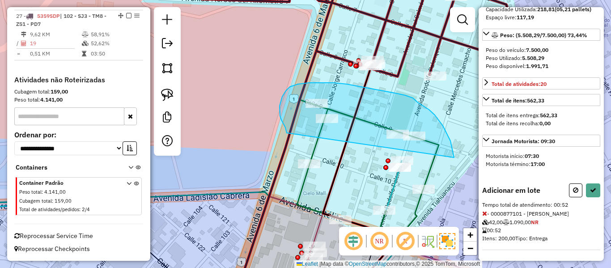
drag, startPoint x: 452, startPoint y: 147, endPoint x: 289, endPoint y: 132, distance: 164.5
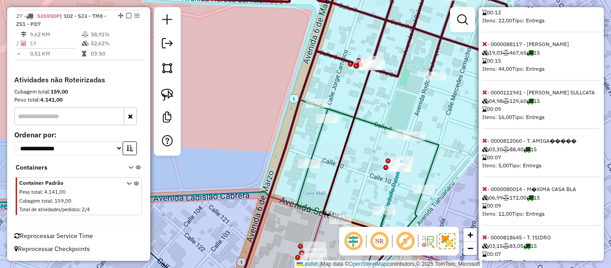
scroll to position [293, 0]
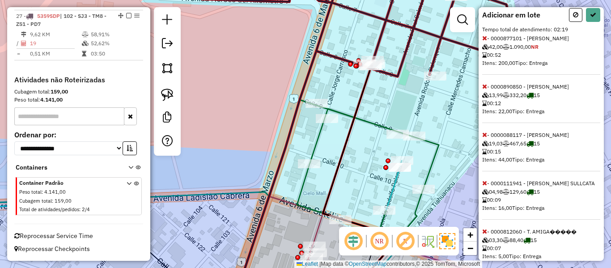
click at [484, 41] on icon at bounding box center [484, 38] width 5 height 6
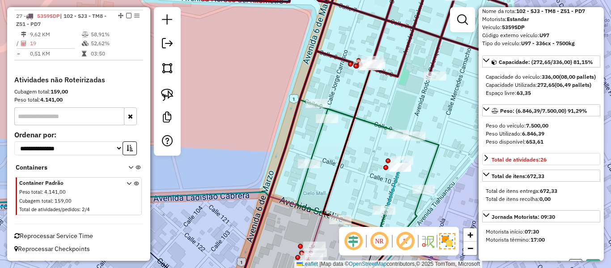
scroll to position [0, 0]
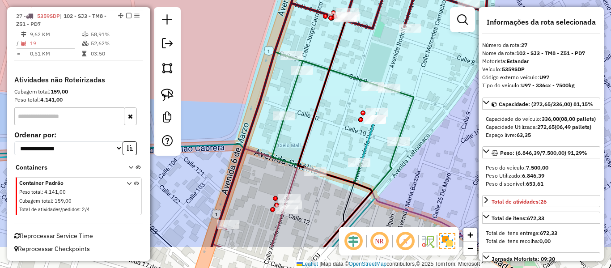
click at [448, 89] on div "Janela de atendimento Grade de atendimento Capacidade Transportadoras Veículos …" at bounding box center [305, 134] width 611 height 268
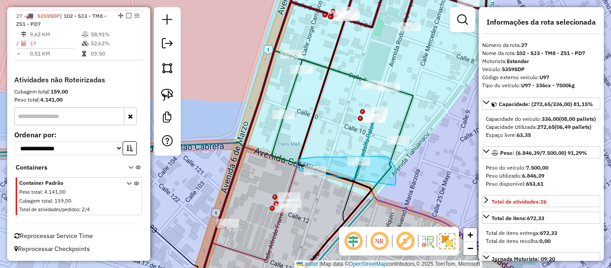
drag, startPoint x: 393, startPoint y: 164, endPoint x: 304, endPoint y: 175, distance: 89.7
click at [304, 175] on div "Rota 15 - Placa 6451FBC 0000818645 - T. ISIDRO Janela de atendimento Grade de a…" at bounding box center [305, 134] width 611 height 268
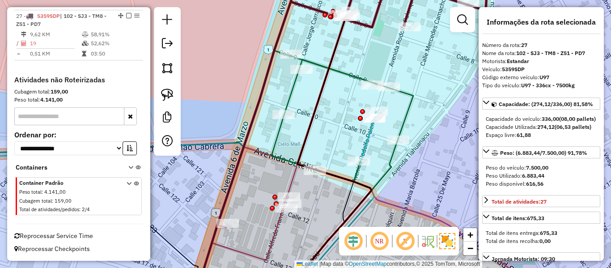
select select "**********"
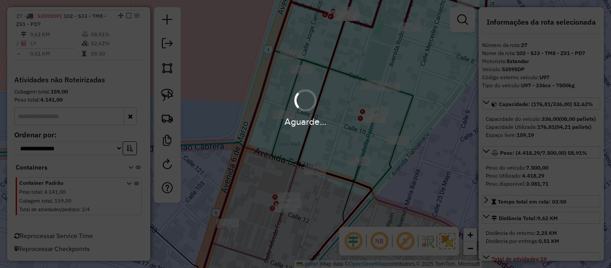
click at [364, 30] on div "Aguarde..." at bounding box center [305, 134] width 611 height 268
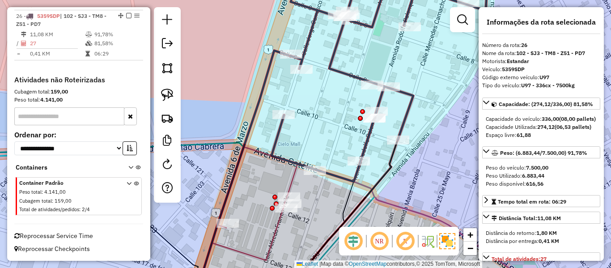
scroll to position [1008, 0]
click at [371, 24] on icon at bounding box center [379, 77] width 215 height 208
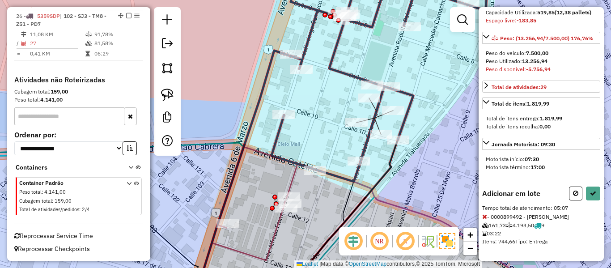
scroll to position [190, 0]
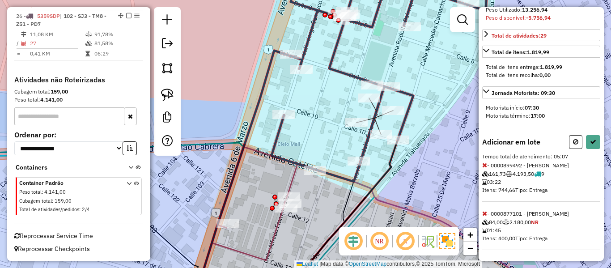
click at [482, 168] on icon at bounding box center [484, 165] width 5 height 6
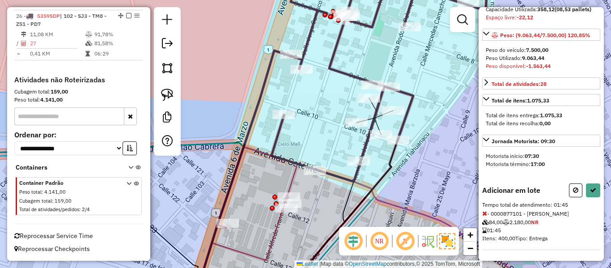
click at [484, 216] on icon at bounding box center [484, 213] width 5 height 6
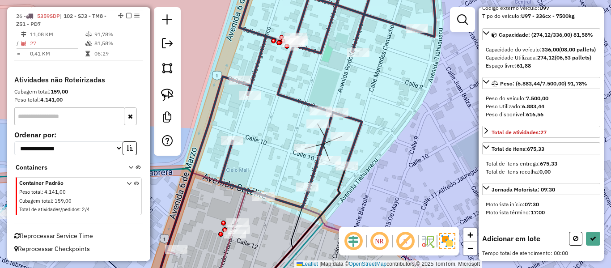
drag, startPoint x: 318, startPoint y: 196, endPoint x: 302, endPoint y: 199, distance: 15.8
click at [302, 199] on div "Janela de atendimento Grade de atendimento Capacidade Transportadoras Veículos …" at bounding box center [305, 134] width 611 height 268
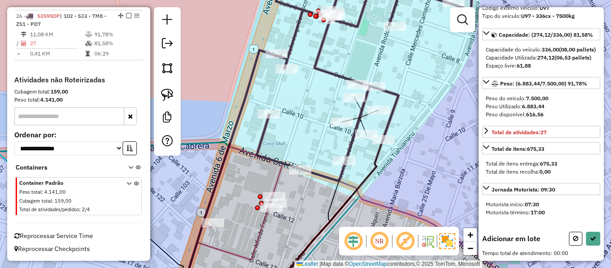
click at [306, 189] on div "Janela de atendimento Grade de atendimento Capacidade Transportadoras Veículos …" at bounding box center [305, 134] width 611 height 268
select select "**********"
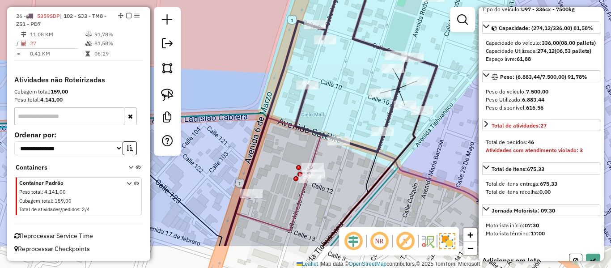
drag, startPoint x: 317, startPoint y: 156, endPoint x: 319, endPoint y: 110, distance: 46.1
click at [319, 110] on div "Janela de atendimento Grade de atendimento Capacidade Transportadoras Veículos …" at bounding box center [305, 134] width 611 height 268
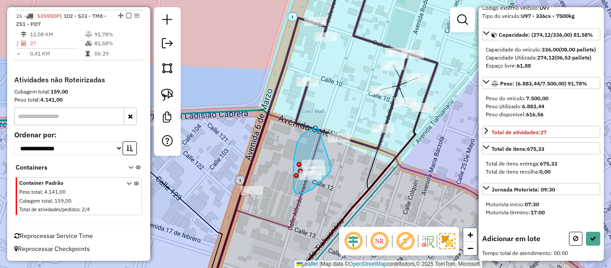
drag, startPoint x: 315, startPoint y: 128, endPoint x: 331, endPoint y: 161, distance: 36.4
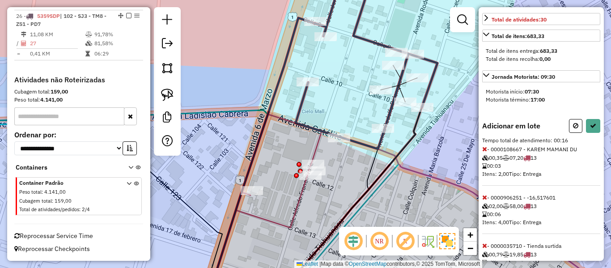
scroll to position [0, 0]
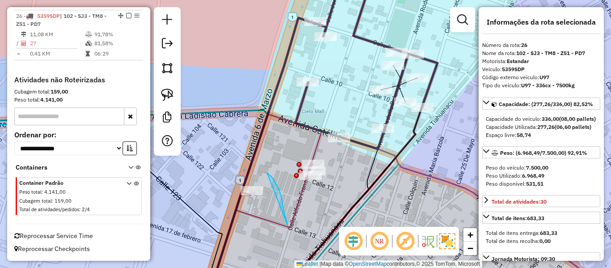
drag, startPoint x: 273, startPoint y: 178, endPoint x: 233, endPoint y: 189, distance: 41.8
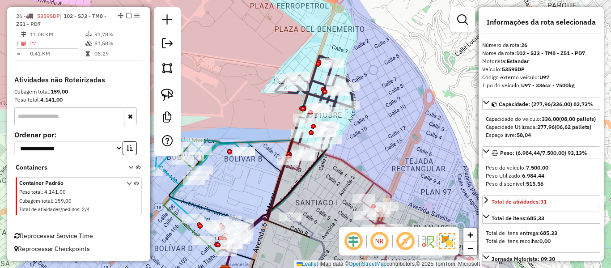
drag, startPoint x: 322, startPoint y: 192, endPoint x: 269, endPoint y: 171, distance: 56.8
click at [330, 179] on div "Janela de atendimento Grade de atendimento Capacidade Transportadoras Veículos …" at bounding box center [305, 134] width 611 height 268
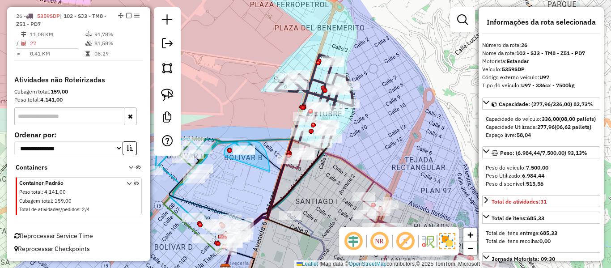
drag, startPoint x: 269, startPoint y: 171, endPoint x: 226, endPoint y: 157, distance: 45.8
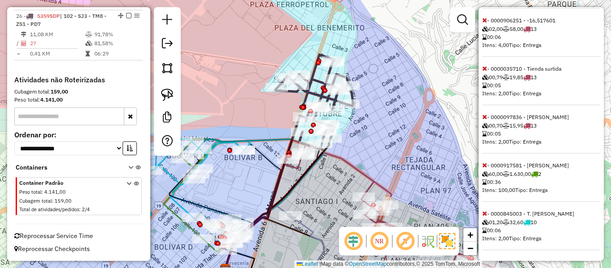
scroll to position [383, 0]
select select "**********"
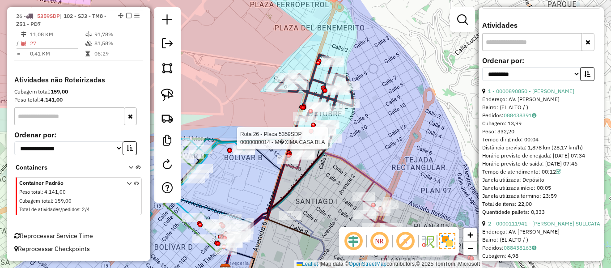
scroll to position [335, 0]
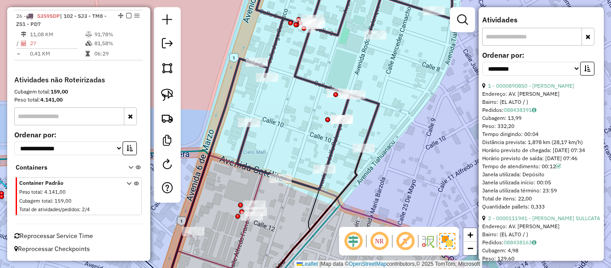
click at [335, 137] on icon at bounding box center [344, 81] width 215 height 217
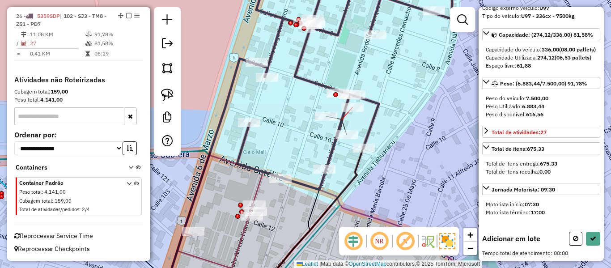
scroll to position [134, 0]
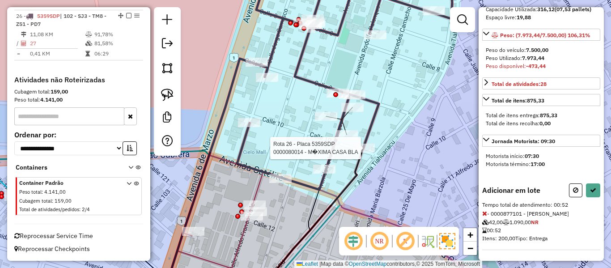
select select "**********"
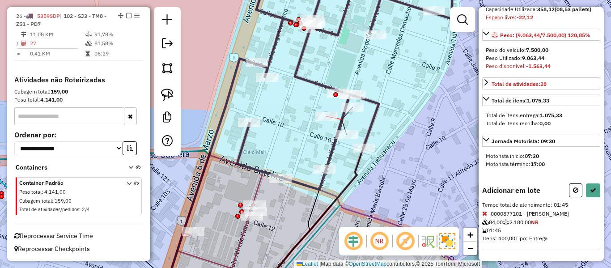
scroll to position [190, 0]
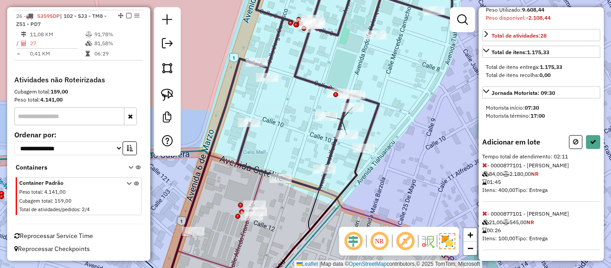
click at [483, 167] on icon at bounding box center [484, 165] width 5 height 6
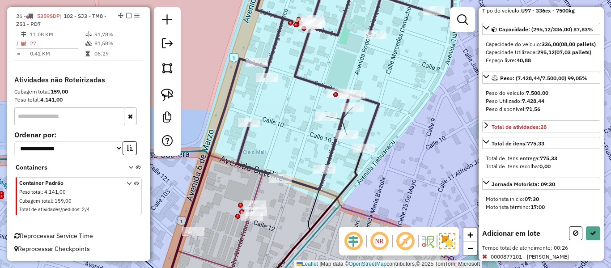
scroll to position [0, 0]
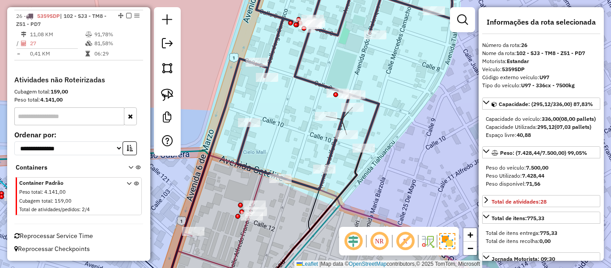
select select "**********"
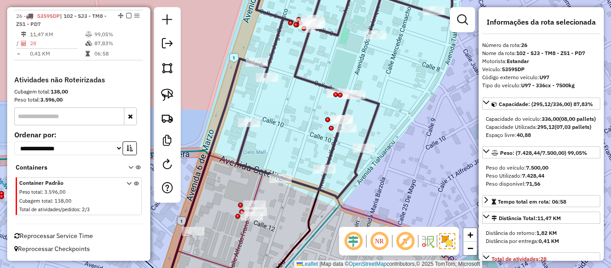
click at [126, 15] on em at bounding box center [128, 15] width 5 height 5
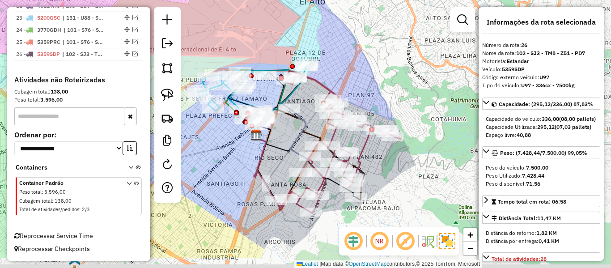
drag, startPoint x: 335, startPoint y: 126, endPoint x: 419, endPoint y: 54, distance: 111.0
click at [419, 54] on div "Janela de atendimento Grade de atendimento Capacidade Transportadoras Veículos …" at bounding box center [305, 134] width 611 height 268
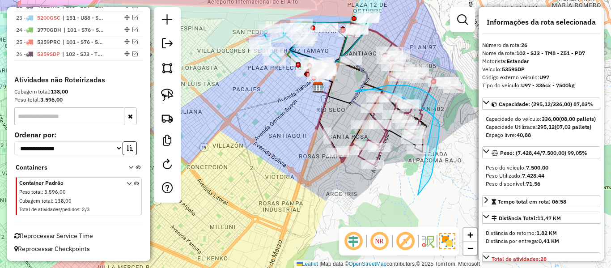
drag, startPoint x: 418, startPoint y: 195, endPoint x: 457, endPoint y: 161, distance: 52.0
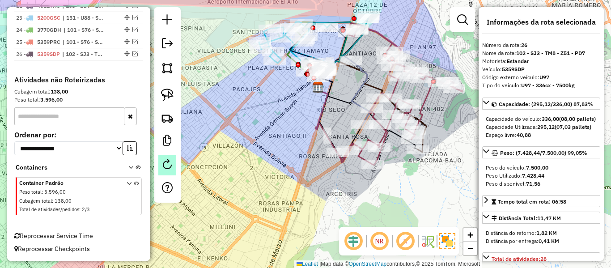
click at [170, 167] on em at bounding box center [167, 164] width 11 height 11
select select "*"
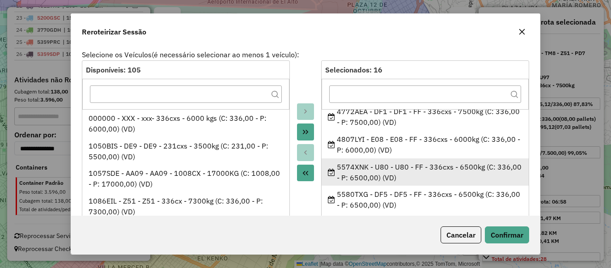
scroll to position [45, 0]
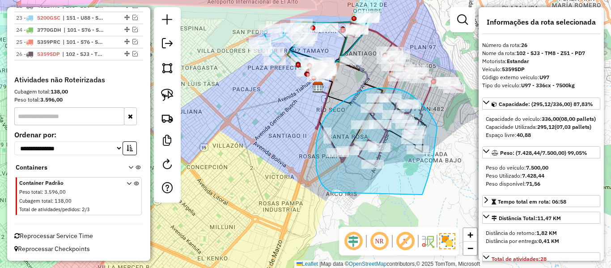
drag, startPoint x: 430, startPoint y: 170, endPoint x: 332, endPoint y: 192, distance: 100.5
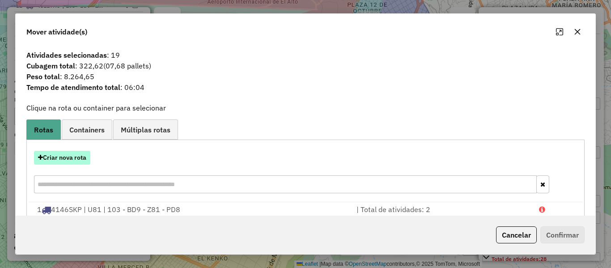
click at [62, 158] on button "Criar nova rota" at bounding box center [62, 158] width 56 height 14
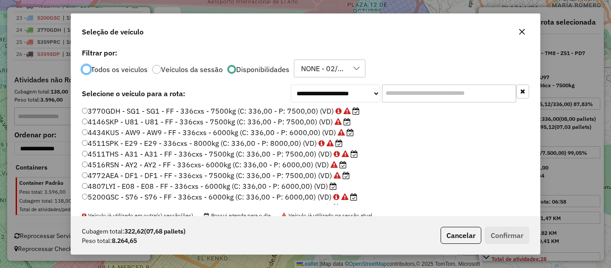
scroll to position [5, 3]
click at [399, 95] on input "text" at bounding box center [449, 94] width 134 height 18
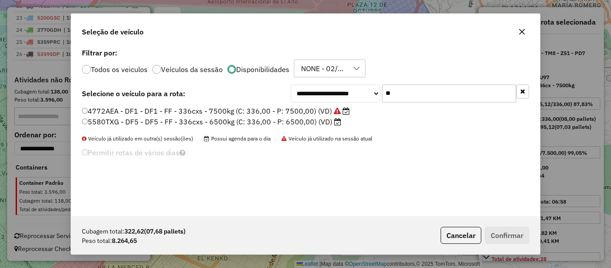
type input "**"
click at [308, 120] on label "5580TXG - DF5 - DF5 - FF - 336cxs - 6500kg (C: 336,00 - P: 6500,00) (VD)" at bounding box center [211, 121] width 259 height 11
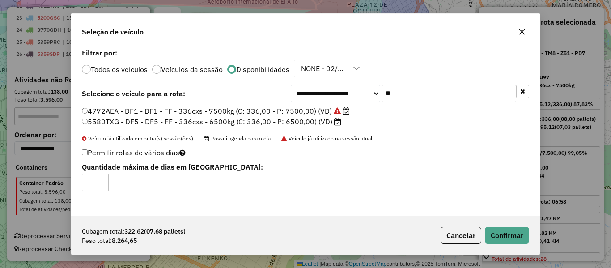
click at [316, 111] on label "4772AEA - DF1 - DF1 - FF - 336cxs - 7500kg (C: 336,00 - P: 7500,00) (VD)" at bounding box center [216, 111] width 268 height 11
click at [519, 235] on button "Confirmar" at bounding box center [507, 235] width 44 height 17
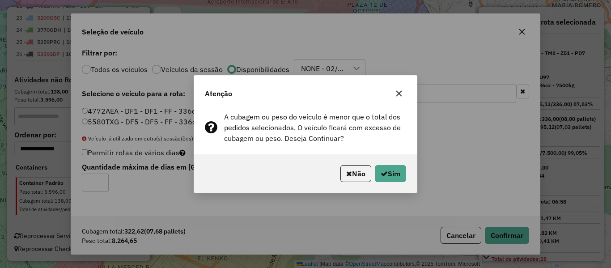
click at [385, 162] on div "Não Sim" at bounding box center [305, 173] width 223 height 38
click at [392, 174] on button "Sim" at bounding box center [390, 173] width 31 height 17
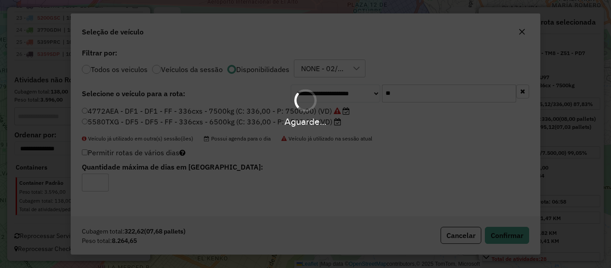
scroll to position [986, 0]
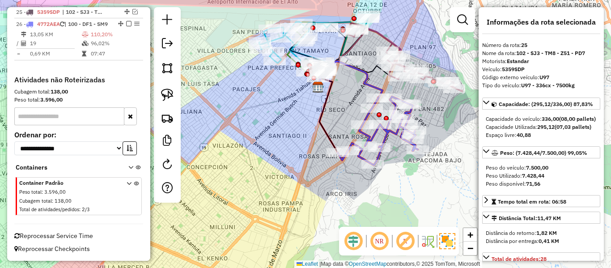
click at [361, 133] on icon at bounding box center [378, 131] width 80 height 68
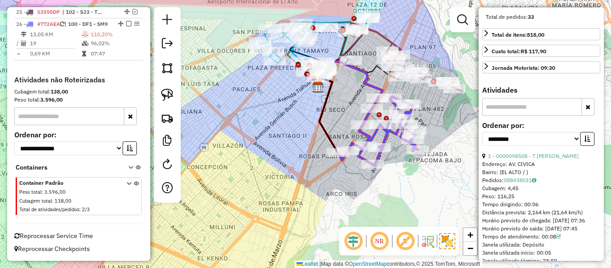
scroll to position [268, 0]
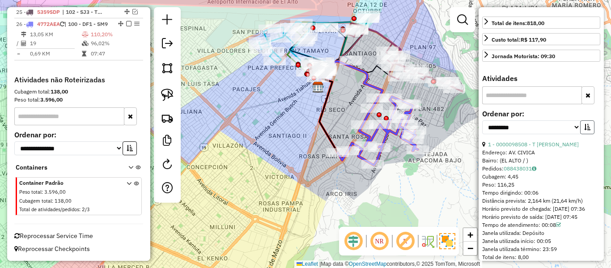
click at [586, 134] on button "button" at bounding box center [587, 127] width 14 height 14
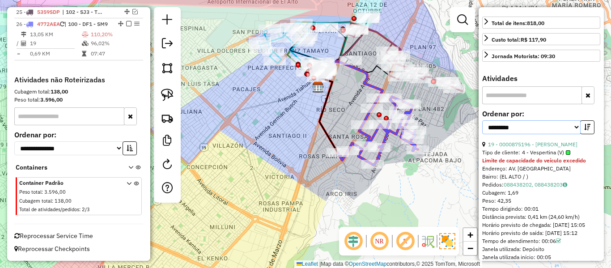
drag, startPoint x: 549, startPoint y: 146, endPoint x: 531, endPoint y: 149, distance: 18.0
click at [549, 134] on select "**********" at bounding box center [531, 127] width 98 height 14
select select "**********"
click at [482, 134] on select "**********" at bounding box center [531, 127] width 98 height 14
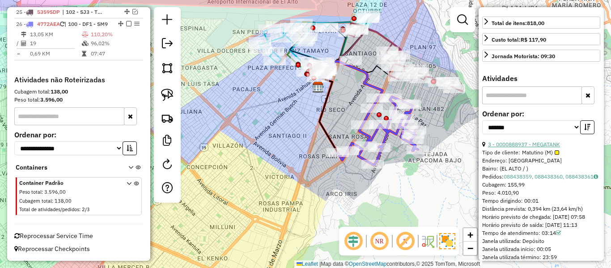
click at [522, 148] on link "3 - 0000888937 - MEGATANK" at bounding box center [524, 144] width 72 height 7
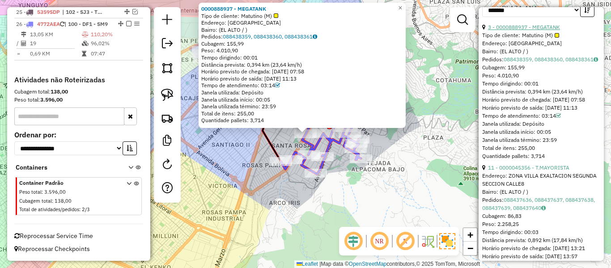
scroll to position [403, 0]
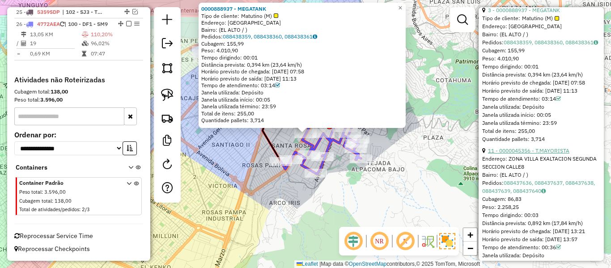
click at [540, 154] on link "11 - 0000045356 - T.MAYORISTA" at bounding box center [528, 150] width 81 height 7
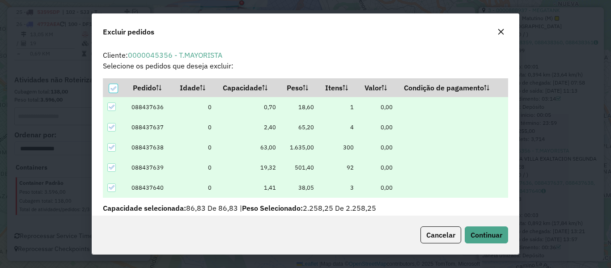
scroll to position [5, 3]
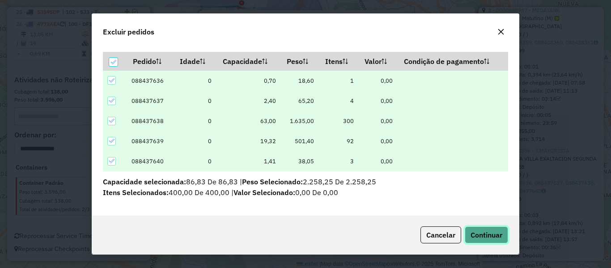
click at [481, 230] on span "Continuar" at bounding box center [487, 234] width 32 height 9
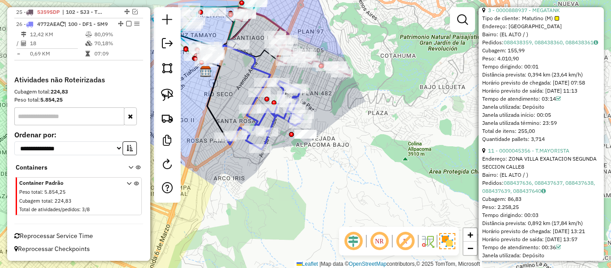
click at [251, 116] on icon at bounding box center [264, 115] width 78 height 68
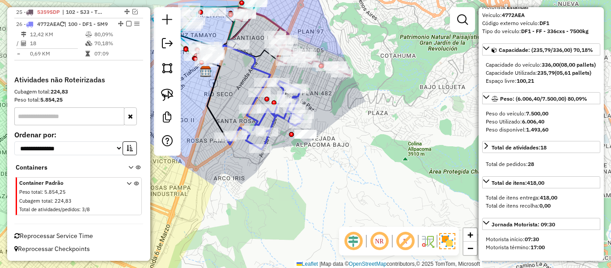
drag, startPoint x: 352, startPoint y: 98, endPoint x: 332, endPoint y: 123, distance: 32.1
click at [336, 126] on div "Rota 26 - Placa 4772AEA 0000699861 - T CARNICERIA Janela de atendimento Grade d…" at bounding box center [305, 134] width 611 height 268
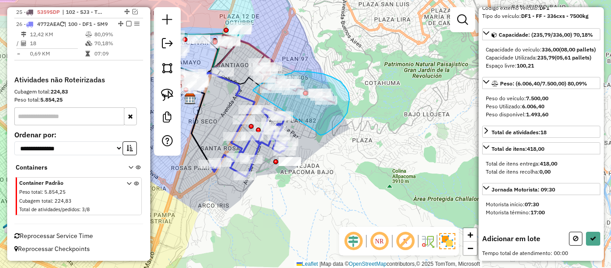
drag, startPoint x: 325, startPoint y: 134, endPoint x: 253, endPoint y: 91, distance: 83.9
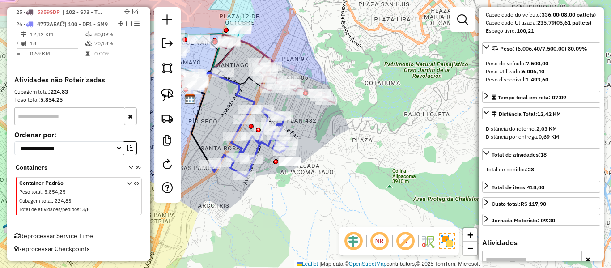
click at [249, 98] on icon at bounding box center [222, 91] width 65 height 37
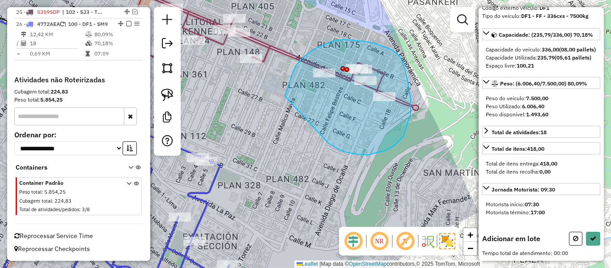
drag, startPoint x: 348, startPoint y: 153, endPoint x: 291, endPoint y: 100, distance: 77.3
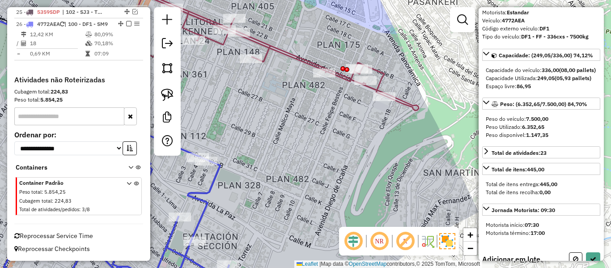
scroll to position [0, 0]
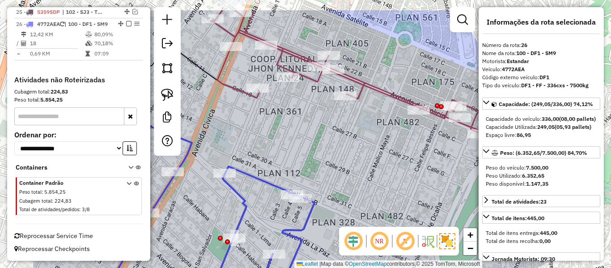
drag, startPoint x: 297, startPoint y: 132, endPoint x: 392, endPoint y: 170, distance: 103.4
click at [393, 171] on div "Janela de atendimento Grade de atendimento Capacidade Transportadoras Veículos …" at bounding box center [305, 134] width 611 height 268
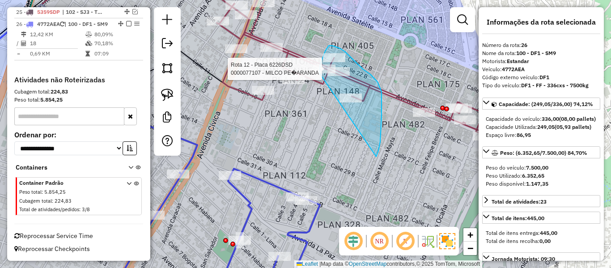
drag, startPoint x: 376, startPoint y: 157, endPoint x: 323, endPoint y: 90, distance: 84.7
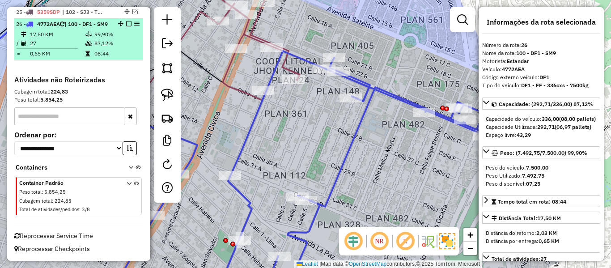
click at [126, 21] on em at bounding box center [128, 23] width 5 height 5
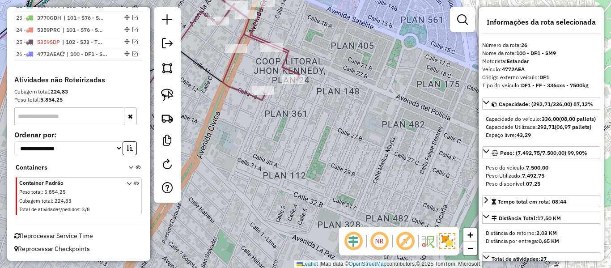
scroll to position [948, 0]
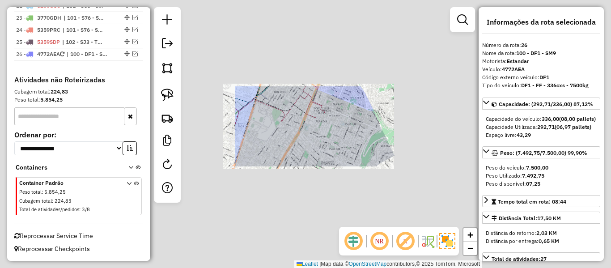
click at [347, 137] on div "Janela de atendimento Grade de atendimento Capacidade Transportadoras Veículos …" at bounding box center [305, 134] width 611 height 268
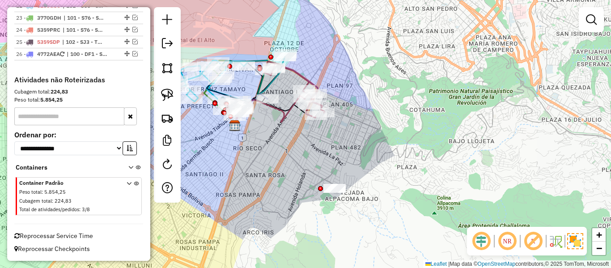
drag, startPoint x: 349, startPoint y: 143, endPoint x: 364, endPoint y: 128, distance: 20.6
click at [364, 128] on div "Janela de atendimento Grade de atendimento Capacidade Transportadoras Veículos …" at bounding box center [305, 134] width 611 height 268
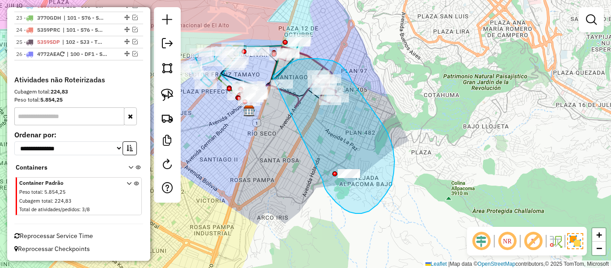
click at [275, 85] on div "Janela de atendimento Grade de atendimento Capacidade Transportadoras Veículos …" at bounding box center [305, 134] width 611 height 268
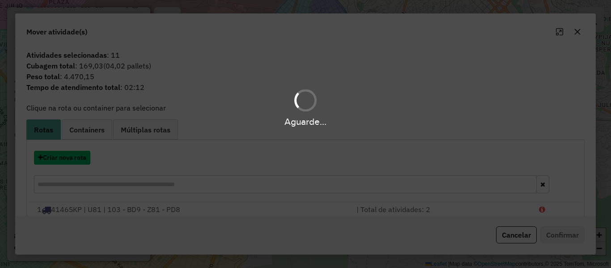
click at [58, 151] on button "Criar nova rota" at bounding box center [62, 158] width 56 height 14
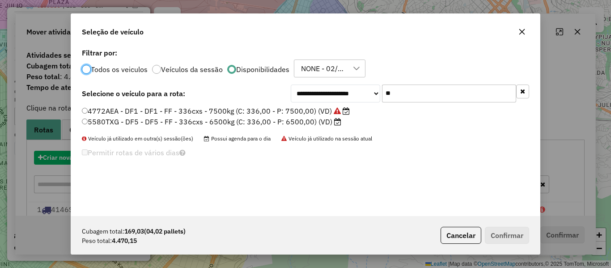
scroll to position [5, 3]
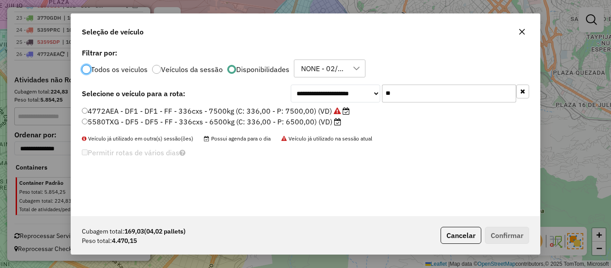
click at [324, 124] on label "5580TXG - DF5 - DF5 - FF - 336cxs - 6500kg (C: 336,00 - P: 6500,00) (VD)" at bounding box center [211, 121] width 259 height 11
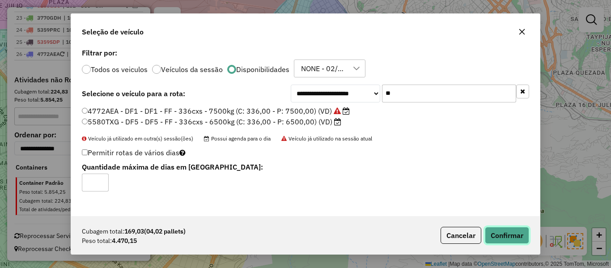
click at [494, 239] on button "Confirmar" at bounding box center [507, 235] width 44 height 17
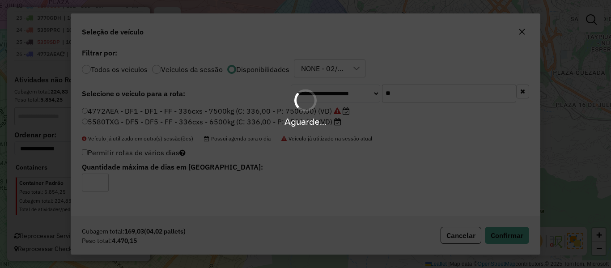
scroll to position [940, 0]
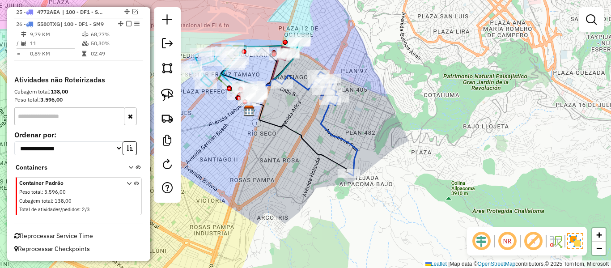
click at [343, 143] on icon at bounding box center [320, 124] width 76 height 104
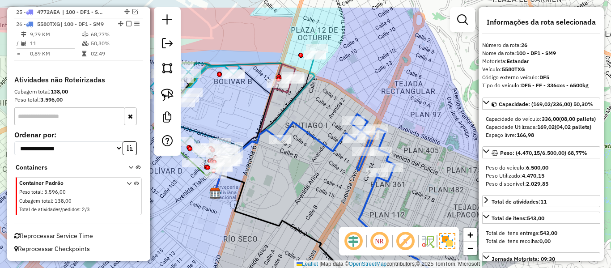
drag, startPoint x: 317, startPoint y: 113, endPoint x: 318, endPoint y: 119, distance: 6.3
click at [318, 119] on div "Janela de atendimento Grade de atendimento Capacidade Transportadoras Veículos …" at bounding box center [305, 134] width 611 height 268
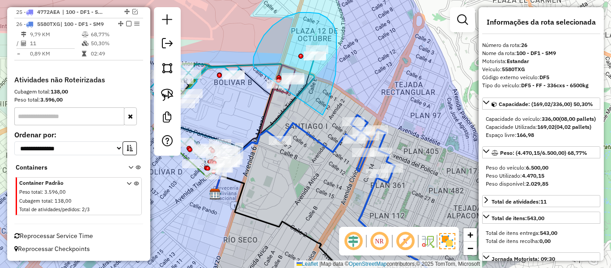
drag, startPoint x: 336, startPoint y: 56, endPoint x: 259, endPoint y: 85, distance: 82.9
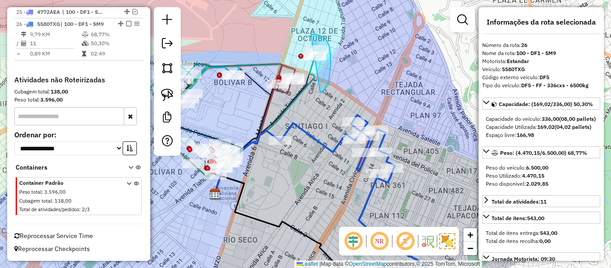
drag, startPoint x: 322, startPoint y: 92, endPoint x: 288, endPoint y: 48, distance: 55.1
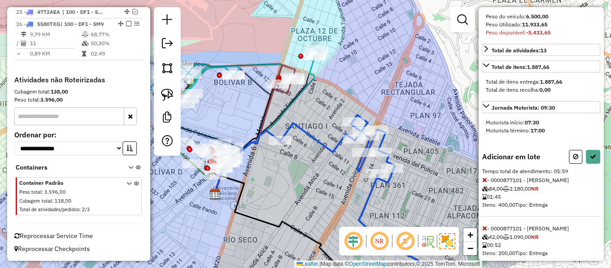
scroll to position [238, 0]
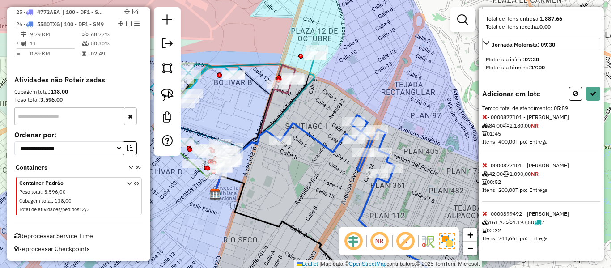
click at [483, 166] on icon at bounding box center [484, 165] width 5 height 6
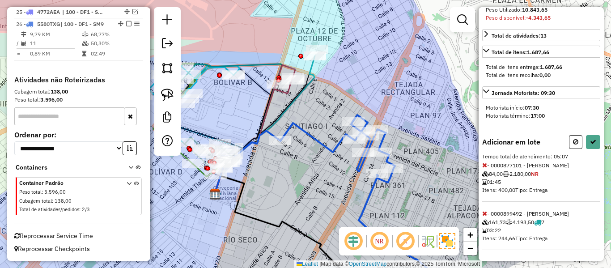
click at [484, 164] on icon at bounding box center [484, 165] width 5 height 6
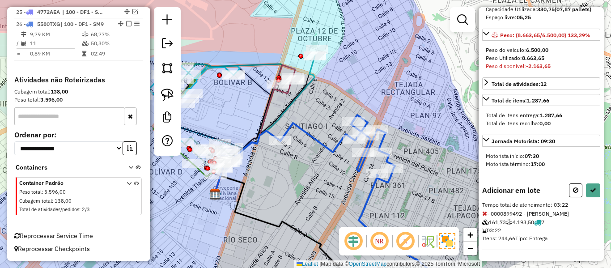
scroll to position [0, 0]
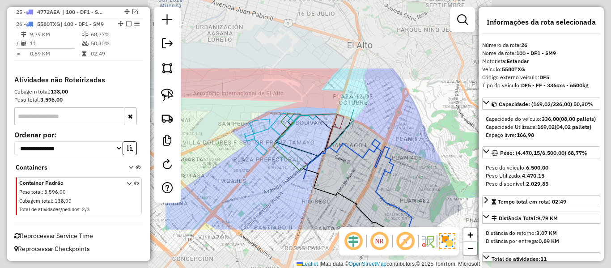
click at [336, 171] on div "Rota 26 - Placa 5580TXG 0000902757 - SILVIA EUGENIA Janela de atendimento Grade…" at bounding box center [305, 134] width 611 height 268
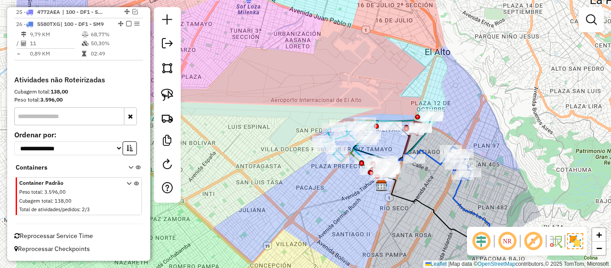
drag, startPoint x: 370, startPoint y: 186, endPoint x: 420, endPoint y: 186, distance: 50.1
click at [421, 192] on div "Janela de atendimento Grade de atendimento Capacidade Transportadoras Veículos …" at bounding box center [305, 134] width 611 height 268
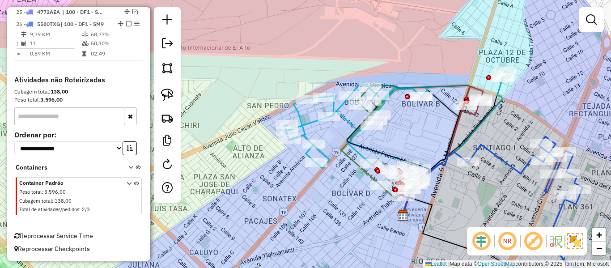
click at [353, 179] on div "Janela de atendimento Grade de atendimento Capacidade Transportadoras Veículos …" at bounding box center [305, 134] width 611 height 268
click at [160, 168] on link at bounding box center [167, 165] width 18 height 20
select select "*"
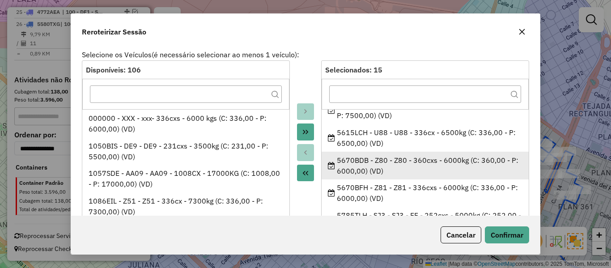
scroll to position [134, 0]
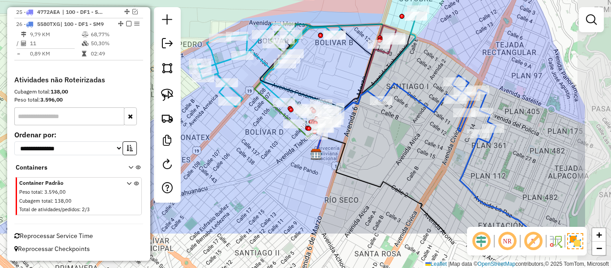
drag, startPoint x: 325, startPoint y: 192, endPoint x: 293, endPoint y: 160, distance: 45.6
click at [293, 160] on div "Janela de atendimento Grade de atendimento Capacidade Transportadoras Veículos …" at bounding box center [305, 134] width 611 height 268
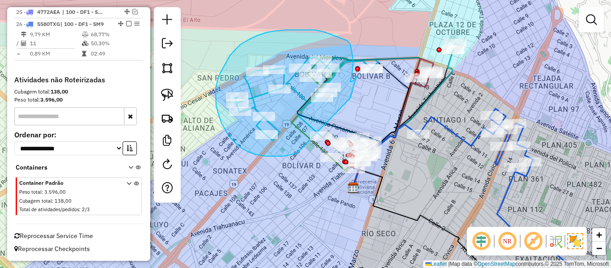
drag, startPoint x: 296, startPoint y: 153, endPoint x: 350, endPoint y: 98, distance: 77.5
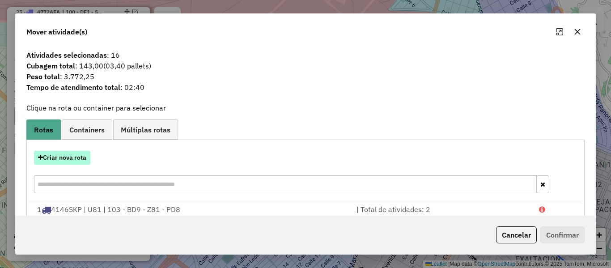
click at [65, 158] on button "Criar nova rota" at bounding box center [62, 158] width 56 height 14
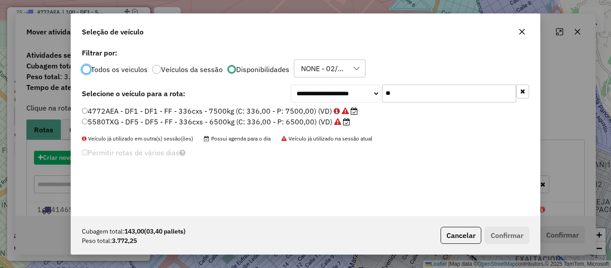
scroll to position [5, 3]
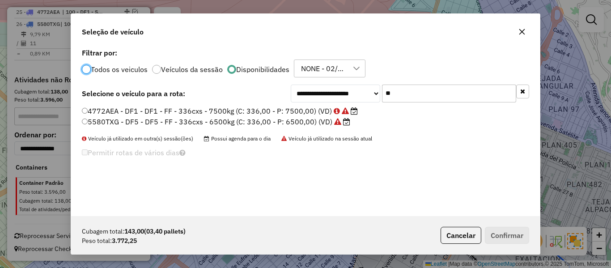
click at [420, 83] on div "**********" at bounding box center [305, 131] width 469 height 170
click at [412, 91] on input "**" at bounding box center [449, 94] width 134 height 18
type input "**"
click at [297, 121] on label "5670BDB - Z80 - Z80 - 360cxs - 6000kg (C: 360,00 - P: 6000,00) (VD)" at bounding box center [204, 121] width 245 height 11
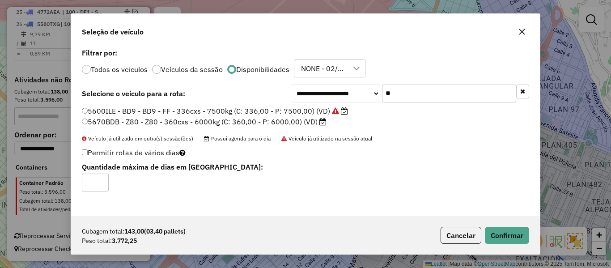
click at [304, 113] on label "5600ILE - BD9 - BD9 - FF - 336cxs - 7500kg (C: 336,00 - P: 7500,00) (VD)" at bounding box center [215, 111] width 266 height 11
click at [510, 230] on button "Confirmar" at bounding box center [507, 235] width 44 height 17
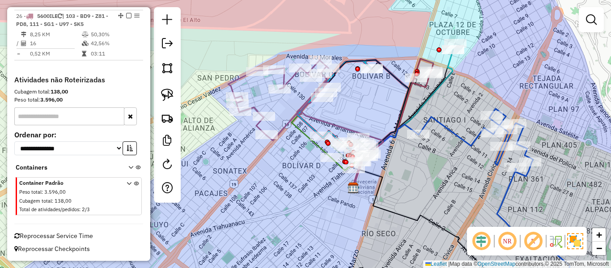
click at [255, 107] on icon at bounding box center [278, 98] width 101 height 76
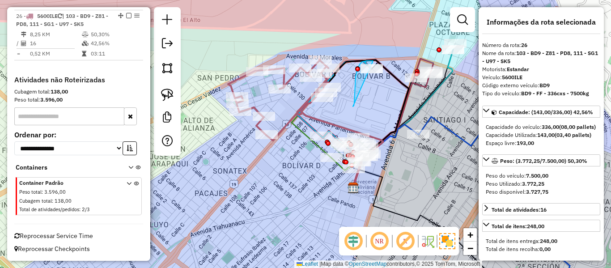
drag, startPoint x: 353, startPoint y: 106, endPoint x: 386, endPoint y: 83, distance: 40.7
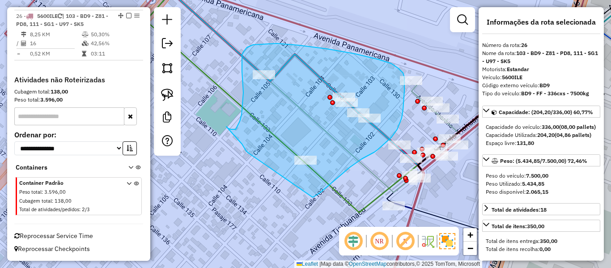
drag, startPoint x: 237, startPoint y: 138, endPoint x: 311, endPoint y: 191, distance: 91.5
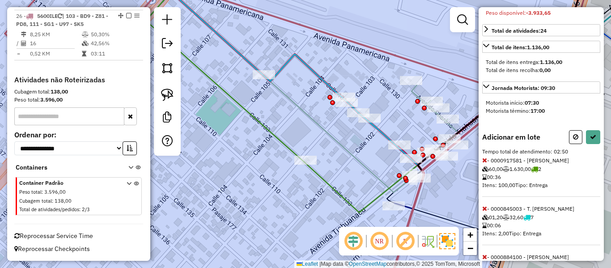
scroll to position [488, 0]
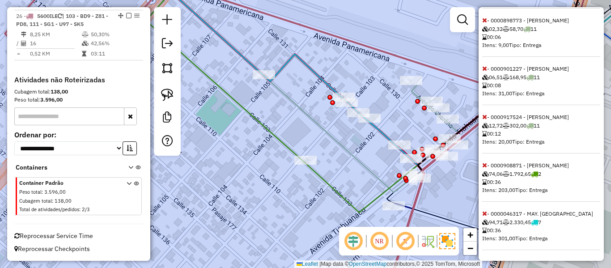
click at [483, 213] on icon at bounding box center [484, 213] width 5 height 6
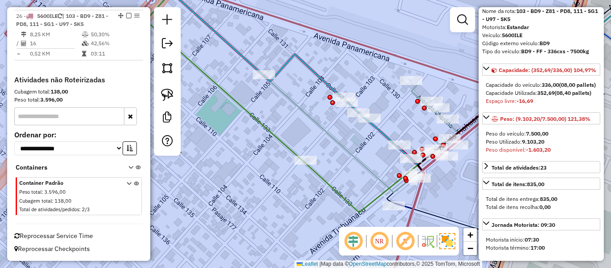
scroll to position [0, 0]
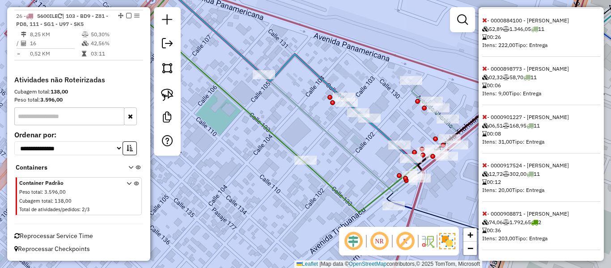
click at [485, 213] on icon at bounding box center [484, 213] width 5 height 6
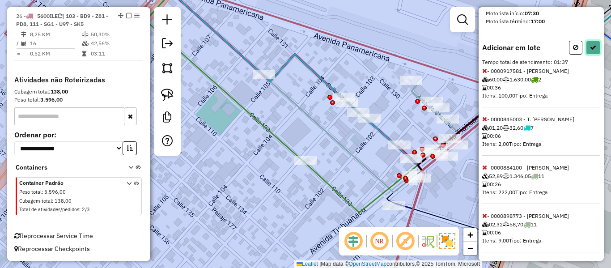
click at [592, 55] on button at bounding box center [593, 48] width 14 height 14
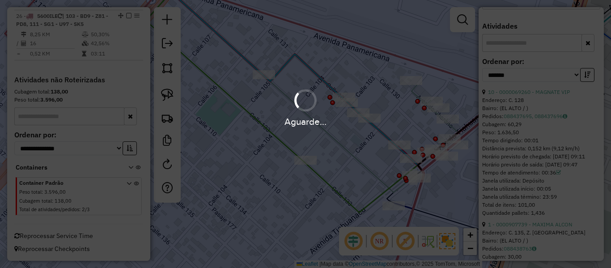
scroll to position [334, 0]
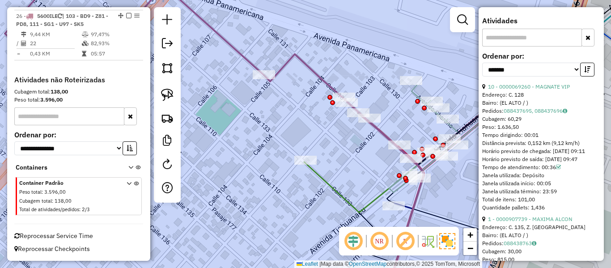
click at [298, 61] on icon at bounding box center [153, 46] width 429 height 147
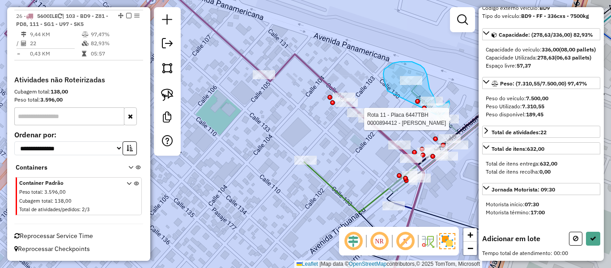
click at [439, 116] on div "Rota 11 - Placa 6447TBH 0000881816 - LIC. GUYLIR Rota 11 - Placa 6447TBH 000089…" at bounding box center [305, 134] width 611 height 268
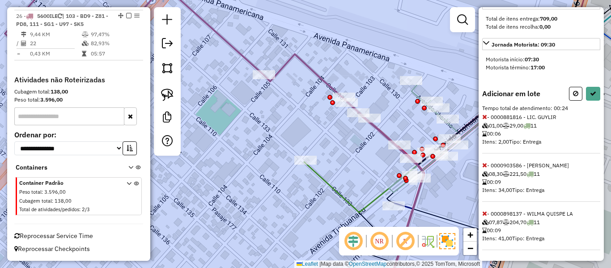
scroll to position [238, 0]
click at [485, 212] on icon at bounding box center [484, 213] width 5 height 6
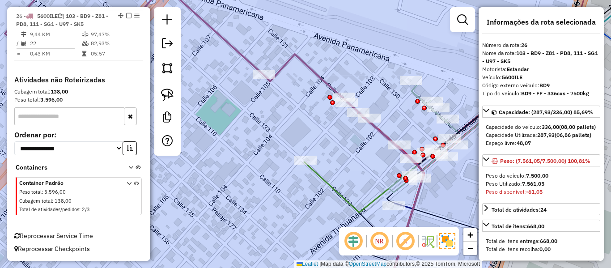
scroll to position [134, 0]
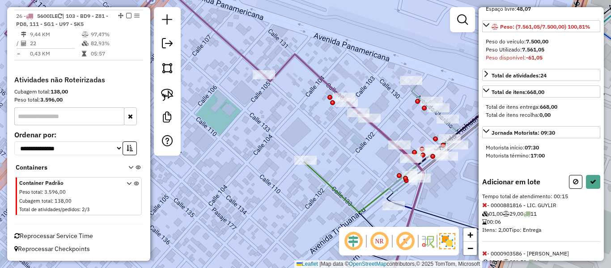
click at [483, 208] on icon at bounding box center [484, 205] width 5 height 6
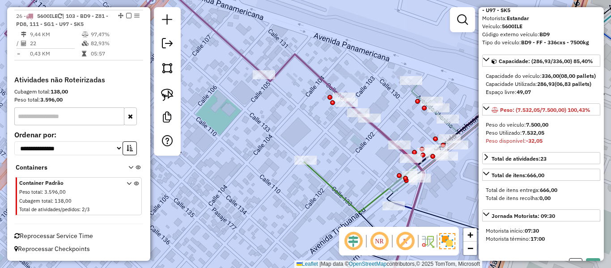
scroll to position [45, 0]
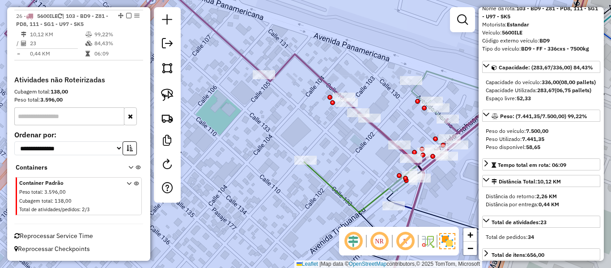
click at [126, 15] on em at bounding box center [128, 15] width 5 height 5
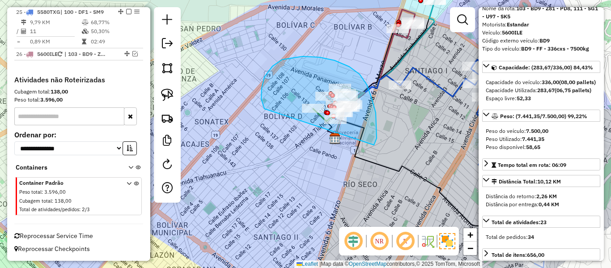
drag, startPoint x: 374, startPoint y: 144, endPoint x: 275, endPoint y: 121, distance: 102.3
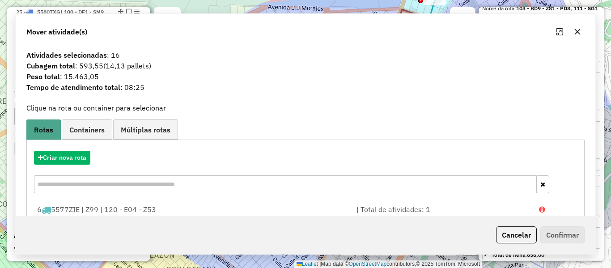
click at [379, 134] on div "Janela de atendimento Grade de atendimento Capacidade Transportadoras Veículos …" at bounding box center [305, 134] width 611 height 268
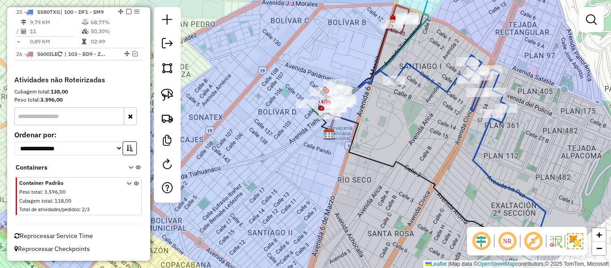
drag, startPoint x: 393, startPoint y: 139, endPoint x: 288, endPoint y: 92, distance: 114.9
click at [288, 92] on div "Janela de atendimento Grade de atendimento Capacidade Transportadoras Veículos …" at bounding box center [305, 134] width 611 height 268
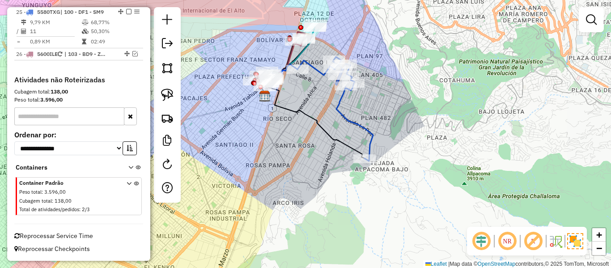
click at [340, 101] on icon at bounding box center [336, 109] width 76 height 104
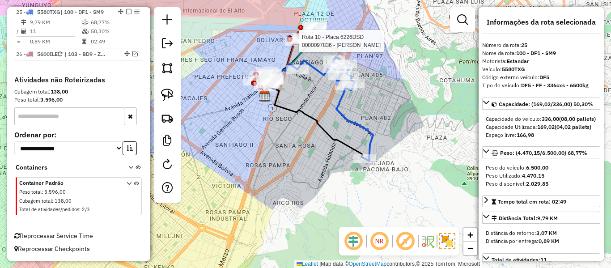
scroll to position [901, 0]
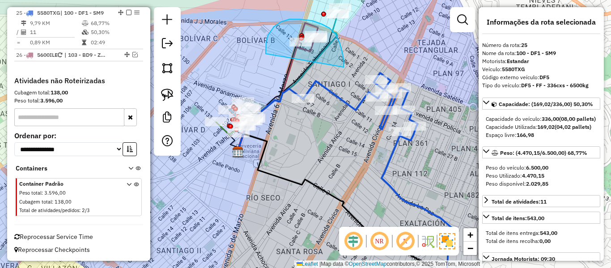
drag, startPoint x: 344, startPoint y: 65, endPoint x: 277, endPoint y: 75, distance: 66.9
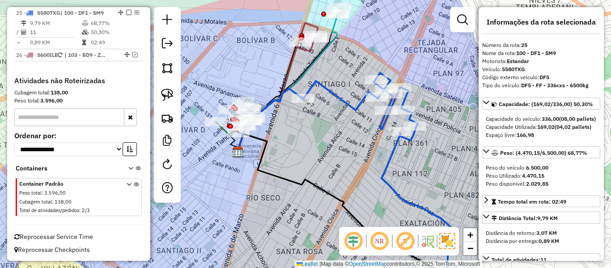
click at [283, 143] on div "Rota 25 - Placa 5580TXG 0000877757 - S.F PARIS Janela de atendimento Grade de a…" at bounding box center [305, 134] width 611 height 268
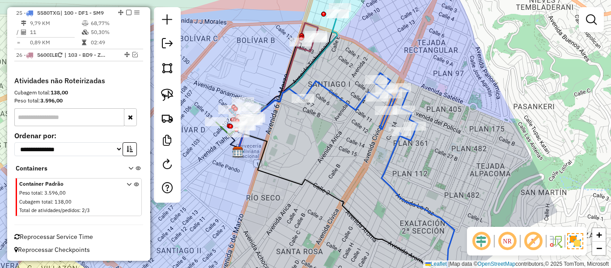
drag, startPoint x: 294, startPoint y: 141, endPoint x: 318, endPoint y: 174, distance: 40.1
click at [318, 174] on div "Janela de atendimento Grade de atendimento Capacidade Transportadoras Veículos …" at bounding box center [305, 134] width 611 height 268
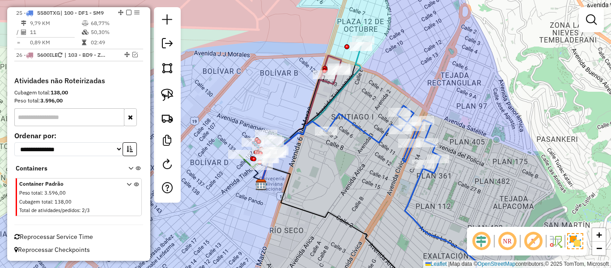
click at [361, 133] on icon at bounding box center [402, 200] width 151 height 189
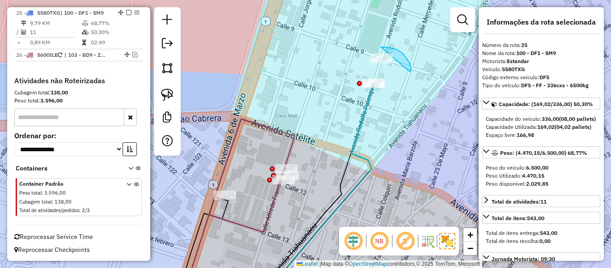
drag, startPoint x: 411, startPoint y: 68, endPoint x: 354, endPoint y: 63, distance: 57.5
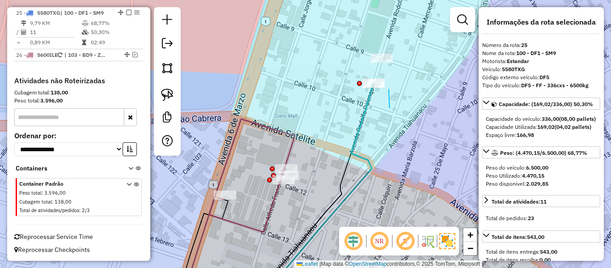
drag, startPoint x: 389, startPoint y: 89, endPoint x: 349, endPoint y: 101, distance: 41.4
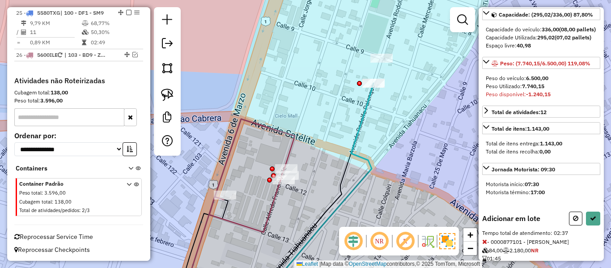
scroll to position [182, 0]
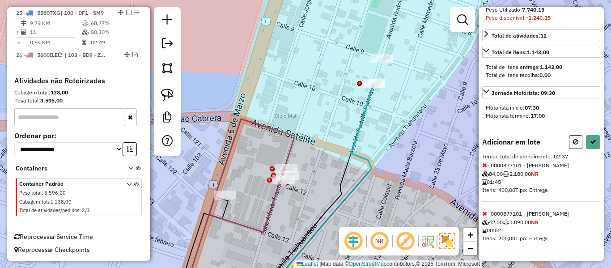
click at [483, 210] on icon at bounding box center [484, 213] width 5 height 6
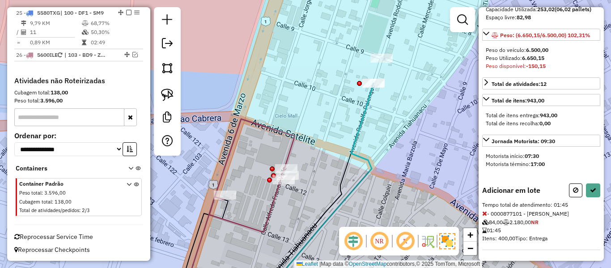
scroll to position [0, 0]
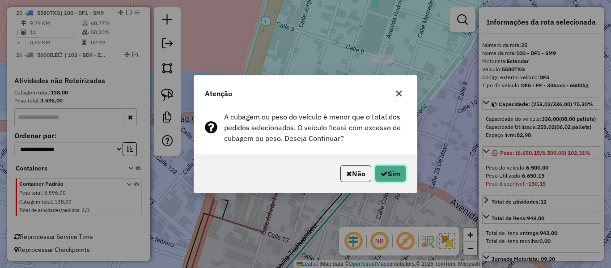
click at [375, 177] on button "Sim" at bounding box center [390, 173] width 31 height 17
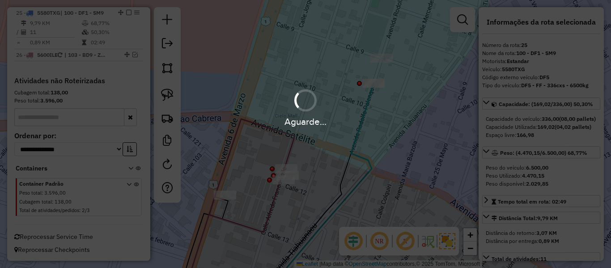
click at [399, 164] on div "Aguarde..." at bounding box center [305, 134] width 611 height 268
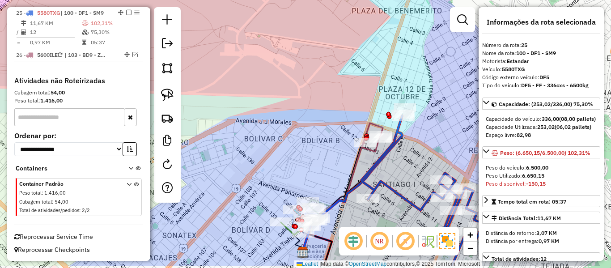
drag, startPoint x: 404, startPoint y: 186, endPoint x: 398, endPoint y: 156, distance: 30.6
click at [430, 117] on div "Janela de atendimento Grade de atendimento Capacidade Transportadoras Veículos …" at bounding box center [305, 134] width 611 height 268
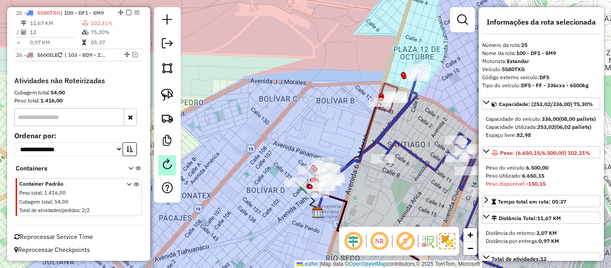
click at [172, 172] on link at bounding box center [167, 165] width 18 height 20
select select "*"
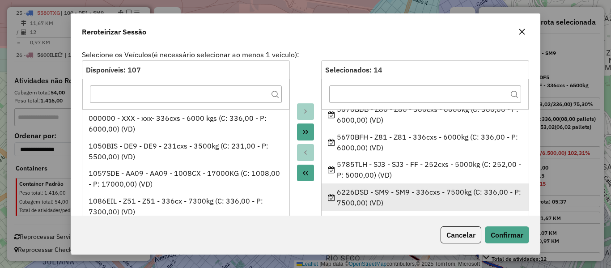
scroll to position [224, 0]
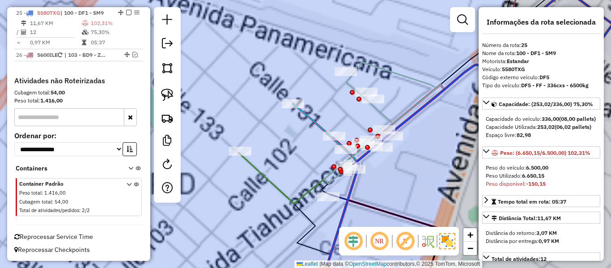
drag, startPoint x: 400, startPoint y: 179, endPoint x: 400, endPoint y: 167, distance: 12.5
click at [400, 167] on div "Janela de atendimento Grade de atendimento Capacidade Transportadoras Veículos …" at bounding box center [305, 134] width 611 height 268
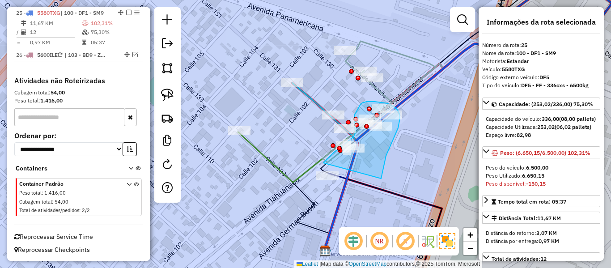
drag, startPoint x: 381, startPoint y: 179, endPoint x: 319, endPoint y: 222, distance: 75.5
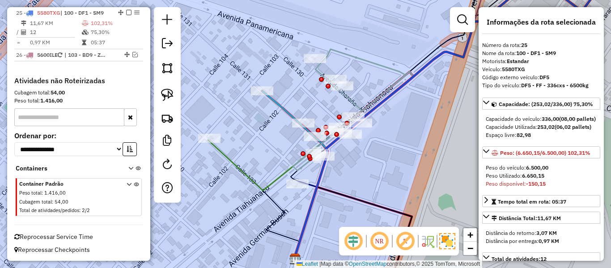
drag, startPoint x: 341, startPoint y: 168, endPoint x: 331, endPoint y: 180, distance: 16.2
click at [328, 181] on icon at bounding box center [412, 119] width 236 height 277
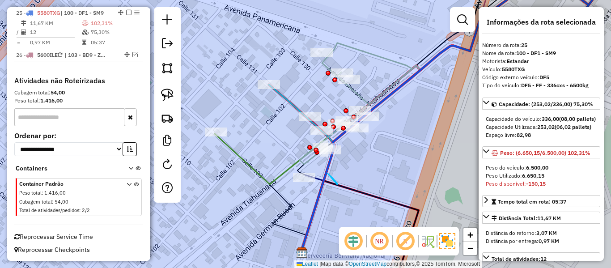
drag, startPoint x: 333, startPoint y: 178, endPoint x: 301, endPoint y: 200, distance: 38.9
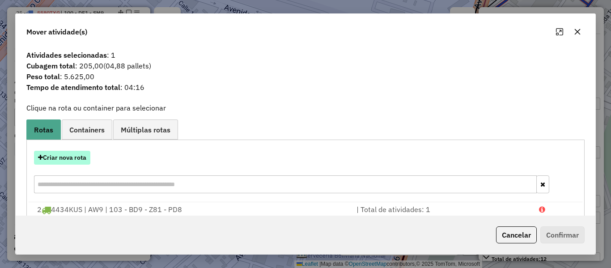
click at [69, 157] on button "Criar nova rota" at bounding box center [62, 158] width 56 height 14
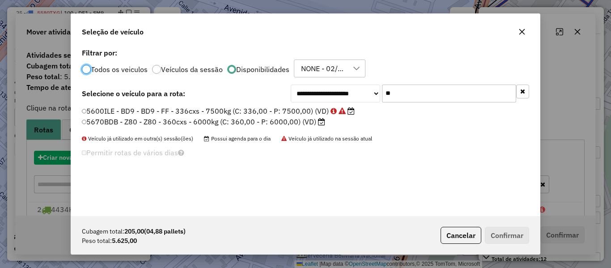
scroll to position [5, 3]
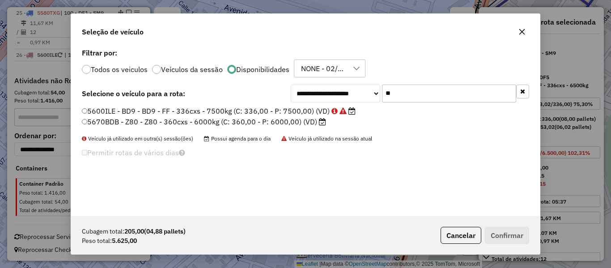
click at [408, 81] on div "**********" at bounding box center [305, 131] width 469 height 170
click at [407, 91] on input "**" at bounding box center [449, 94] width 134 height 18
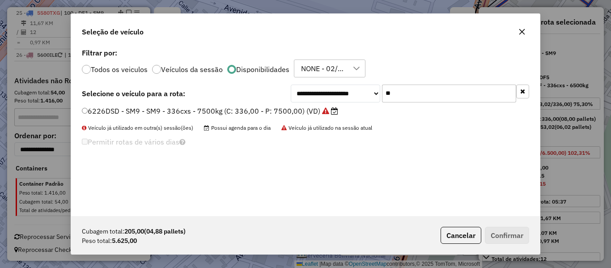
type input "**"
click at [301, 112] on label "6226DSD - SM9 - SM9 - 336cxs - 7500kg (C: 336,00 - P: 7500,00) (VD)" at bounding box center [210, 111] width 256 height 11
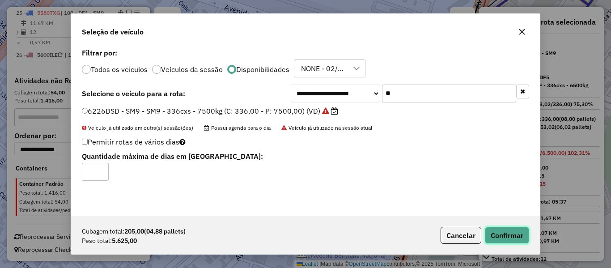
click at [490, 231] on button "Confirmar" at bounding box center [507, 235] width 44 height 17
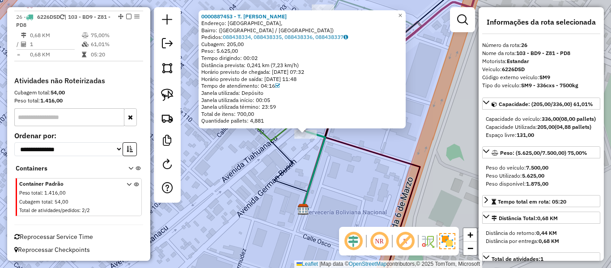
scroll to position [902, 0]
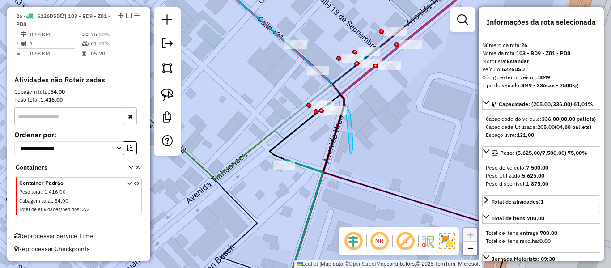
drag, startPoint x: 352, startPoint y: 130, endPoint x: 288, endPoint y: 123, distance: 64.3
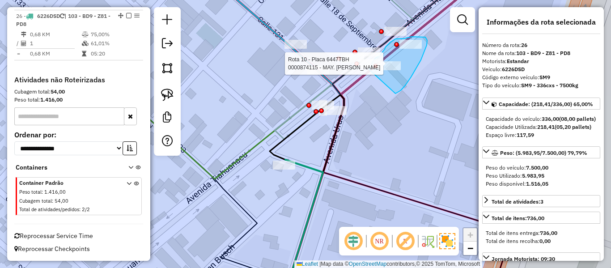
drag, startPoint x: 421, startPoint y: 60, endPoint x: 370, endPoint y: 71, distance: 52.6
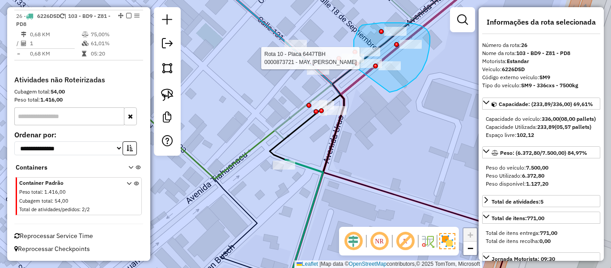
drag, startPoint x: 416, startPoint y: 78, endPoint x: 346, endPoint y: 85, distance: 70.2
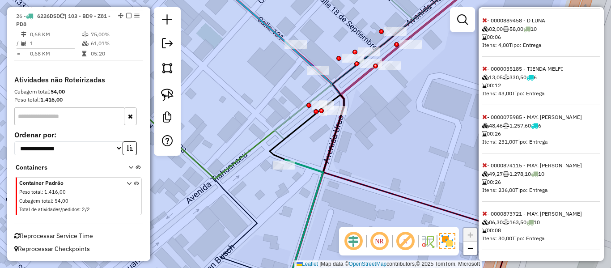
scroll to position [480, 0]
click at [485, 120] on span at bounding box center [484, 117] width 5 height 8
click at [484, 166] on icon at bounding box center [484, 165] width 5 height 6
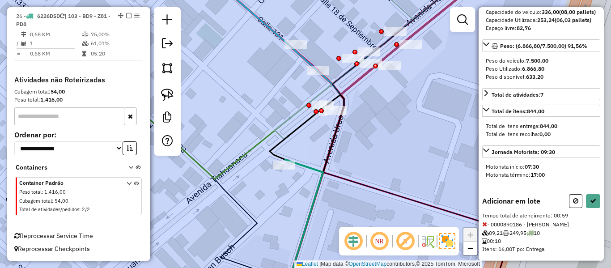
scroll to position [62, 0]
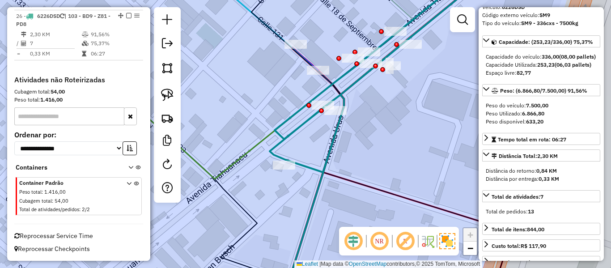
click at [308, 126] on icon at bounding box center [379, 72] width 219 height 199
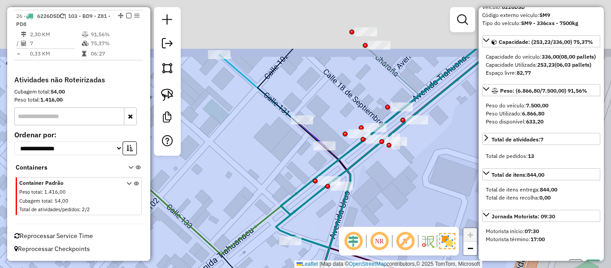
drag, startPoint x: 309, startPoint y: 121, endPoint x: 315, endPoint y: 196, distance: 75.9
click at [315, 196] on icon at bounding box center [385, 148] width 219 height 199
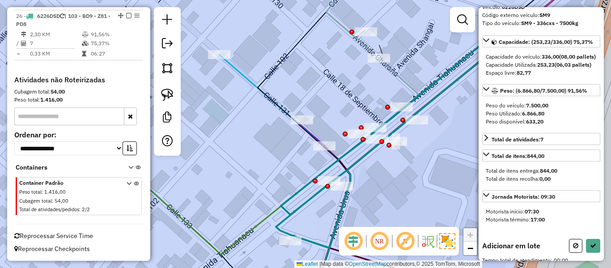
click at [380, 64] on div "Rota 10 - Placa 6447TBH 0000881816 - LIC. GUYLIR Janela de atendimento Grade de…" at bounding box center [305, 134] width 611 height 268
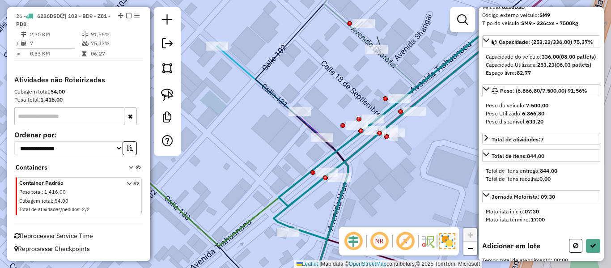
click at [379, 58] on icon at bounding box center [422, 62] width 197 height 142
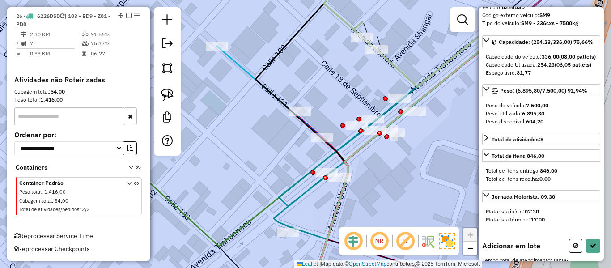
click at [362, 20] on icon at bounding box center [422, 62] width 197 height 142
drag, startPoint x: 331, startPoint y: 47, endPoint x: 381, endPoint y: 74, distance: 57.0
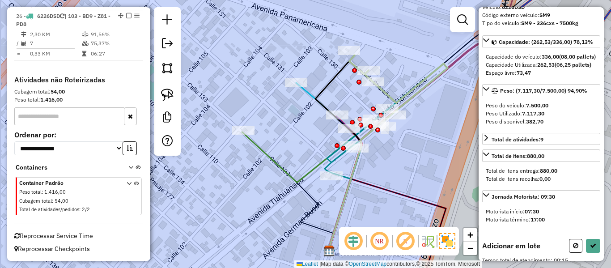
drag, startPoint x: 363, startPoint y: 76, endPoint x: 366, endPoint y: 93, distance: 17.3
click at [364, 97] on div "Janela de atendimento Grade de atendimento Capacidade Transportadoras Veículos …" at bounding box center [305, 134] width 611 height 268
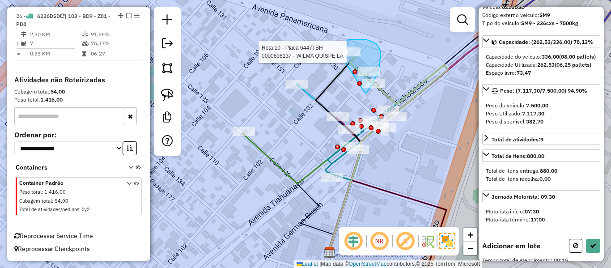
drag, startPoint x: 368, startPoint y: 91, endPoint x: 336, endPoint y: 66, distance: 41.2
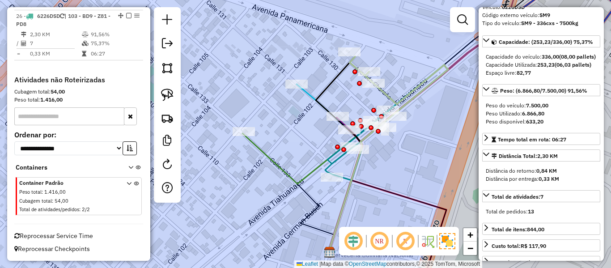
click at [399, 152] on div "Rota 26 - Placa 6226DSD 0000905648 - DANIELA CHAMBIL Janela de atendimento Grad…" at bounding box center [305, 134] width 611 height 268
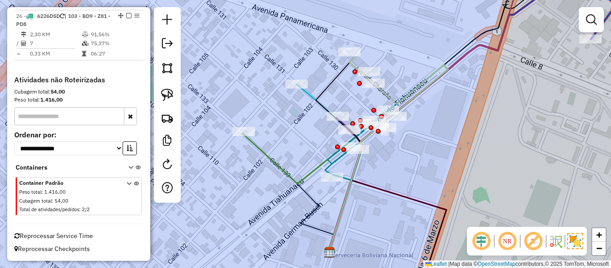
click at [335, 160] on icon at bounding box center [386, 122] width 123 height 115
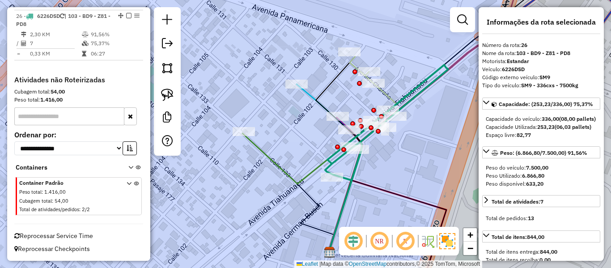
click at [325, 194] on div "Rota 26 - Placa 6226DSD 0000905648 - DANIELA CHAMBIL Rota 26 - Placa 6226DSD 00…" at bounding box center [305, 134] width 611 height 268
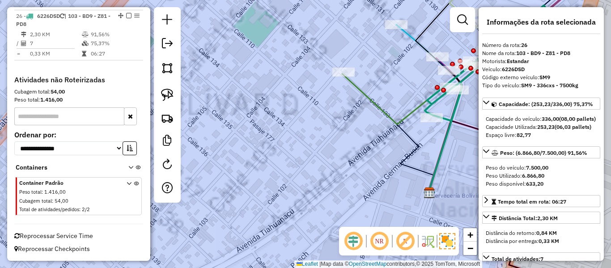
click at [359, 132] on div "Janela de atendimento Grade de atendimento Capacidade Transportadoras Veículos …" at bounding box center [305, 134] width 611 height 268
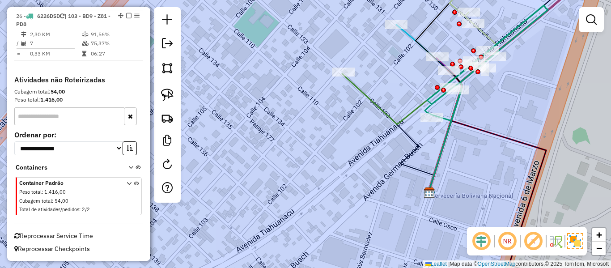
drag, startPoint x: 415, startPoint y: 149, endPoint x: 353, endPoint y: 183, distance: 71.1
click at [353, 183] on icon at bounding box center [388, 133] width 92 height 119
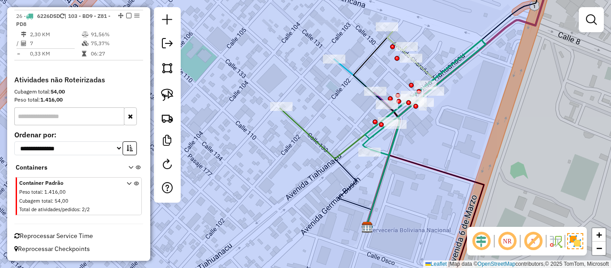
click at [391, 139] on icon at bounding box center [424, 97] width 123 height 115
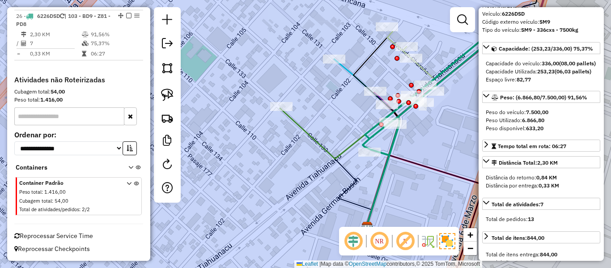
scroll to position [0, 0]
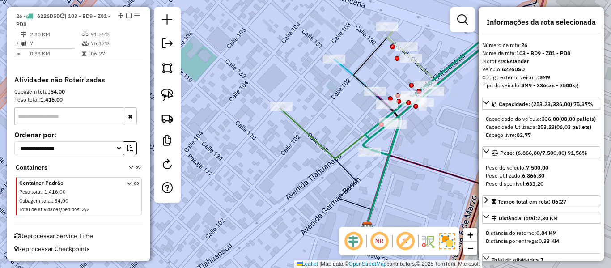
click at [405, 169] on div "Janela de atendimento Grade de atendimento Capacidade Transportadoras Veículos …" at bounding box center [305, 134] width 611 height 268
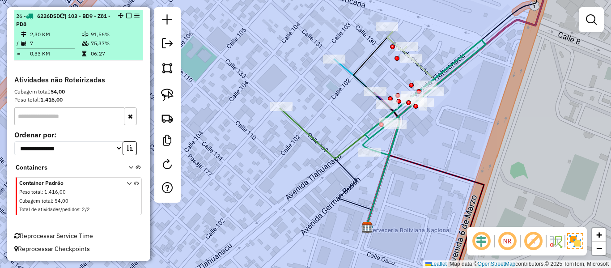
click at [126, 17] on em at bounding box center [128, 15] width 5 height 5
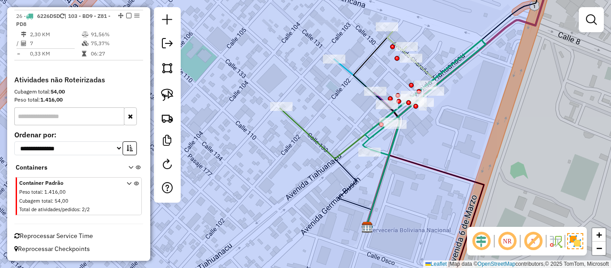
scroll to position [863, 0]
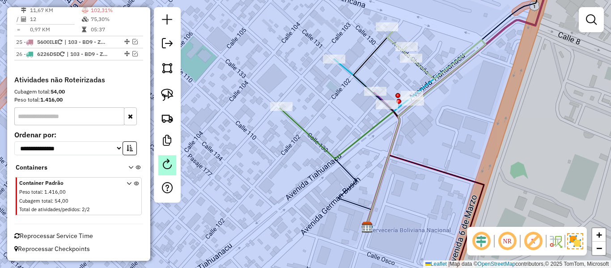
click at [161, 165] on link at bounding box center [167, 165] width 18 height 20
select select "*"
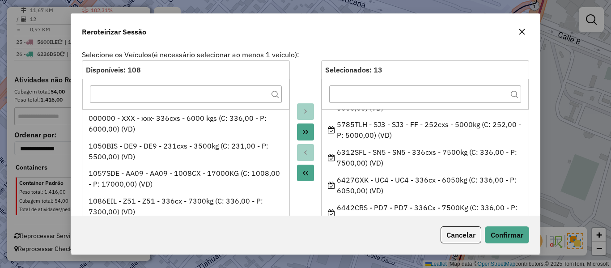
scroll to position [252, 0]
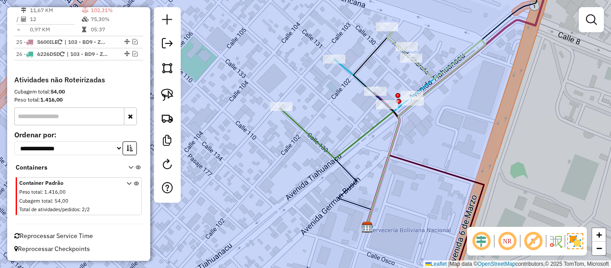
drag, startPoint x: 379, startPoint y: 156, endPoint x: 383, endPoint y: 195, distance: 39.0
click at [387, 200] on div "Janela de atendimento Grade de atendimento Capacidade Transportadoras Veículos …" at bounding box center [305, 134] width 611 height 268
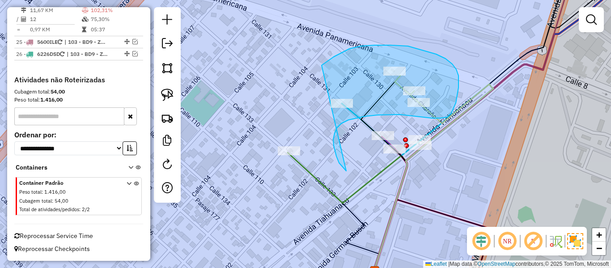
drag, startPoint x: 335, startPoint y: 133, endPoint x: 277, endPoint y: 186, distance: 77.9
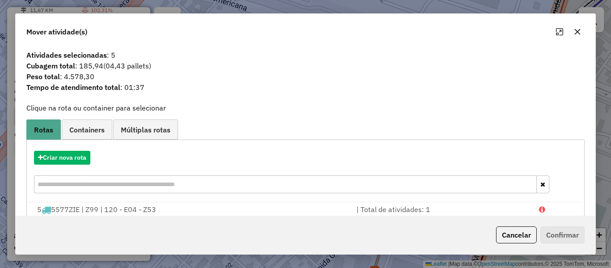
click at [58, 157] on hb-app "Aguarde... Pop-up bloqueado! Seu navegador bloqueou automáticamente a abertura …" at bounding box center [305, 134] width 611 height 268
click at [57, 157] on button "Criar nova rota" at bounding box center [62, 158] width 56 height 14
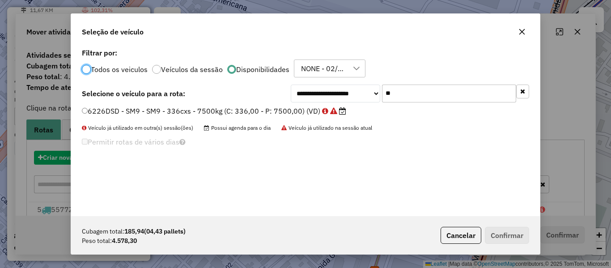
scroll to position [5, 3]
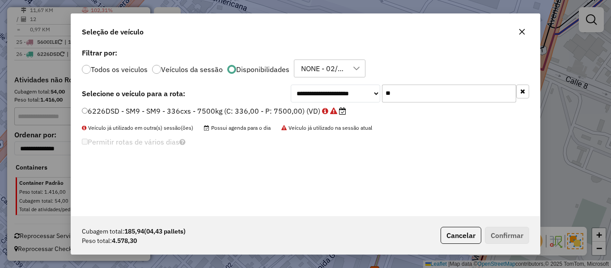
click at [409, 89] on input "**" at bounding box center [449, 94] width 134 height 18
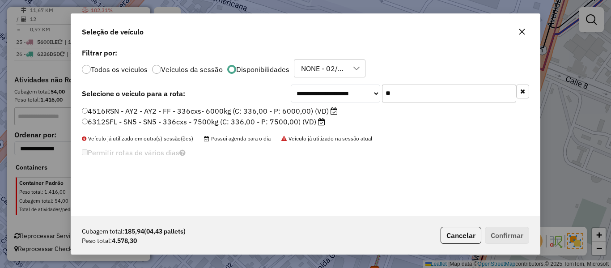
type input "**"
click at [289, 122] on label "6312SFL - SN5 - SN5 - 336cxs - 7500kg (C: 336,00 - P: 7500,00) (VD)" at bounding box center [203, 121] width 243 height 11
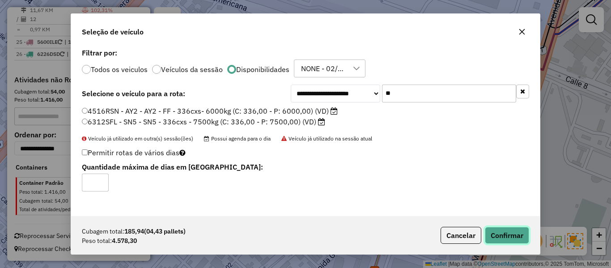
click at [513, 235] on button "Confirmar" at bounding box center [507, 235] width 44 height 17
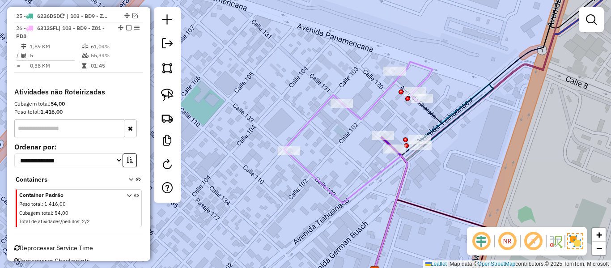
click at [303, 128] on icon at bounding box center [358, 107] width 149 height 91
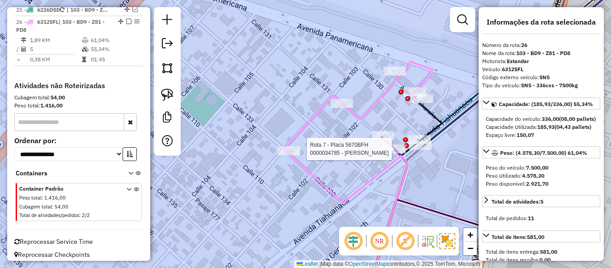
scroll to position [863, 0]
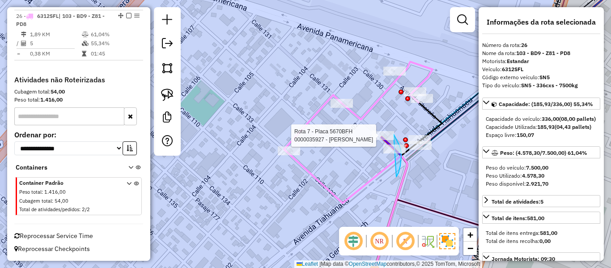
drag, startPoint x: 401, startPoint y: 160, endPoint x: 351, endPoint y: 150, distance: 51.4
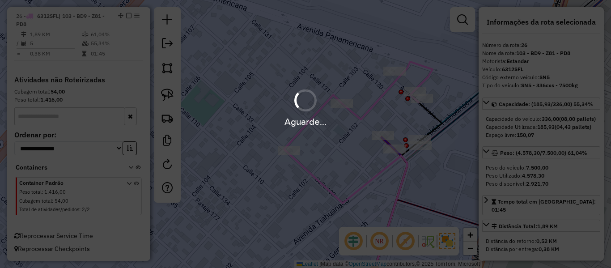
click at [464, 77] on div "Aguarde..." at bounding box center [305, 134] width 611 height 268
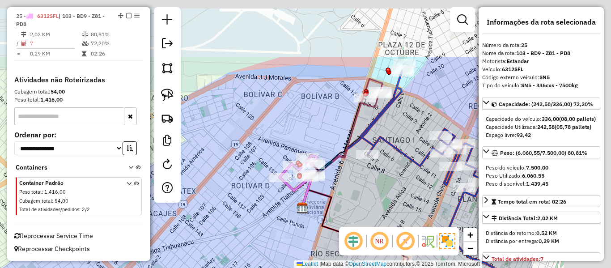
drag, startPoint x: 445, startPoint y: 81, endPoint x: 330, endPoint y: 147, distance: 133.1
click at [330, 147] on div "Rota 25 - Placa 6312SFL 0000898137 - WILMA QUISPE LA Janela de atendimento Grad…" at bounding box center [305, 134] width 611 height 268
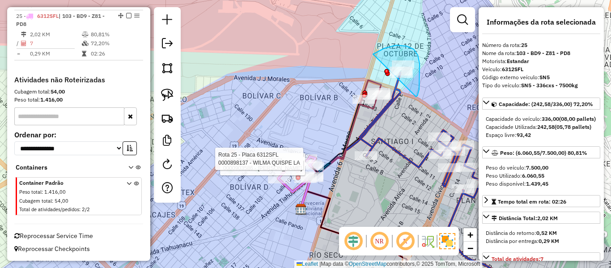
drag, startPoint x: 416, startPoint y: 97, endPoint x: 365, endPoint y: 72, distance: 56.6
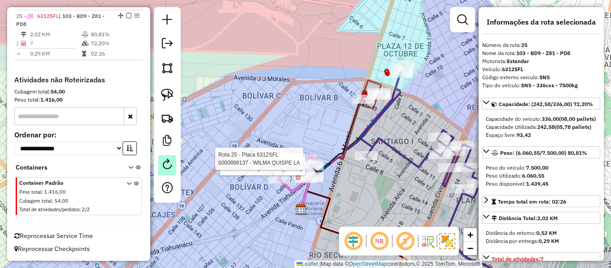
click at [174, 169] on link at bounding box center [167, 165] width 18 height 20
select select "*"
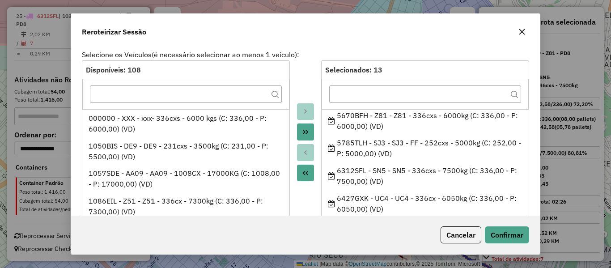
scroll to position [252, 0]
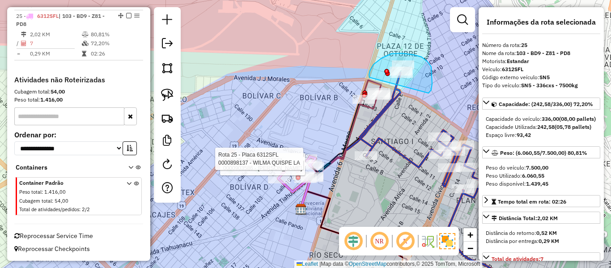
drag, startPoint x: 430, startPoint y: 93, endPoint x: 370, endPoint y: 77, distance: 61.4
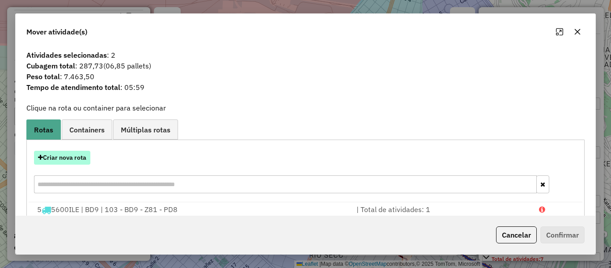
click at [58, 158] on button "Criar nova rota" at bounding box center [62, 158] width 56 height 14
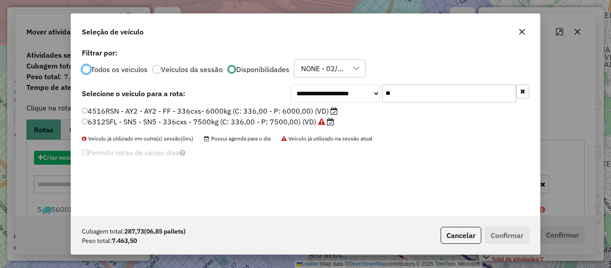
scroll to position [5, 3]
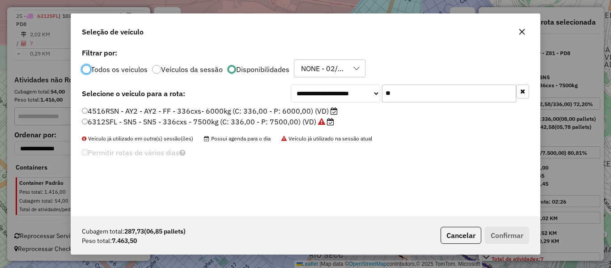
click at [303, 121] on label "6312SFL - SN5 - SN5 - 336cxs - 7500kg (C: 336,00 - P: 7500,00) (VD)" at bounding box center [208, 121] width 252 height 11
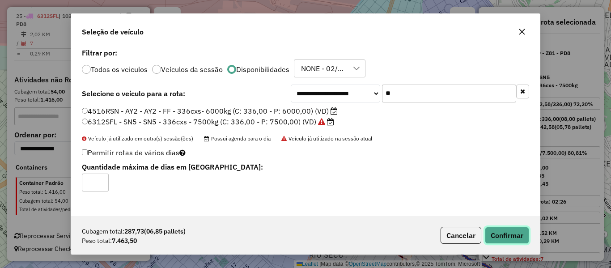
click at [512, 235] on button "Confirmar" at bounding box center [507, 235] width 44 height 17
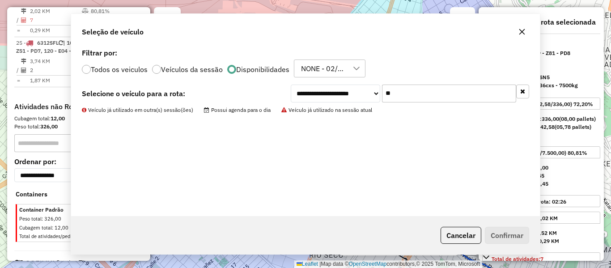
scroll to position [817, 0]
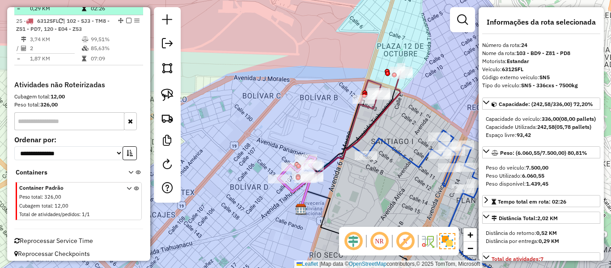
drag, startPoint x: 127, startPoint y: 21, endPoint x: 133, endPoint y: 24, distance: 7.1
click at [127, 21] on em at bounding box center [128, 20] width 5 height 5
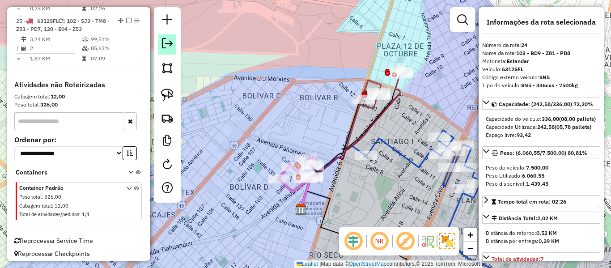
scroll to position [783, 0]
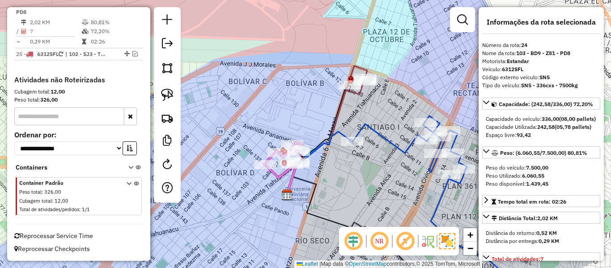
drag, startPoint x: 374, startPoint y: 130, endPoint x: 333, endPoint y: 104, distance: 48.7
click at [333, 104] on div "Janela de atendimento Grade de atendimento Capacidade Transportadoras Veículos …" at bounding box center [305, 134] width 611 height 268
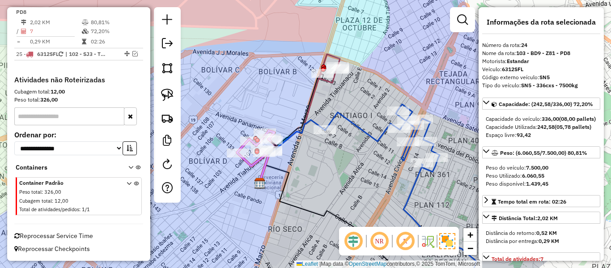
click at [347, 123] on icon at bounding box center [400, 199] width 151 height 191
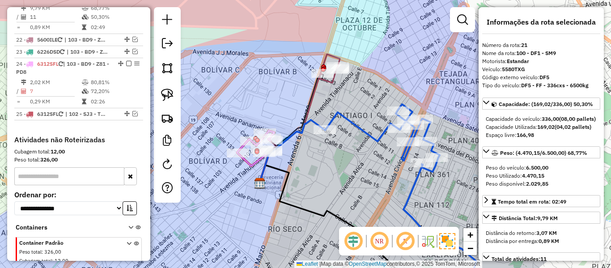
scroll to position [708, 0]
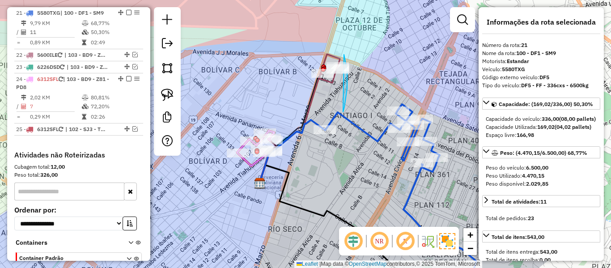
drag, startPoint x: 347, startPoint y: 77, endPoint x: 278, endPoint y: 108, distance: 75.5
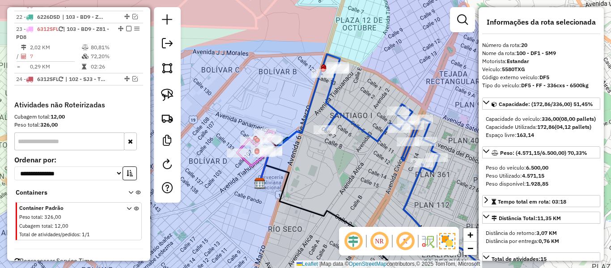
click at [353, 118] on icon at bounding box center [398, 174] width 156 height 241
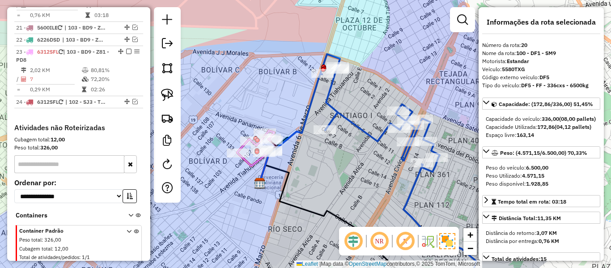
scroll to position [658, 0]
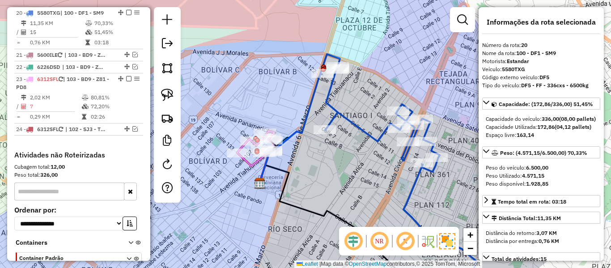
click at [349, 121] on icon at bounding box center [398, 174] width 156 height 241
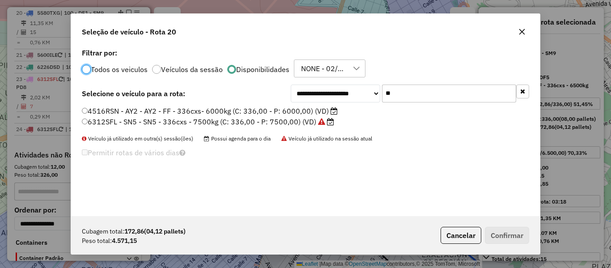
scroll to position [5, 3]
click at [522, 90] on icon "button" at bounding box center [522, 91] width 5 height 6
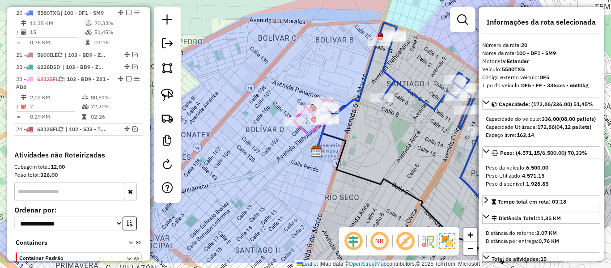
drag, startPoint x: 346, startPoint y: 166, endPoint x: 403, endPoint y: 134, distance: 65.3
click at [403, 134] on div "Janela de atendimento Grade de atendimento Capacidade Transportadoras Veículos …" at bounding box center [305, 134] width 611 height 268
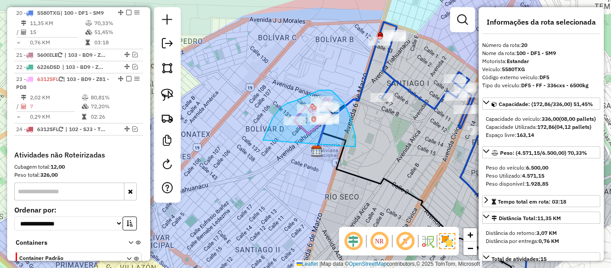
drag, startPoint x: 356, startPoint y: 147, endPoint x: 264, endPoint y: 142, distance: 91.8
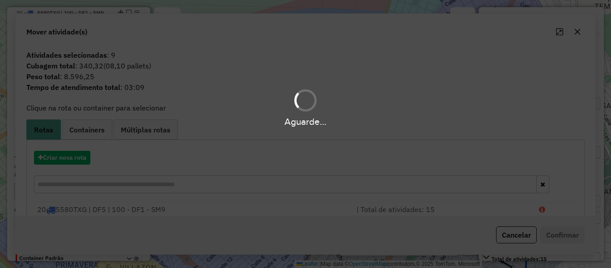
click at [365, 129] on div "Aguarde..." at bounding box center [305, 134] width 611 height 268
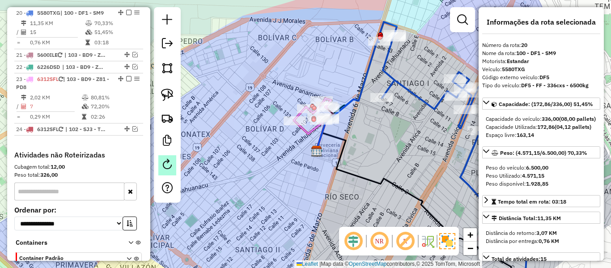
click at [169, 168] on em at bounding box center [167, 164] width 11 height 11
select select "*"
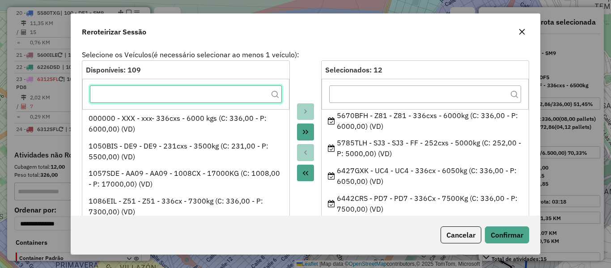
scroll to position [225, 0]
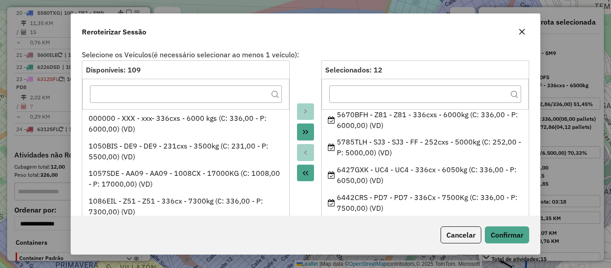
drag, startPoint x: 465, startPoint y: 230, endPoint x: 460, endPoint y: 227, distance: 5.2
click at [465, 230] on button "Cancelar" at bounding box center [461, 234] width 41 height 17
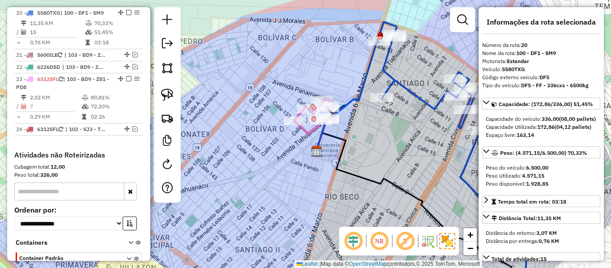
click at [416, 101] on icon at bounding box center [455, 151] width 156 height 259
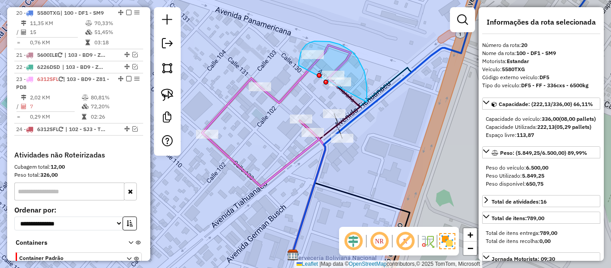
drag, startPoint x: 365, startPoint y: 72, endPoint x: 300, endPoint y: 79, distance: 64.8
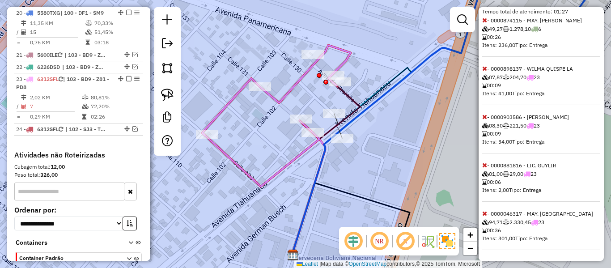
click at [486, 211] on icon at bounding box center [484, 213] width 5 height 6
click at [486, 70] on icon at bounding box center [484, 68] width 5 height 6
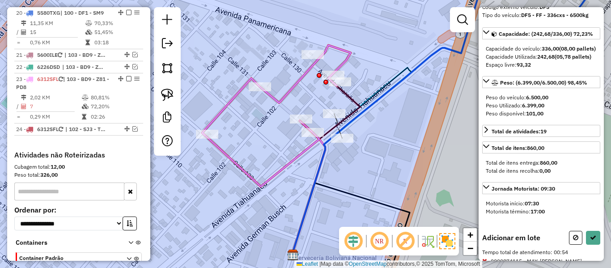
scroll to position [55, 0]
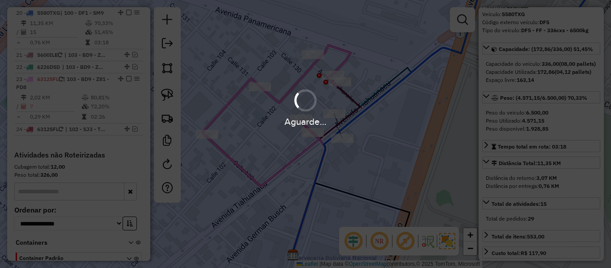
click at [409, 119] on div "Aguarde..." at bounding box center [305, 122] width 611 height 14
click at [427, 67] on div "Janela de atendimento Grade de atendimento Capacidade Transportadoras Veículos …" at bounding box center [305, 134] width 611 height 268
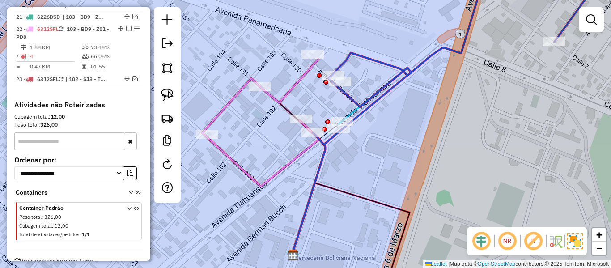
click at [440, 52] on icon at bounding box center [492, 58] width 359 height 171
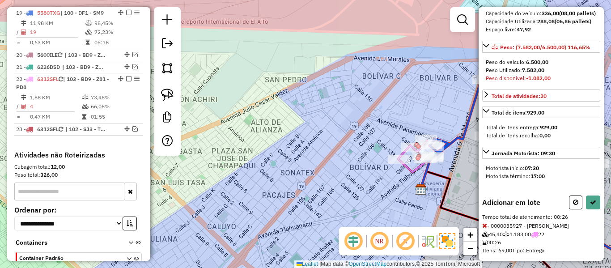
scroll to position [134, 0]
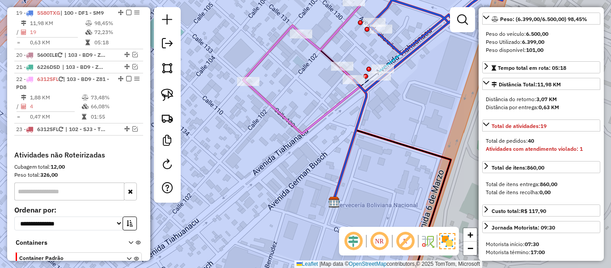
click at [398, 123] on div "Janela de atendimento Grade de atendimento Capacidade Transportadoras Veículos …" at bounding box center [305, 134] width 611 height 268
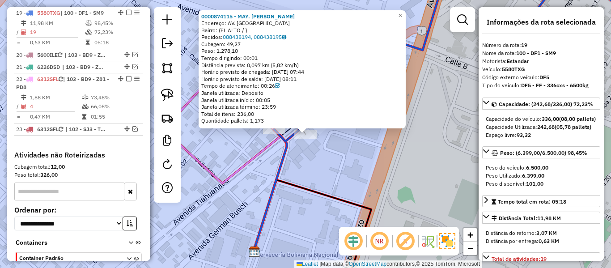
click at [320, 152] on div "0000874115 - MAY. SILVIA EUG Endereço: AV. TIAHUANACO Bairro: (EL ALTO / ) Pedi…" at bounding box center [305, 134] width 611 height 268
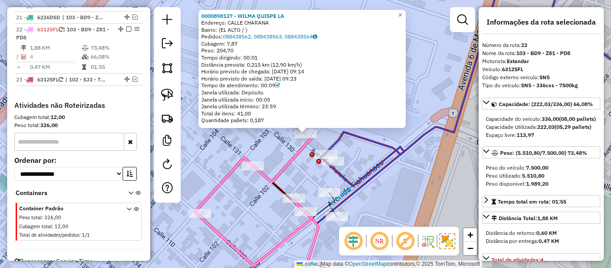
scroll to position [674, 0]
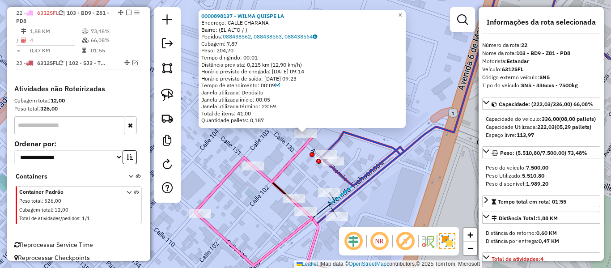
click at [251, 161] on icon at bounding box center [253, 202] width 117 height 128
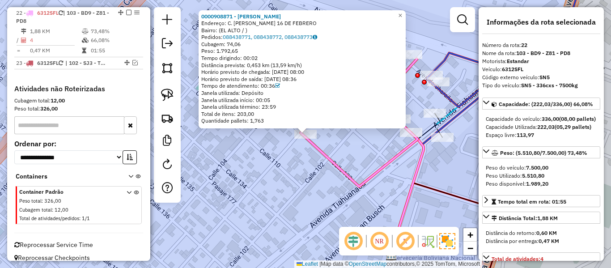
click at [374, 167] on div "0000908871 - DEYNER TORIBIO Endereço: C. FELIPE GUAMAN Z. 16 DE FEBRERO Bairro:…" at bounding box center [305, 134] width 611 height 268
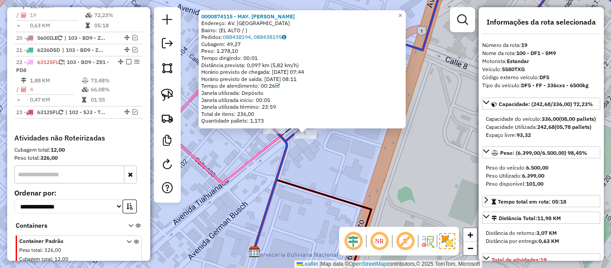
scroll to position [608, 0]
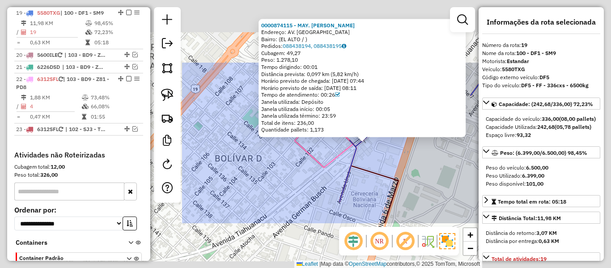
click at [425, 152] on div "0000874115 - MAY. SILVIA EUG Endereço: AV. TIAHUANACO Bairro: (EL ALTO / ) Pedi…" at bounding box center [305, 134] width 611 height 268
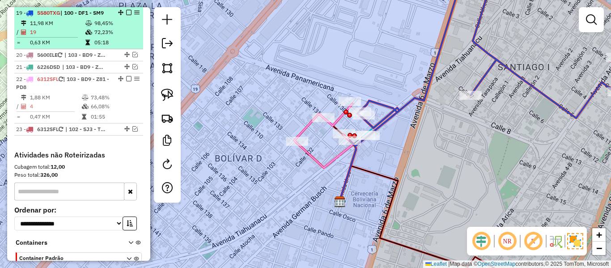
click at [126, 13] on em at bounding box center [128, 12] width 5 height 5
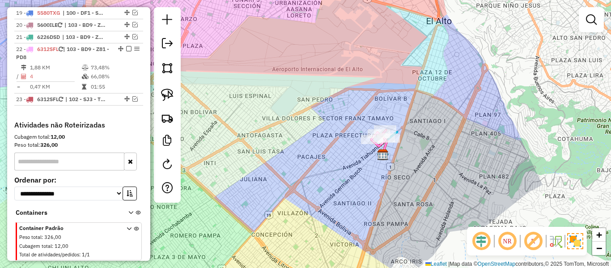
drag, startPoint x: 420, startPoint y: 162, endPoint x: 401, endPoint y: 160, distance: 19.0
click at [401, 160] on div "Janela de atendimento Grade de atendimento Capacidade Transportadoras Veículos …" at bounding box center [305, 134] width 611 height 268
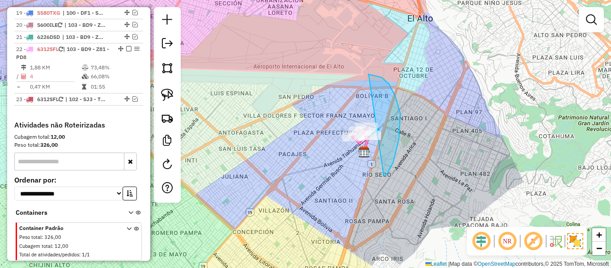
drag, startPoint x: 384, startPoint y: 176, endPoint x: 326, endPoint y: 181, distance: 58.4
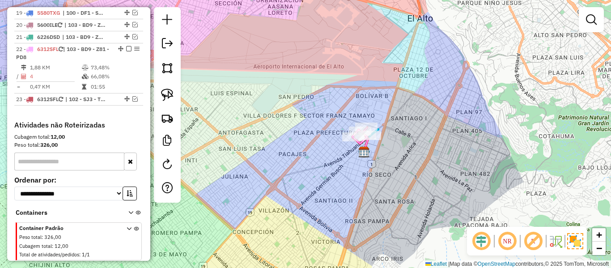
click at [169, 165] on em at bounding box center [167, 164] width 11 height 11
select select "*"
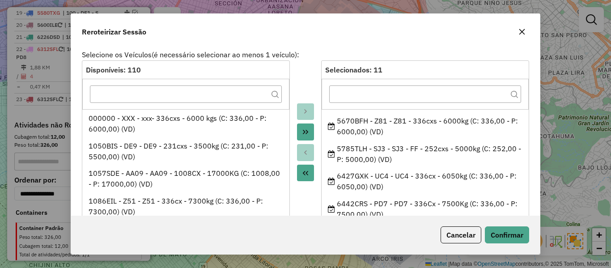
scroll to position [197, 0]
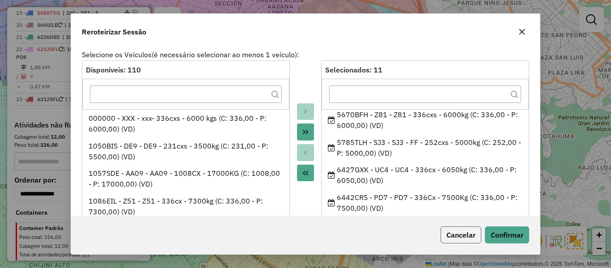
click at [468, 235] on button "Cancelar" at bounding box center [461, 234] width 41 height 17
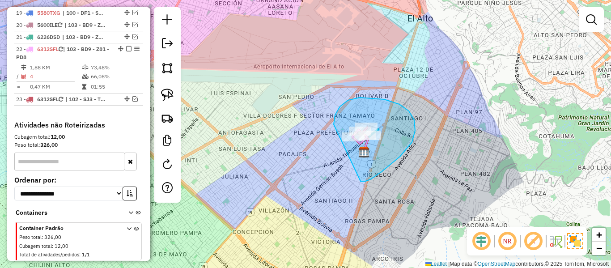
drag, startPoint x: 361, startPoint y: 181, endPoint x: 342, endPoint y: 159, distance: 28.9
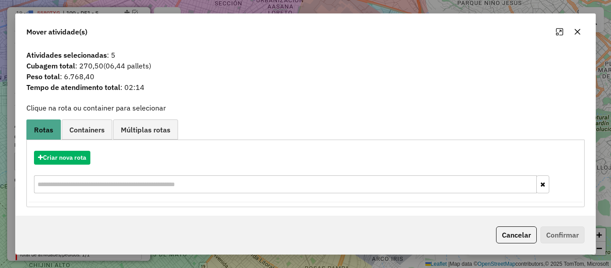
click at [77, 169] on div "Criar nova rota" at bounding box center [306, 173] width 554 height 58
click at [77, 156] on button "Criar nova rota" at bounding box center [62, 158] width 56 height 14
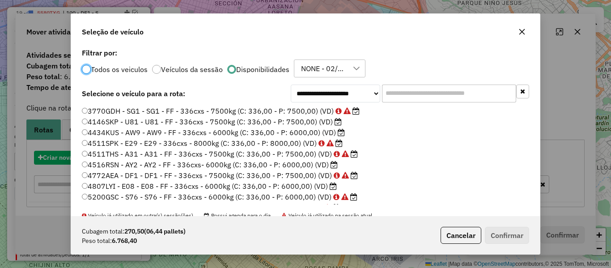
scroll to position [5, 3]
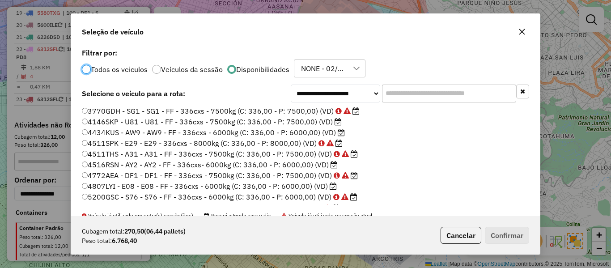
click at [417, 87] on input "text" at bounding box center [449, 94] width 134 height 18
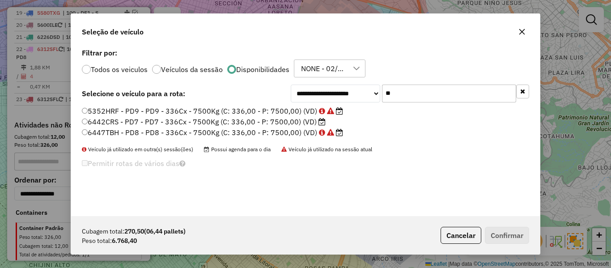
type input "**"
click at [296, 124] on label "6442CRS - PD7 - PD7 - 336Cx - 7500Kg (C: 336,00 - P: 7500,00) (VD)" at bounding box center [204, 121] width 244 height 11
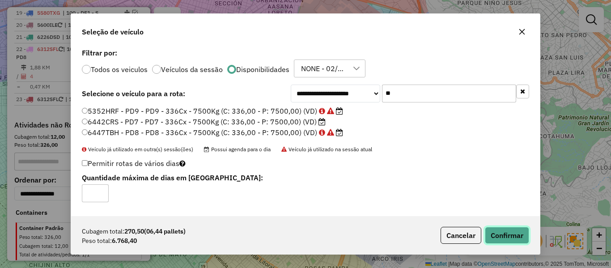
click at [510, 235] on button "Confirmar" at bounding box center [507, 235] width 44 height 17
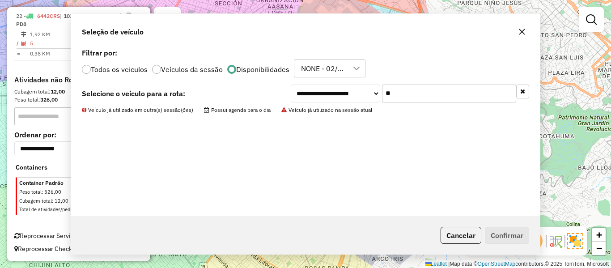
scroll to position [558, 0]
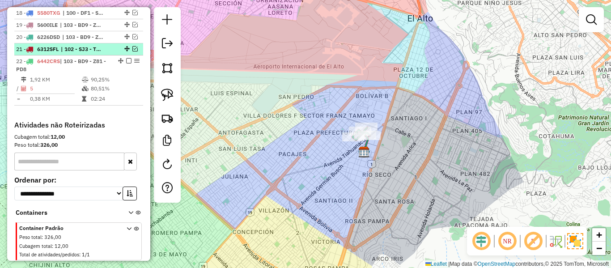
click at [132, 50] on em at bounding box center [134, 48] width 5 height 5
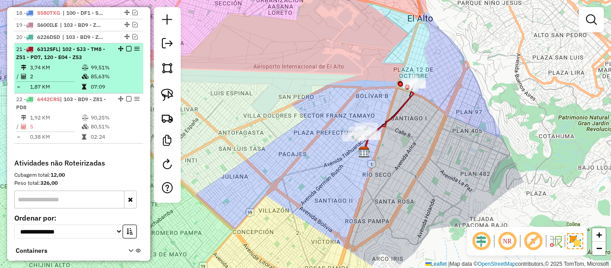
click at [127, 48] on em at bounding box center [128, 48] width 5 height 5
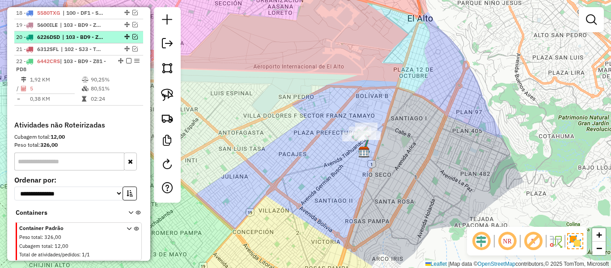
click at [132, 38] on em at bounding box center [134, 36] width 5 height 5
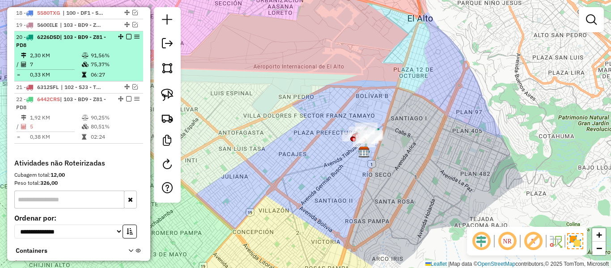
click at [126, 36] on em at bounding box center [128, 36] width 5 height 5
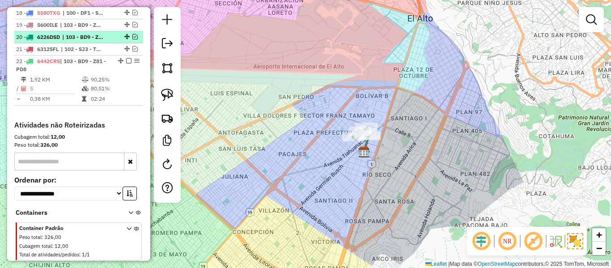
click at [132, 34] on em at bounding box center [134, 36] width 5 height 5
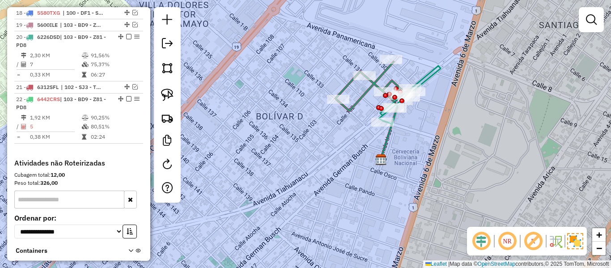
click at [426, 71] on icon at bounding box center [410, 95] width 62 height 58
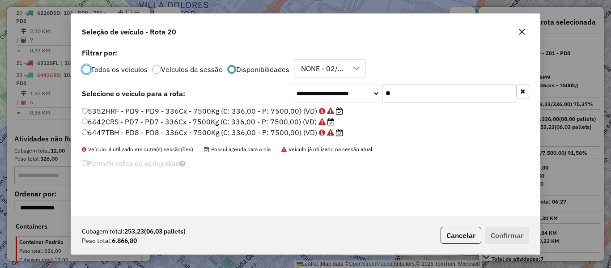
scroll to position [5, 3]
click at [522, 90] on icon "button" at bounding box center [522, 91] width 5 height 6
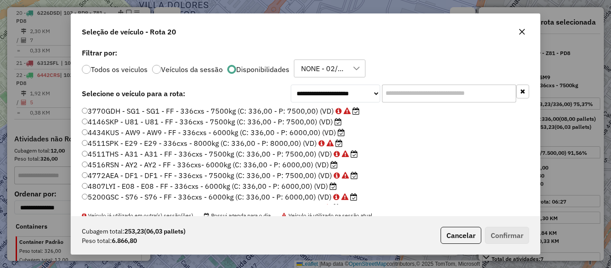
click at [325, 133] on label "4434KUS - AW9 - AW9 - FF - 336cxs - 6000kg (C: 336,00 - P: 6000,00) (VD)" at bounding box center [213, 132] width 263 height 11
click at [332, 188] on icon at bounding box center [333, 186] width 7 height 7
click at [516, 234] on button "Confirmar" at bounding box center [507, 235] width 44 height 17
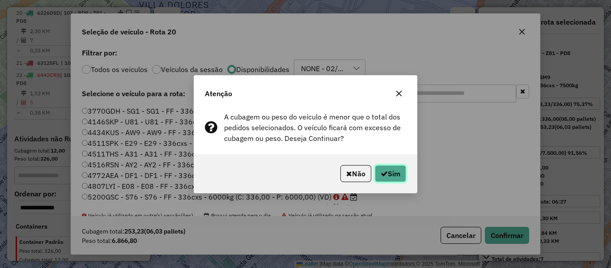
click at [395, 175] on button "Sim" at bounding box center [390, 173] width 31 height 17
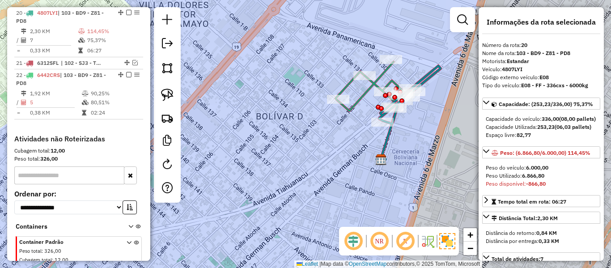
click at [348, 82] on icon at bounding box center [371, 86] width 70 height 49
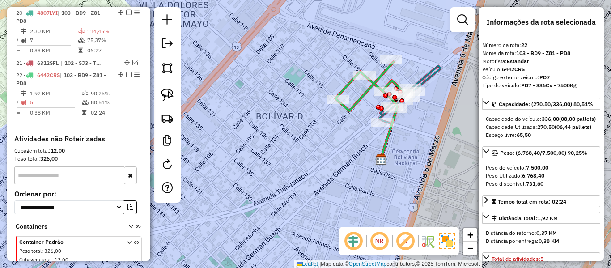
scroll to position [641, 0]
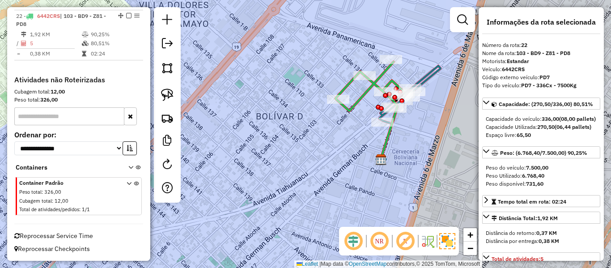
click at [430, 77] on icon at bounding box center [410, 95] width 62 height 58
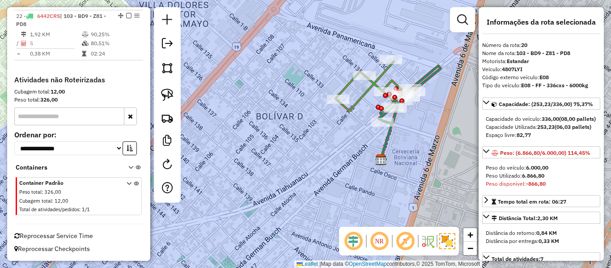
scroll to position [582, 0]
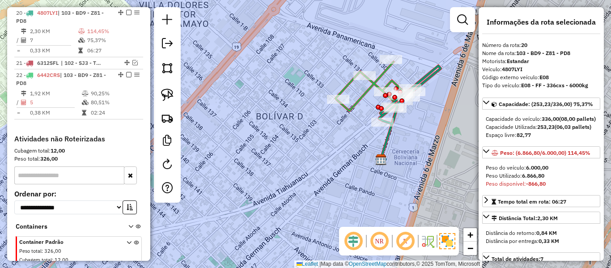
click at [348, 86] on icon at bounding box center [371, 86] width 70 height 49
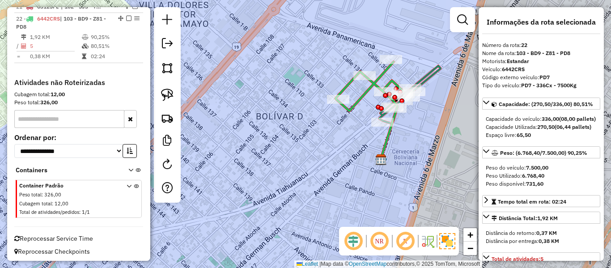
scroll to position [641, 0]
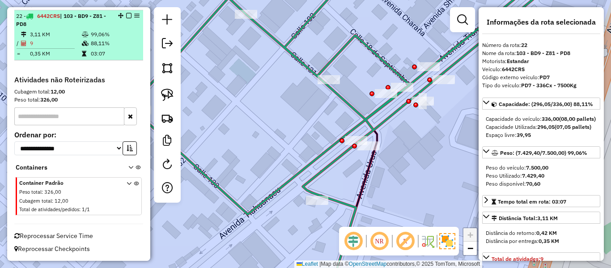
click at [127, 15] on em at bounding box center [128, 15] width 5 height 5
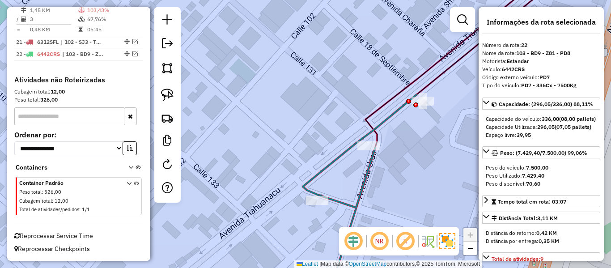
click at [382, 125] on icon at bounding box center [360, 150] width 114 height 113
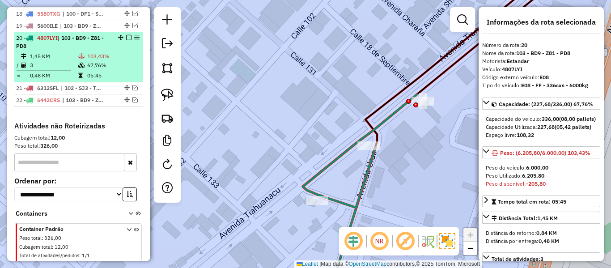
scroll to position [481, 0]
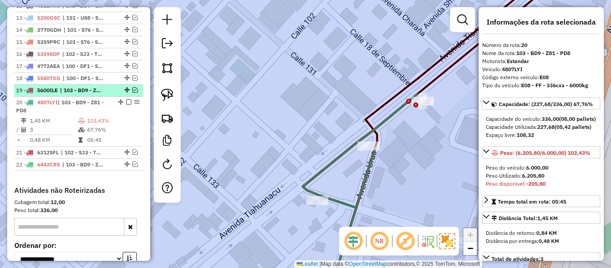
click at [132, 90] on em at bounding box center [134, 89] width 5 height 5
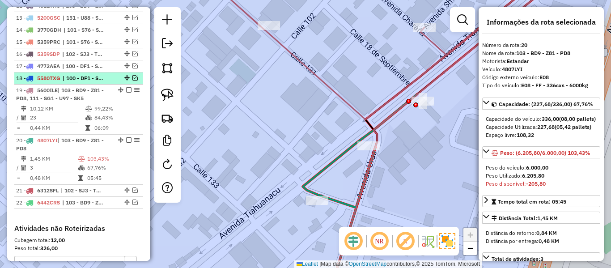
click at [133, 78] on em at bounding box center [134, 77] width 5 height 5
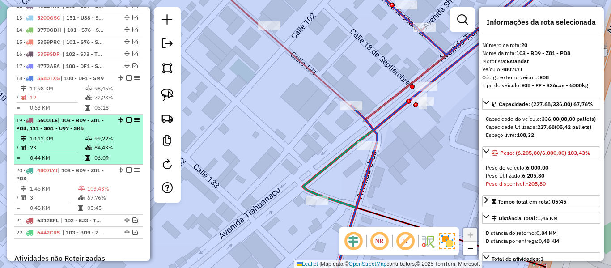
click at [126, 119] on em at bounding box center [128, 119] width 5 height 5
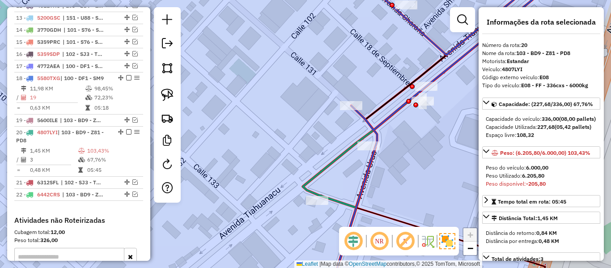
click at [393, 116] on icon at bounding box center [457, 51] width 213 height 157
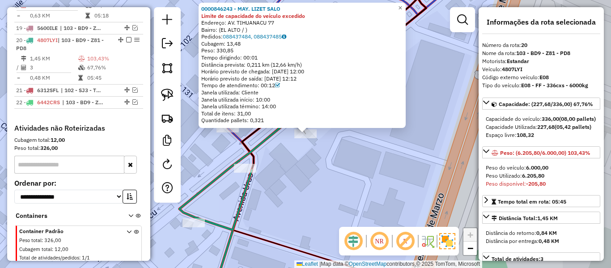
scroll to position [601, 0]
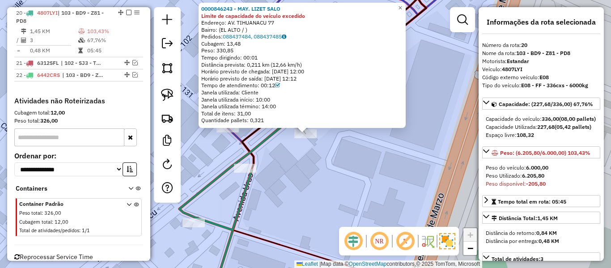
click at [238, 163] on icon at bounding box center [236, 173] width 114 height 113
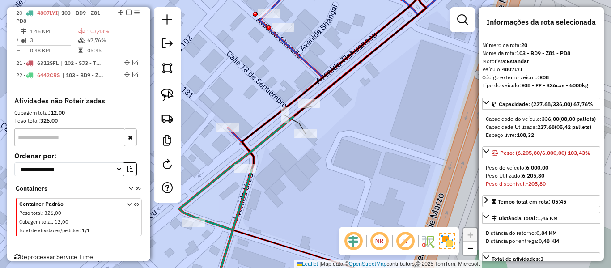
drag, startPoint x: 310, startPoint y: 140, endPoint x: 316, endPoint y: 89, distance: 52.3
click at [310, 138] on div "Janela de atendimento Grade de atendimento Capacidade Transportadoras Veículos …" at bounding box center [305, 134] width 611 height 268
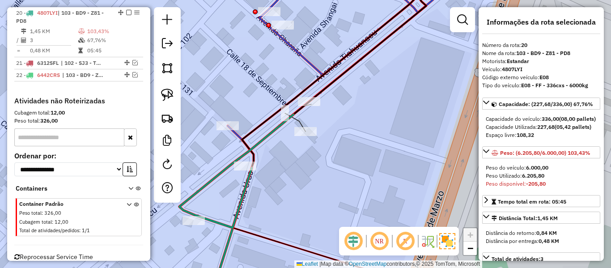
click at [314, 73] on icon at bounding box center [346, 61] width 237 height 177
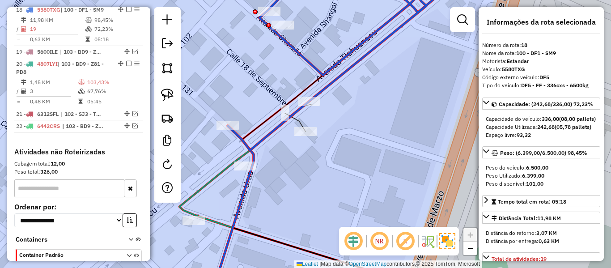
scroll to position [547, 0]
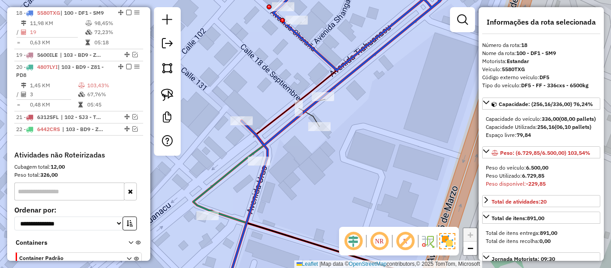
drag, startPoint x: 319, startPoint y: 164, endPoint x: 357, endPoint y: 149, distance: 41.2
click at [357, 150] on div "Janela de atendimento Grade de atendimento Capacidade Transportadoras Veículos …" at bounding box center [305, 134] width 611 height 268
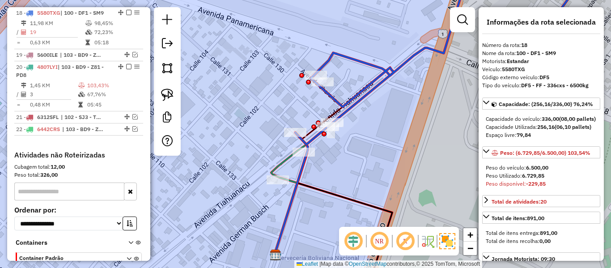
click at [347, 155] on div "Janela de atendimento Grade de atendimento Capacidade Transportadoras Veículos …" at bounding box center [305, 134] width 611 height 268
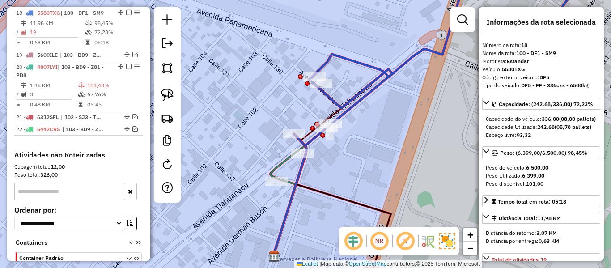
click at [281, 162] on icon at bounding box center [298, 156] width 57 height 56
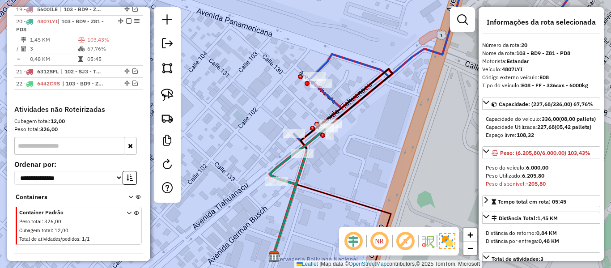
scroll to position [601, 0]
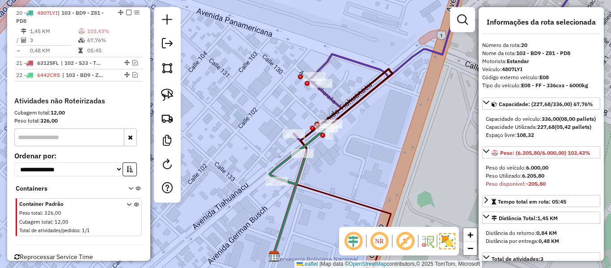
click at [329, 95] on icon at bounding box center [483, 59] width 378 height 173
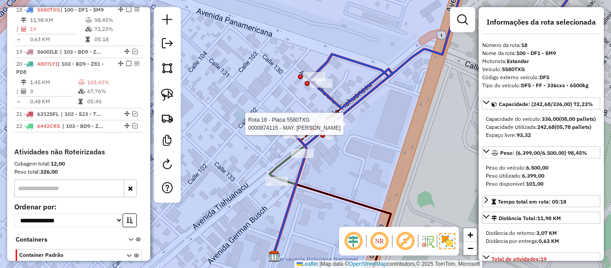
scroll to position [547, 0]
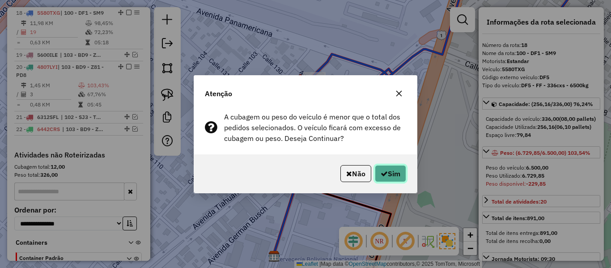
click at [379, 166] on button "Sim" at bounding box center [390, 173] width 31 height 17
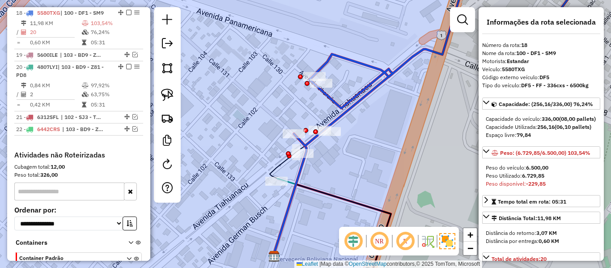
click at [278, 164] on icon at bounding box center [288, 201] width 37 height 110
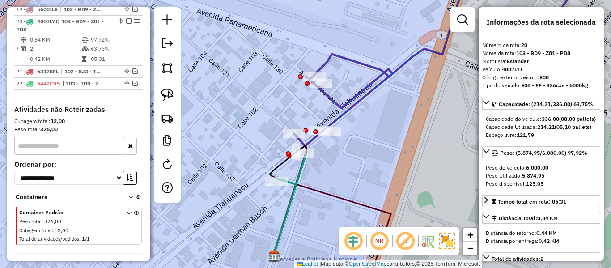
scroll to position [601, 0]
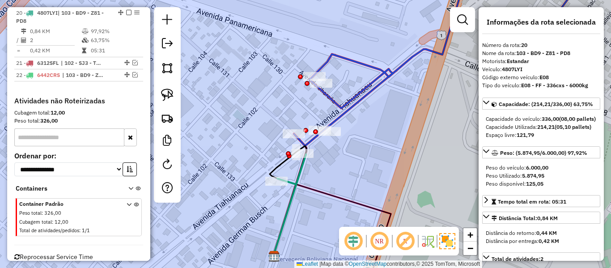
click at [278, 166] on icon at bounding box center [288, 201] width 37 height 110
click at [298, 179] on icon at bounding box center [291, 169] width 29 height 30
click at [337, 102] on icon at bounding box center [483, 59] width 378 height 173
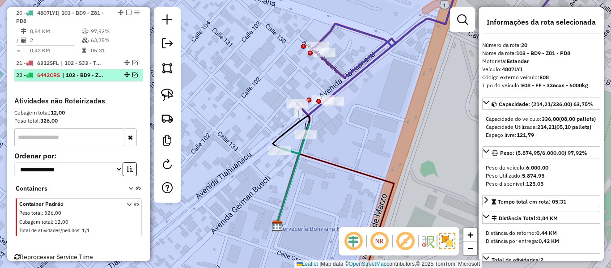
scroll to position [511, 0]
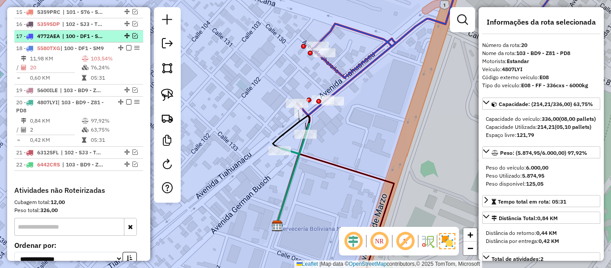
click at [133, 35] on em at bounding box center [134, 35] width 5 height 5
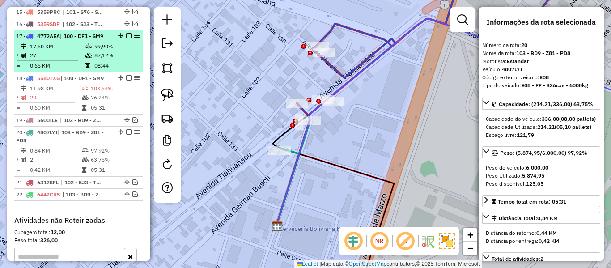
click at [126, 36] on em at bounding box center [128, 35] width 5 height 5
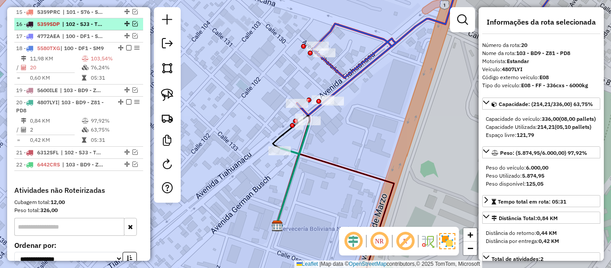
click at [132, 23] on em at bounding box center [134, 23] width 5 height 5
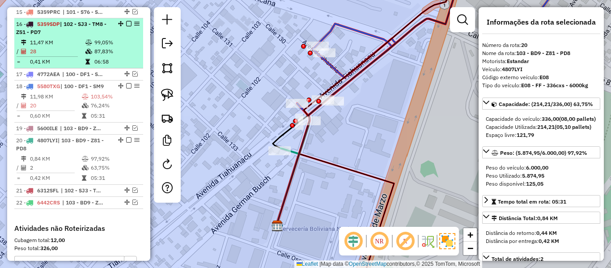
click at [126, 24] on em at bounding box center [128, 23] width 5 height 5
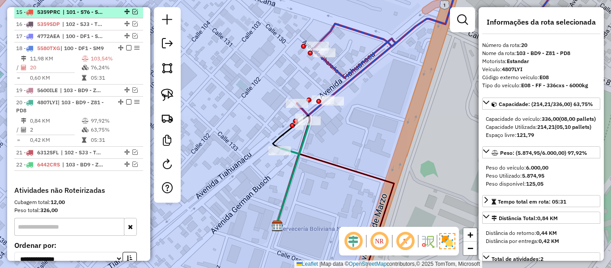
click at [129, 12] on div at bounding box center [126, 11] width 27 height 5
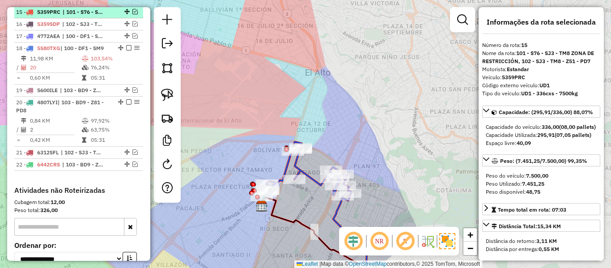
click at [132, 11] on em at bounding box center [134, 11] width 5 height 5
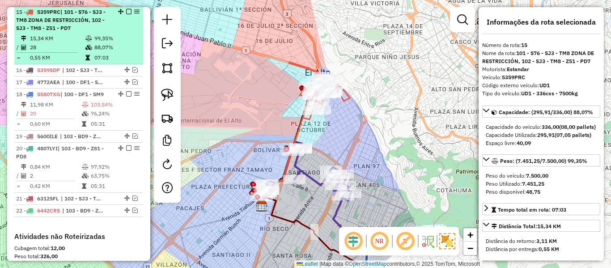
click at [126, 11] on em at bounding box center [128, 11] width 5 height 5
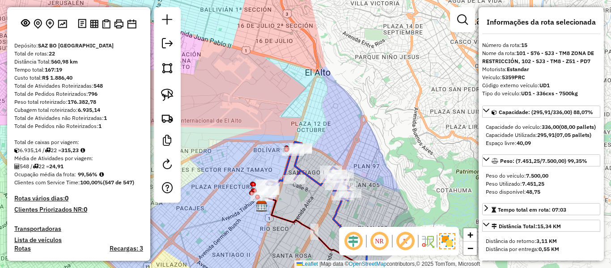
scroll to position [0, 0]
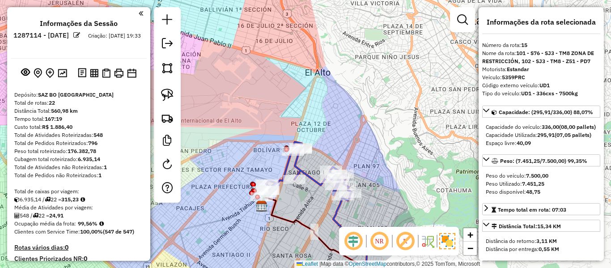
drag, startPoint x: 106, startPoint y: 161, endPoint x: 105, endPoint y: 42, distance: 118.6
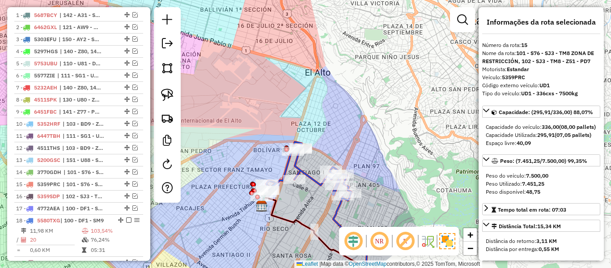
scroll to position [447, 0]
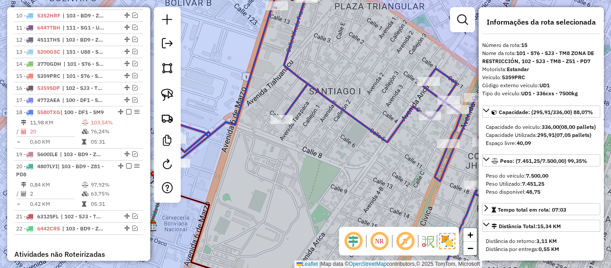
click at [234, 109] on div "Janela de atendimento Grade de atendimento Capacidade Transportadoras Veículos …" at bounding box center [305, 134] width 611 height 268
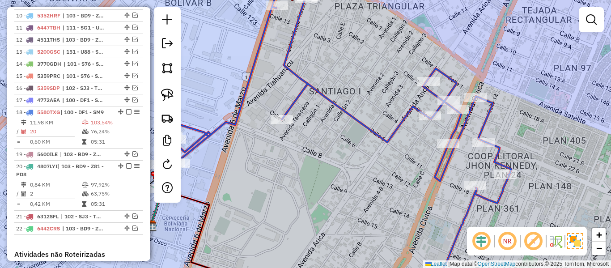
drag, startPoint x: 238, startPoint y: 116, endPoint x: 236, endPoint y: 146, distance: 30.0
click at [238, 117] on icon at bounding box center [336, 134] width 350 height 322
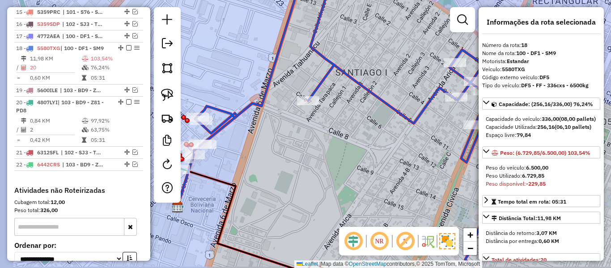
scroll to position [547, 0]
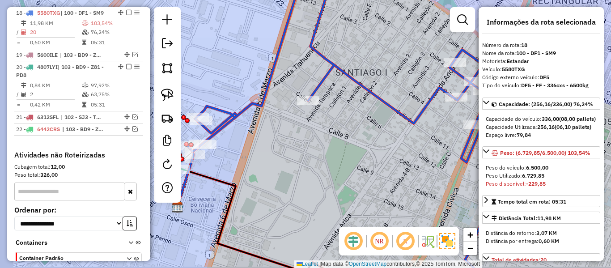
drag, startPoint x: 230, startPoint y: 166, endPoint x: 334, endPoint y: 109, distance: 117.9
click at [329, 111] on div "Janela de atendimento Grade de atendimento Capacidade Transportadoras Veículos …" at bounding box center [305, 134] width 611 height 268
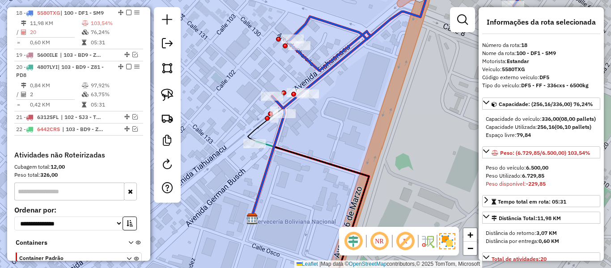
click at [269, 143] on icon at bounding box center [269, 132] width 29 height 30
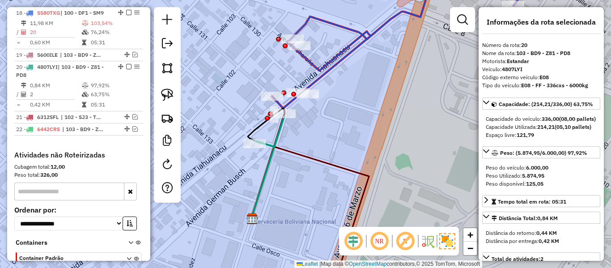
scroll to position [601, 0]
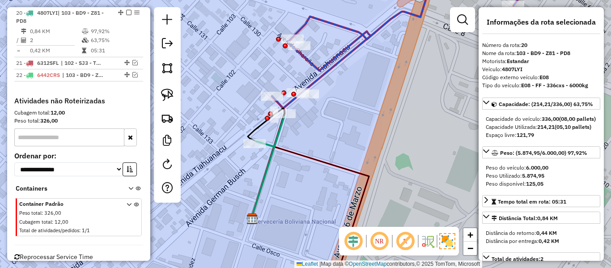
drag, startPoint x: 338, startPoint y: 94, endPoint x: 306, endPoint y: 150, distance: 65.1
click at [306, 154] on div "Janela de atendimento Grade de atendimento Capacidade Transportadoras Veículos …" at bounding box center [305, 134] width 611 height 268
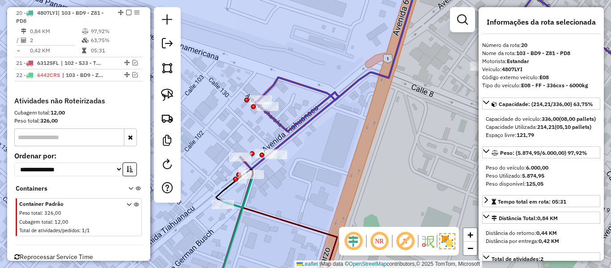
click at [306, 116] on icon at bounding box center [456, 71] width 432 height 196
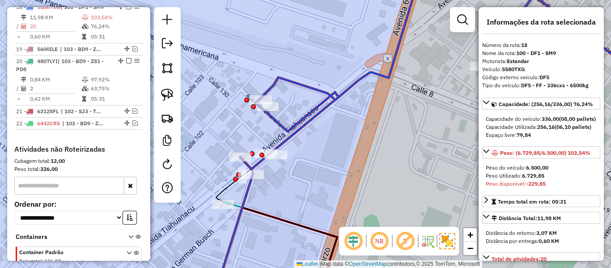
scroll to position [547, 0]
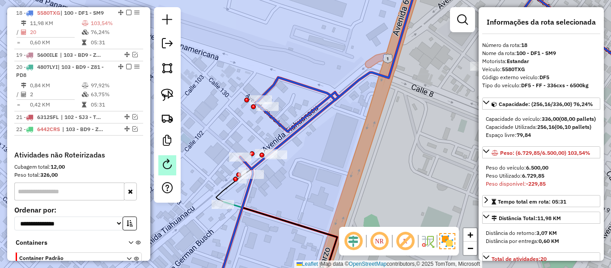
click at [170, 166] on em at bounding box center [167, 164] width 11 height 11
select select "*"
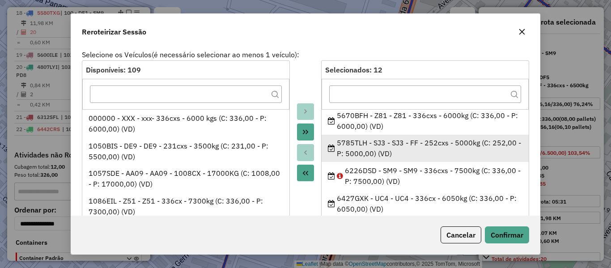
scroll to position [225, 0]
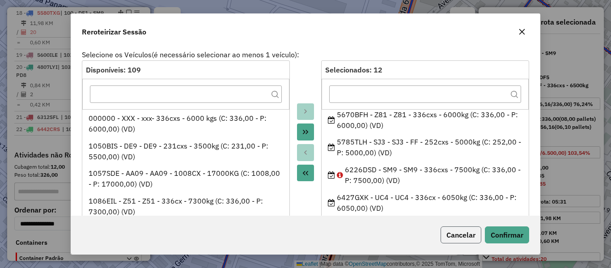
click at [465, 235] on button "Cancelar" at bounding box center [461, 234] width 41 height 17
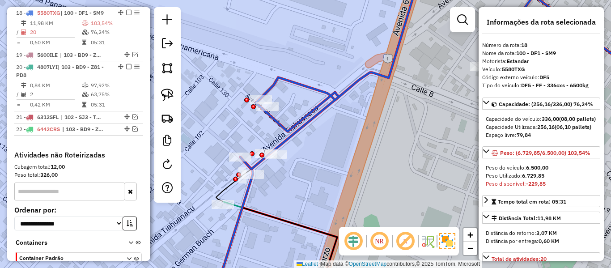
click at [315, 132] on div "Janela de atendimento Grade de atendimento Capacidade Transportadoras Veículos …" at bounding box center [305, 134] width 611 height 268
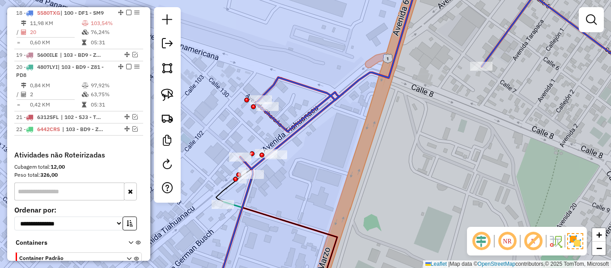
click at [307, 124] on icon at bounding box center [456, 71] width 432 height 196
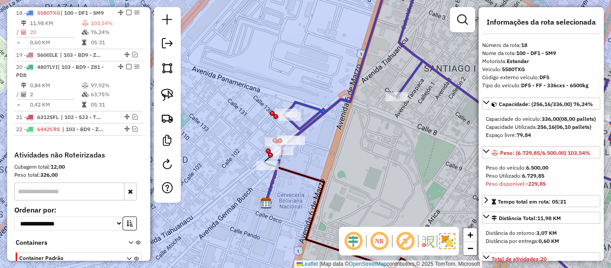
drag, startPoint x: 357, startPoint y: 148, endPoint x: 312, endPoint y: 136, distance: 46.3
click at [324, 138] on div "Janela de atendimento Grade de atendimento Capacidade Transportadoras Veículos …" at bounding box center [305, 134] width 611 height 268
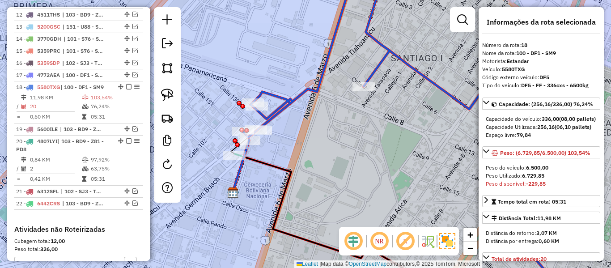
scroll to position [413, 0]
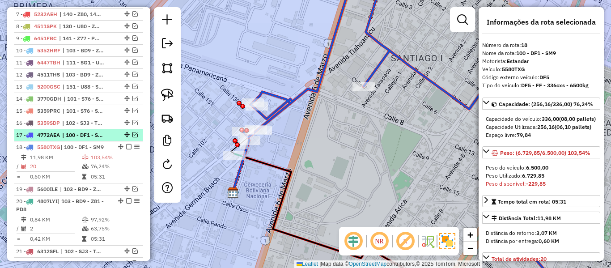
click at [132, 136] on em at bounding box center [134, 134] width 5 height 5
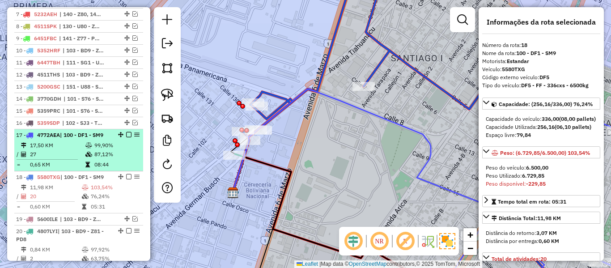
click at [127, 134] on em at bounding box center [128, 134] width 5 height 5
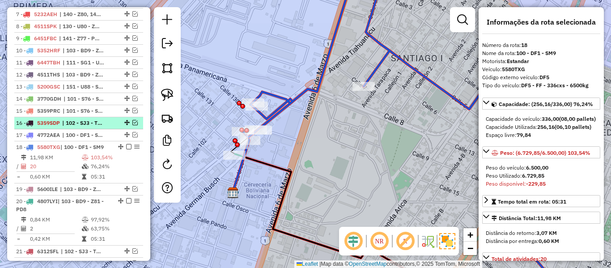
click at [132, 124] on em at bounding box center [134, 122] width 5 height 5
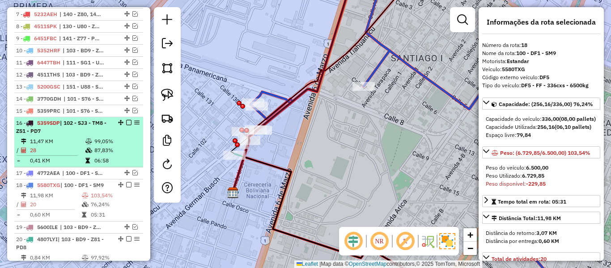
click at [127, 123] on em at bounding box center [128, 122] width 5 height 5
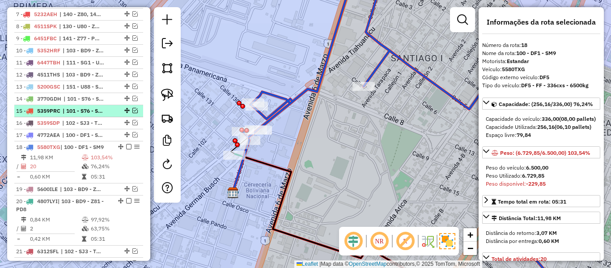
click at [132, 112] on em at bounding box center [134, 110] width 5 height 5
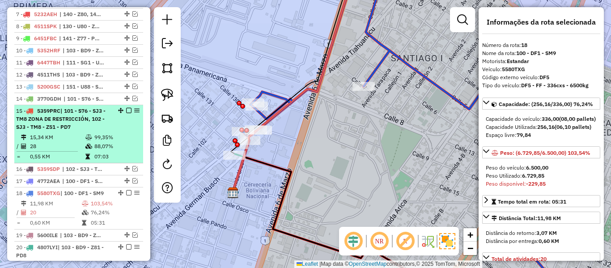
click at [128, 110] on em at bounding box center [128, 110] width 5 height 5
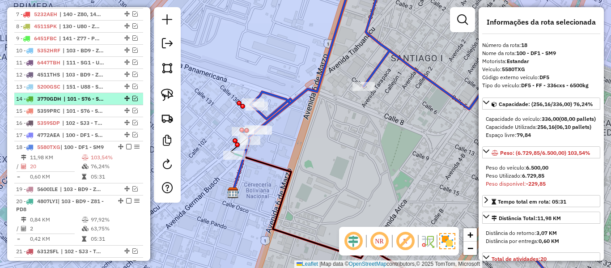
click at [133, 99] on em at bounding box center [134, 98] width 5 height 5
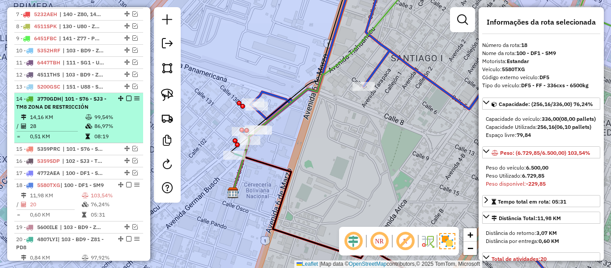
click at [127, 98] on em at bounding box center [128, 98] width 5 height 5
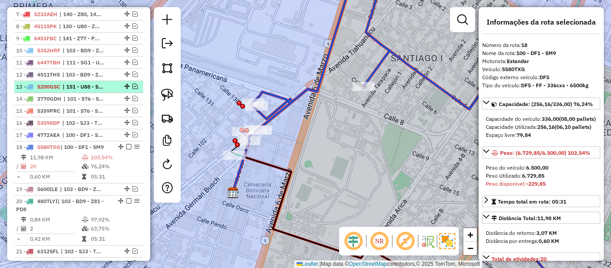
click at [134, 85] on em at bounding box center [134, 86] width 5 height 5
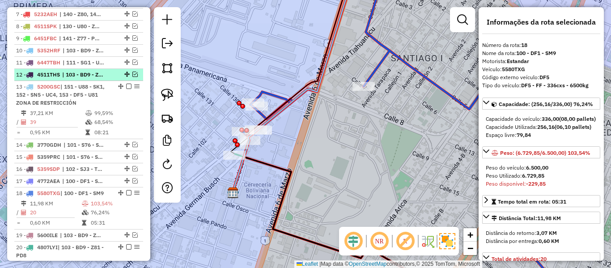
drag, startPoint x: 123, startPoint y: 86, endPoint x: 131, endPoint y: 77, distance: 12.4
click at [123, 86] on div at bounding box center [126, 86] width 27 height 5
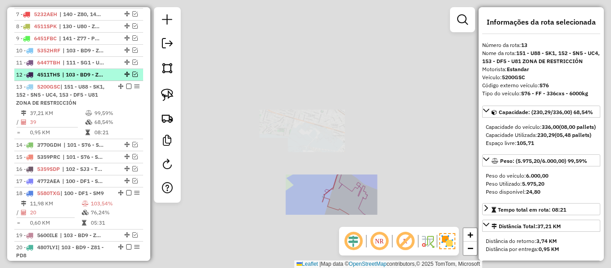
click at [133, 73] on em at bounding box center [134, 74] width 5 height 5
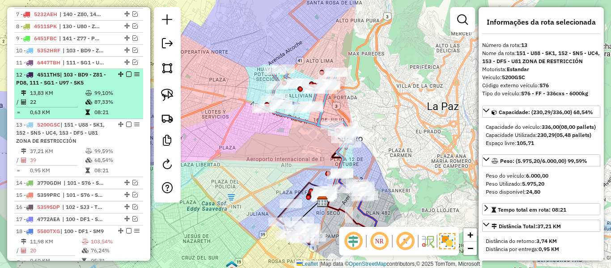
click at [127, 74] on em at bounding box center [128, 74] width 5 height 5
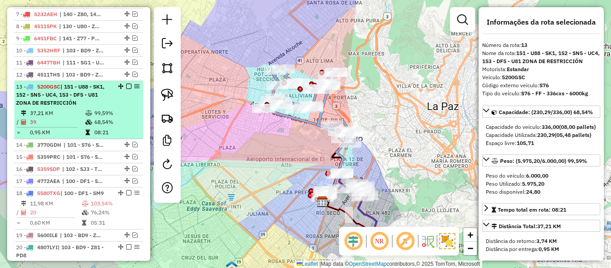
click at [126, 88] on em at bounding box center [128, 86] width 5 height 5
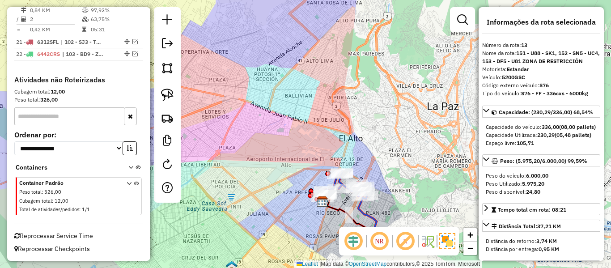
scroll to position [532, 0]
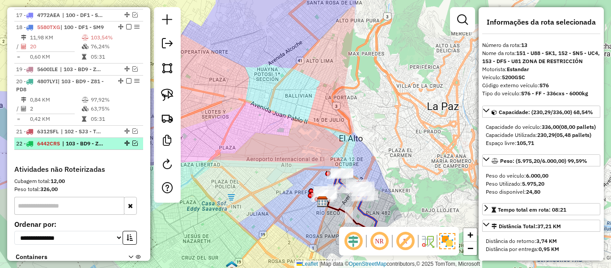
drag, startPoint x: 132, startPoint y: 143, endPoint x: 132, endPoint y: 129, distance: 14.3
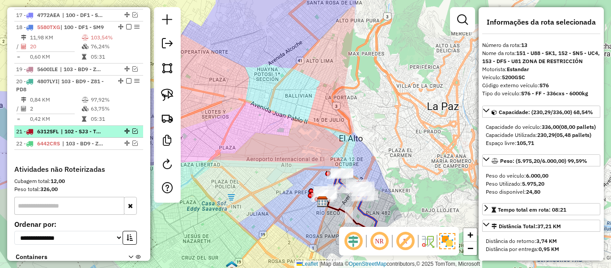
click at [132, 142] on em at bounding box center [134, 142] width 5 height 5
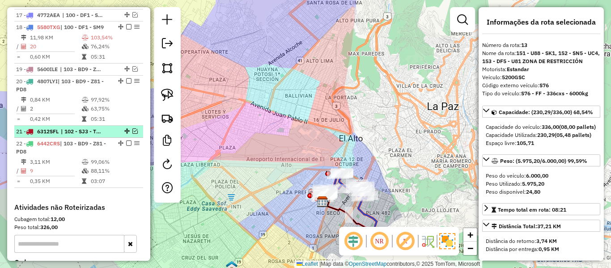
click at [132, 129] on em at bounding box center [134, 130] width 5 height 5
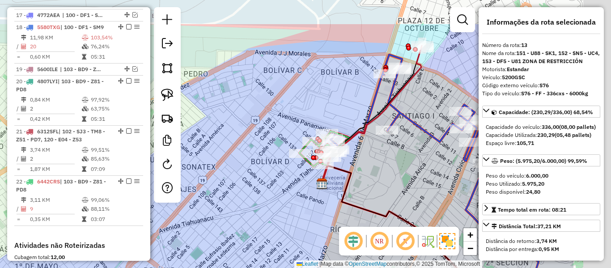
drag, startPoint x: 273, startPoint y: 213, endPoint x: 207, endPoint y: 239, distance: 70.7
click at [207, 240] on div "Janela de atendimento Grade de atendimento Capacidade Transportadoras Veículos …" at bounding box center [305, 134] width 611 height 268
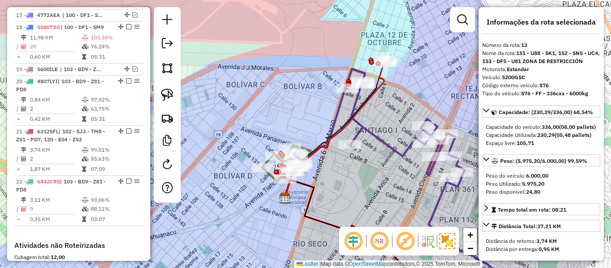
click at [383, 141] on icon at bounding box center [395, 182] width 212 height 226
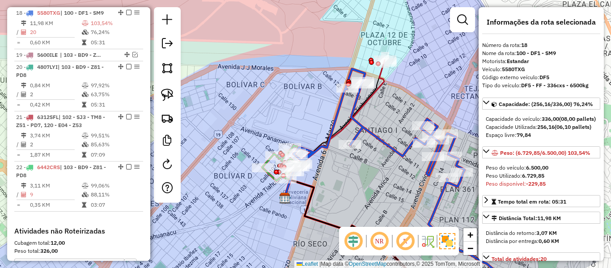
click at [381, 78] on icon at bounding box center [335, 130] width 100 height 136
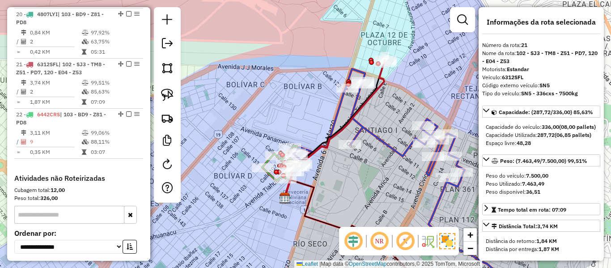
scroll to position [651, 0]
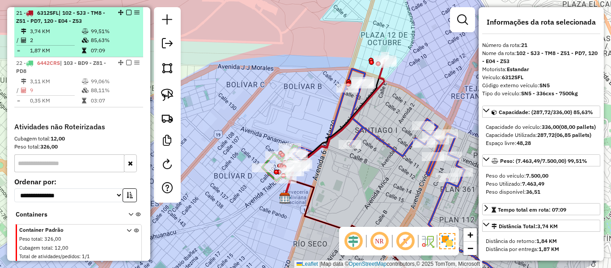
click at [126, 12] on em at bounding box center [128, 12] width 5 height 5
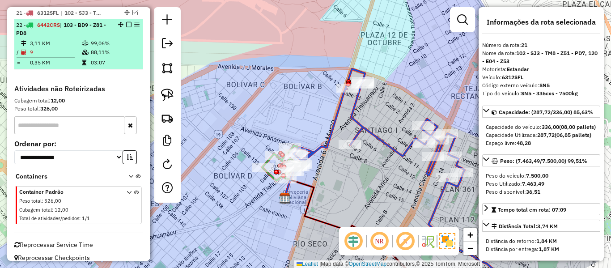
click at [107, 39] on td "99,06%" at bounding box center [114, 43] width 49 height 9
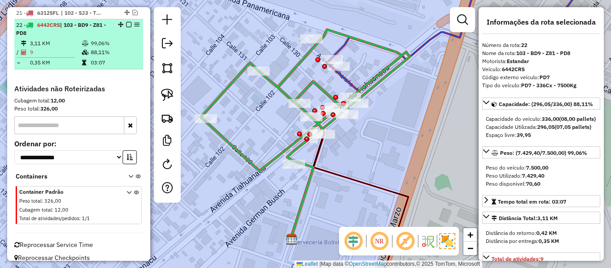
click at [106, 44] on td "99,06%" at bounding box center [114, 43] width 49 height 9
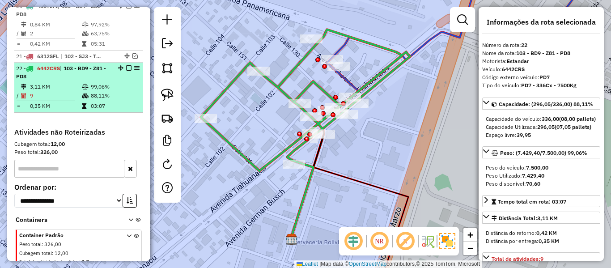
scroll to position [561, 0]
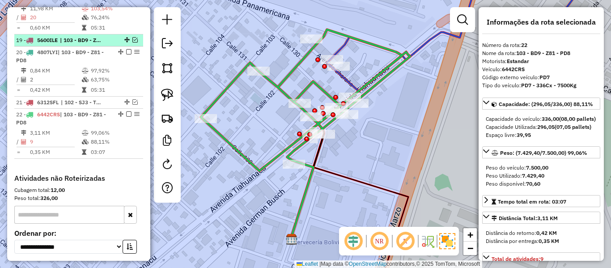
click at [133, 40] on em at bounding box center [134, 39] width 5 height 5
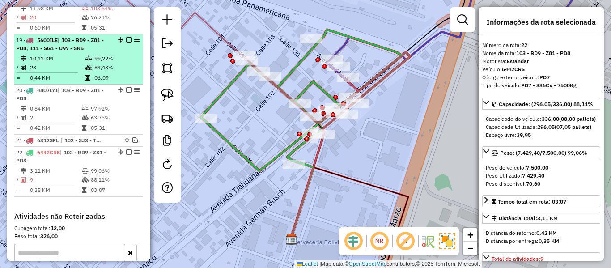
click at [114, 58] on td "99,22%" at bounding box center [116, 58] width 45 height 9
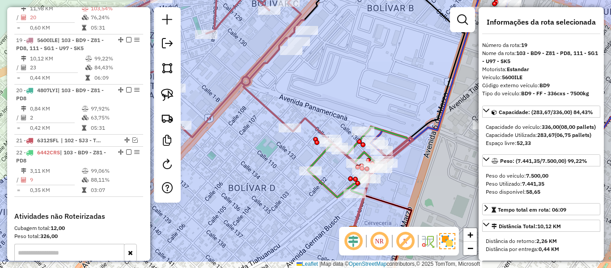
drag, startPoint x: 415, startPoint y: 135, endPoint x: 362, endPoint y: 107, distance: 59.8
click at [371, 75] on div "Janela de atendimento Grade de atendimento Capacidade Transportadoras Veículos …" at bounding box center [305, 134] width 611 height 268
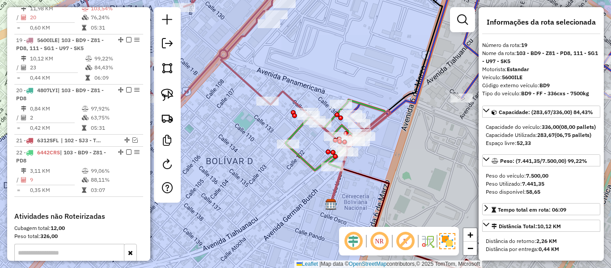
click at [355, 100] on icon at bounding box center [337, 135] width 105 height 71
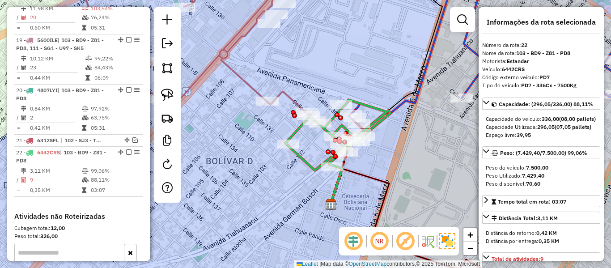
scroll to position [698, 0]
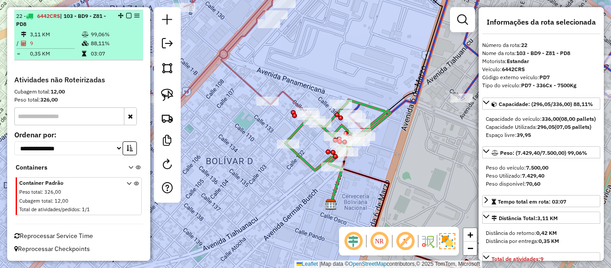
click at [128, 15] on em at bounding box center [128, 15] width 5 height 5
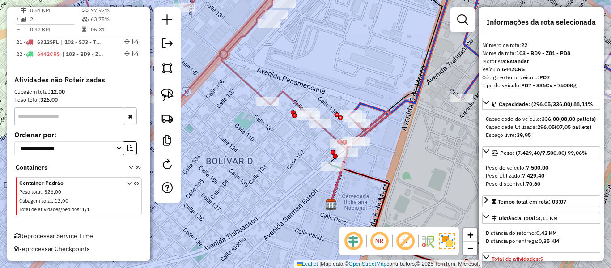
click at [400, 111] on icon at bounding box center [506, 134] width 331 height 322
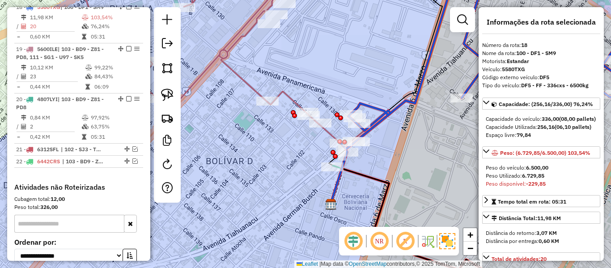
scroll to position [547, 0]
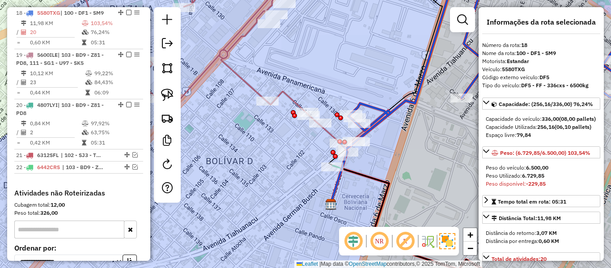
click at [406, 103] on icon at bounding box center [506, 134] width 331 height 322
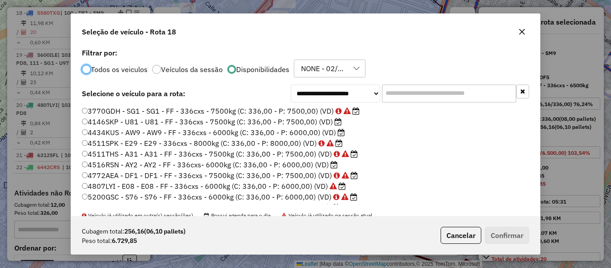
scroll to position [5, 3]
click at [331, 121] on label "4146SKP - U81 - U81 - FF - 336cxs - 7500kg (C: 336,00 - P: 7500,00) (VD)" at bounding box center [212, 121] width 260 height 11
click at [505, 233] on button "Confirmar" at bounding box center [507, 235] width 44 height 17
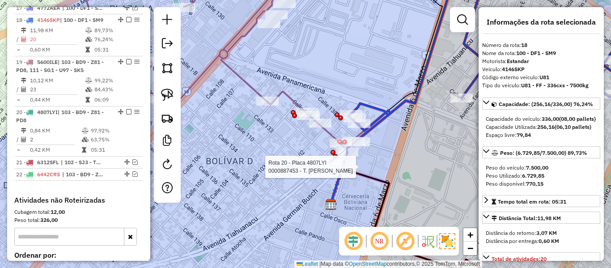
scroll to position [547, 0]
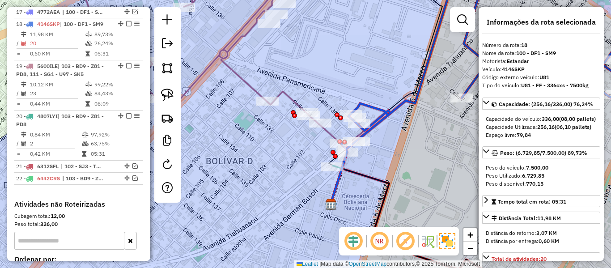
click at [285, 94] on icon at bounding box center [223, 60] width 284 height 174
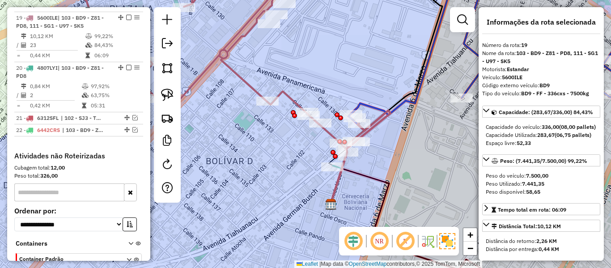
scroll to position [600, 0]
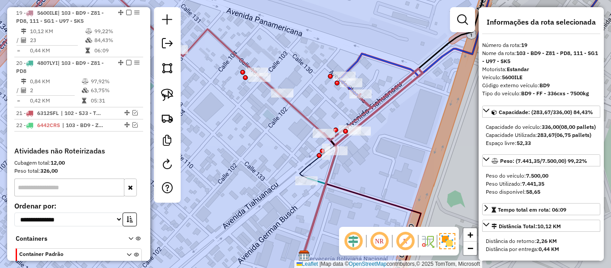
click at [304, 165] on icon at bounding box center [318, 200] width 37 height 110
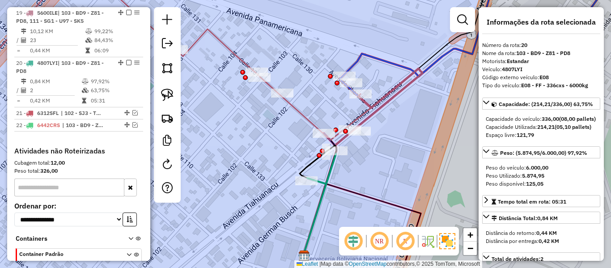
scroll to position [650, 0]
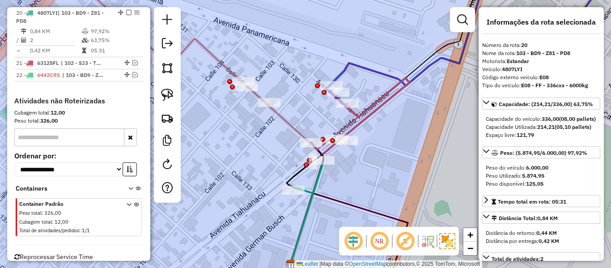
drag, startPoint x: 379, startPoint y: 156, endPoint x: 363, endPoint y: 165, distance: 17.9
click at [363, 165] on div "Janela de atendimento Grade de atendimento Capacidade Transportadoras Veículos …" at bounding box center [305, 134] width 611 height 268
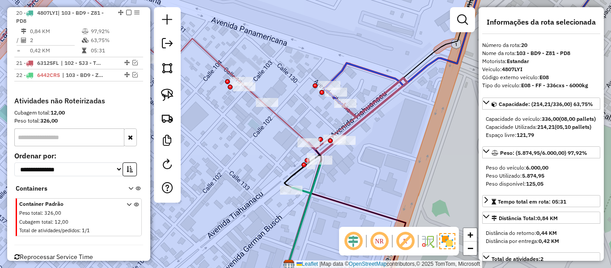
click at [289, 172] on icon at bounding box center [303, 210] width 37 height 110
click at [291, 174] on icon at bounding box center [303, 210] width 37 height 110
click at [364, 113] on icon at bounding box center [347, 171] width 119 height 187
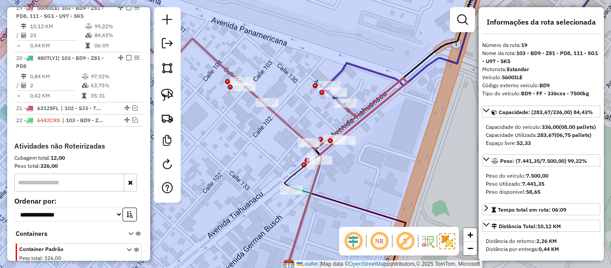
scroll to position [600, 0]
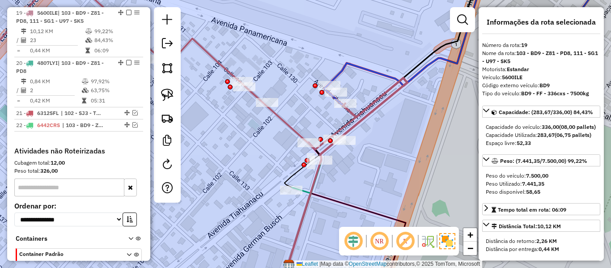
click at [297, 171] on icon at bounding box center [303, 210] width 37 height 110
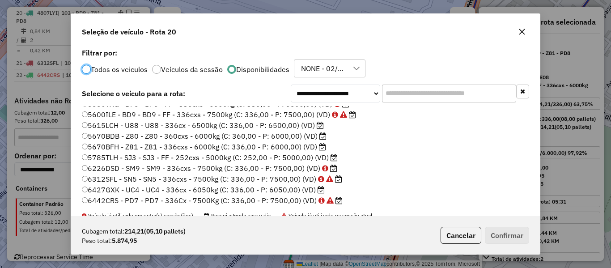
scroll to position [268, 0]
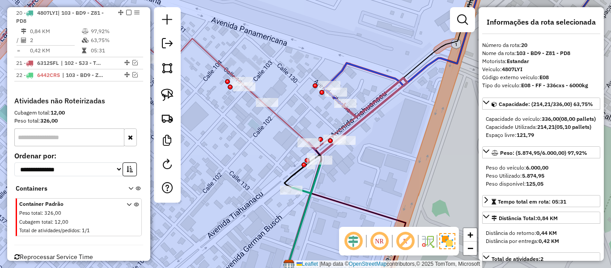
click at [356, 114] on icon at bounding box center [147, 61] width 417 height 176
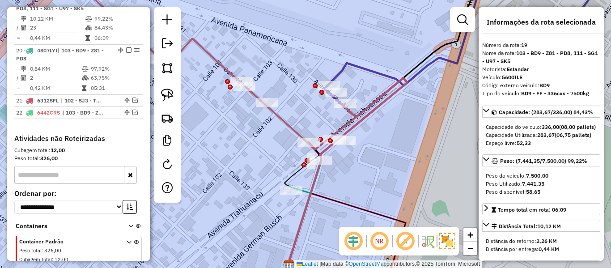
scroll to position [600, 0]
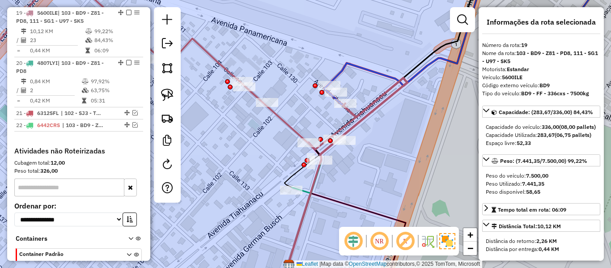
click at [368, 74] on icon at bounding box center [490, 64] width 363 height 182
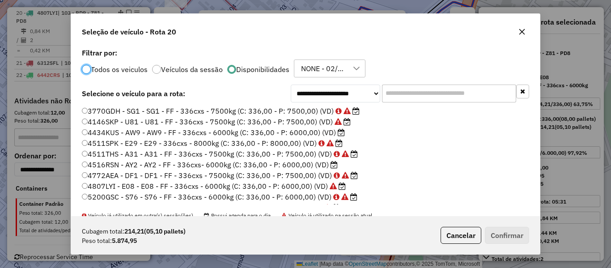
scroll to position [5, 3]
click at [423, 94] on input "text" at bounding box center [449, 94] width 134 height 18
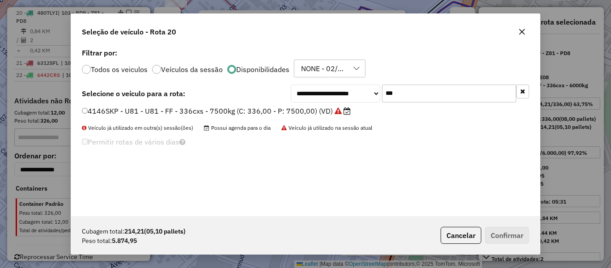
type input "***"
click at [260, 103] on div "**********" at bounding box center [305, 131] width 469 height 170
click at [267, 108] on label "4146SKP - U81 - U81 - FF - 336cxs - 7500kg (C: 336,00 - P: 7500,00) (VD)" at bounding box center [216, 111] width 269 height 11
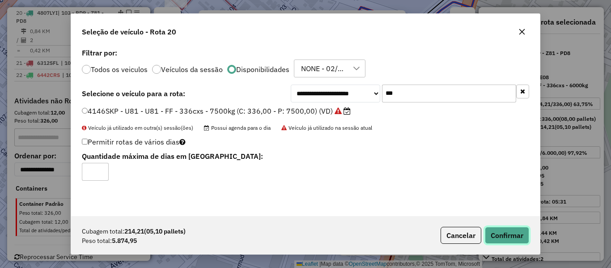
click at [501, 236] on button "Confirmar" at bounding box center [507, 235] width 44 height 17
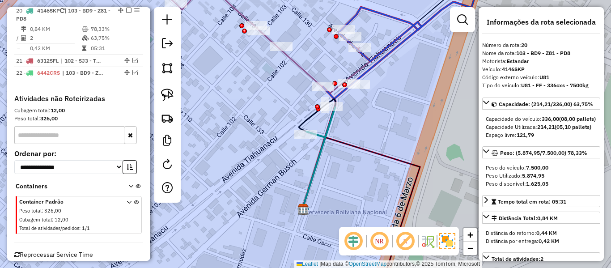
scroll to position [650, 0]
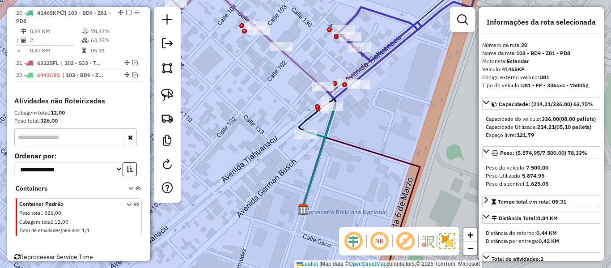
click at [394, 136] on div "Janela de atendimento Grade de atendimento Capacidade Transportadoras Veículos …" at bounding box center [305, 134] width 611 height 268
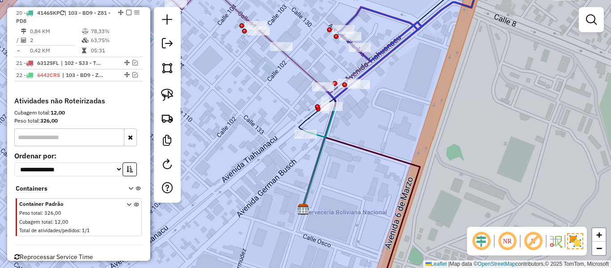
click at [282, 61] on div "Rota 18 - Placa 4146SKP 0000874115 - MAY. SILVIA EUG Janela de atendimento Grad…" at bounding box center [305, 134] width 611 height 268
click at [293, 57] on icon at bounding box center [155, 33] width 432 height 120
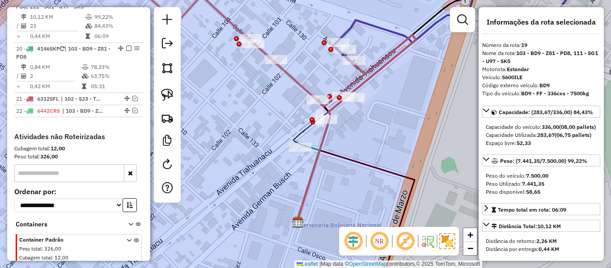
scroll to position [608, 0]
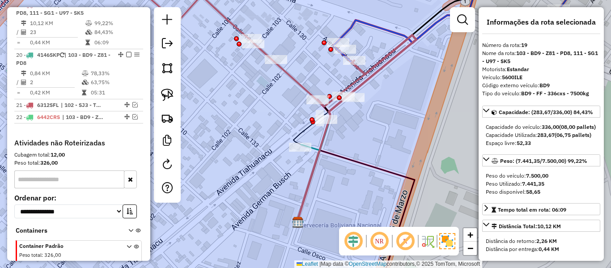
drag, startPoint x: 272, startPoint y: 99, endPoint x: 258, endPoint y: 118, distance: 23.7
click at [258, 118] on div "Janela de atendimento Grade de atendimento Capacidade Transportadoras Veículos …" at bounding box center [305, 134] width 611 height 268
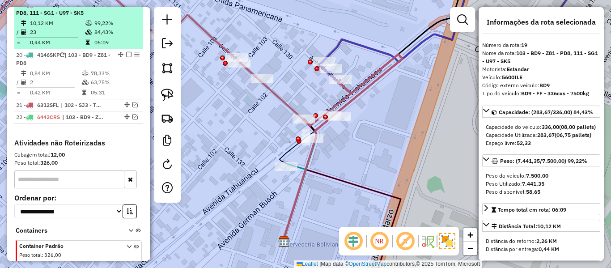
click at [126, 7] on em at bounding box center [128, 4] width 5 height 5
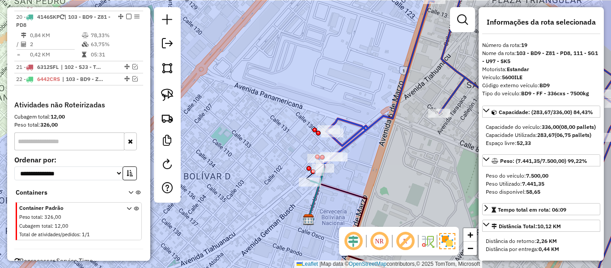
drag, startPoint x: 380, startPoint y: 129, endPoint x: 363, endPoint y: 125, distance: 17.9
click at [362, 157] on div "Janela de atendimento Grade de atendimento Capacidade Transportadoras Veículos …" at bounding box center [305, 134] width 611 height 268
click at [363, 119] on div "Janela de atendimento Grade de atendimento Capacidade Transportadoras Veículos …" at bounding box center [305, 134] width 611 height 268
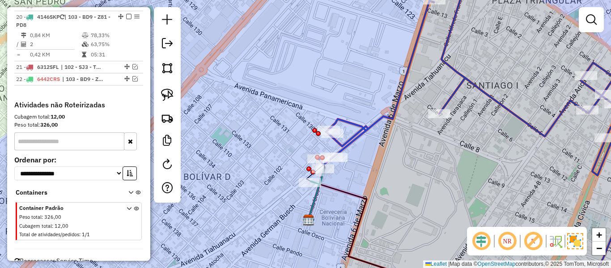
click at [362, 132] on icon at bounding box center [494, 134] width 350 height 322
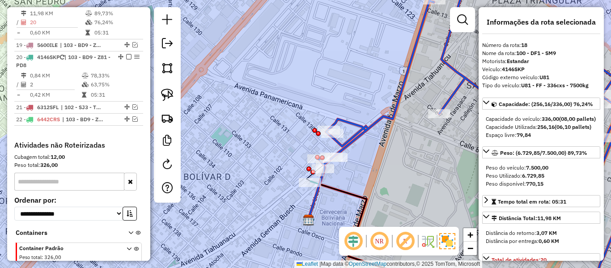
scroll to position [558, 0]
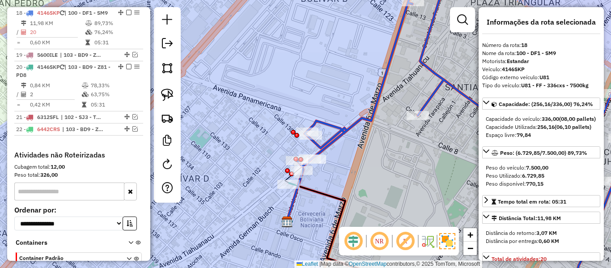
drag, startPoint x: 388, startPoint y: 160, endPoint x: 316, endPoint y: 187, distance: 76.9
click at [315, 187] on div "Janela de atendimento Grade de atendimento Capacidade Transportadoras Veículos …" at bounding box center [305, 134] width 611 height 268
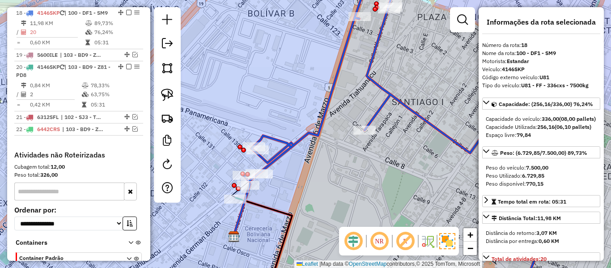
click at [284, 183] on div "Janela de atendimento Grade de atendimento Capacidade Transportadoras Veículos …" at bounding box center [305, 134] width 611 height 268
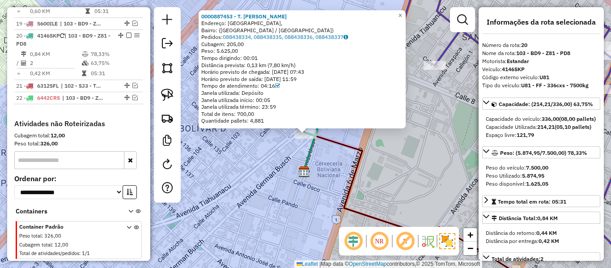
scroll to position [620, 0]
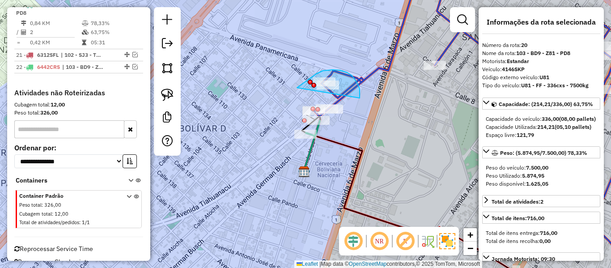
drag, startPoint x: 360, startPoint y: 93, endPoint x: 297, endPoint y: 88, distance: 62.9
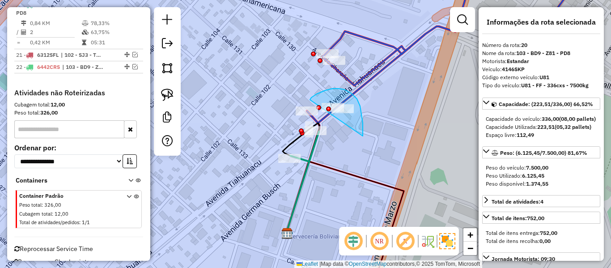
drag, startPoint x: 363, startPoint y: 133, endPoint x: 310, endPoint y: 100, distance: 62.9
drag, startPoint x: 353, startPoint y: 128, endPoint x: 309, endPoint y: 97, distance: 53.5
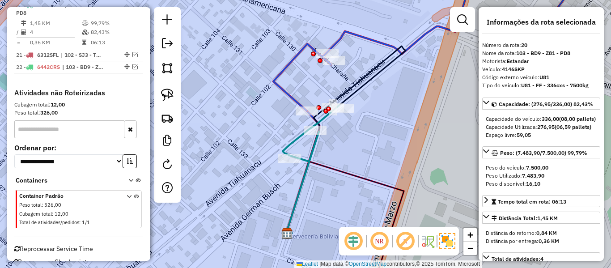
click at [378, 69] on icon at bounding box center [345, 139] width 119 height 187
click at [387, 47] on icon at bounding box center [472, 42] width 399 height 138
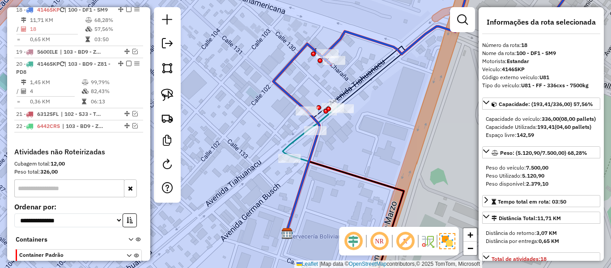
scroll to position [558, 0]
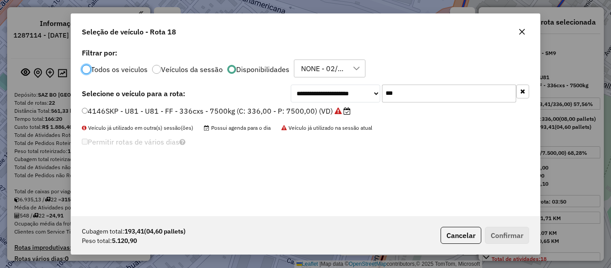
scroll to position [5, 3]
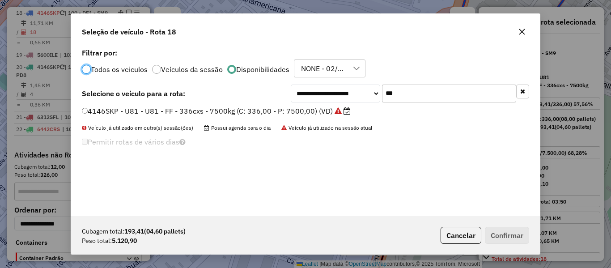
click at [410, 96] on input "***" at bounding box center [449, 94] width 134 height 18
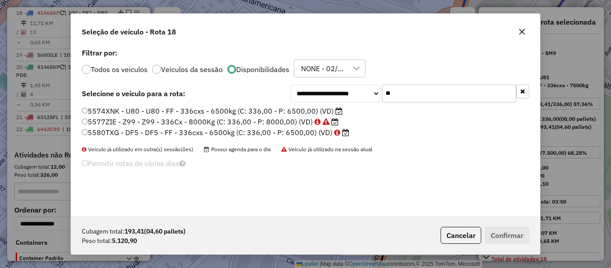
type input "*"
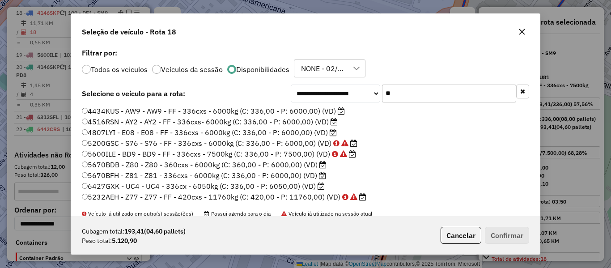
type input "**"
click at [331, 108] on label "4434KUS - AW9 - AW9 - FF - 336cxs - 6000kg (C: 336,00 - P: 6000,00) (VD)" at bounding box center [213, 111] width 263 height 11
click at [508, 239] on button "Confirmar" at bounding box center [507, 235] width 44 height 17
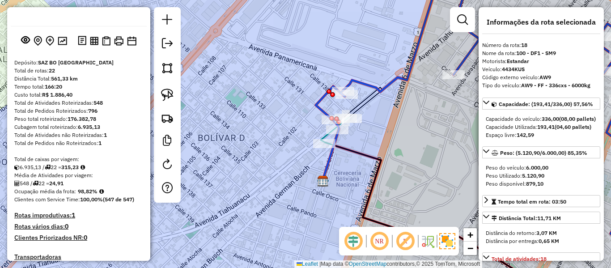
scroll to position [45, 0]
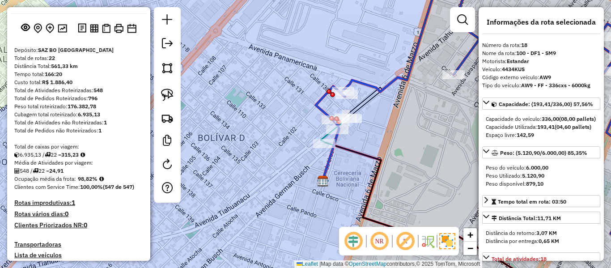
click at [367, 87] on icon at bounding box center [494, 129] width 356 height 312
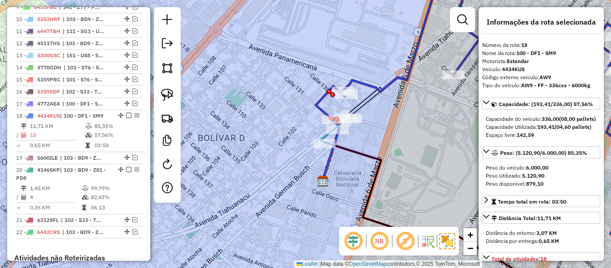
scroll to position [558, 0]
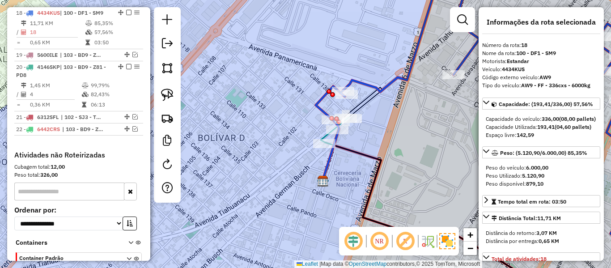
click at [369, 85] on icon at bounding box center [494, 129] width 356 height 312
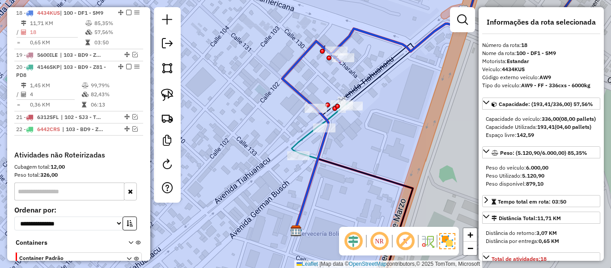
click at [332, 118] on icon at bounding box center [320, 130] width 57 height 56
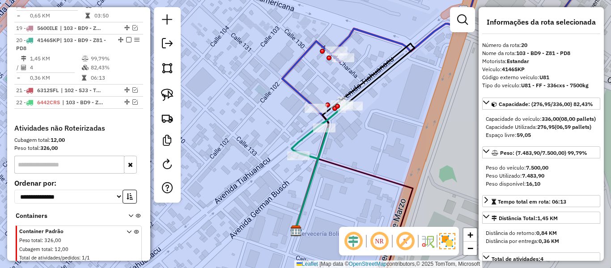
scroll to position [612, 0]
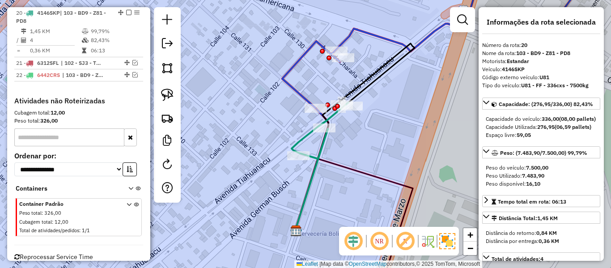
click at [332, 118] on icon at bounding box center [320, 130] width 57 height 56
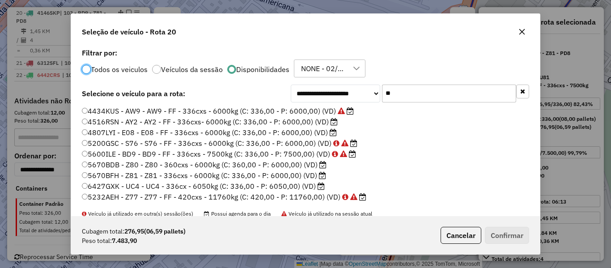
scroll to position [5, 3]
click at [410, 94] on input "**" at bounding box center [449, 94] width 134 height 18
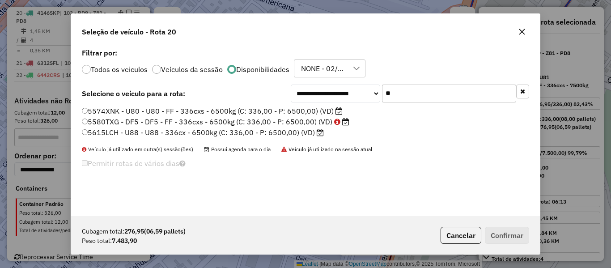
type input "**"
click at [327, 110] on label "5574XNK - U80 - U80 - FF - 336cxs - 6500kg (C: 336,00 - P: 6500,00) (VD)" at bounding box center [212, 111] width 261 height 11
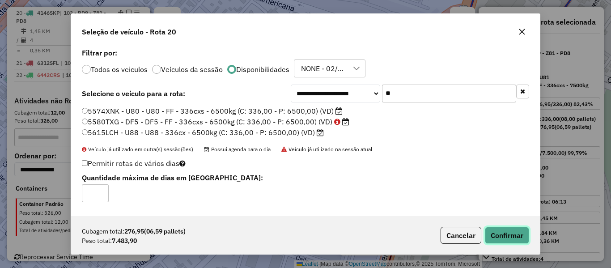
click at [493, 231] on button "Confirmar" at bounding box center [507, 235] width 44 height 17
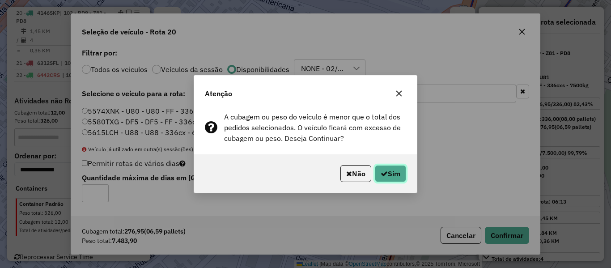
click at [378, 167] on button "Sim" at bounding box center [390, 173] width 31 height 17
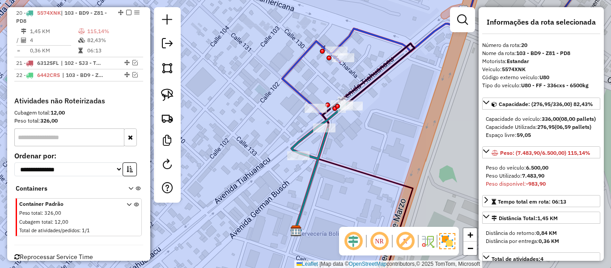
click at [370, 34] on icon at bounding box center [477, 40] width 390 height 135
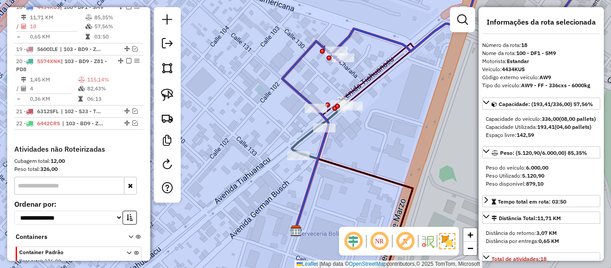
scroll to position [558, 0]
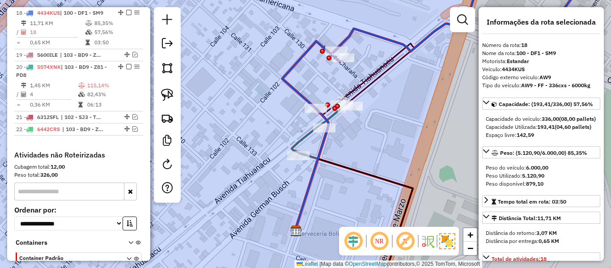
click at [302, 137] on icon at bounding box center [320, 130] width 57 height 56
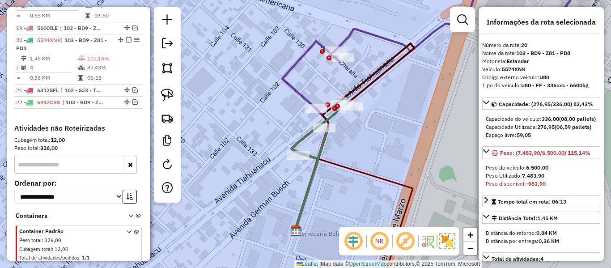
scroll to position [612, 0]
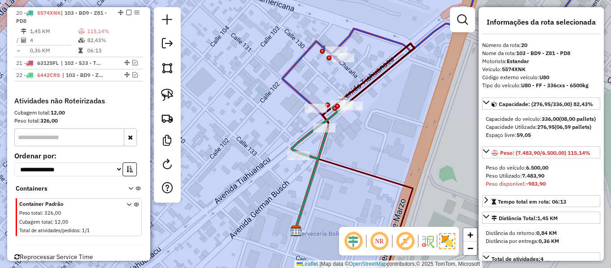
click at [372, 35] on icon at bounding box center [477, 40] width 390 height 135
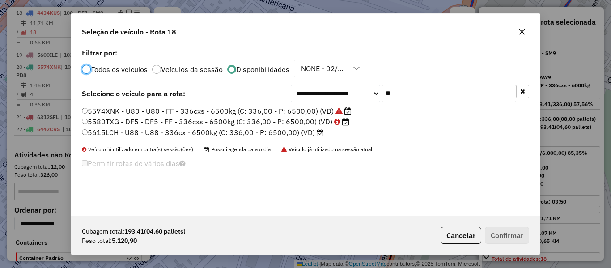
scroll to position [5, 3]
click at [309, 131] on label "5615LCH - U88 - U88 - 336cx - 6500kg (C: 336,00 - P: 6500,00) (VD)" at bounding box center [203, 132] width 242 height 11
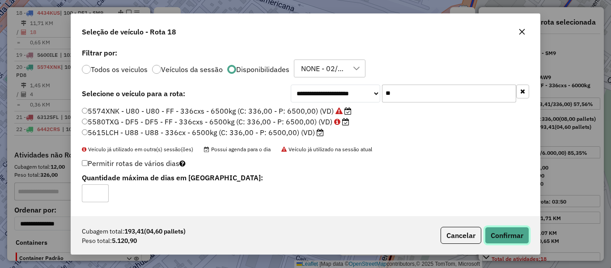
click at [506, 232] on button "Confirmar" at bounding box center [507, 235] width 44 height 17
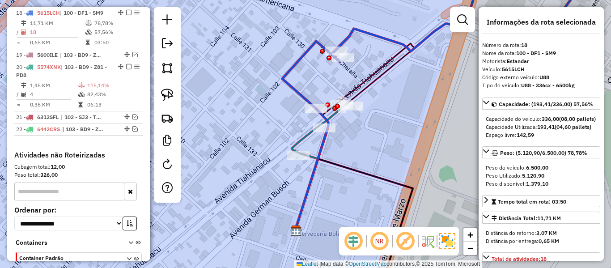
click at [357, 30] on icon at bounding box center [477, 40] width 390 height 135
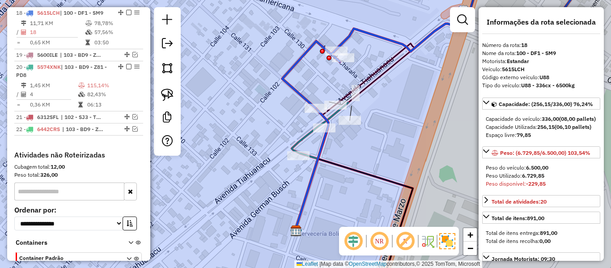
scroll to position [182, 0]
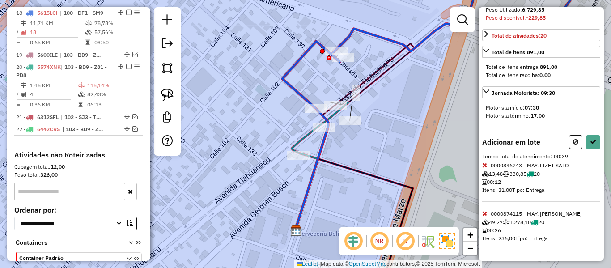
click at [486, 164] on icon at bounding box center [484, 165] width 5 height 6
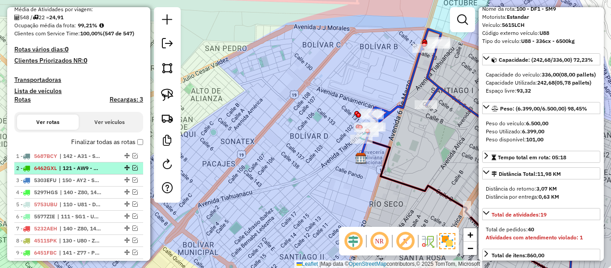
scroll to position [200, 0]
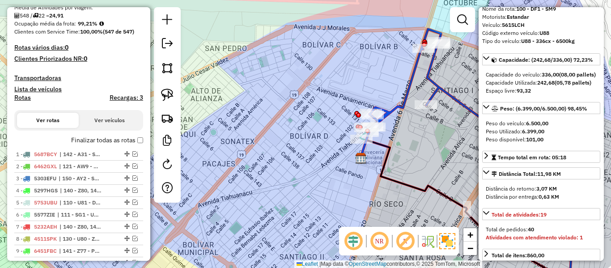
click at [122, 144] on label "Finalizar todas as rotas" at bounding box center [107, 140] width 72 height 9
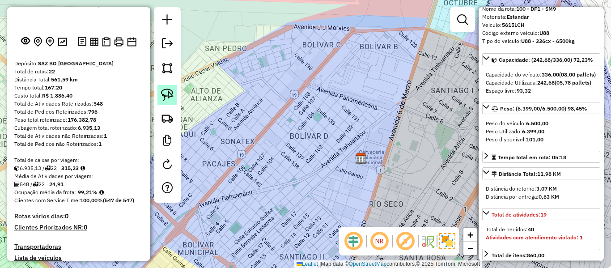
scroll to position [0, 0]
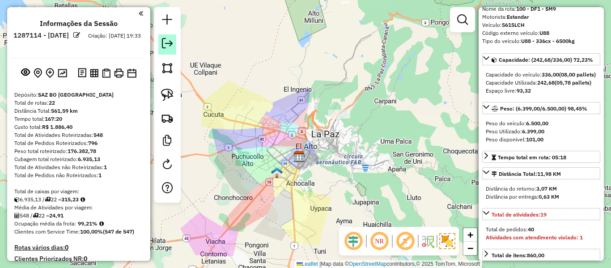
click at [165, 43] on em at bounding box center [167, 43] width 11 height 11
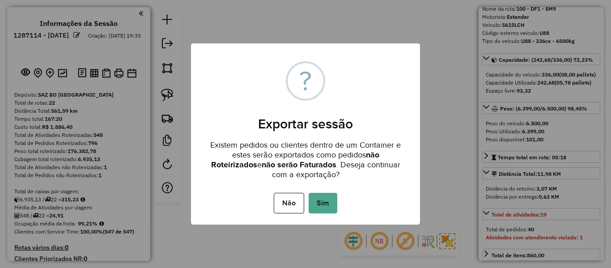
click at [315, 203] on button "Sim" at bounding box center [323, 203] width 29 height 21
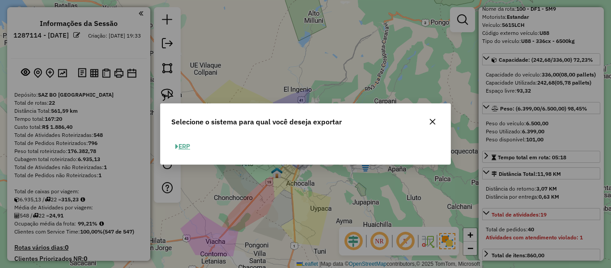
click at [189, 138] on div "ERP" at bounding box center [306, 150] width 290 height 28
click at [188, 142] on button "ERP" at bounding box center [182, 147] width 23 height 14
select select "**"
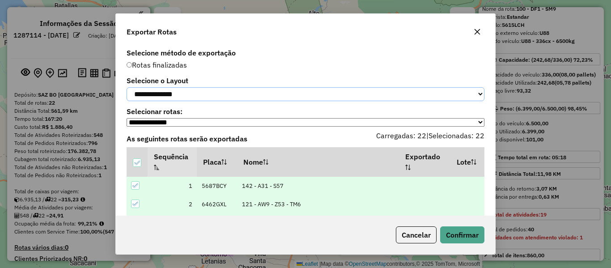
click at [214, 98] on select "**********" at bounding box center [306, 94] width 358 height 14
select select "*********"
click at [127, 87] on select "**********" at bounding box center [306, 94] width 358 height 14
click at [460, 229] on button "Confirmar" at bounding box center [462, 234] width 44 height 17
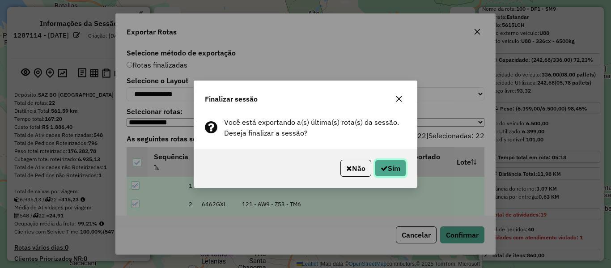
click at [391, 171] on button "Sim" at bounding box center [390, 168] width 31 height 17
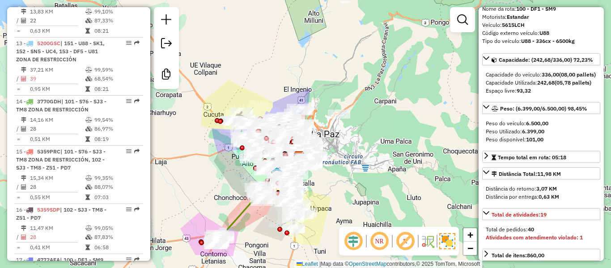
scroll to position [1224, 0]
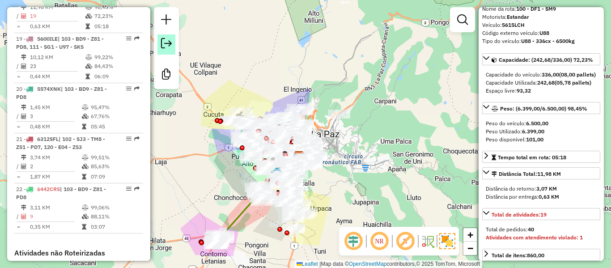
click at [171, 50] on link at bounding box center [166, 44] width 18 height 20
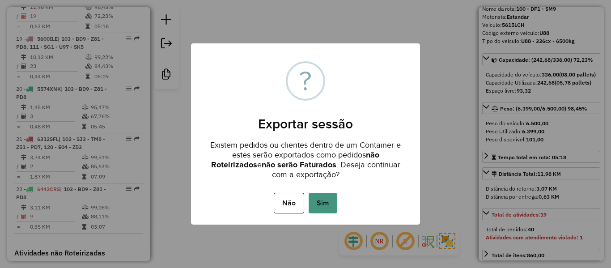
click at [322, 204] on button "Sim" at bounding box center [323, 203] width 29 height 21
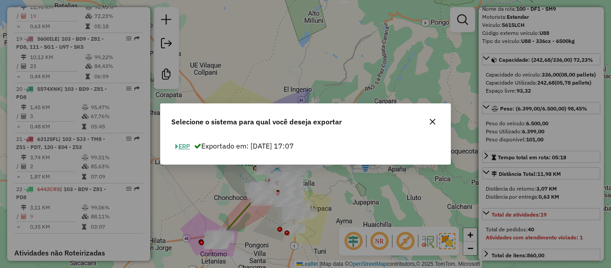
click at [185, 145] on button "ERP" at bounding box center [182, 147] width 23 height 14
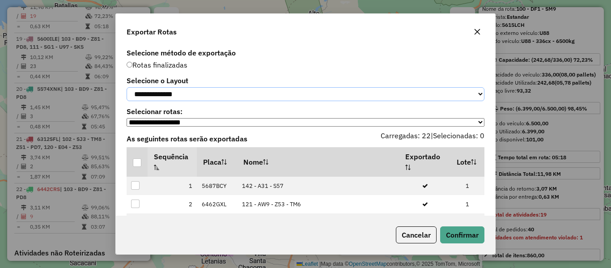
drag, startPoint x: 200, startPoint y: 93, endPoint x: 191, endPoint y: 102, distance: 13.0
click at [200, 93] on select "**********" at bounding box center [306, 94] width 358 height 14
select select "*********"
click at [127, 87] on select "**********" at bounding box center [306, 94] width 358 height 14
click at [138, 166] on div at bounding box center [137, 162] width 9 height 9
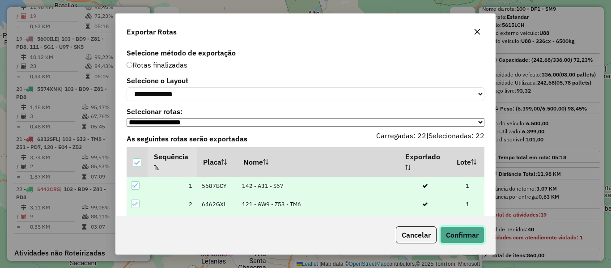
click at [461, 232] on button "Confirmar" at bounding box center [462, 234] width 44 height 17
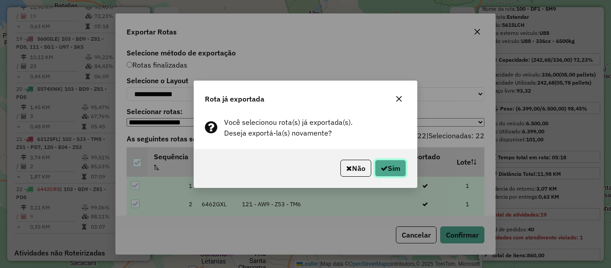
click at [398, 163] on button "Sim" at bounding box center [390, 168] width 31 height 17
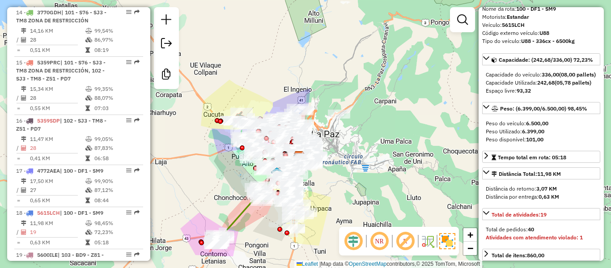
scroll to position [910, 0]
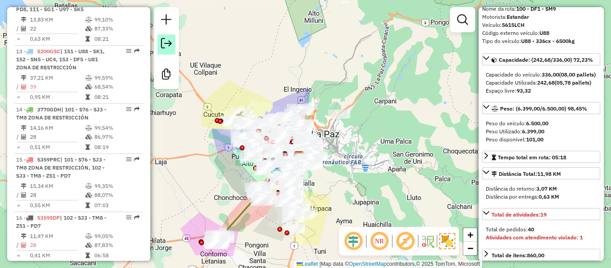
click at [169, 42] on em at bounding box center [166, 43] width 11 height 11
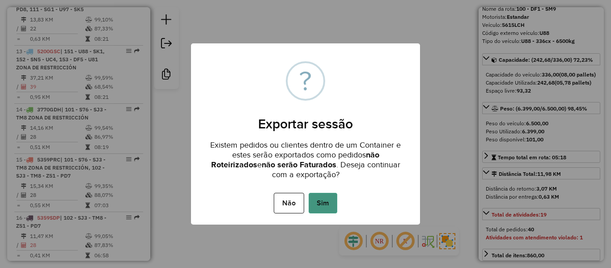
click at [329, 204] on button "Sim" at bounding box center [323, 203] width 29 height 21
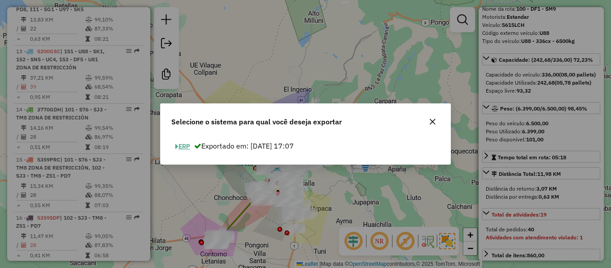
click at [184, 140] on button "ERP" at bounding box center [182, 147] width 23 height 14
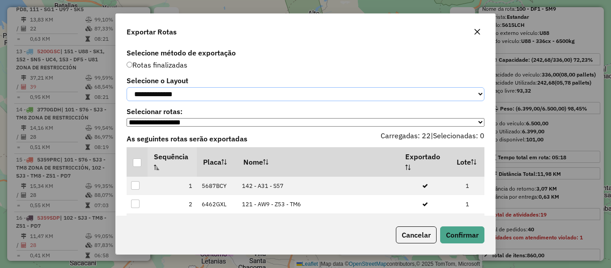
click at [188, 93] on select "**********" at bounding box center [306, 94] width 358 height 14
select select "*********"
click at [127, 87] on select "**********" at bounding box center [306, 94] width 358 height 14
click at [141, 167] on div at bounding box center [137, 162] width 9 height 9
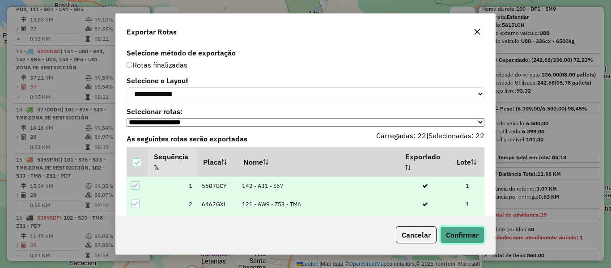
click at [482, 241] on button "Confirmar" at bounding box center [462, 234] width 44 height 17
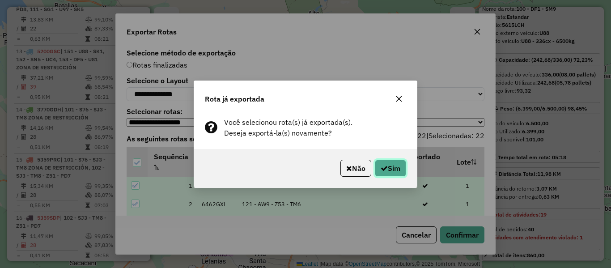
click at [404, 174] on button "Sim" at bounding box center [390, 168] width 31 height 17
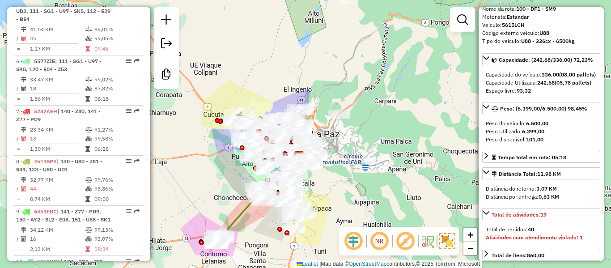
scroll to position [0, 0]
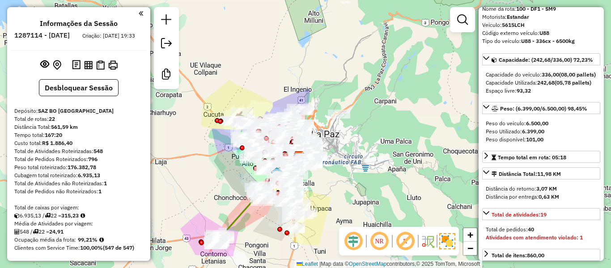
drag, startPoint x: 73, startPoint y: 106, endPoint x: 91, endPoint y: -10, distance: 117.8
click at [70, 34] on h6 "1287114 - 02/10/2025" at bounding box center [41, 35] width 55 height 8
copy h6 "02"
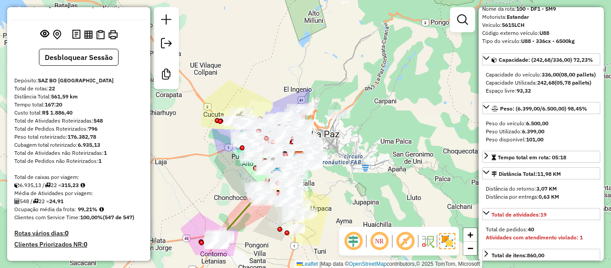
scroll to position [45, 0]
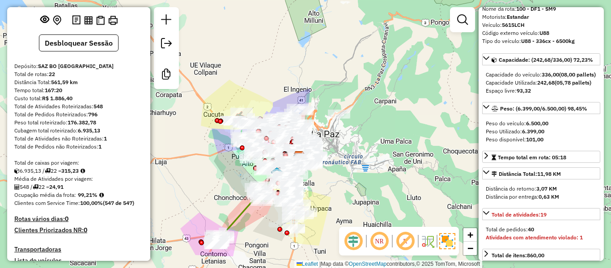
click at [85, 198] on strong "99,21%" at bounding box center [88, 194] width 20 height 7
copy strong "99,21"
click at [100, 110] on strong "548" at bounding box center [98, 106] width 9 height 7
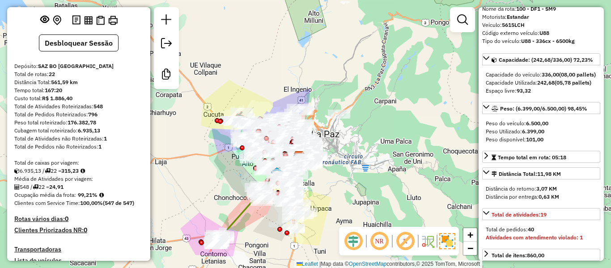
copy strong "548"
click at [57, 190] on strong "24,91" at bounding box center [56, 186] width 14 height 7
copy strong "24,91"
click at [53, 77] on strong "22" at bounding box center [52, 74] width 6 height 7
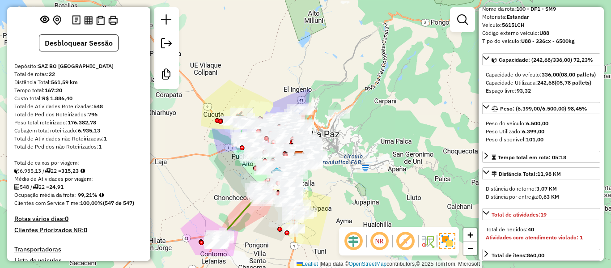
click at [53, 77] on strong "22" at bounding box center [52, 74] width 6 height 7
copy strong "22"
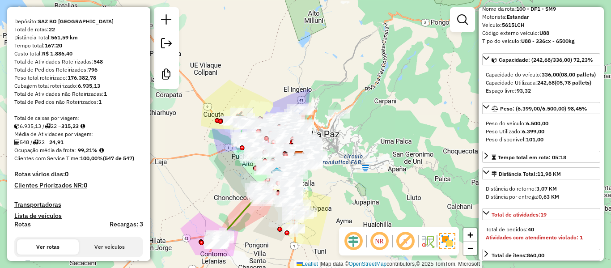
click at [125, 178] on h4 "Rotas vários dias: 0" at bounding box center [78, 174] width 129 height 8
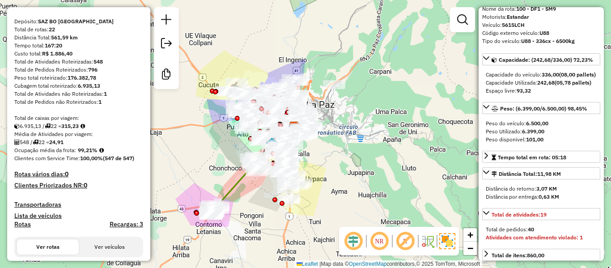
drag, startPoint x: 360, startPoint y: 113, endPoint x: 340, endPoint y: 116, distance: 19.4
click at [345, 117] on div "Janela de atendimento Grade de atendimento Capacidade Transportadoras Veículos …" at bounding box center [305, 134] width 611 height 268
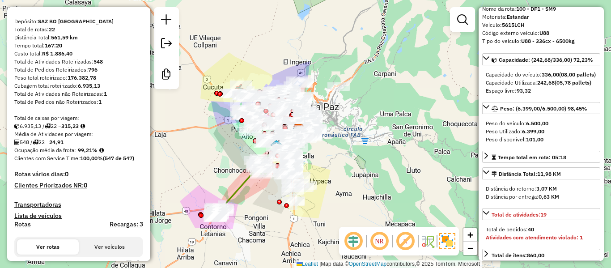
click at [342, 115] on div "Janela de atendimento Grade de atendimento Capacidade Transportadoras Veículos …" at bounding box center [305, 134] width 611 height 268
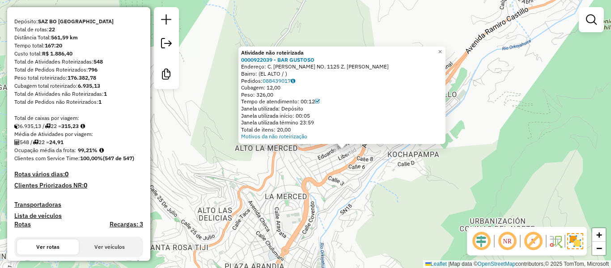
click at [357, 213] on div "Atividade não roteirizada 0000922039 - BAR GUSTOSO Endereço: C. RAFAEL PABON NO…" at bounding box center [305, 134] width 611 height 268
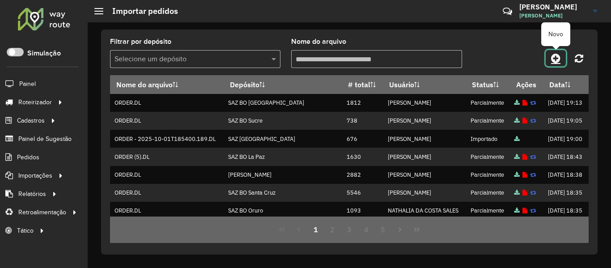
click at [553, 53] on icon at bounding box center [555, 58] width 9 height 11
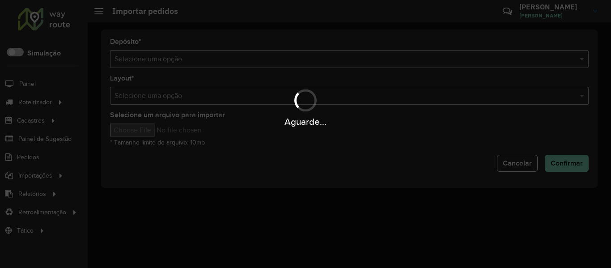
click at [449, 63] on div "Aguarde..." at bounding box center [305, 134] width 611 height 268
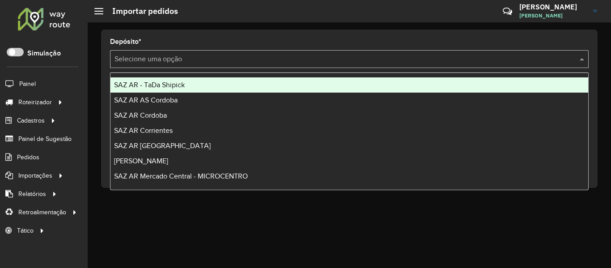
click at [449, 63] on input "text" at bounding box center [341, 59] width 452 height 11
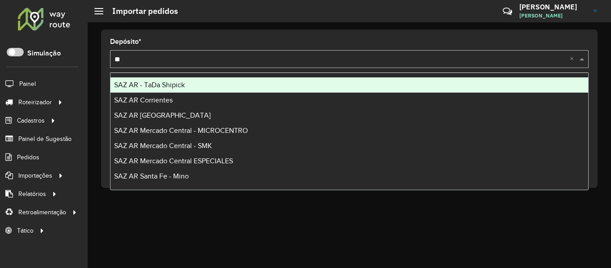
type input "***"
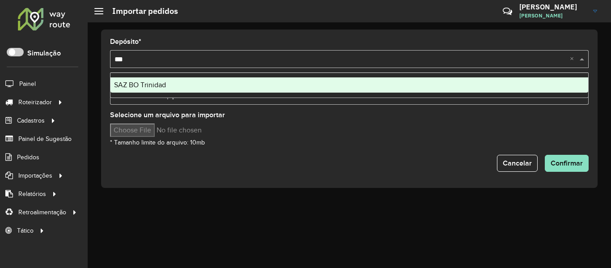
click at [181, 91] on div "SAZ BO Trinidad" at bounding box center [350, 84] width 478 height 15
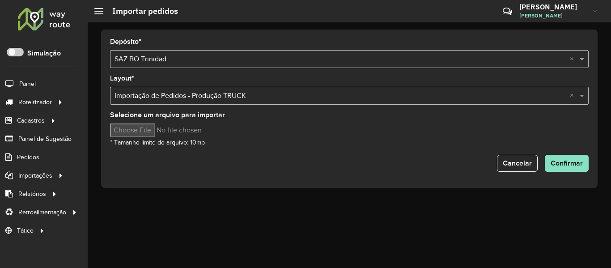
click at [153, 132] on input "Selecione um arquivo para importar" at bounding box center [186, 129] width 152 height 13
type input "**********"
click at [567, 161] on span "Confirmar" at bounding box center [567, 163] width 32 height 8
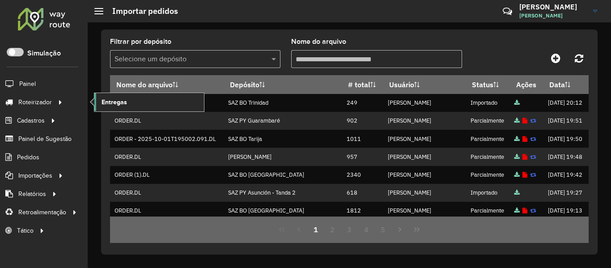
click at [145, 101] on link "Entregas" at bounding box center [149, 102] width 110 height 18
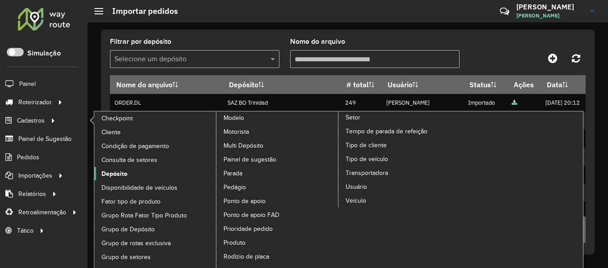
click at [115, 177] on span "Depósito" at bounding box center [115, 173] width 26 height 9
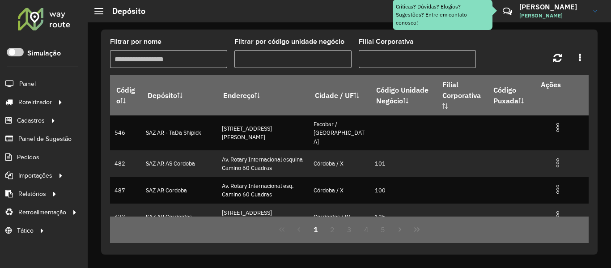
click at [218, 52] on input "Filtrar por nome" at bounding box center [168, 59] width 117 height 18
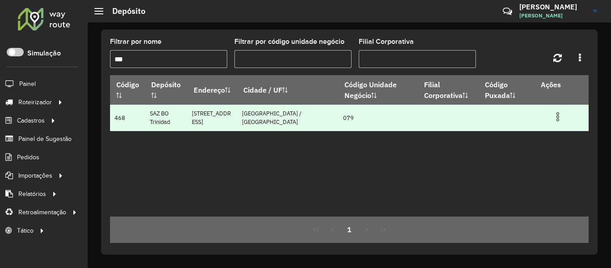
type input "***"
click at [560, 117] on img at bounding box center [558, 116] width 11 height 11
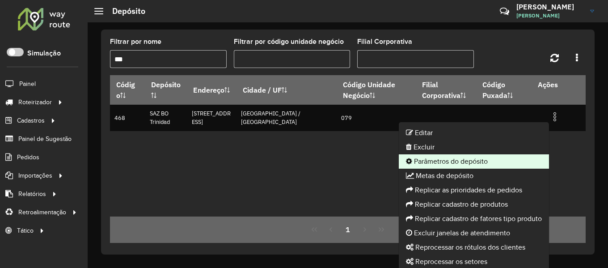
click at [472, 156] on li "Parâmetros do depósito" at bounding box center [474, 161] width 150 height 14
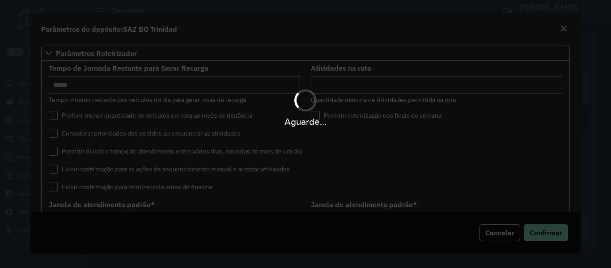
type input "*****"
type input "**"
type input "*****"
type input "**"
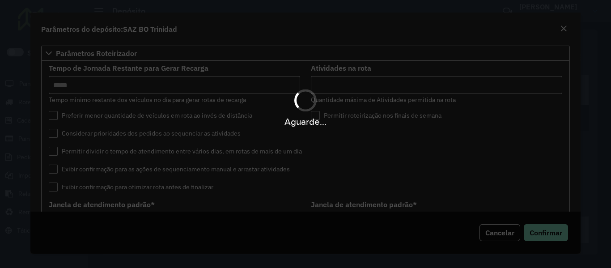
type input "**"
type input "*****"
type input "********"
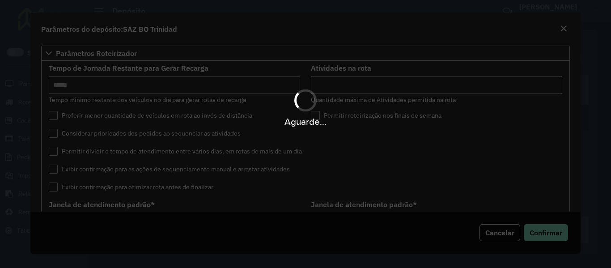
type input "*"
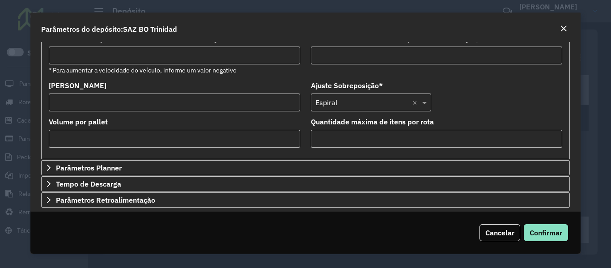
scroll to position [332, 0]
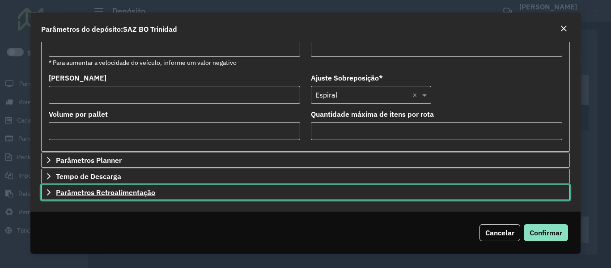
click at [150, 194] on span "Parâmetros Retroalimentação" at bounding box center [105, 192] width 99 height 7
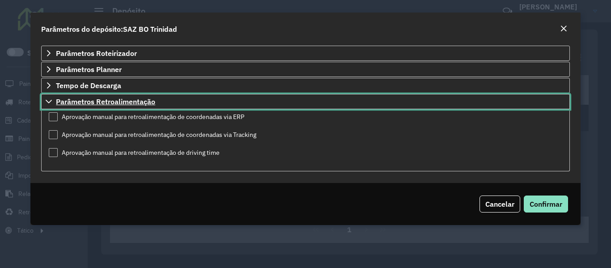
scroll to position [0, 0]
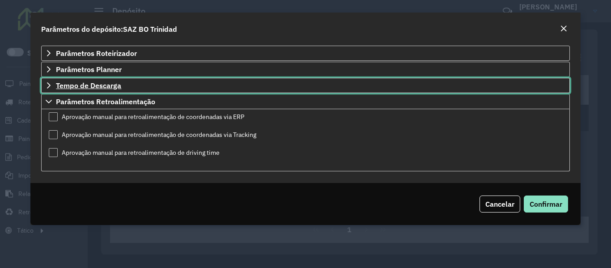
click at [116, 87] on span "Tempo de Descarga" at bounding box center [88, 85] width 65 height 7
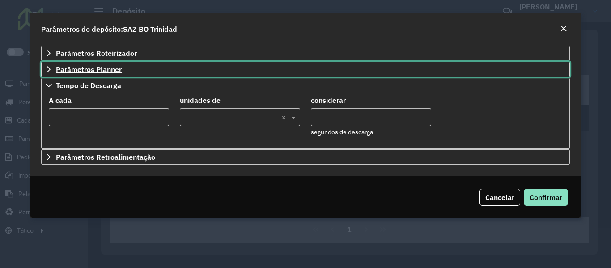
click at [125, 71] on link "Parâmetros Planner" at bounding box center [305, 69] width 528 height 15
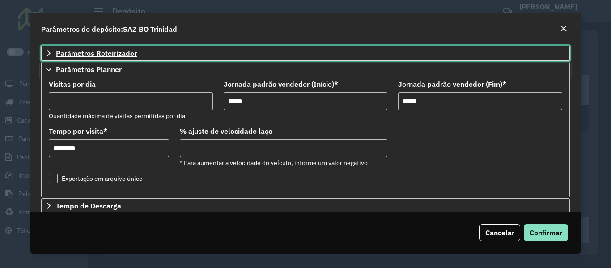
click at [258, 53] on link "Parâmetros Roteirizador" at bounding box center [305, 53] width 528 height 15
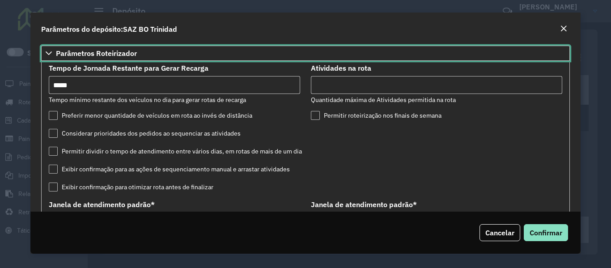
scroll to position [45, 0]
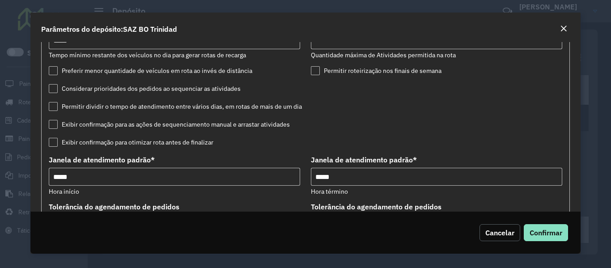
click at [505, 231] on span "Cancelar" at bounding box center [499, 232] width 29 height 9
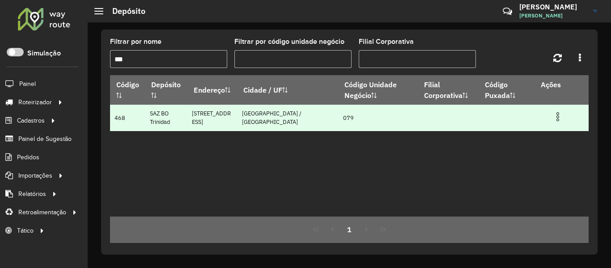
click at [557, 114] on img at bounding box center [558, 116] width 11 height 11
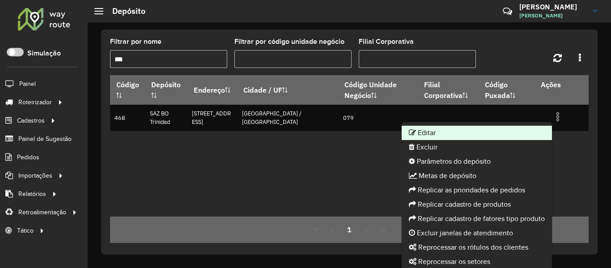
click at [463, 135] on li "Editar" at bounding box center [477, 133] width 150 height 14
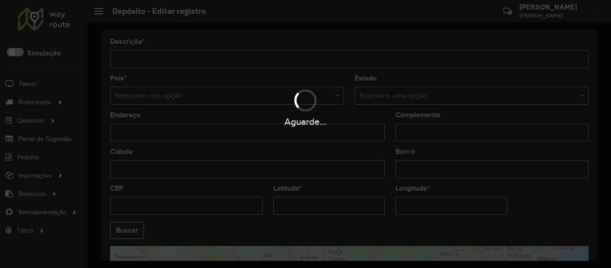
type input "**********"
type input "********"
type input "**********"
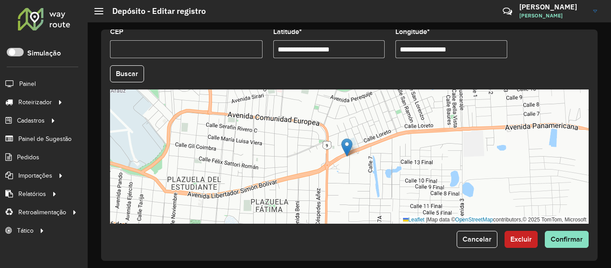
scroll to position [160, 0]
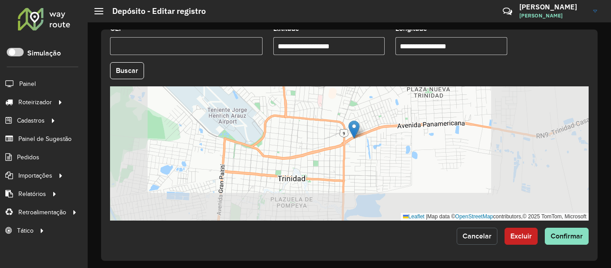
click at [475, 242] on button "Cancelar" at bounding box center [477, 236] width 41 height 17
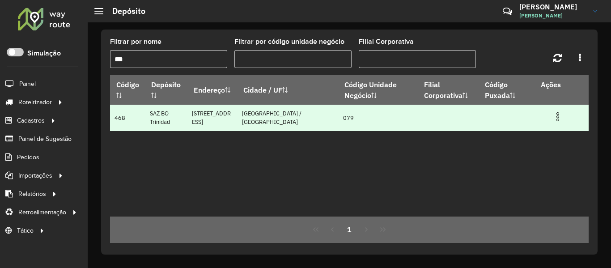
click at [561, 116] on img at bounding box center [558, 116] width 11 height 11
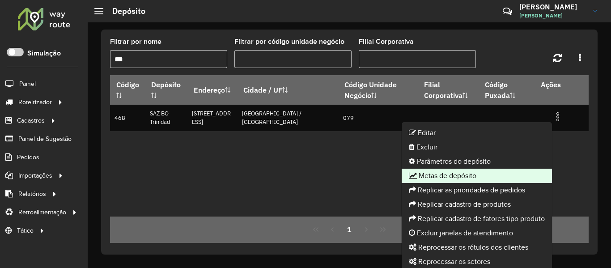
click at [475, 178] on li "Metas de depósito" at bounding box center [477, 176] width 150 height 14
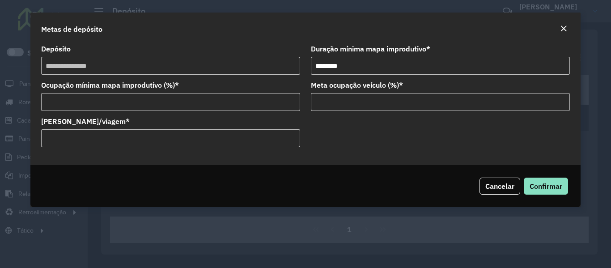
click at [82, 102] on input "**" at bounding box center [170, 102] width 259 height 18
click at [351, 102] on input "**" at bounding box center [440, 102] width 259 height 18
click at [352, 102] on input "**" at bounding box center [440, 102] width 259 height 18
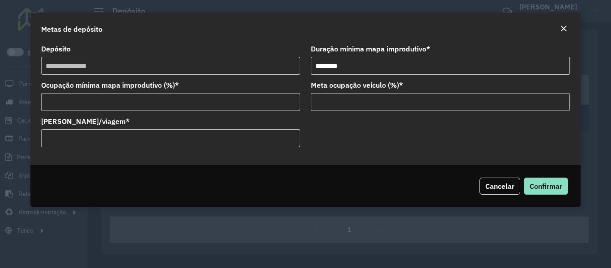
click at [352, 102] on input "**" at bounding box center [440, 102] width 259 height 18
click at [493, 190] on span "Cancelar" at bounding box center [499, 186] width 29 height 9
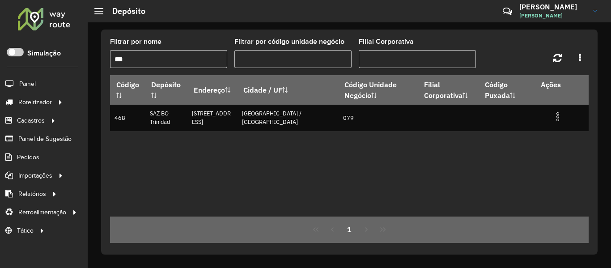
click at [194, 55] on input "***" at bounding box center [168, 59] width 117 height 18
click at [192, 60] on input "***" at bounding box center [168, 59] width 117 height 18
type input "*****"
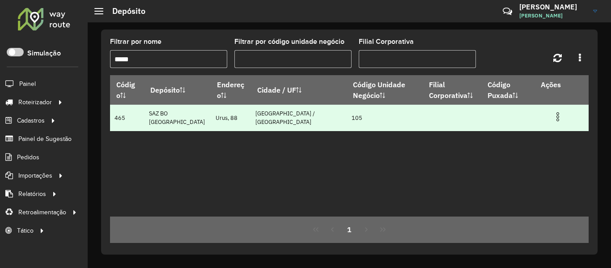
click at [555, 116] on img at bounding box center [558, 116] width 11 height 11
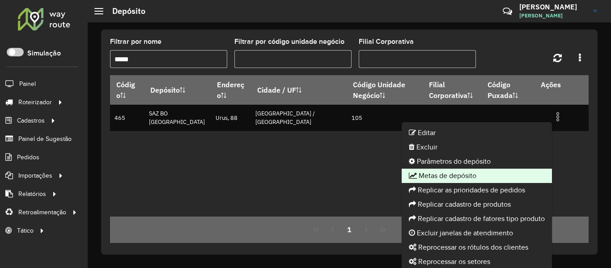
click at [489, 170] on li "Metas de depósito" at bounding box center [477, 176] width 150 height 14
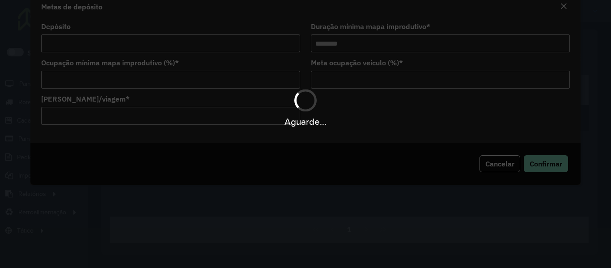
type input "**********"
type input "********"
type input "**"
type input "*****"
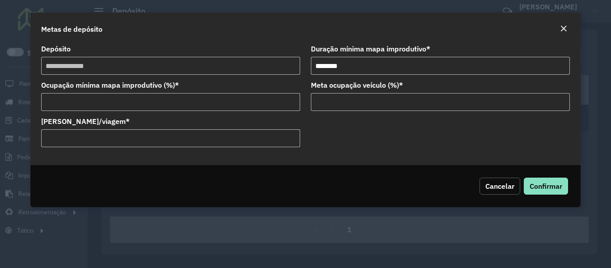
click at [505, 187] on span "Cancelar" at bounding box center [499, 186] width 29 height 9
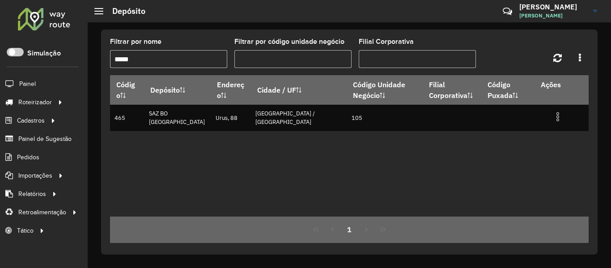
click at [50, 17] on div at bounding box center [44, 18] width 54 height 23
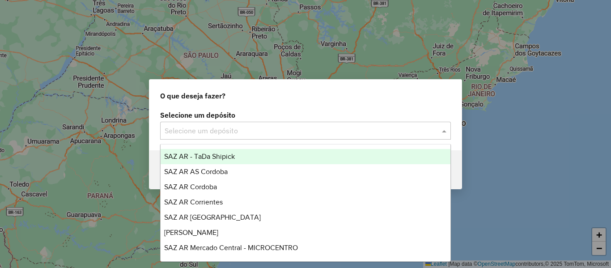
click at [231, 134] on input "text" at bounding box center [297, 131] width 264 height 11
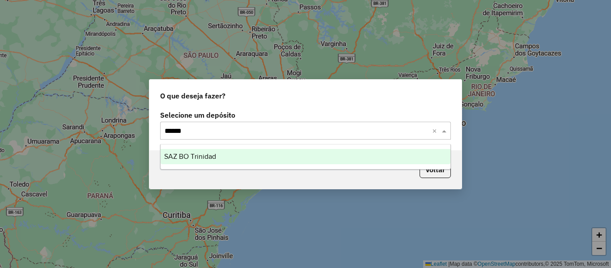
type input "*****"
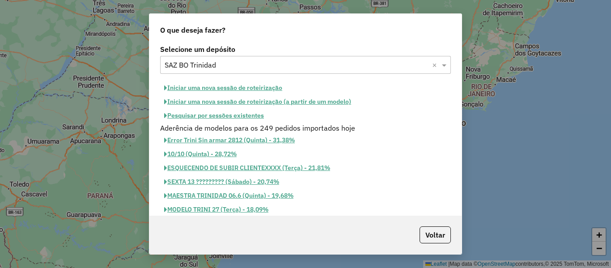
click at [252, 88] on button "Iniciar uma nova sessão de roteirização" at bounding box center [223, 88] width 126 height 14
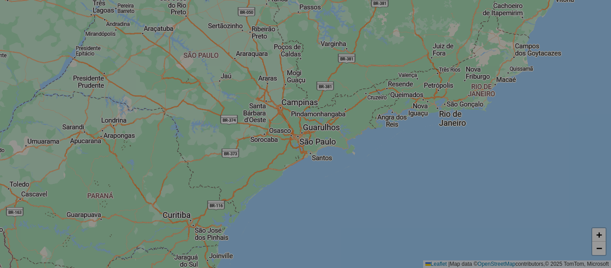
select select "*"
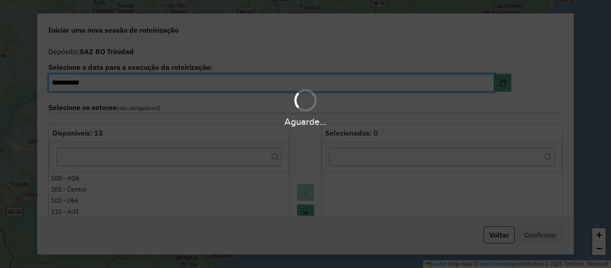
click at [234, 105] on div "Aguarde..." at bounding box center [305, 107] width 611 height 43
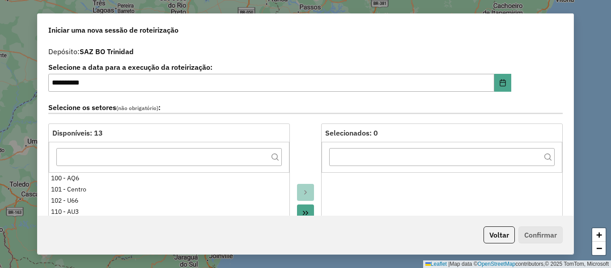
click at [297, 106] on label "Selecione os setores (não obrigatório) :" at bounding box center [305, 108] width 515 height 12
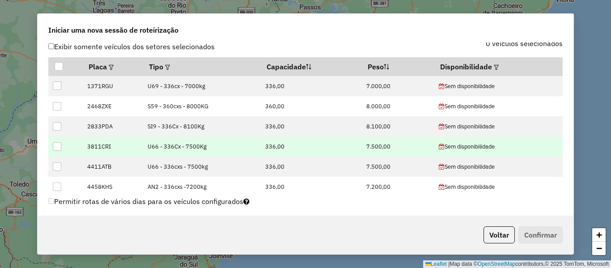
scroll to position [313, 0]
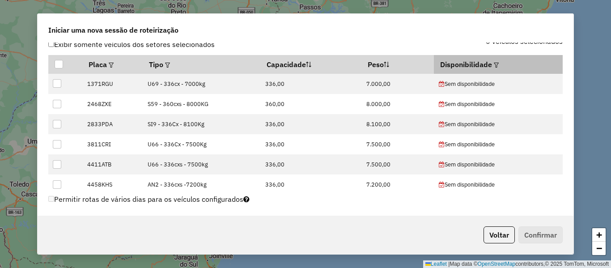
click at [494, 64] on em at bounding box center [496, 65] width 5 height 5
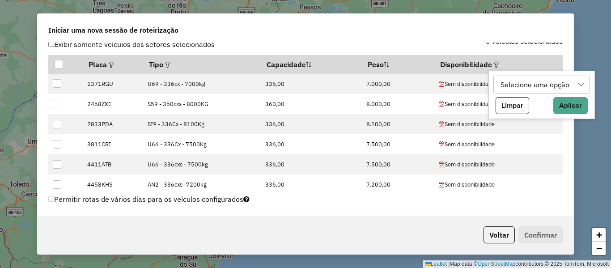
click at [578, 88] on icon at bounding box center [581, 84] width 7 height 7
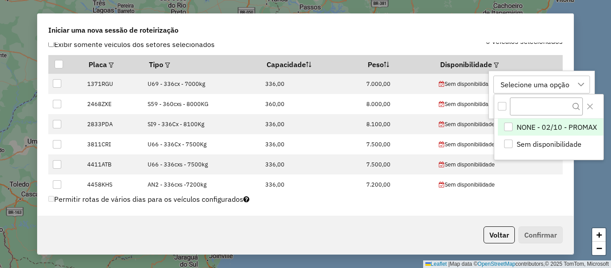
click at [532, 127] on span "NONE - 02/10 - PROMAX" at bounding box center [557, 127] width 81 height 11
click at [580, 83] on div "NONE - 02/10 - PROMAX" at bounding box center [541, 84] width 87 height 17
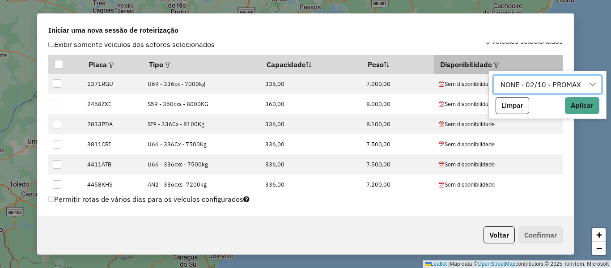
click at [532, 64] on th "Disponibilidade" at bounding box center [498, 64] width 128 height 19
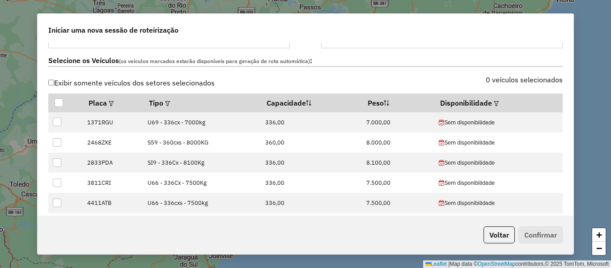
scroll to position [224, 0]
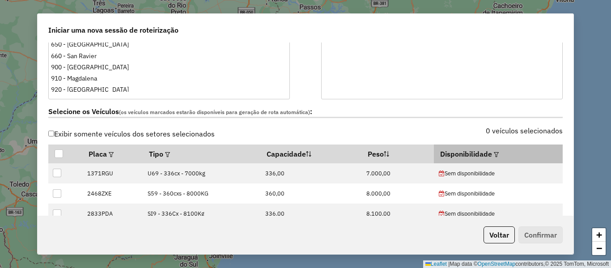
click at [495, 159] on div at bounding box center [495, 154] width 7 height 11
click at [494, 153] on em at bounding box center [496, 154] width 5 height 5
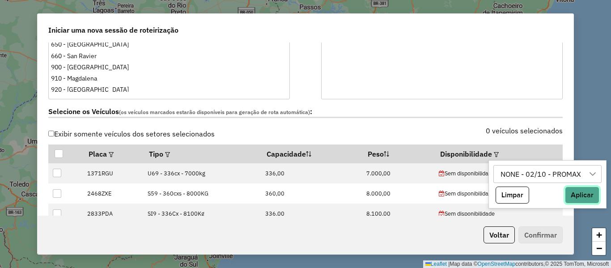
click at [585, 194] on button "Aplicar" at bounding box center [582, 195] width 34 height 17
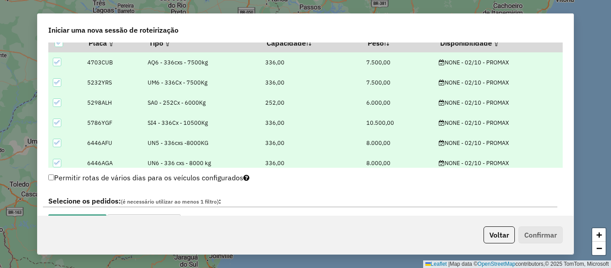
scroll to position [447, 0]
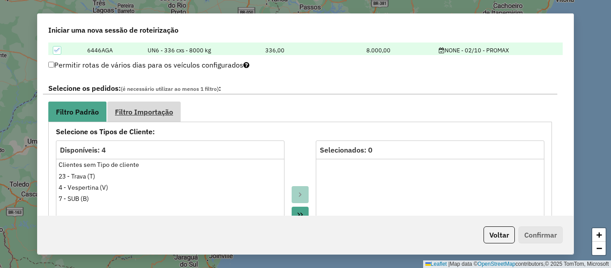
click at [150, 112] on span "Filtro Importação" at bounding box center [144, 111] width 58 height 7
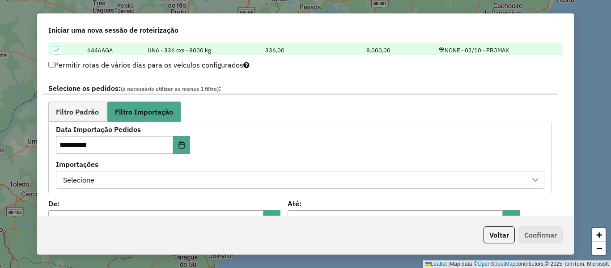
click at [228, 173] on div "Selecione" at bounding box center [293, 179] width 467 height 17
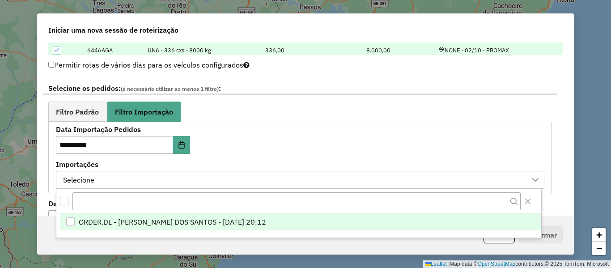
click at [242, 219] on span "ORDER.DL - [PERSON_NAME] DOS SANTOS - [DATE] 20:12" at bounding box center [172, 222] width 187 height 11
click at [124, 109] on span "Filtro Importação" at bounding box center [144, 111] width 58 height 7
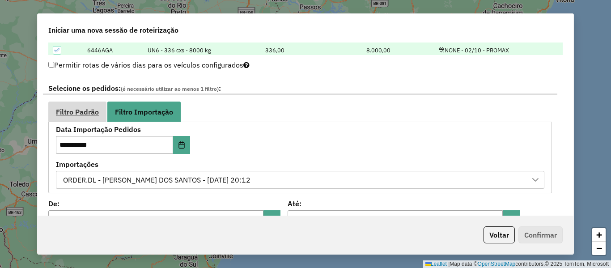
click at [93, 111] on span "Filtro Padrão" at bounding box center [77, 111] width 43 height 7
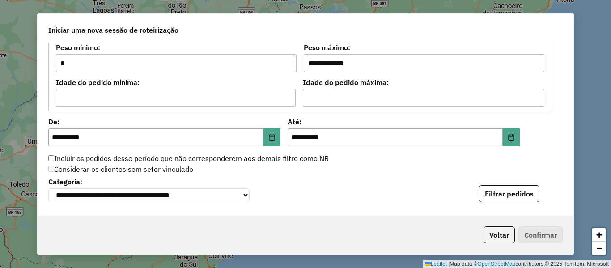
scroll to position [805, 0]
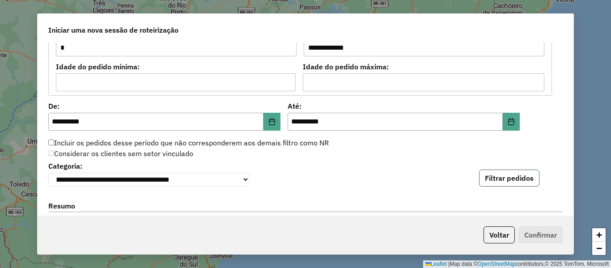
click at [515, 181] on button "Filtrar pedidos" at bounding box center [509, 178] width 60 height 17
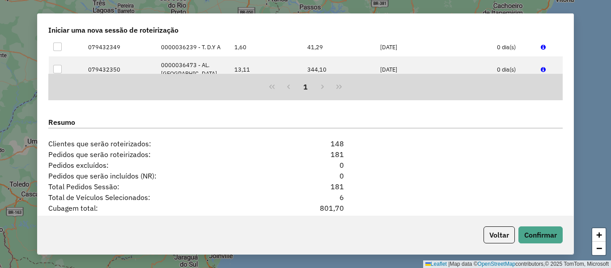
scroll to position [1119, 0]
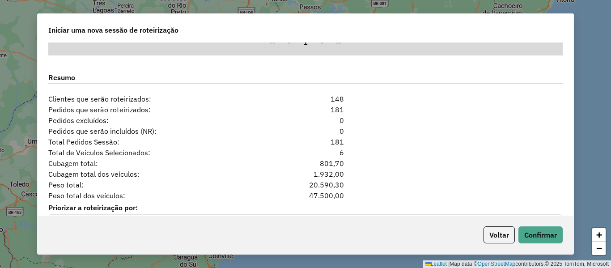
drag, startPoint x: 357, startPoint y: 147, endPoint x: 296, endPoint y: 143, distance: 60.5
click at [296, 143] on div "Total Pedidos Sessão: 181" at bounding box center [305, 141] width 525 height 11
click at [384, 118] on div "Pedidos excluídos: 0" at bounding box center [305, 120] width 525 height 11
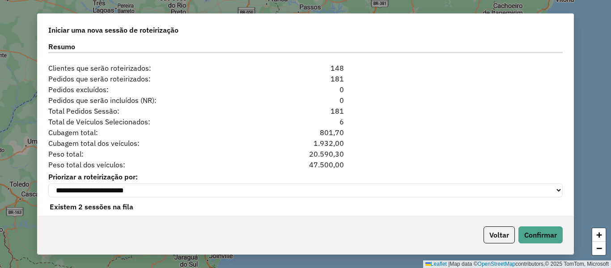
scroll to position [1166, 0]
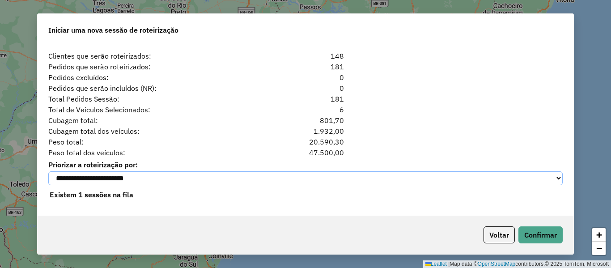
click at [445, 171] on select "**********" at bounding box center [305, 178] width 515 height 14
click at [407, 84] on div "Pedidos que serão incluídos (NR): 0" at bounding box center [305, 88] width 525 height 11
click at [405, 126] on div "Cubagem total dos veículos: 1.932,00" at bounding box center [305, 131] width 525 height 11
click at [544, 238] on button "Confirmar" at bounding box center [541, 234] width 44 height 17
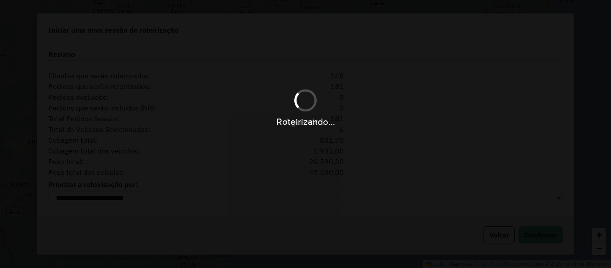
scroll to position [1146, 0]
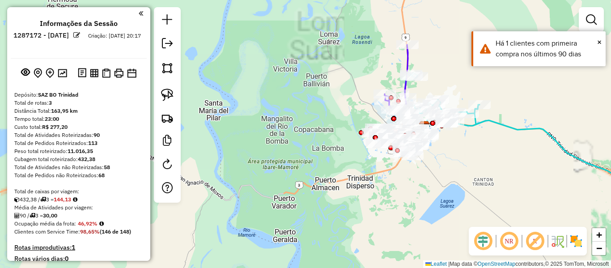
click at [516, 126] on icon at bounding box center [538, 152] width 267 height 158
select select "**********"
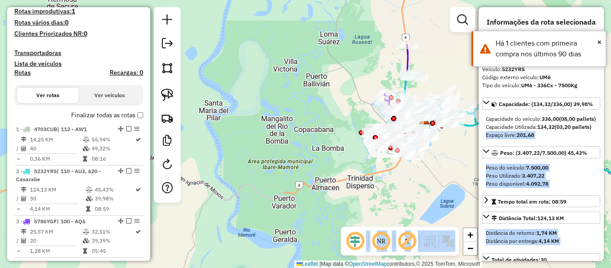
drag, startPoint x: 500, startPoint y: 146, endPoint x: 305, endPoint y: 109, distance: 198.5
click at [305, 109] on hb-router-mapa "Informações da Sessão 1287172 - [DATE] Criação: [DATE] 20:17 Depósito: SAZ BO T…" at bounding box center [305, 134] width 611 height 268
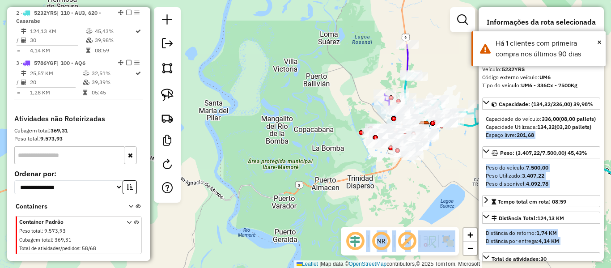
click at [454, 245] on img at bounding box center [448, 241] width 14 height 14
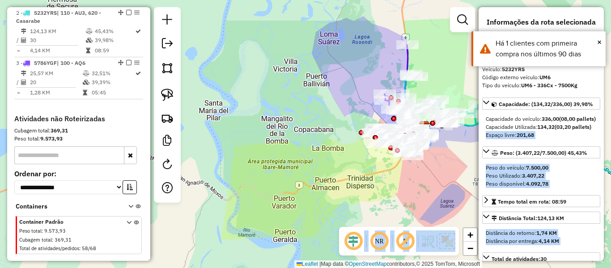
click at [441, 197] on div "Janela de atendimento Grade de atendimento Capacidade Transportadoras Veículos …" at bounding box center [305, 134] width 611 height 268
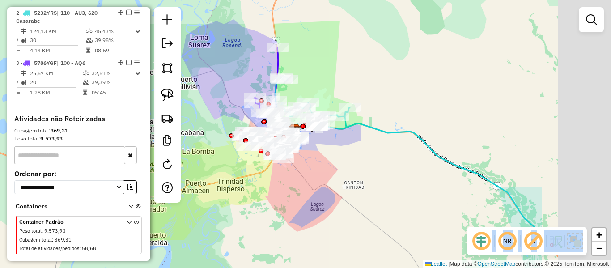
drag, startPoint x: 386, startPoint y: 188, endPoint x: 261, endPoint y: 185, distance: 124.9
click at [240, 190] on div "Janela de atendimento Grade de atendimento Capacidade Transportadoras Veículos …" at bounding box center [305, 134] width 611 height 268
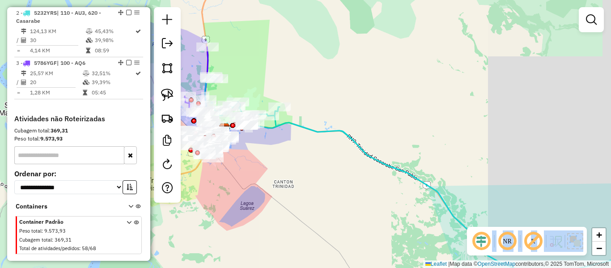
drag, startPoint x: 447, startPoint y: 179, endPoint x: 373, endPoint y: 80, distance: 124.0
click at [371, 80] on div "Janela de atendimento Grade de atendimento Capacidade Transportadoras Veículos …" at bounding box center [305, 134] width 611 height 268
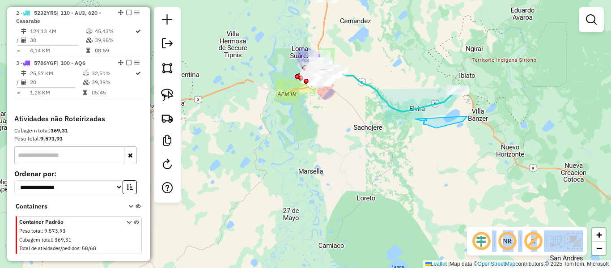
click at [457, 136] on div "Janela de atendimento Grade de atendimento Capacidade Transportadoras Veículos …" at bounding box center [305, 134] width 611 height 268
click at [477, 135] on div "Janela de atendimento Grade de atendimento Capacidade Transportadoras Veículos …" at bounding box center [305, 134] width 611 height 268
click at [514, 109] on div "Janela de atendimento Grade de atendimento Capacidade Transportadoras Veículos …" at bounding box center [305, 134] width 611 height 268
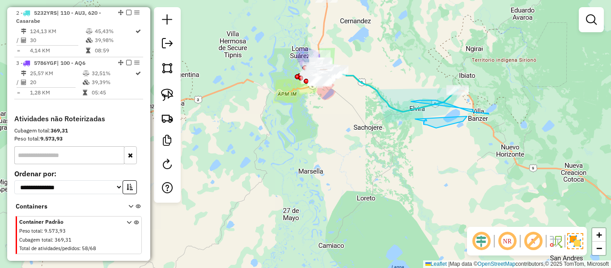
drag, startPoint x: 516, startPoint y: 105, endPoint x: 506, endPoint y: 94, distance: 14.6
click at [513, 101] on div "Janela de atendimento Grade de atendimento Capacidade Transportadoras Veículos …" at bounding box center [305, 134] width 611 height 268
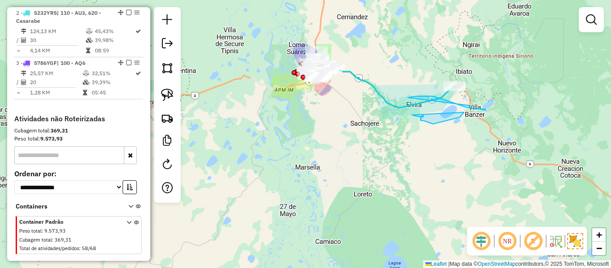
click at [504, 92] on div "Janela de atendimento Grade de atendimento Capacidade Transportadoras Veículos …" at bounding box center [305, 134] width 611 height 268
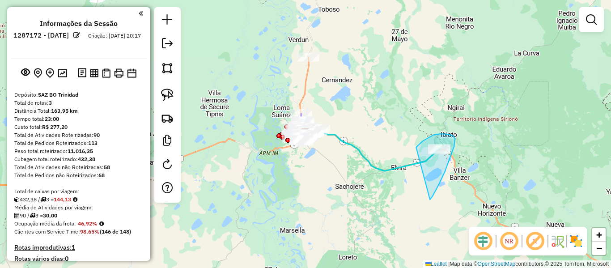
drag, startPoint x: 439, startPoint y: 184, endPoint x: 414, endPoint y: 150, distance: 42.3
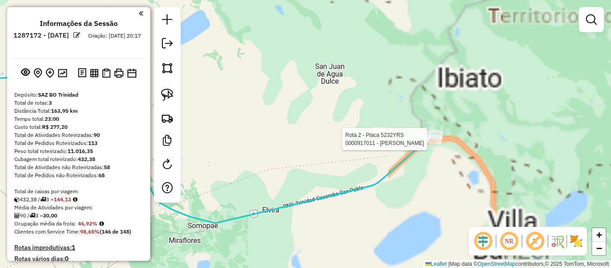
select select "**********"
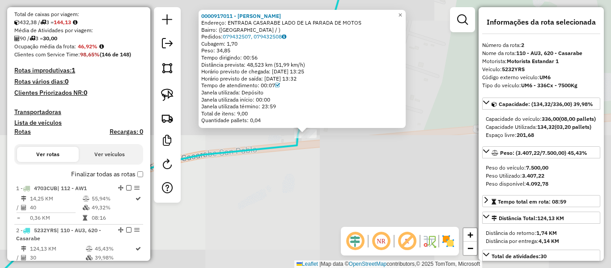
scroll to position [395, 0]
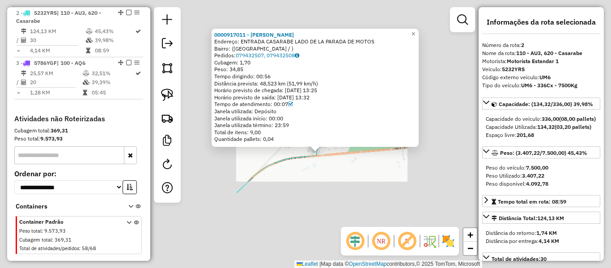
click at [326, 165] on div "0000917011 - [PERSON_NAME] Endereço: ENTRADA CASARABE LADO DE LA PARADA DE MOTO…" at bounding box center [305, 134] width 611 height 268
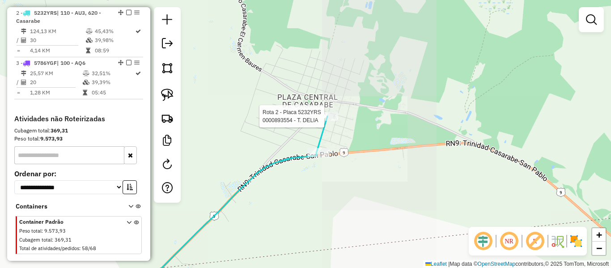
select select "**********"
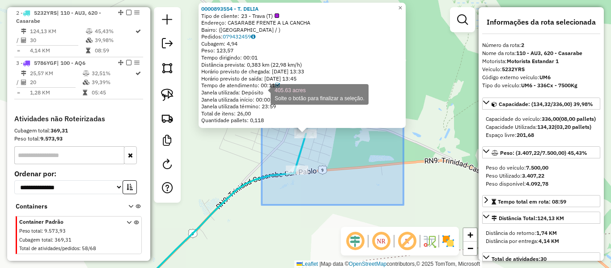
drag, startPoint x: 400, startPoint y: 203, endPoint x: 255, endPoint y: 91, distance: 183.4
click at [259, 91] on div "Rota 2 - Placa 5232YRS 0000893554 - T. DELIA 0000893554 - T. DELIA Tipo de clie…" at bounding box center [305, 134] width 611 height 268
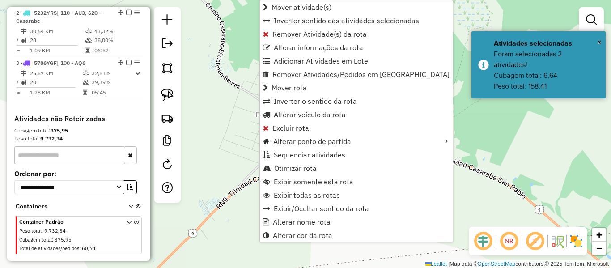
click at [230, 106] on div "Janela de atendimento Grade de atendimento Capacidade Transportadoras Veículos …" at bounding box center [305, 134] width 611 height 268
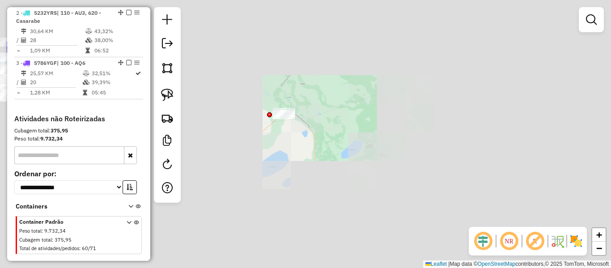
drag, startPoint x: 297, startPoint y: 135, endPoint x: 464, endPoint y: 135, distance: 167.3
click at [464, 135] on div "Janela de atendimento Grade de atendimento Capacidade Transportadoras Veículos …" at bounding box center [305, 134] width 611 height 268
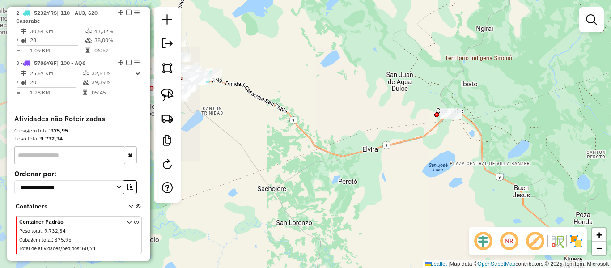
drag, startPoint x: 253, startPoint y: 107, endPoint x: 396, endPoint y: 128, distance: 143.8
click at [396, 128] on div "Janela de atendimento Grade de atendimento Capacidade Transportadoras Veículos …" at bounding box center [305, 134] width 611 height 268
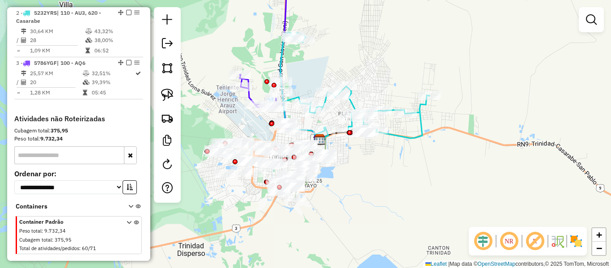
click at [572, 240] on img at bounding box center [576, 241] width 14 height 14
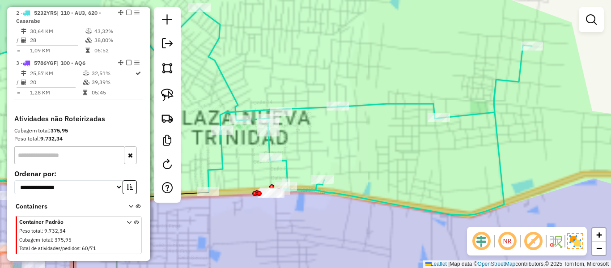
click at [382, 99] on icon at bounding box center [235, 94] width 593 height 242
select select "**********"
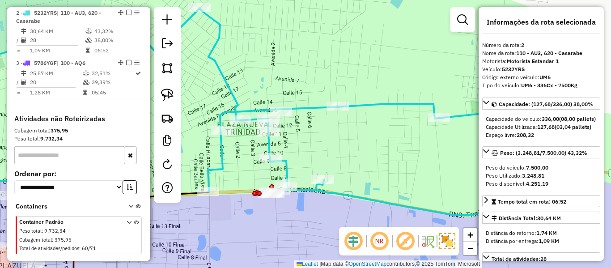
click at [383, 102] on icon at bounding box center [235, 94] width 593 height 242
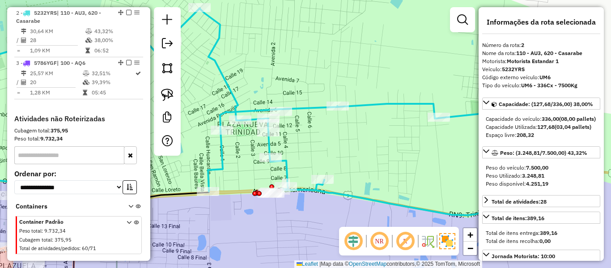
click at [408, 106] on div "Janela de atendimento Grade de atendimento Capacidade Transportadoras Veículos …" at bounding box center [305, 134] width 611 height 268
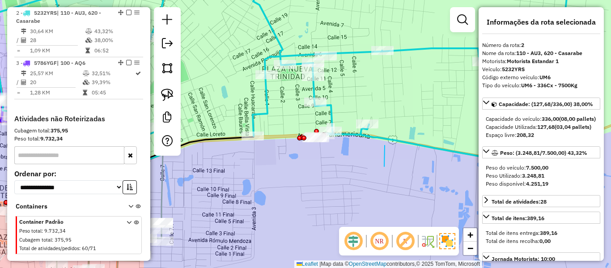
drag, startPoint x: 384, startPoint y: 166, endPoint x: 267, endPoint y: 160, distance: 117.8
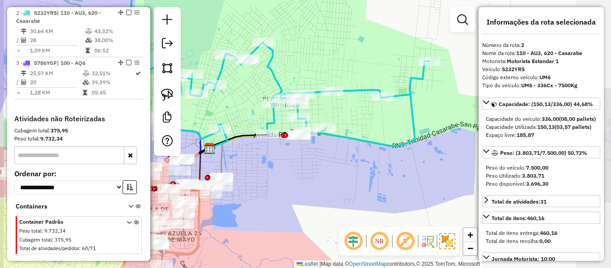
drag, startPoint x: 280, startPoint y: 173, endPoint x: 285, endPoint y: 162, distance: 11.8
click at [294, 166] on div "Janela de atendimento Grade de atendimento Capacidade Transportadoras Veículos …" at bounding box center [305, 134] width 611 height 268
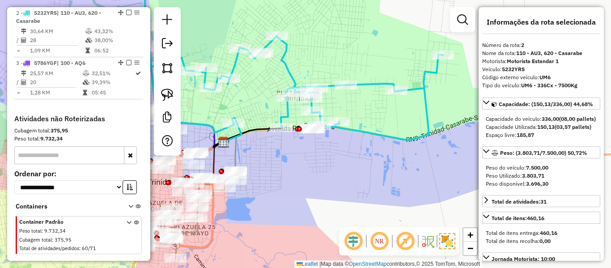
drag, startPoint x: 307, startPoint y: 157, endPoint x: 342, endPoint y: 157, distance: 35.4
click at [342, 157] on div "Janela de atendimento Grade de atendimento Capacidade Transportadoras Veículos …" at bounding box center [305, 134] width 611 height 268
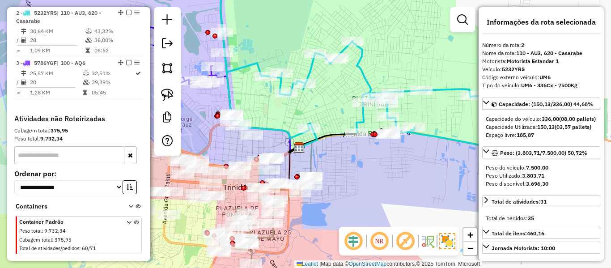
select select "**********"
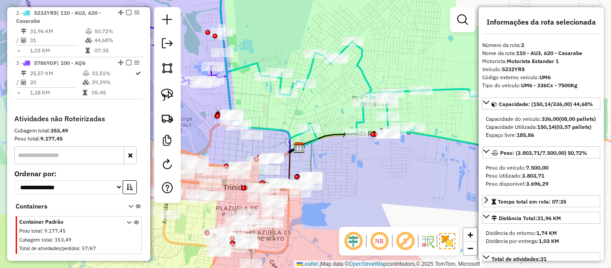
click at [364, 78] on icon at bounding box center [370, 59] width 298 height 172
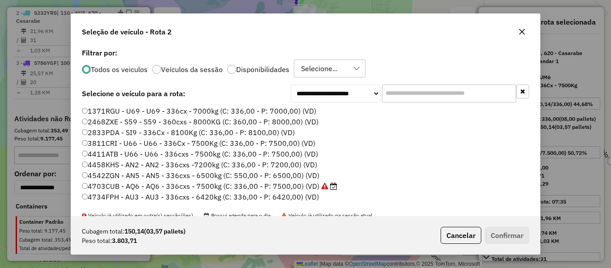
scroll to position [5, 3]
click at [265, 71] on label "Disponibilidades" at bounding box center [262, 69] width 53 height 7
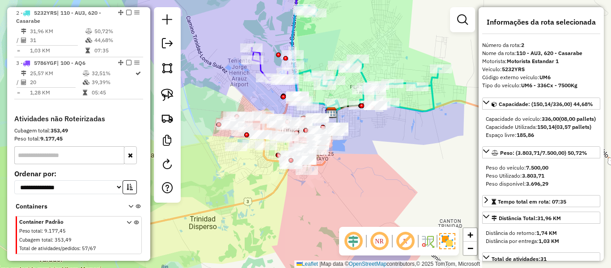
click at [365, 75] on icon at bounding box center [366, 59] width 149 height 106
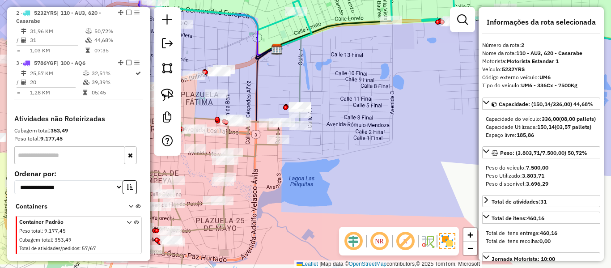
drag, startPoint x: 388, startPoint y: 121, endPoint x: 337, endPoint y: 93, distance: 58.3
click at [337, 93] on div "Janela de atendimento Grade de atendimento Capacidade Transportadoras Veículos …" at bounding box center [305, 134] width 611 height 268
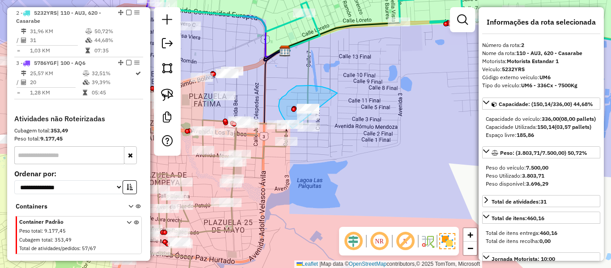
drag, startPoint x: 337, startPoint y: 93, endPoint x: 345, endPoint y: 106, distance: 14.7
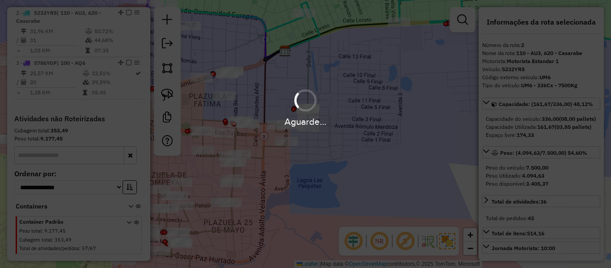
select select "**********"
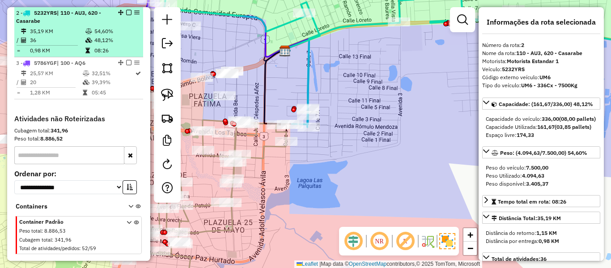
click at [123, 11] on div at bounding box center [126, 12] width 27 height 5
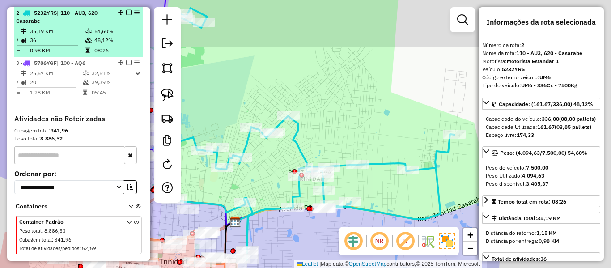
click at [127, 12] on em at bounding box center [128, 12] width 5 height 5
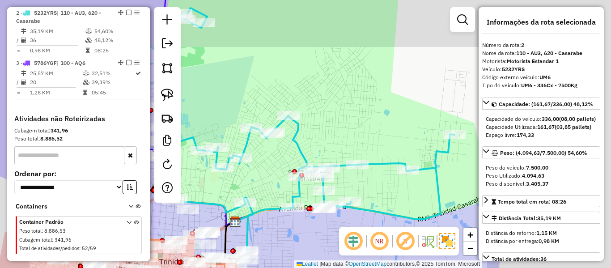
scroll to position [357, 0]
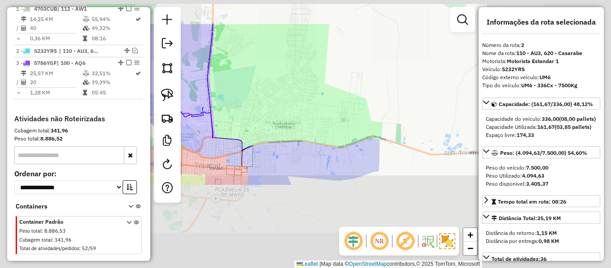
drag, startPoint x: 264, startPoint y: 80, endPoint x: 254, endPoint y: 88, distance: 12.7
click at [264, 80] on div "Janela de atendimento Grade de atendimento Capacidade Transportadoras Veículos …" at bounding box center [305, 134] width 611 height 268
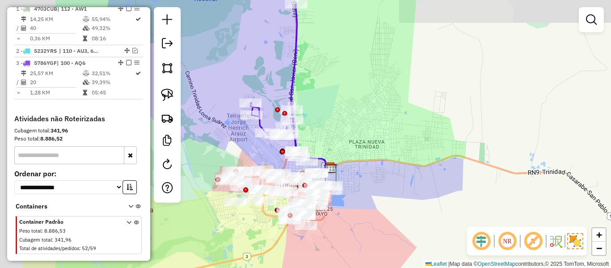
drag, startPoint x: 327, startPoint y: 114, endPoint x: 353, endPoint y: 122, distance: 26.9
click at [353, 122] on div "Janela de atendimento Grade de atendimento Capacidade Transportadoras Veículos …" at bounding box center [305, 134] width 611 height 268
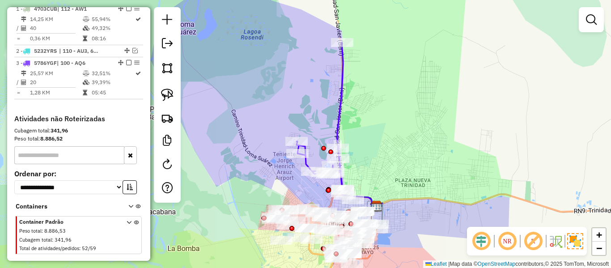
click at [344, 94] on icon at bounding box center [321, 119] width 48 height 153
select select "**********"
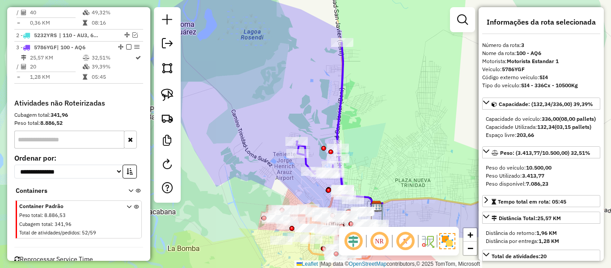
scroll to position [396, 0]
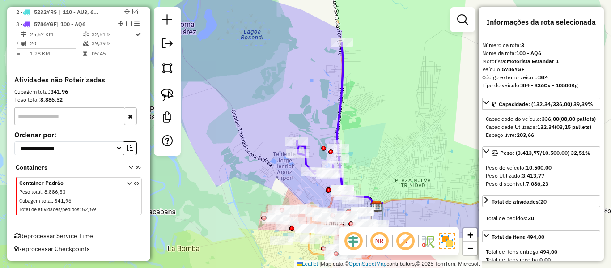
drag, startPoint x: 359, startPoint y: 149, endPoint x: 356, endPoint y: 59, distance: 90.0
click at [356, 59] on div "Janela de atendimento Grade de atendimento Capacidade Transportadoras Veículos …" at bounding box center [305, 134] width 611 height 268
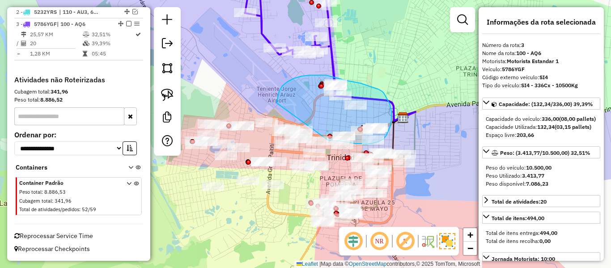
click at [328, 140] on div "Janela de atendimento Grade de atendimento Capacidade Transportadoras Veículos …" at bounding box center [305, 134] width 611 height 268
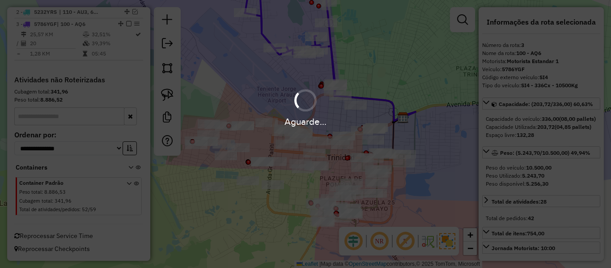
select select "**********"
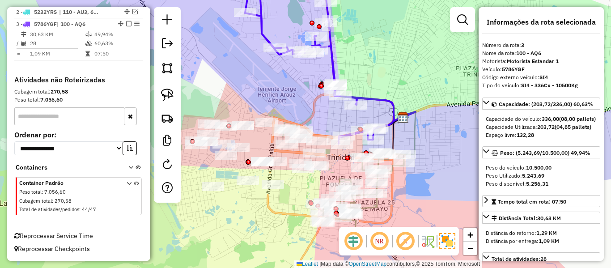
click at [333, 60] on icon at bounding box center [318, 58] width 150 height 170
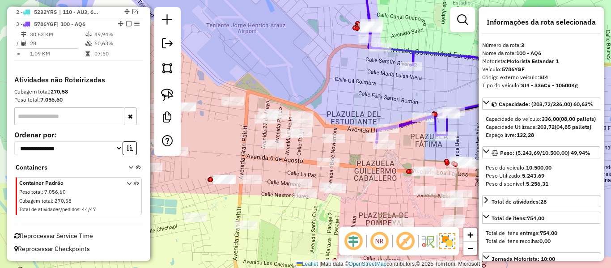
drag, startPoint x: 348, startPoint y: 105, endPoint x: 369, endPoint y: 103, distance: 20.7
click at [368, 103] on div "Janela de atendimento Grade de atendimento Capacidade Transportadoras Veículos …" at bounding box center [305, 134] width 611 height 268
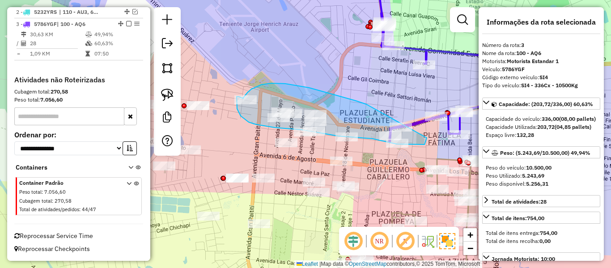
drag, startPoint x: 272, startPoint y: 83, endPoint x: 431, endPoint y: 133, distance: 167.4
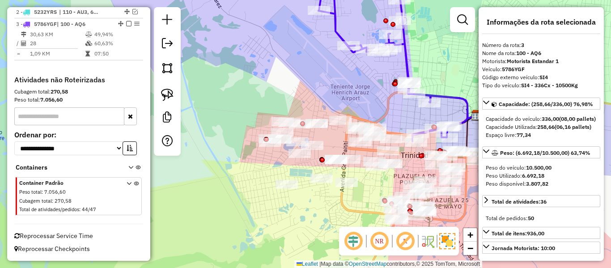
select select "**********"
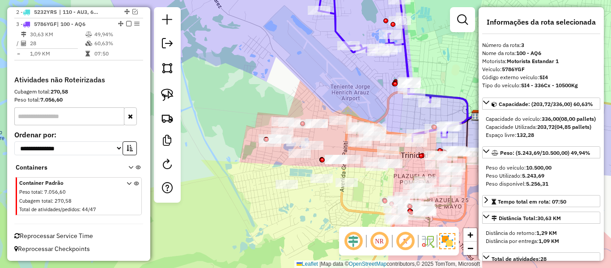
click at [448, 97] on icon at bounding box center [392, 57] width 150 height 168
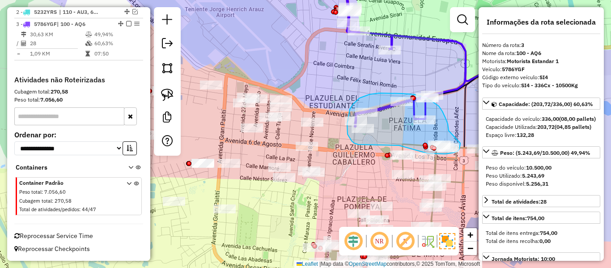
drag, startPoint x: 449, startPoint y: 131, endPoint x: 456, endPoint y: 126, distance: 9.1
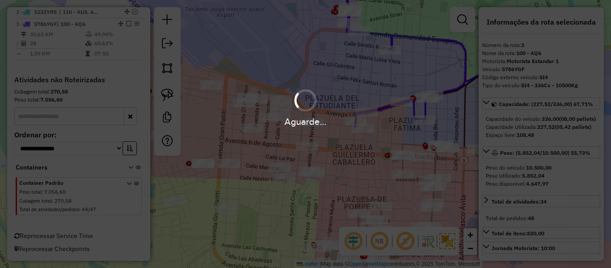
select select "**********"
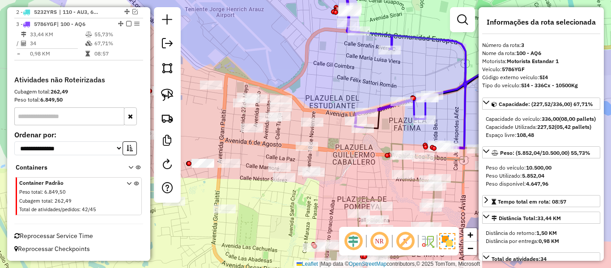
click at [126, 24] on em at bounding box center [128, 23] width 5 height 5
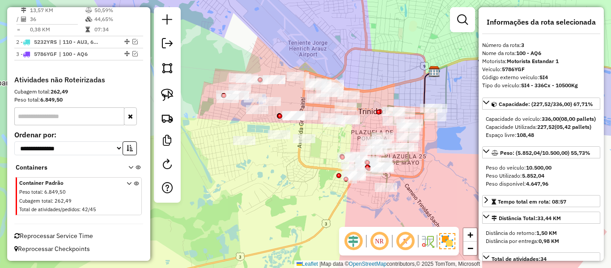
drag, startPoint x: 438, startPoint y: 170, endPoint x: 444, endPoint y: 154, distance: 17.0
click at [451, 159] on div "Janela de atendimento Grade de atendimento Capacidade Transportadoras Veículos …" at bounding box center [305, 134] width 611 height 268
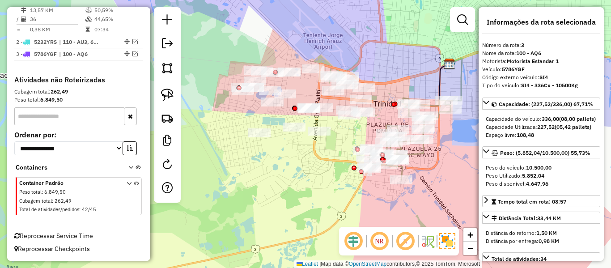
drag, startPoint x: 324, startPoint y: 162, endPoint x: 294, endPoint y: 166, distance: 30.8
click at [294, 166] on div "Janela de atendimento Grade de atendimento Capacidade Transportadoras Veículos …" at bounding box center [305, 134] width 611 height 268
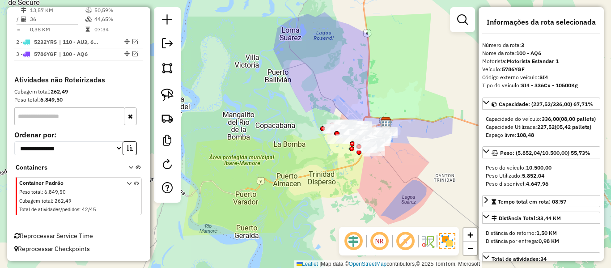
drag, startPoint x: 311, startPoint y: 171, endPoint x: 352, endPoint y: 174, distance: 41.2
click at [352, 174] on div "Janela de atendimento Grade de atendimento Capacidade Transportadoras Veículos …" at bounding box center [305, 134] width 611 height 268
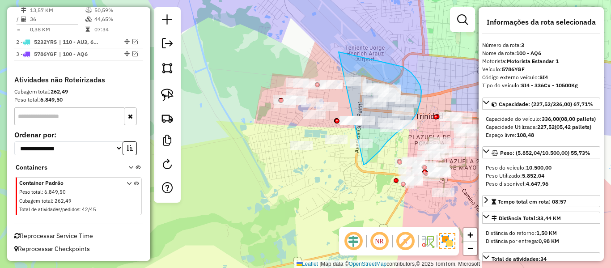
drag, startPoint x: 364, startPoint y: 165, endPoint x: 231, endPoint y: 179, distance: 133.3
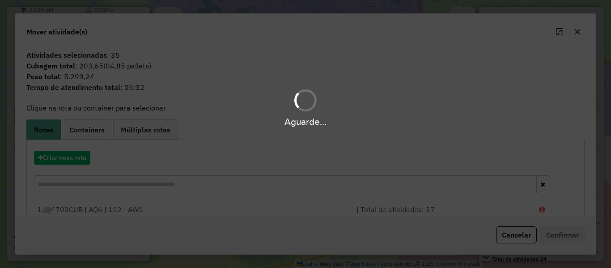
click at [70, 157] on div "Aguarde..." at bounding box center [305, 134] width 611 height 268
click at [70, 157] on hb-app "Aguarde... Pop-up bloqueado! Seu navegador bloqueou automáticamente a abertura …" at bounding box center [305, 134] width 611 height 268
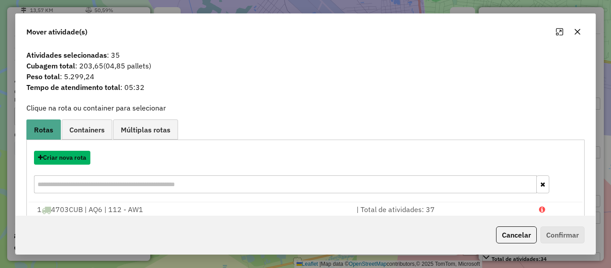
click at [70, 157] on button "Criar nova rota" at bounding box center [62, 158] width 56 height 14
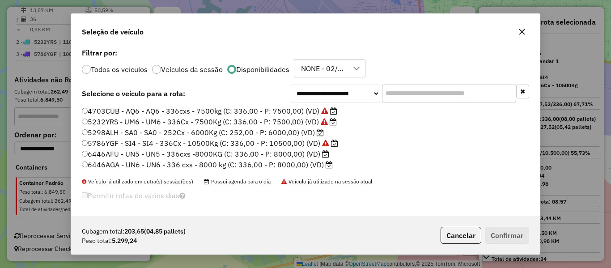
scroll to position [5, 3]
click at [312, 129] on label "5298ALH - SA0 - SA0 - 252Cx - 6000Kg (C: 252,00 - P: 6000,00) (VD)" at bounding box center [203, 132] width 242 height 11
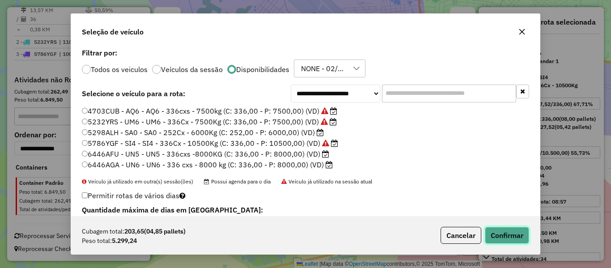
click at [499, 238] on button "Confirmar" at bounding box center [507, 235] width 44 height 17
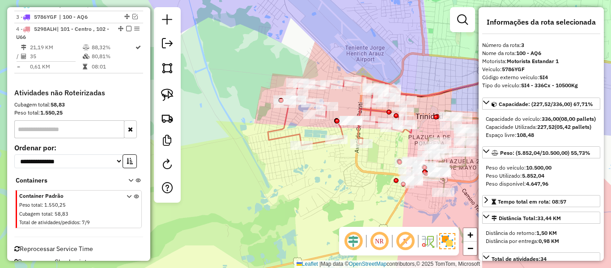
scroll to position [407, 0]
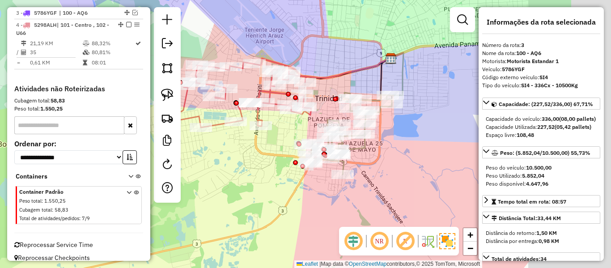
drag, startPoint x: 347, startPoint y: 202, endPoint x: 245, endPoint y: 184, distance: 103.1
click at [245, 184] on div "Janela de atendimento Grade de atendimento Capacidade Transportadoras Veículos …" at bounding box center [305, 134] width 611 height 268
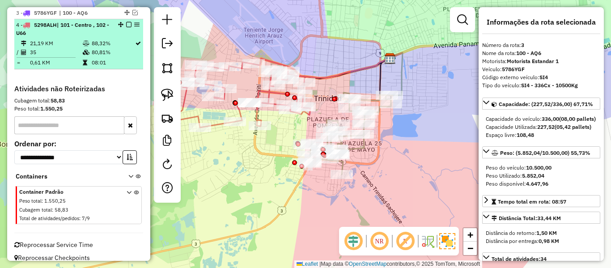
click at [126, 24] on em at bounding box center [128, 24] width 5 height 5
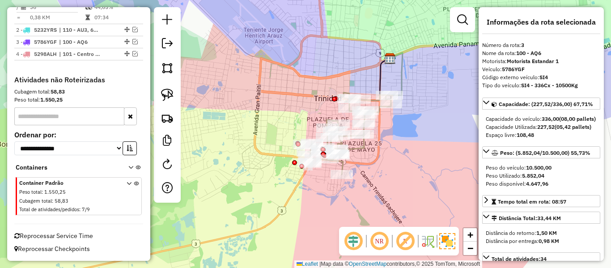
scroll to position [378, 0]
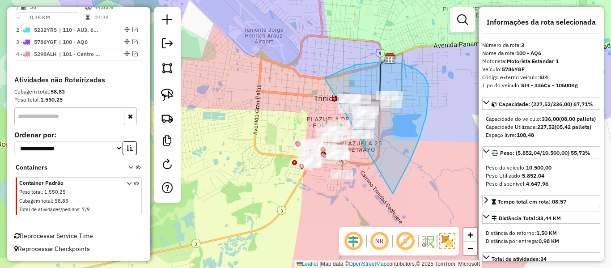
drag, startPoint x: 410, startPoint y: 160, endPoint x: 291, endPoint y: 184, distance: 121.9
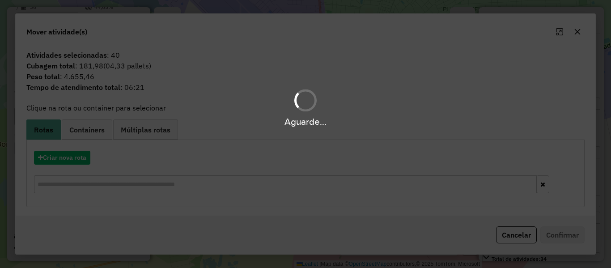
click at [81, 158] on div "Aguarde..." at bounding box center [305, 134] width 611 height 268
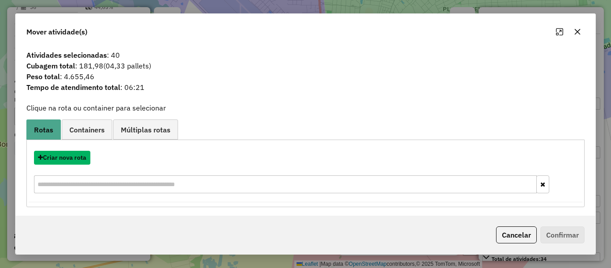
click at [81, 158] on button "Criar nova rota" at bounding box center [62, 158] width 56 height 14
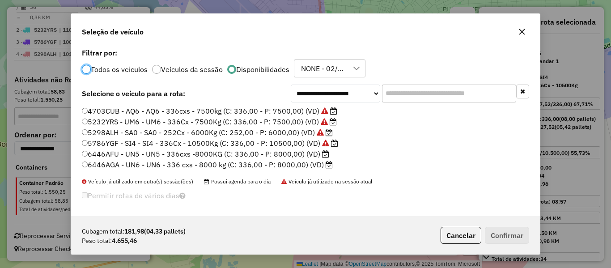
scroll to position [5, 3]
click at [317, 155] on label "6446AFU - UN5 - UN5 - 336cxs -8000KG (C: 336,00 - P: 8000,00) (VD)" at bounding box center [205, 154] width 247 height 11
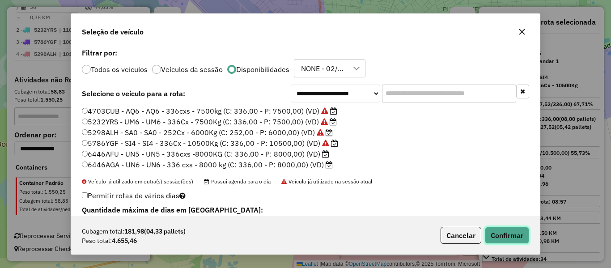
click at [502, 233] on button "Confirmar" at bounding box center [507, 235] width 44 height 17
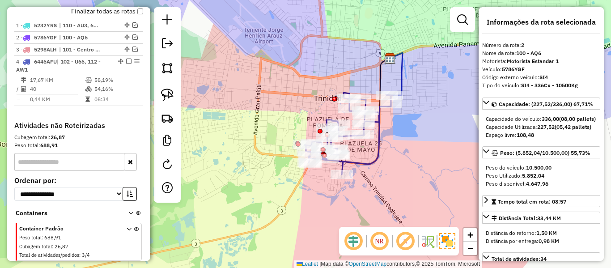
scroll to position [296, 0]
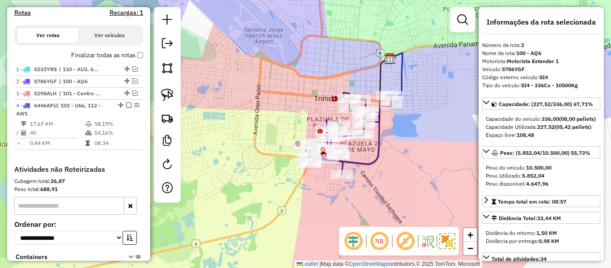
click at [127, 51] on label "Finalizar todas as rotas" at bounding box center [107, 55] width 72 height 9
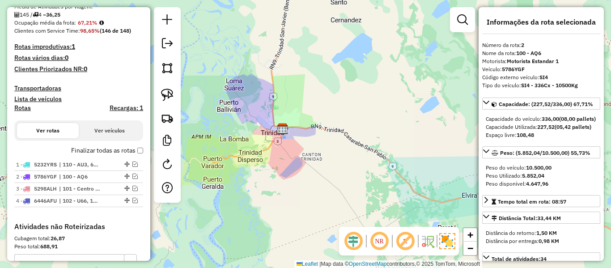
scroll to position [348, 0]
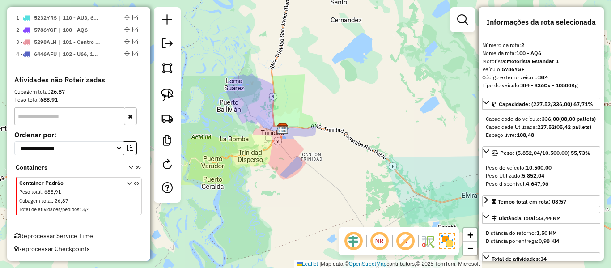
click at [127, 185] on icon at bounding box center [129, 198] width 5 height 34
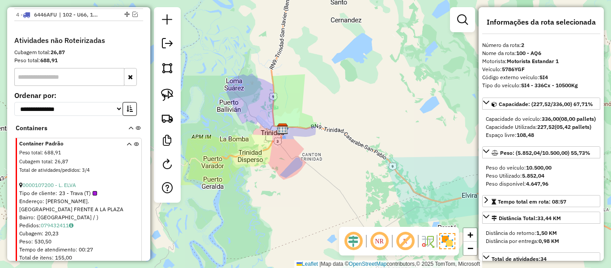
scroll to position [437, 0]
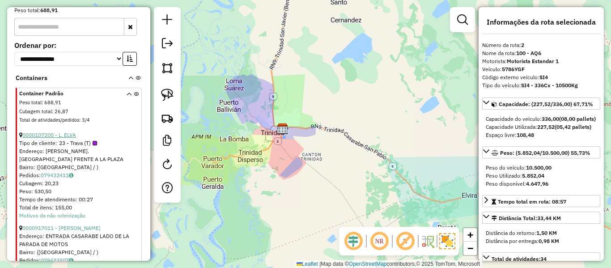
click at [72, 135] on link "0000107200 - L. ELVA" at bounding box center [49, 135] width 54 height 7
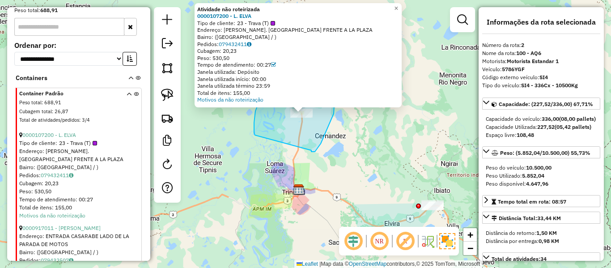
drag, startPoint x: 321, startPoint y: 144, endPoint x: 255, endPoint y: 135, distance: 66.3
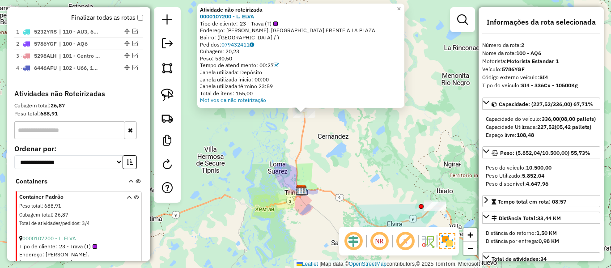
scroll to position [213, 0]
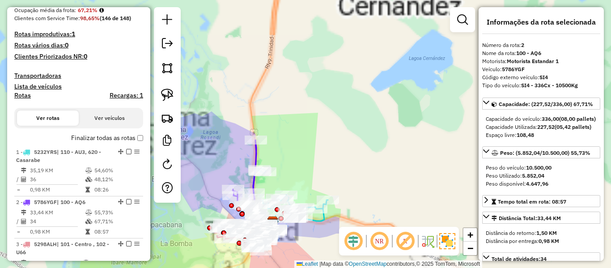
click at [290, 146] on div "Atividade não roteirizada 0000107200 - L. ELVA Tipo de cliente: 23 - Trava (T) …" at bounding box center [305, 134] width 611 height 268
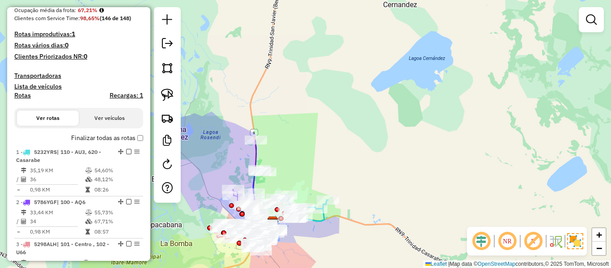
click at [256, 153] on icon at bounding box center [252, 185] width 38 height 91
select select "**********"
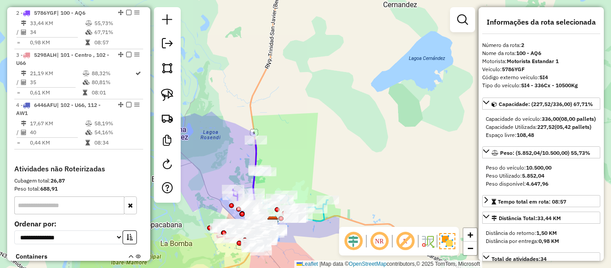
scroll to position [403, 0]
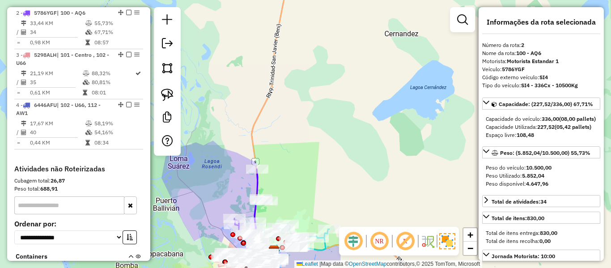
drag, startPoint x: 305, startPoint y: 136, endPoint x: 298, endPoint y: 211, distance: 75.5
click at [305, 235] on div "Janela de atendimento Grade de atendimento Capacidade Transportadoras Veículos …" at bounding box center [305, 134] width 611 height 268
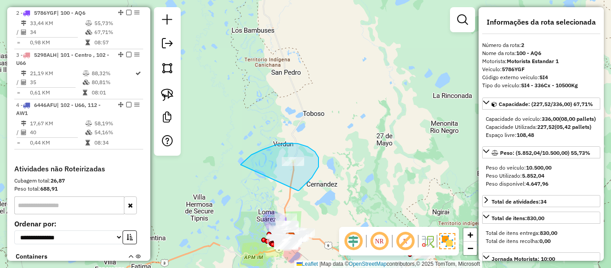
drag, startPoint x: 298, startPoint y: 191, endPoint x: 254, endPoint y: 202, distance: 45.8
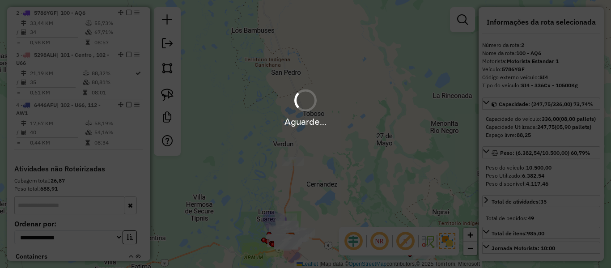
select select "**********"
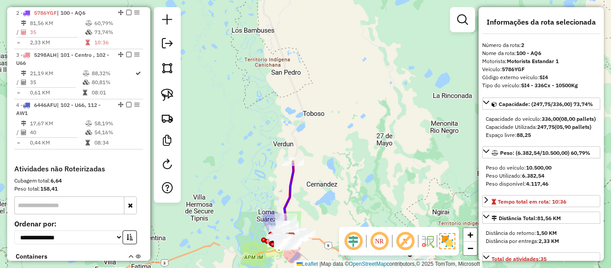
click at [306, 149] on div "Rota 2 - Placa 5786YGF 0000107200 - L. ELVA Janela de atendimento Grade de aten…" at bounding box center [305, 134] width 611 height 268
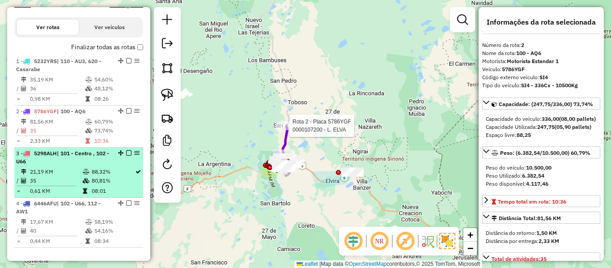
scroll to position [313, 0]
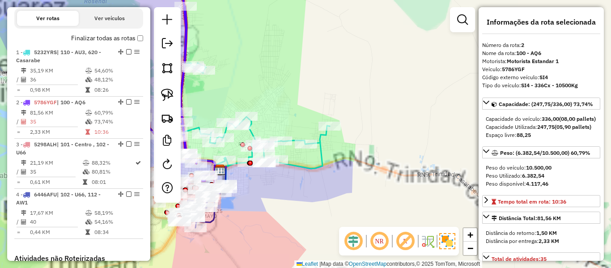
drag, startPoint x: 285, startPoint y: 83, endPoint x: 380, endPoint y: 97, distance: 96.2
click at [380, 97] on div "Rota 2 - Placa 5786YGF 0000107200 - L. ELVA Janela de atendimento Grade de aten…" at bounding box center [305, 134] width 611 height 268
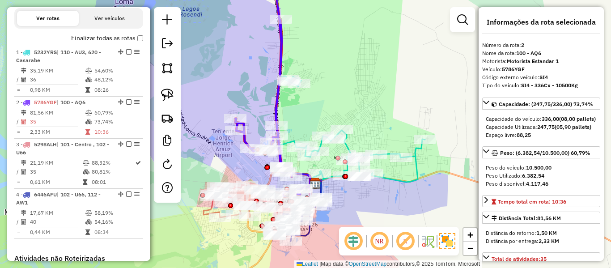
click at [248, 140] on icon at bounding box center [273, 87] width 76 height 229
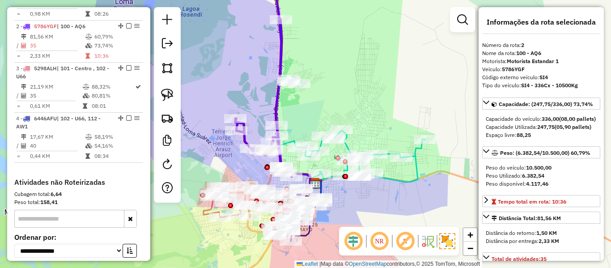
scroll to position [403, 0]
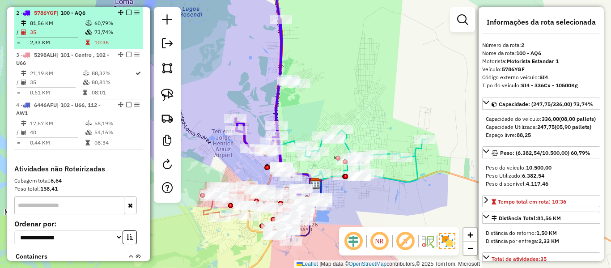
click at [85, 34] on icon at bounding box center [88, 32] width 7 height 5
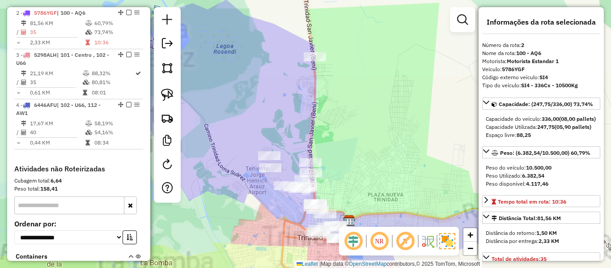
drag, startPoint x: 362, startPoint y: 169, endPoint x: 353, endPoint y: 149, distance: 20.9
click at [354, 149] on div "Rota 2 - Placa 5786YGF 0000071591 - T. MICKY Rota 2 - Placa 5786YGF 0000679727 …" at bounding box center [305, 134] width 611 height 268
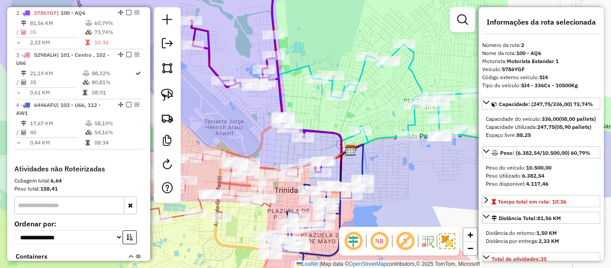
click at [394, 123] on div "Janela de atendimento Grade de atendimento Capacidade Transportadoras Veículos …" at bounding box center [305, 134] width 611 height 268
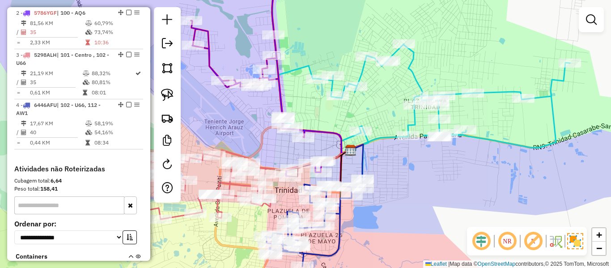
click at [389, 133] on icon at bounding box center [421, 80] width 298 height 215
select select "**********"
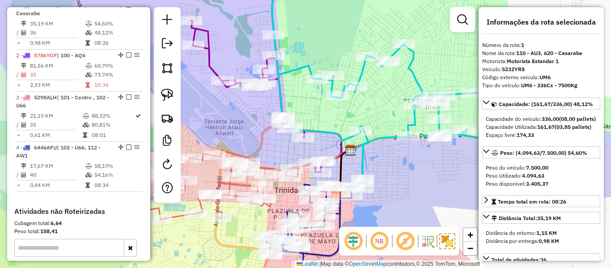
scroll to position [353, 0]
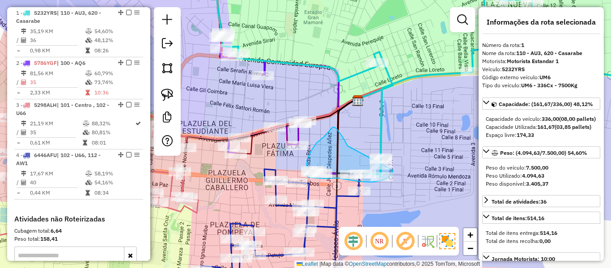
drag, startPoint x: 348, startPoint y: 146, endPoint x: 395, endPoint y: 164, distance: 50.4
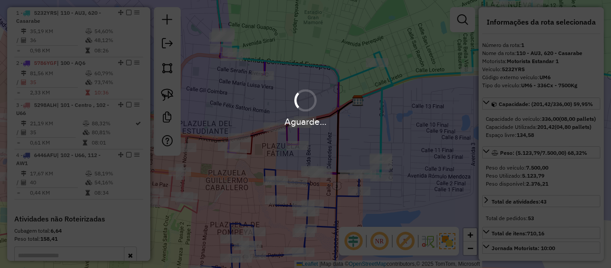
select select "**********"
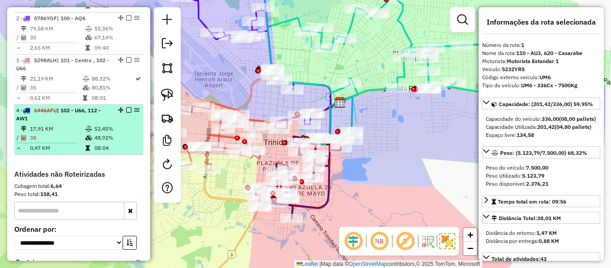
scroll to position [263, 0]
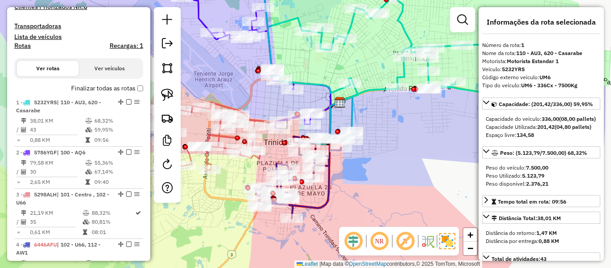
click at [125, 89] on label "Finalizar todas as rotas" at bounding box center [107, 88] width 72 height 9
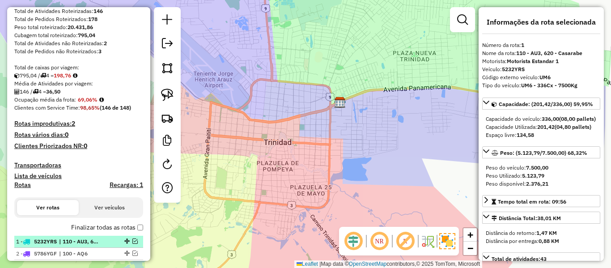
scroll to position [39, 0]
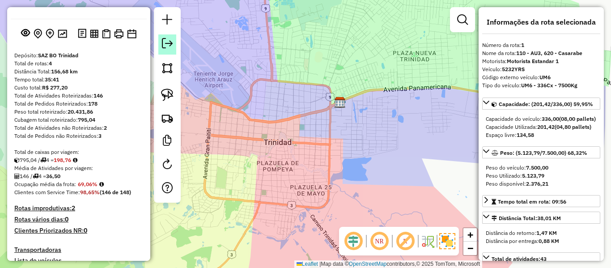
click at [165, 44] on em at bounding box center [167, 43] width 11 height 11
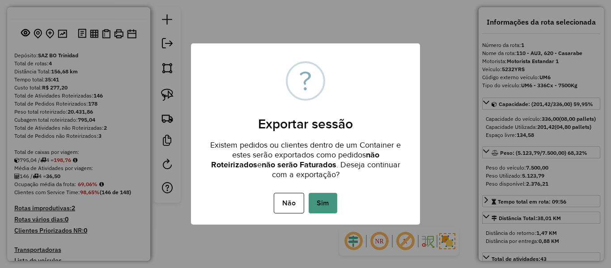
click at [323, 210] on button "Sim" at bounding box center [323, 203] width 29 height 21
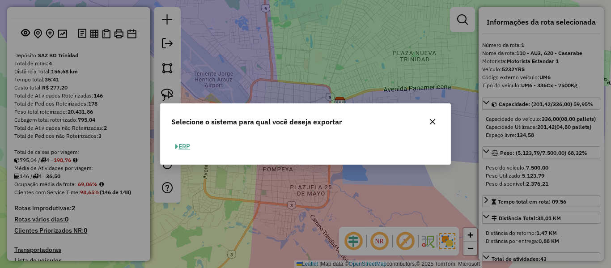
click at [191, 146] on button "ERP" at bounding box center [182, 147] width 23 height 14
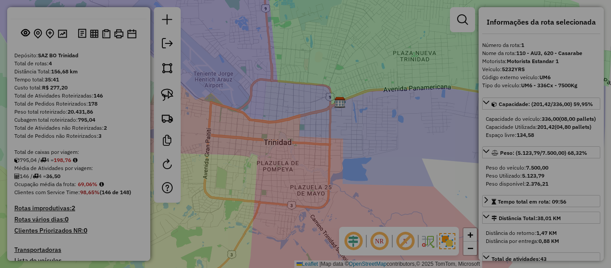
select select "**"
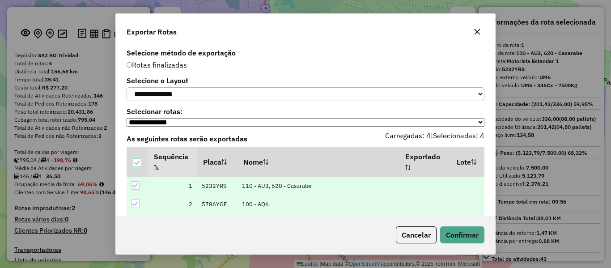
click at [213, 99] on select "**********" at bounding box center [306, 94] width 358 height 14
select select "*********"
click at [127, 87] on select "**********" at bounding box center [306, 94] width 358 height 14
click at [455, 230] on button "Confirmar" at bounding box center [462, 234] width 44 height 17
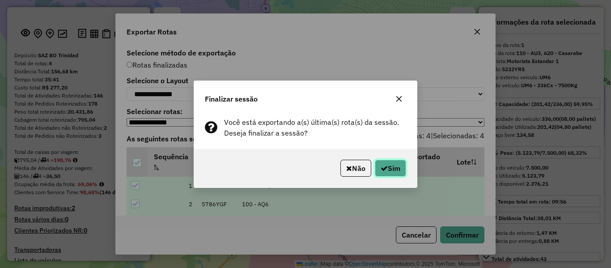
click at [394, 166] on button "Sim" at bounding box center [390, 168] width 31 height 17
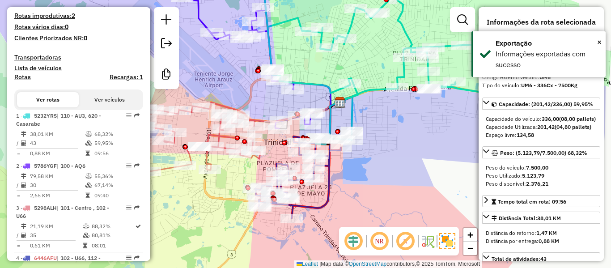
scroll to position [359, 0]
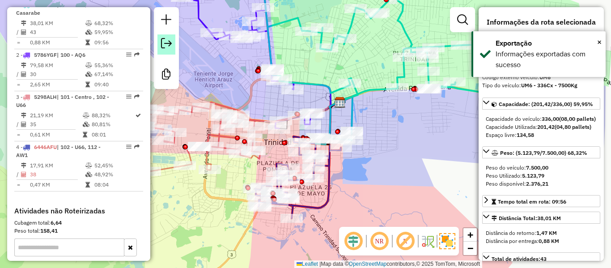
click at [171, 48] on em at bounding box center [166, 43] width 11 height 11
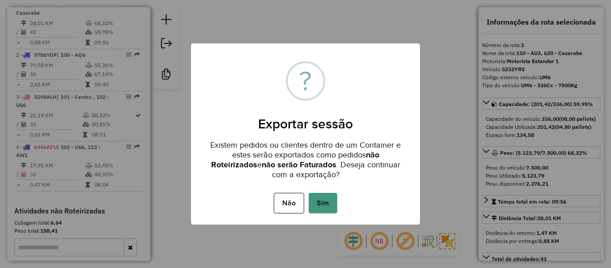
click at [315, 196] on button "Sim" at bounding box center [323, 203] width 29 height 21
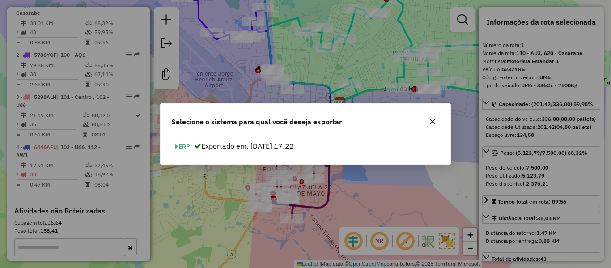
click at [190, 148] on button "ERP" at bounding box center [182, 147] width 23 height 14
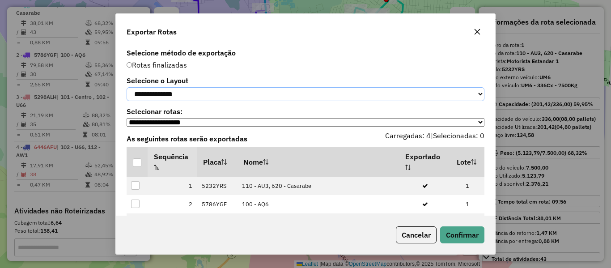
click at [187, 99] on select "**********" at bounding box center [306, 94] width 358 height 14
select select "*********"
click at [127, 87] on select "**********" at bounding box center [306, 94] width 358 height 14
click at [135, 166] on div at bounding box center [137, 162] width 9 height 9
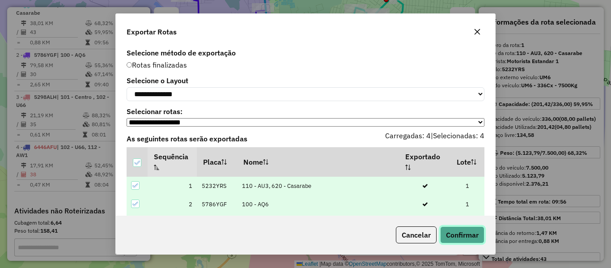
click at [465, 234] on button "Confirmar" at bounding box center [462, 234] width 44 height 17
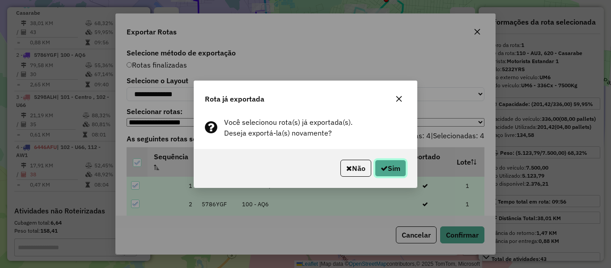
click at [387, 169] on button "Sim" at bounding box center [390, 168] width 31 height 17
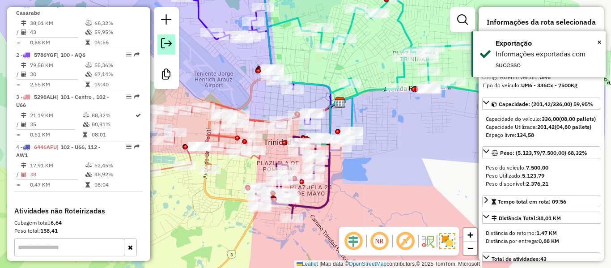
click at [170, 49] on link at bounding box center [166, 44] width 18 height 20
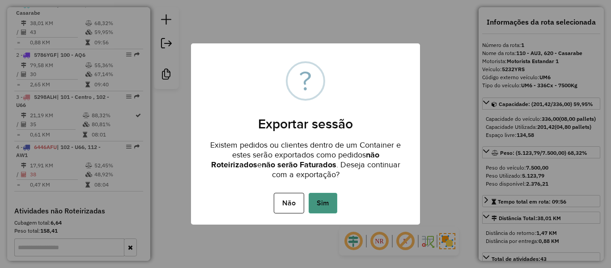
click at [327, 206] on button "Sim" at bounding box center [323, 203] width 29 height 21
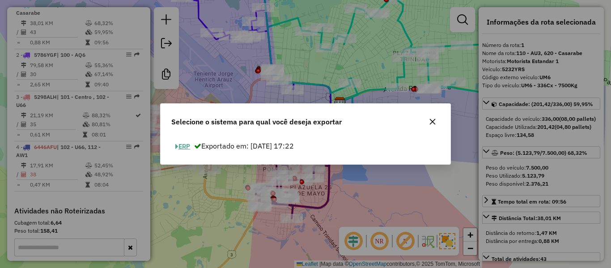
click at [186, 146] on button "ERP" at bounding box center [182, 147] width 23 height 14
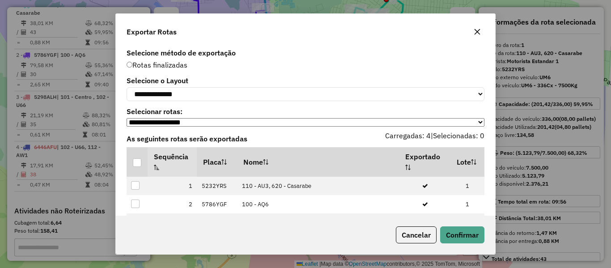
click at [195, 105] on div "**********" at bounding box center [305, 131] width 379 height 170
click at [196, 99] on select "**********" at bounding box center [306, 94] width 358 height 14
select select "*********"
click at [127, 87] on select "**********" at bounding box center [306, 94] width 358 height 14
click at [139, 166] on div at bounding box center [137, 162] width 9 height 9
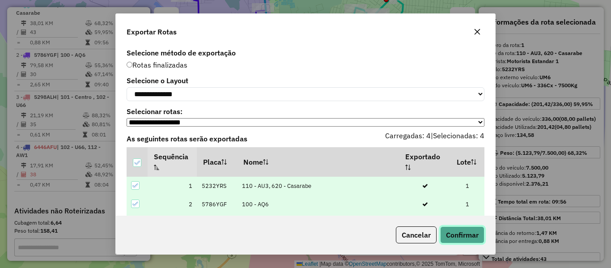
click at [457, 227] on button "Confirmar" at bounding box center [462, 234] width 44 height 17
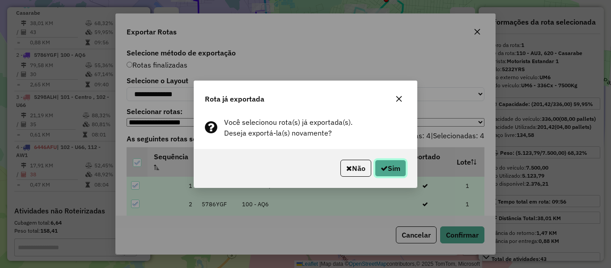
click at [398, 171] on button "Sim" at bounding box center [390, 168] width 31 height 17
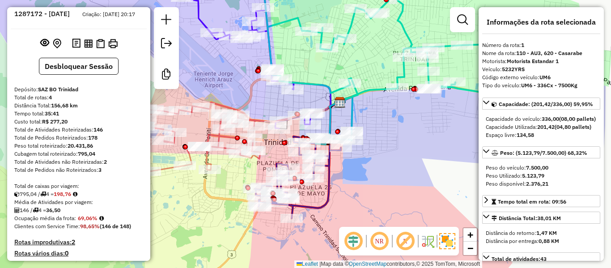
scroll to position [0, 0]
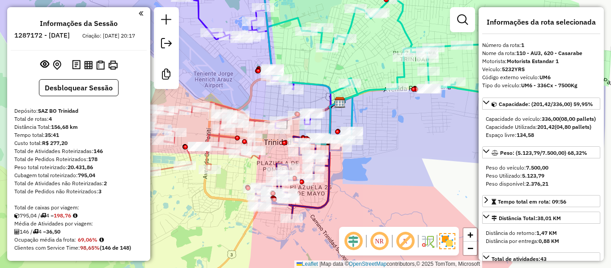
click at [70, 37] on h6 "1287172 - [DATE]" at bounding box center [41, 35] width 55 height 8
copy h6 "02"
click at [98, 154] on strong "146" at bounding box center [98, 151] width 9 height 7
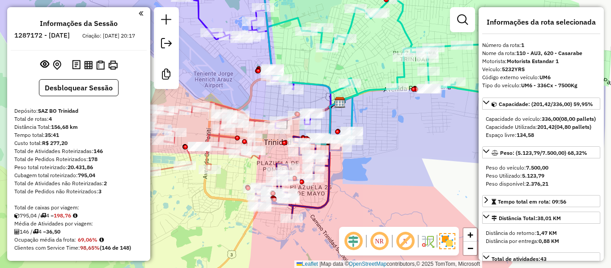
copy strong "146"
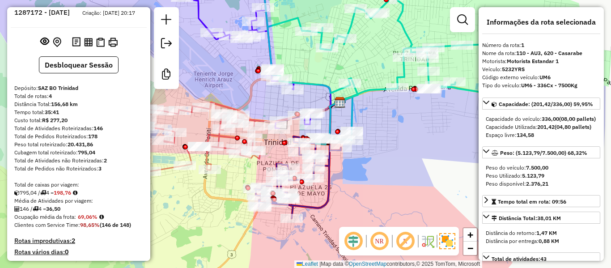
scroll to position [45, 0]
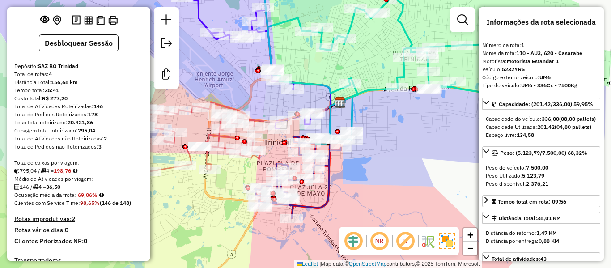
click at [85, 206] on strong "98,65%" at bounding box center [90, 203] width 20 height 7
copy strong "98,65"
click at [57, 190] on strong "36,50" at bounding box center [53, 186] width 14 height 7
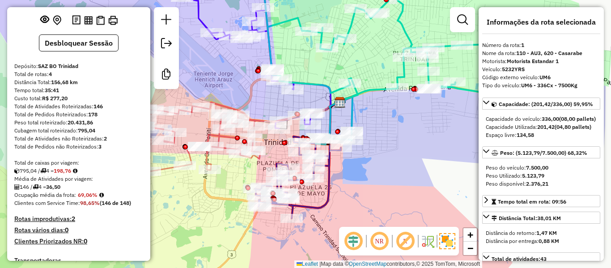
copy strong "36,50"
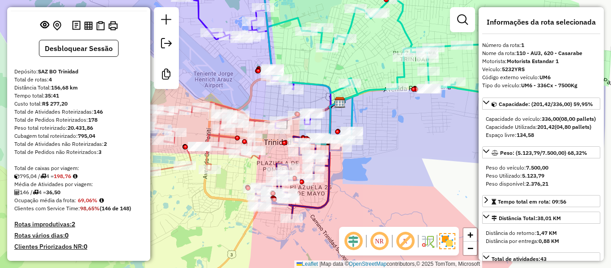
scroll to position [0, 0]
